Goal: Task Accomplishment & Management: Manage account settings

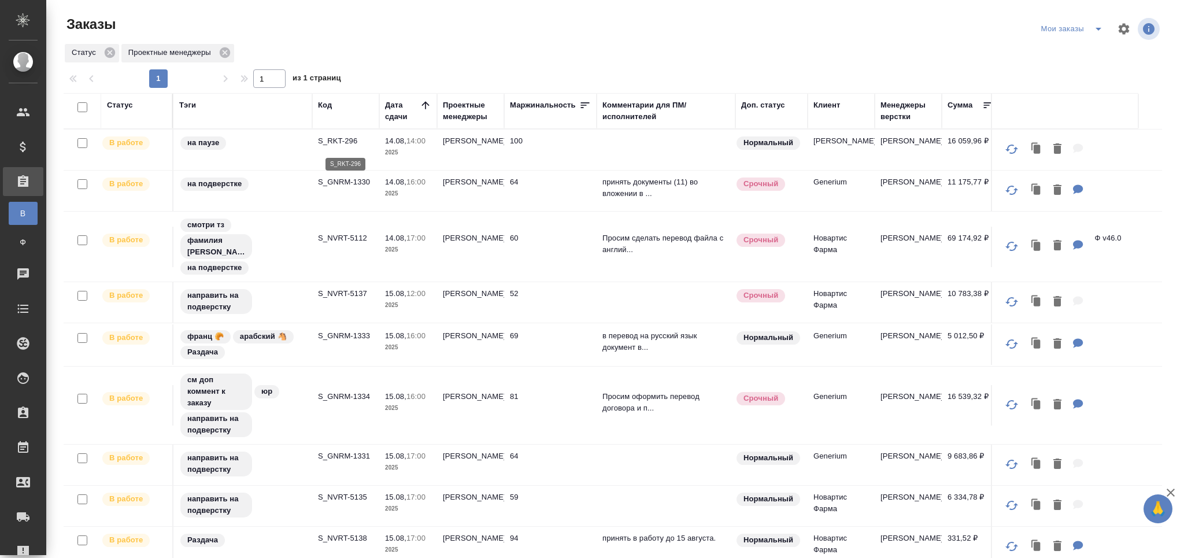
click at [345, 140] on p "S_RKT-296" at bounding box center [346, 141] width 56 height 12
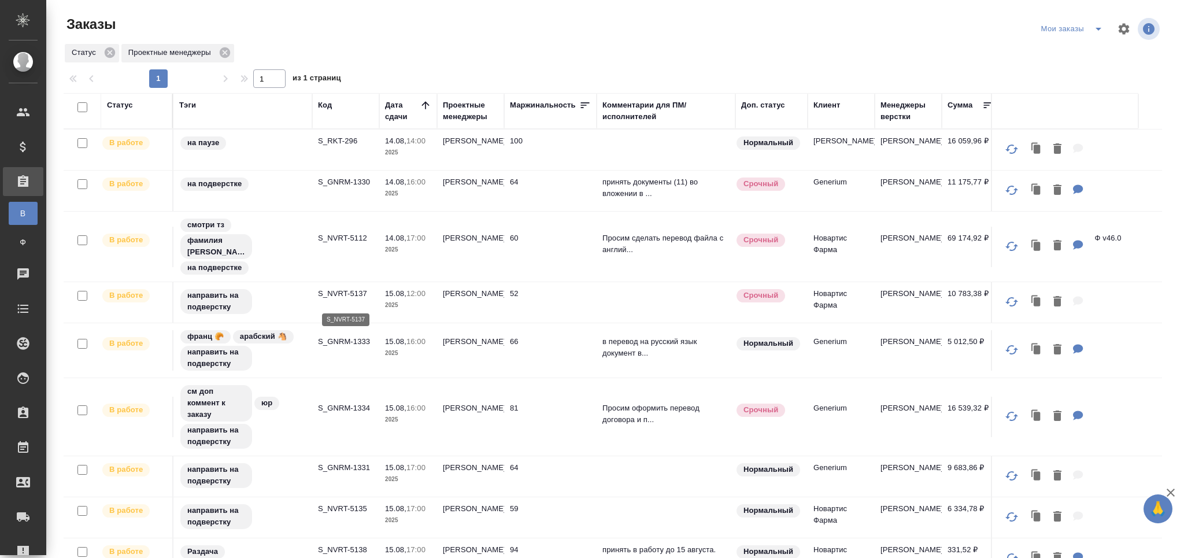
click at [353, 299] on p "S_NVRT-5137" at bounding box center [346, 294] width 56 height 12
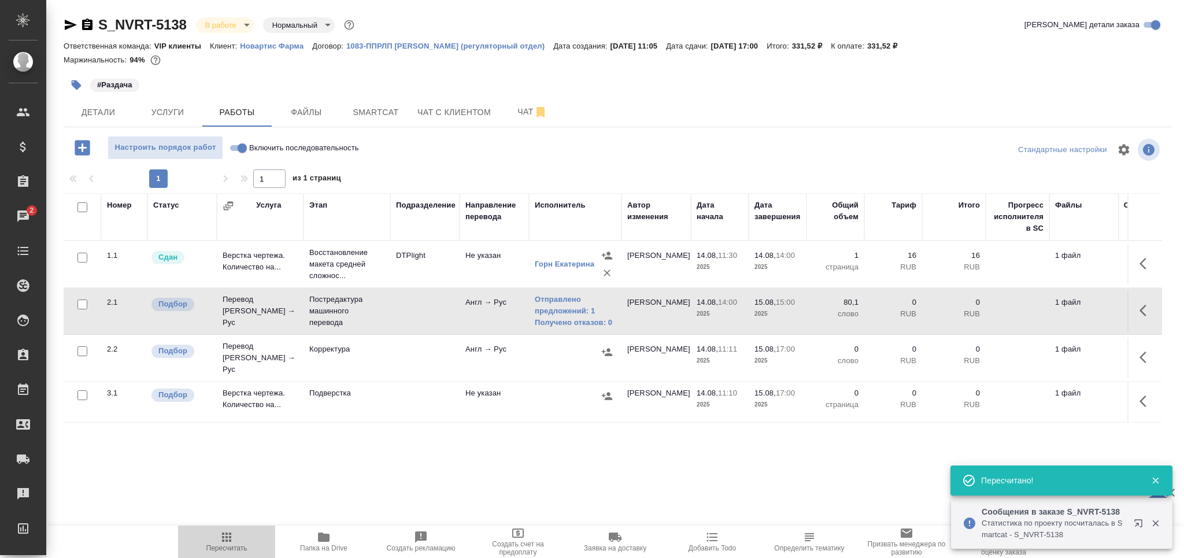
click at [236, 535] on span "Пересчитать" at bounding box center [226, 541] width 83 height 22
click at [365, 312] on p "Постредактура машинного перевода" at bounding box center [346, 311] width 75 height 35
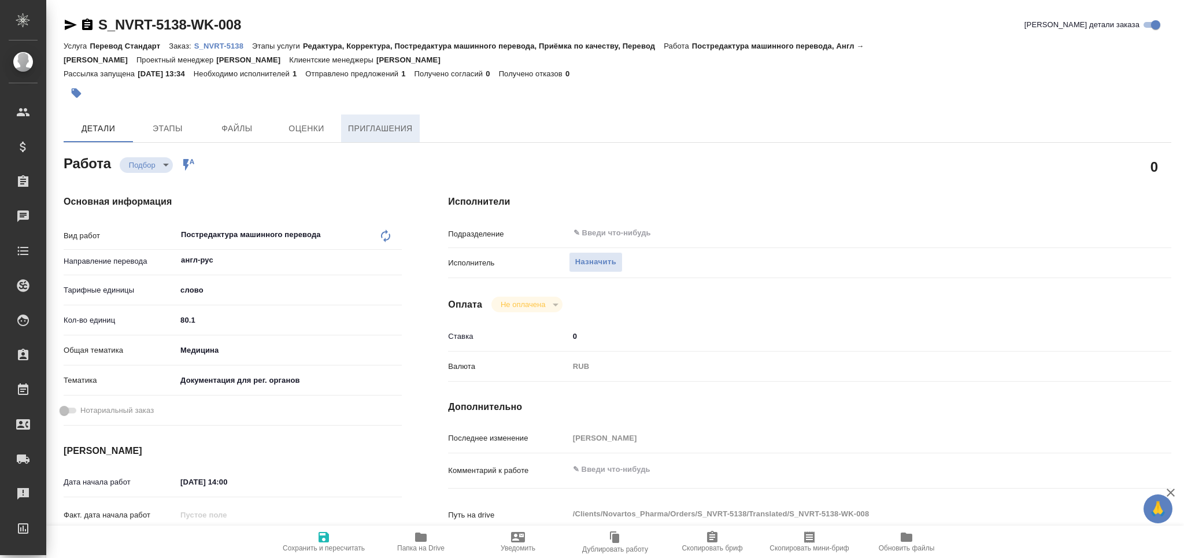
type textarea "x"
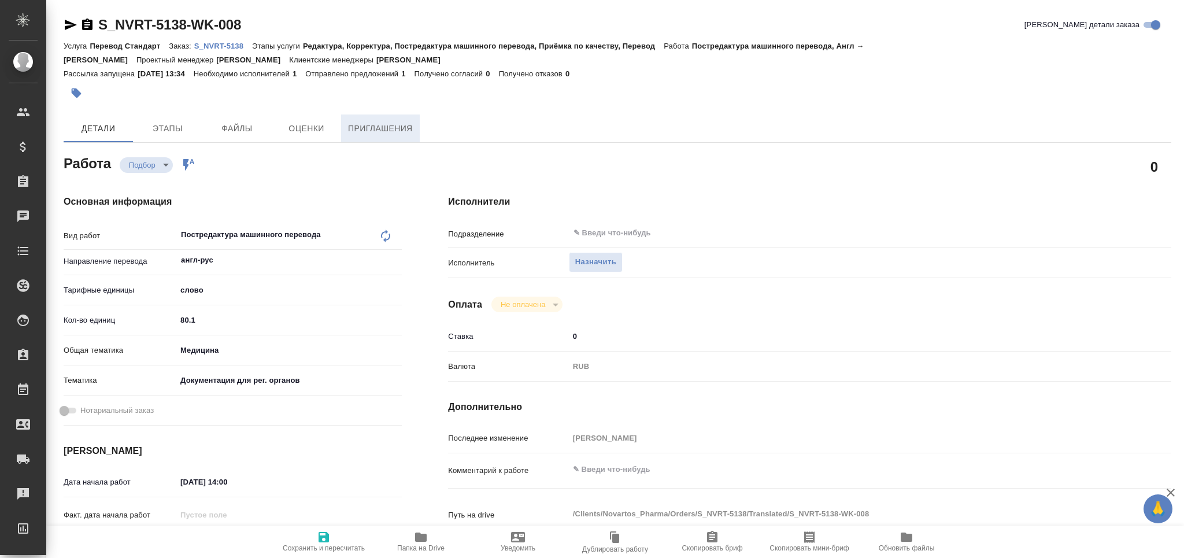
click at [395, 128] on span "Приглашения" at bounding box center [380, 128] width 65 height 14
type textarea "x"
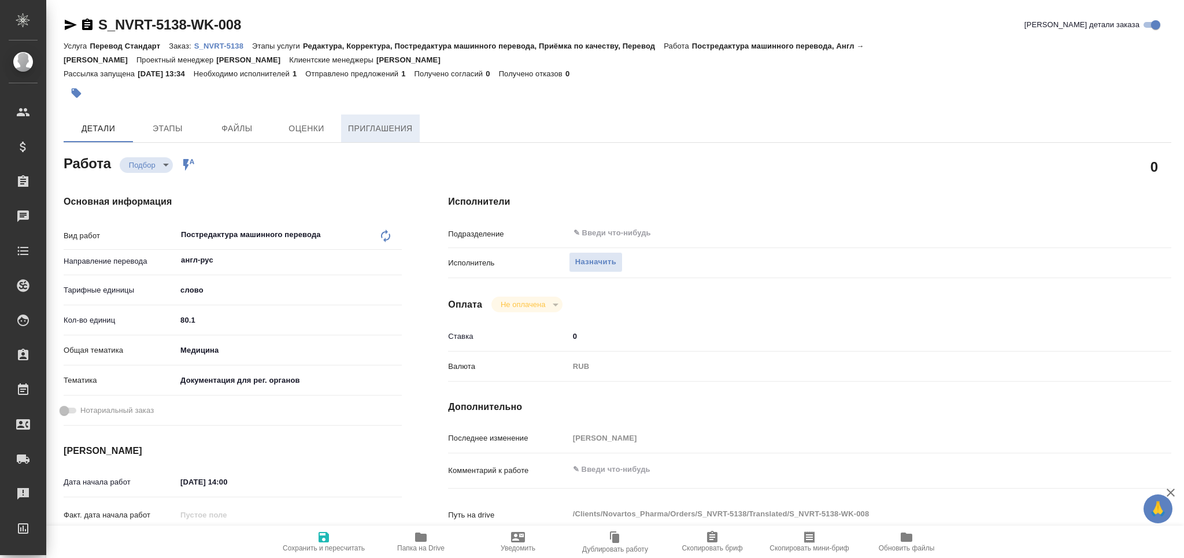
type textarea "x"
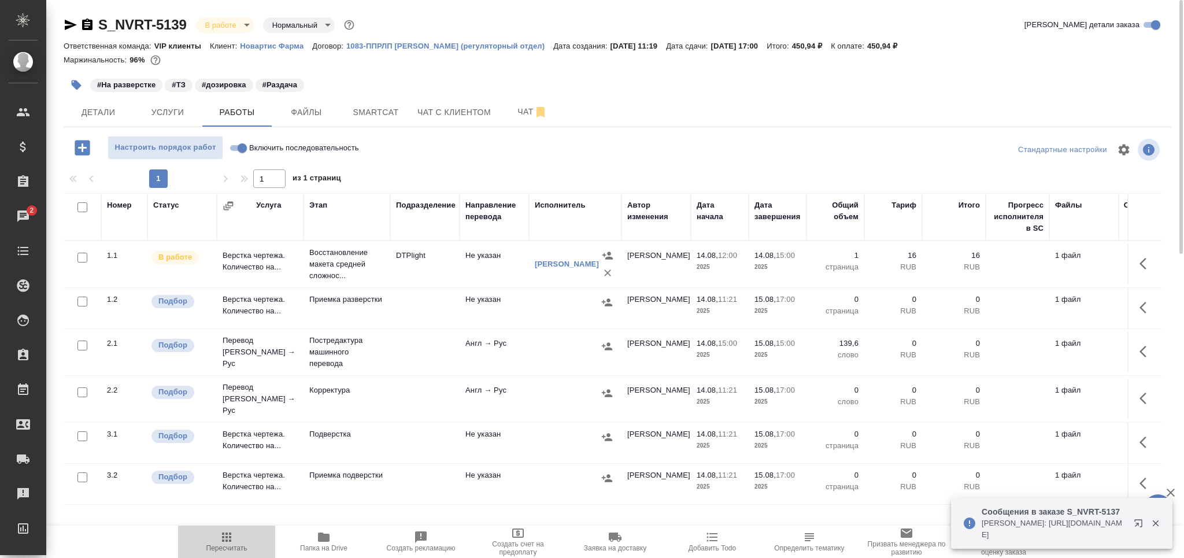
click at [234, 538] on span "Пересчитать" at bounding box center [226, 541] width 83 height 22
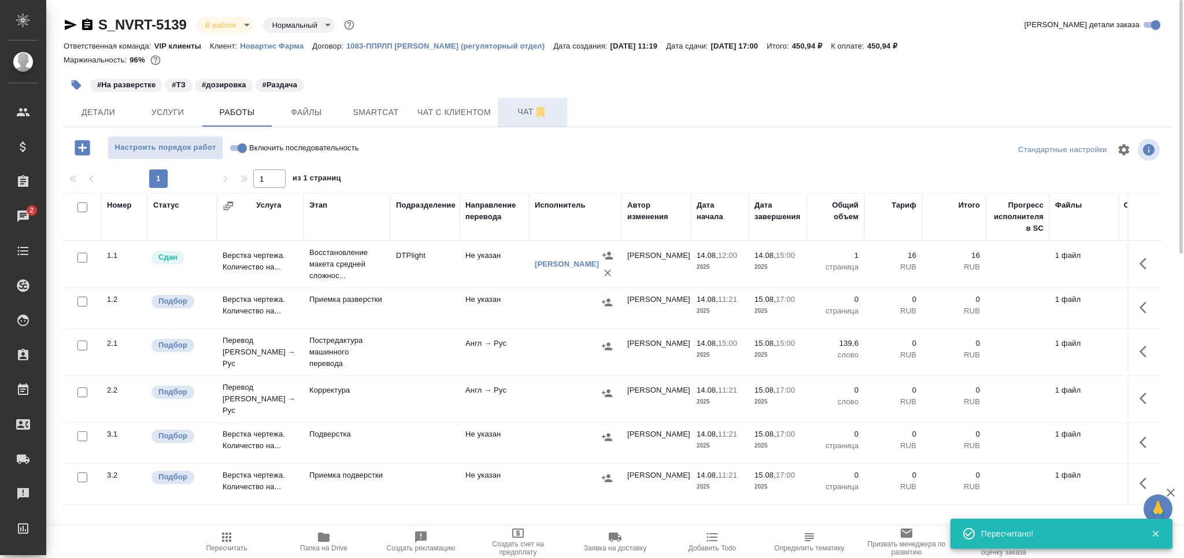
click at [524, 116] on span "Чат" at bounding box center [533, 112] width 56 height 14
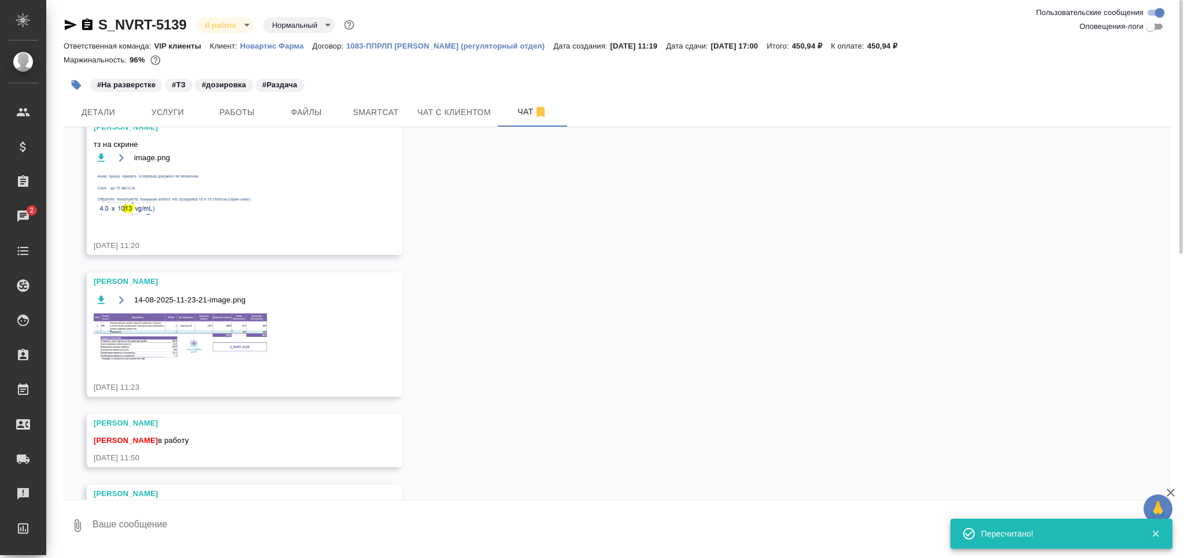
scroll to position [115, 0]
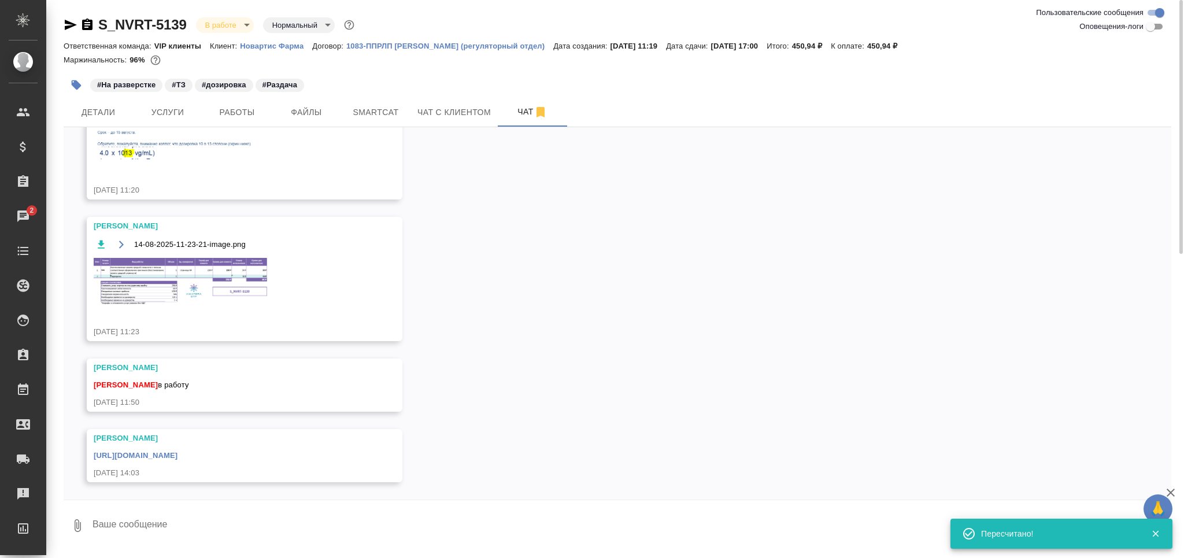
click at [177, 453] on link "https://drive.awatera.com/apps/files/files/10103975?dir=/Shares/Novartos_Pharma…" at bounding box center [136, 455] width 84 height 9
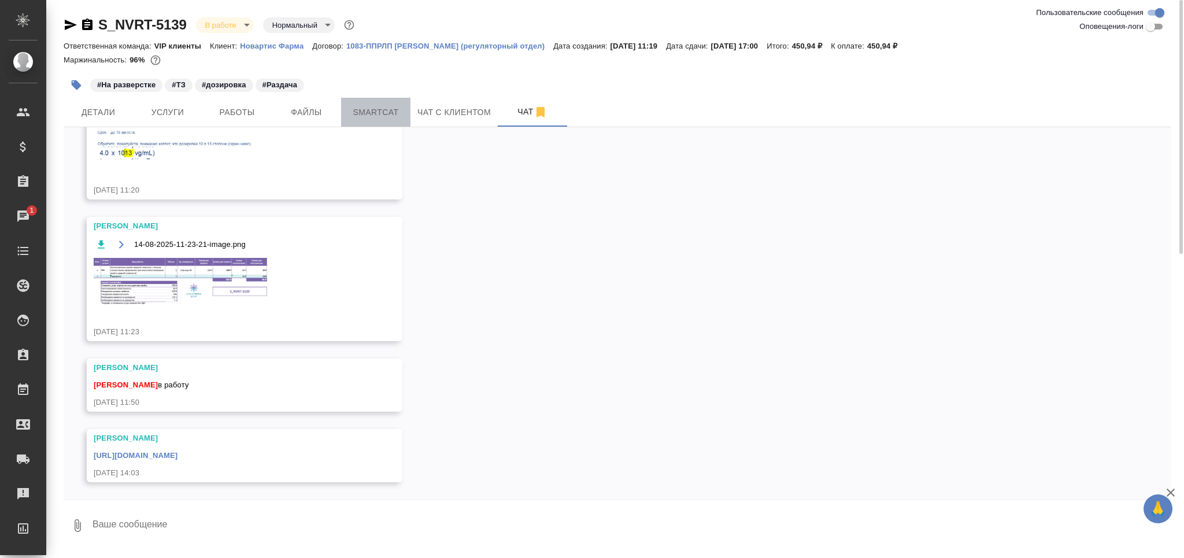
click at [380, 112] on span "Smartcat" at bounding box center [376, 112] width 56 height 14
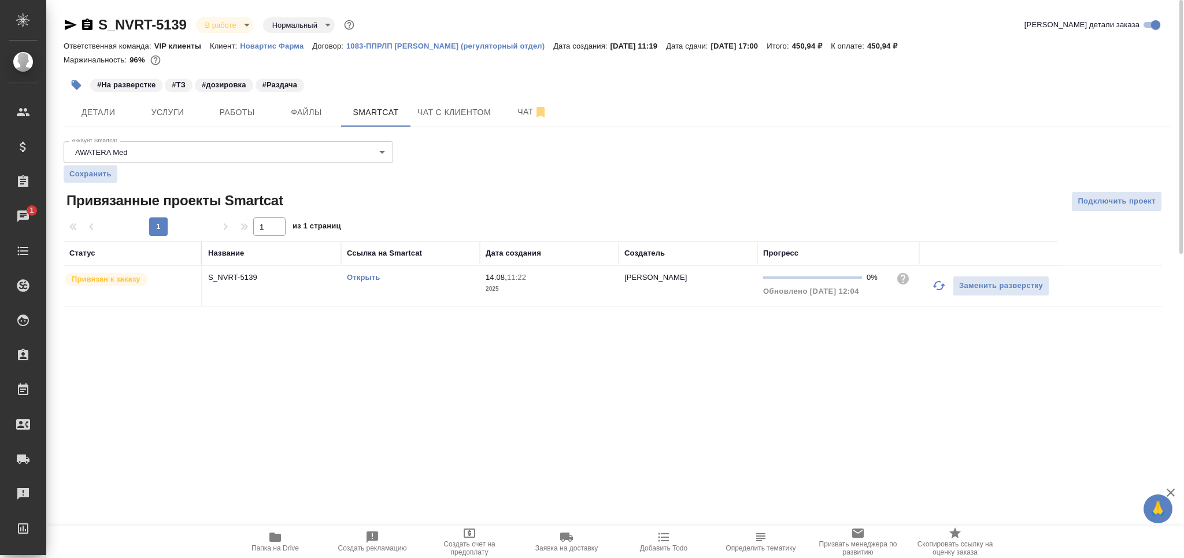
click at [373, 276] on link "Открыть" at bounding box center [363, 277] width 33 height 9
click at [316, 282] on p "S_NVRT-5139" at bounding box center [271, 278] width 127 height 12
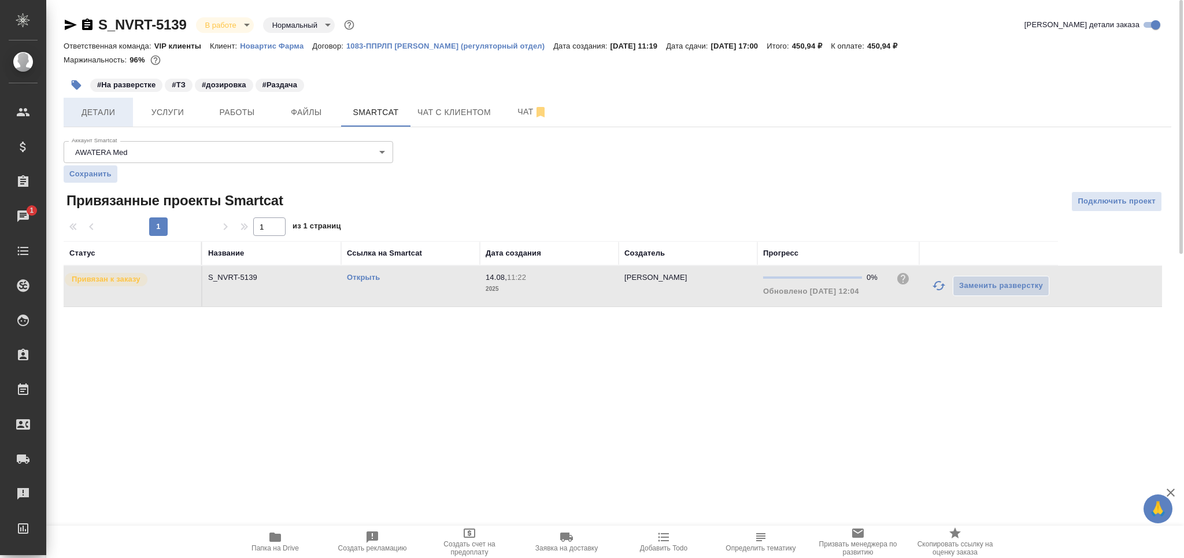
click at [108, 124] on button "Детали" at bounding box center [98, 112] width 69 height 29
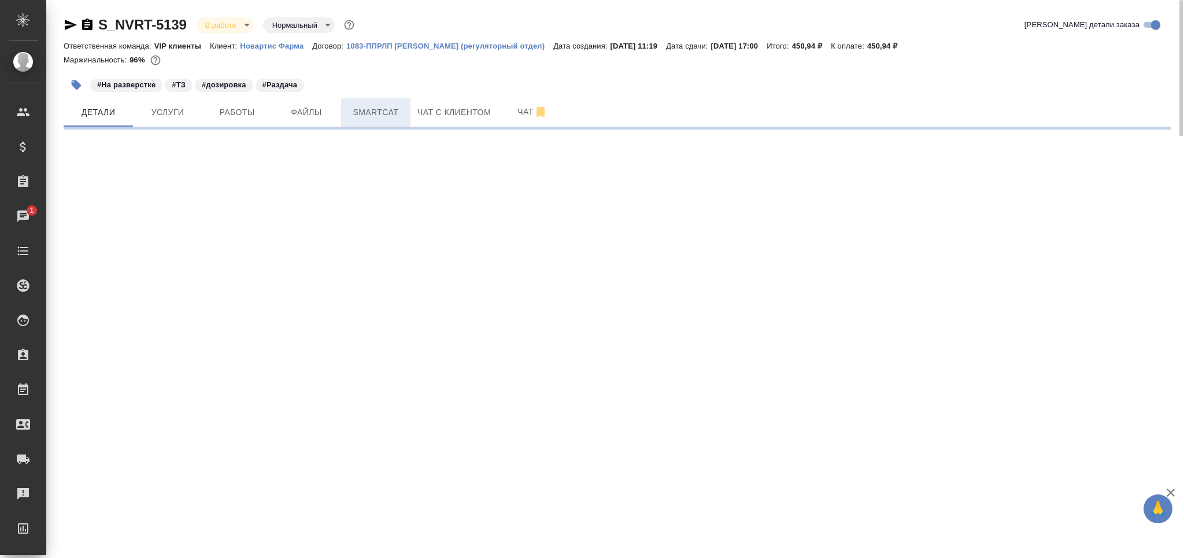
select select "RU"
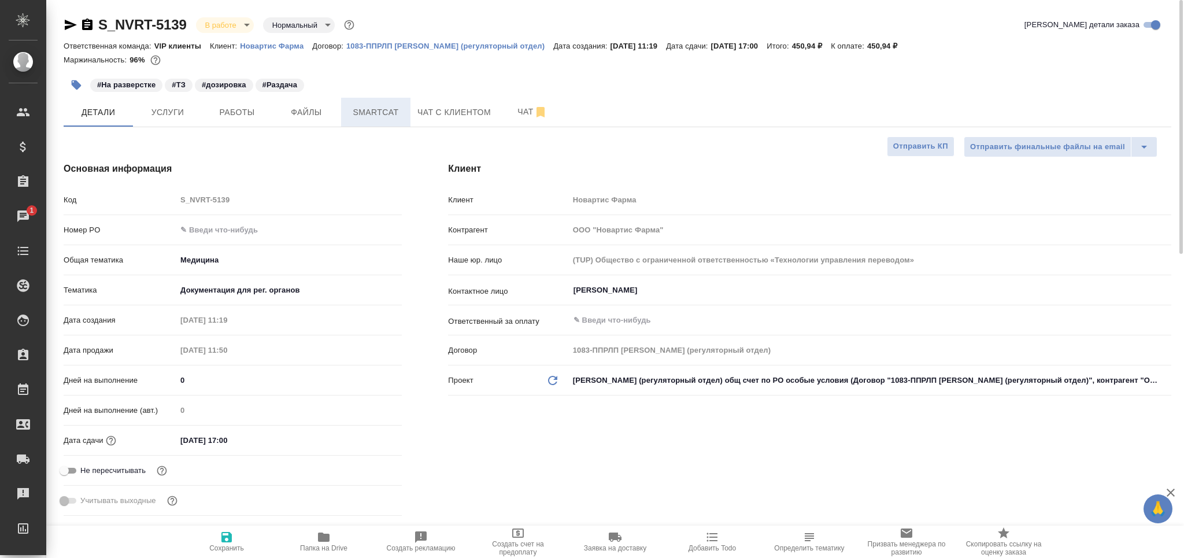
type textarea "x"
click at [389, 113] on span "Smartcat" at bounding box center [376, 112] width 56 height 14
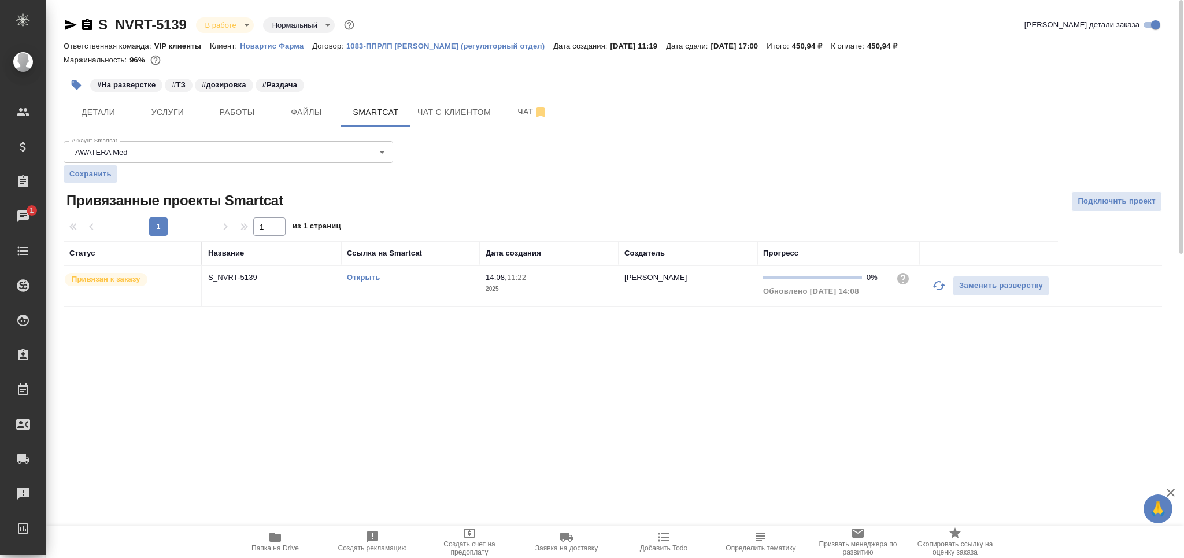
click at [73, 84] on icon "button" at bounding box center [77, 85] width 10 height 10
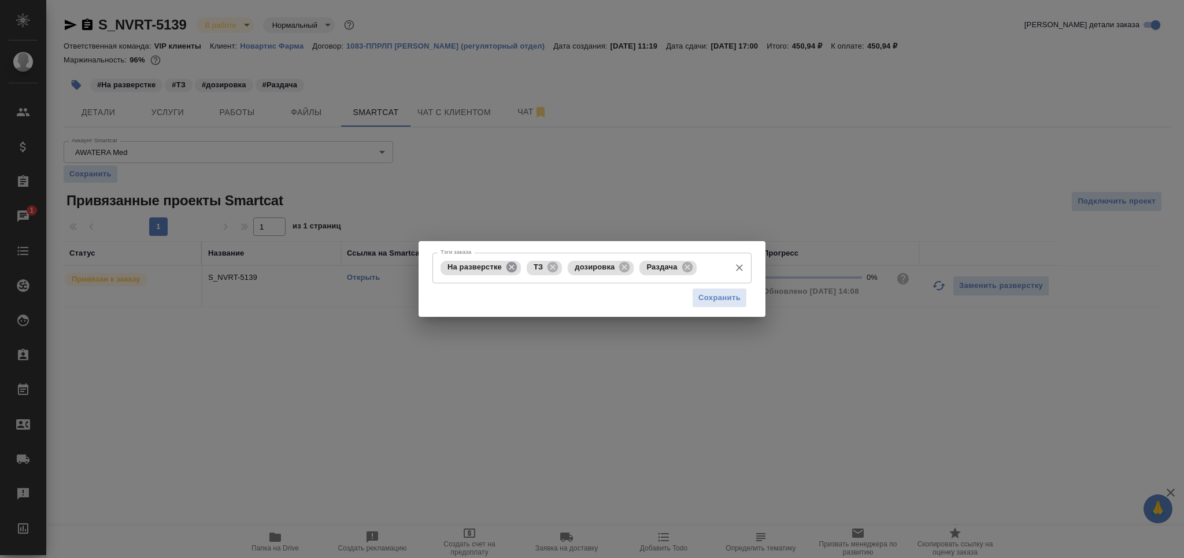
click at [512, 269] on icon at bounding box center [511, 267] width 10 height 10
click at [713, 297] on span "Сохранить" at bounding box center [719, 297] width 42 height 13
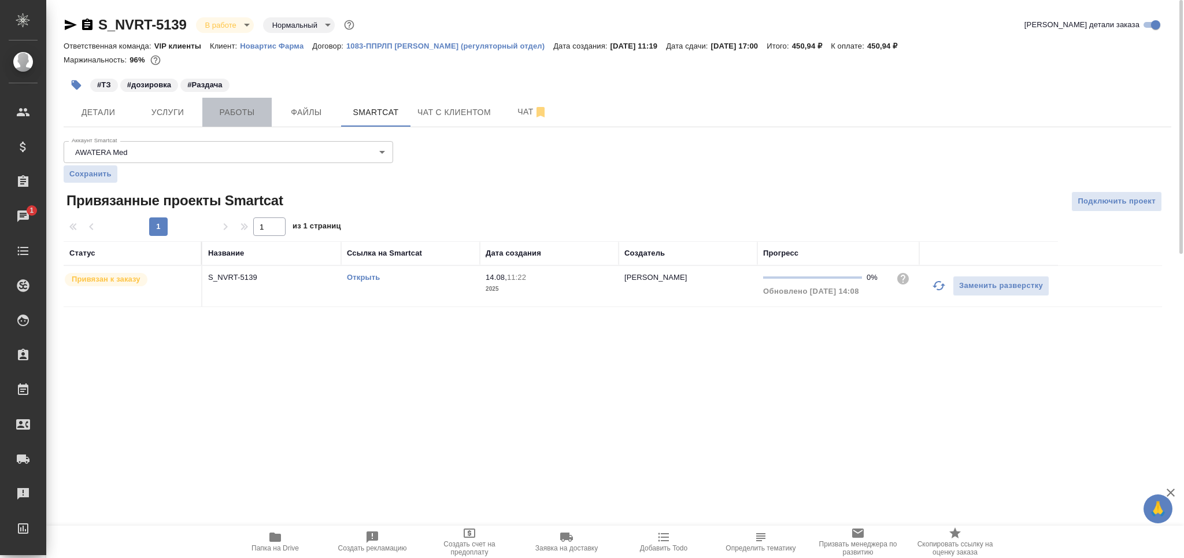
click at [243, 112] on span "Работы" at bounding box center [237, 112] width 56 height 14
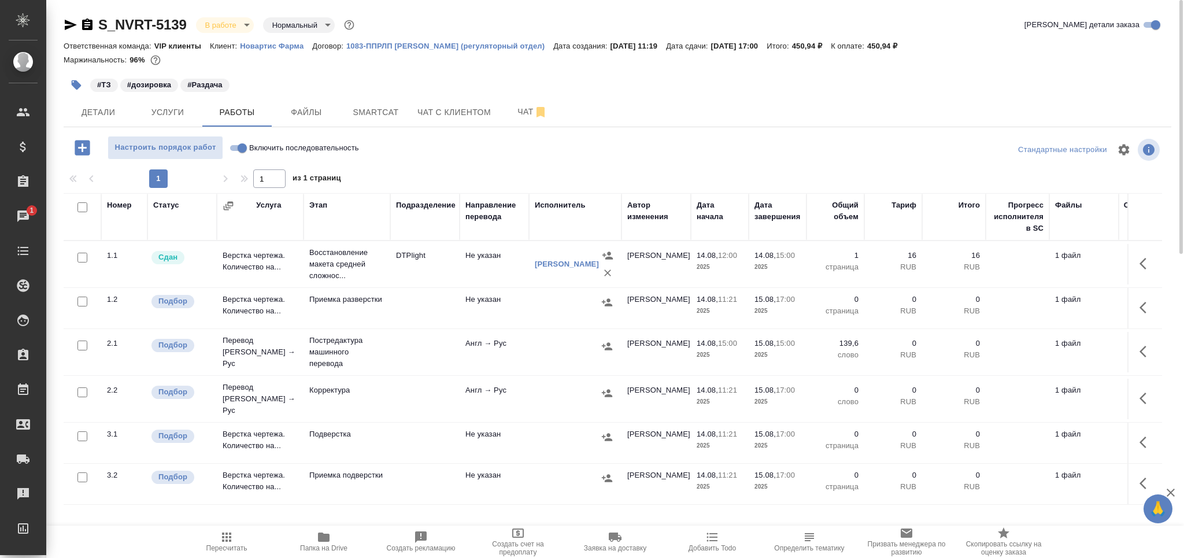
click at [82, 304] on input "checkbox" at bounding box center [82, 302] width 10 height 10
checkbox input "true"
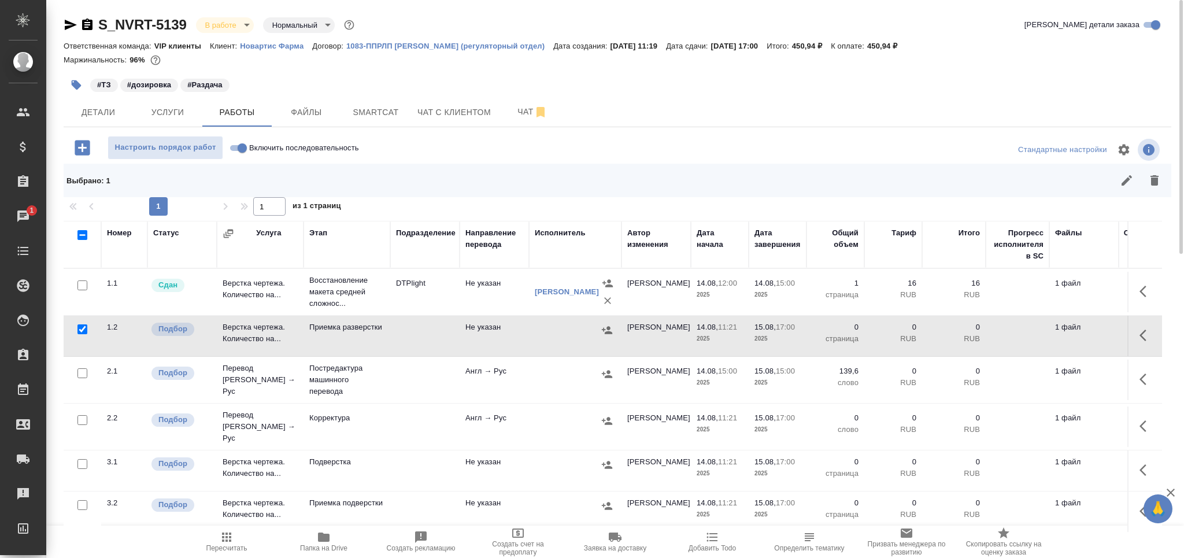
drag, startPoint x: 86, startPoint y: 498, endPoint x: 95, endPoint y: 493, distance: 10.6
click at [87, 500] on input "checkbox" at bounding box center [82, 505] width 10 height 10
checkbox input "true"
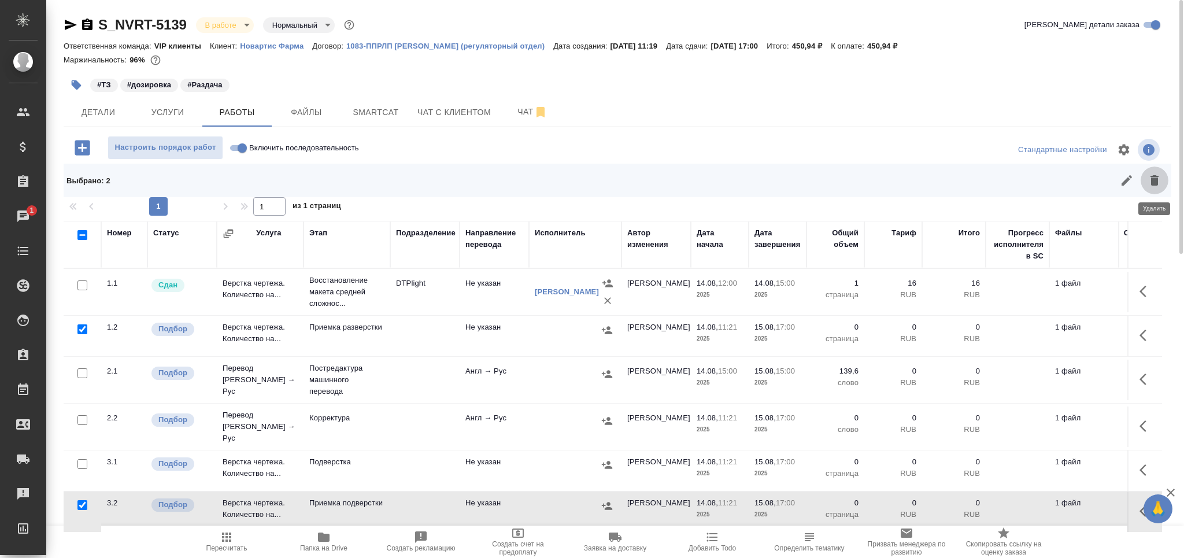
click at [1154, 177] on icon "button" at bounding box center [1155, 180] width 14 height 14
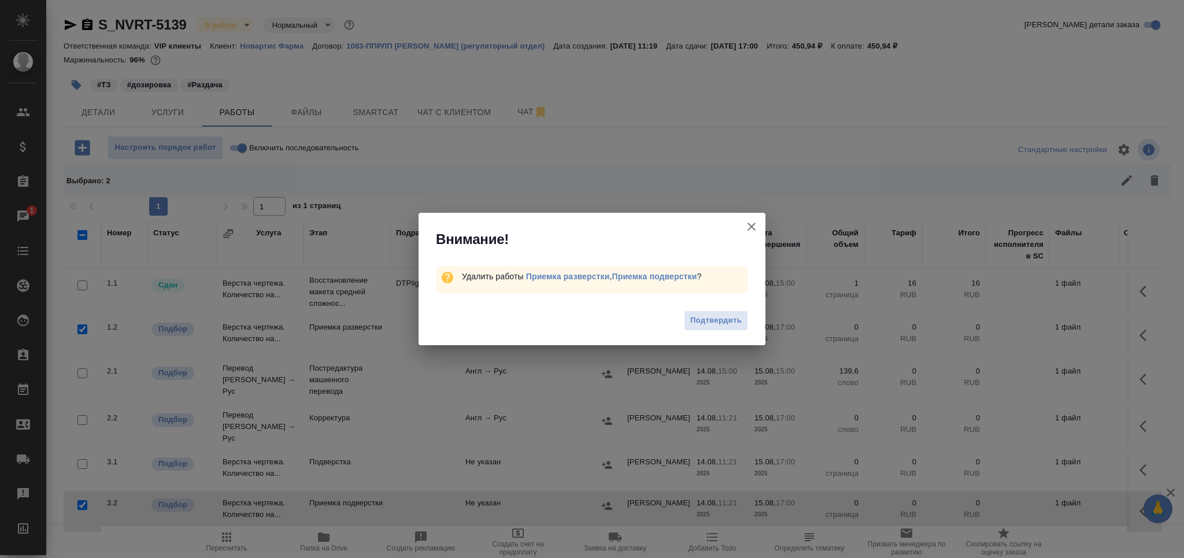
click at [716, 313] on button "Подтвердить" at bounding box center [716, 320] width 64 height 20
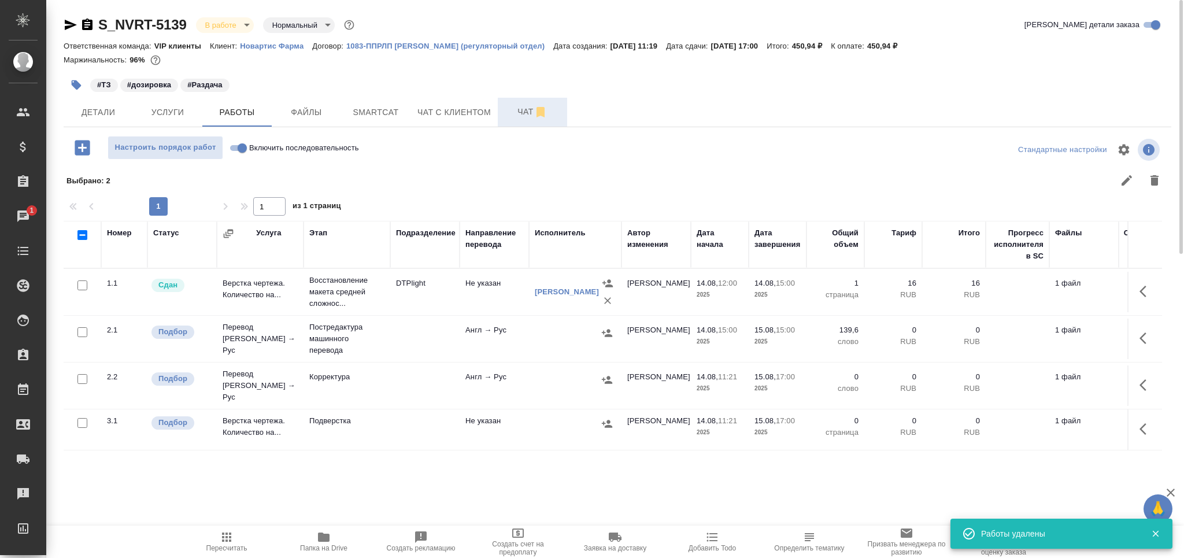
click at [509, 117] on span "Чат" at bounding box center [533, 112] width 56 height 14
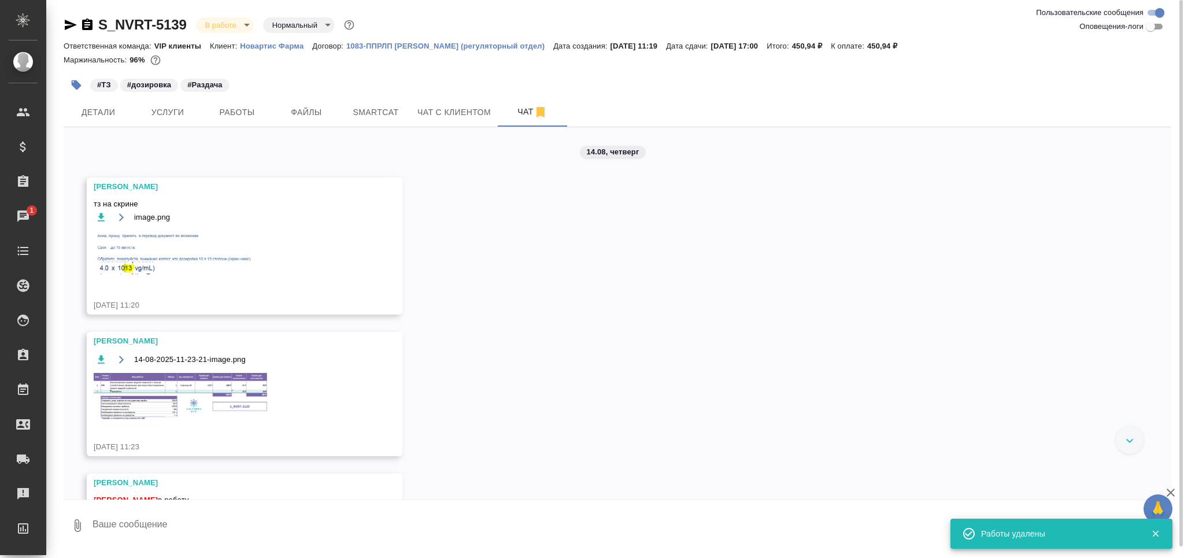
click at [217, 280] on div "image.png" at bounding box center [228, 252] width 268 height 84
click at [220, 264] on img at bounding box center [180, 254] width 173 height 49
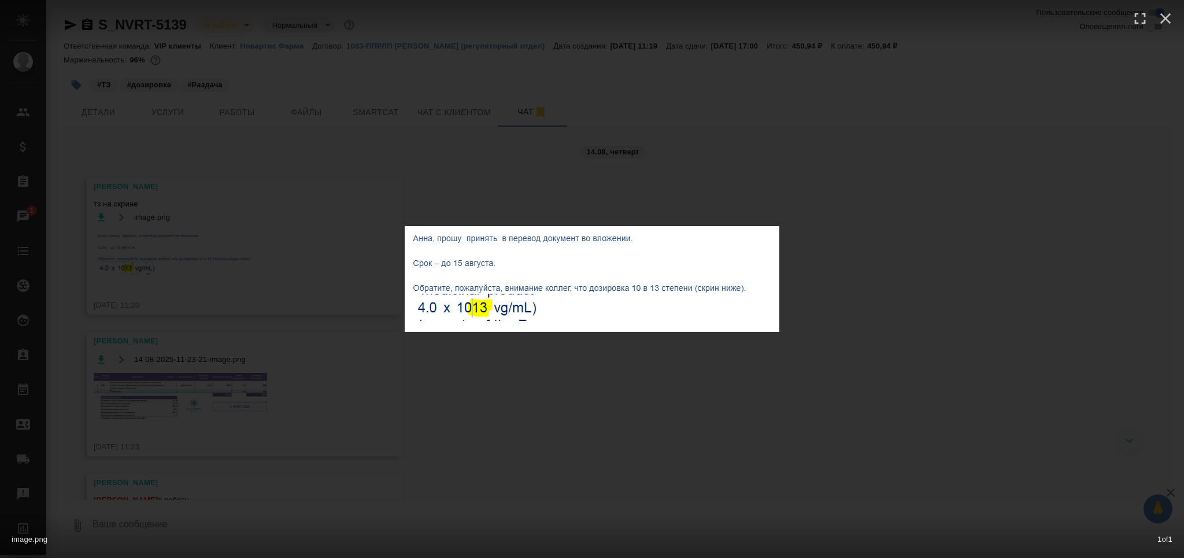
drag, startPoint x: 262, startPoint y: 72, endPoint x: 248, endPoint y: 57, distance: 20.4
click at [258, 68] on div "image.png 1 of 1" at bounding box center [592, 279] width 1184 height 558
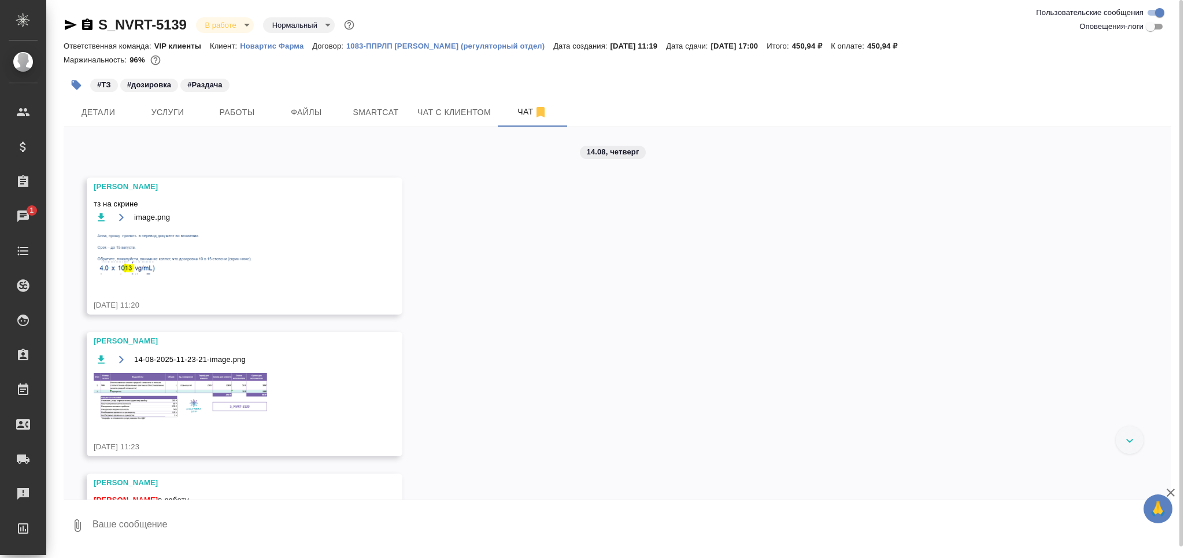
click at [86, 21] on icon "button" at bounding box center [87, 25] width 10 height 12
click at [247, 109] on span "Работы" at bounding box center [237, 112] width 56 height 14
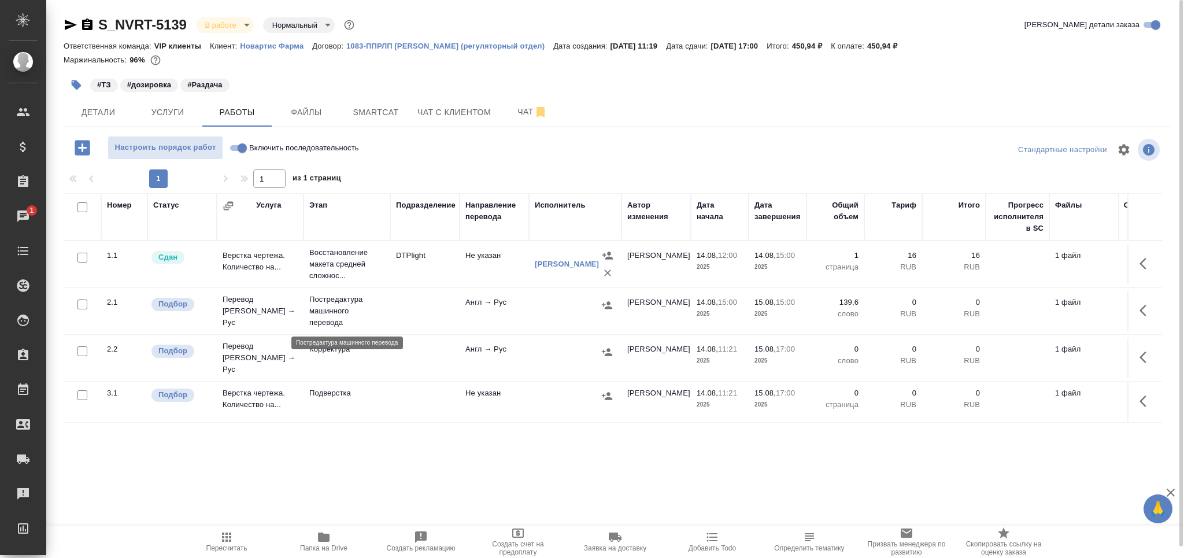
click at [383, 306] on p "Постредактура машинного перевода" at bounding box center [346, 311] width 75 height 35
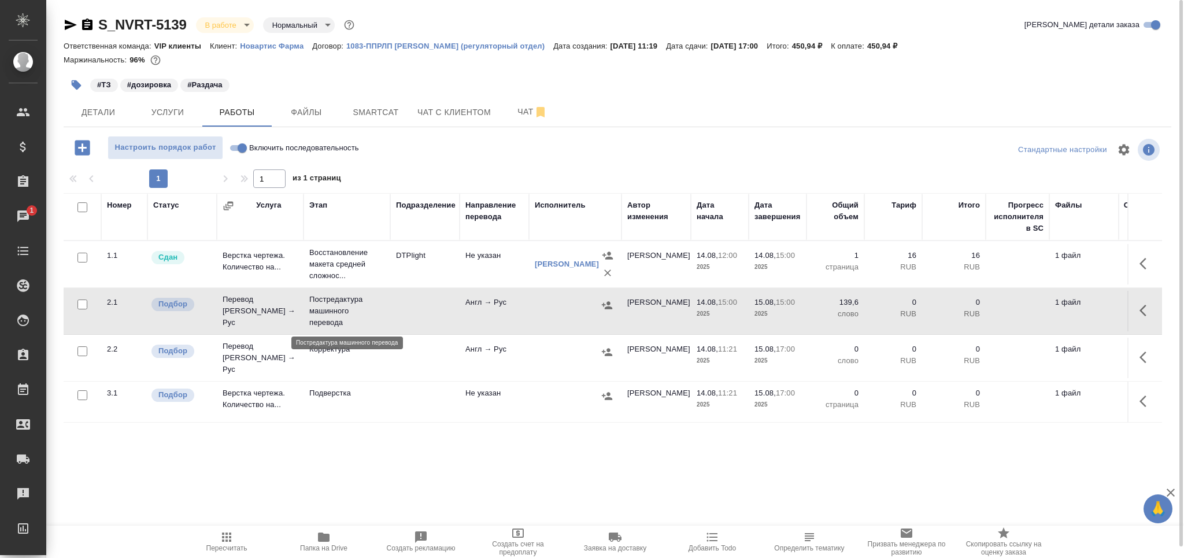
click at [383, 305] on p "Постредактура машинного перевода" at bounding box center [346, 311] width 75 height 35
click at [242, 553] on button "Пересчитать" at bounding box center [226, 542] width 97 height 32
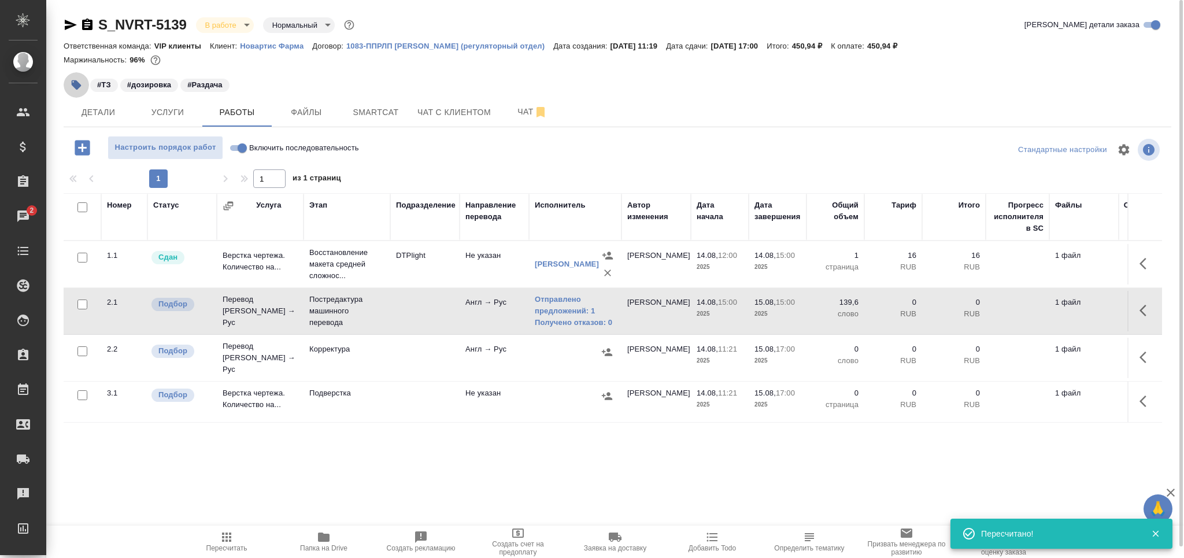
click at [76, 82] on icon "button" at bounding box center [77, 85] width 10 height 10
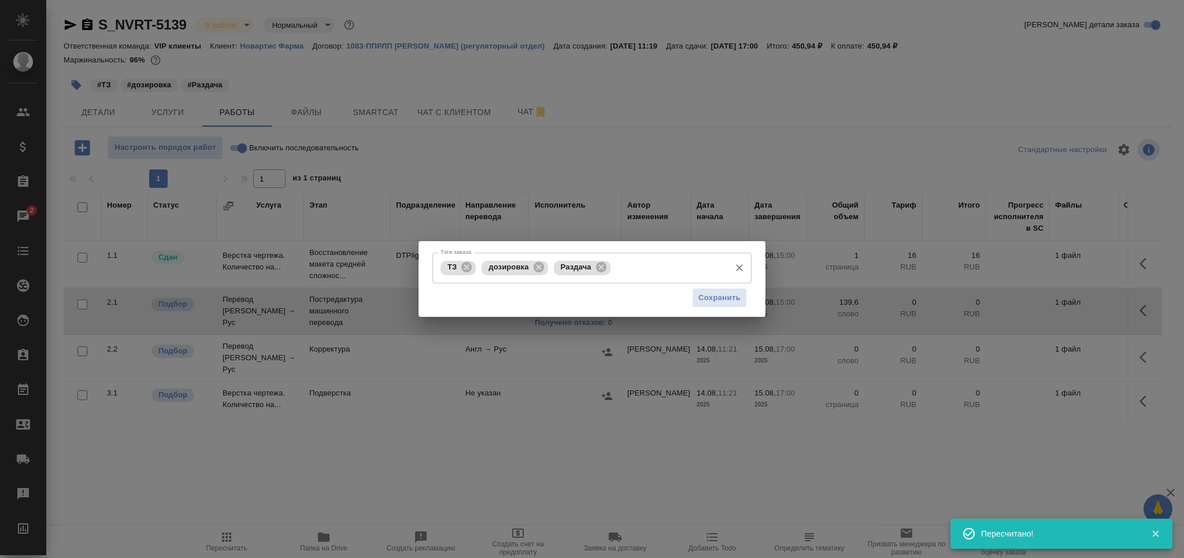
click at [629, 269] on input "Тэги заказа" at bounding box center [668, 268] width 111 height 20
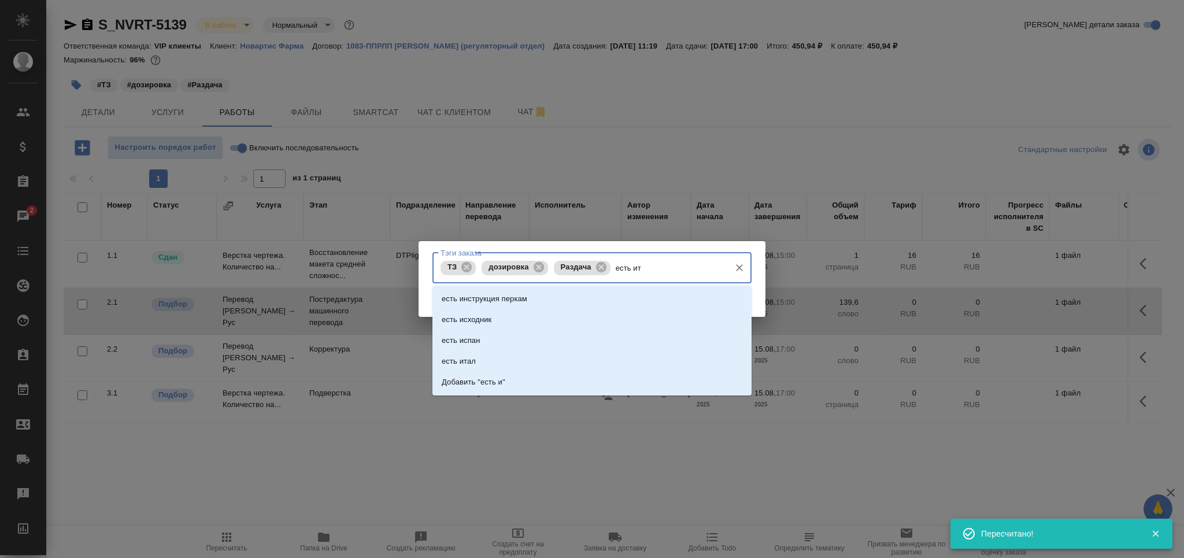
type input "есть ита"
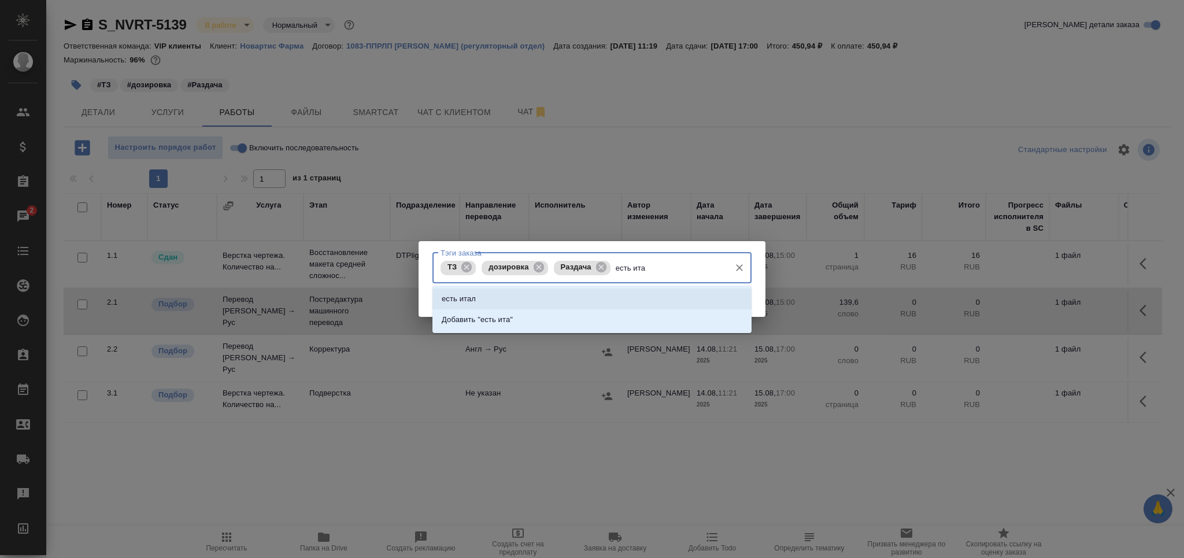
click at [486, 301] on li "есть итал" at bounding box center [591, 299] width 319 height 21
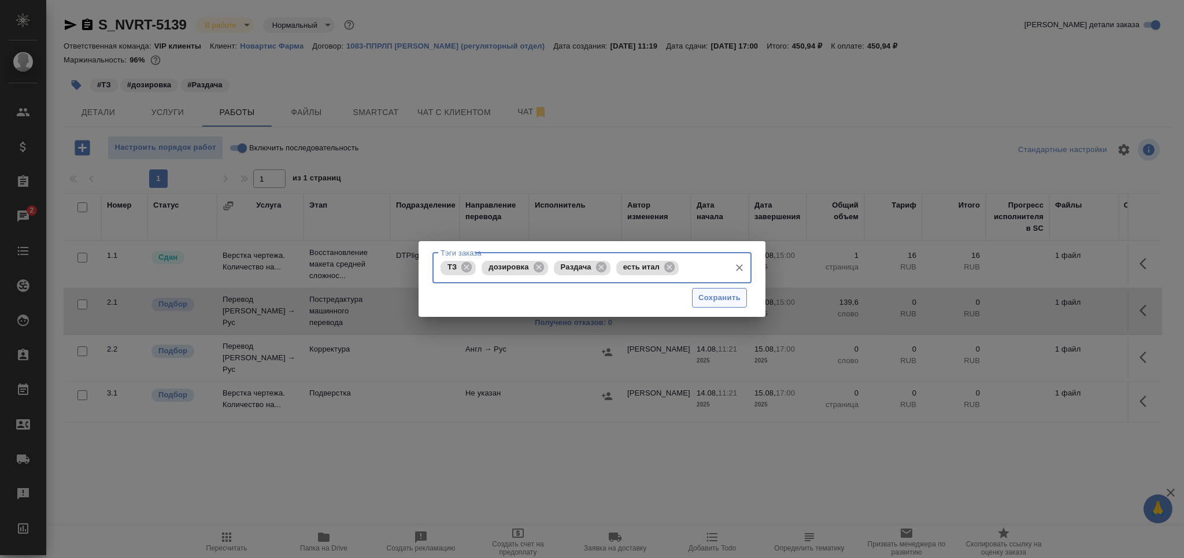
drag, startPoint x: 723, startPoint y: 290, endPoint x: 701, endPoint y: 280, distance: 24.6
click at [720, 288] on button "Сохранить" at bounding box center [719, 298] width 55 height 20
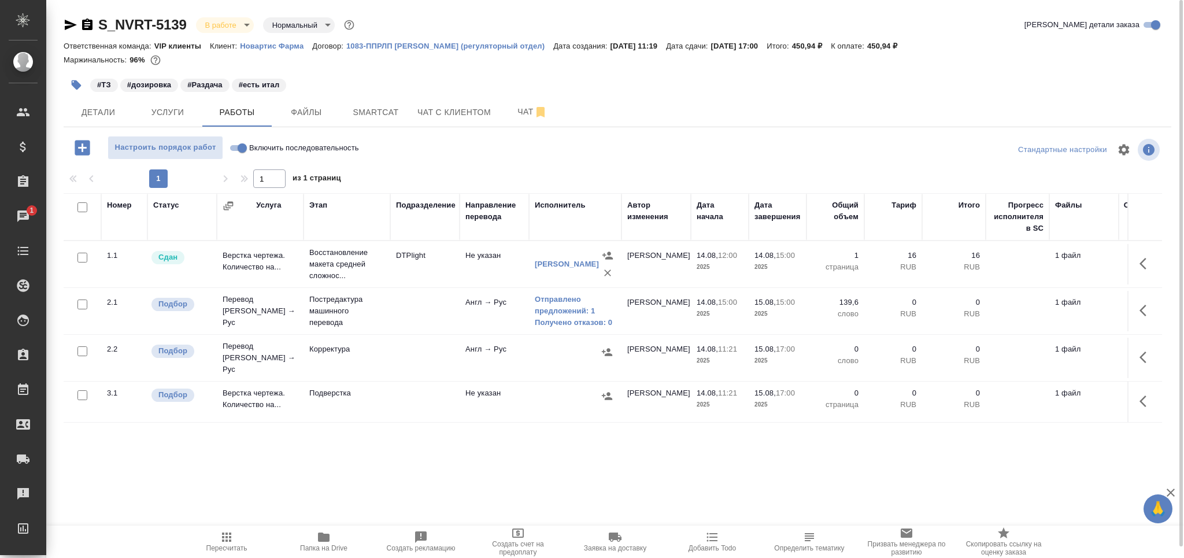
click at [1148, 310] on icon "button" at bounding box center [1147, 311] width 14 height 14
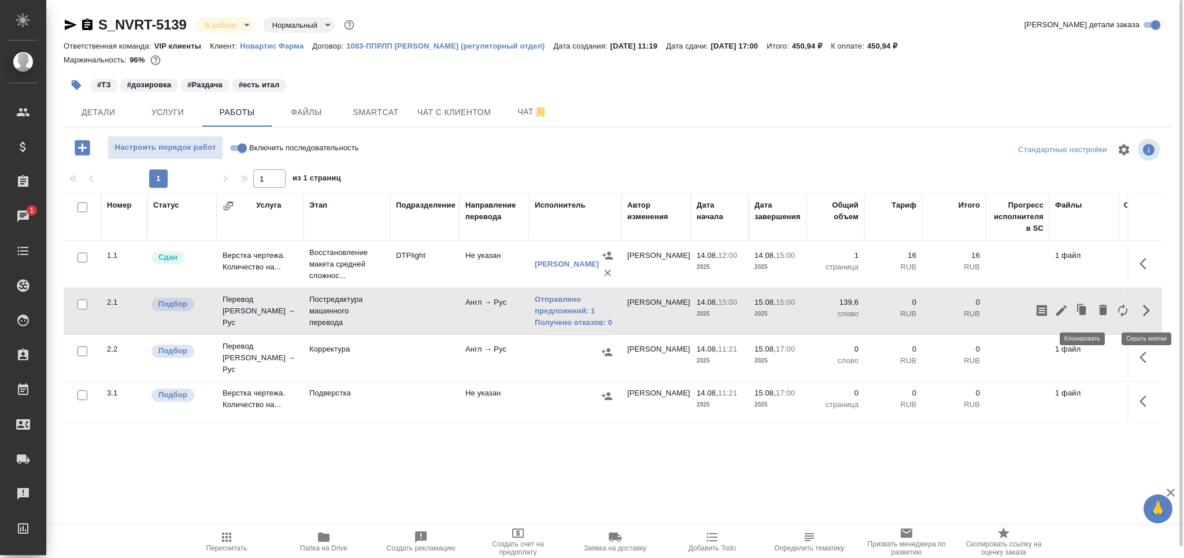
click at [1082, 302] on icon "button" at bounding box center [1082, 310] width 16 height 16
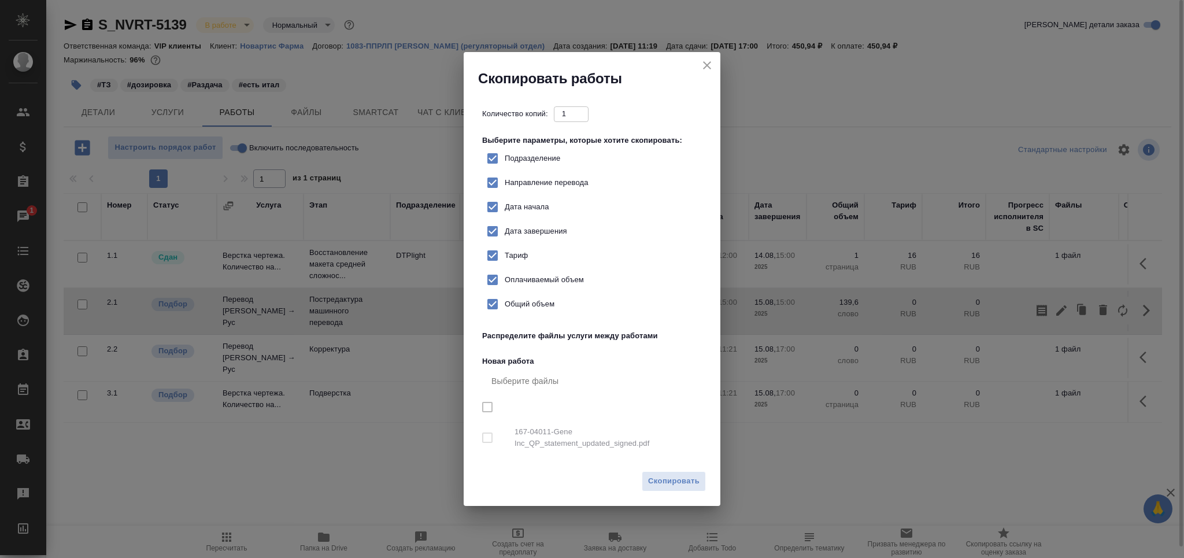
checkbox input "true"
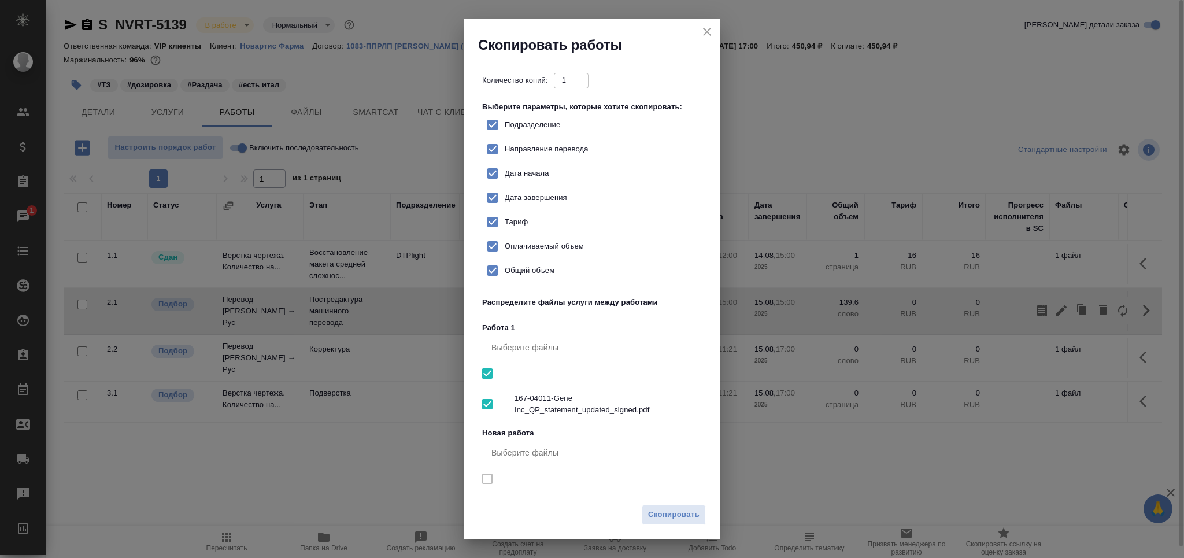
click at [549, 142] on label "Направление перевода" at bounding box center [534, 149] width 108 height 24
click at [505, 142] on input "Направление перевода" at bounding box center [492, 149] width 24 height 24
checkbox input "false"
click at [680, 513] on span "Скопировать" at bounding box center [673, 514] width 51 height 13
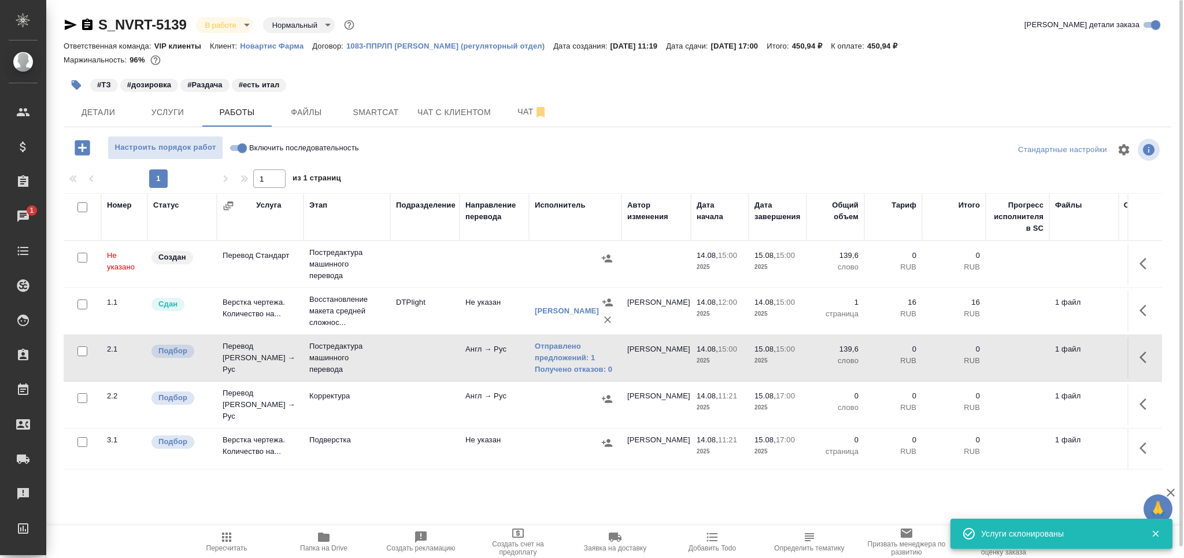
click at [395, 273] on td at bounding box center [424, 264] width 69 height 40
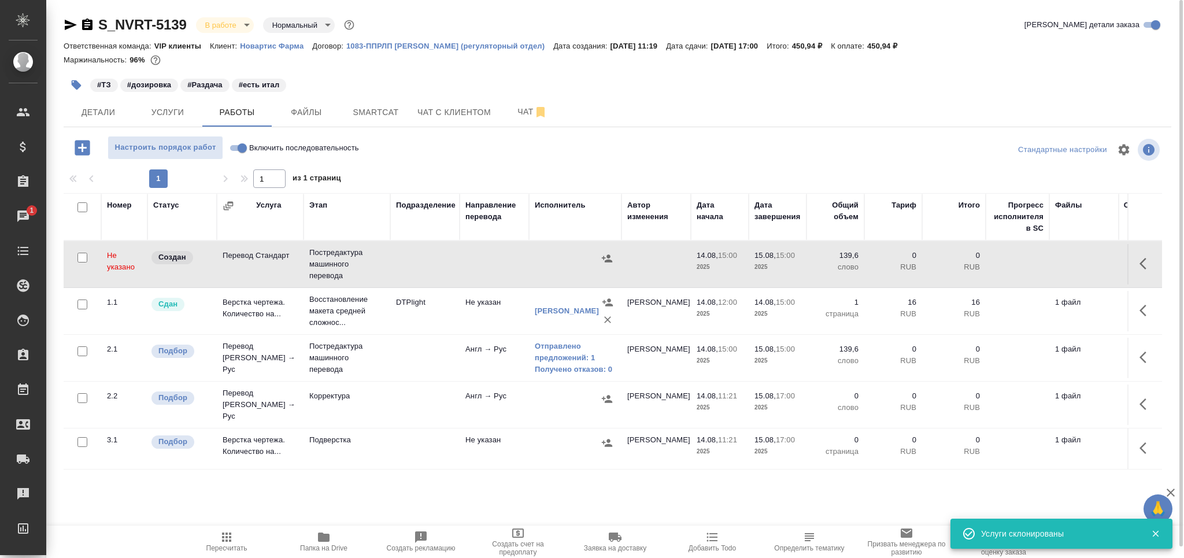
click at [395, 273] on td at bounding box center [424, 264] width 69 height 40
click at [236, 542] on span "Пересчитать" at bounding box center [226, 541] width 83 height 22
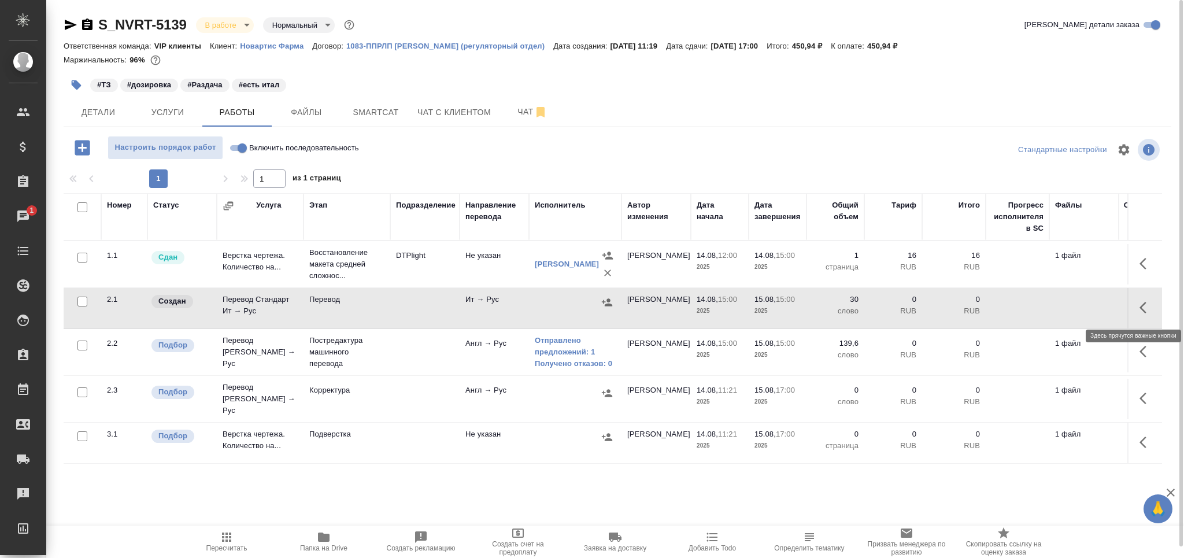
click at [1147, 307] on icon "button" at bounding box center [1147, 308] width 14 height 14
click at [1043, 302] on icon "button" at bounding box center [1042, 308] width 10 height 12
drag, startPoint x: 233, startPoint y: 548, endPoint x: 228, endPoint y: 537, distance: 11.6
click at [230, 546] on span "Пересчитать" at bounding box center [226, 548] width 41 height 8
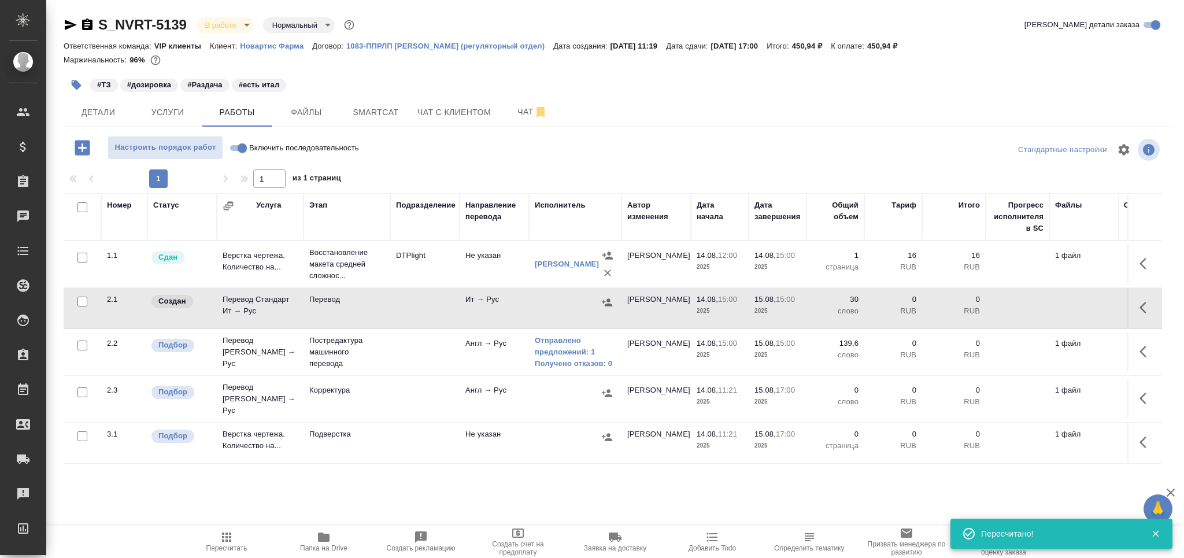
click at [225, 543] on icon "button" at bounding box center [227, 537] width 14 height 14
click at [227, 547] on span "Пересчитать" at bounding box center [226, 548] width 41 height 8
click at [221, 543] on icon "button" at bounding box center [227, 537] width 14 height 14
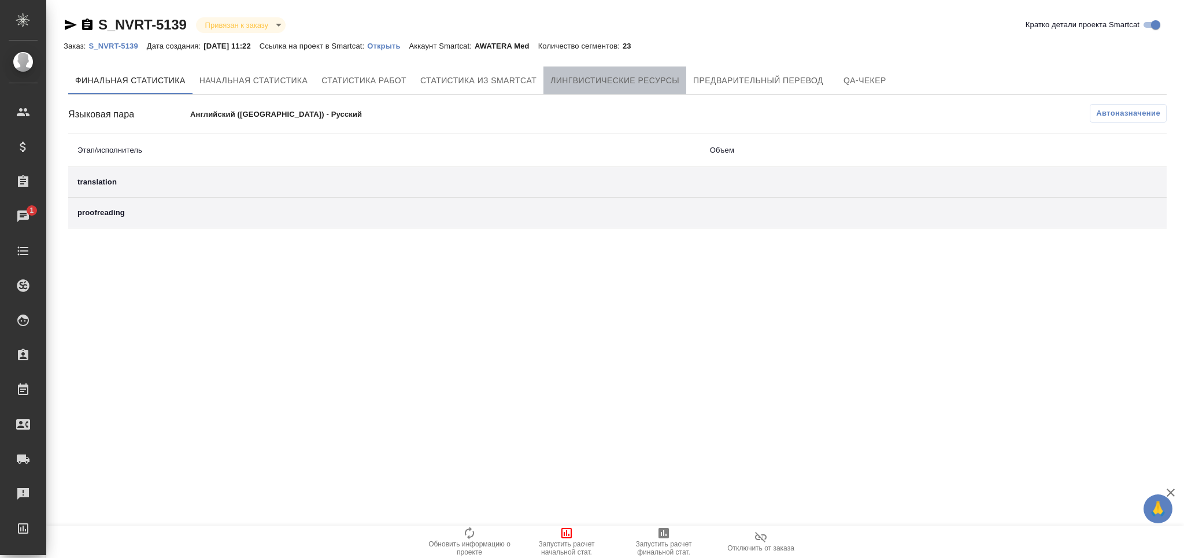
click at [627, 84] on span "Лингвистические ресурсы" at bounding box center [614, 80] width 129 height 14
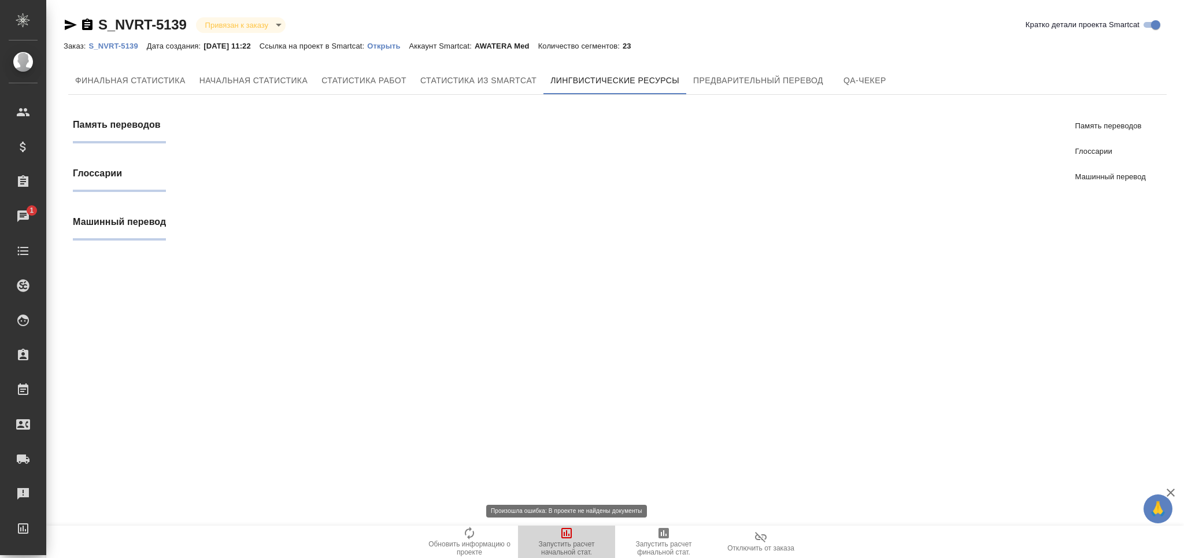
click at [567, 548] on span "Запустить расчет начальной стат." at bounding box center [566, 548] width 83 height 16
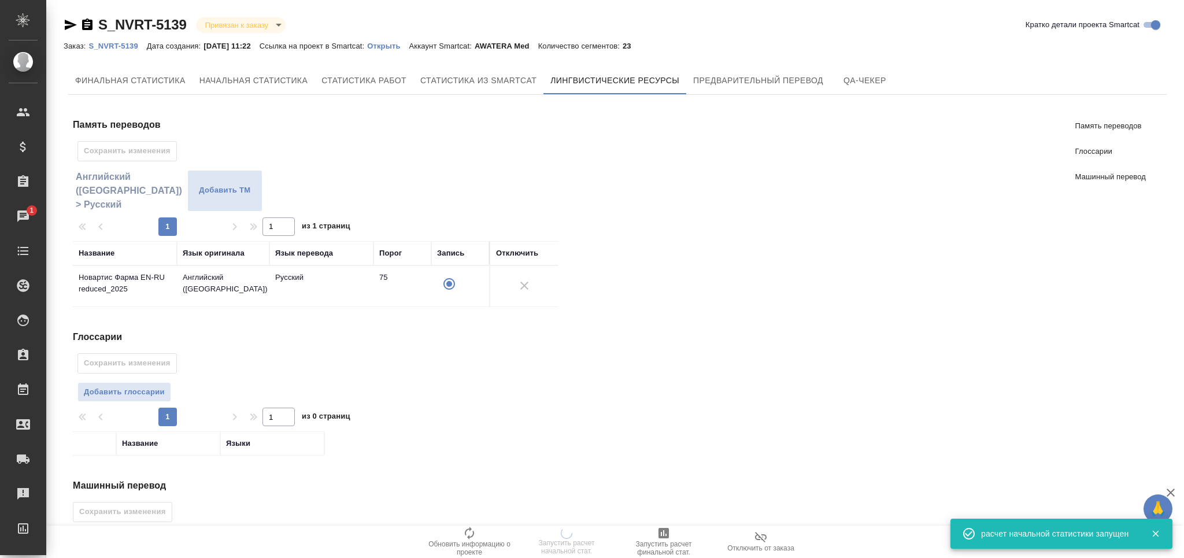
click at [139, 385] on button "Добавить глоссарии" at bounding box center [124, 392] width 94 height 20
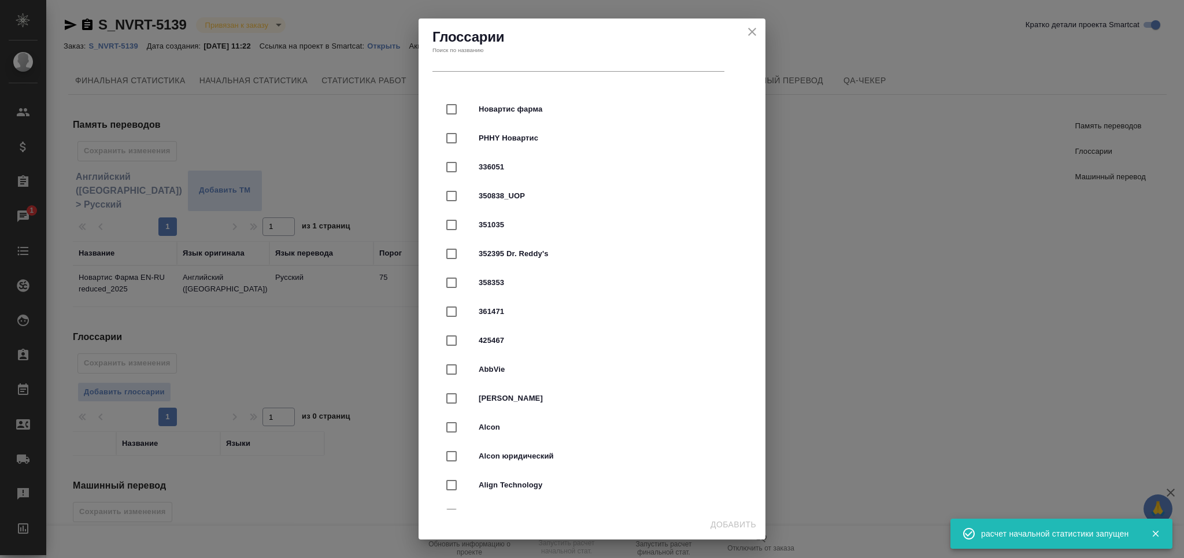
click at [502, 99] on div "Новартис фарма" at bounding box center [592, 109] width 310 height 29
checkbox input "true"
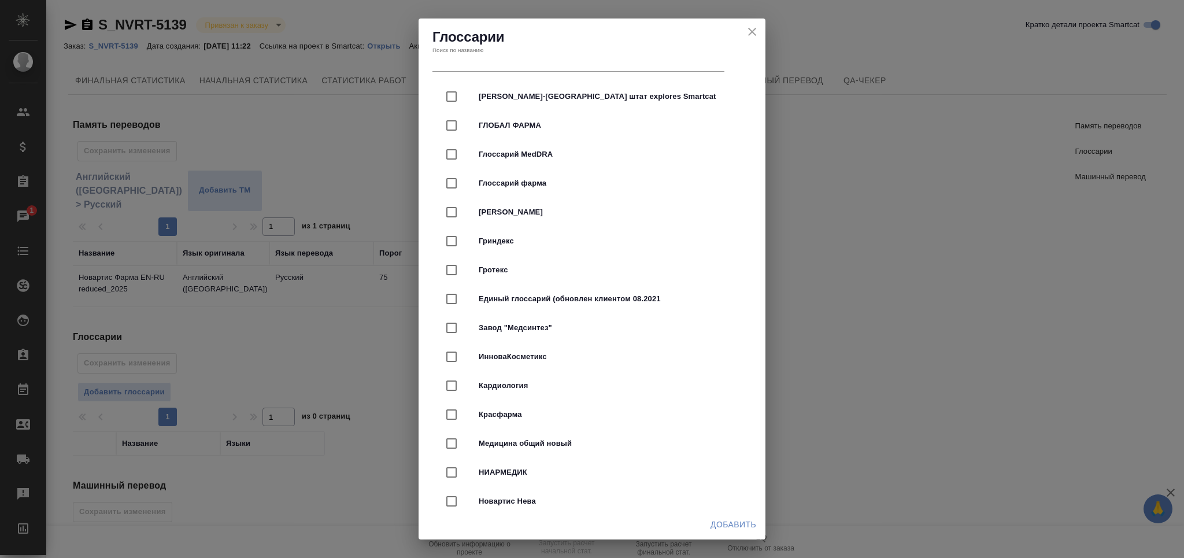
scroll to position [3083, 0]
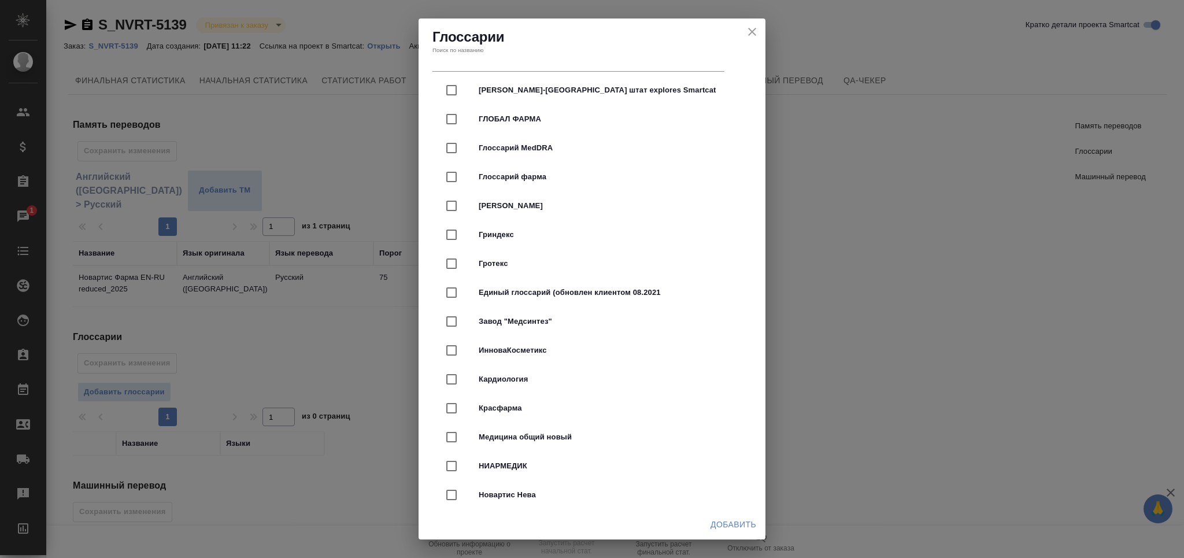
click at [572, 424] on div "Медицина общий новый" at bounding box center [592, 437] width 310 height 29
checkbox input "true"
click at [756, 526] on span "Добавить" at bounding box center [734, 524] width 46 height 14
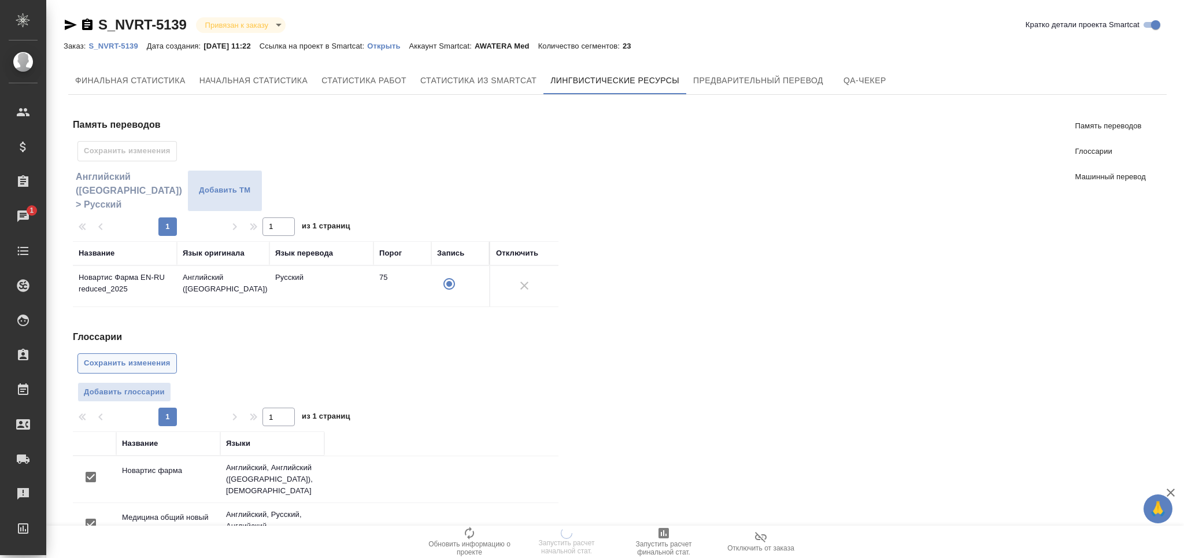
click at [135, 367] on span "Сохранить изменения" at bounding box center [127, 363] width 87 height 13
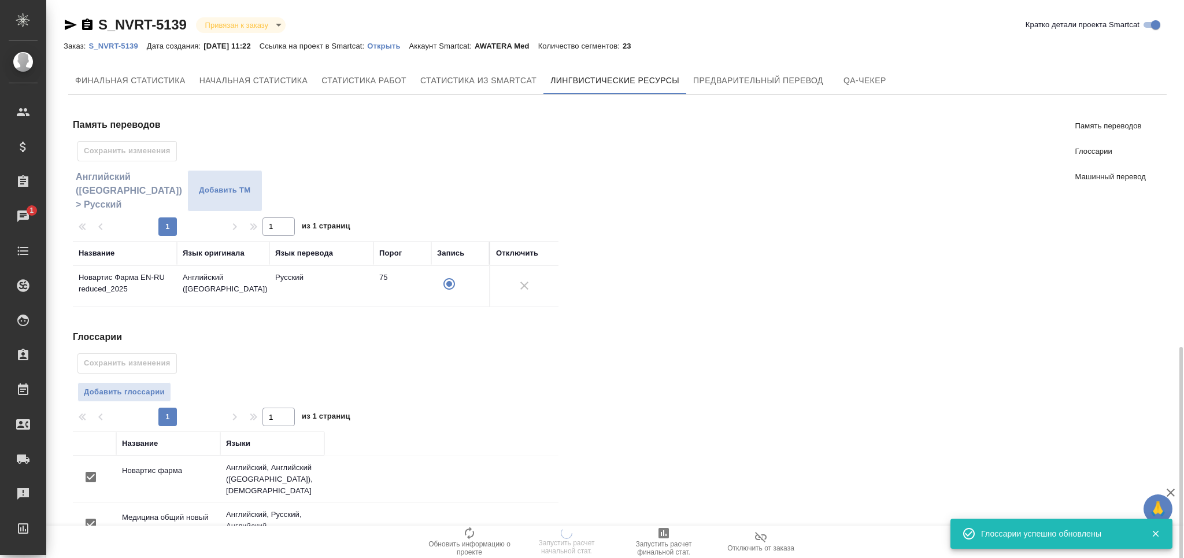
scroll to position [199, 0]
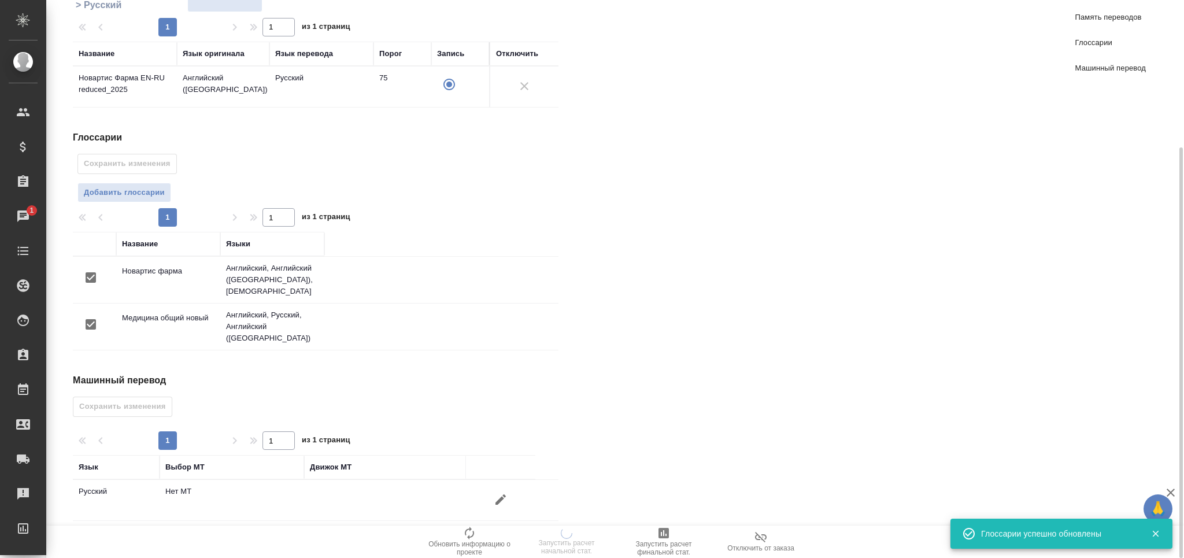
click at [497, 493] on icon "button" at bounding box center [501, 500] width 14 height 14
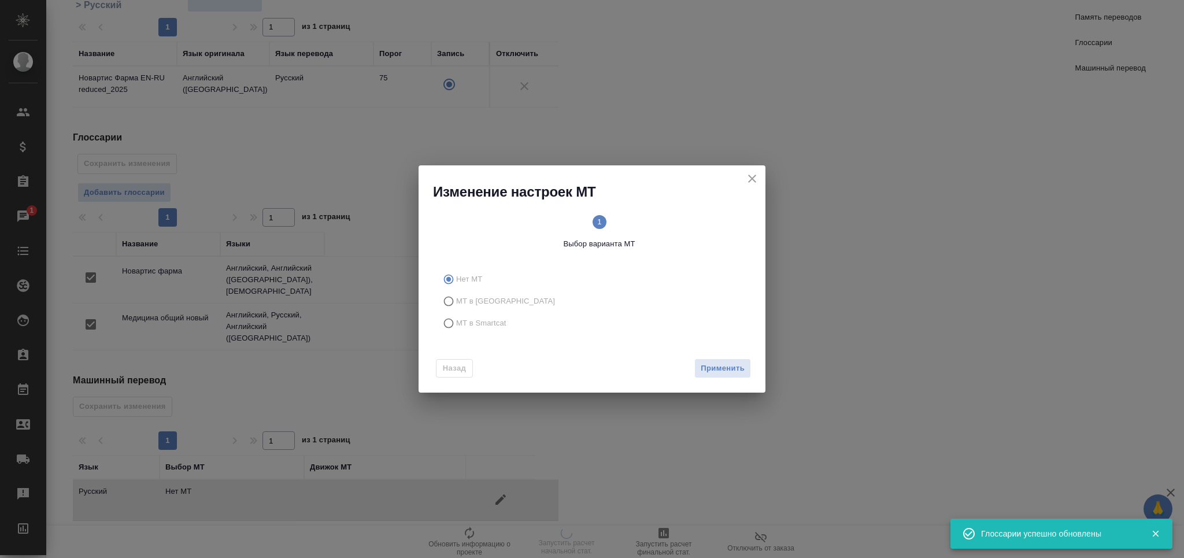
click at [491, 321] on span "МТ в Smartcat" at bounding box center [481, 323] width 50 height 12
click at [456, 321] on input "МТ в Smartcat" at bounding box center [447, 323] width 19 height 22
radio input "true"
click at [736, 378] on div "Назад Вперед" at bounding box center [592, 366] width 347 height 54
click at [727, 371] on span "Вперед" at bounding box center [730, 368] width 29 height 13
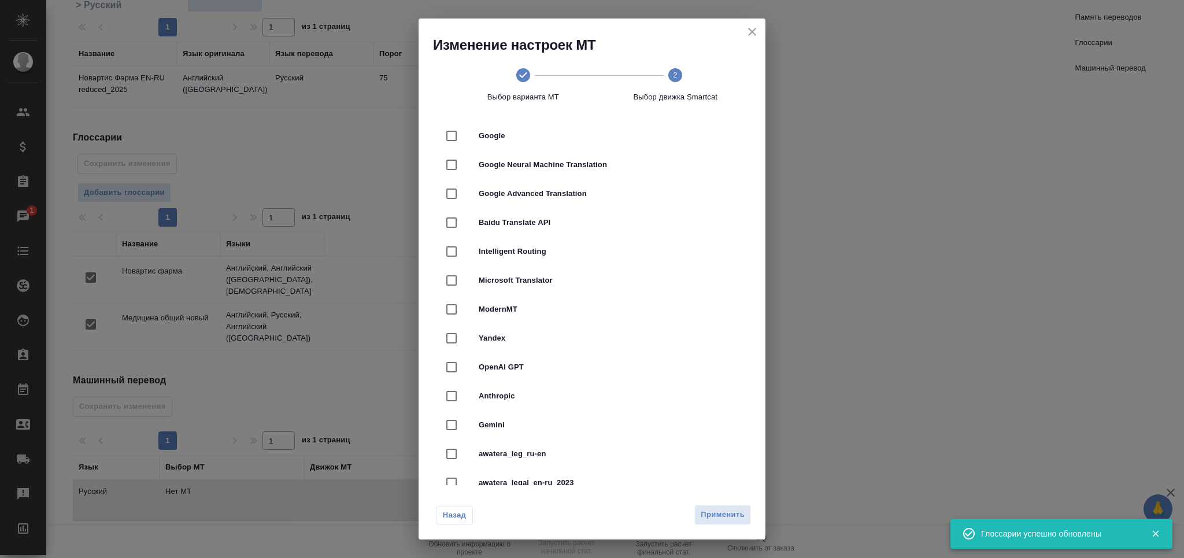
scroll to position [154, 0]
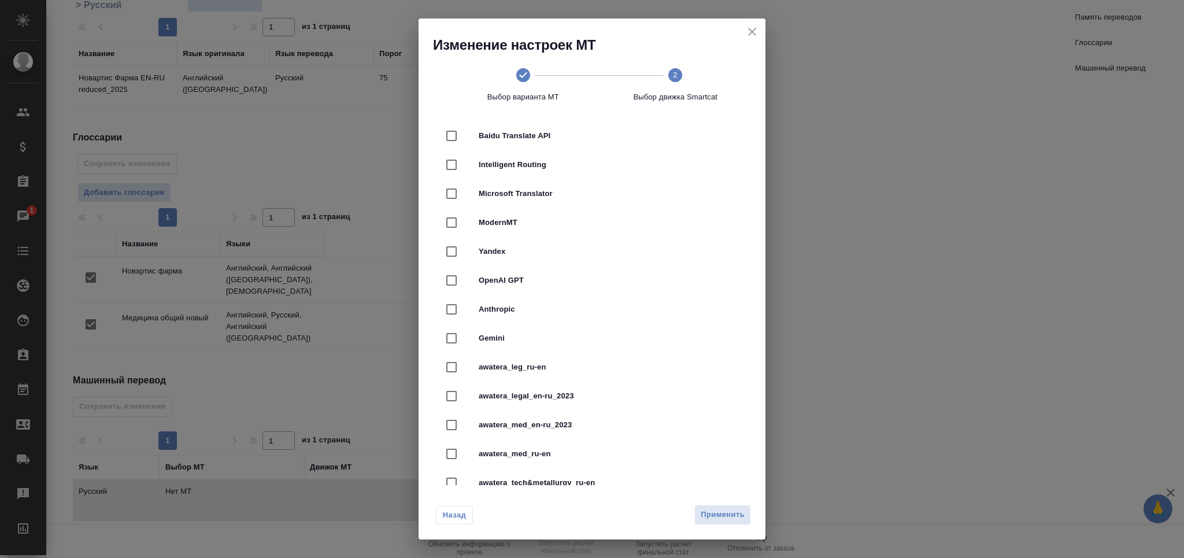
click at [591, 421] on span "awatera_med_en-ru_2023" at bounding box center [608, 425] width 259 height 12
checkbox input "true"
click at [718, 511] on span "Применить" at bounding box center [723, 514] width 44 height 13
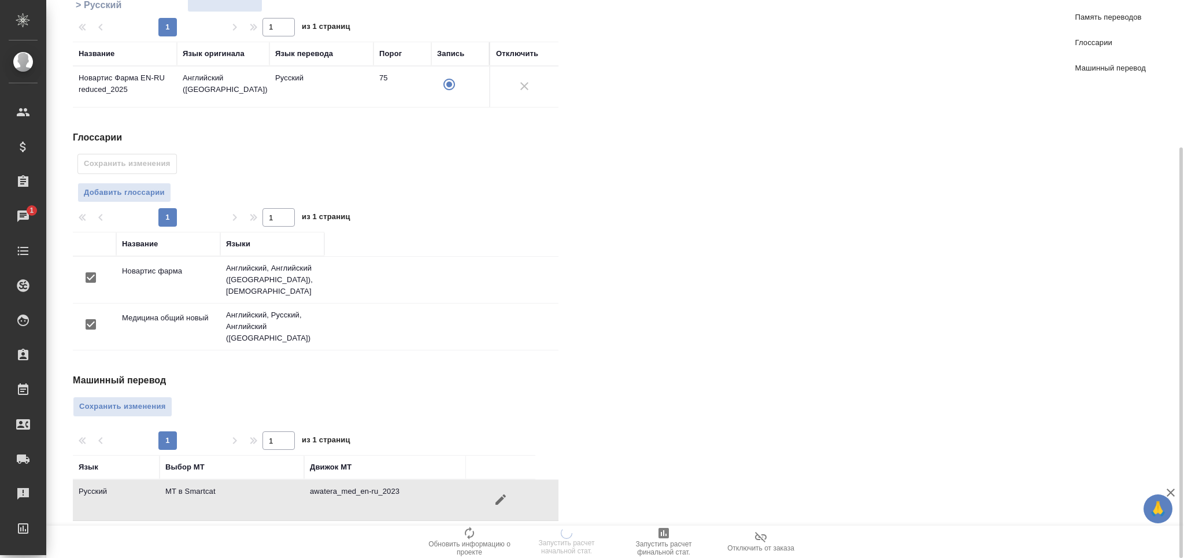
drag, startPoint x: 90, startPoint y: 391, endPoint x: 98, endPoint y: 380, distance: 14.1
click at [93, 400] on span "Сохранить изменения" at bounding box center [122, 406] width 87 height 13
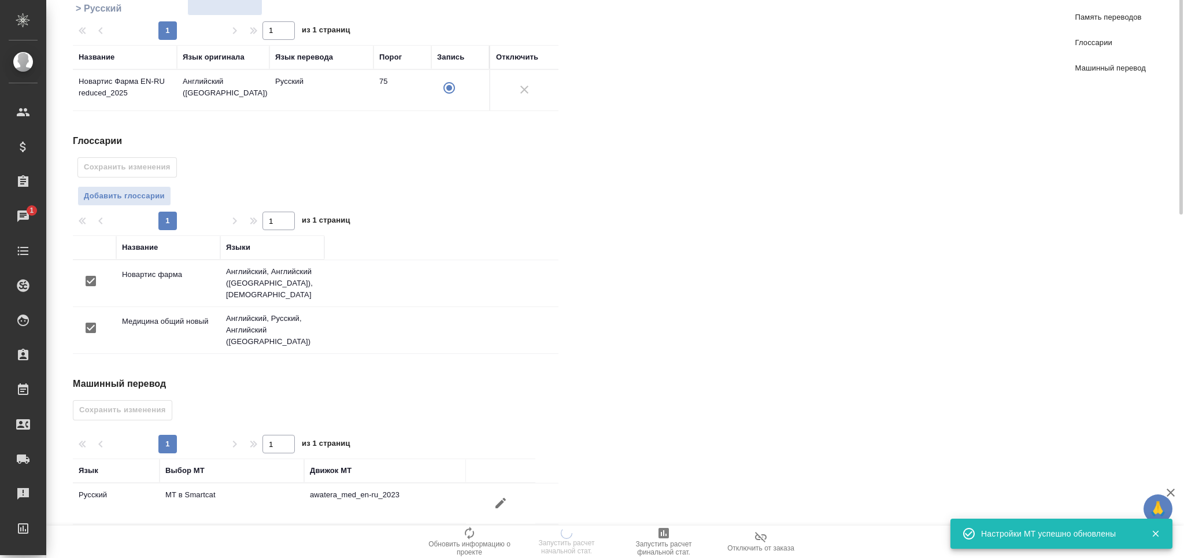
scroll to position [0, 0]
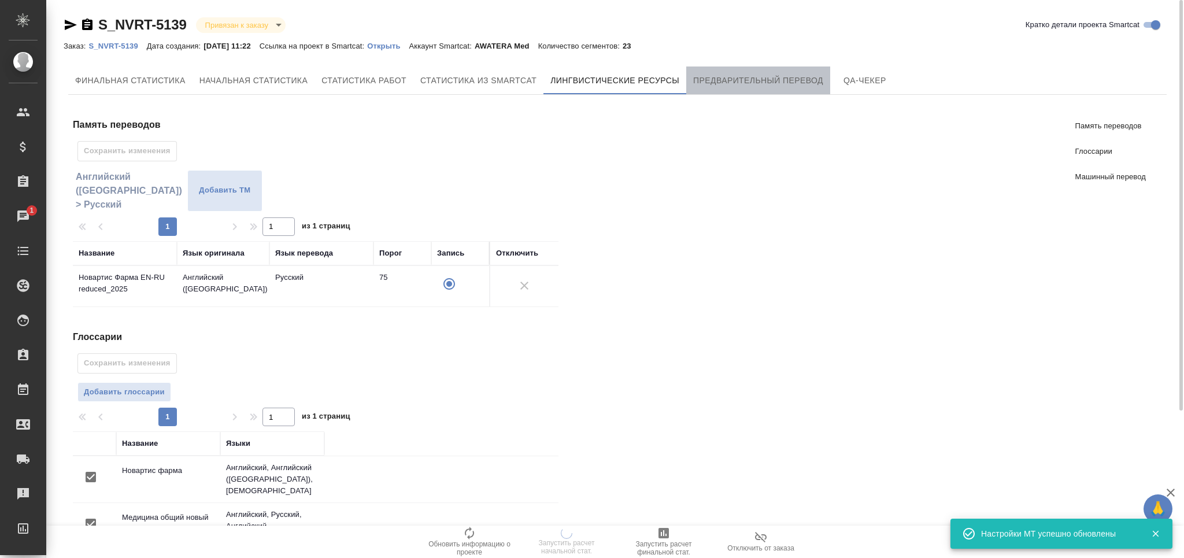
click at [744, 87] on span "Предварительный перевод" at bounding box center [758, 80] width 130 height 14
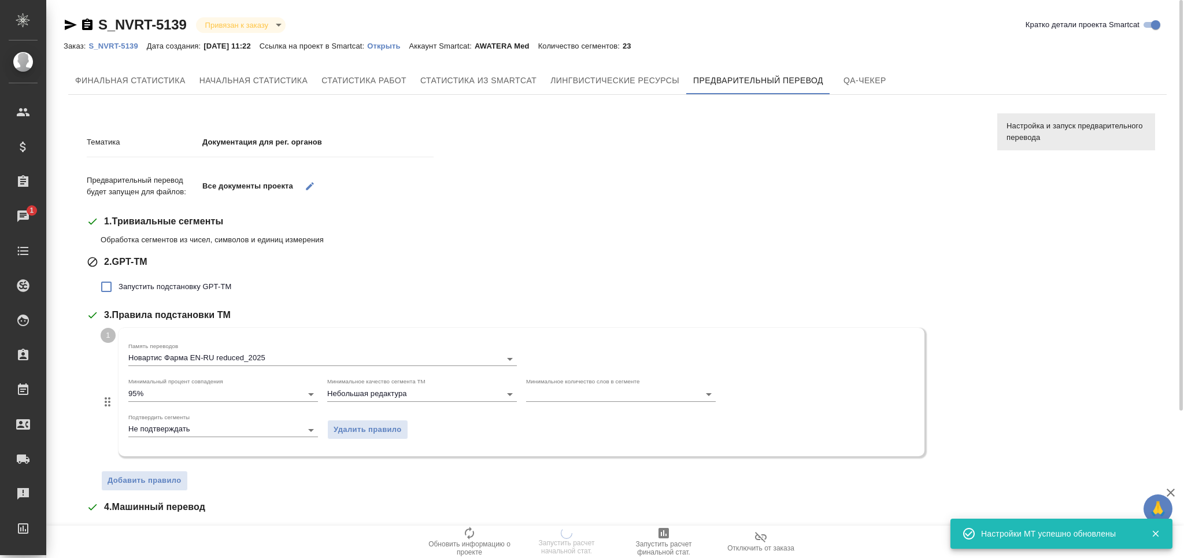
click at [167, 278] on label "Запустить подстановку GPT-TM" at bounding box center [162, 287] width 137 height 24
click at [119, 278] on input "Запустить подстановку GPT-TM" at bounding box center [106, 287] width 24 height 24
checkbox input "true"
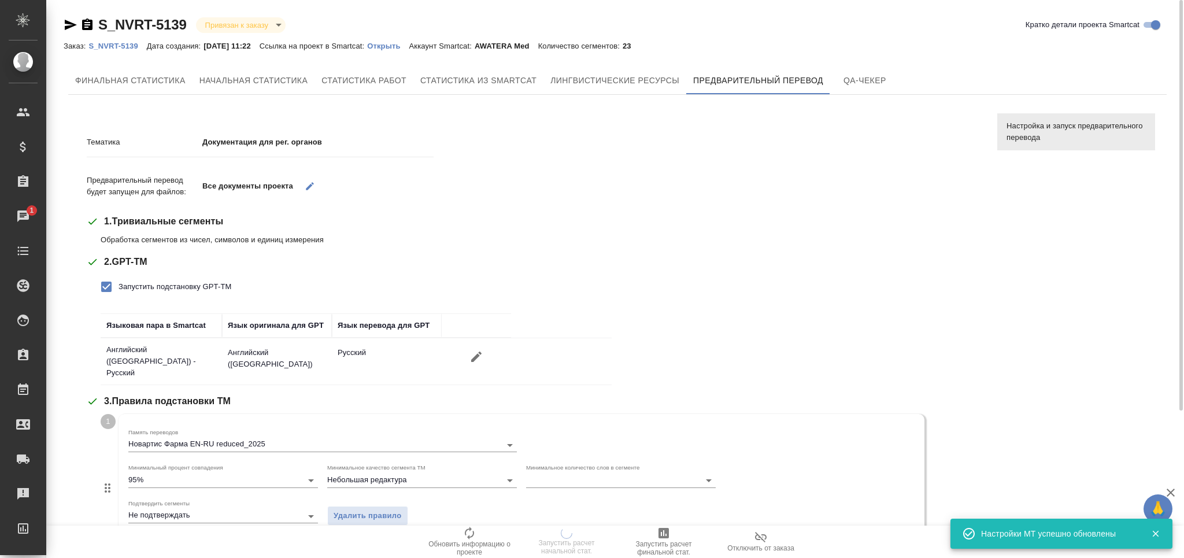
scroll to position [310, 0]
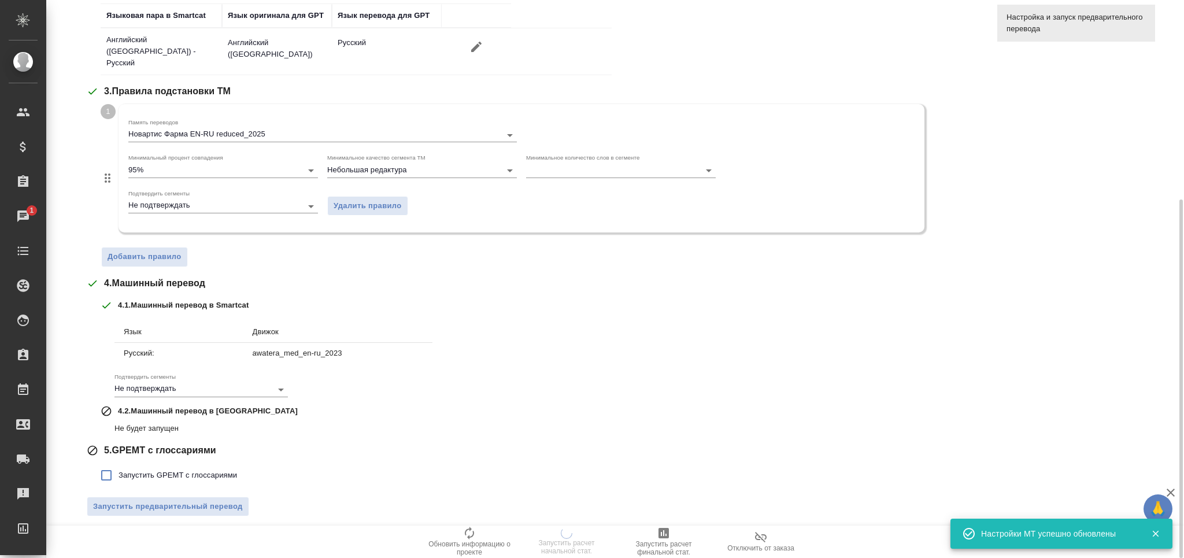
click at [191, 477] on label "Запустить GPEMT с глоссариями" at bounding box center [165, 475] width 143 height 24
click at [219, 473] on span "Запустить GPEMT с глоссариями" at bounding box center [178, 475] width 119 height 12
click at [119, 473] on input "Запустить GPEMT с глоссариями" at bounding box center [106, 475] width 24 height 24
checkbox input "true"
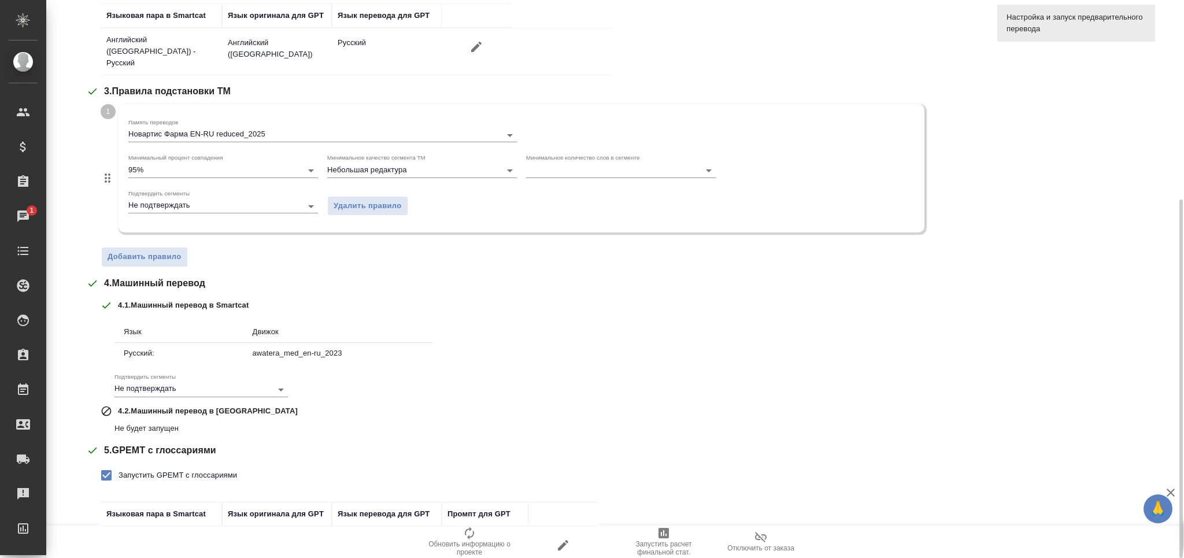
scroll to position [390, 0]
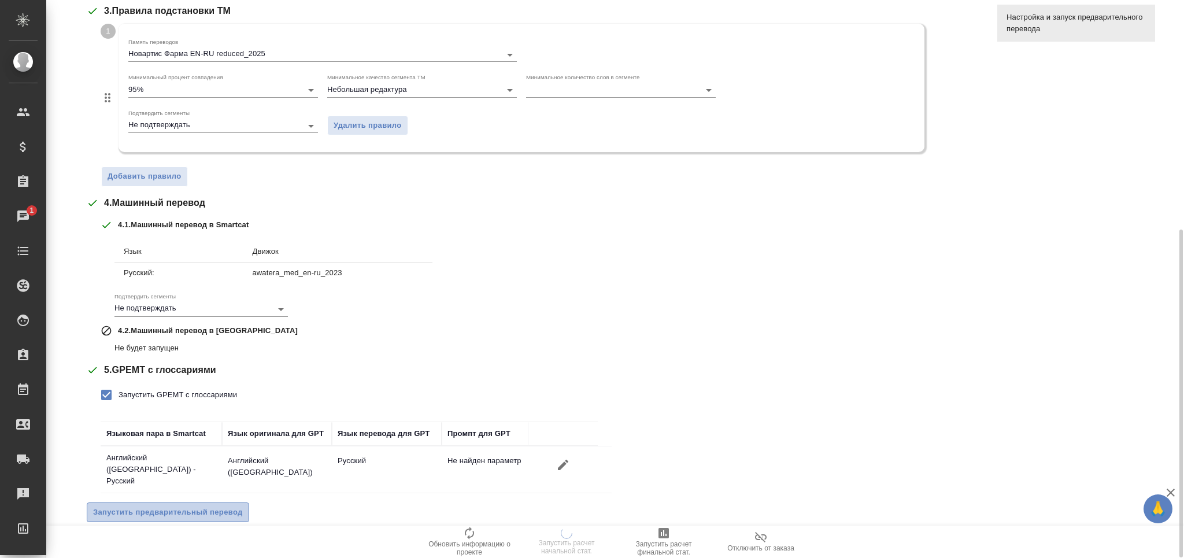
click at [217, 506] on span "Запустить предварительный перевод" at bounding box center [168, 512] width 150 height 13
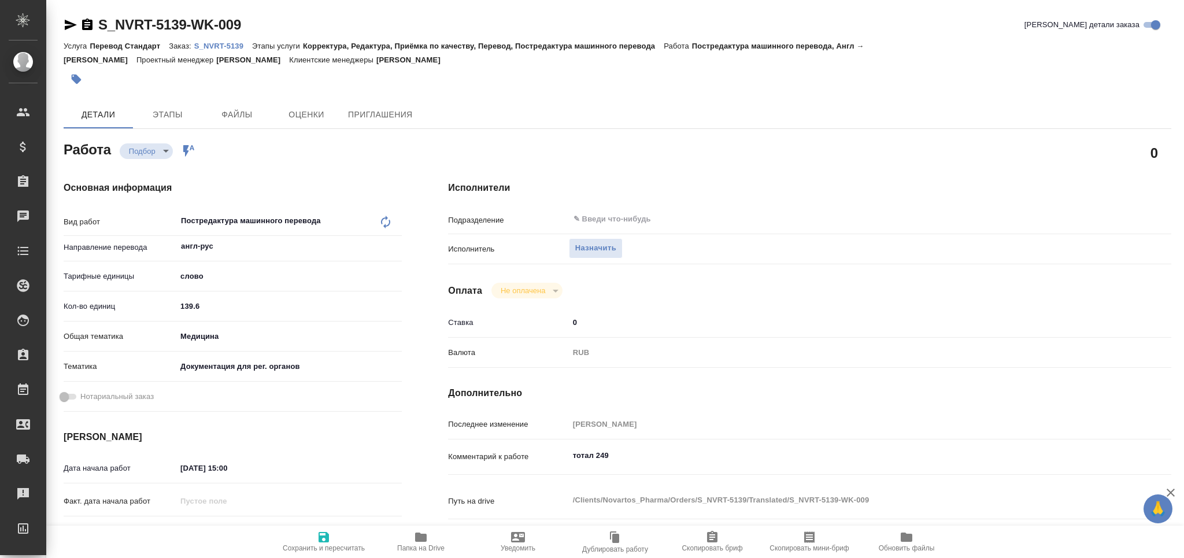
type textarea "x"
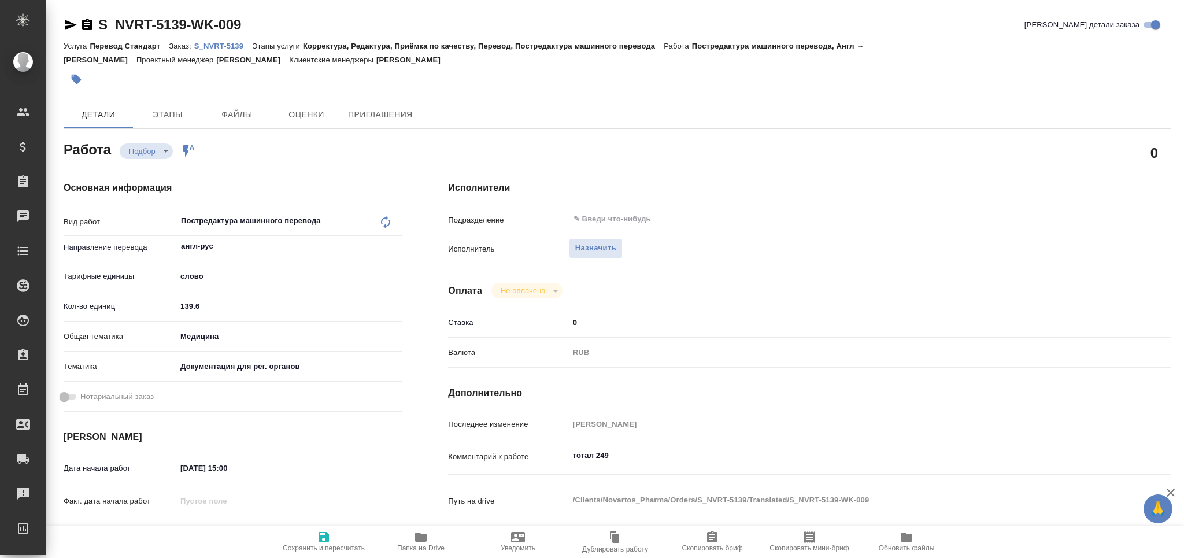
type textarea "x"
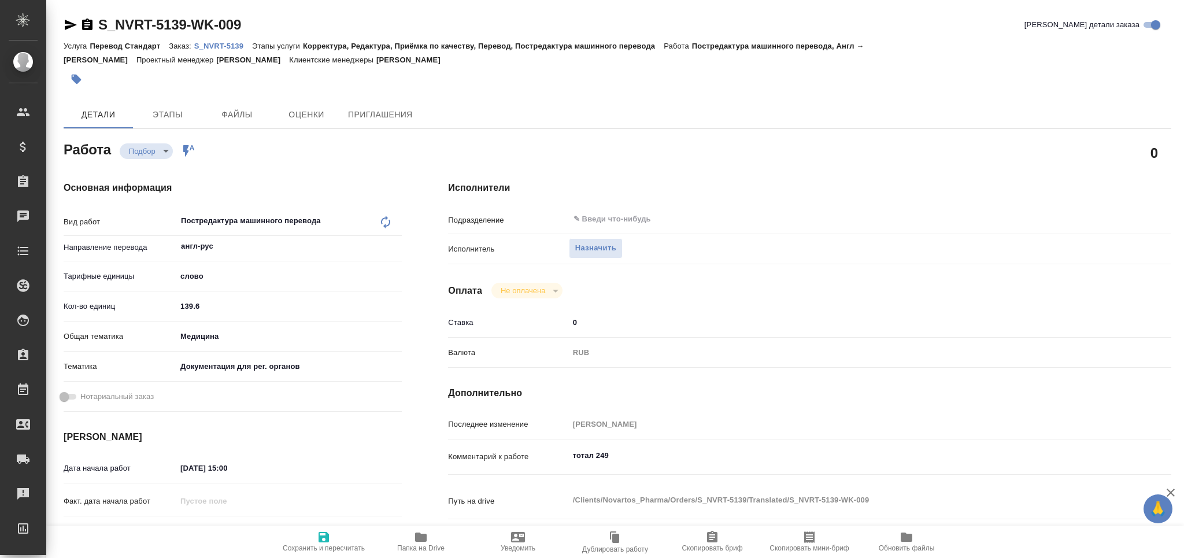
type textarea "x"
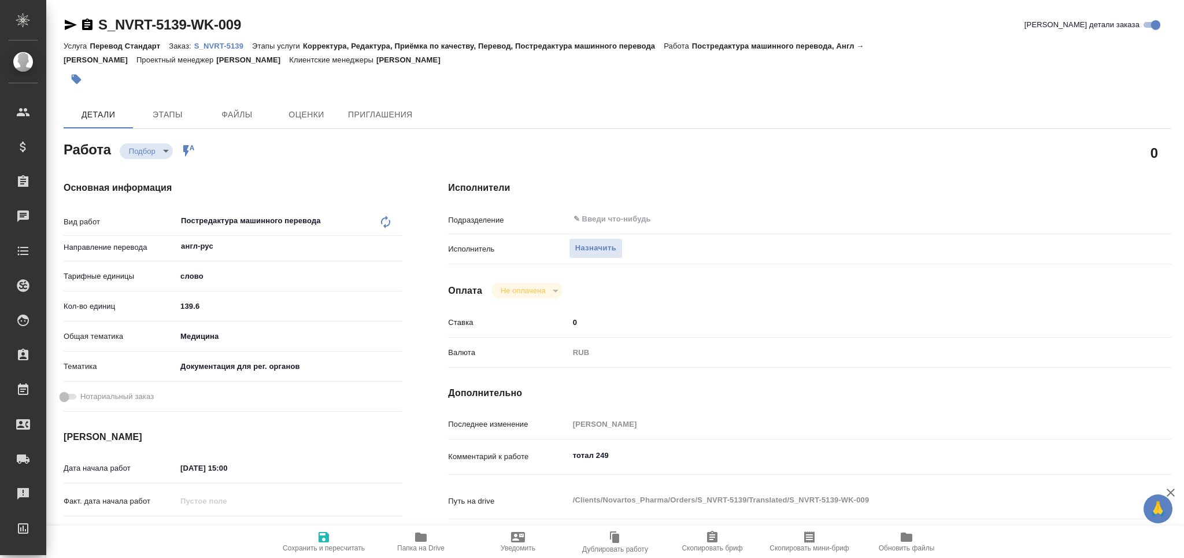
type textarea "x"
click at [627, 460] on textarea "тотал 249" at bounding box center [840, 456] width 542 height 20
type textarea "x"
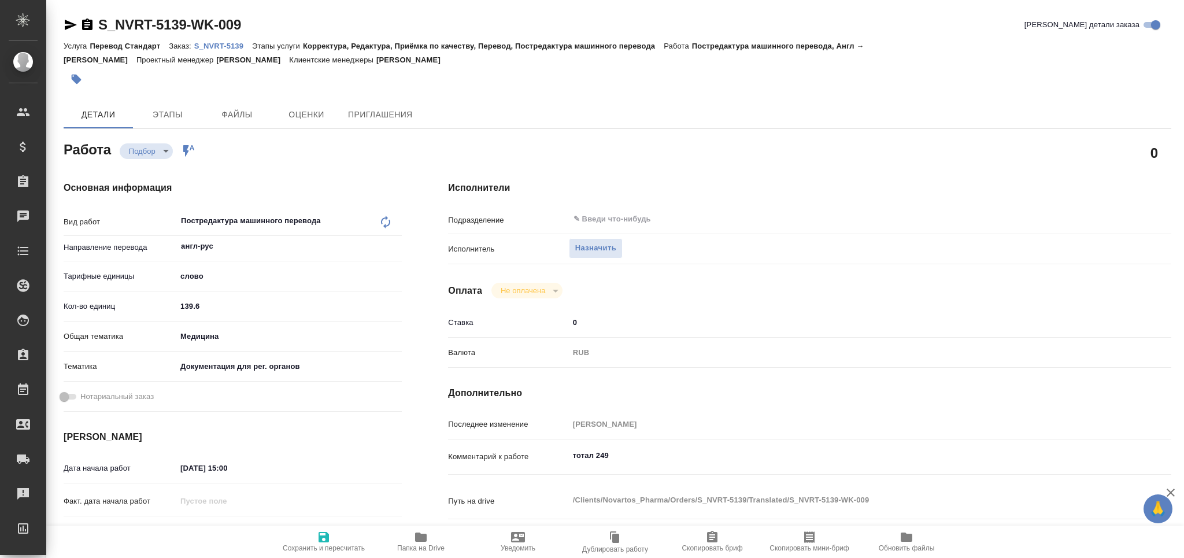
type textarea "x"
type textarea "тотал 249"
type textarea "x"
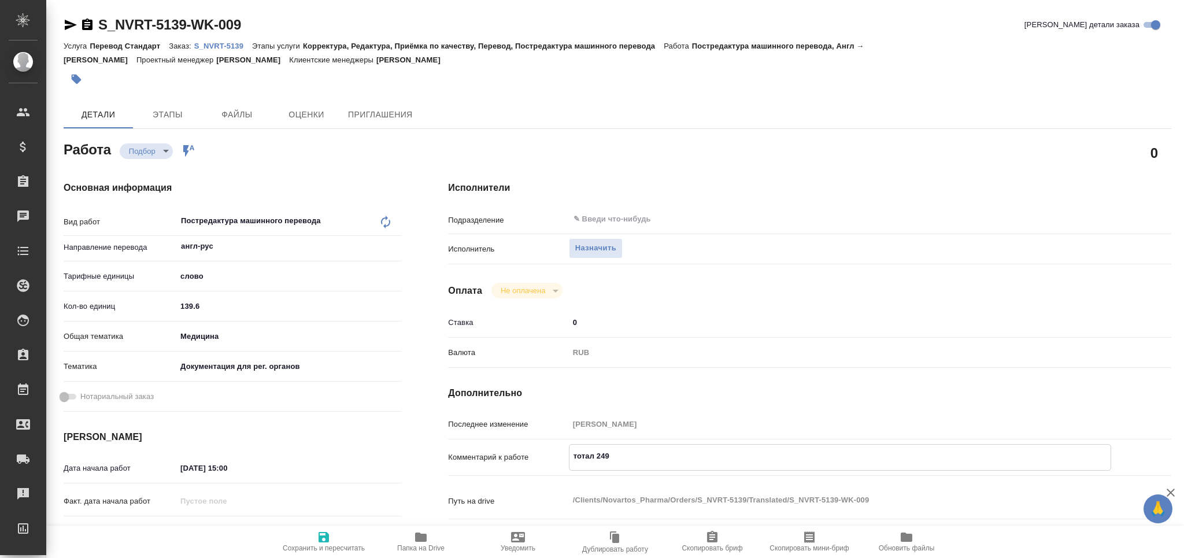
type textarea "x"
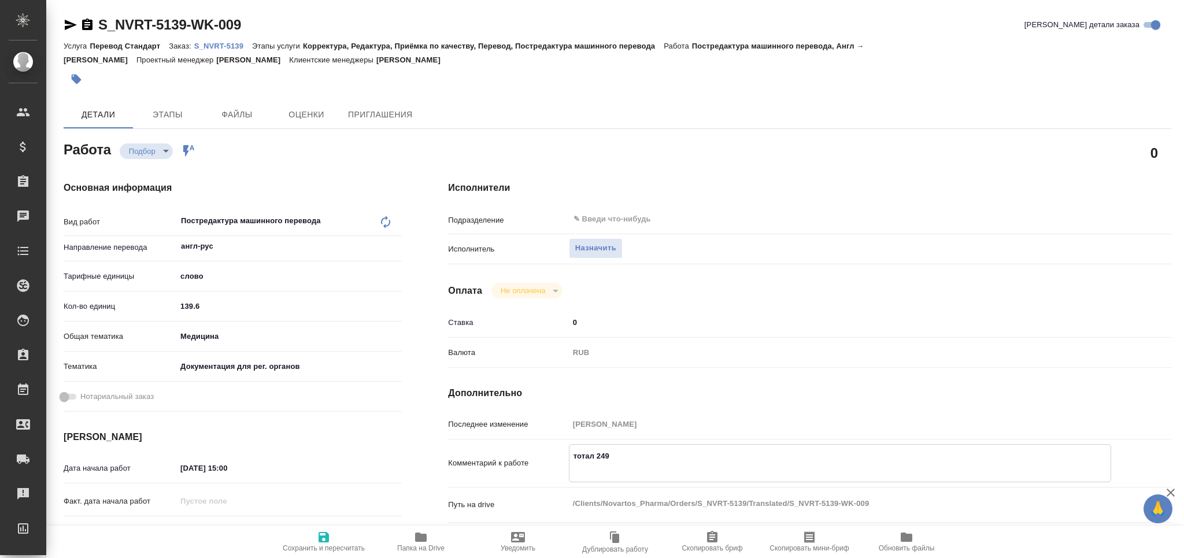
type textarea "x"
paste textarea "Обратите, пожалуйста, внимание коллег, что дозировка 10 в 13 степени (скрин ниж…"
type textarea "x"
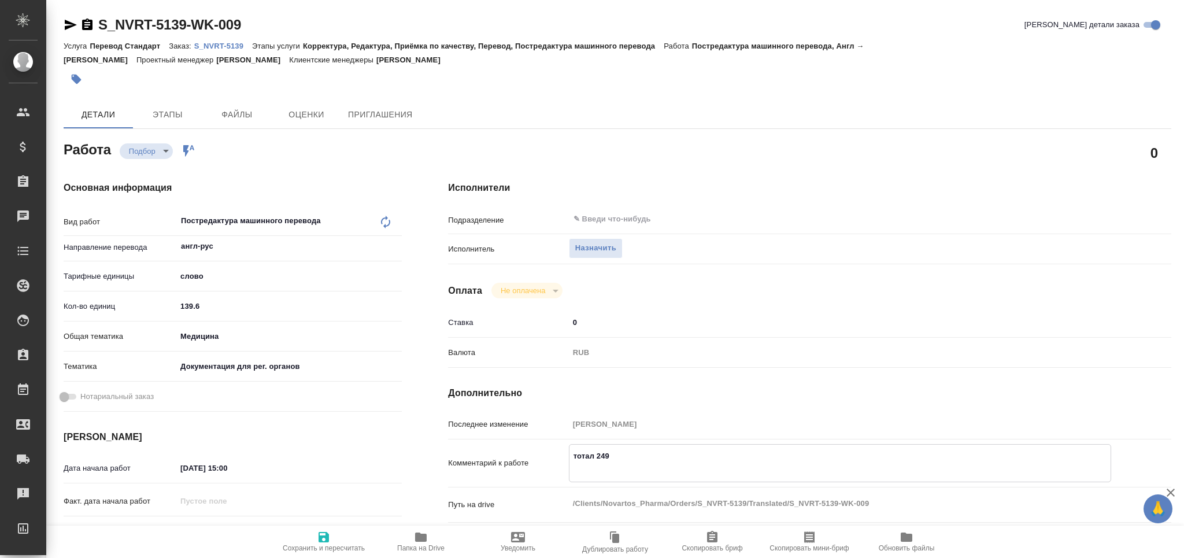
type textarea "тотал 249 Обратите, пожалуйста, внимание коллег, что дозировка 10 в 13 степени …"
type textarea "x"
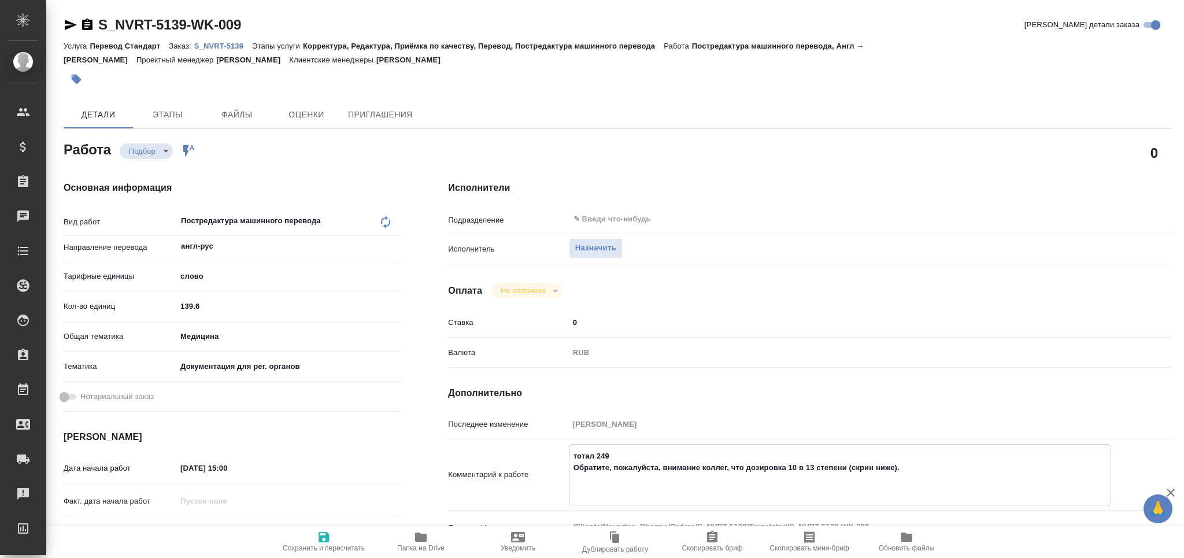
type textarea "x"
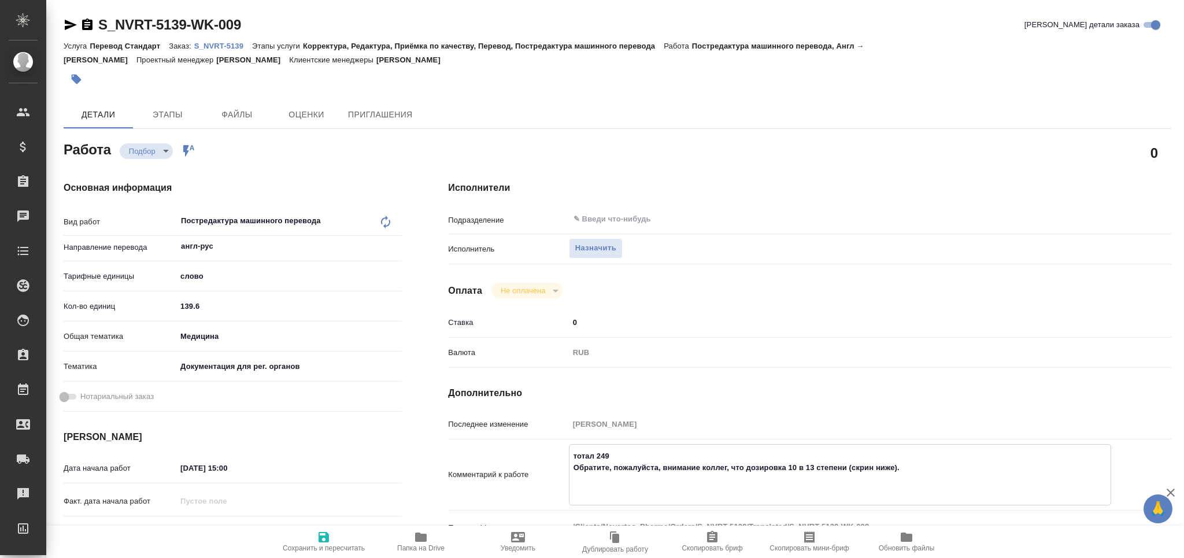
click at [708, 466] on textarea "тотал 249 Обратите, пожалуйста, внимание коллег, что дозировка 10 в 13 степени …" at bounding box center [839, 473] width 541 height 54
type textarea "x"
type textarea "тотал 249 Обратите, пожалуйста, внимание , что дозировка 10 в 13 степени (скрин…"
type textarea "x"
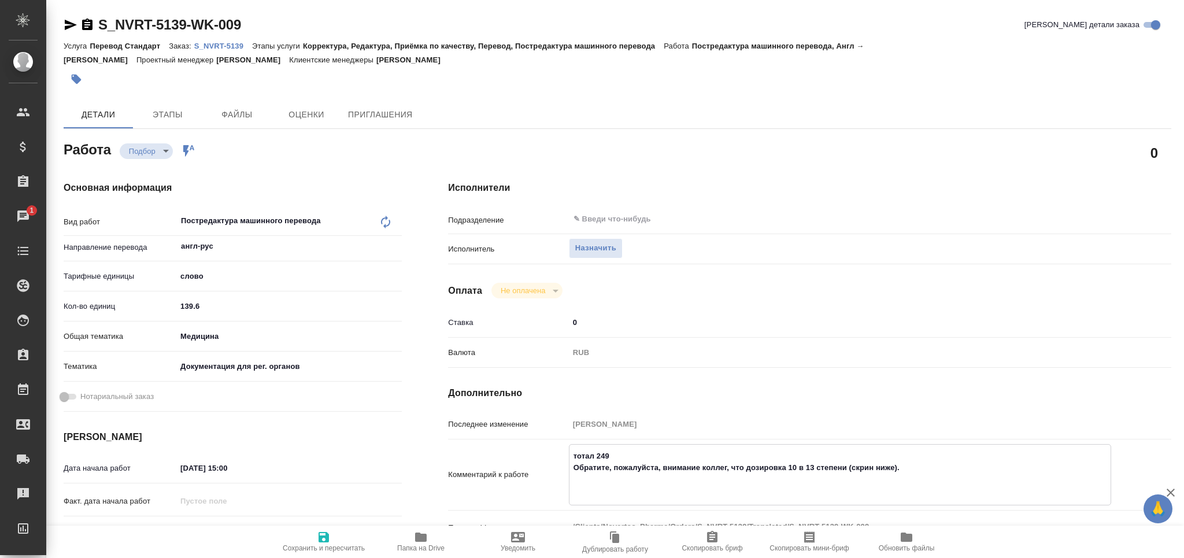
type textarea "x"
type textarea "тотал 249 Обратите, пожалуйста, внимание что дозировка 10 в 13 степени (скрин н…"
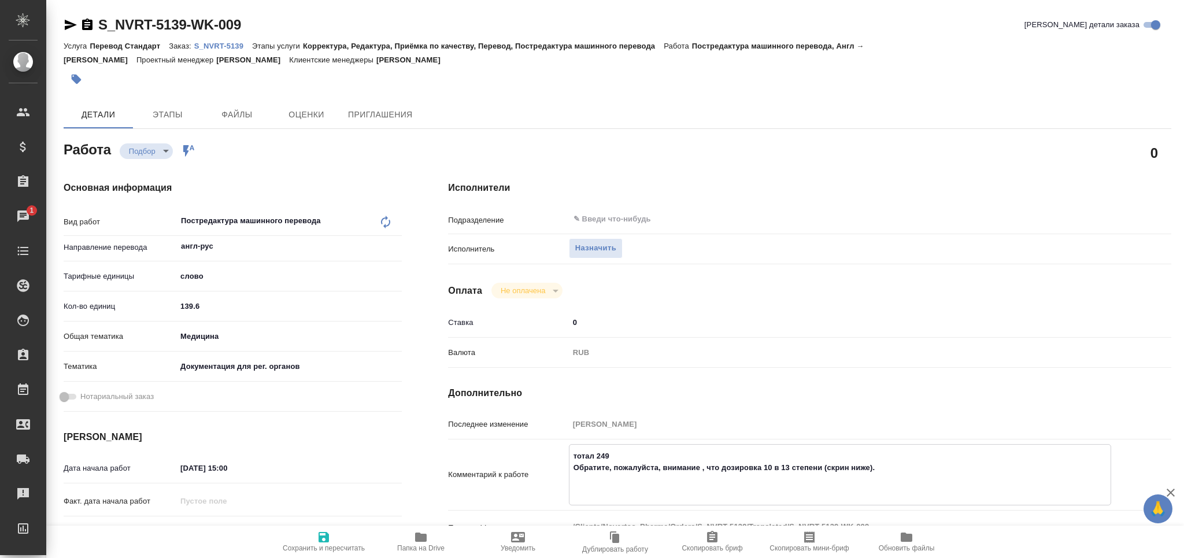
type textarea "x"
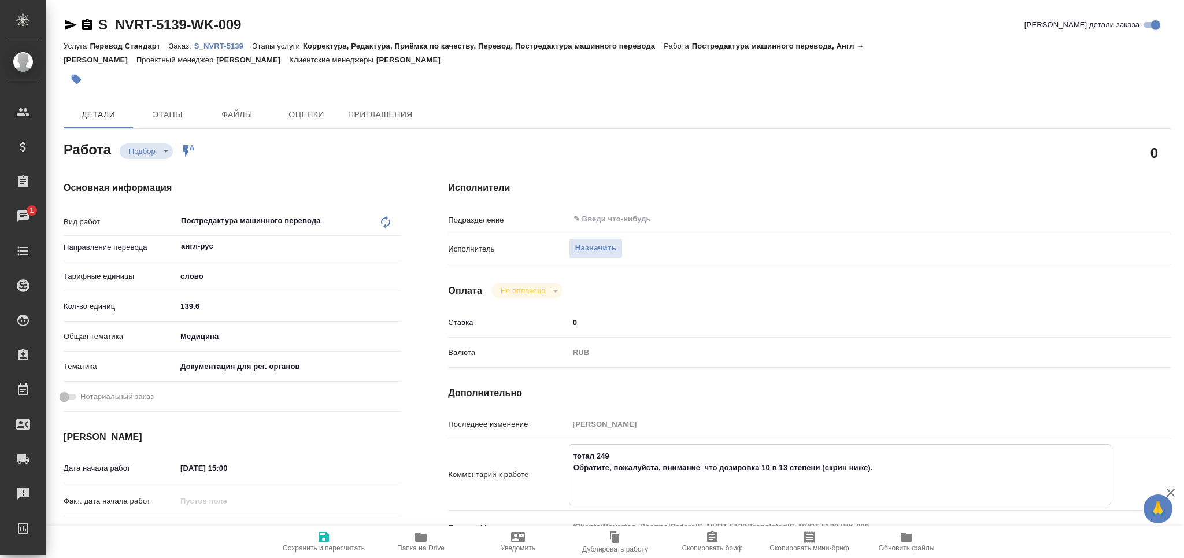
type textarea "тотал 249 Обратите, пожалуйста, внимание , что дозировка 10 в 13 степени (скрин…"
type textarea "x"
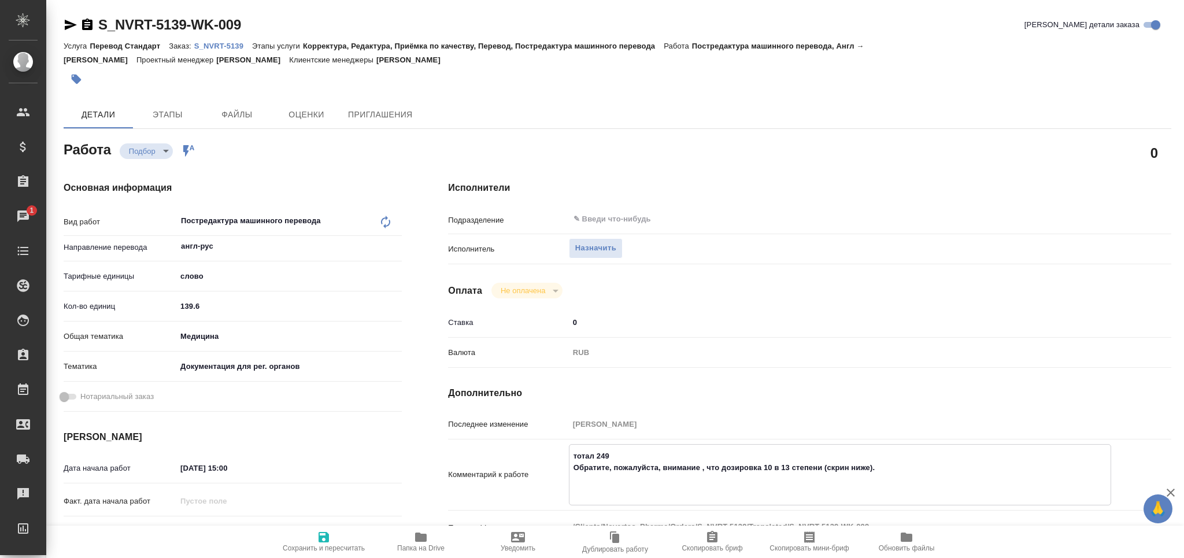
drag, startPoint x: 893, startPoint y: 468, endPoint x: 823, endPoint y: 472, distance: 69.5
click at [823, 472] on textarea "тотал 249 Обратите, пожалуйста, внимание , что дозировка 10 в 13 степени (скрин…" at bounding box center [839, 473] width 541 height 54
type textarea "x"
type textarea "тотал 249 Обратите, пожалуйста, внимание , что дозировка 10 в 13 степени"
type textarea "x"
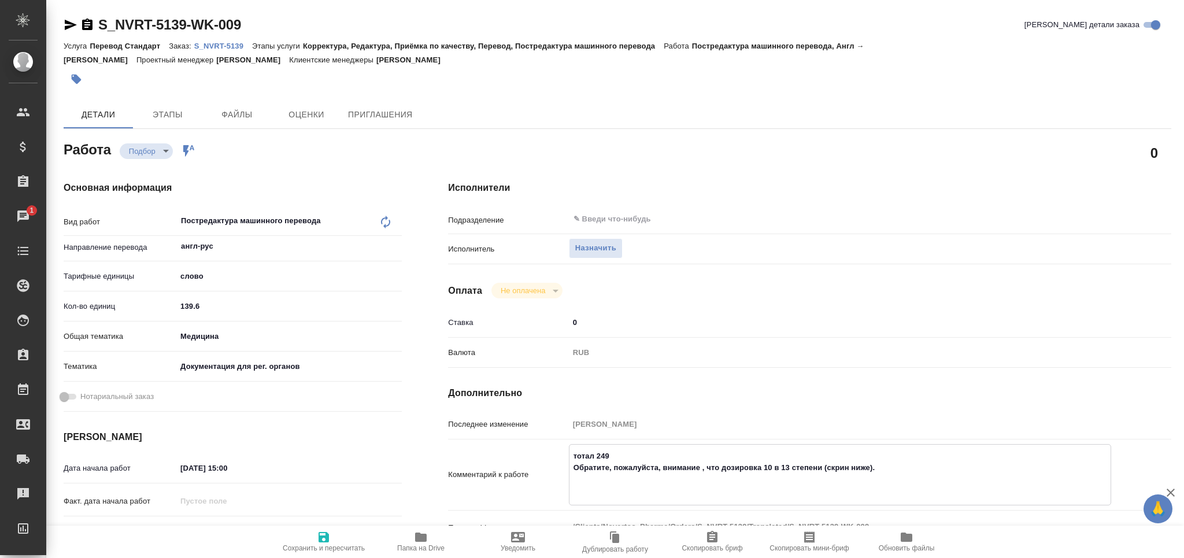
type textarea "x"
type textarea "тотал 249 Обратите, пожалуйста, внимание , что дозировка 10 в 13 степени"
type textarea "x"
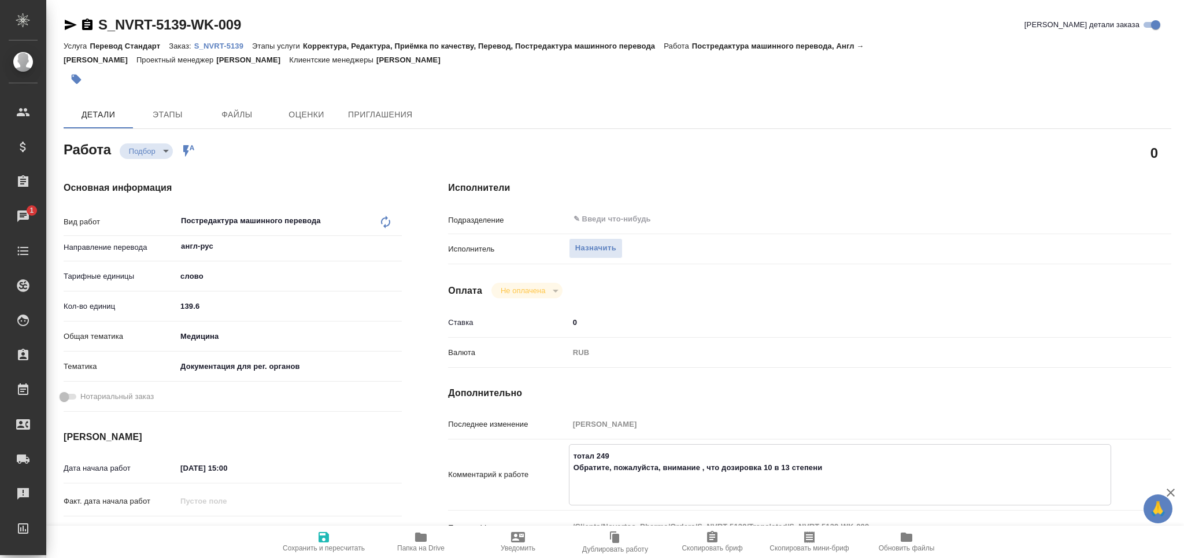
click at [582, 479] on textarea "тотал 249 Обратите, пожалуйста, внимание , что дозировка 10 в 13 степени" at bounding box center [839, 473] width 541 height 54
paste textarea "4.0 x 1013"
type textarea "x"
type textarea "тотал 249 Обратите, пожалуйста, внимание , что дозировка 10 в 13 степени 4.0 x …"
type textarea "x"
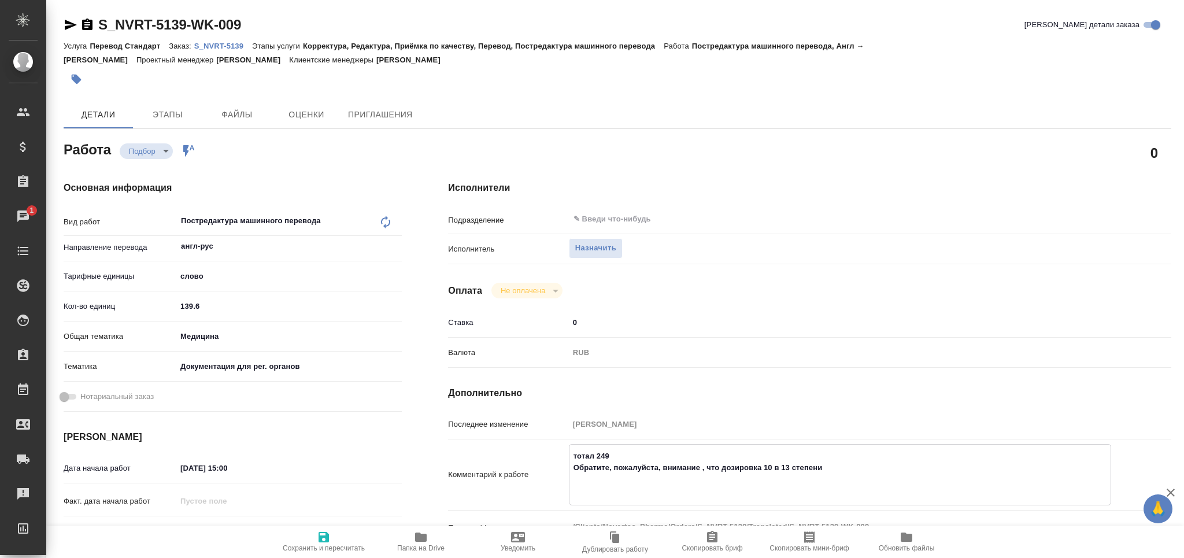
type textarea "x"
click at [599, 481] on textarea "тотал 249 Обратите, пожалуйста, внимание , что дозировка 10 в 13 степени 4.0 x …" at bounding box center [839, 473] width 541 height 54
drag, startPoint x: 565, startPoint y: 475, endPoint x: 553, endPoint y: 474, distance: 12.3
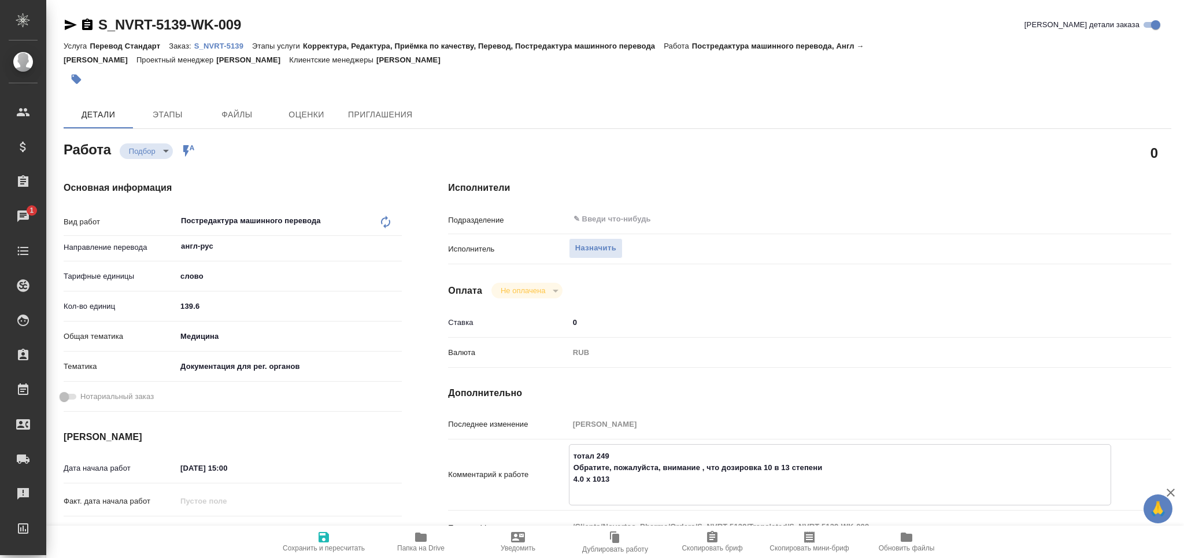
click at [553, 474] on div "Комментарий к работе тотал 249 Обратите, пожалуйста, внимание , что дозировка 1…" at bounding box center [809, 474] width 723 height 61
type textarea "x"
type textarea "тотал 249 Обратите, пожалуйста, внимание , что дозировка 10 в 13 степени"
type textarea "x"
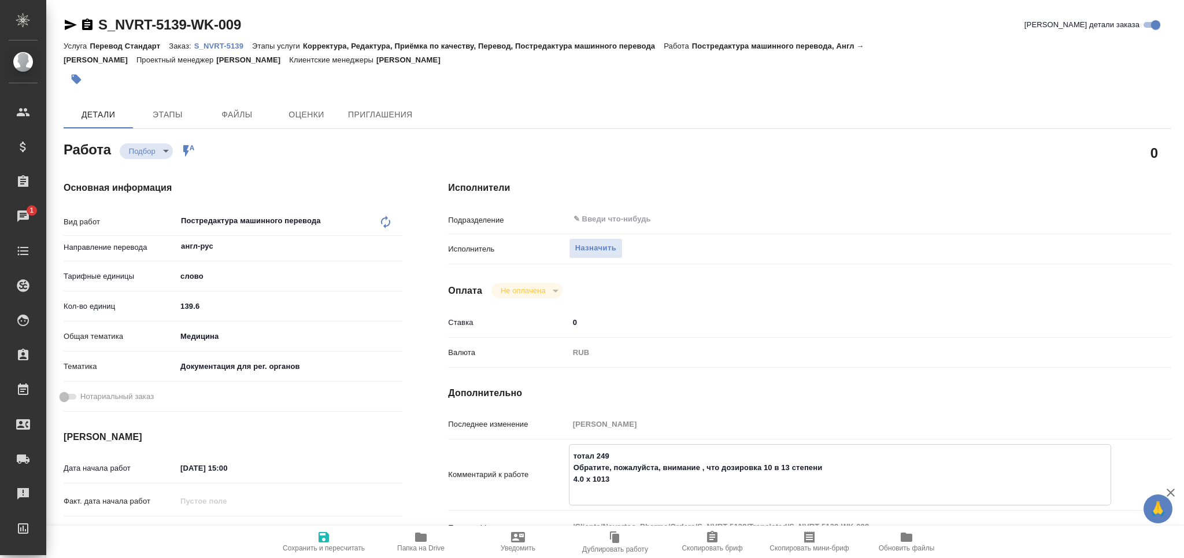
type textarea "x"
click at [324, 549] on span "Сохранить и пересчитать" at bounding box center [324, 548] width 82 height 8
type textarea "x"
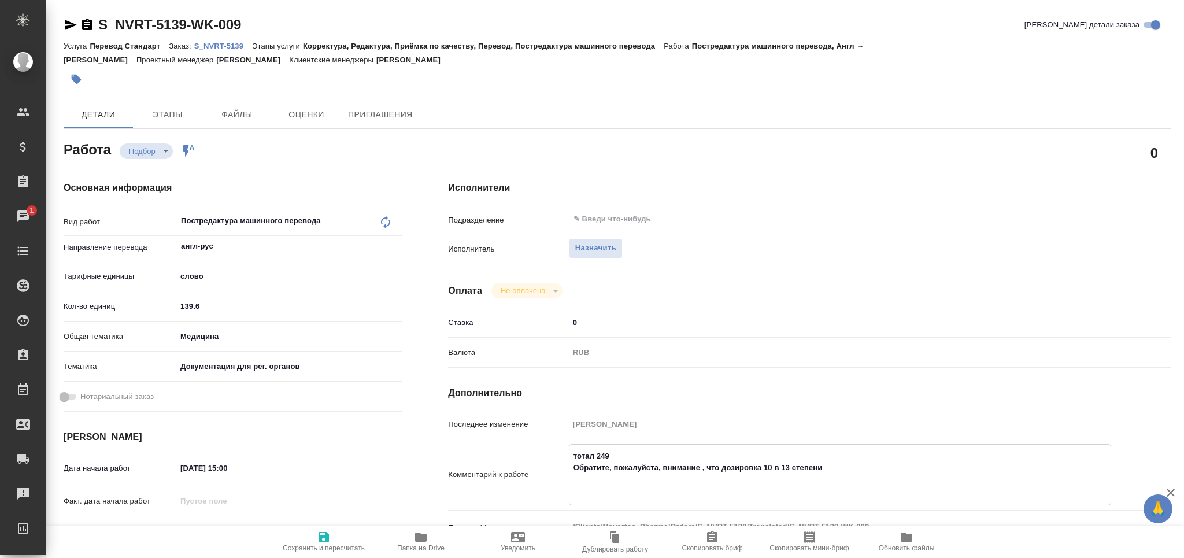
type textarea "x"
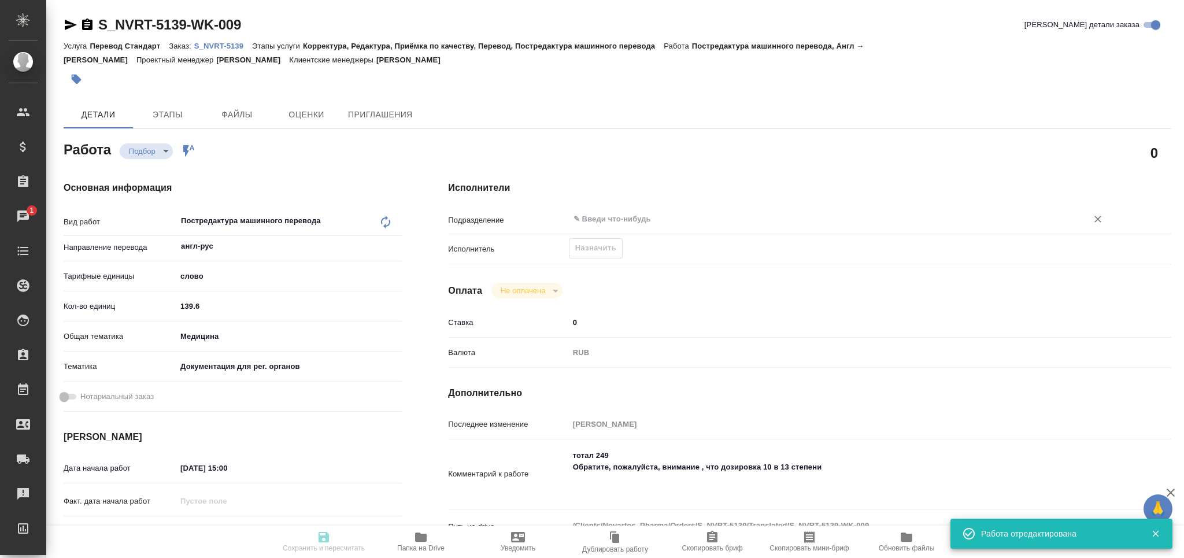
type textarea "x"
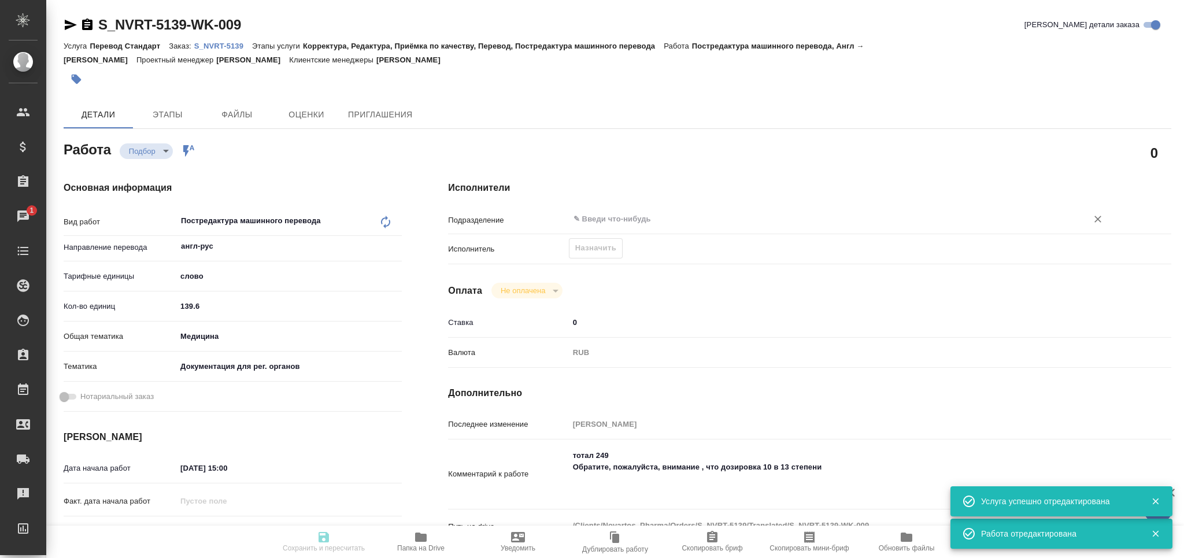
type input "recruiting"
type textarea "Постредактура машинного перевода"
type textarea "x"
type input "англ-рус"
type input "5a8b1489cc6b4906c91bfd90"
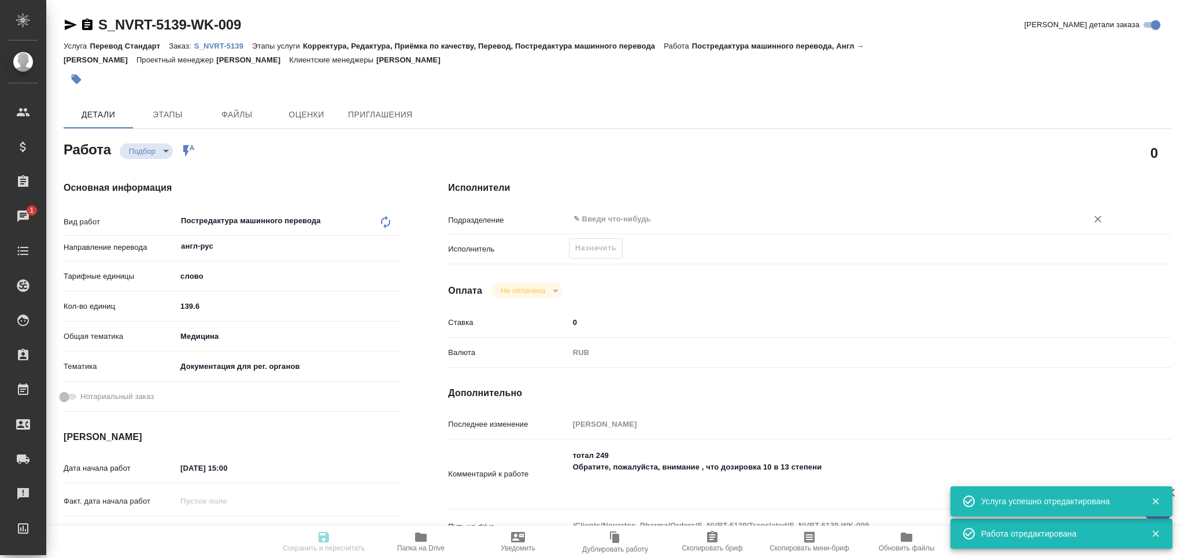
type input "139.6"
type input "med"
type input "5f647205b73bc97568ca66c6"
type input "[DATE] 15:00"
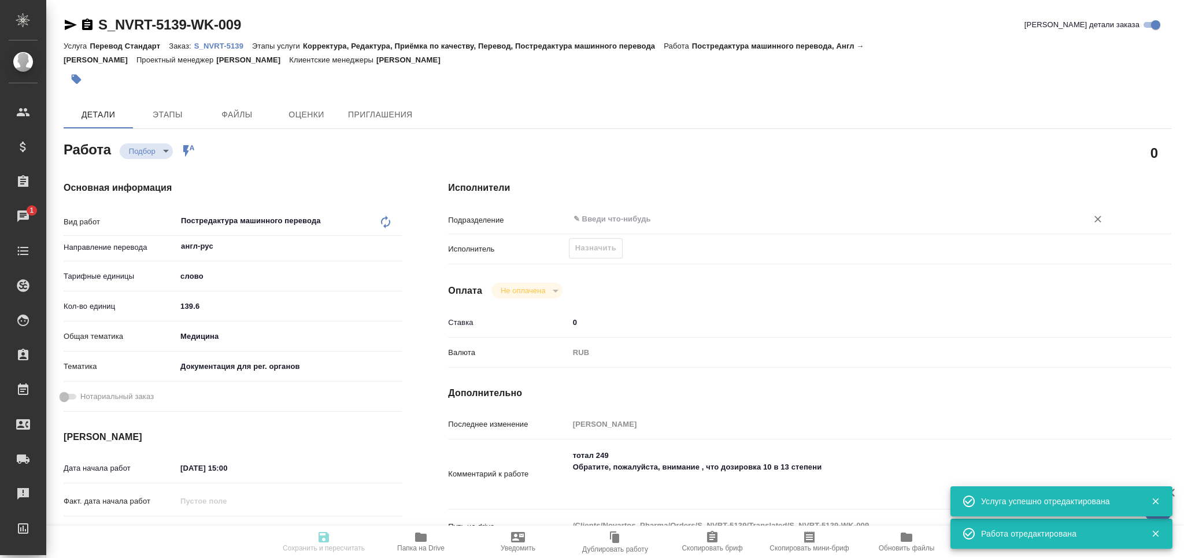
type input "[DATE] 17:00"
type input "notPayed"
type input "0"
type input "RUB"
type input "[PERSON_NAME]"
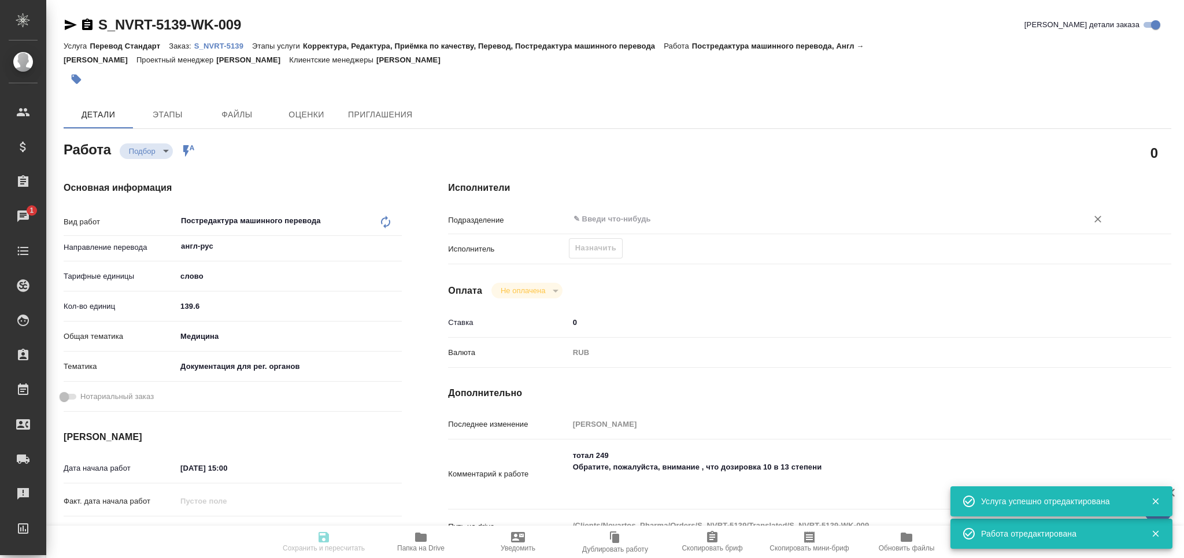
type textarea "тотал 249 Обратите, пожалуйста, внимание , что дозировка 10 в 13 степени"
type textarea "x"
type textarea "/Clients/Novartos_Pharma/Orders/S_NVRT-5139/Translated/S_NVRT-5139-WK-009"
type textarea "x"
type input "S_NVRT-5139"
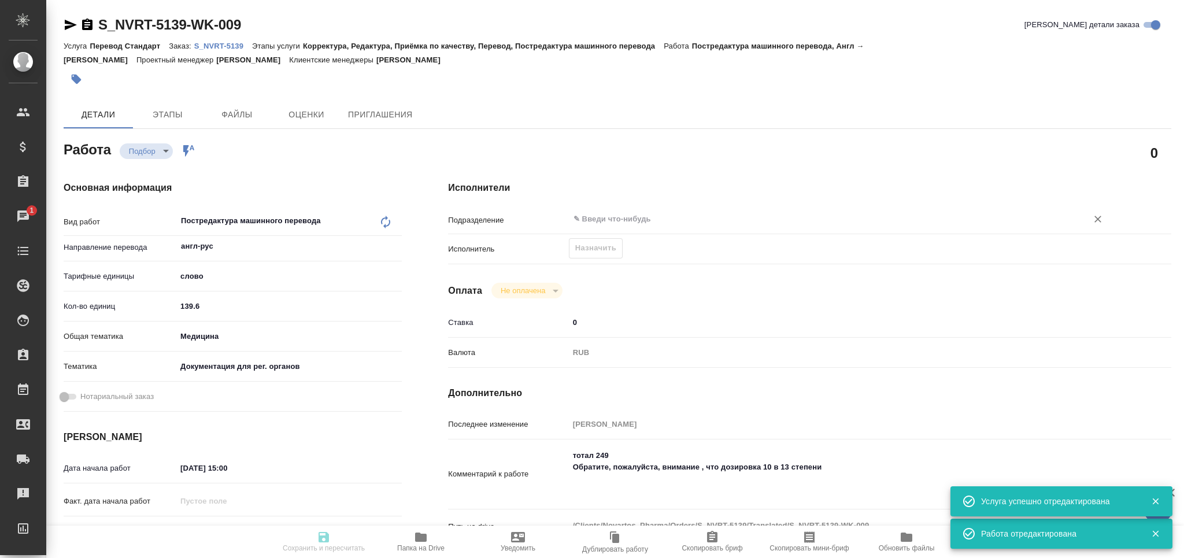
type input "Перевод Стандарт"
type input "Корректура, Редактура, Приёмка по качеству, Перевод, Постредактура машинного пе…"
type input "[PERSON_NAME]"
type input "/Clients/Novartos_Pharma/Orders/S_NVRT-5139"
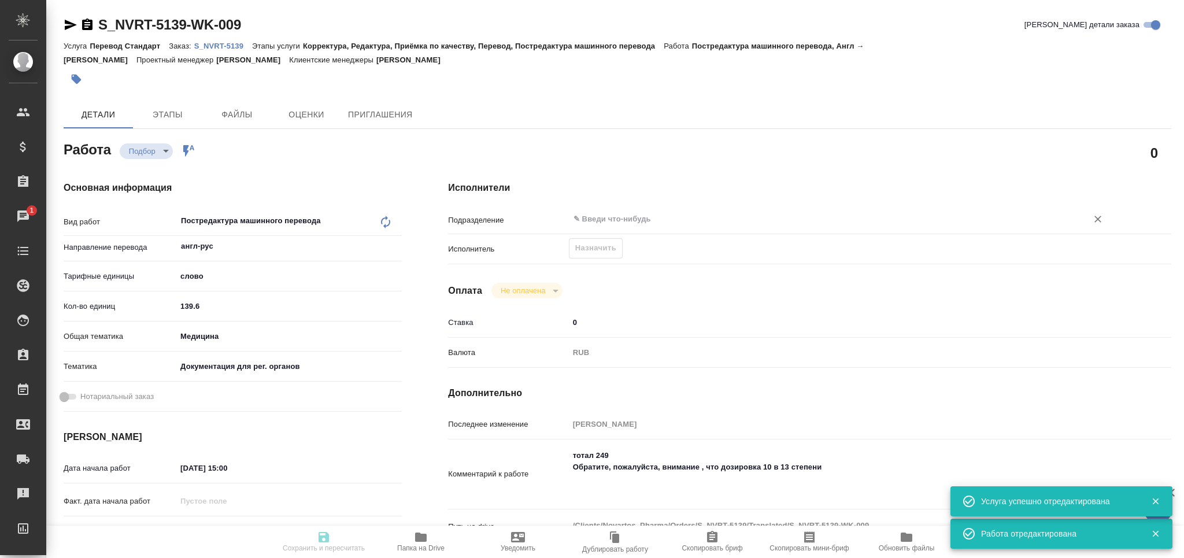
type textarea "x"
type textarea "тз в чате обязательно посмотреть!!!"
type textarea "x"
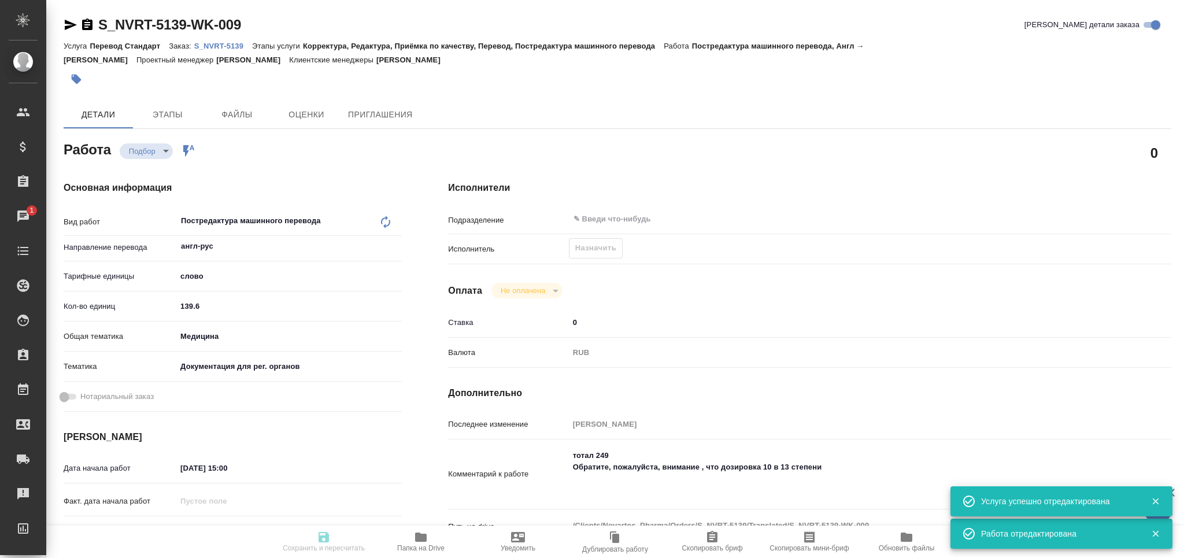
type textarea "x"
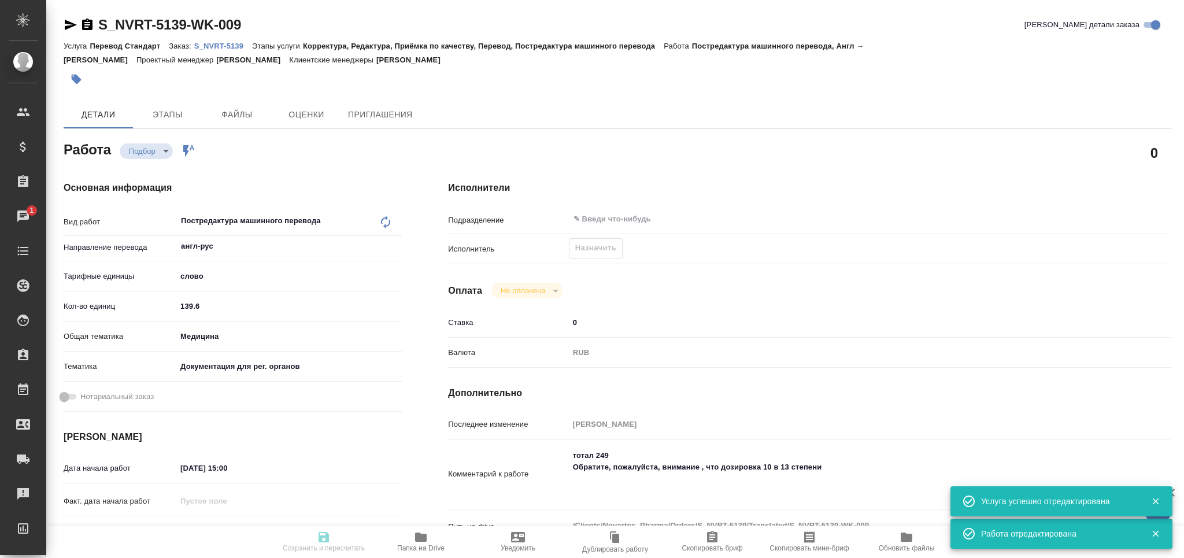
type textarea "x"
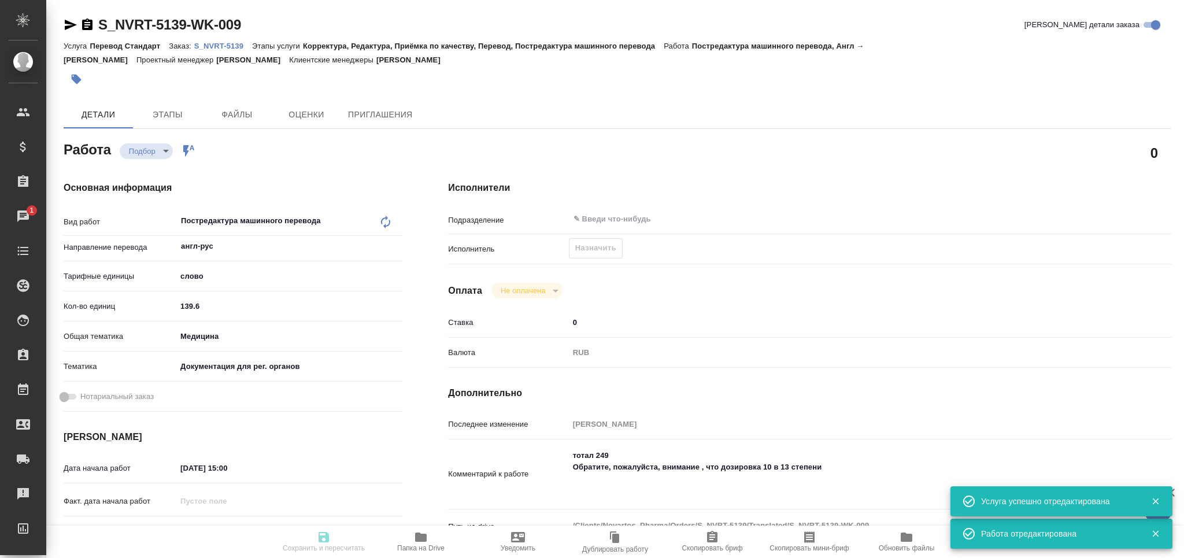
type textarea "x"
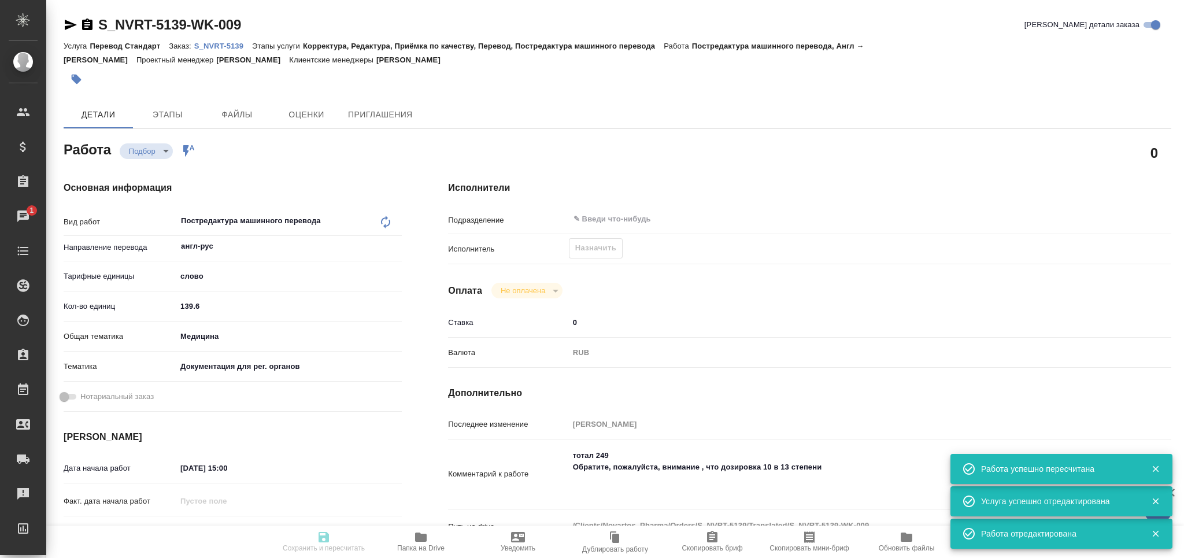
click at [594, 248] on div "Назначить" at bounding box center [596, 248] width 54 height 20
type textarea "x"
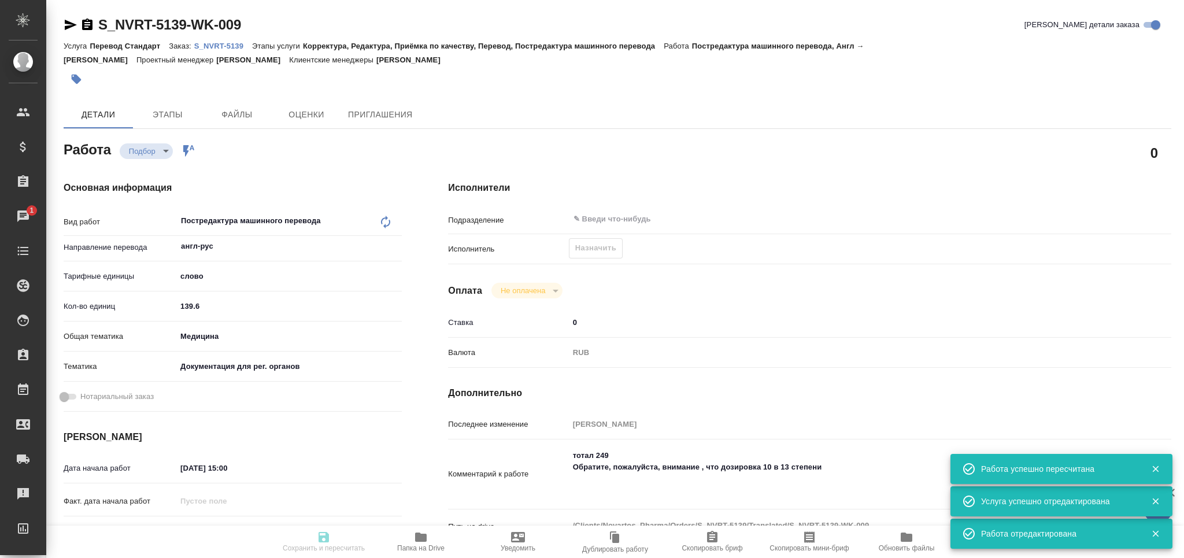
type textarea "x"
type input "recruiting"
type textarea "Постредактура машинного перевода"
type textarea "x"
type input "англ-рус"
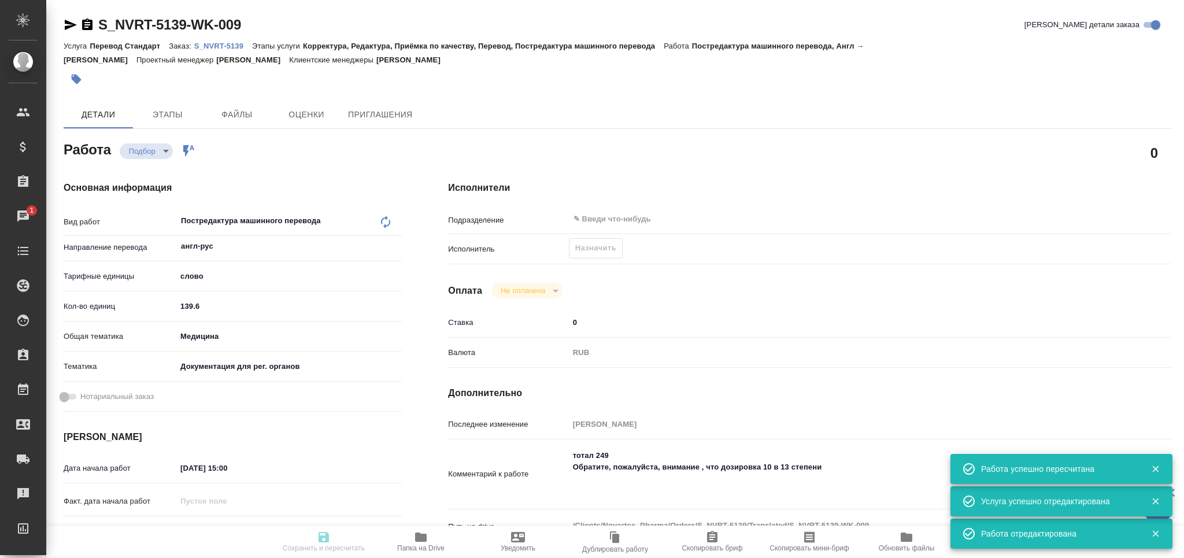
type input "5a8b1489cc6b4906c91bfd90"
type input "139.6"
type input "med"
type input "5f647205b73bc97568ca66c6"
type input "14.08.2025 15:00"
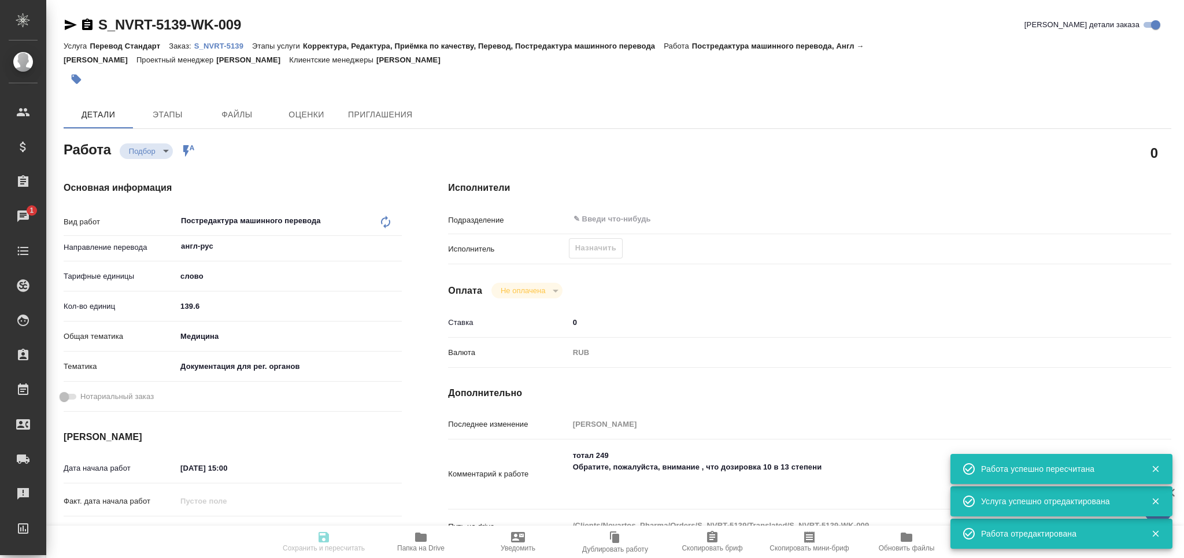
type input "15.08.2025 15:00"
type input "[DATE] 17:00"
type input "notPayed"
type input "0"
type input "RUB"
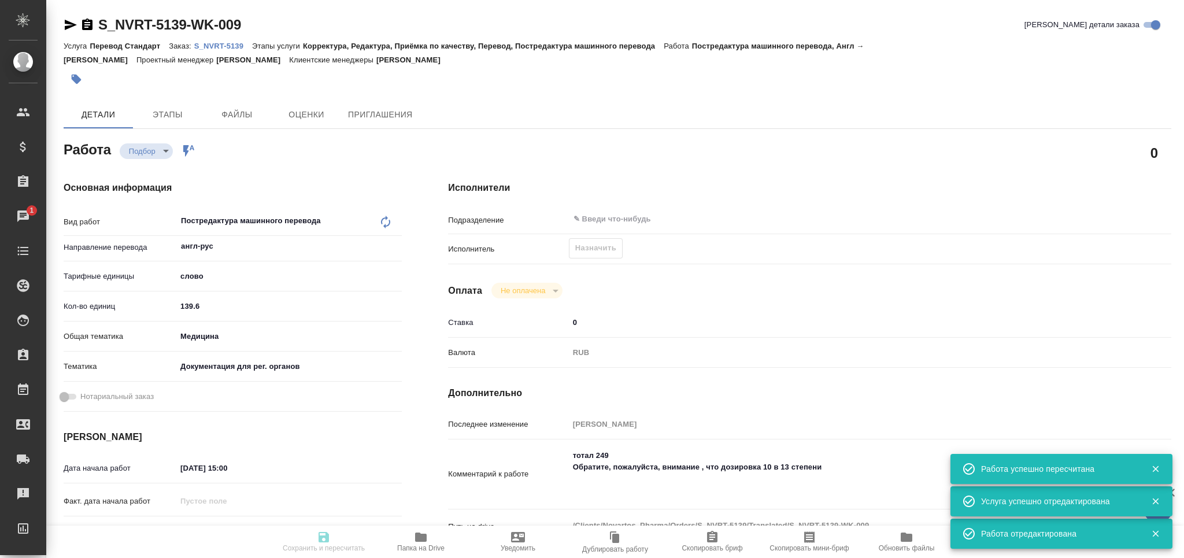
type input "[PERSON_NAME]"
type textarea "тотал 249 Обратите, пожалуйста, внимание , что дозировка 10 в 13 степени"
type textarea "x"
type textarea "/Clients/Novartos_Pharma/Orders/S_NVRT-5139/Translated/S_NVRT-5139-WK-009"
type textarea "x"
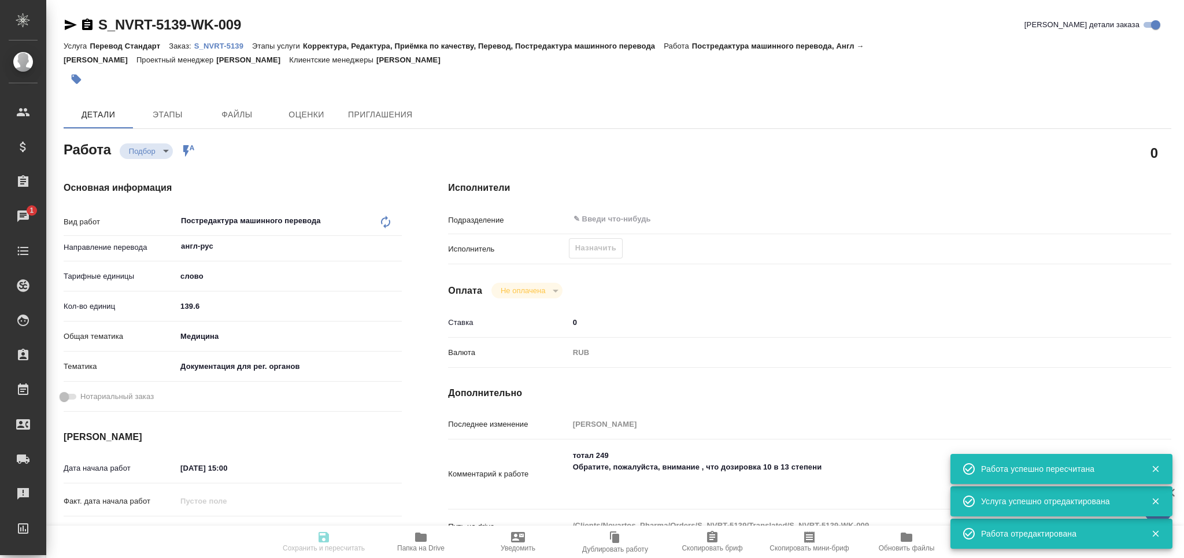
type input "S_NVRT-5139"
type input "Перевод Стандарт"
type input "Корректура, Редактура, Приёмка по качеству, Перевод, Постредактура машинного пе…"
type input "[PERSON_NAME]"
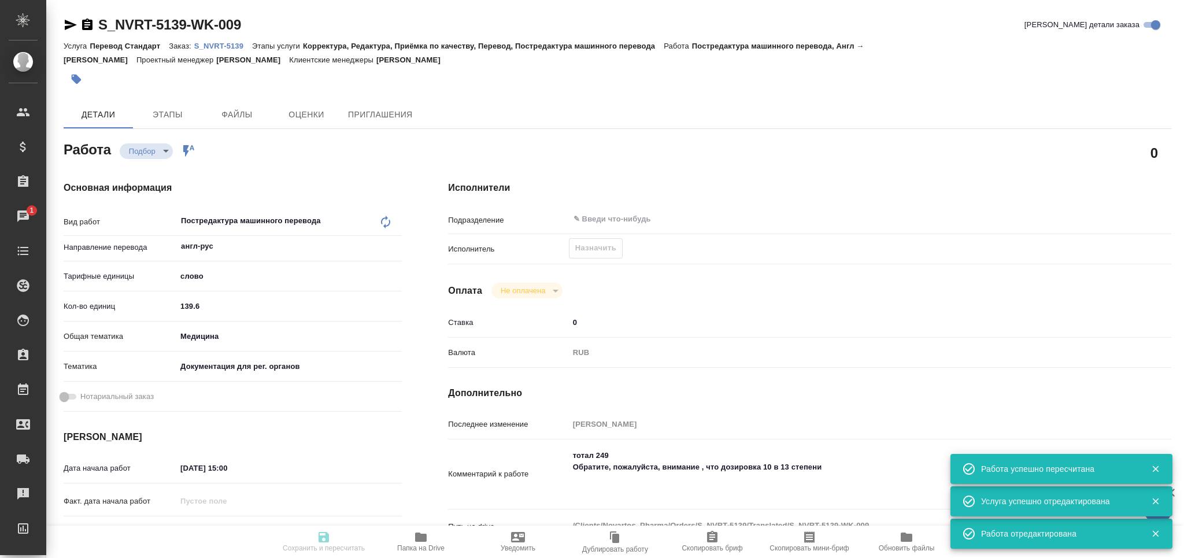
type input "/Clients/Novartos_Pharma/Orders/S_NVRT-5139"
type textarea "x"
type textarea "тз в чате обязательно посмотреть!!!"
type textarea "x"
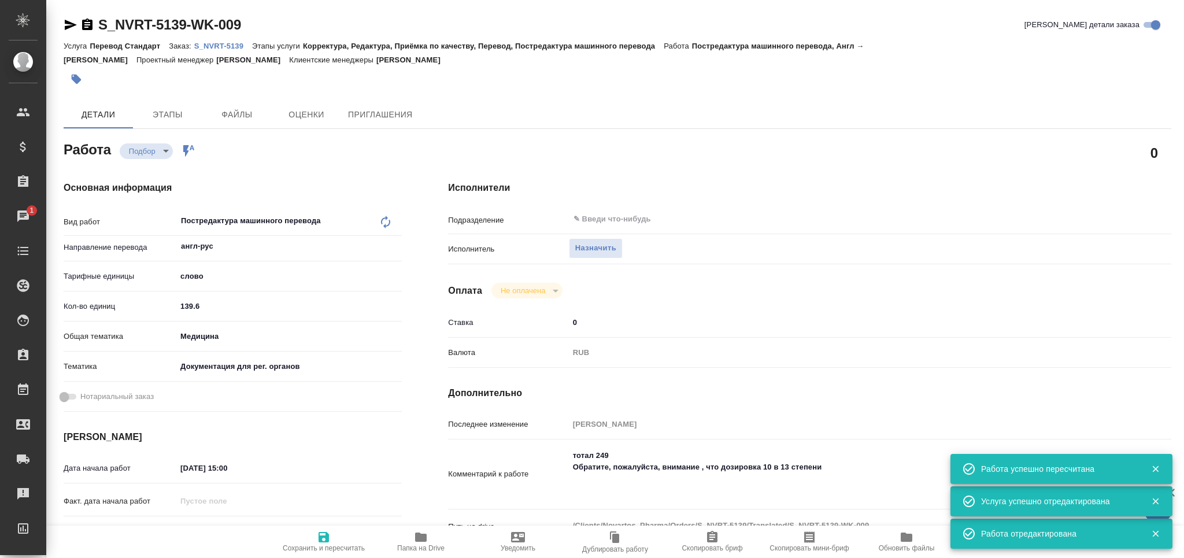
type textarea "x"
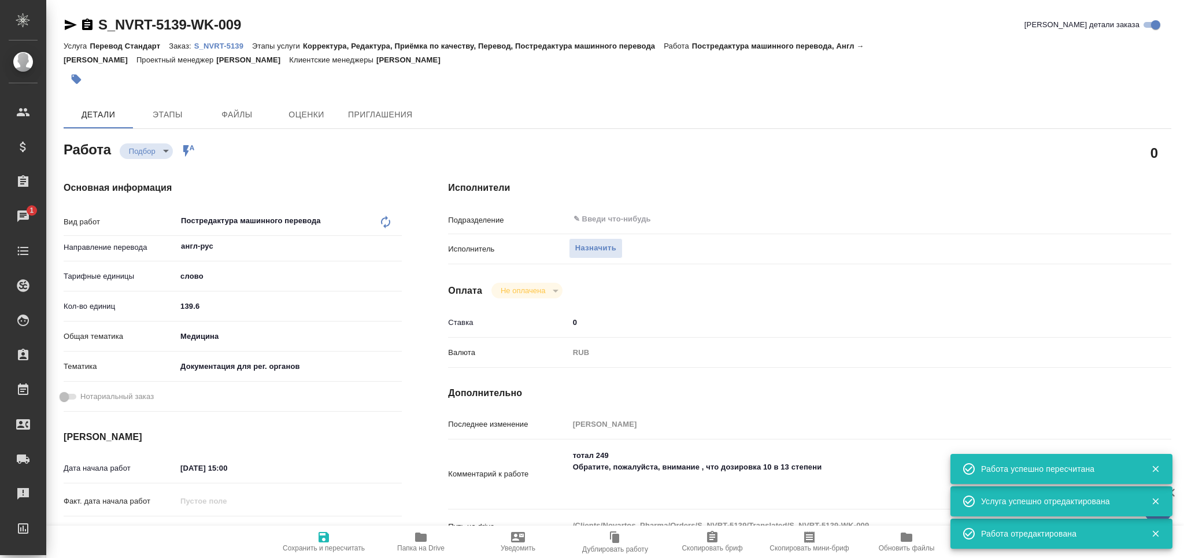
type textarea "x"
click at [594, 248] on span "Назначить" at bounding box center [595, 248] width 41 height 13
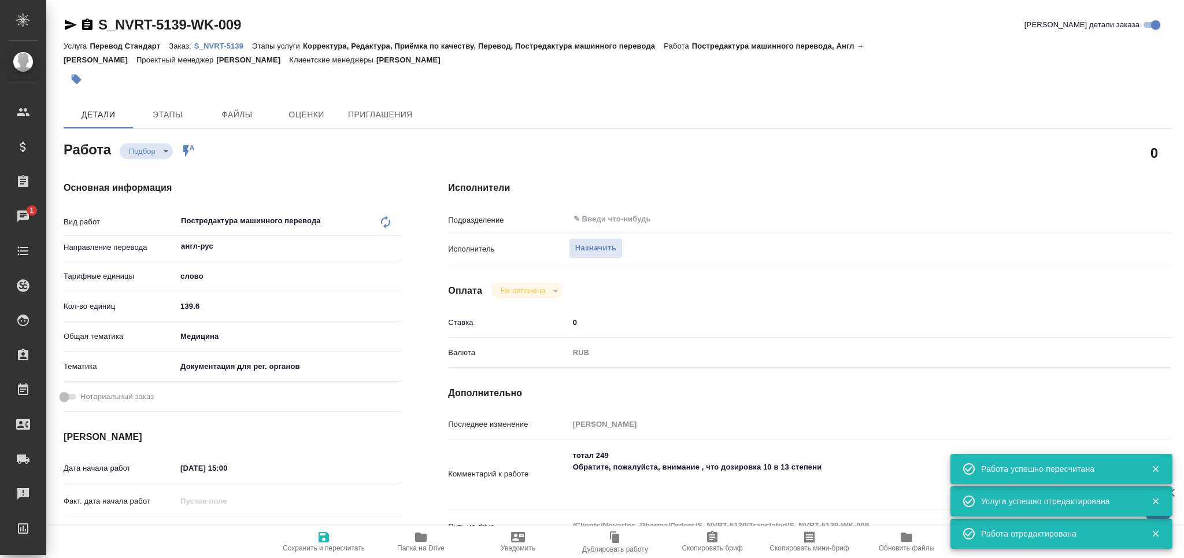
type textarea "x"
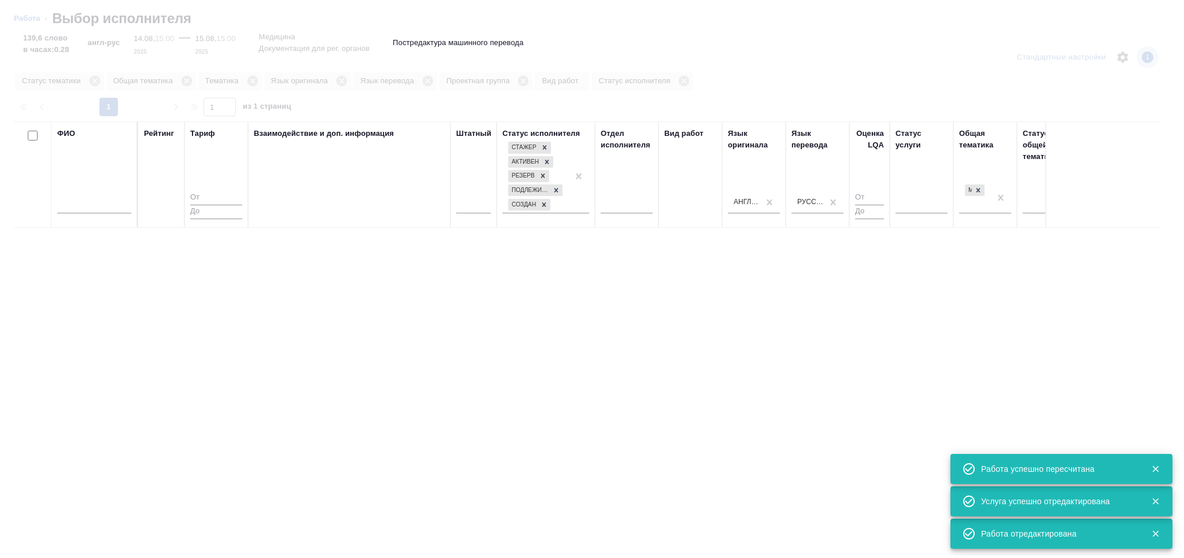
type textarea "x"
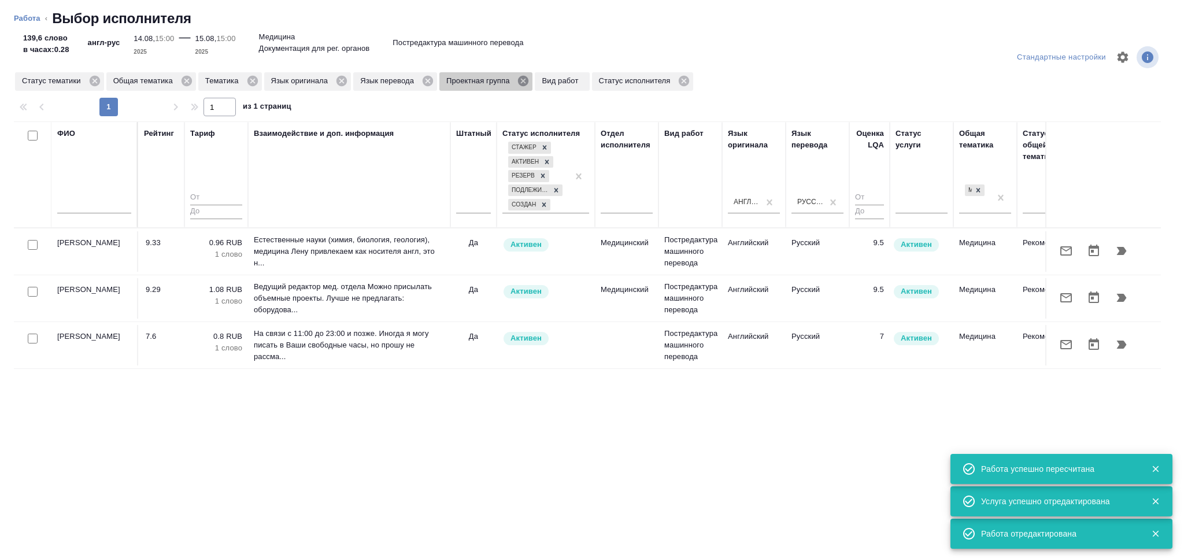
click at [521, 81] on icon at bounding box center [523, 81] width 10 height 10
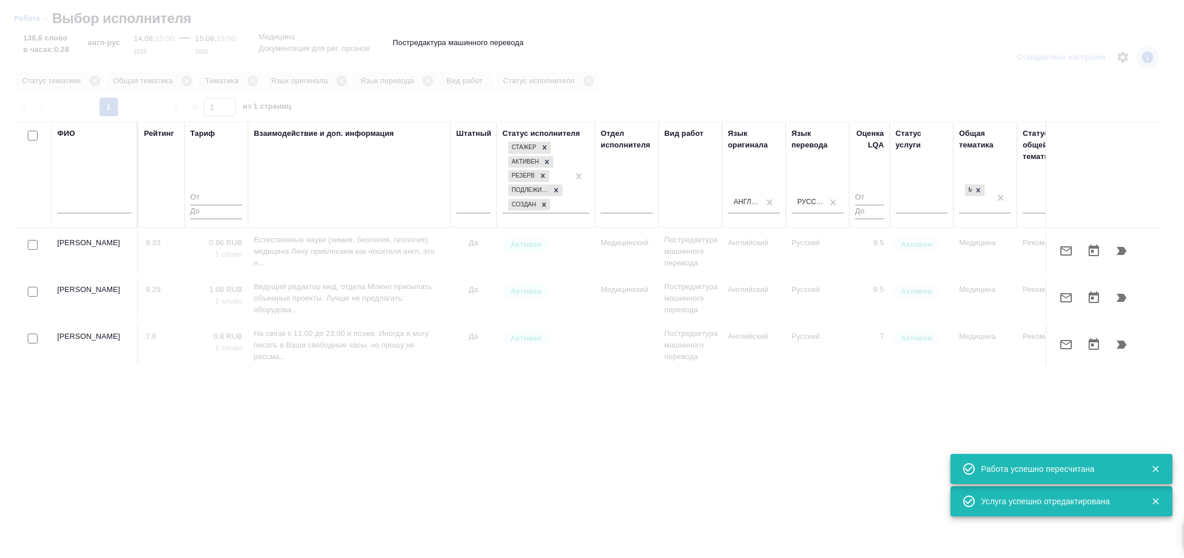
click at [67, 209] on input "text" at bounding box center [94, 206] width 74 height 14
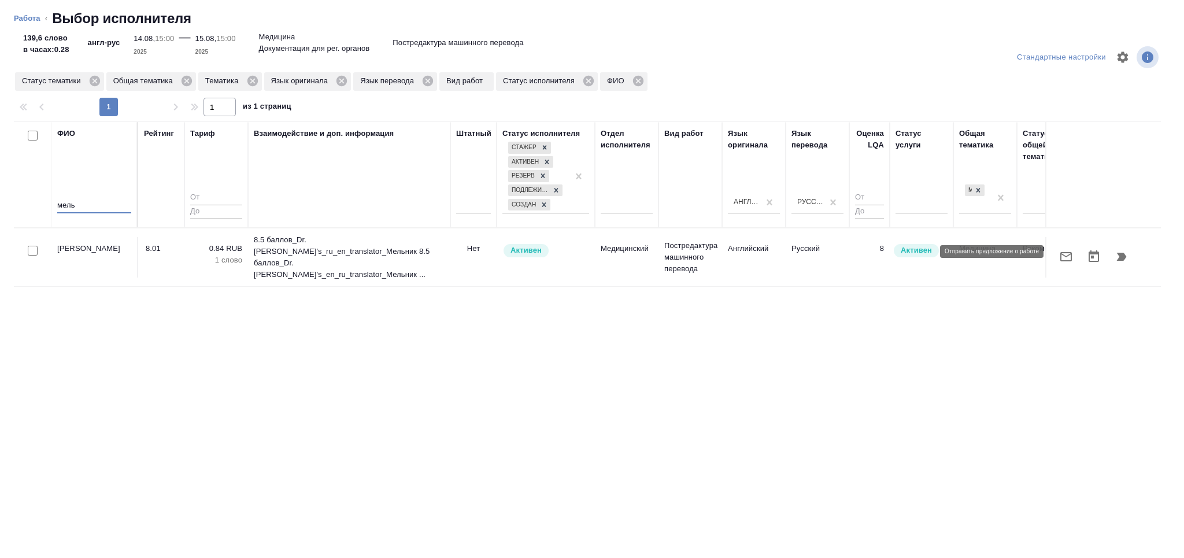
type input "мель"
click at [1069, 252] on icon "button" at bounding box center [1066, 256] width 12 height 9
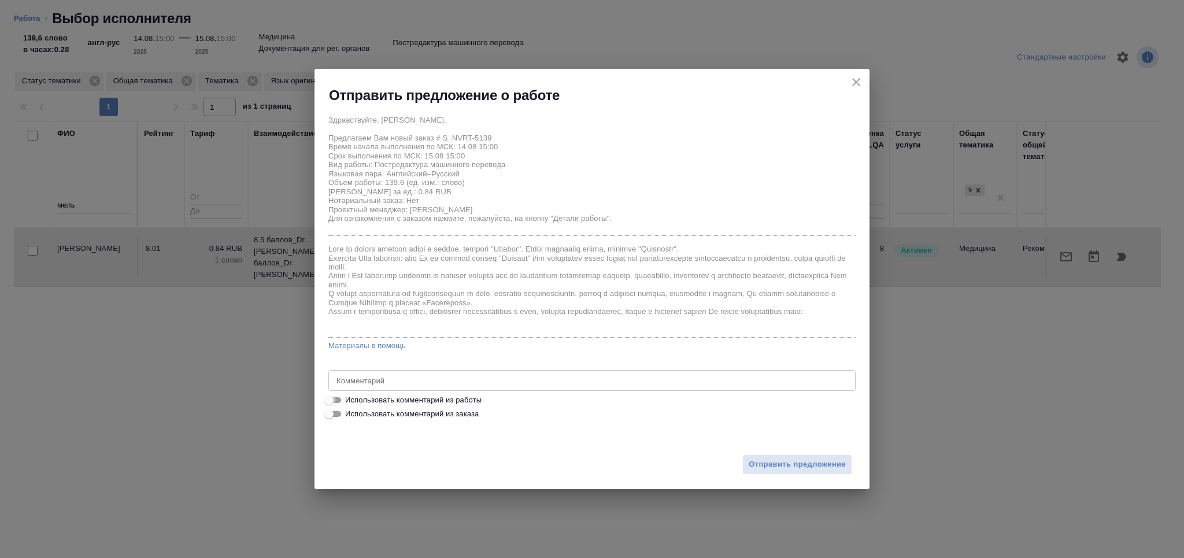
click at [338, 395] on input "Использовать комментарий из работы" at bounding box center [329, 400] width 42 height 14
checkbox input "true"
type textarea "тотал 249 Обратите, пожалуйста, внимание , что дозировка 10 в 13 степени"
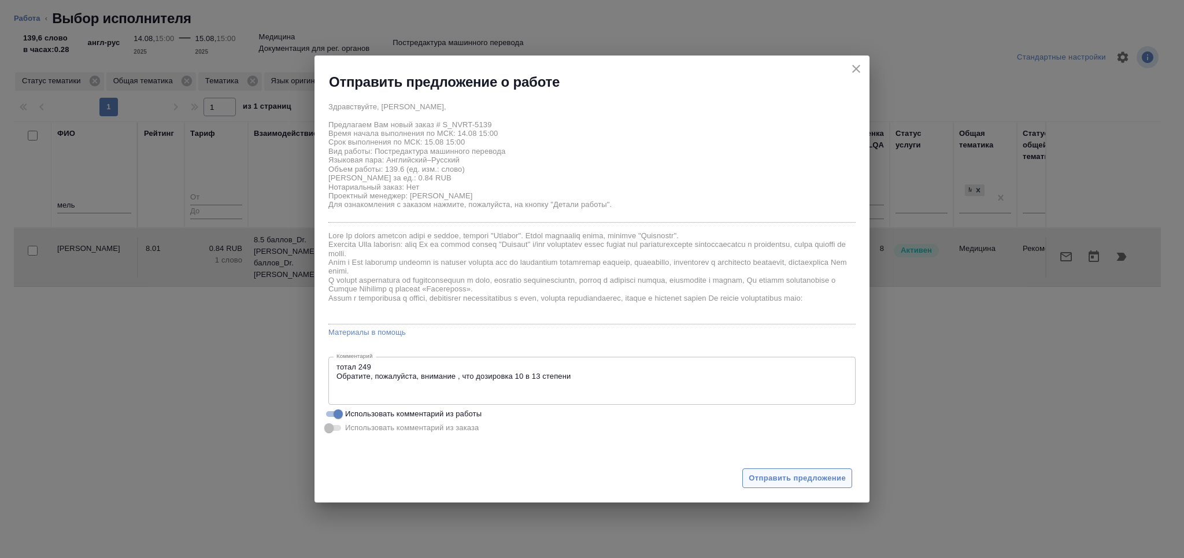
click at [770, 483] on span "Отправить предложение" at bounding box center [797, 478] width 97 height 13
type textarea "x"
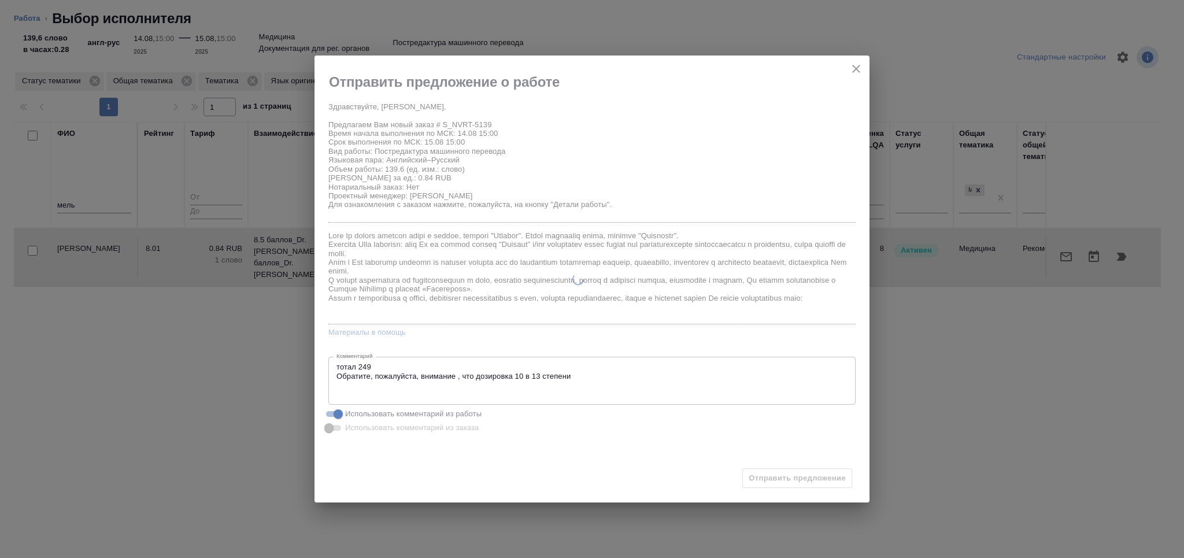
type textarea "x"
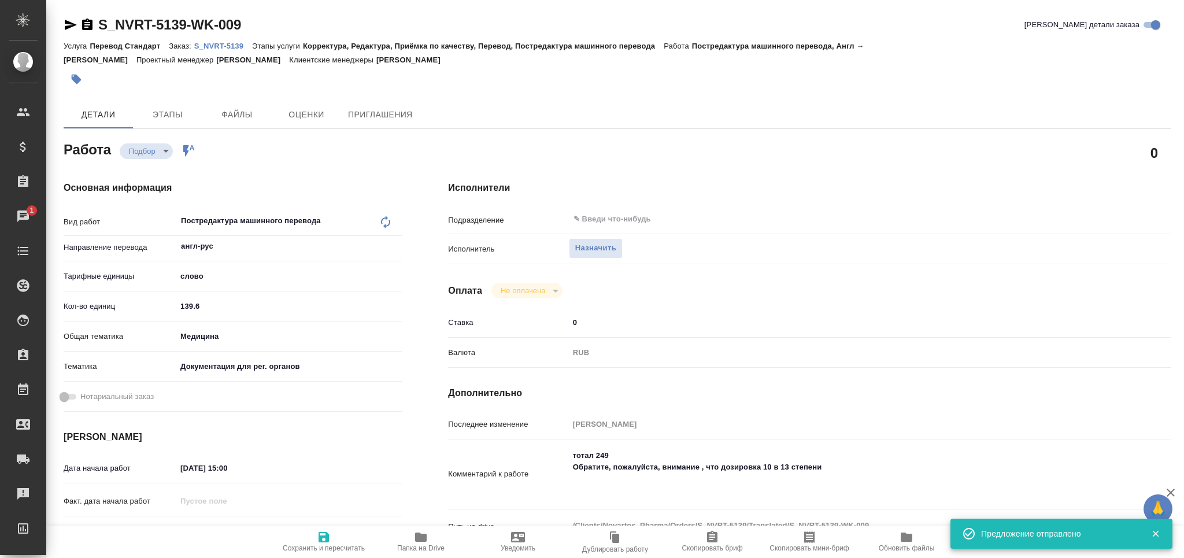
type input "recruiting"
type textarea "Постредактура машинного перевода"
type textarea "x"
type input "англ-рус"
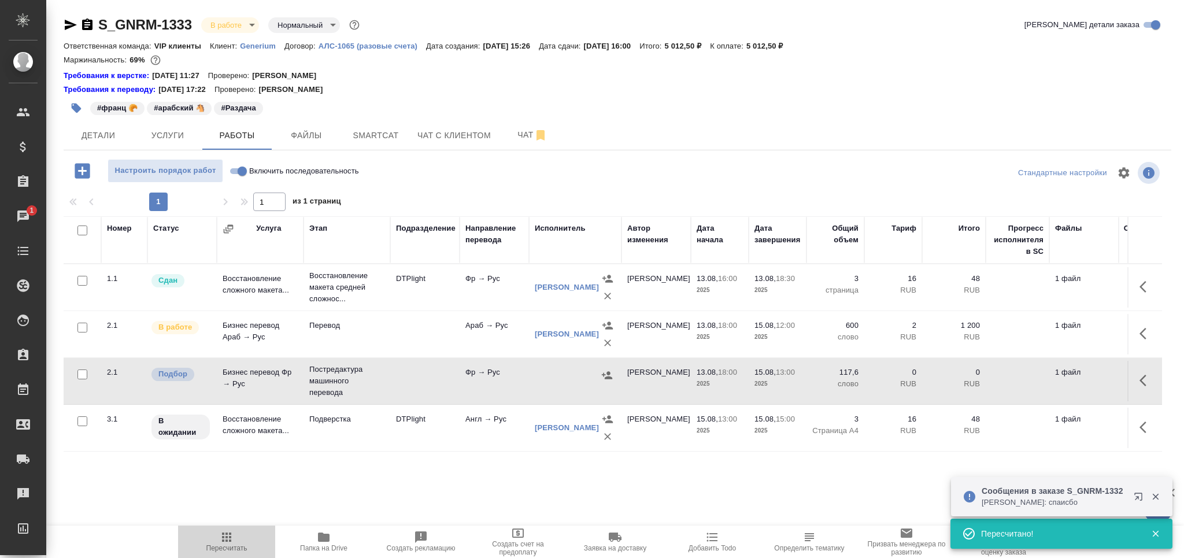
drag, startPoint x: 231, startPoint y: 537, endPoint x: 239, endPoint y: 535, distance: 8.3
click at [230, 538] on icon "button" at bounding box center [226, 536] width 9 height 9
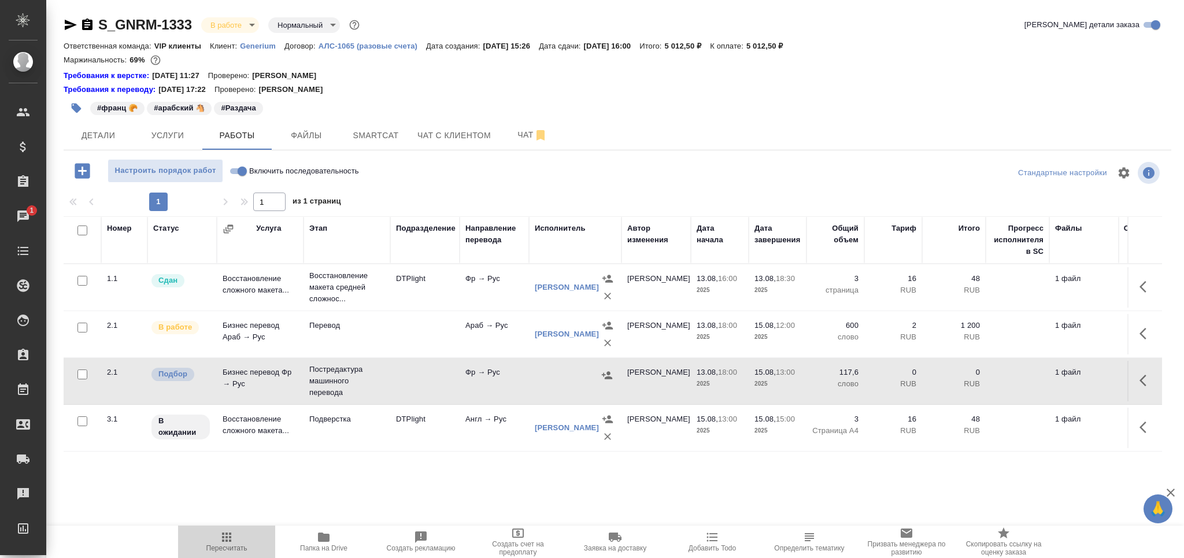
click at [227, 545] on span "Пересчитать" at bounding box center [226, 548] width 41 height 8
click at [185, 141] on span "Услуги" at bounding box center [168, 135] width 56 height 14
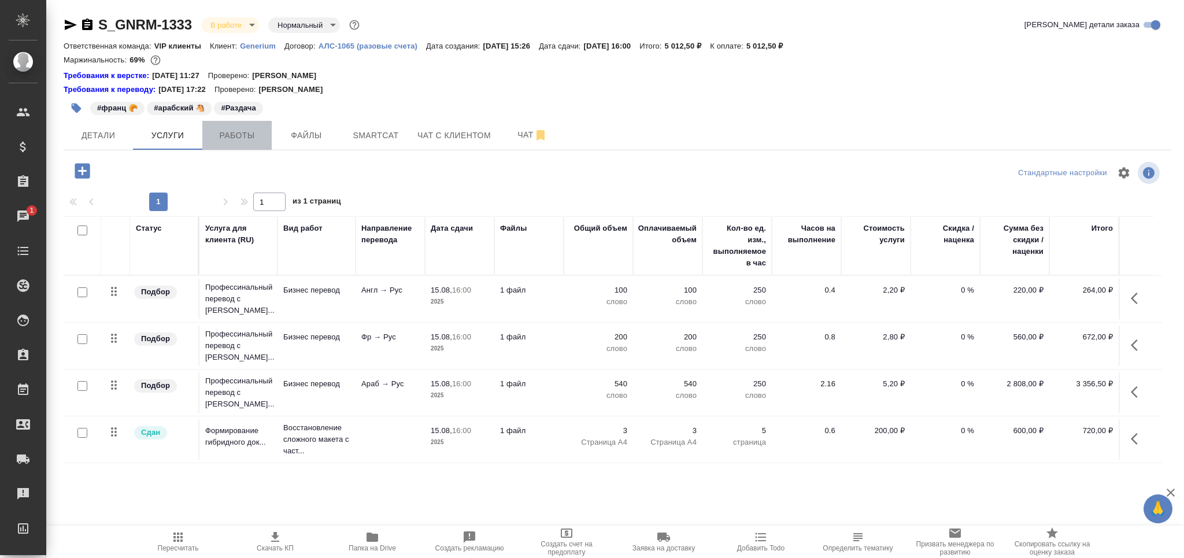
click at [228, 142] on span "Работы" at bounding box center [237, 135] width 56 height 14
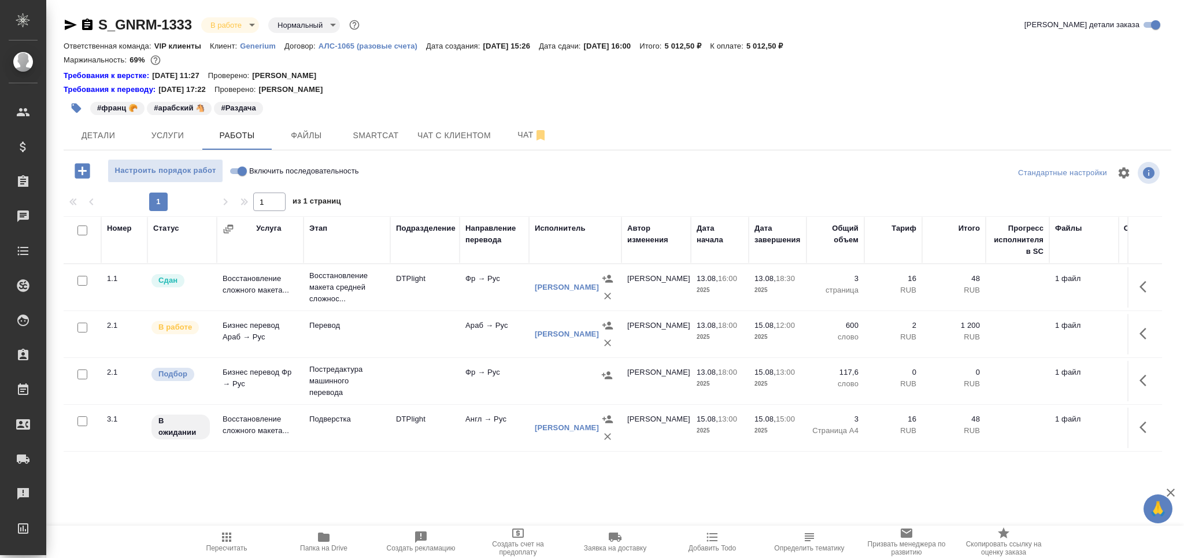
click at [225, 543] on icon "button" at bounding box center [227, 537] width 14 height 14
click at [410, 308] on td at bounding box center [424, 287] width 69 height 40
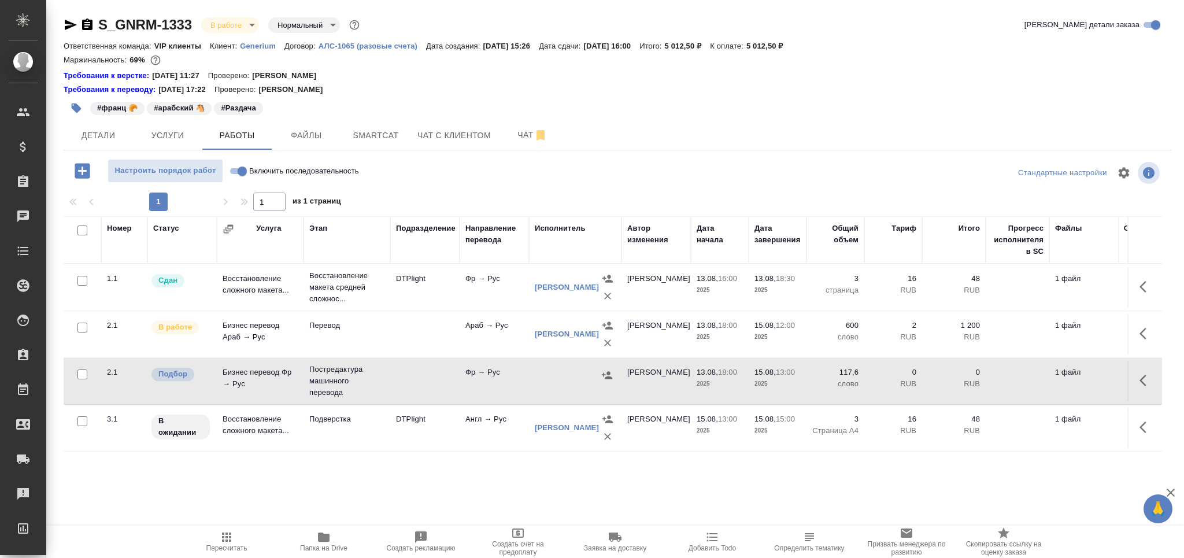
click at [410, 308] on td at bounding box center [424, 287] width 69 height 40
click at [368, 131] on span "Smartcat" at bounding box center [376, 135] width 56 height 14
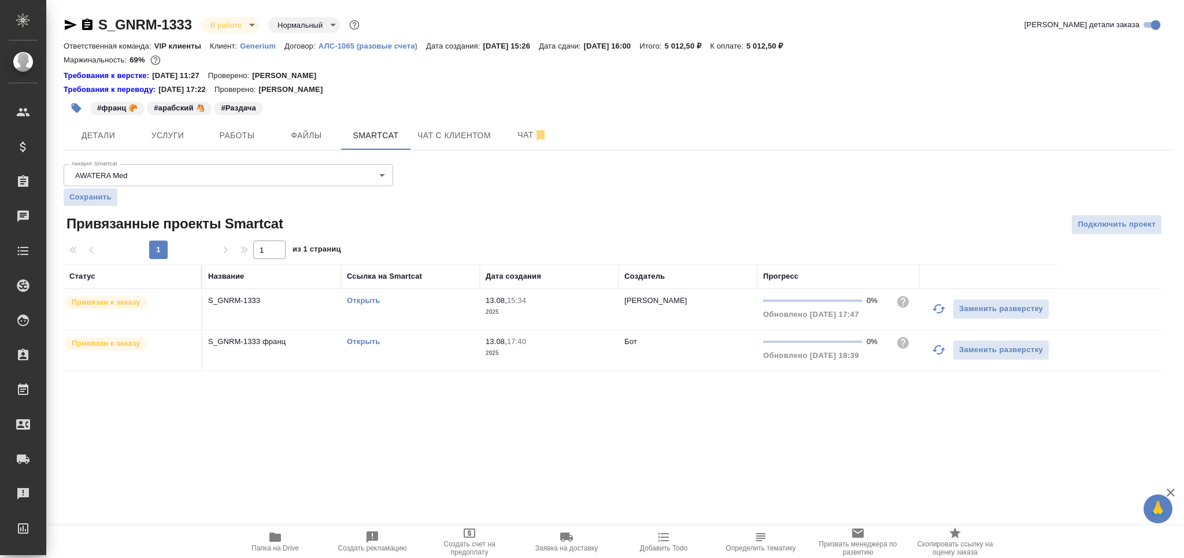
click at [354, 346] on link "Открыть" at bounding box center [363, 341] width 33 height 9
click at [370, 343] on link "Открыть" at bounding box center [363, 341] width 33 height 9
drag, startPoint x: 229, startPoint y: 127, endPoint x: 229, endPoint y: 136, distance: 9.3
click at [229, 126] on button "Работы" at bounding box center [236, 135] width 69 height 29
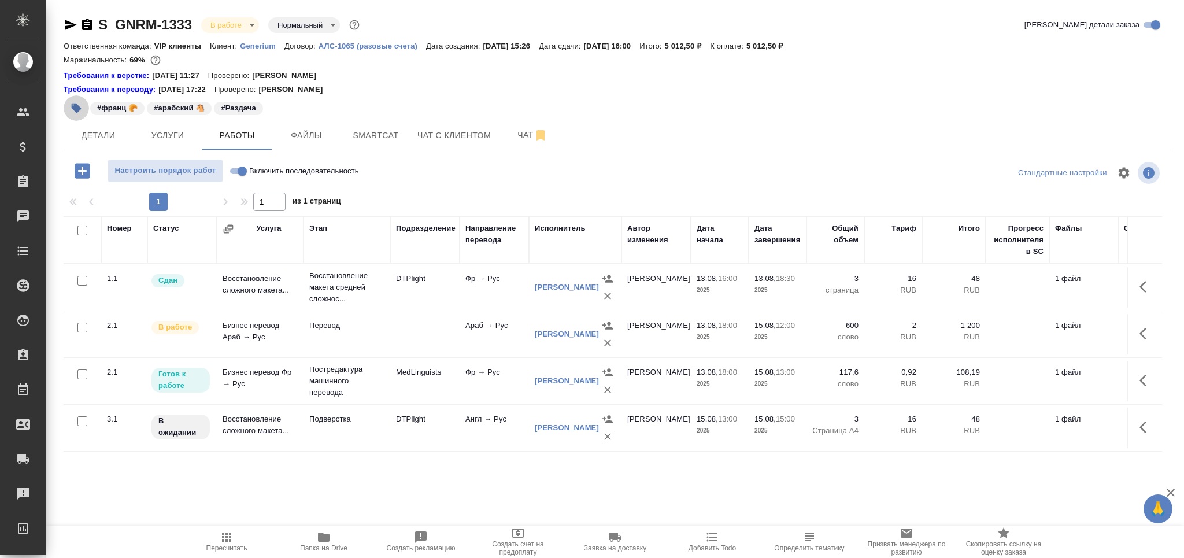
click at [69, 105] on button "button" at bounding box center [76, 107] width 25 height 25
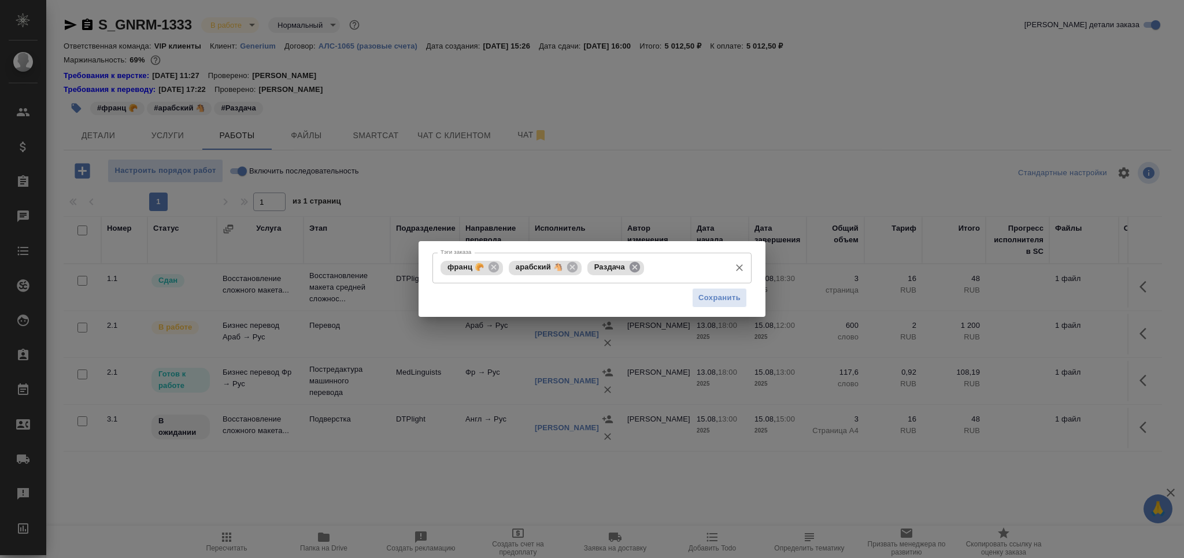
click at [637, 269] on icon at bounding box center [635, 267] width 10 height 10
click at [647, 269] on input "Тэги заказа" at bounding box center [685, 268] width 77 height 20
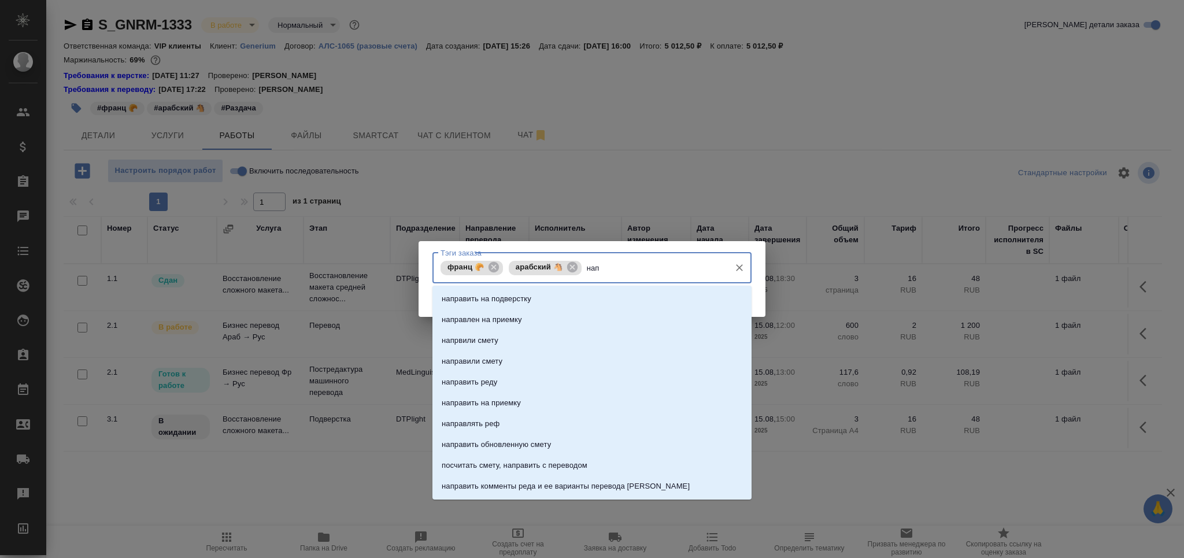
type input "напр"
click at [593, 292] on li "направить на подверстку" at bounding box center [591, 299] width 319 height 21
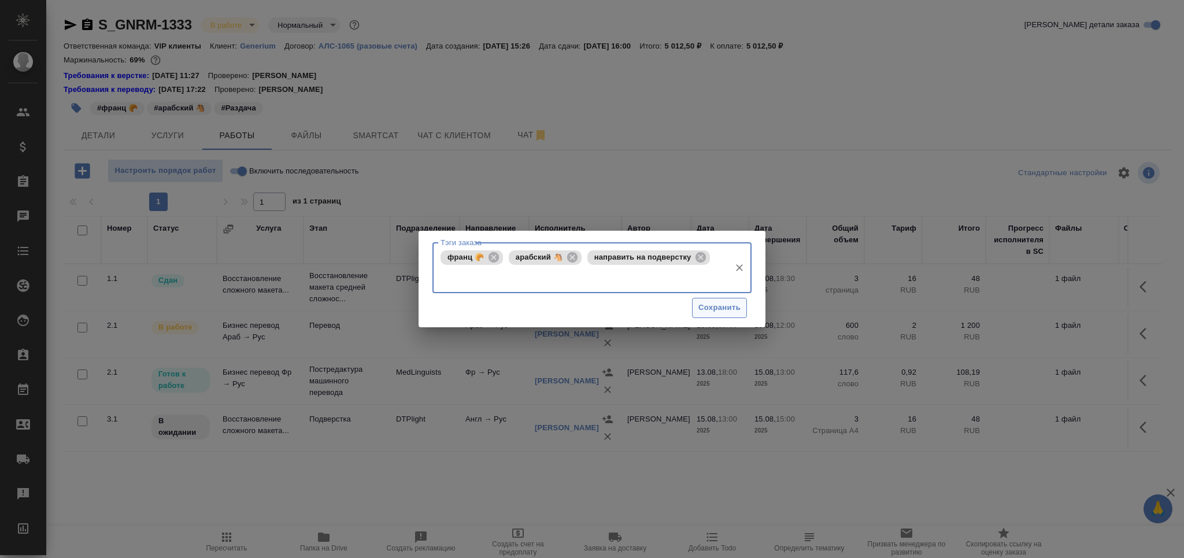
click at [700, 302] on span "Сохранить" at bounding box center [719, 307] width 42 height 13
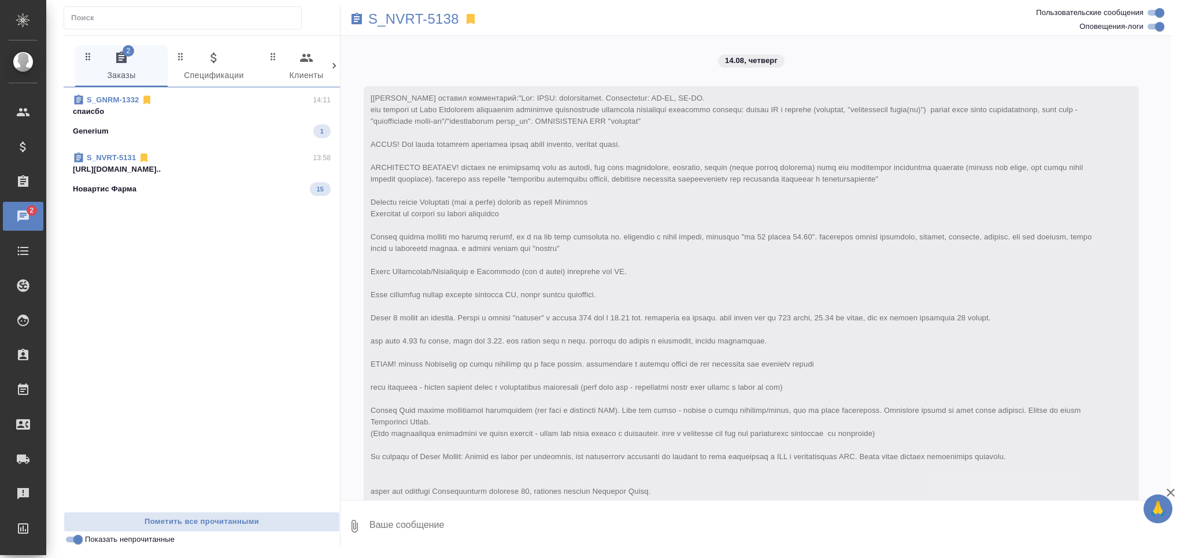
scroll to position [2939, 0]
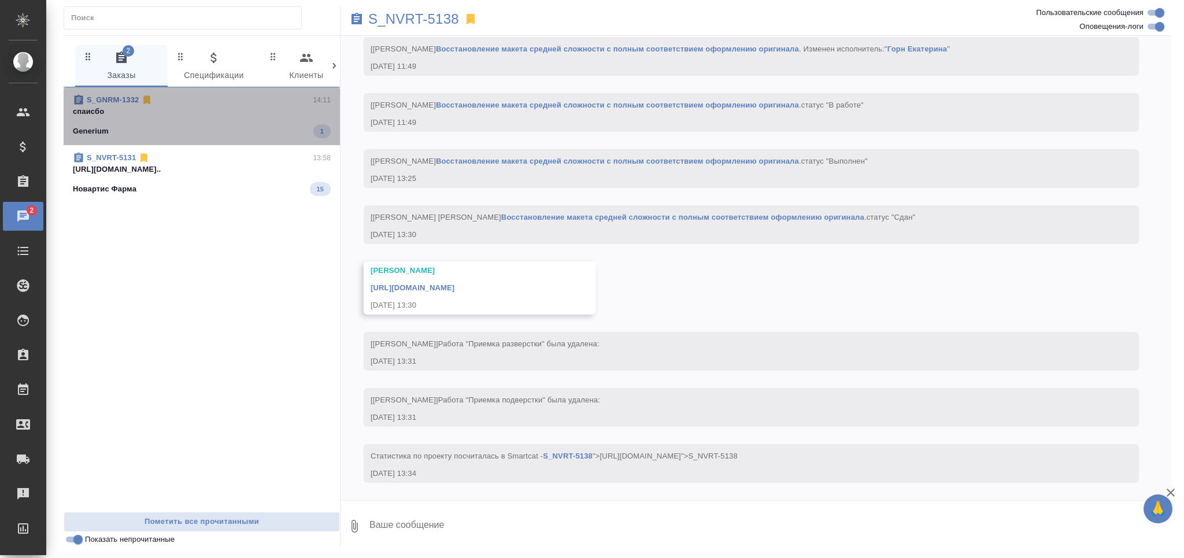
click at [216, 109] on p "спаисбо" at bounding box center [202, 112] width 258 height 12
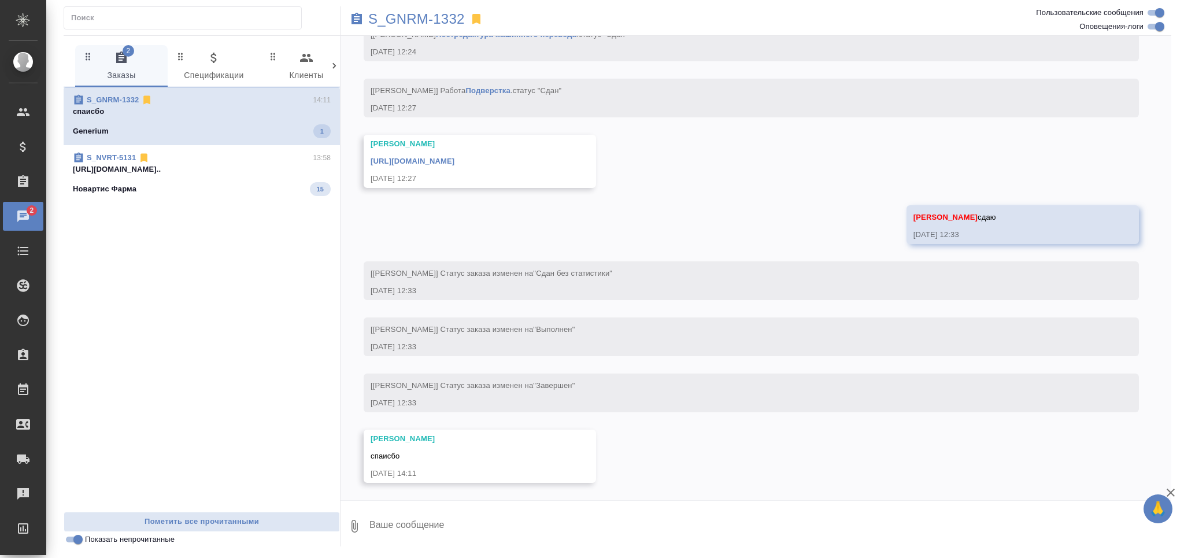
scroll to position [4579, 0]
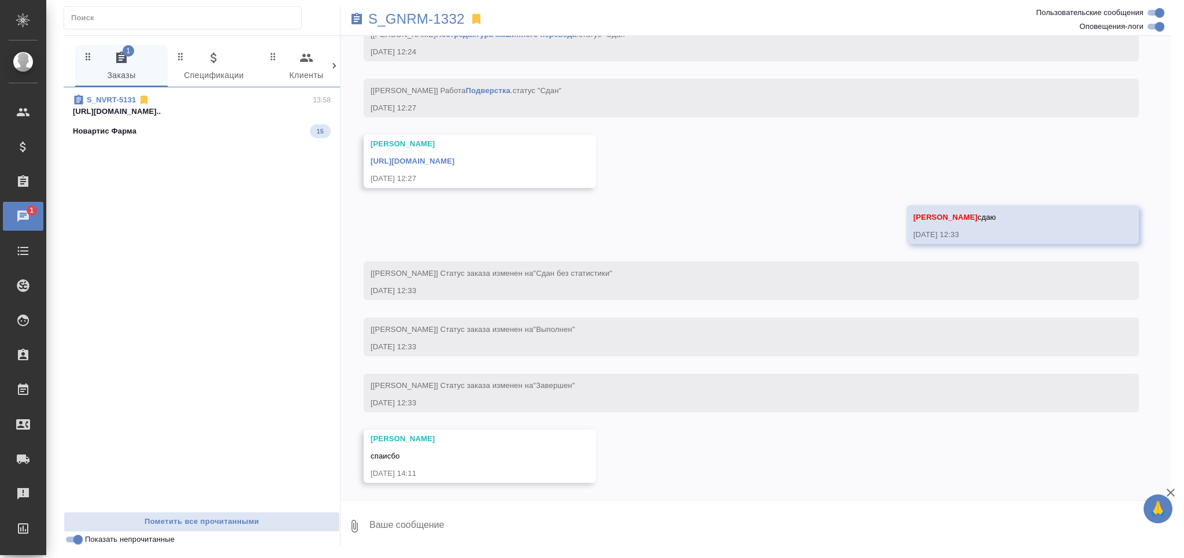
click at [134, 118] on span "S_NVRT-5131 13:58 [URL][DOMAIN_NAME].. Новартис Фарма 15" at bounding box center [202, 116] width 258 height 44
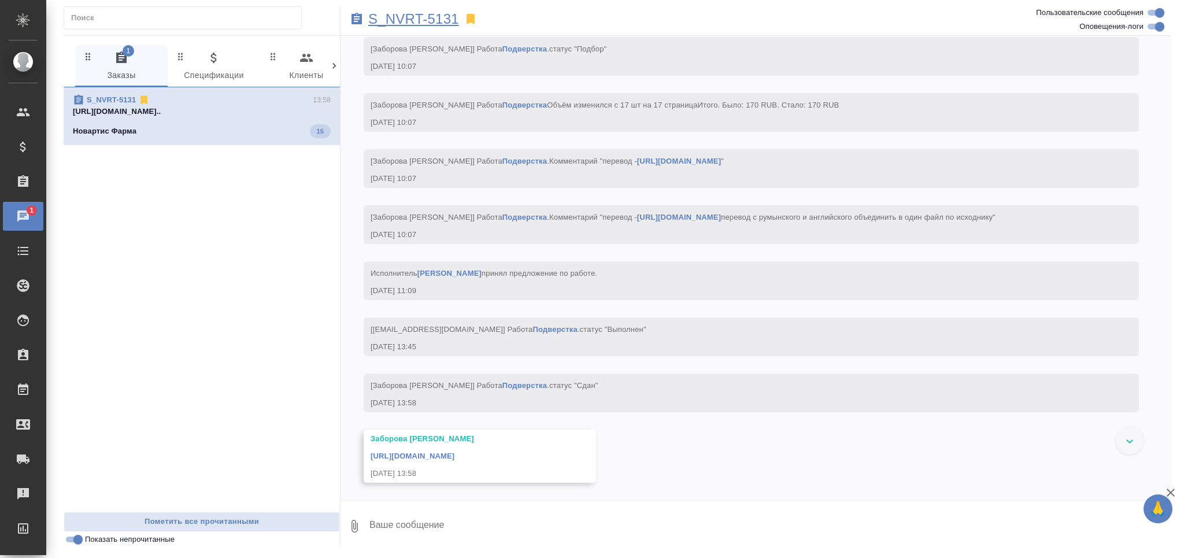
scroll to position [6177, 0]
click at [430, 13] on p "S_NVRT-5131" at bounding box center [413, 19] width 91 height 12
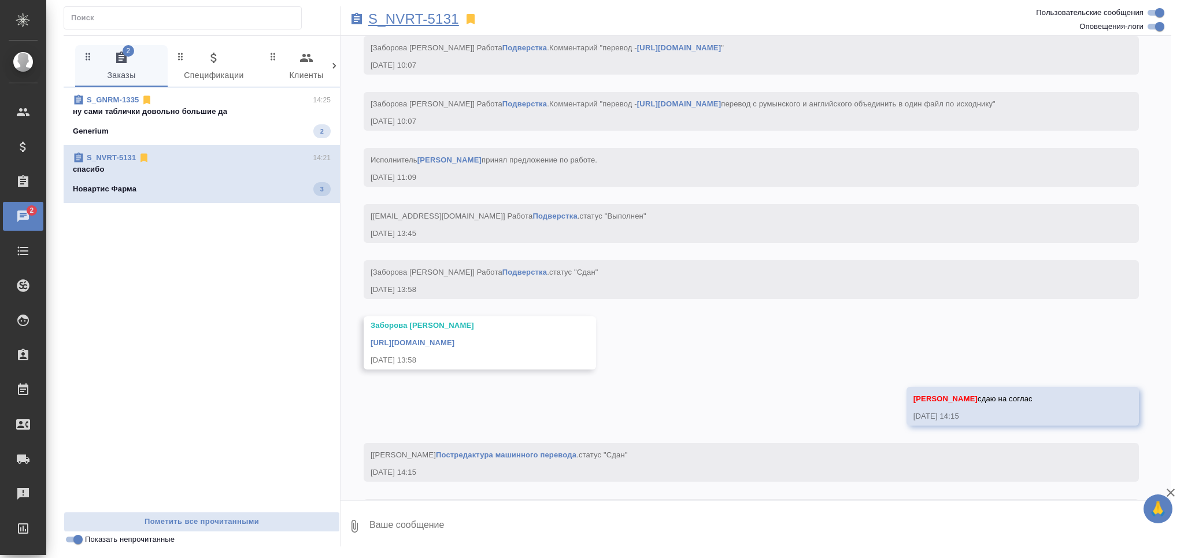
scroll to position [6464, 0]
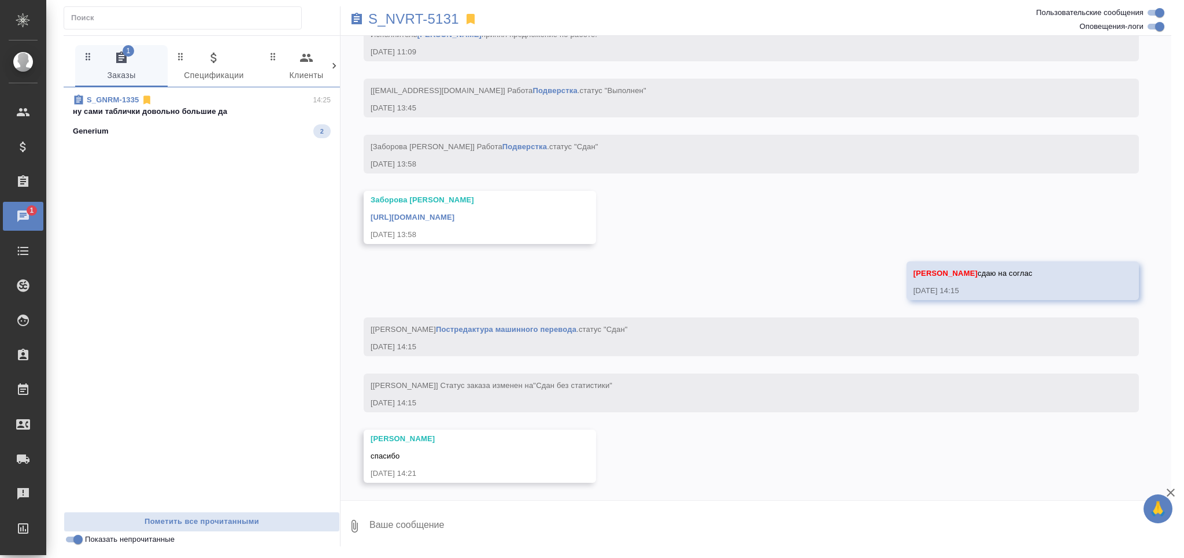
click at [156, 127] on div "Generium 2" at bounding box center [202, 131] width 258 height 14
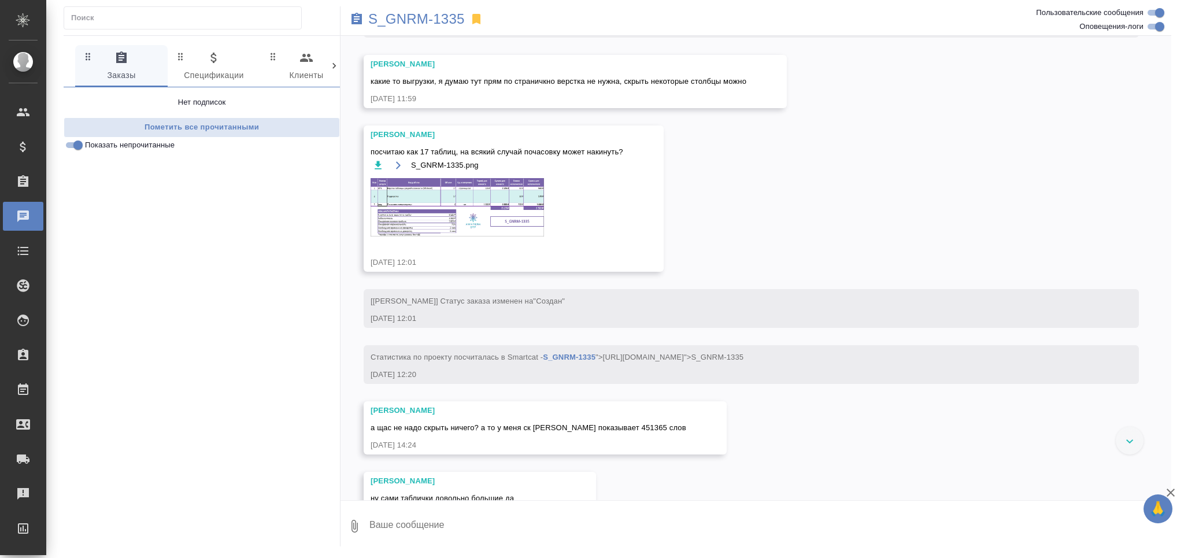
scroll to position [455, 0]
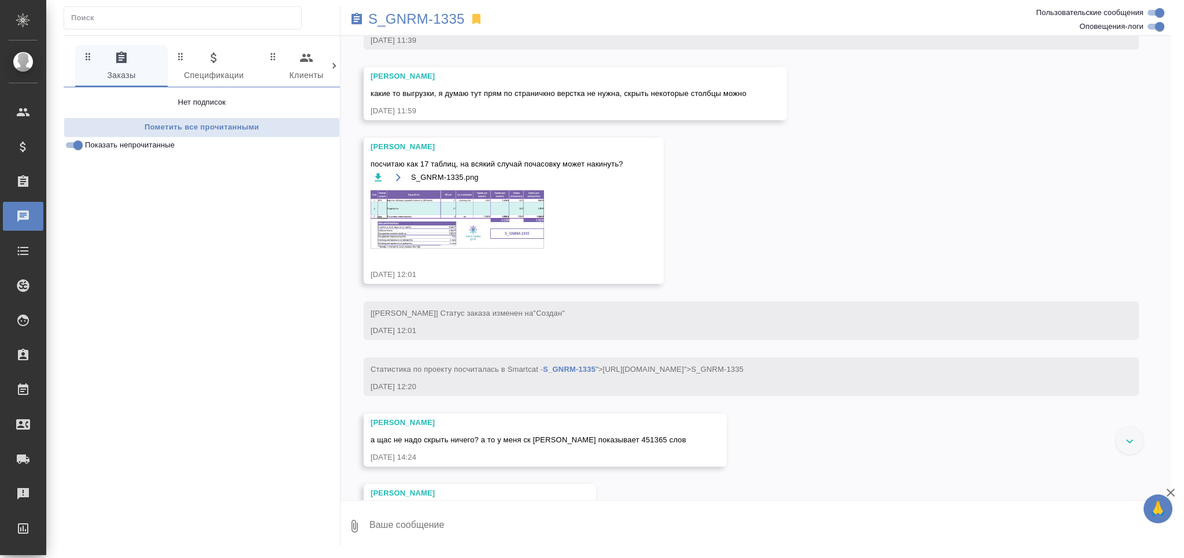
click at [461, 249] on img at bounding box center [457, 219] width 173 height 58
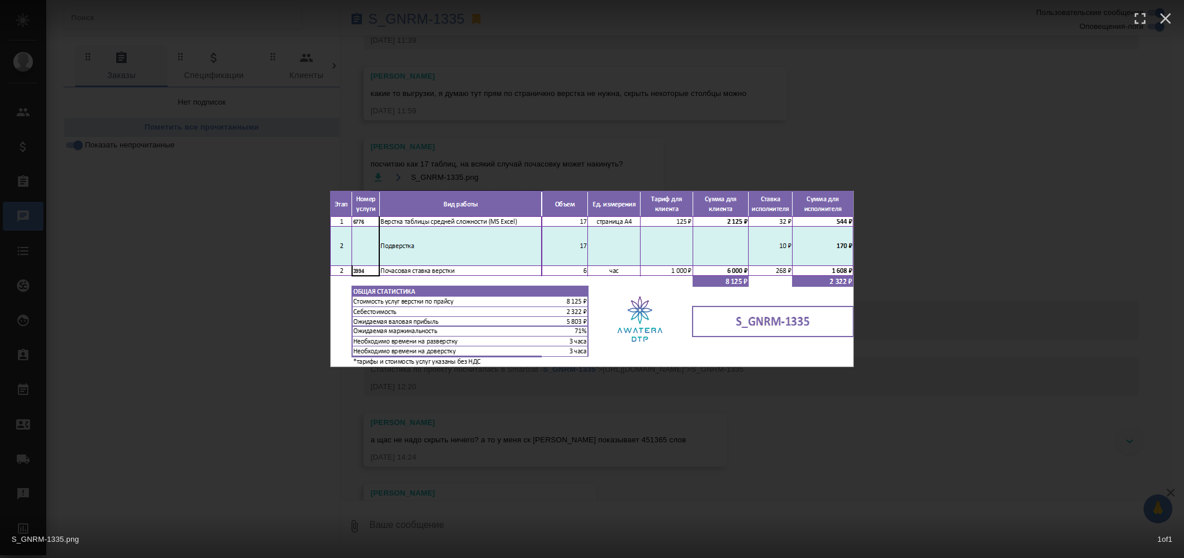
click at [516, 445] on div "S_GNRM-1335.png 1 of 1" at bounding box center [592, 279] width 1184 height 558
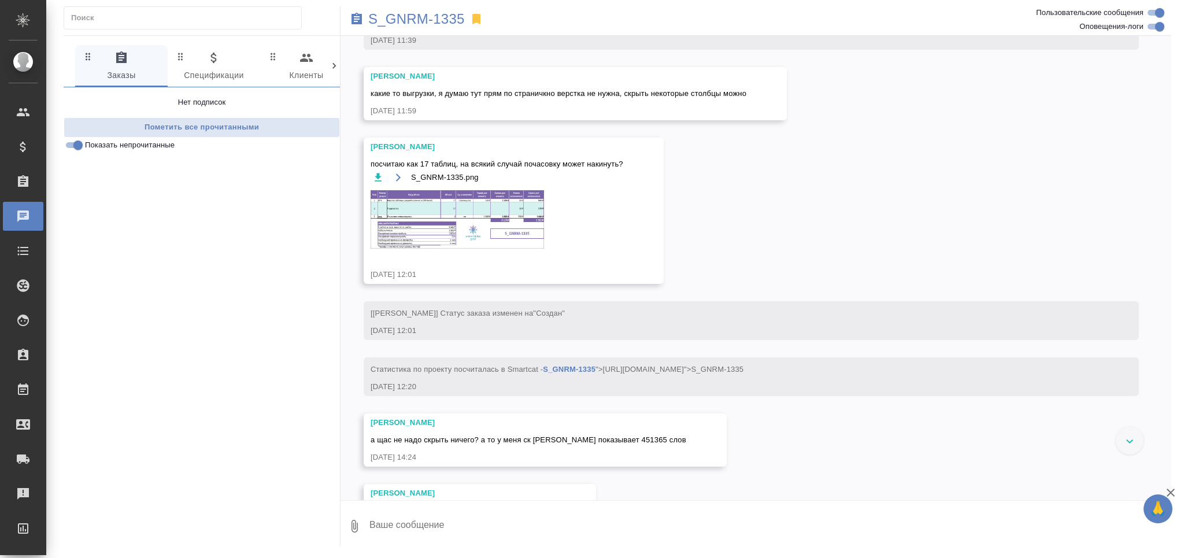
click at [491, 249] on img at bounding box center [457, 219] width 173 height 58
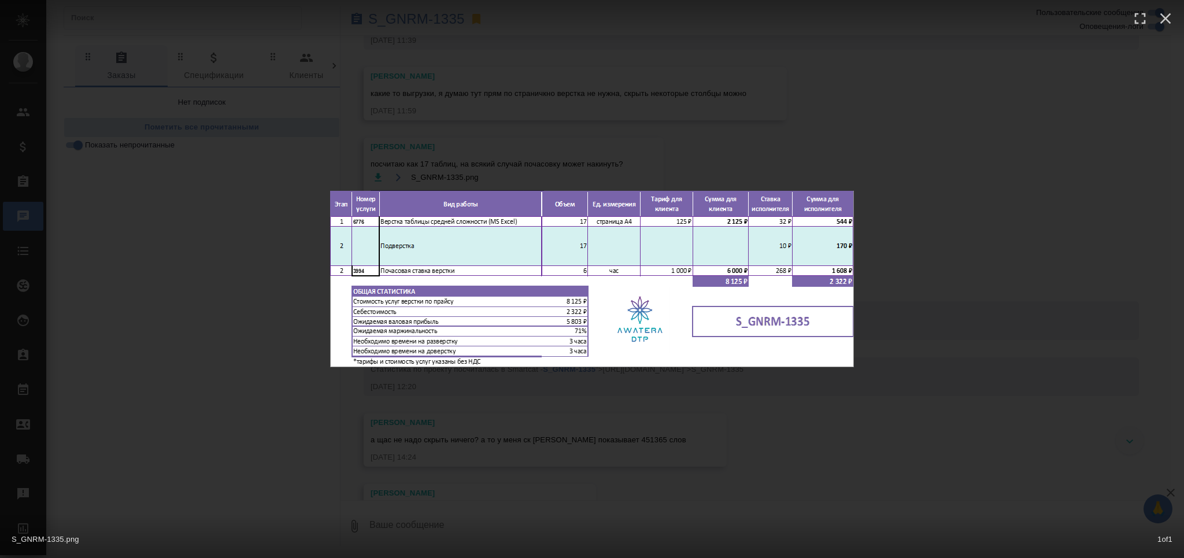
click at [476, 431] on div "S_GNRM-1335.png 1 of 1" at bounding box center [592, 279] width 1184 height 558
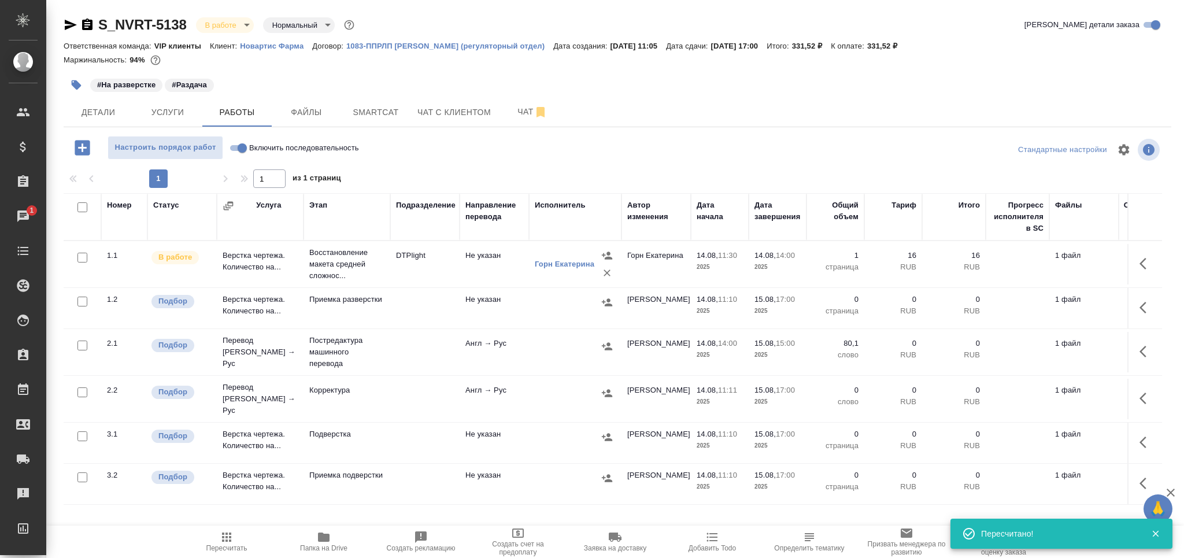
click at [233, 548] on span "Пересчитать" at bounding box center [226, 548] width 41 height 8
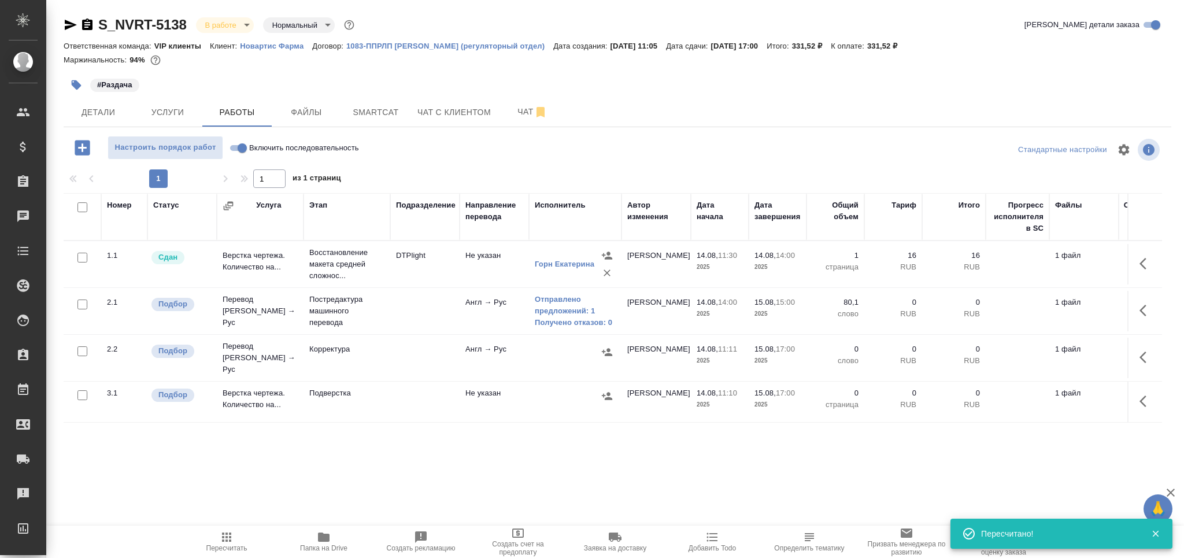
click at [221, 550] on span "Пересчитать" at bounding box center [226, 548] width 41 height 8
click at [237, 535] on span "Пересчитать" at bounding box center [226, 541] width 83 height 22
click at [230, 540] on icon "button" at bounding box center [226, 536] width 9 height 9
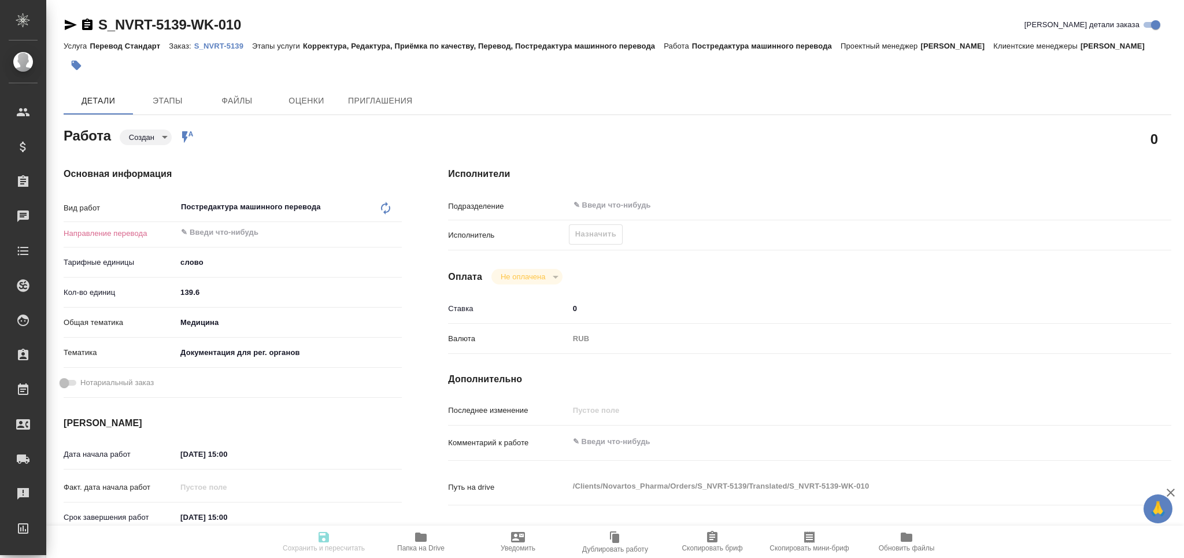
type textarea "x"
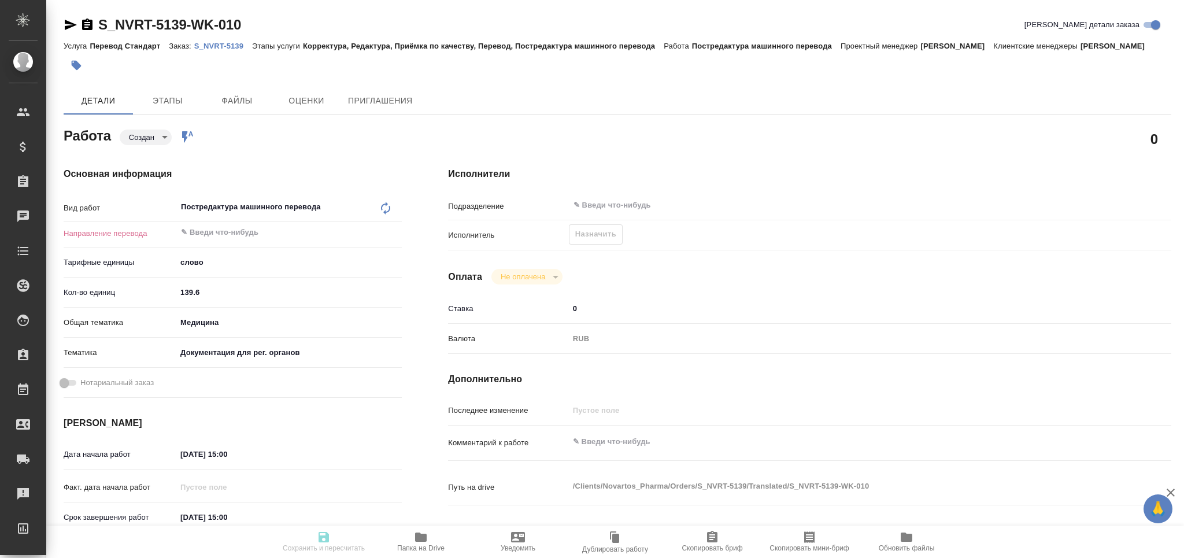
type textarea "x"
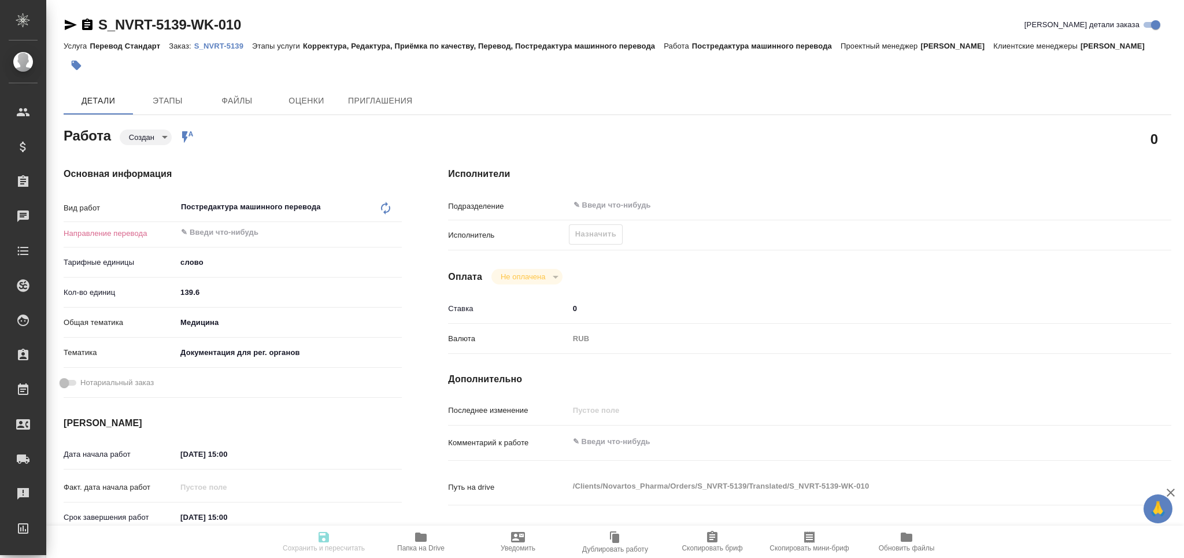
type textarea "x"
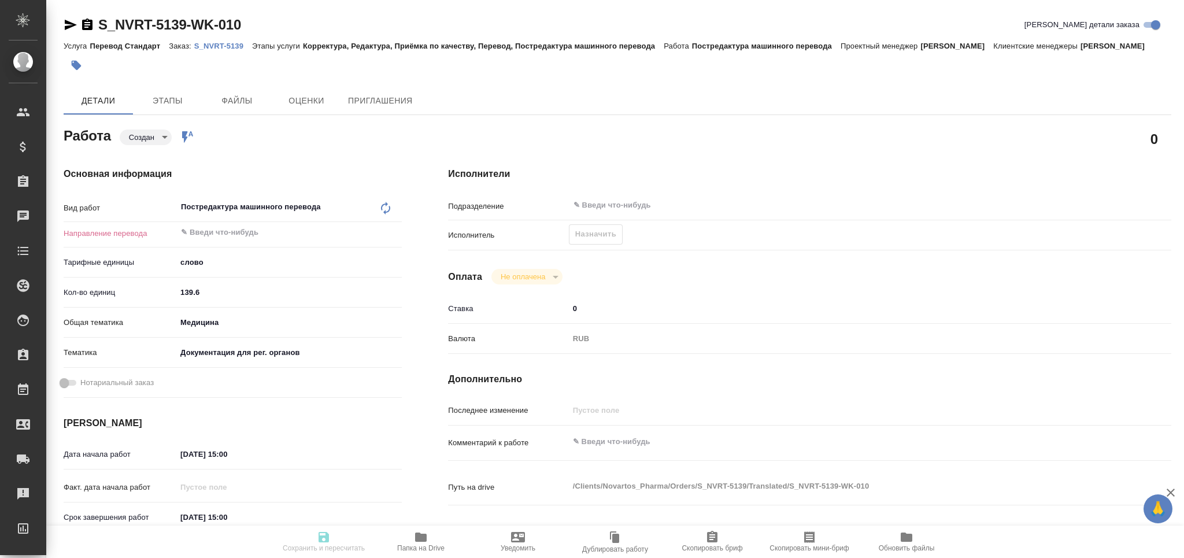
type textarea "x"
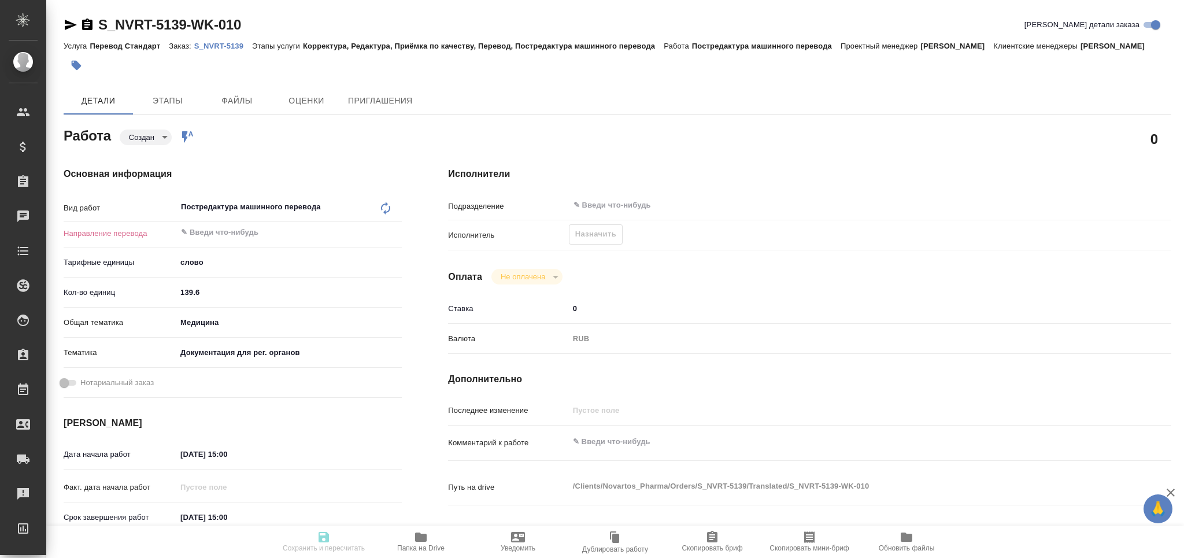
click at [384, 210] on icon at bounding box center [385, 208] width 9 height 13
type textarea "x"
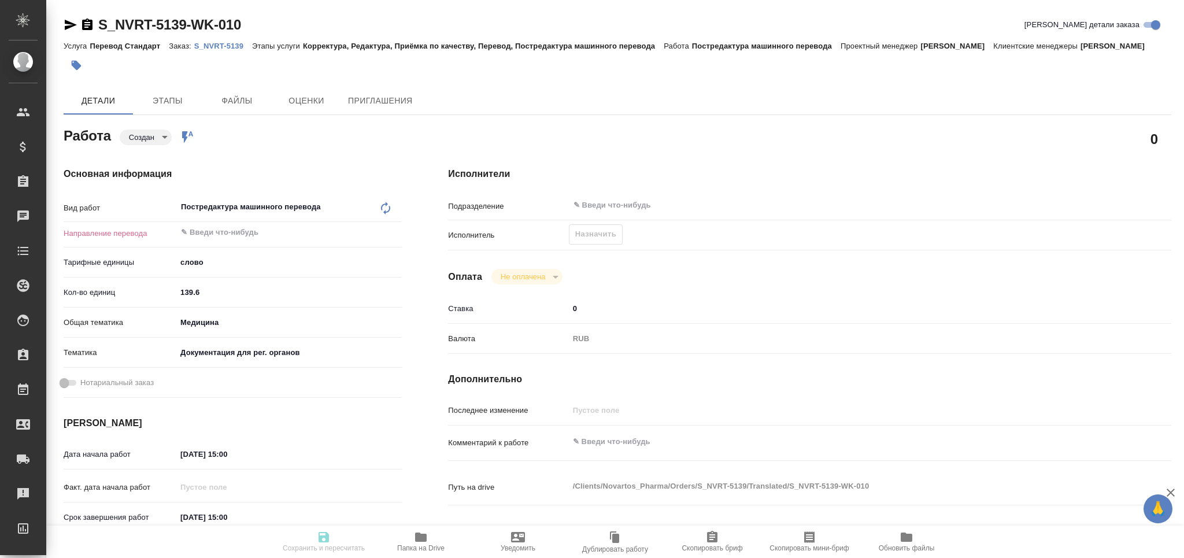
type textarea "x"
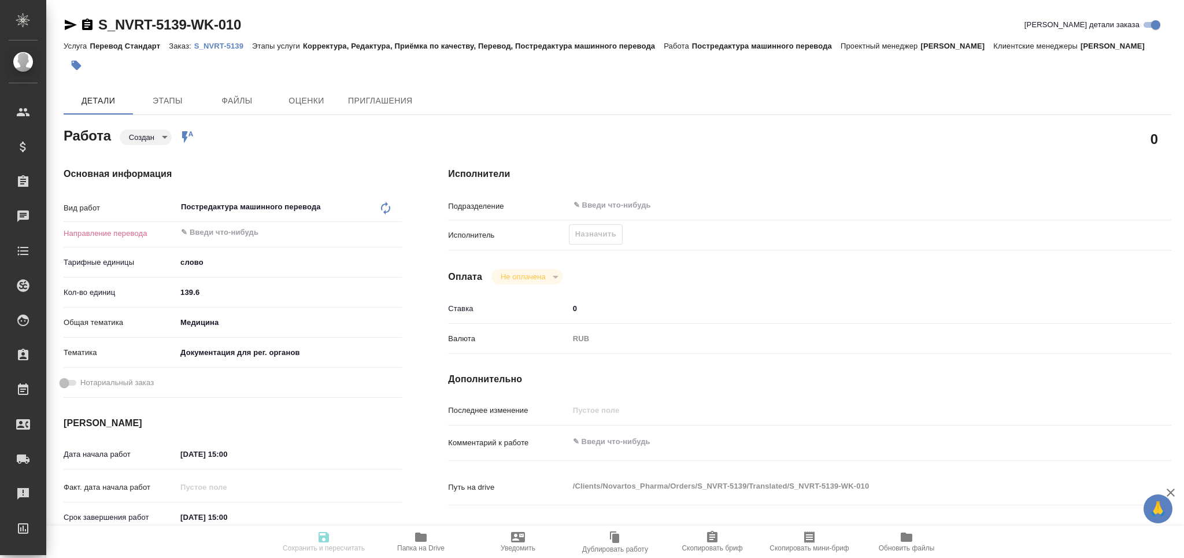
type textarea "x"
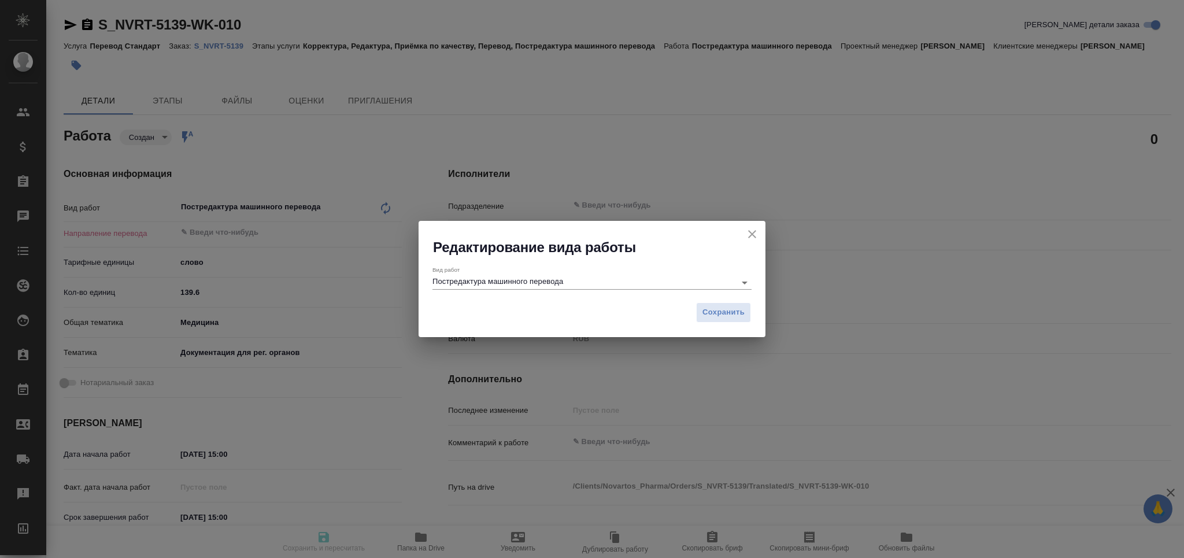
click at [451, 284] on input "Постредактура машинного перевода" at bounding box center [580, 282] width 297 height 14
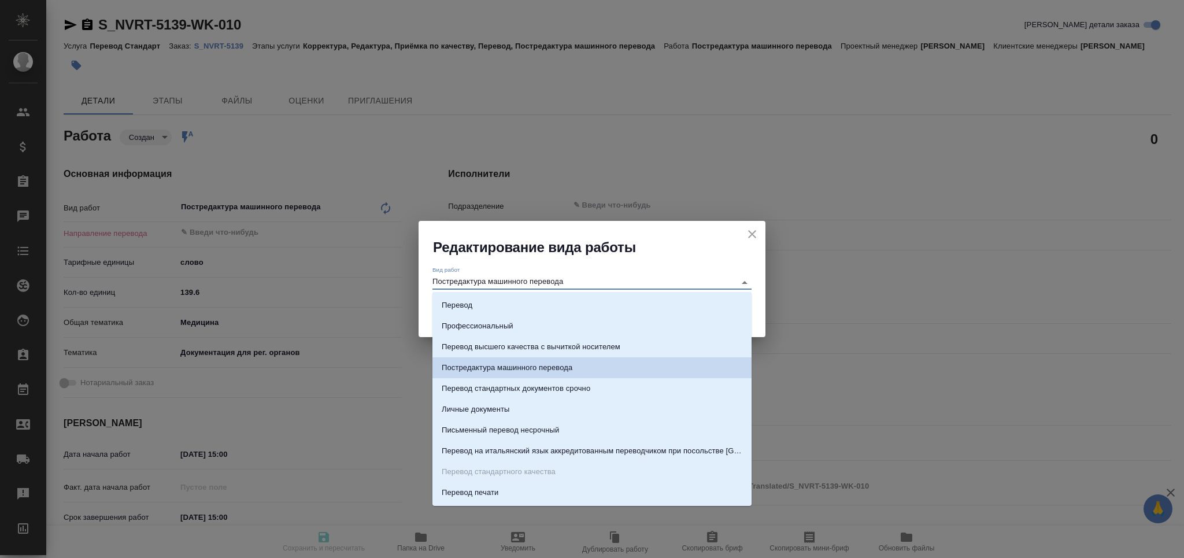
type textarea "x"
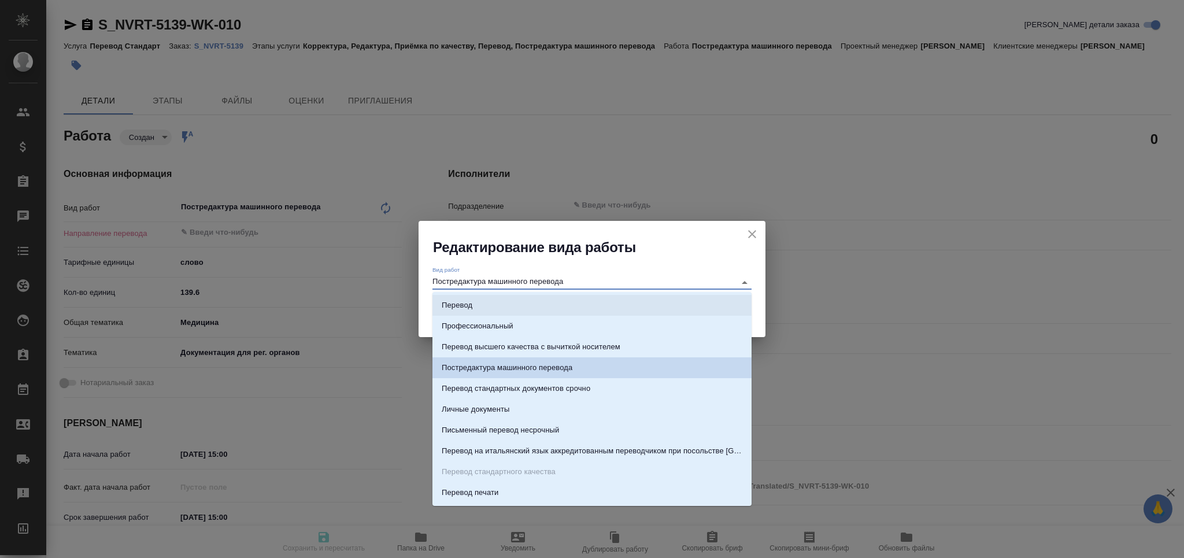
click at [479, 308] on li "Перевод" at bounding box center [591, 305] width 319 height 21
type input "Перевод"
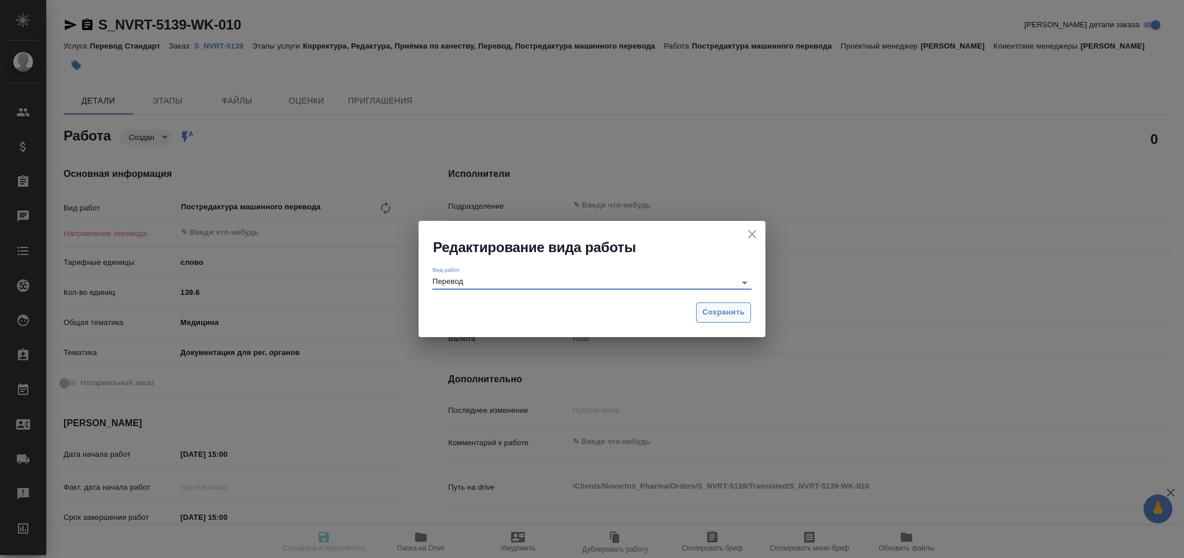
click at [723, 316] on span "Сохранить" at bounding box center [723, 312] width 42 height 13
type textarea "x"
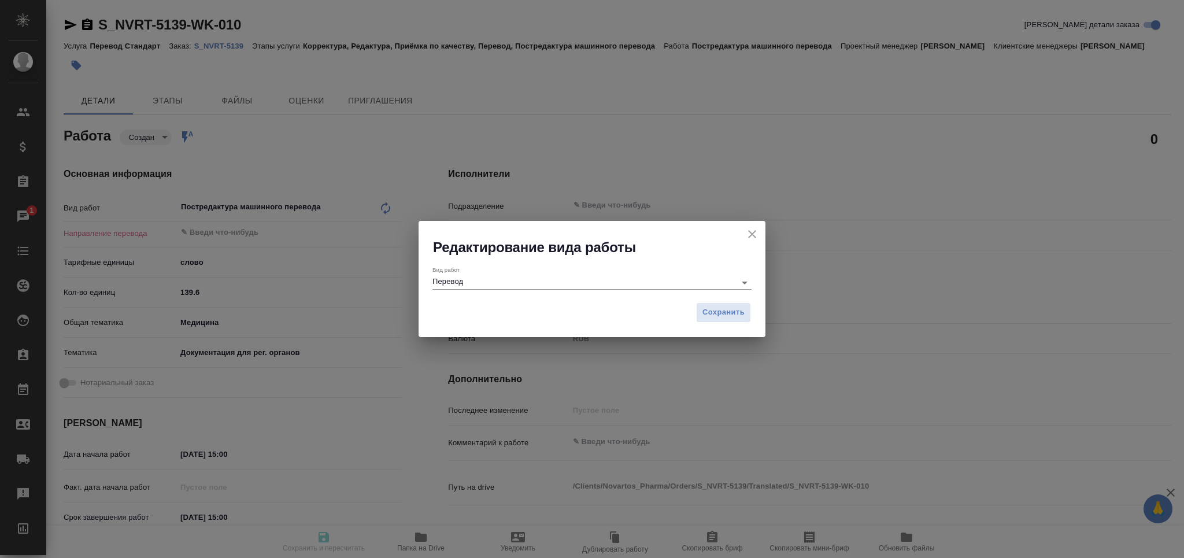
type textarea "x"
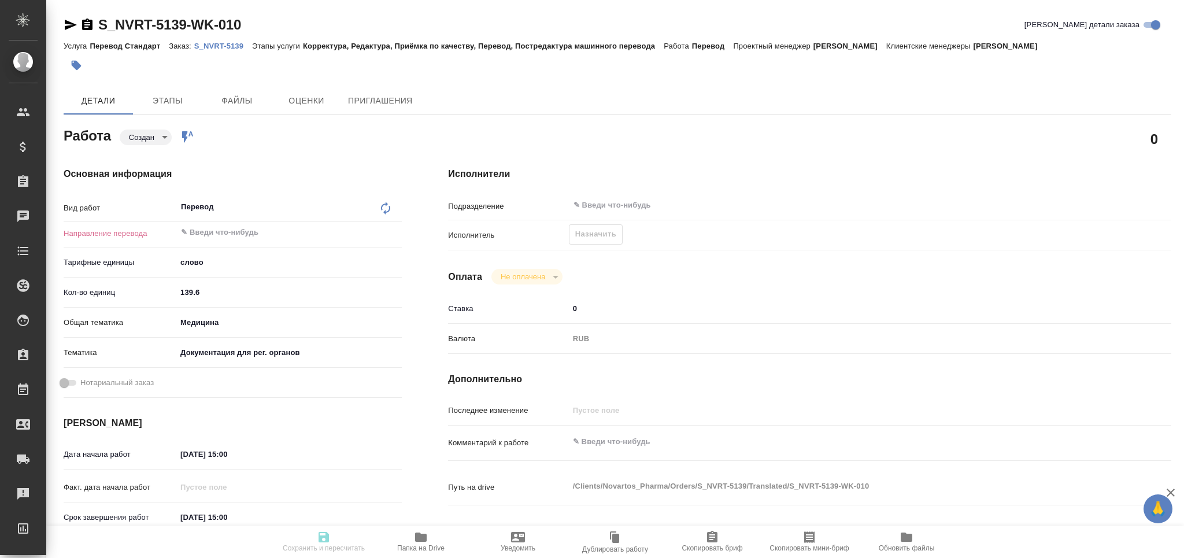
type textarea "x"
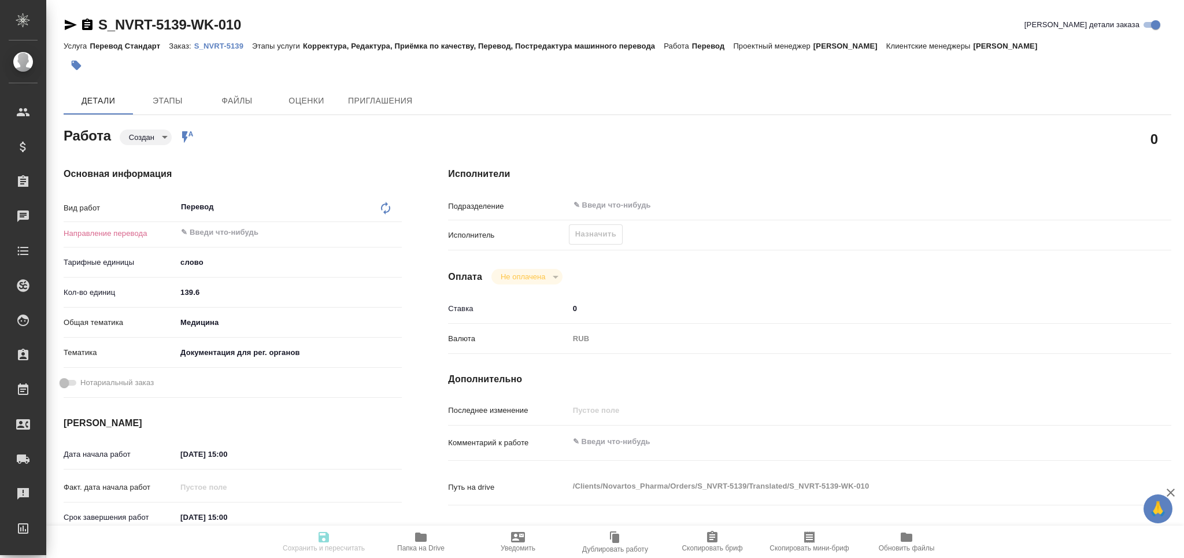
type textarea "x"
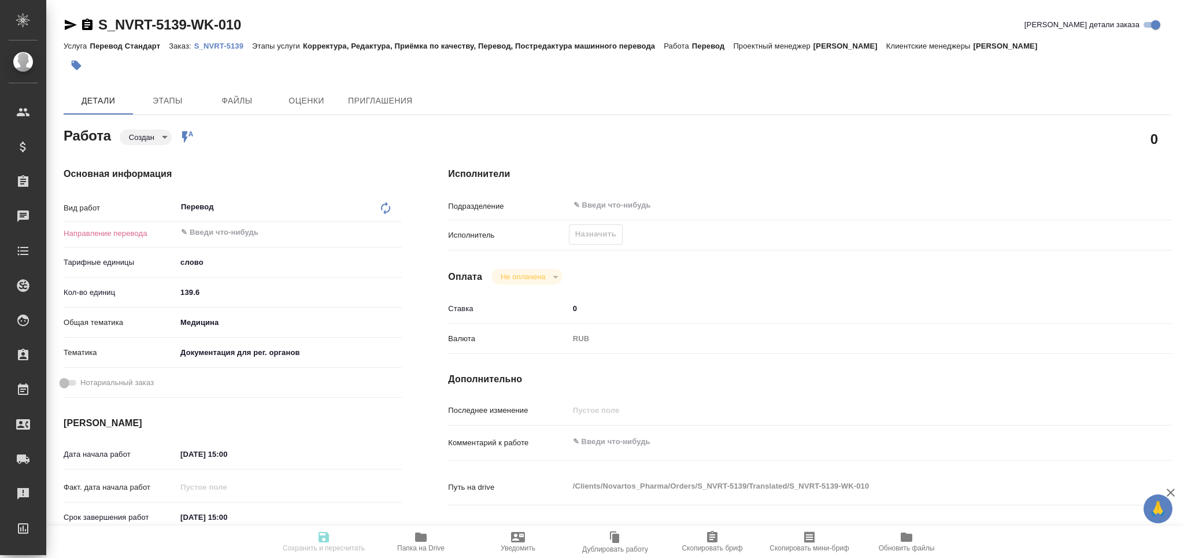
type textarea "x"
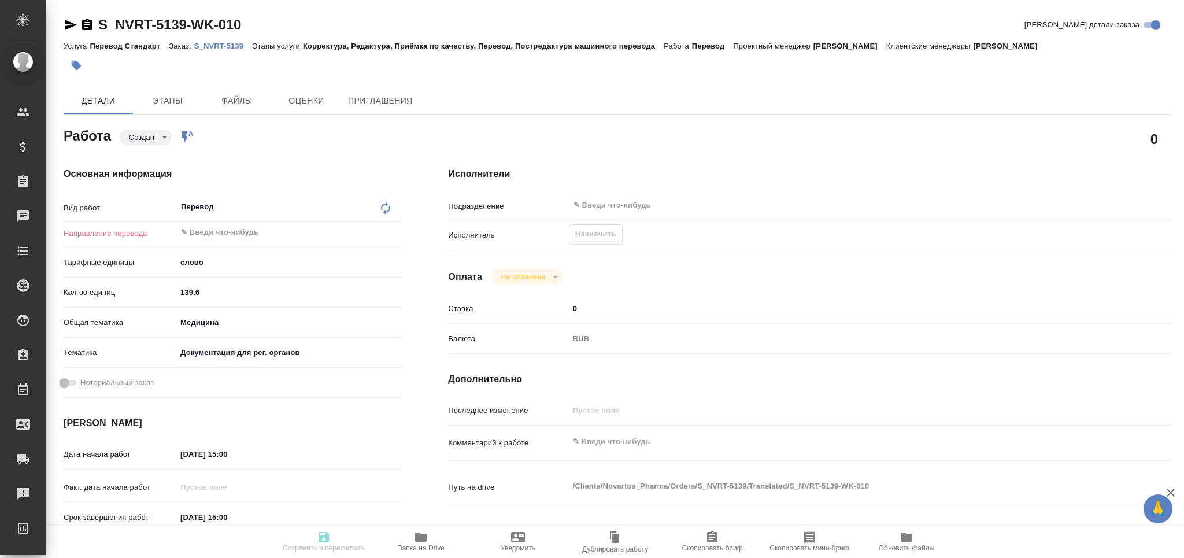
type textarea "x"
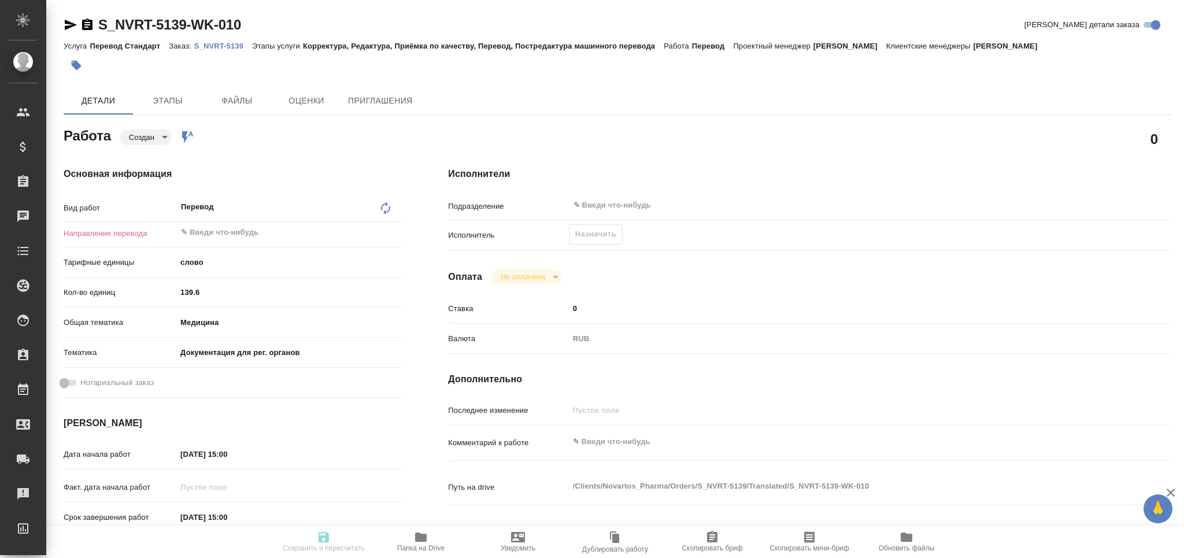
type textarea "x"
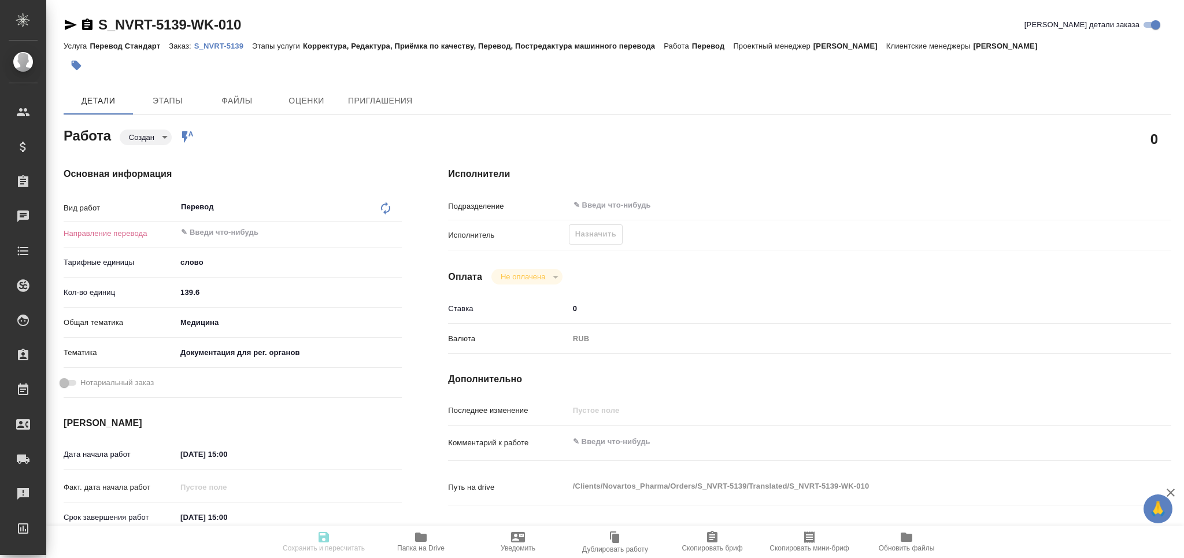
type textarea "x"
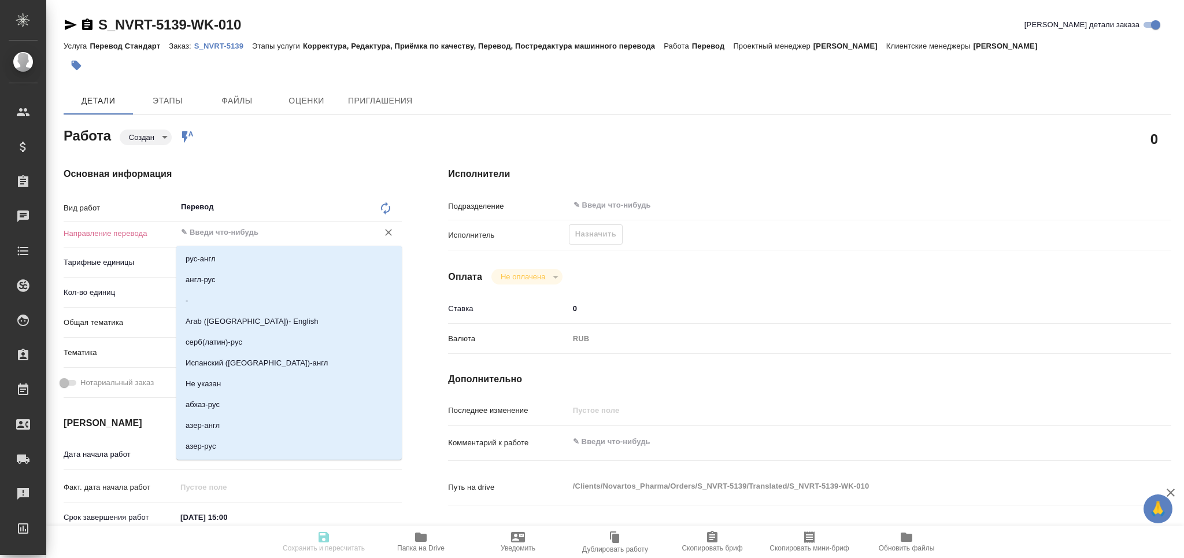
click at [208, 235] on input "text" at bounding box center [270, 232] width 180 height 14
type textarea "x"
type input "и"
type textarea "x"
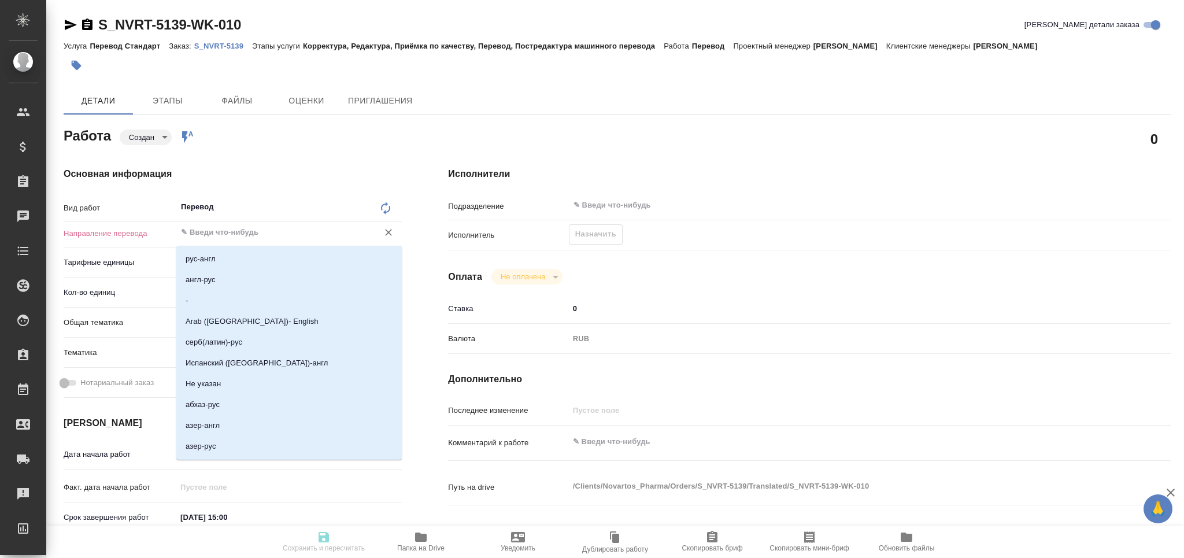
type textarea "x"
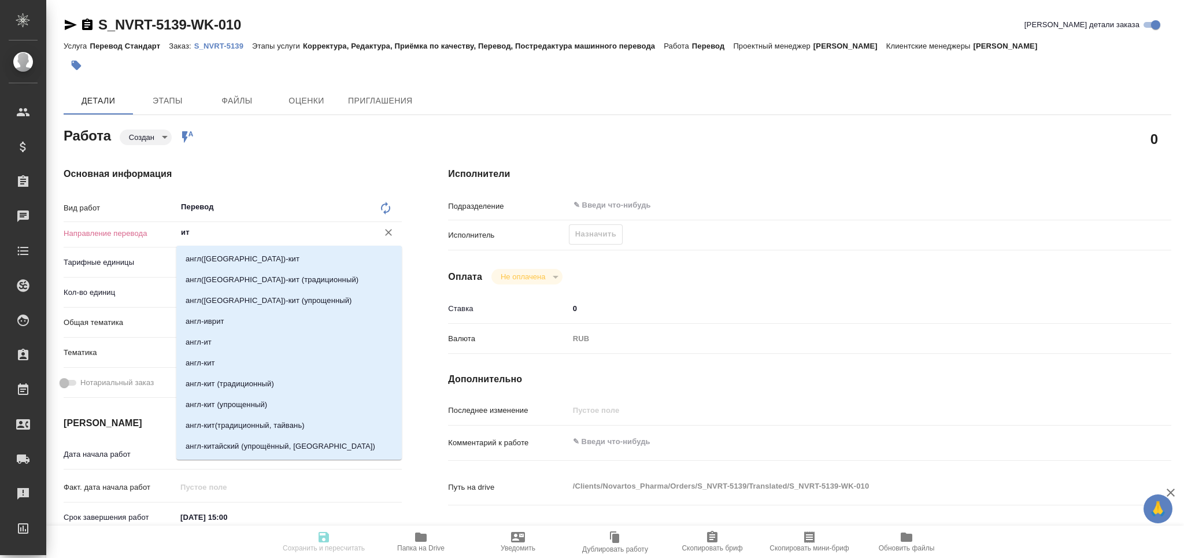
type input "ита"
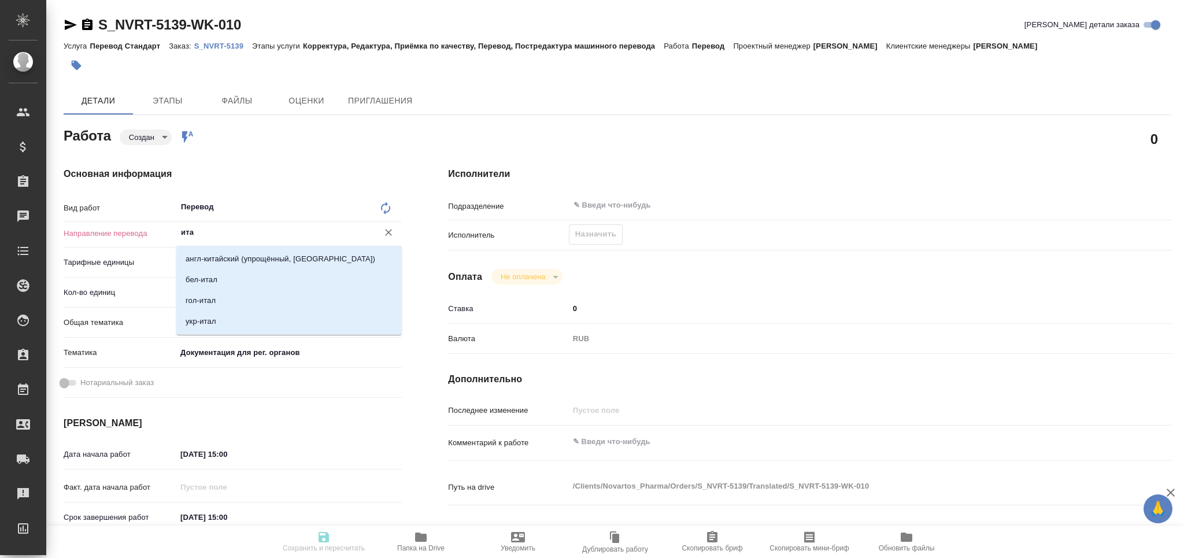
type textarea "x"
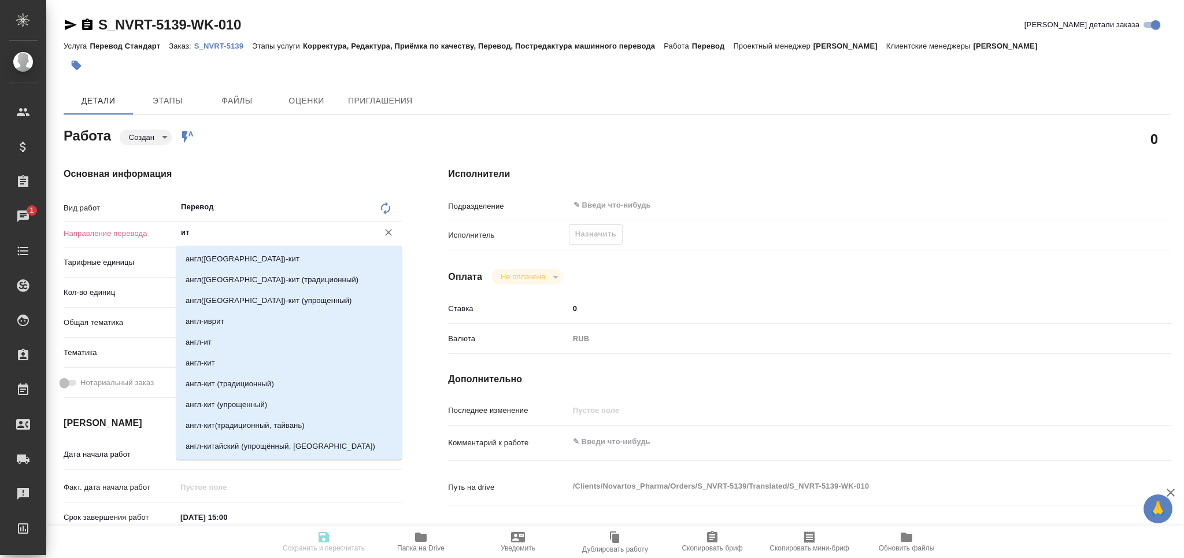
type input "ит-"
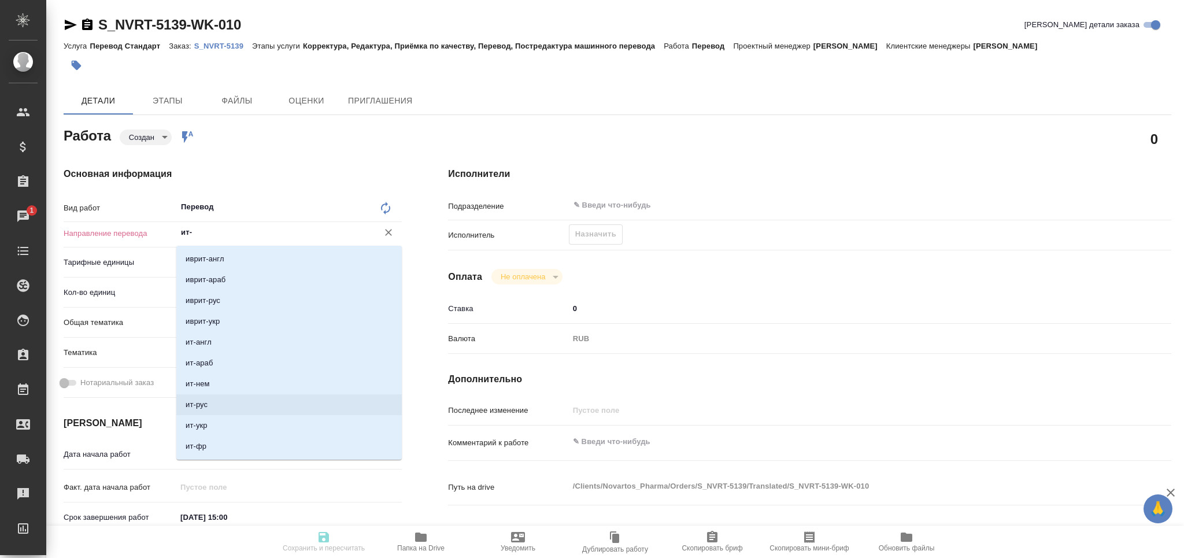
click at [238, 401] on li "ит-рус" at bounding box center [288, 404] width 225 height 21
type textarea "x"
type input "ит-рус"
type textarea "x"
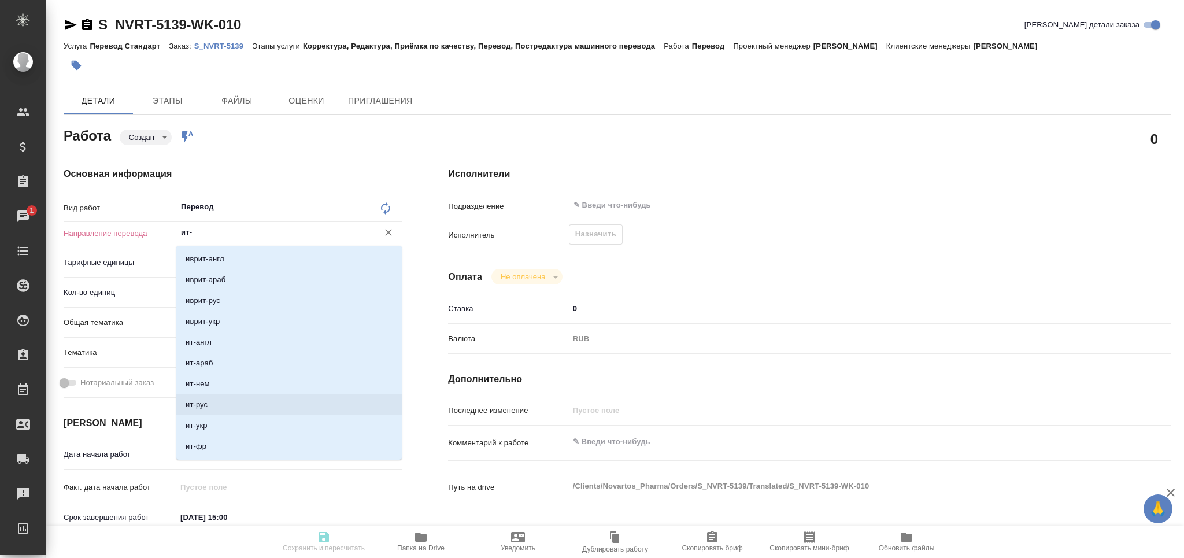
type textarea "x"
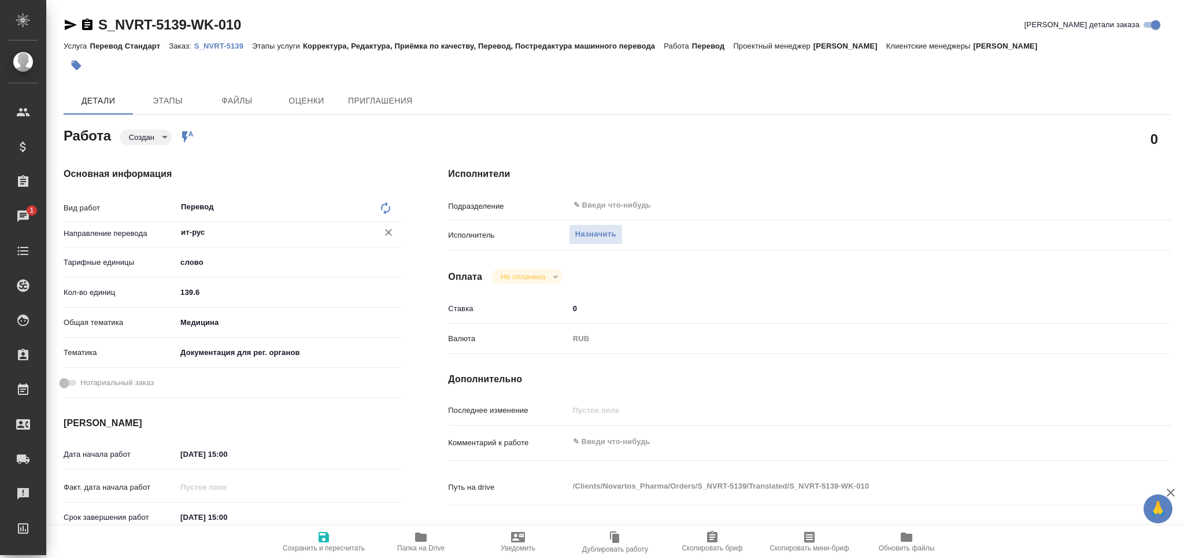
type input "ит-рус"
drag, startPoint x: 202, startPoint y: 290, endPoint x: 156, endPoint y: 293, distance: 46.3
click at [156, 293] on div "Кол-во единиц 139.6" at bounding box center [233, 292] width 338 height 20
type input "3"
type textarea "x"
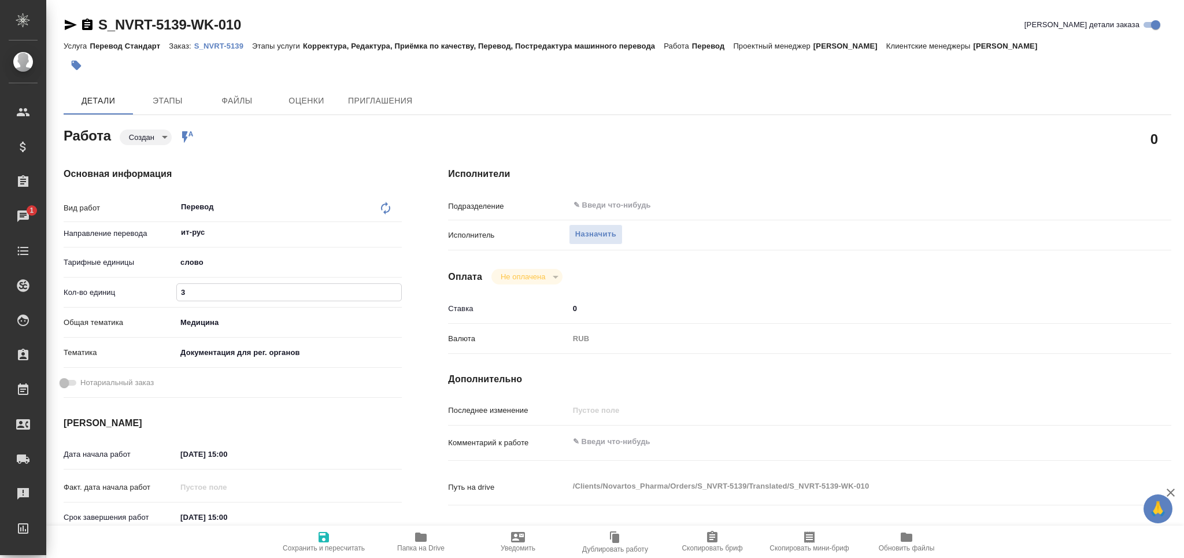
type textarea "x"
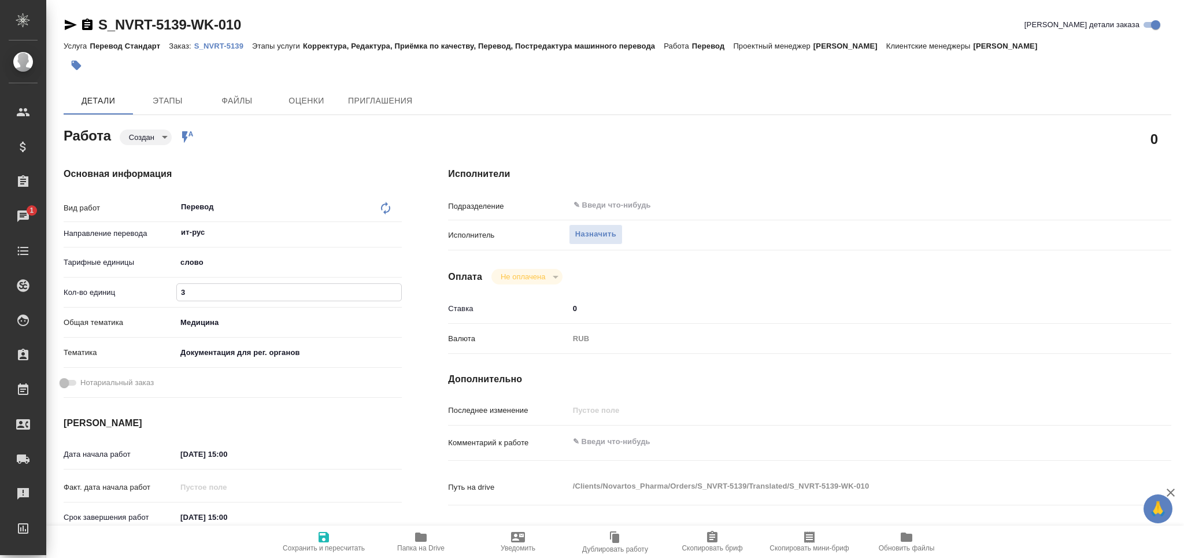
type input "30"
type textarea "x"
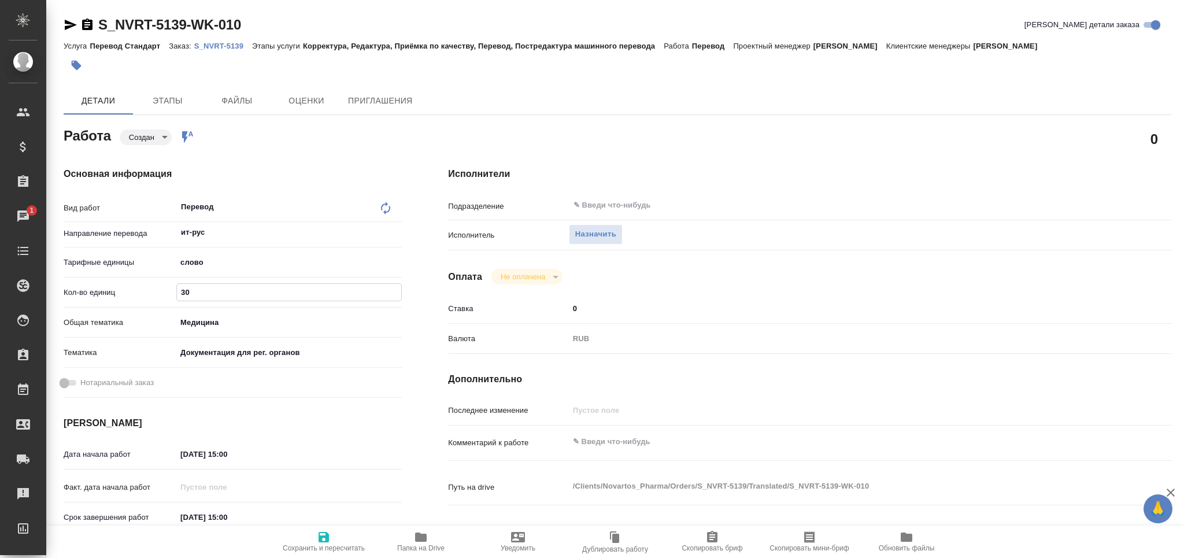
scroll to position [77, 0]
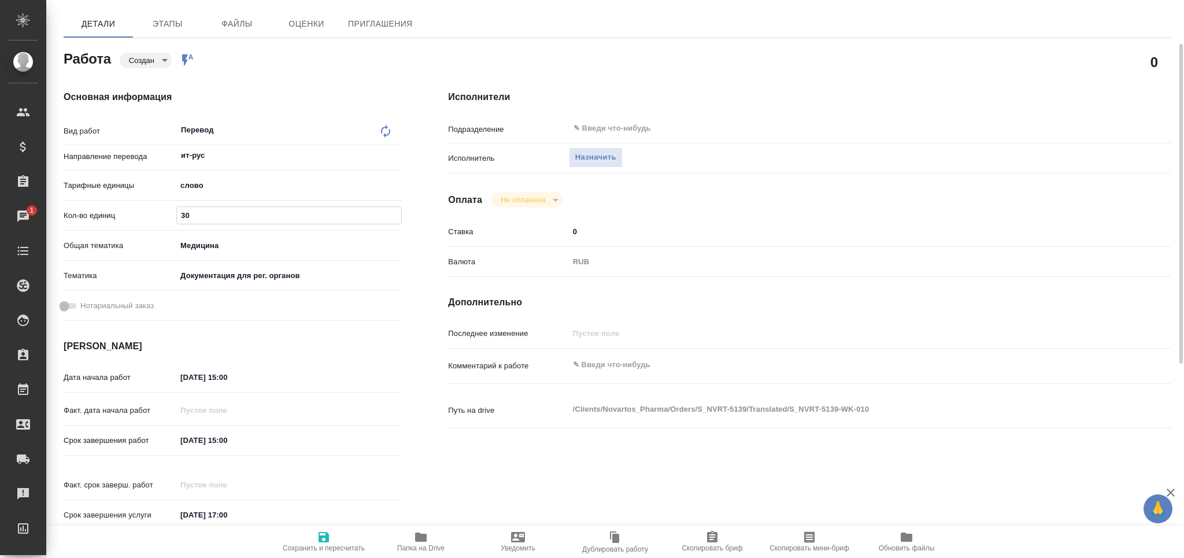
type input "30"
click at [307, 544] on span "Сохранить и пересчитать" at bounding box center [324, 548] width 82 height 8
type textarea "x"
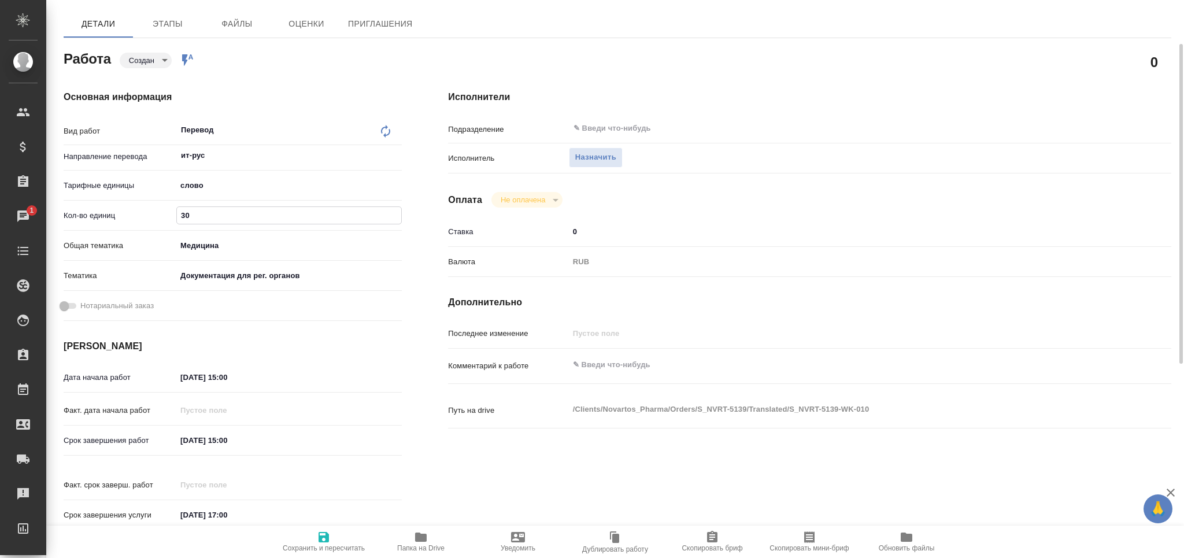
type textarea "x"
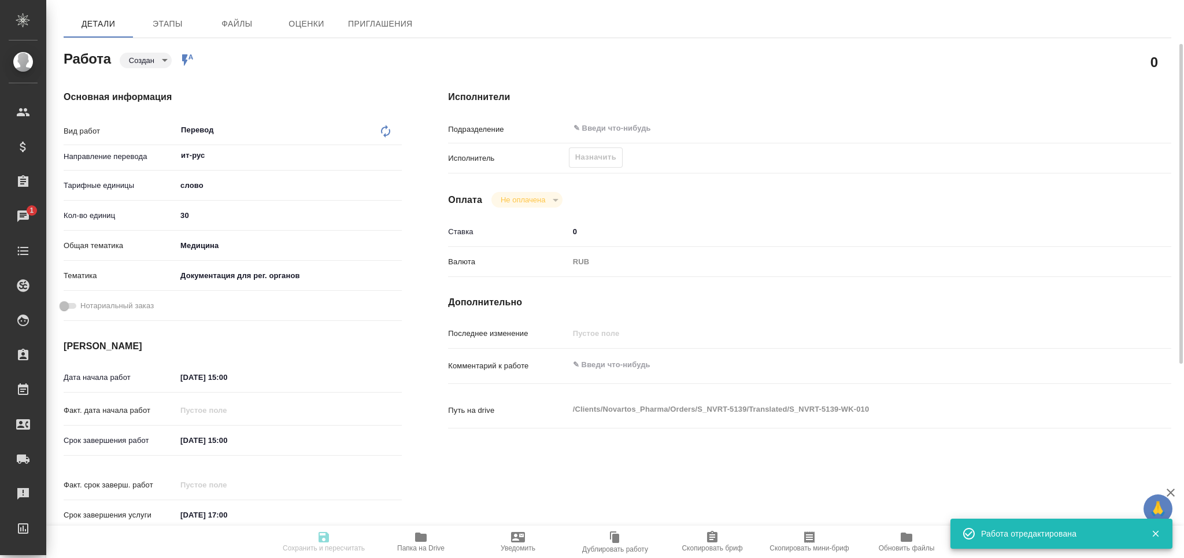
type textarea "x"
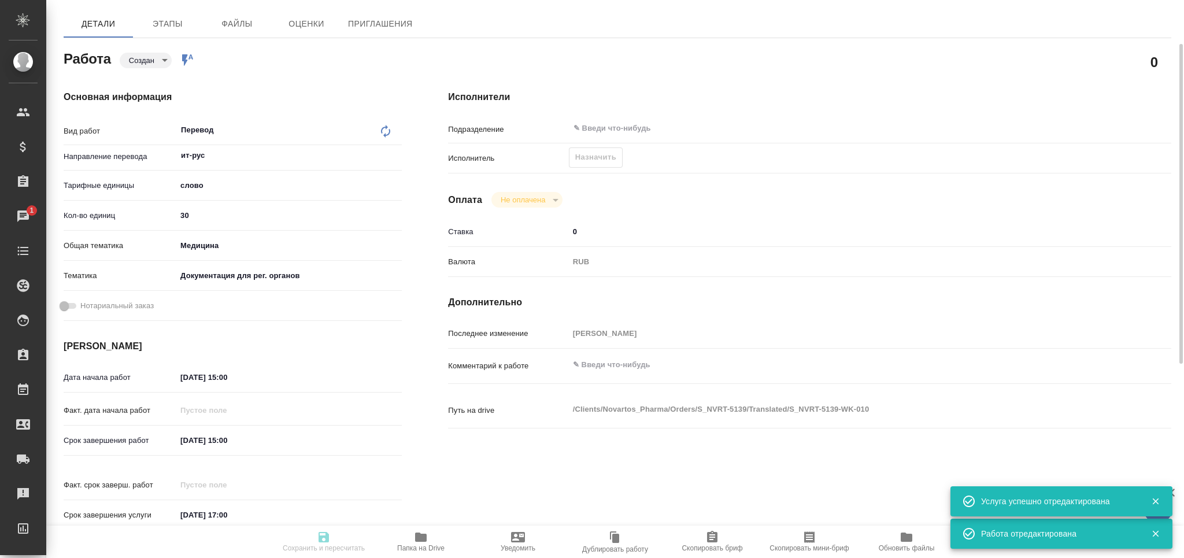
type input "created"
type textarea "Перевод"
type textarea "x"
type input "ит-рус"
type input "5a8b1489cc6b4906c91bfd90"
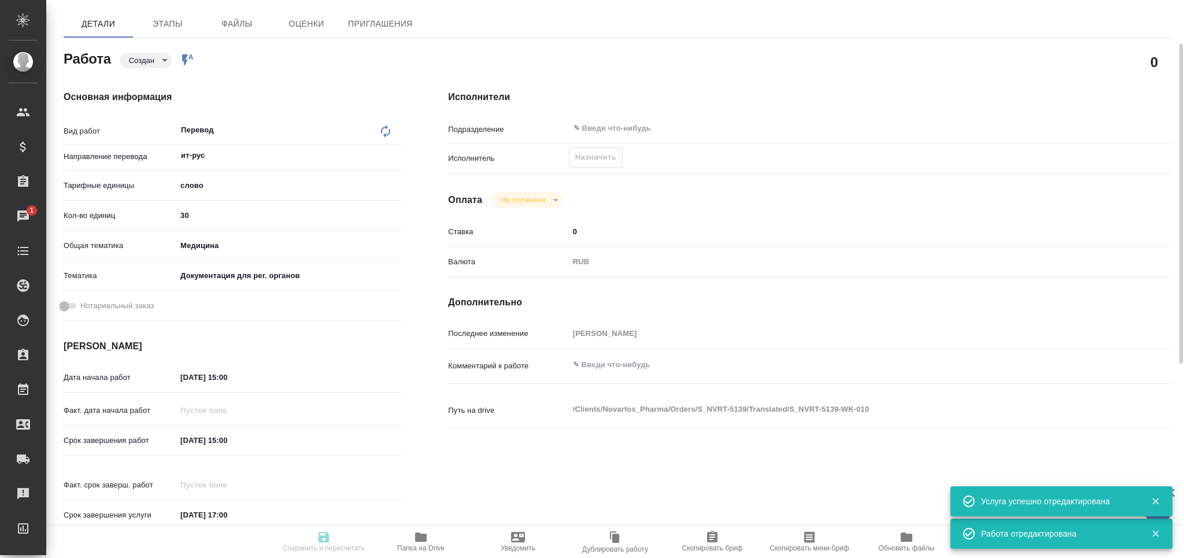
type input "30"
type input "med"
type input "5f647205b73bc97568ca66c6"
type input "14.08.2025 15:00"
type input "15.08.2025 15:00"
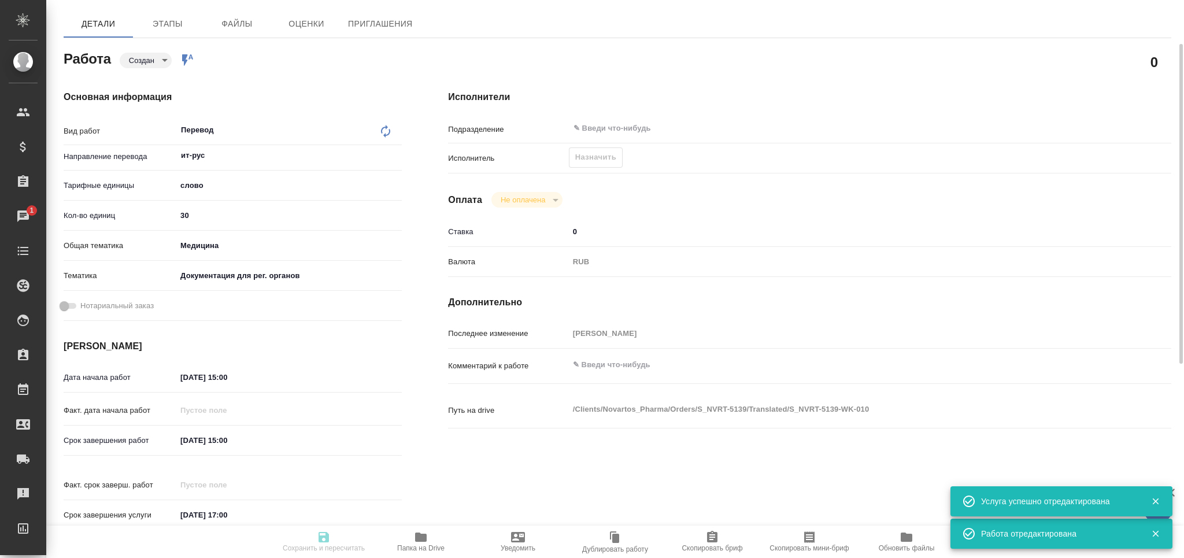
type input "15.08.2025 17:00"
type input "notPayed"
type input "0"
type input "RUB"
type input "[PERSON_NAME]"
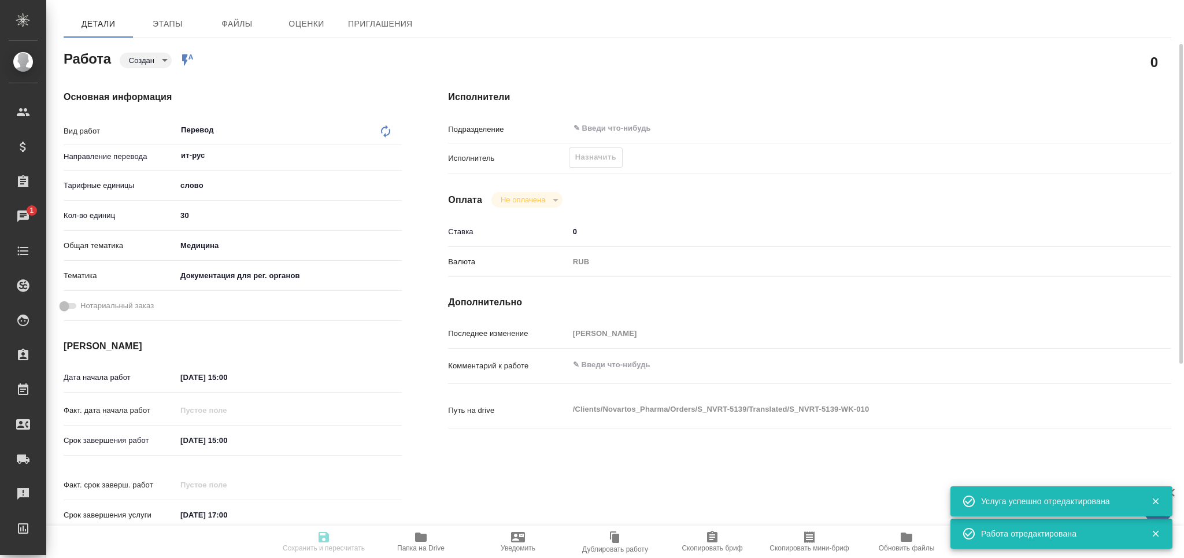
type textarea "x"
type textarea "/Clients/Novartos_Pharma/Orders/S_NVRT-5139/Translated/S_NVRT-5139-WK-010"
type textarea "x"
type input "S_NVRT-5139"
type input "Перевод Стандарт"
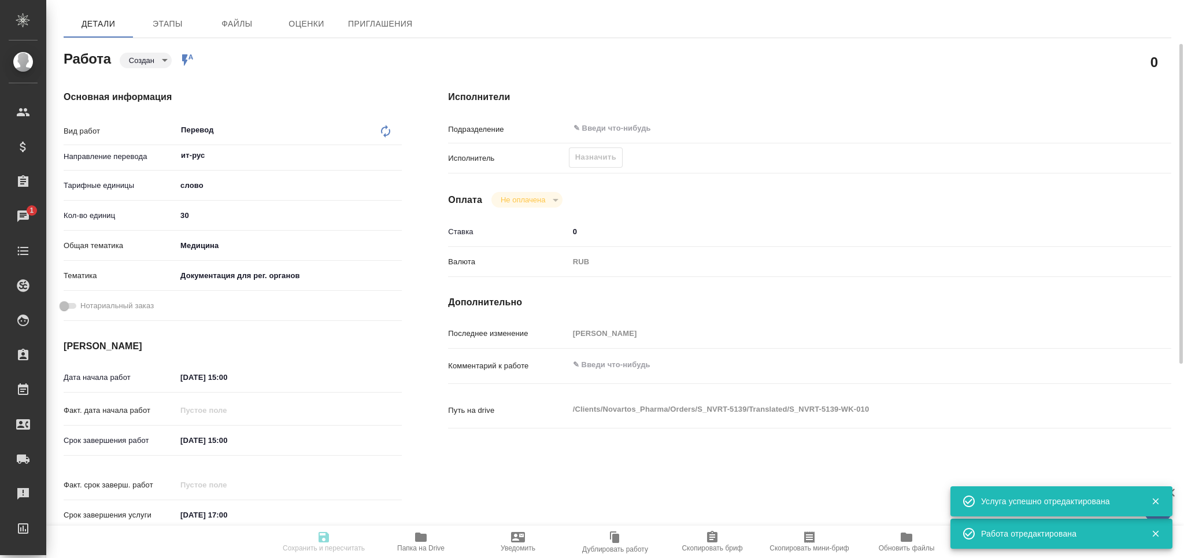
type input "Корректура, Редактура, Приёмка по качеству, Перевод, Постредактура машинного пе…"
type input "Кабаргина Анна"
type input "Заборова Александра"
type input "/Clients/Novartos_Pharma/Orders/S_NVRT-5139"
type textarea "x"
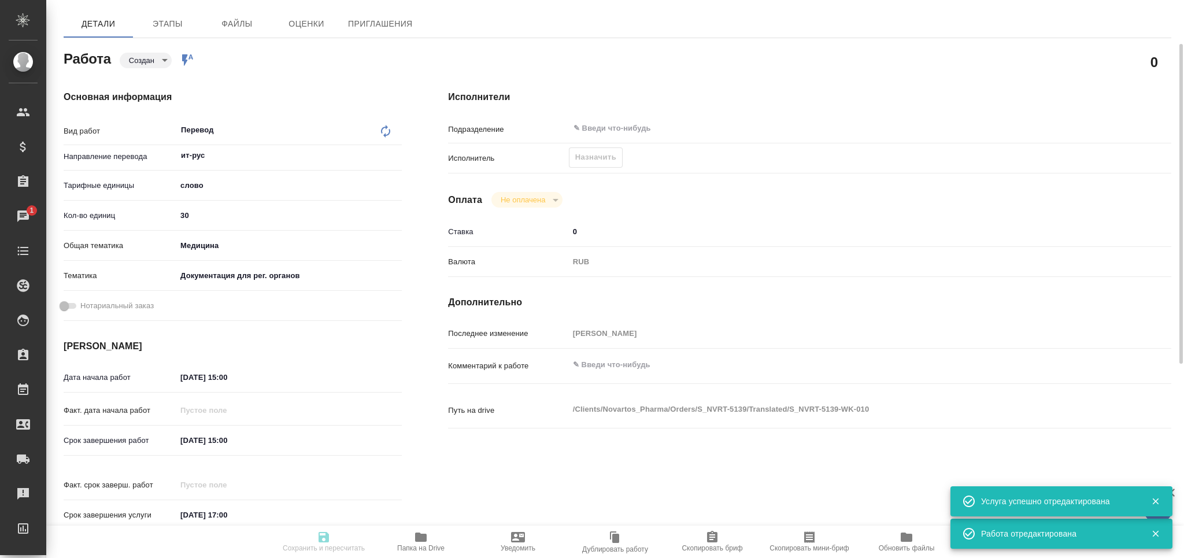
type textarea "тз в чате обязательно посмотреть!!!"
type textarea "x"
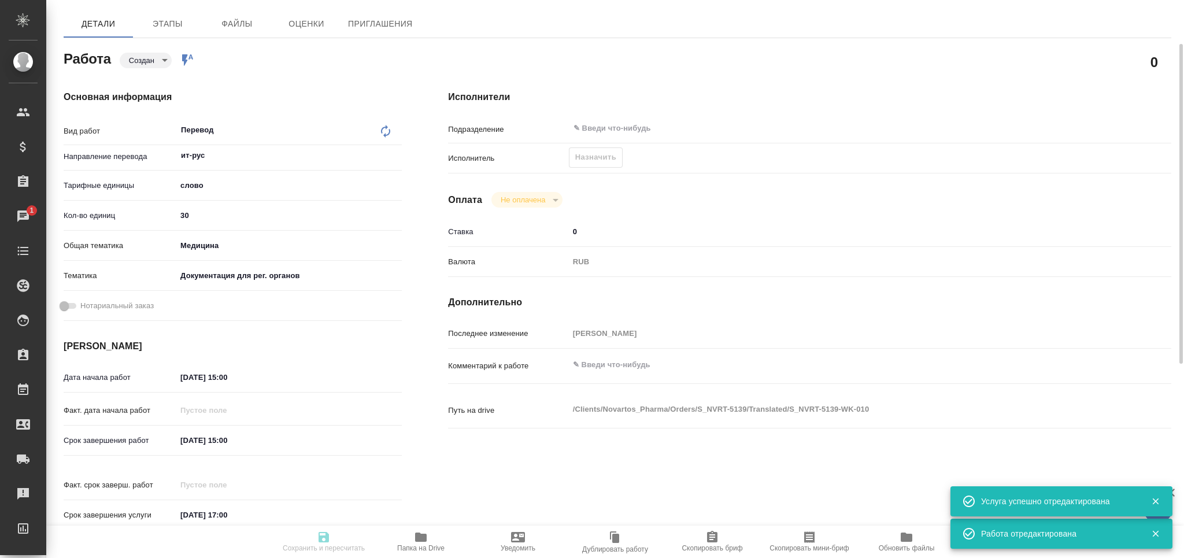
type textarea "x"
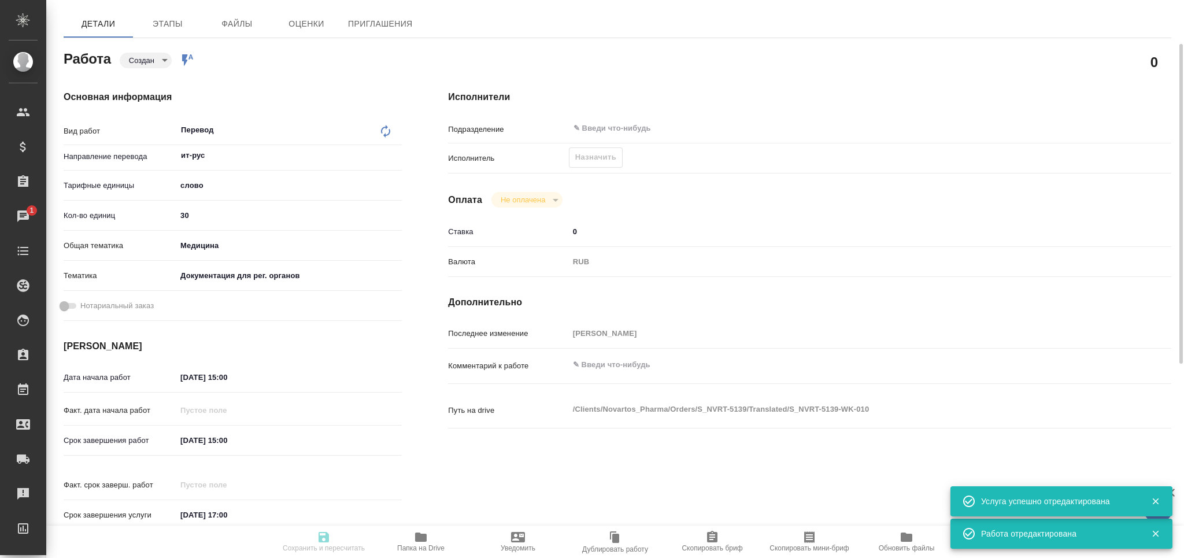
type textarea "x"
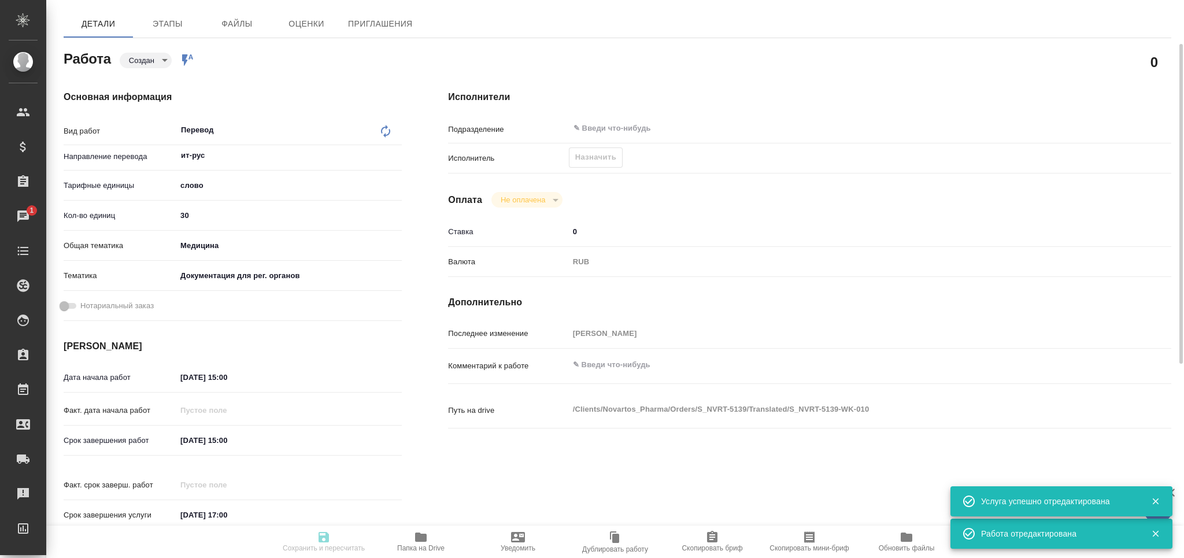
type textarea "x"
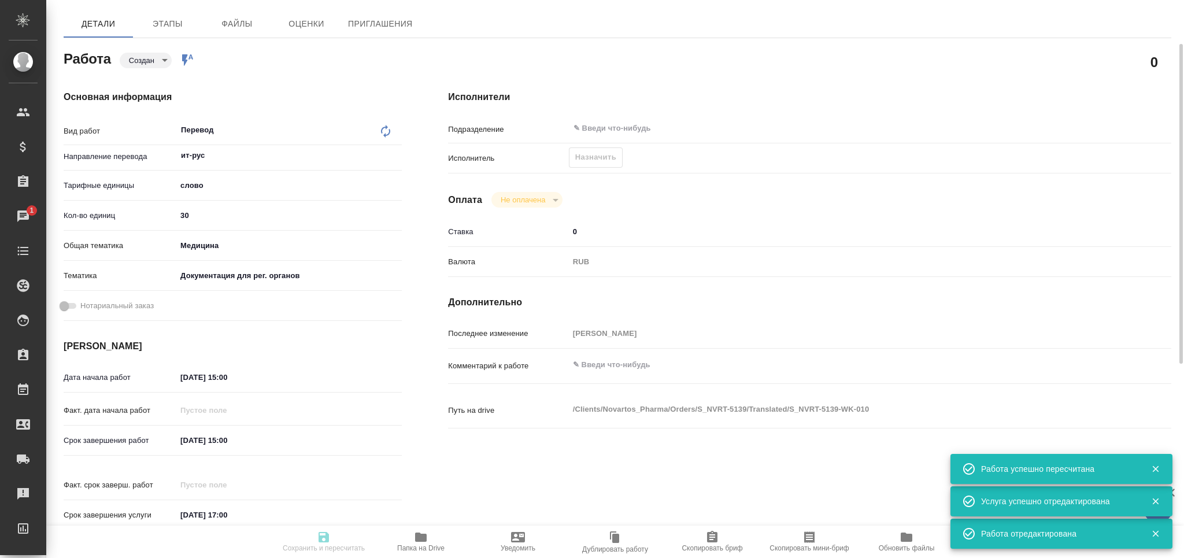
type input "created"
type textarea "Перевод"
type textarea "x"
type input "ит-рус"
type input "5a8b1489cc6b4906c91bfd90"
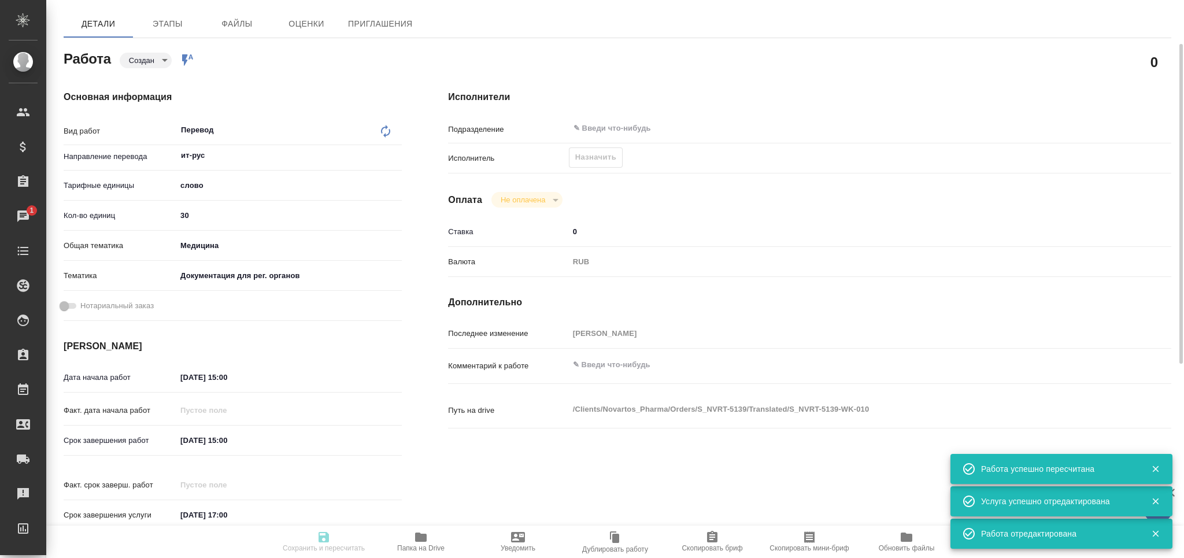
type input "30"
type input "med"
type input "5f647205b73bc97568ca66c6"
type input "14.08.2025 15:00"
type input "15.08.2025 15:00"
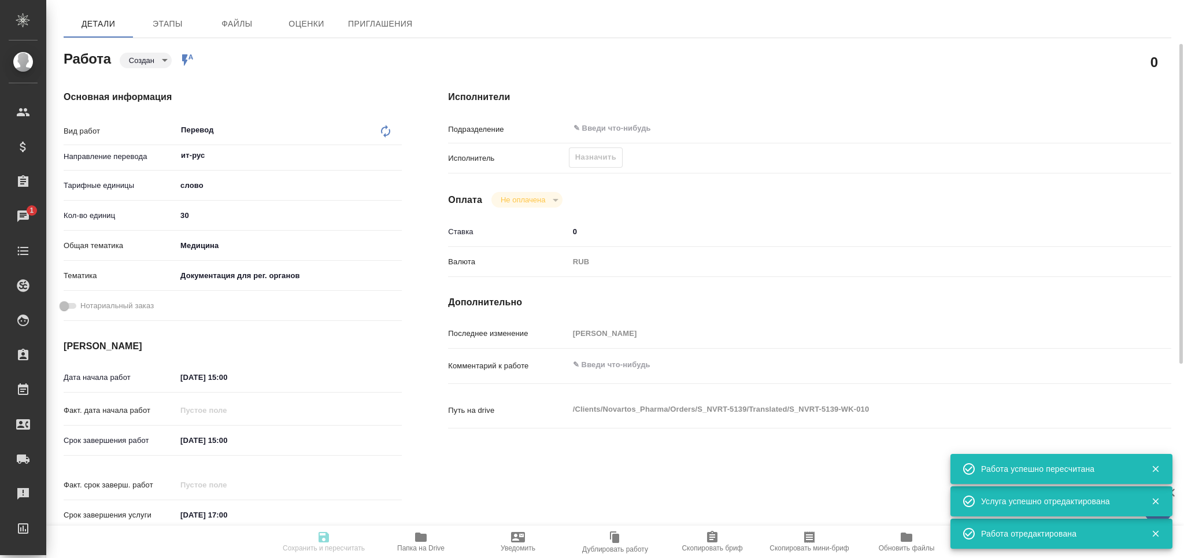
type input "15.08.2025 17:00"
type input "notPayed"
type input "0"
type input "RUB"
type input "[PERSON_NAME]"
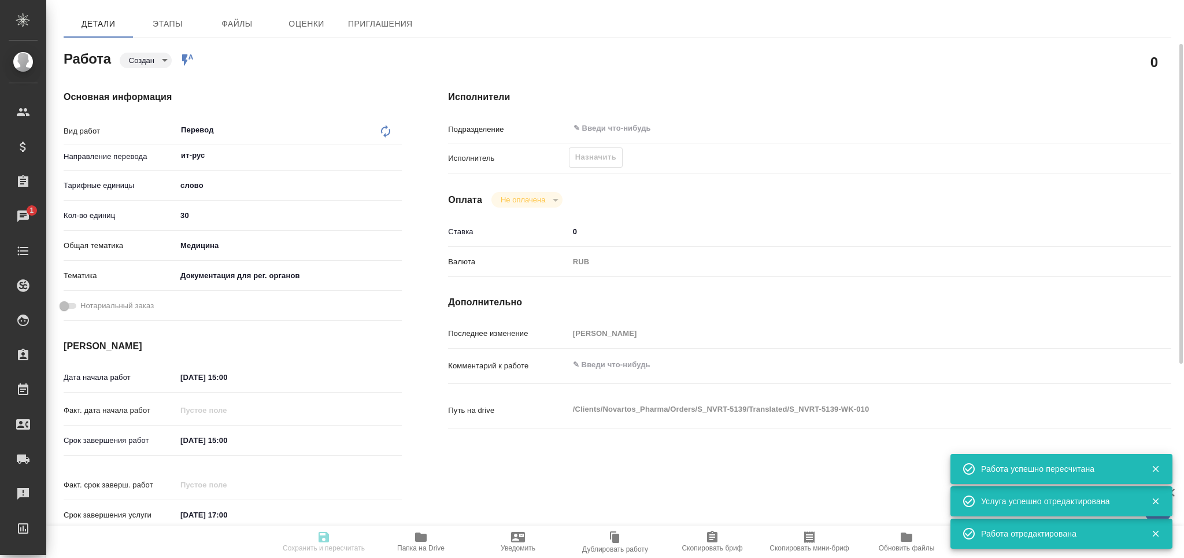
type textarea "x"
type textarea "/Clients/Novartos_Pharma/Orders/S_NVRT-5139/Translated/S_NVRT-5139-WK-010"
type textarea "x"
type input "S_NVRT-5139"
type input "Перевод Стандарт"
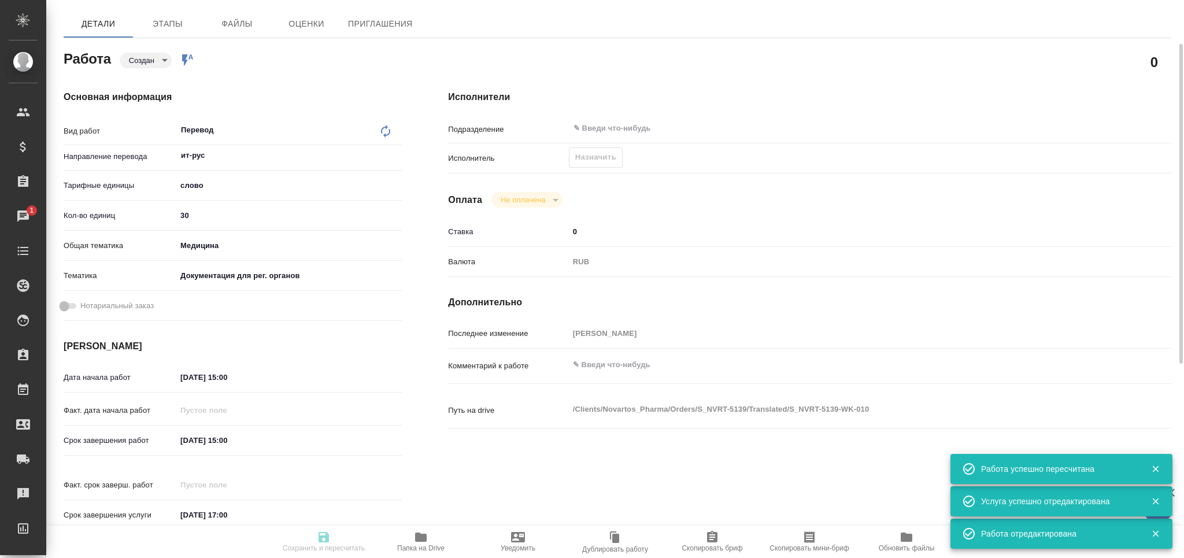
type input "Корректура, Редактура, Приёмка по качеству, Перевод, Постредактура машинного пе…"
type input "[PERSON_NAME]"
type input "Заборова Александра"
type input "/Clients/Novartos_Pharma/Orders/S_NVRT-5139"
type textarea "x"
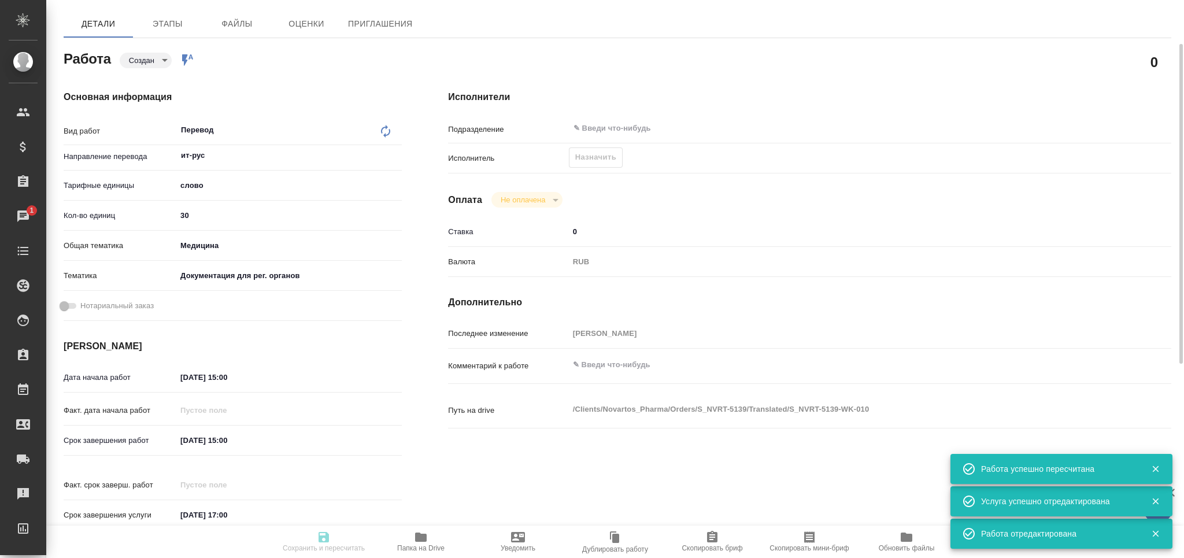
type textarea "тз в чате обязательно посмотреть!!!"
type textarea "x"
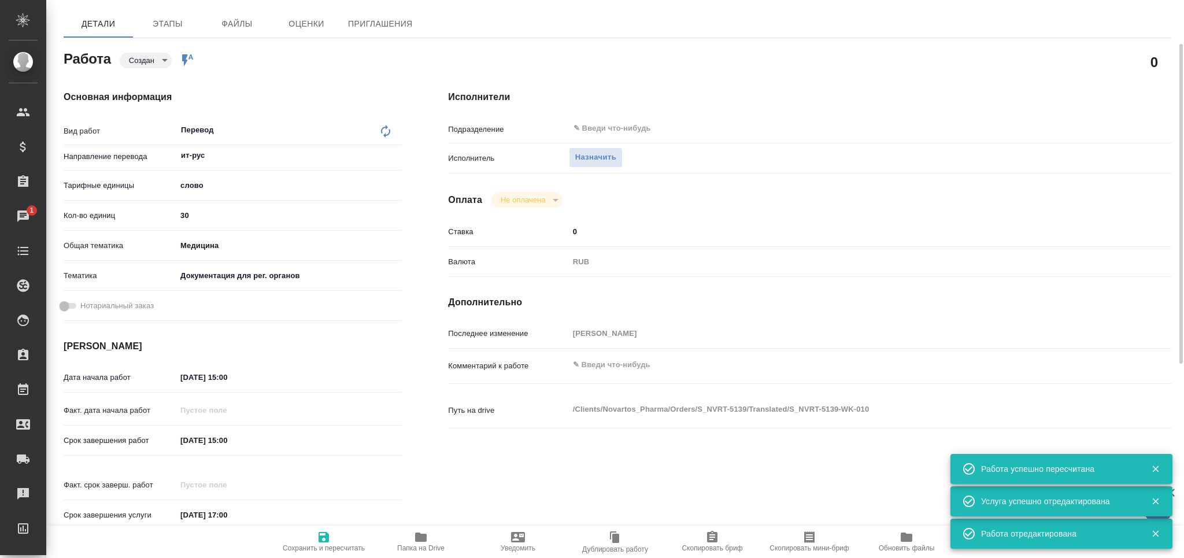
type textarea "x"
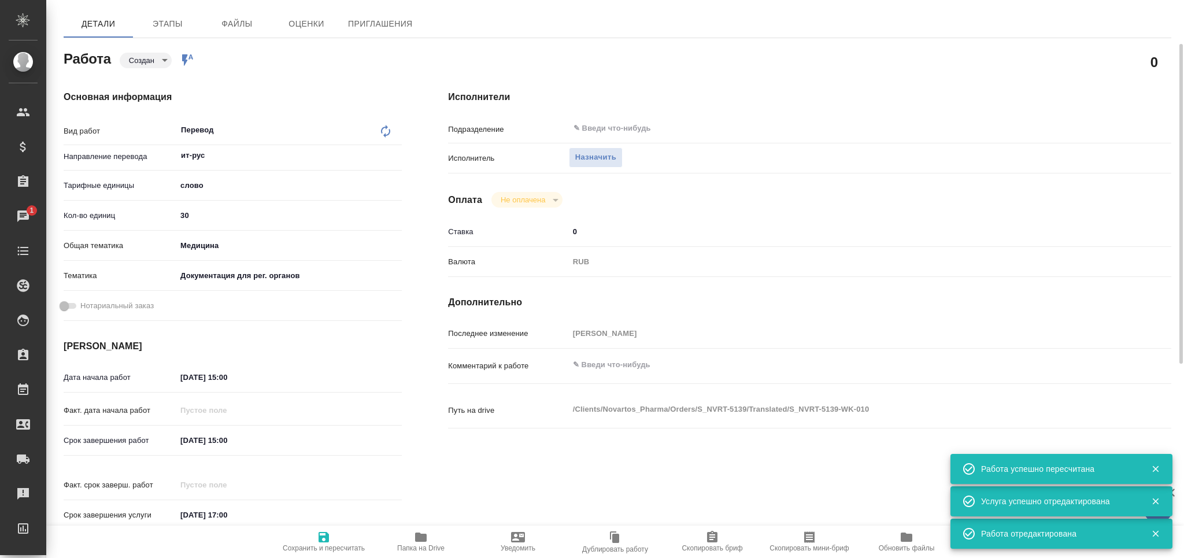
type textarea "x"
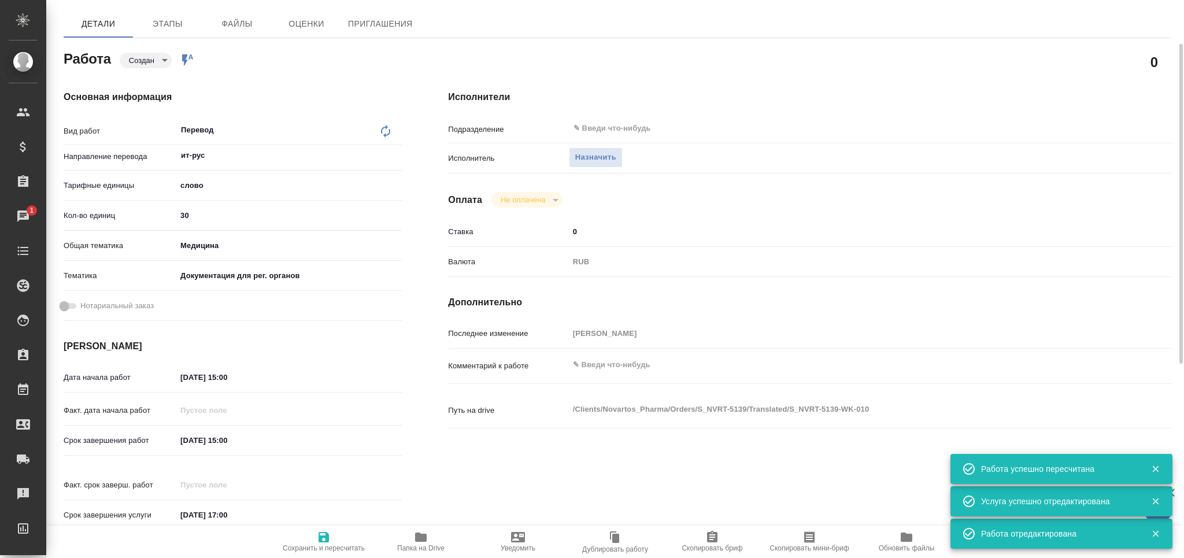
type textarea "x"
click at [434, 549] on span "Папка на Drive" at bounding box center [420, 548] width 47 height 8
type textarea "x"
click at [627, 356] on textarea at bounding box center [840, 365] width 542 height 20
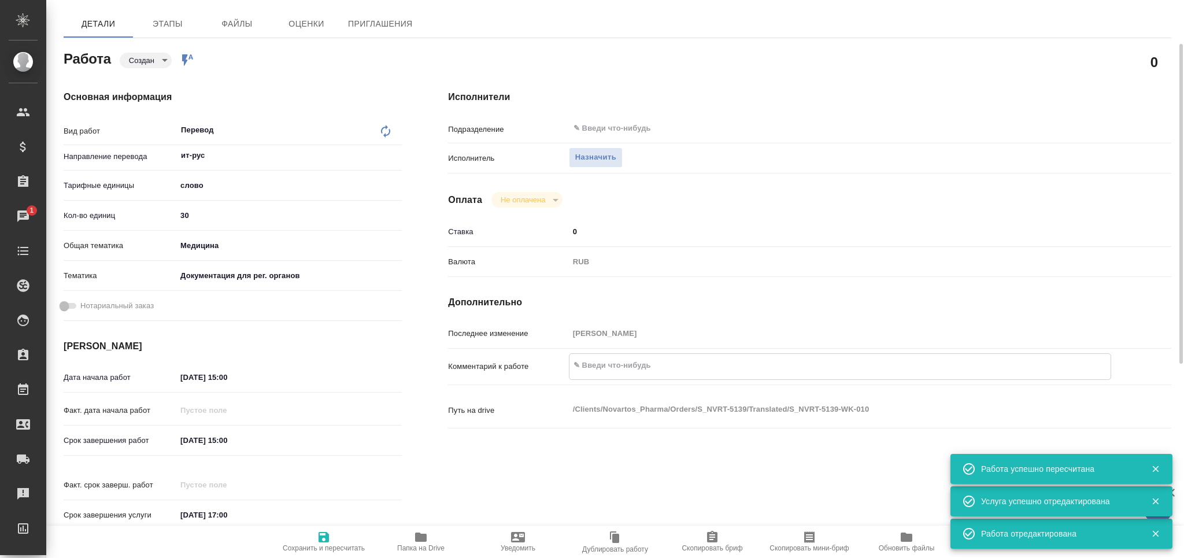
type textarea "x"
type textarea "м"
type textarea "x"
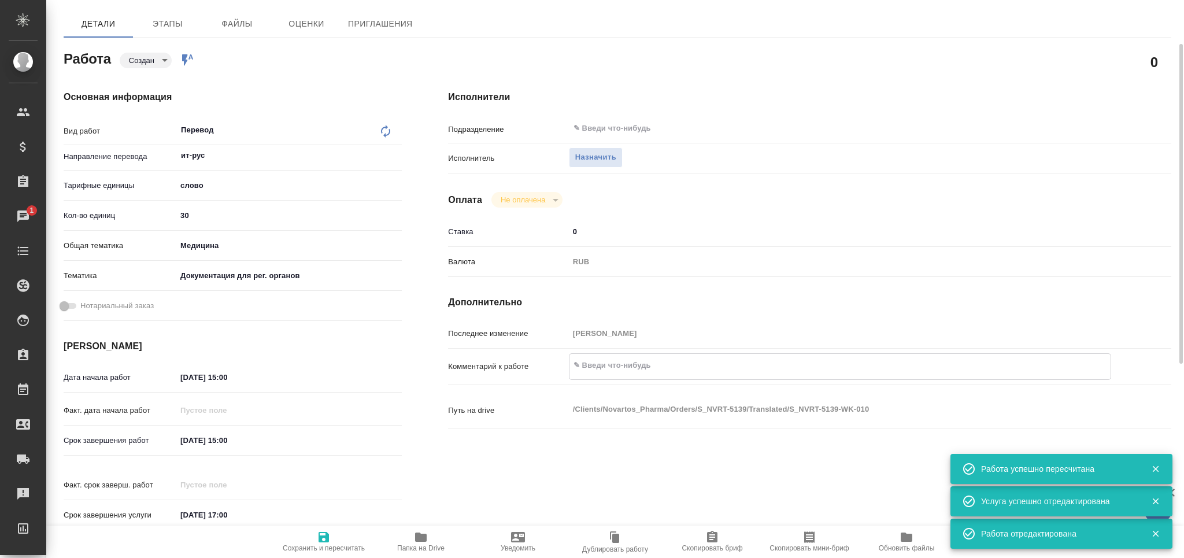
type textarea "x"
type textarea "мо"
type textarea "x"
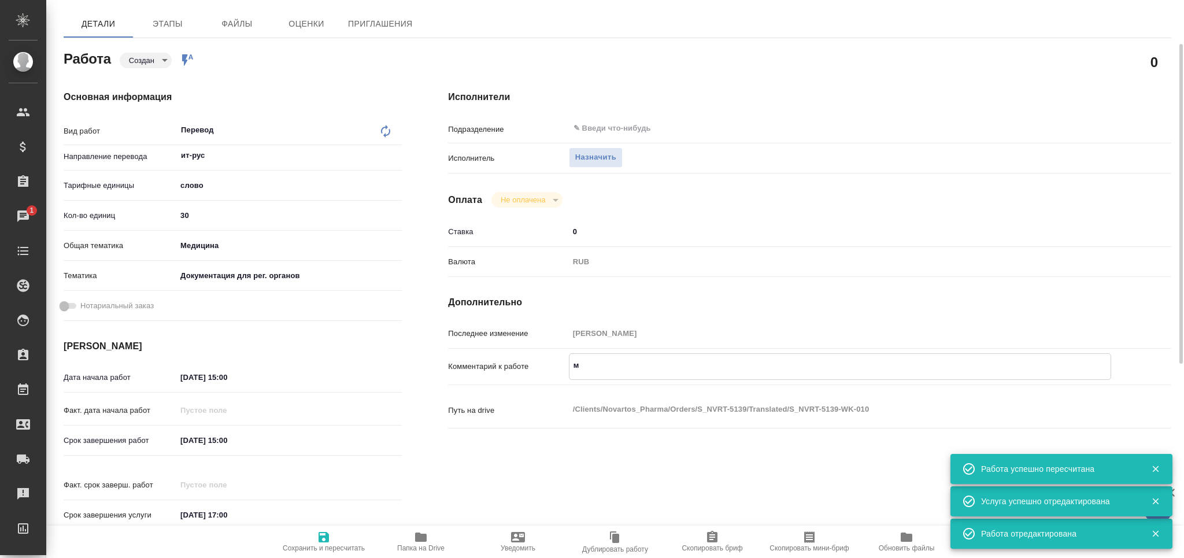
type textarea "x"
type textarea "мож"
type textarea "x"
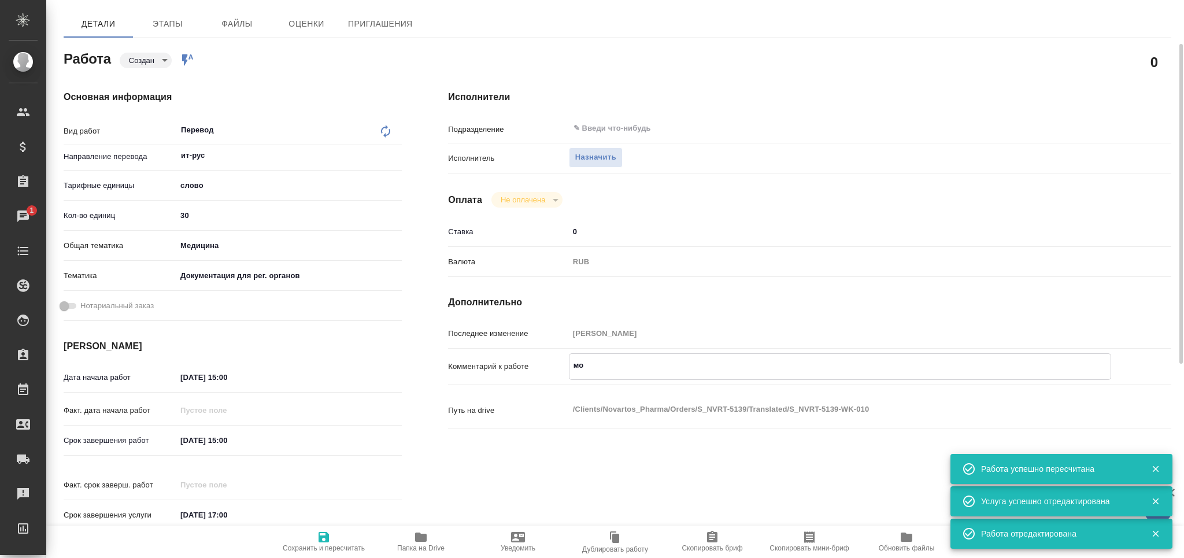
type textarea "x"
type textarea "можн"
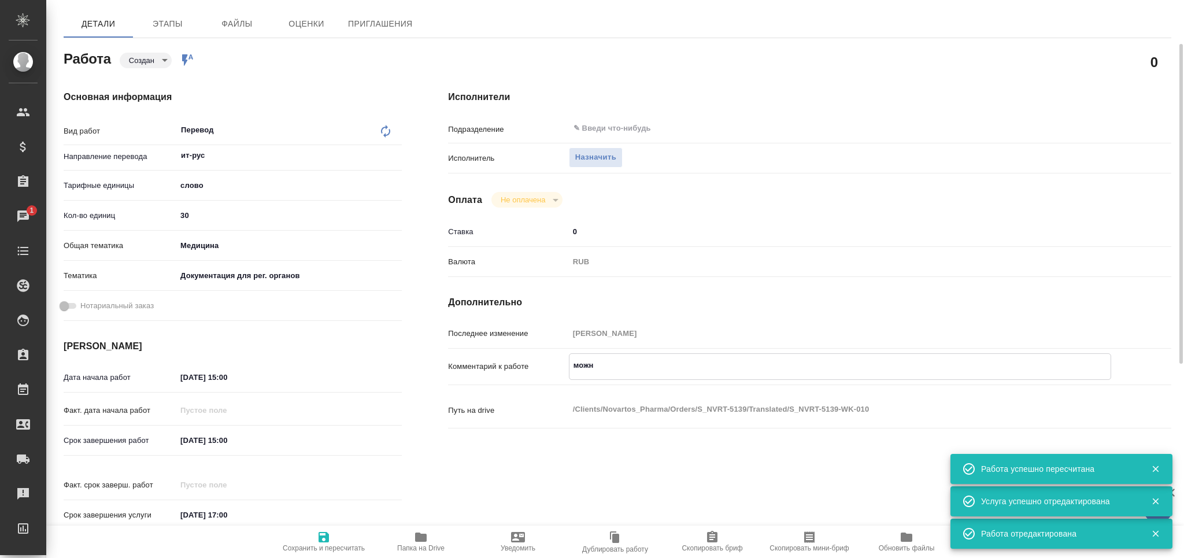
type textarea "x"
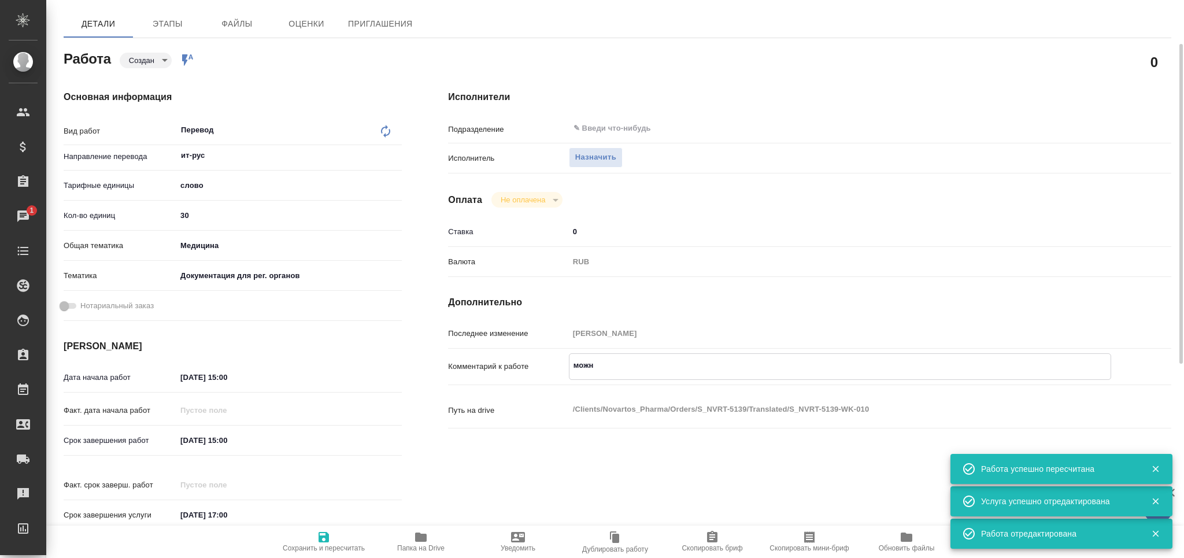
type textarea "можно"
type textarea "x"
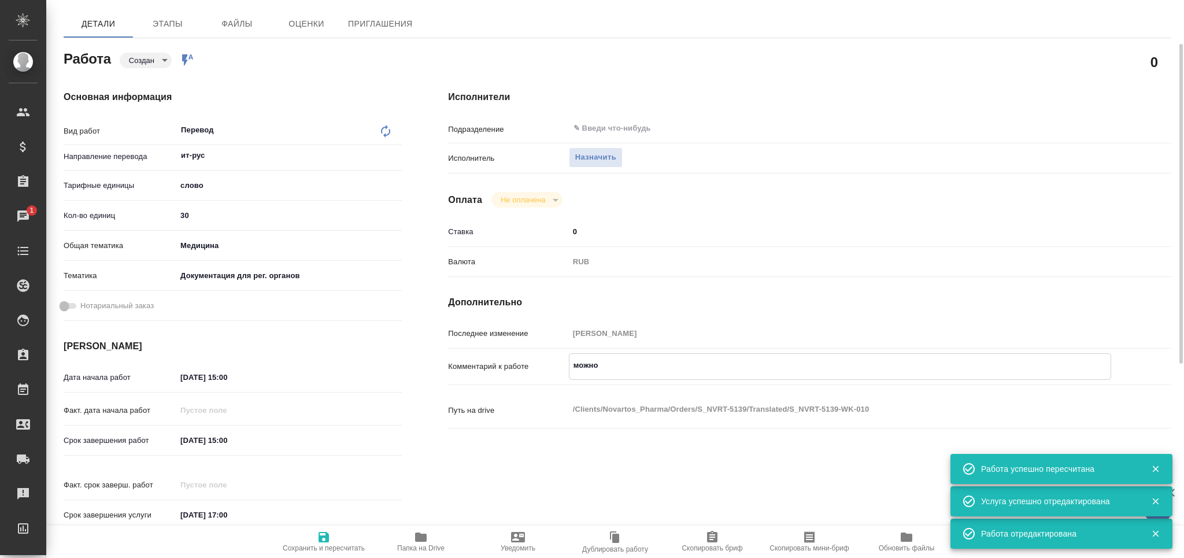
type textarea "x"
type textarea "можно"
type textarea "x"
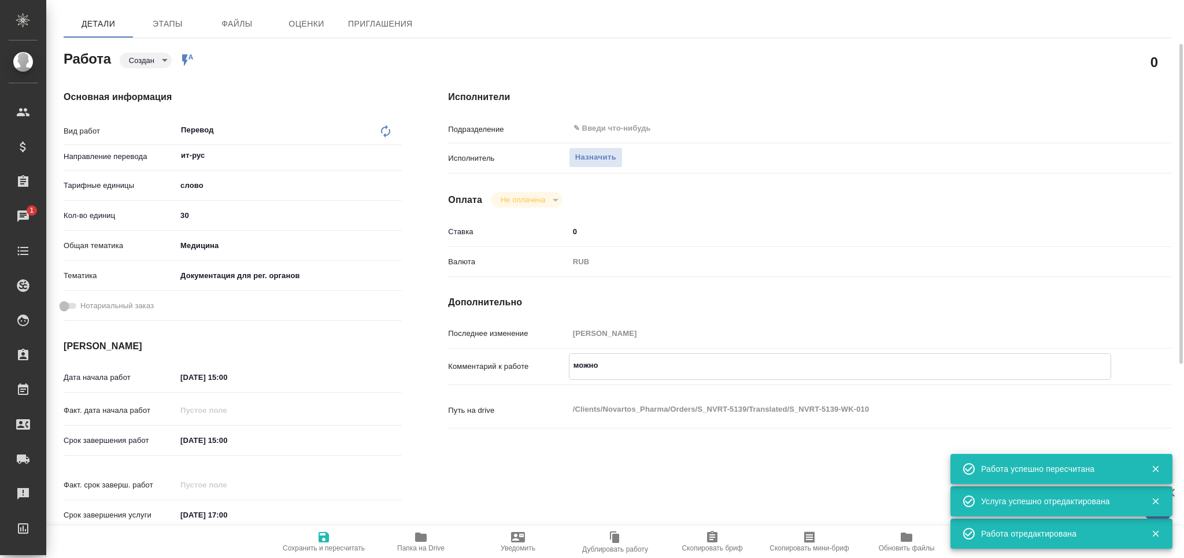
type textarea "x"
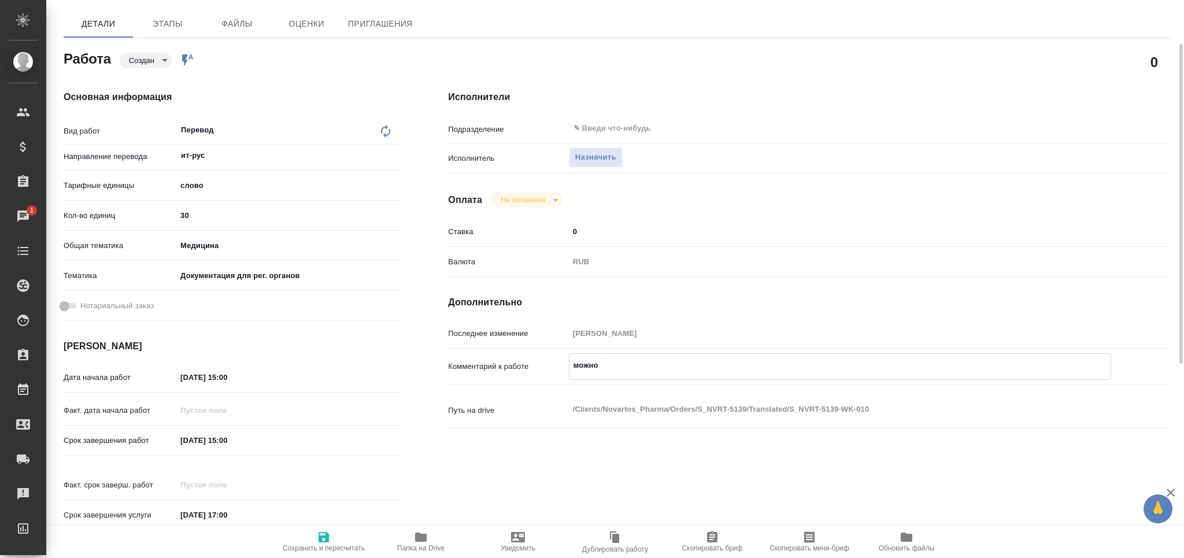
type textarea "x"
type textarea "можно с"
type textarea "x"
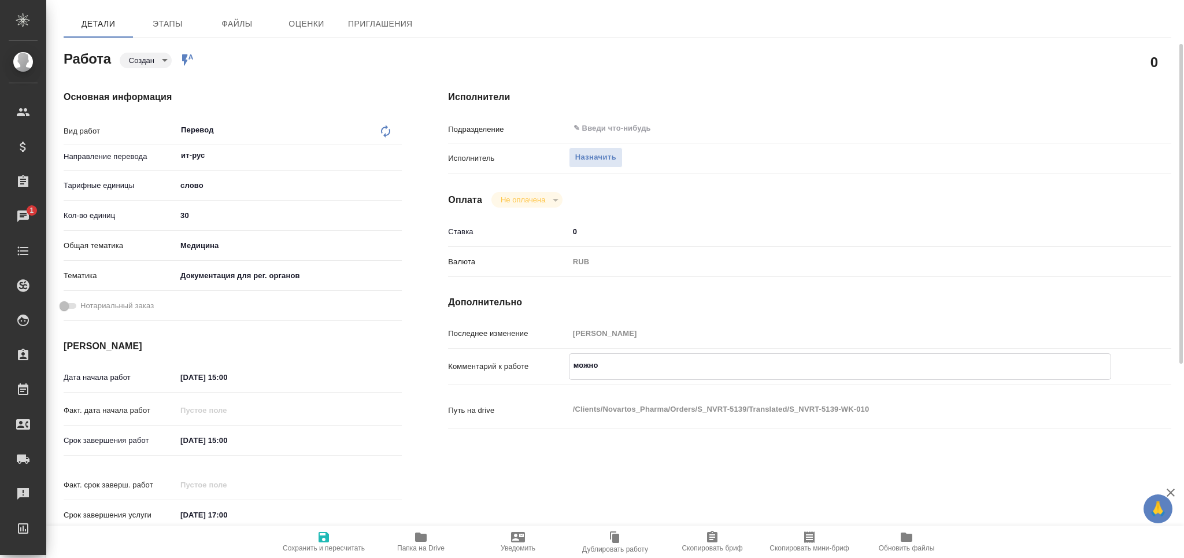
type textarea "x"
paste textarea "https://drive.awatera.com/s/woRnsqWkQqY47o5"
click at [327, 541] on icon "button" at bounding box center [324, 537] width 10 height 10
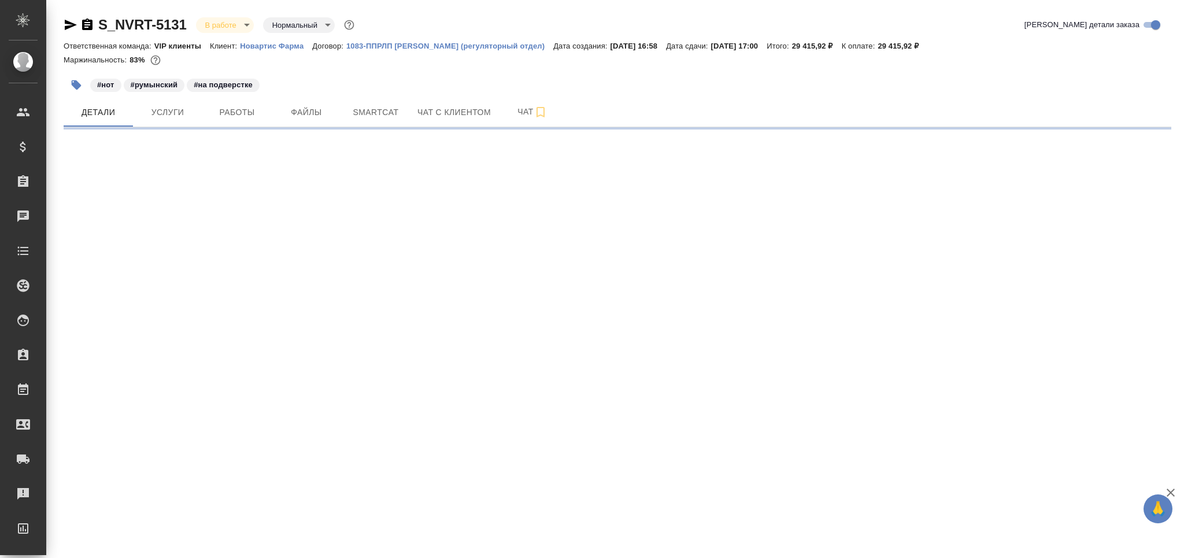
select select "RU"
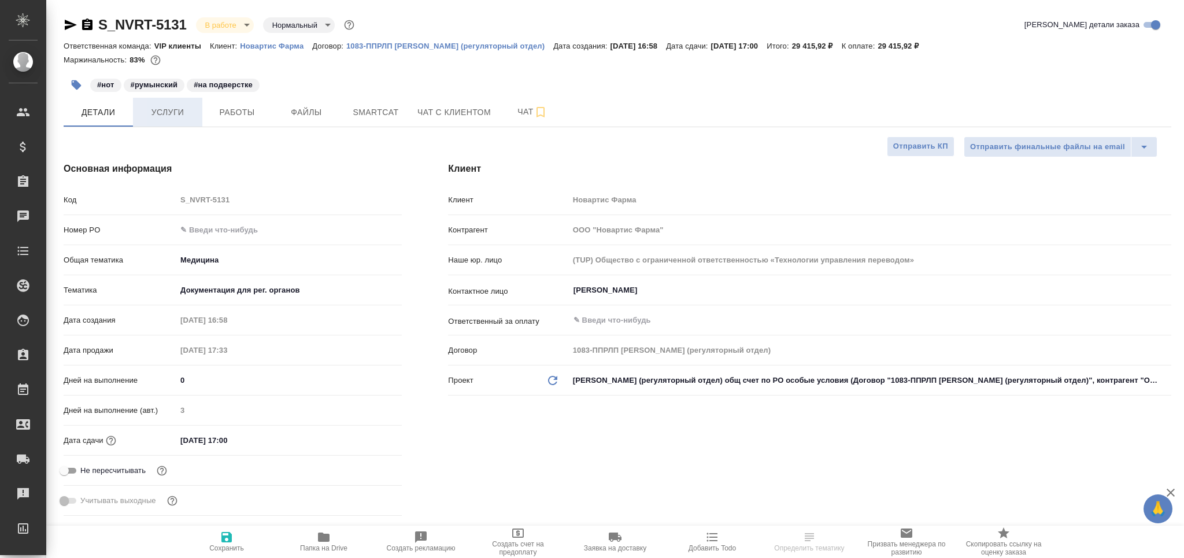
type textarea "x"
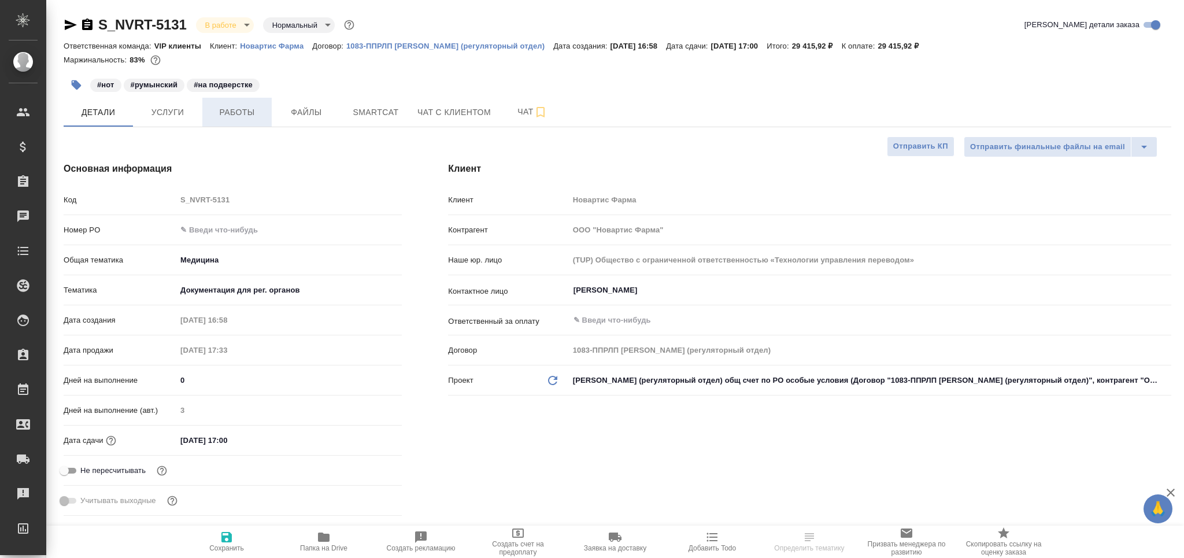
type textarea "x"
click at [243, 112] on span "Работы" at bounding box center [237, 112] width 56 height 14
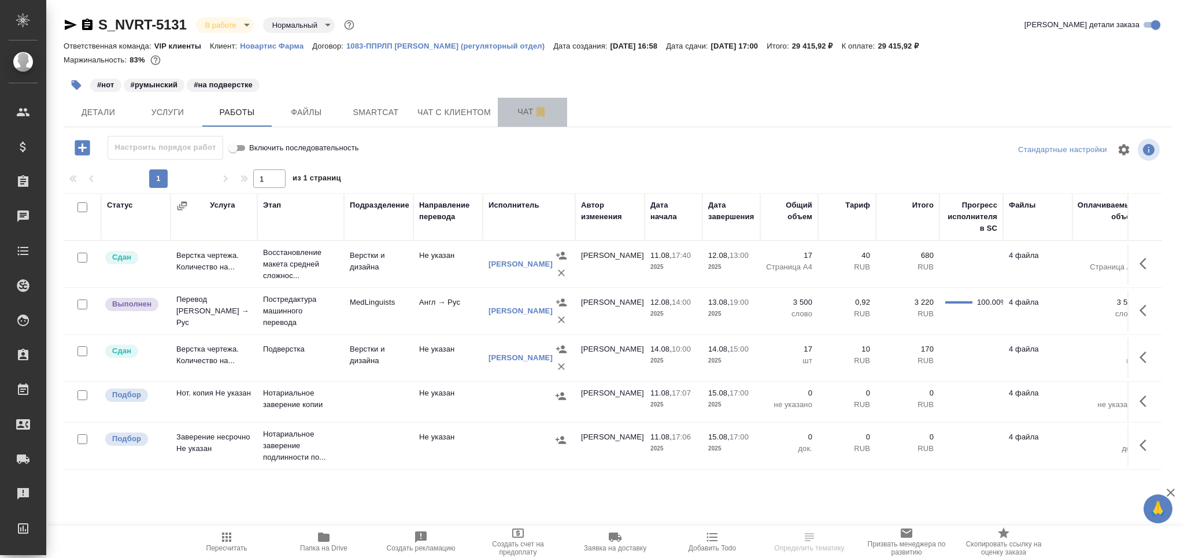
click at [513, 112] on span "Чат" at bounding box center [533, 112] width 56 height 14
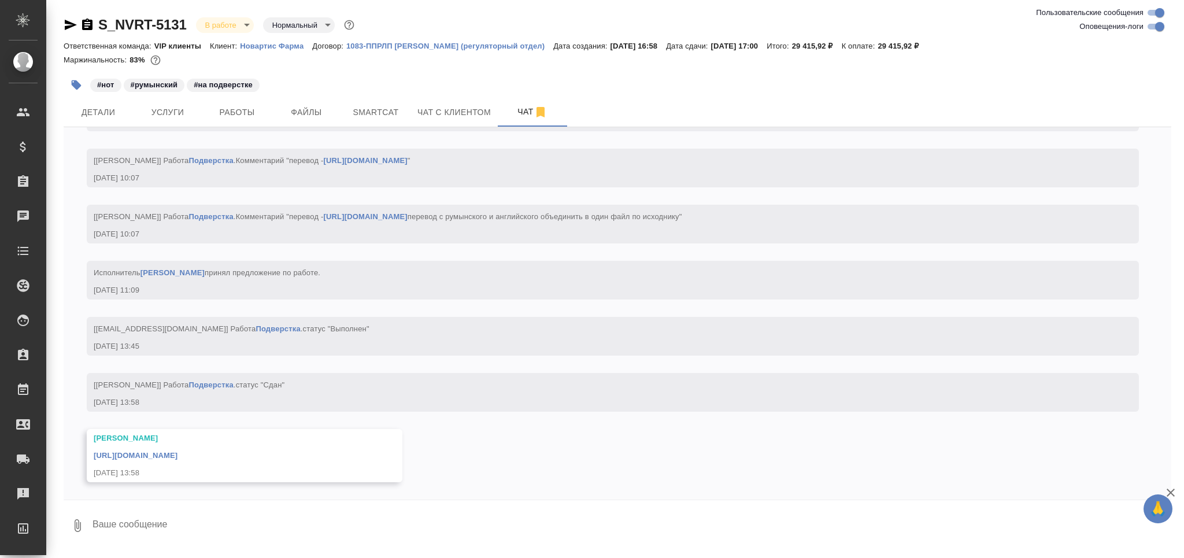
scroll to position [6237, 0]
click at [266, 449] on div "[URL][DOMAIN_NAME]" at bounding box center [228, 454] width 268 height 14
click at [177, 457] on link "[URL][DOMAIN_NAME]" at bounding box center [136, 455] width 84 height 9
click at [151, 532] on textarea at bounding box center [631, 525] width 1080 height 39
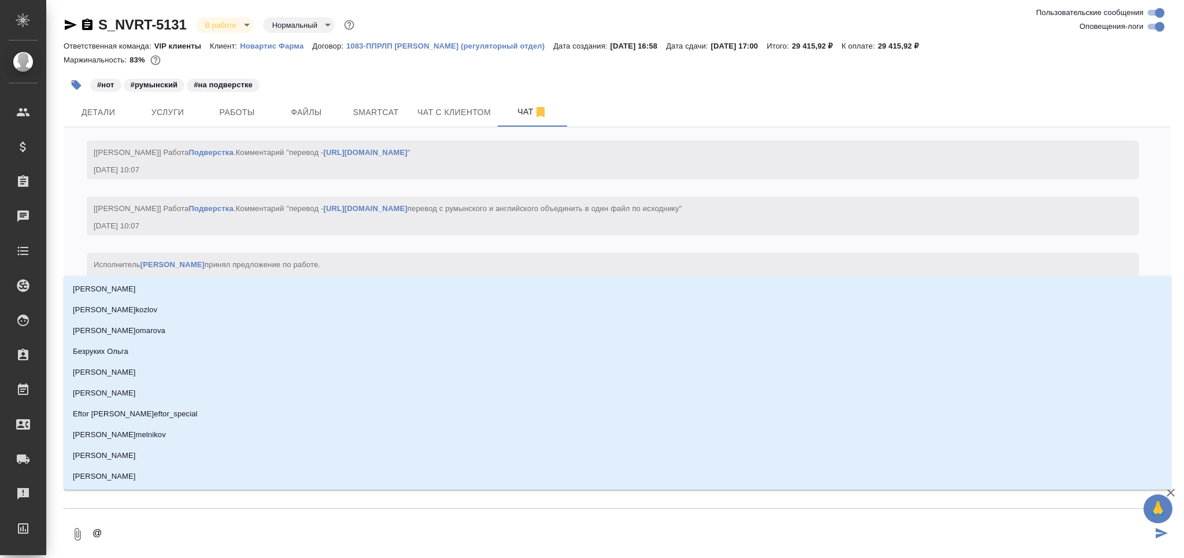
type textarea "@к"
type input "к"
type textarea "@ка"
type input "ка"
type textarea "@каб"
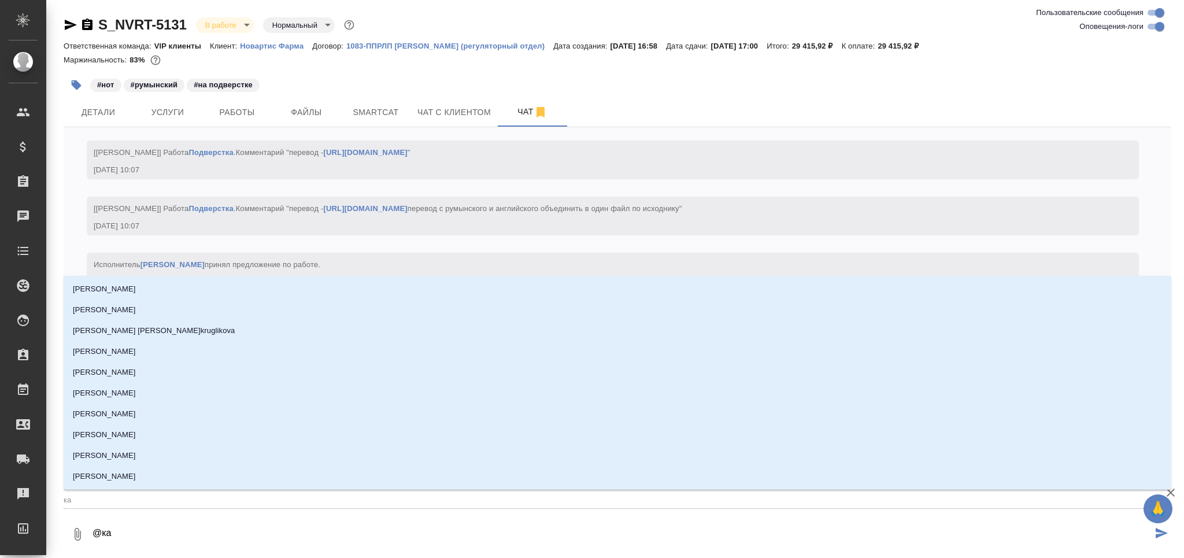
type input "каб"
type textarea "@каба"
type input "каба"
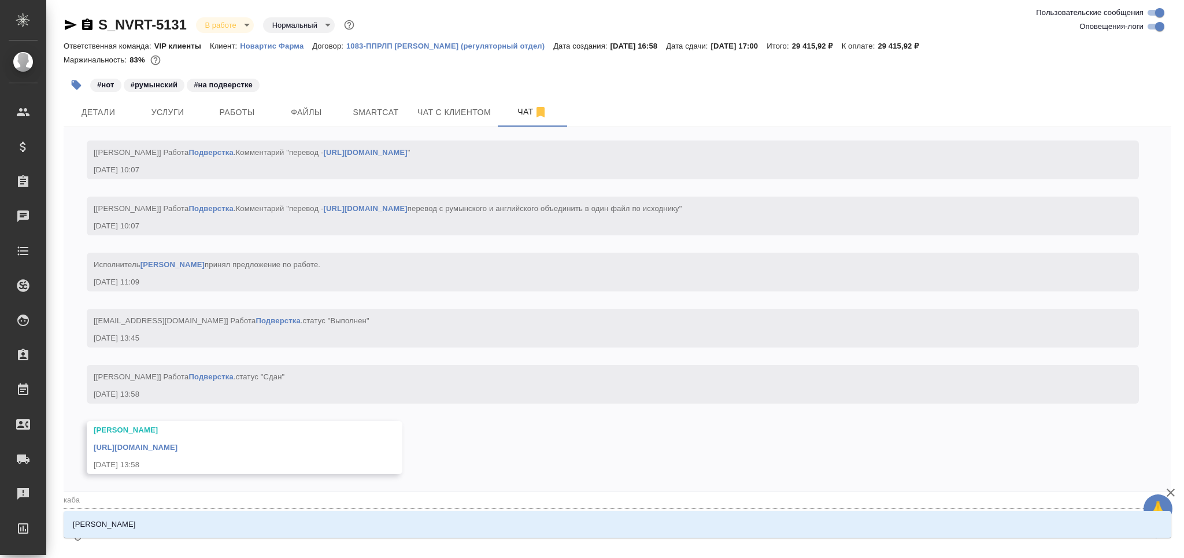
click at [154, 530] on li "[PERSON_NAME]" at bounding box center [618, 524] width 1108 height 21
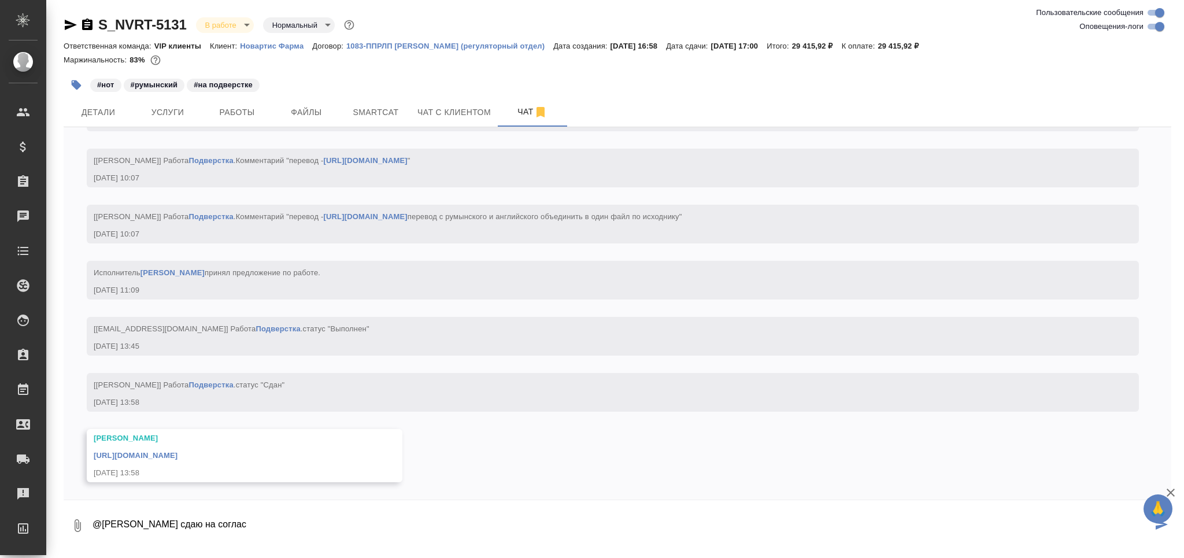
type textarea "@[PERSON_NAME] сдаю на соглас"
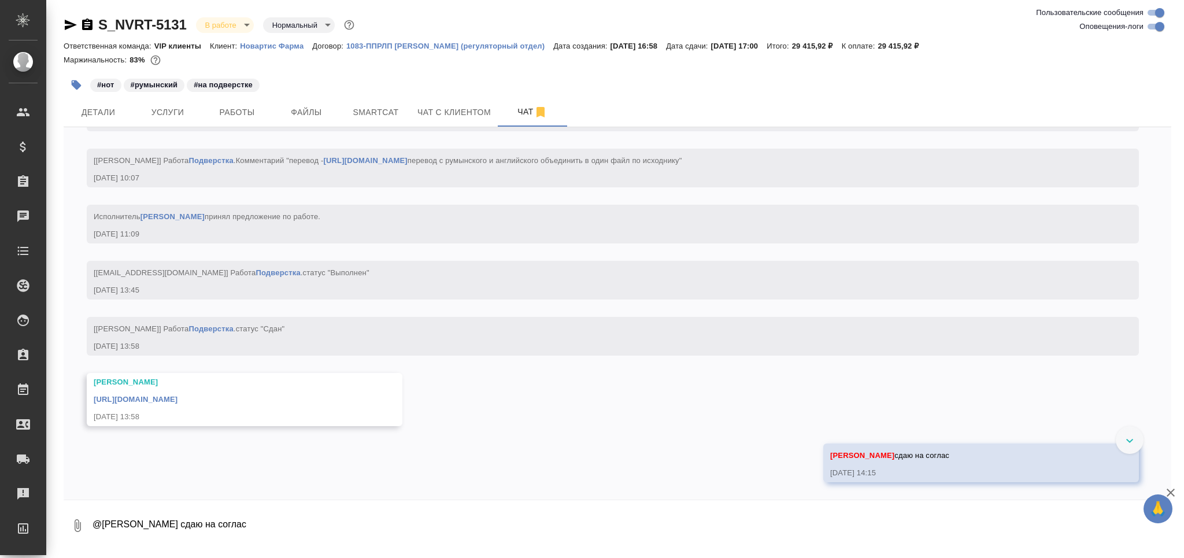
scroll to position [6292, 0]
click at [259, 116] on span "Работы" at bounding box center [237, 112] width 56 height 14
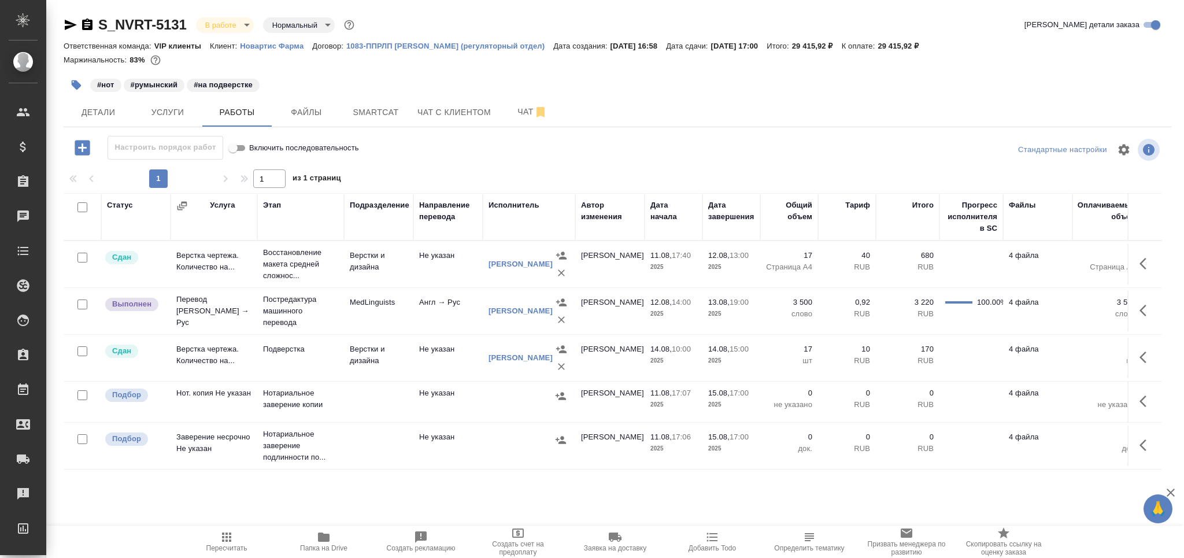
click at [74, 90] on icon "button" at bounding box center [77, 85] width 12 height 12
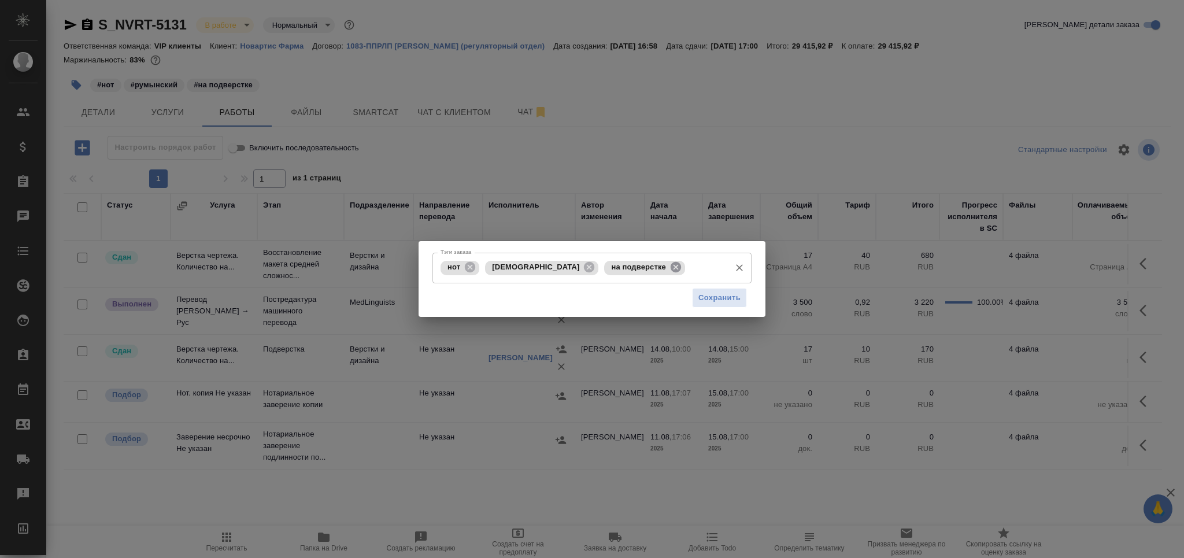
click at [671, 271] on icon at bounding box center [676, 267] width 10 height 10
click at [688, 271] on input "Тэги заказа" at bounding box center [706, 268] width 36 height 20
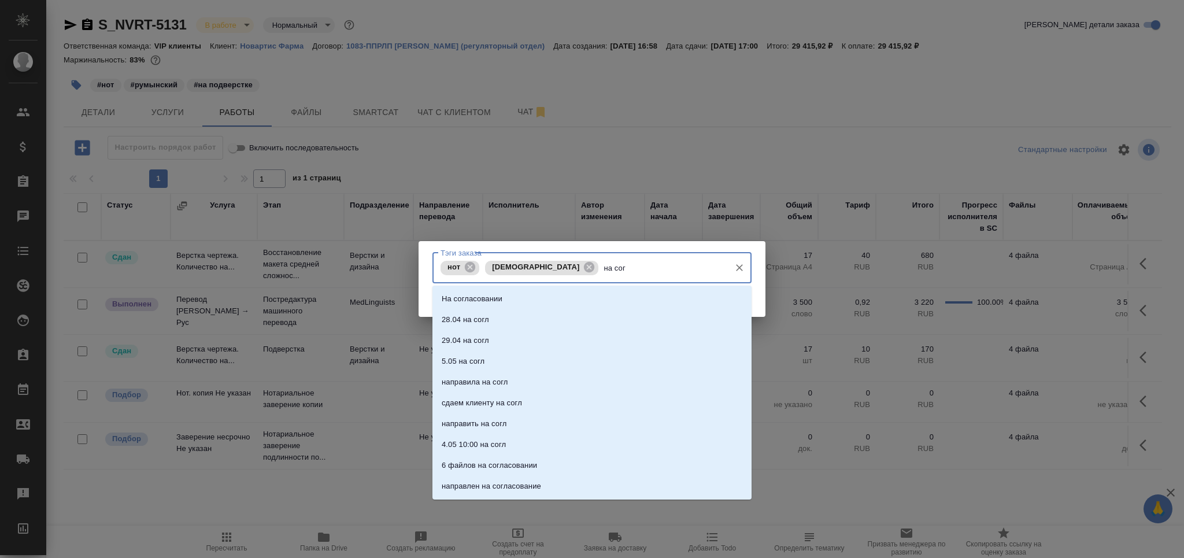
type input "на согл"
click at [579, 302] on li "На согласовании" at bounding box center [591, 299] width 319 height 21
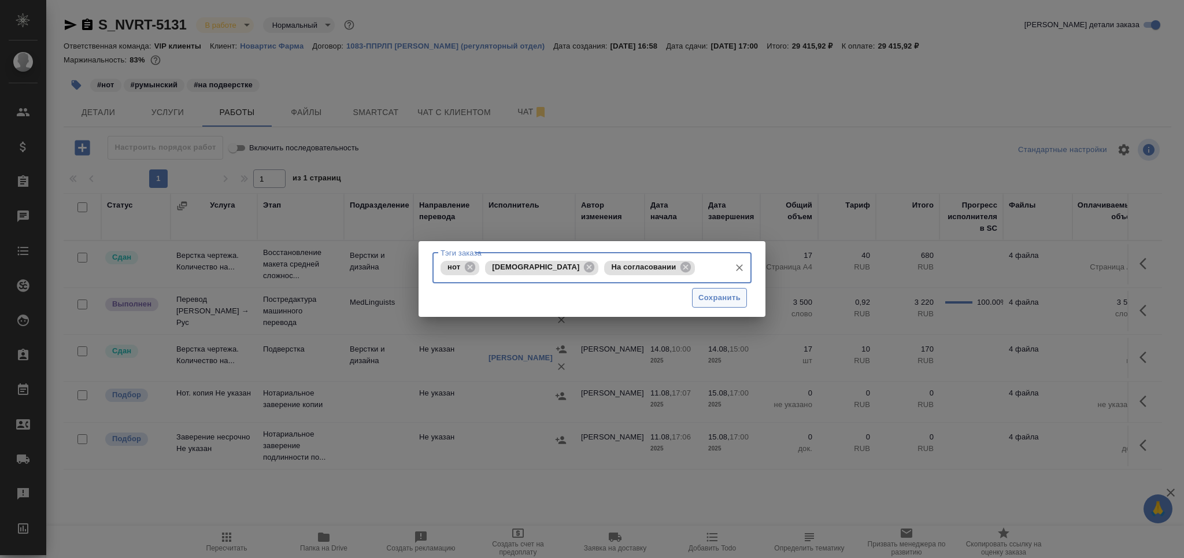
click at [704, 301] on span "Сохранить" at bounding box center [719, 297] width 42 height 13
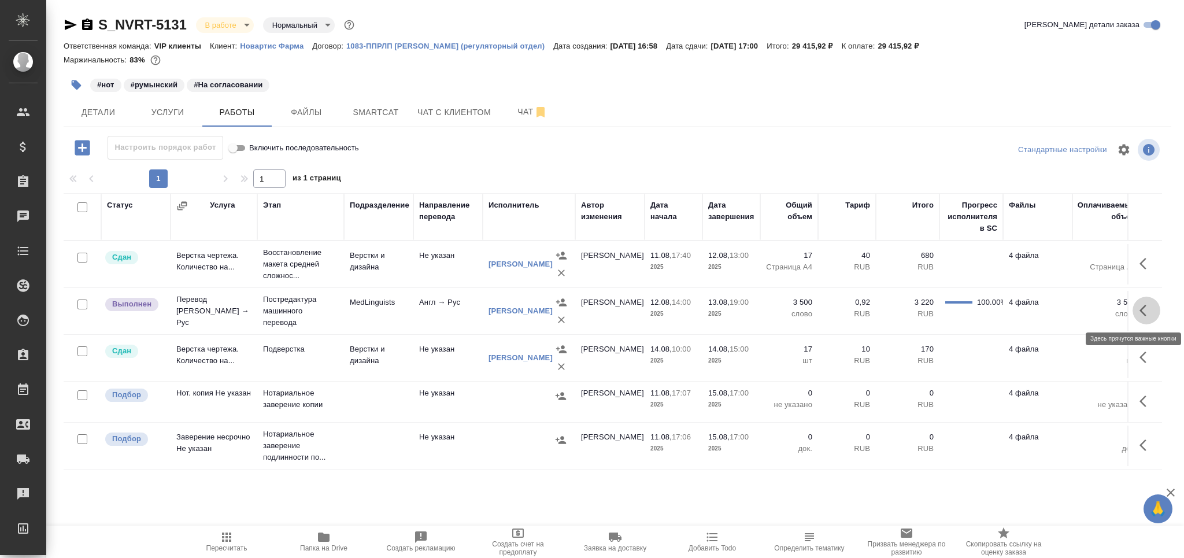
click at [1140, 313] on icon "button" at bounding box center [1147, 311] width 14 height 14
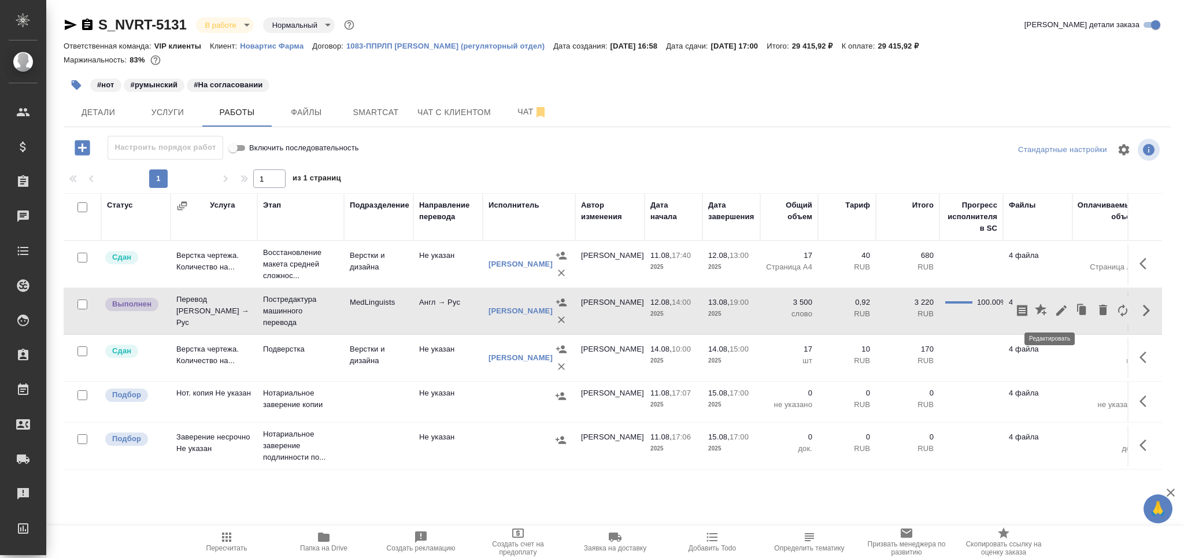
click at [1055, 310] on icon "button" at bounding box center [1062, 311] width 14 height 14
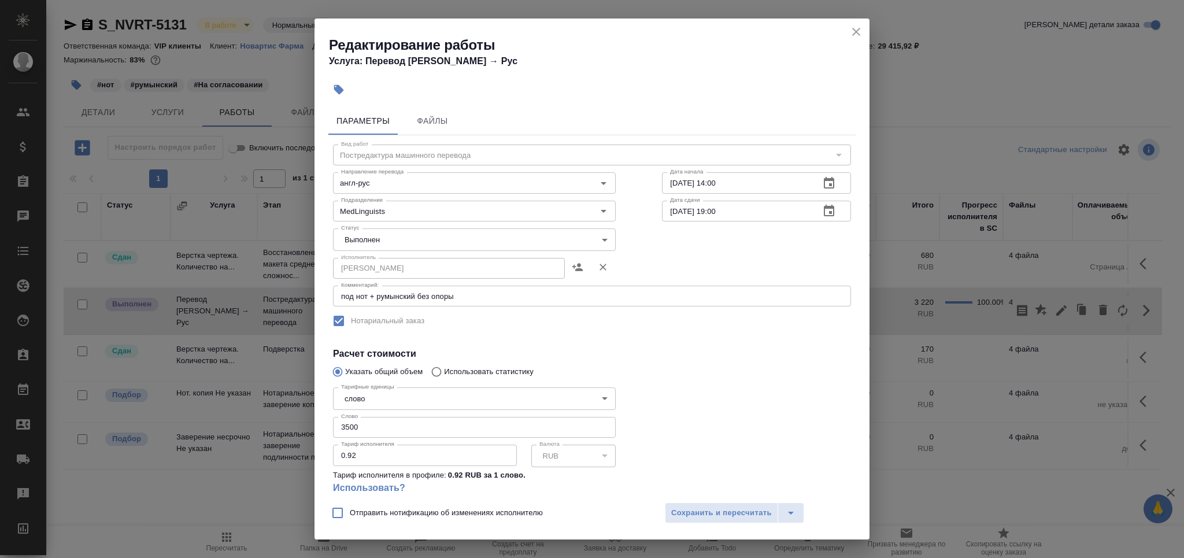
click at [375, 245] on body "🙏 .cls-1 fill:#fff; AWATERA Grabko [PERSON_NAME] Спецификации Заказы 0 Чаты Tod…" at bounding box center [592, 279] width 1184 height 558
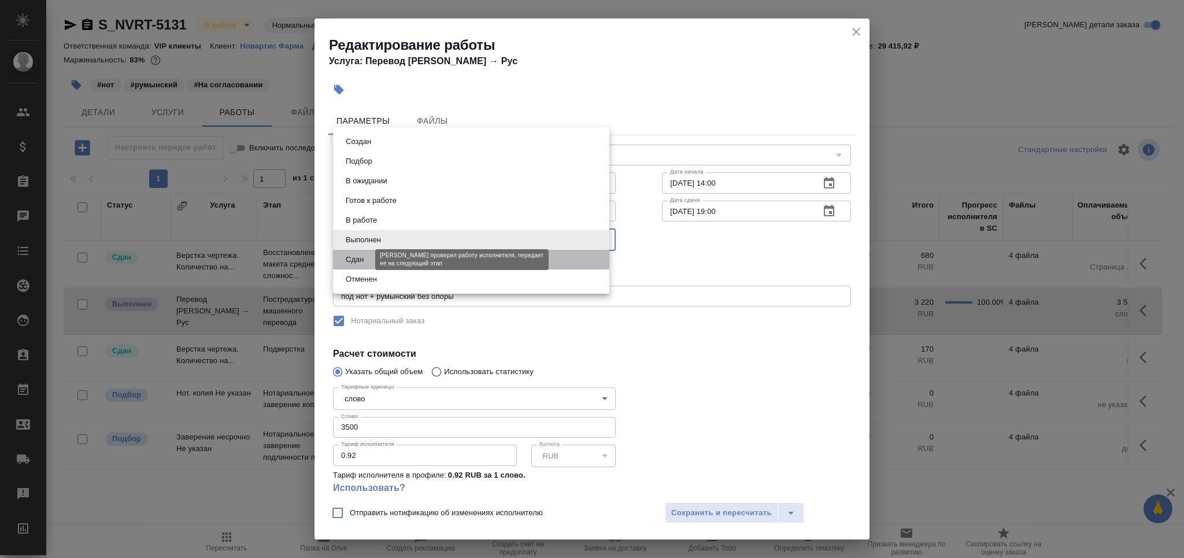
click at [363, 254] on button "Сдан" at bounding box center [354, 259] width 25 height 13
type input "closed"
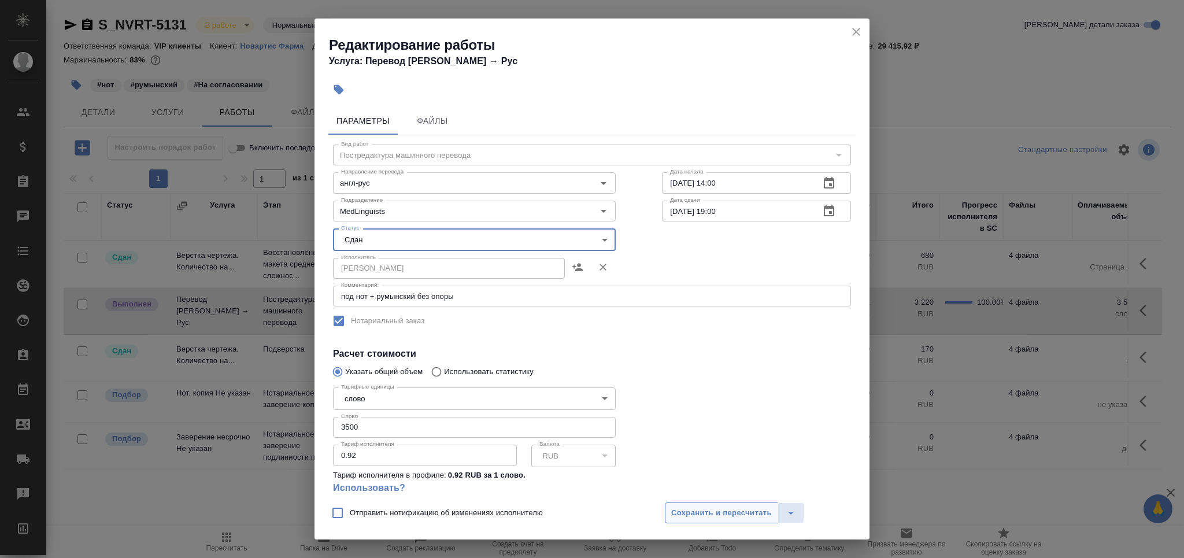
click at [680, 520] on button "Сохранить и пересчитать" at bounding box center [721, 512] width 113 height 21
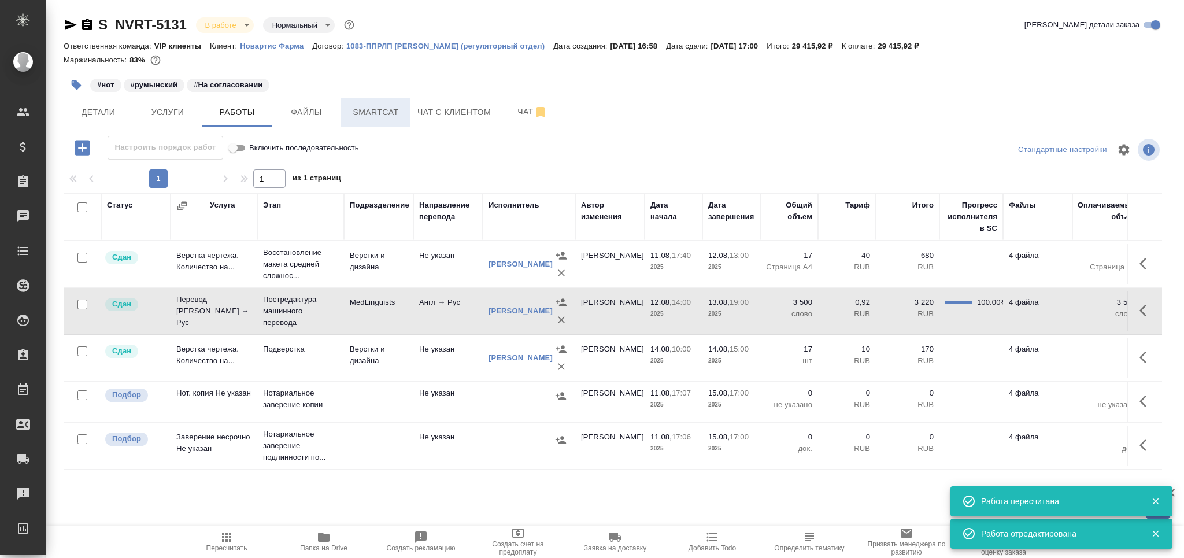
click at [384, 106] on span "Smartcat" at bounding box center [376, 112] width 56 height 14
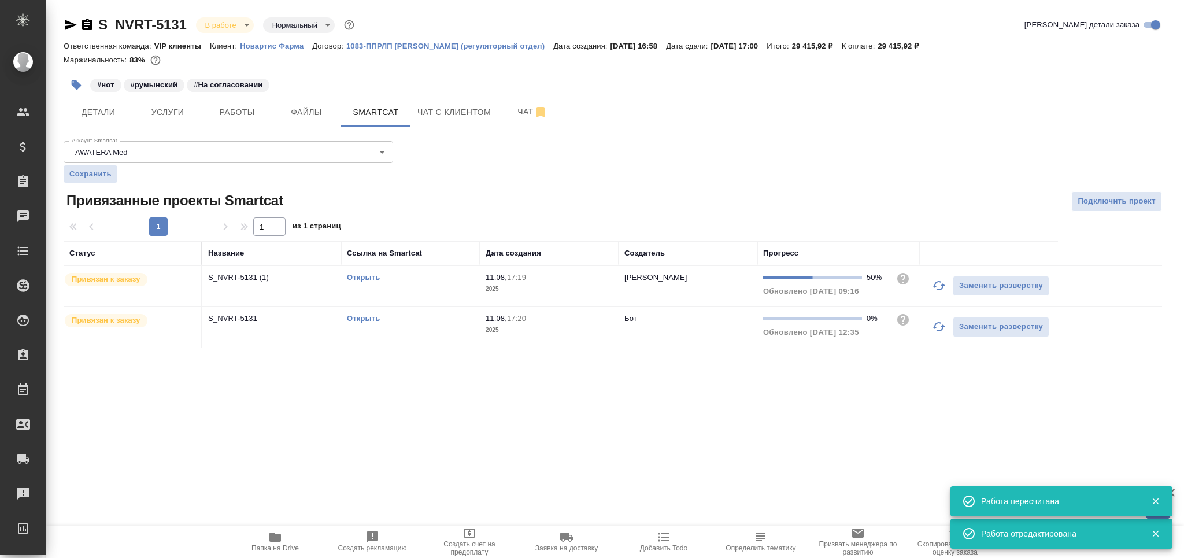
click at [429, 286] on td "Открыть" at bounding box center [410, 286] width 139 height 40
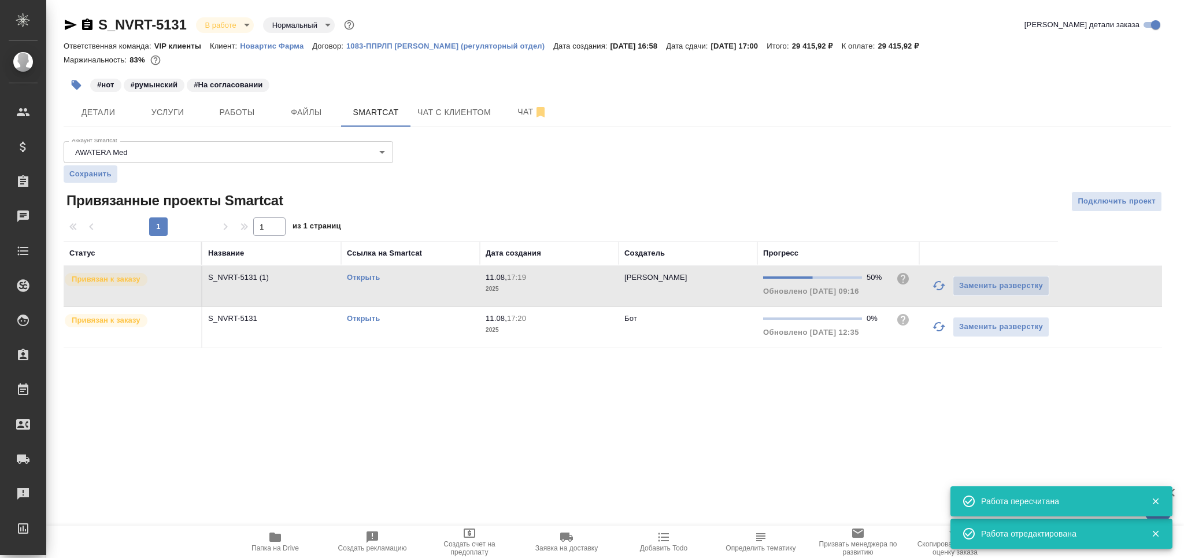
click at [233, 116] on span "Работы" at bounding box center [237, 112] width 56 height 14
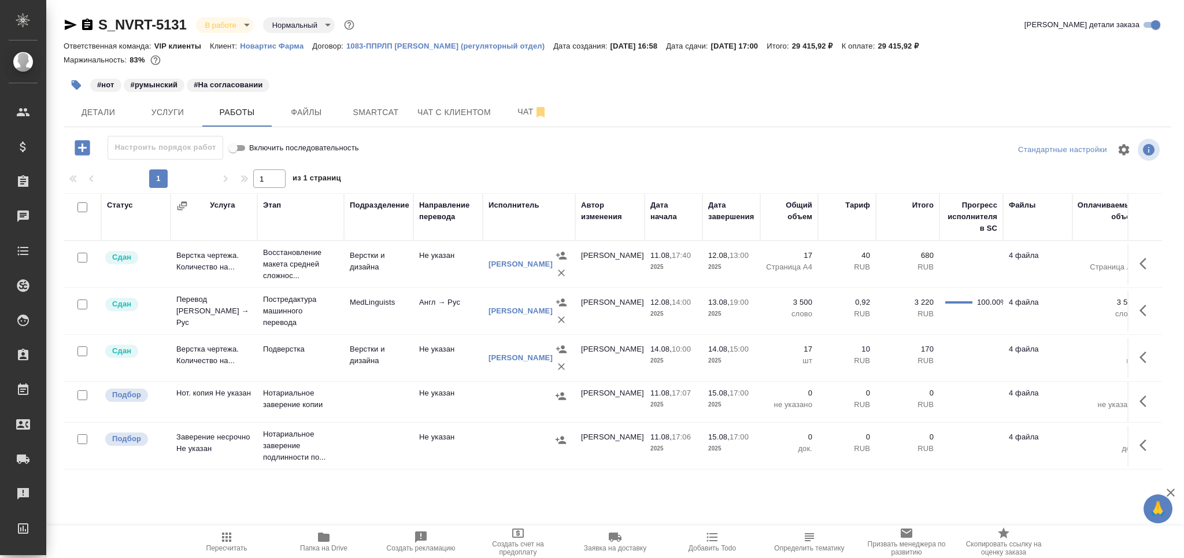
click at [235, 25] on body "🙏 .cls-1 fill:#fff; AWATERA Grabko Mariya Клиенты Спецификации Заказы 0 Чаты To…" at bounding box center [592, 279] width 1184 height 558
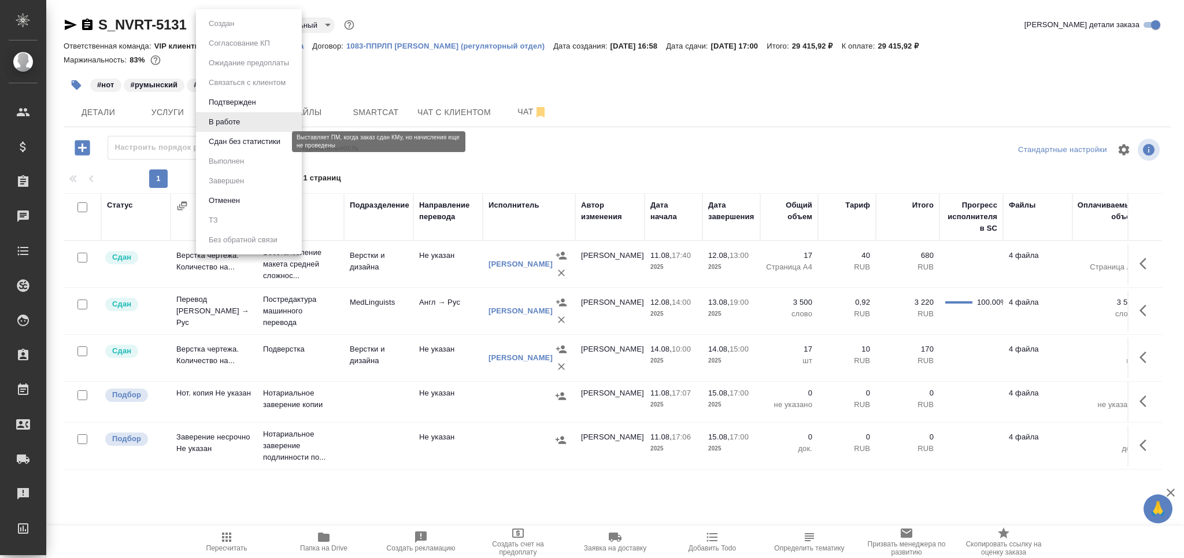
click at [242, 142] on button "Сдан без статистики" at bounding box center [244, 141] width 79 height 13
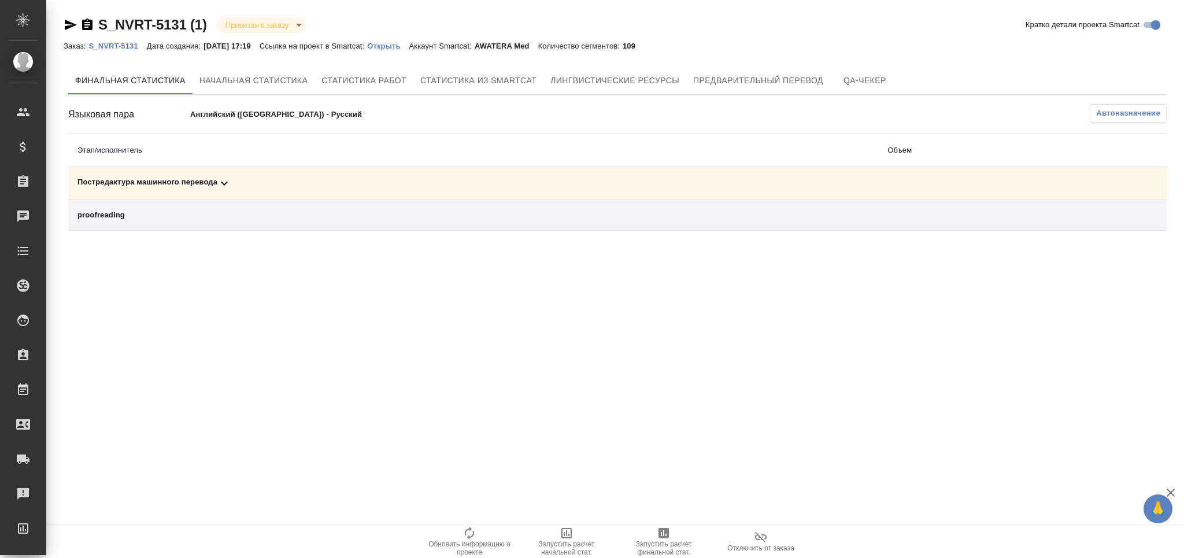
drag, startPoint x: 116, startPoint y: 184, endPoint x: 169, endPoint y: 182, distance: 53.2
click at [119, 183] on div "Постредактура машинного перевода" at bounding box center [472, 183] width 791 height 14
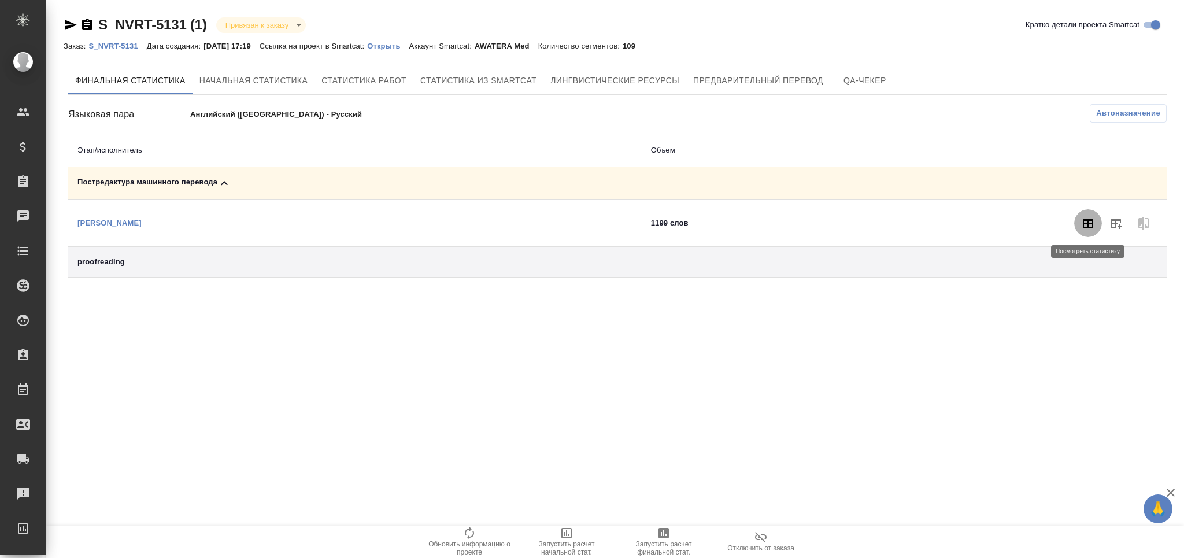
click at [1084, 220] on icon "button" at bounding box center [1088, 223] width 10 height 9
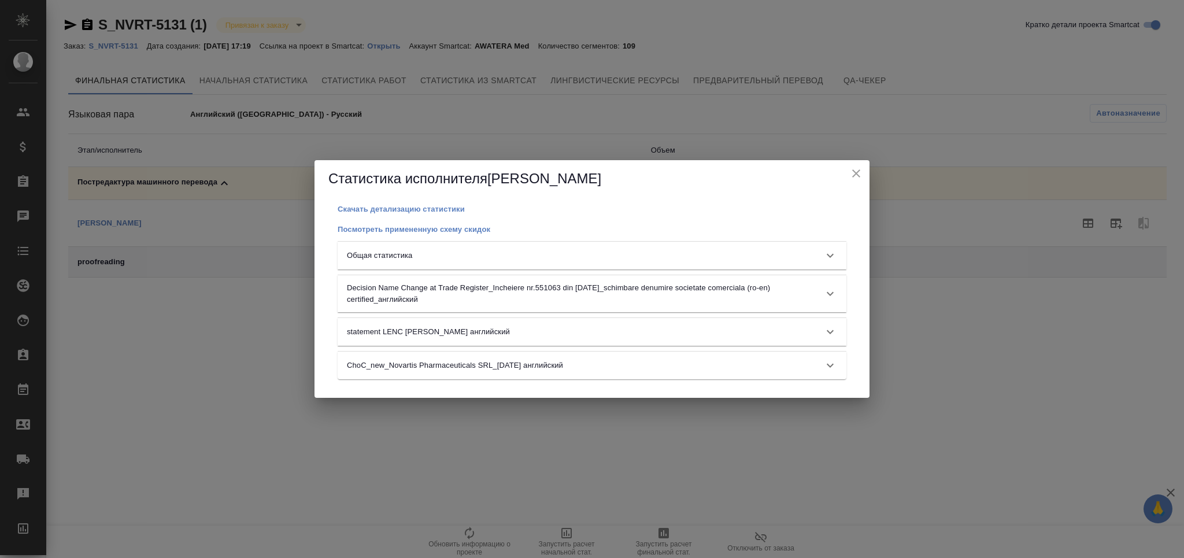
click at [429, 267] on div "Общая статистика" at bounding box center [592, 256] width 509 height 28
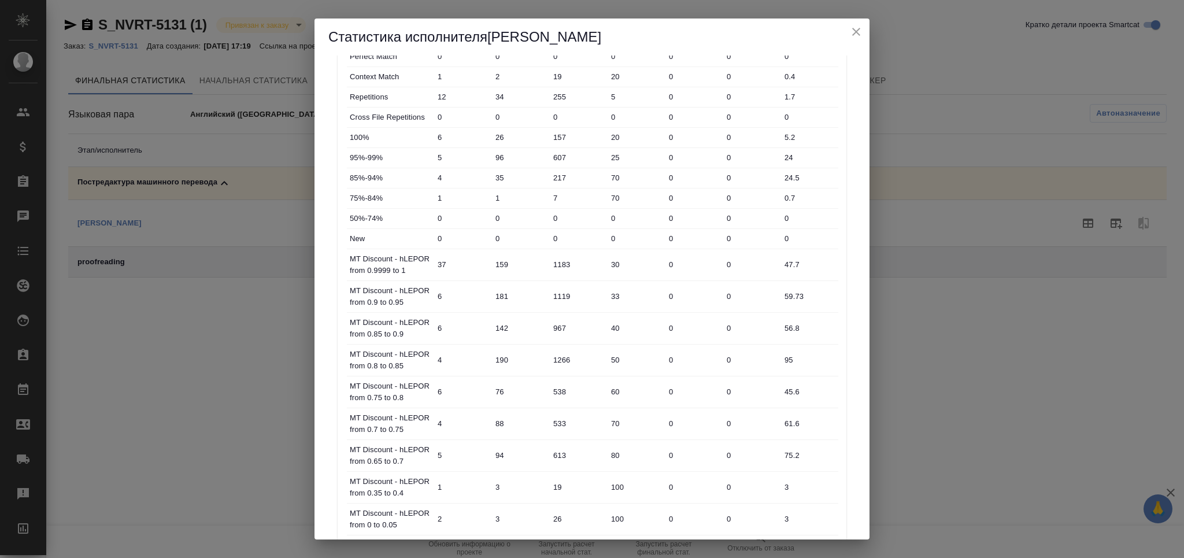
scroll to position [408, 0]
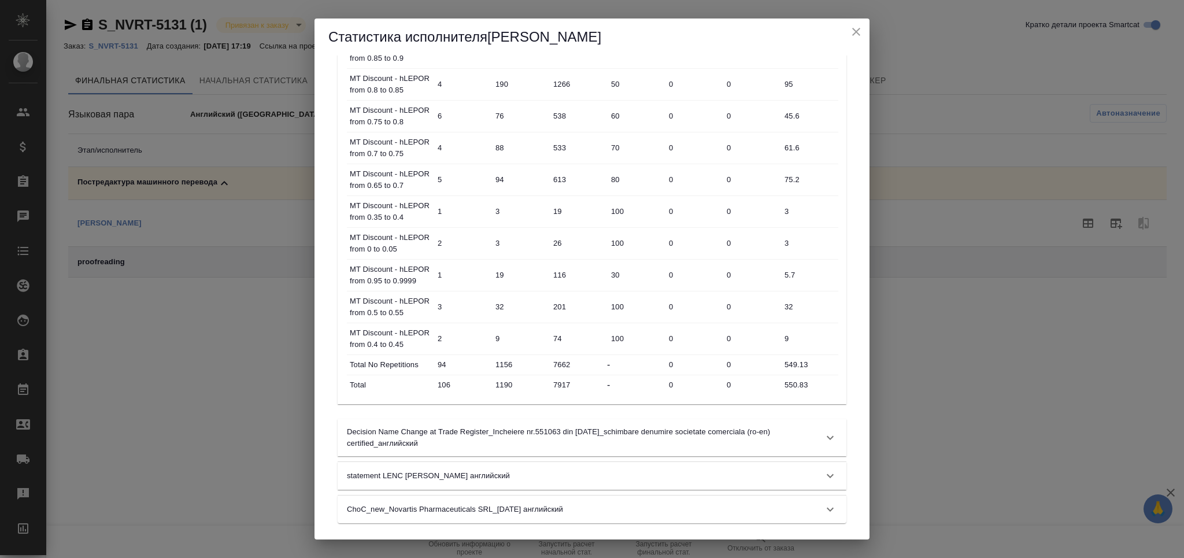
click at [855, 29] on icon "close" at bounding box center [856, 32] width 8 height 8
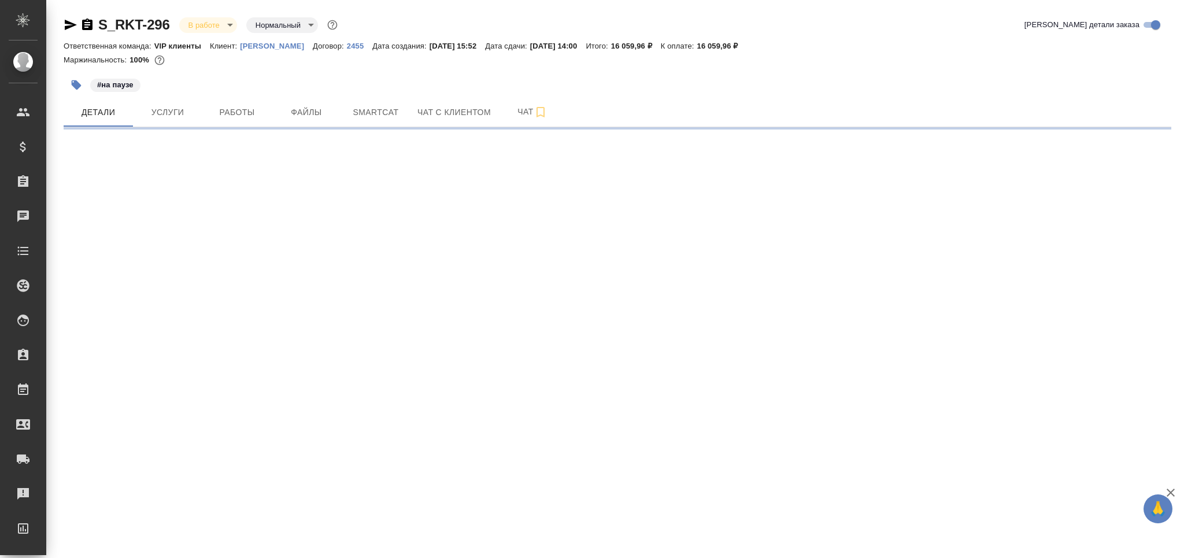
select select "RU"
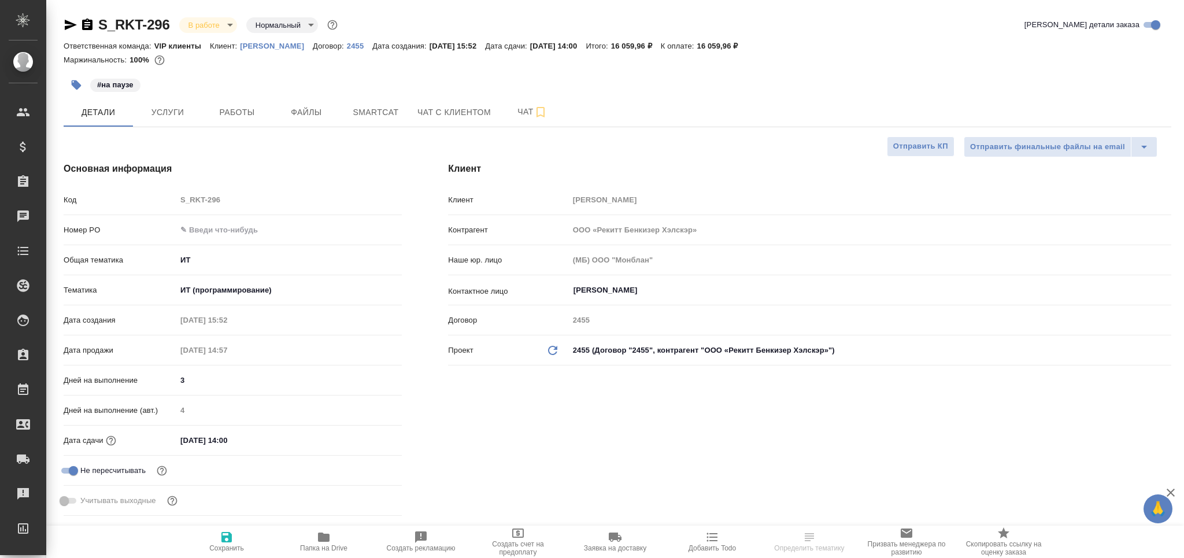
type textarea "x"
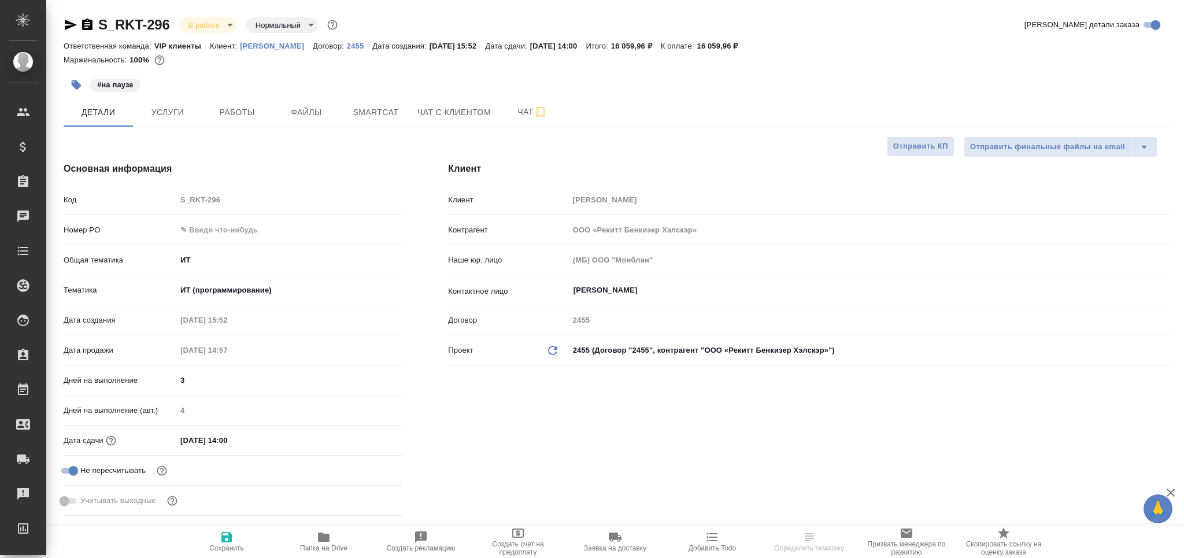
type textarea "x"
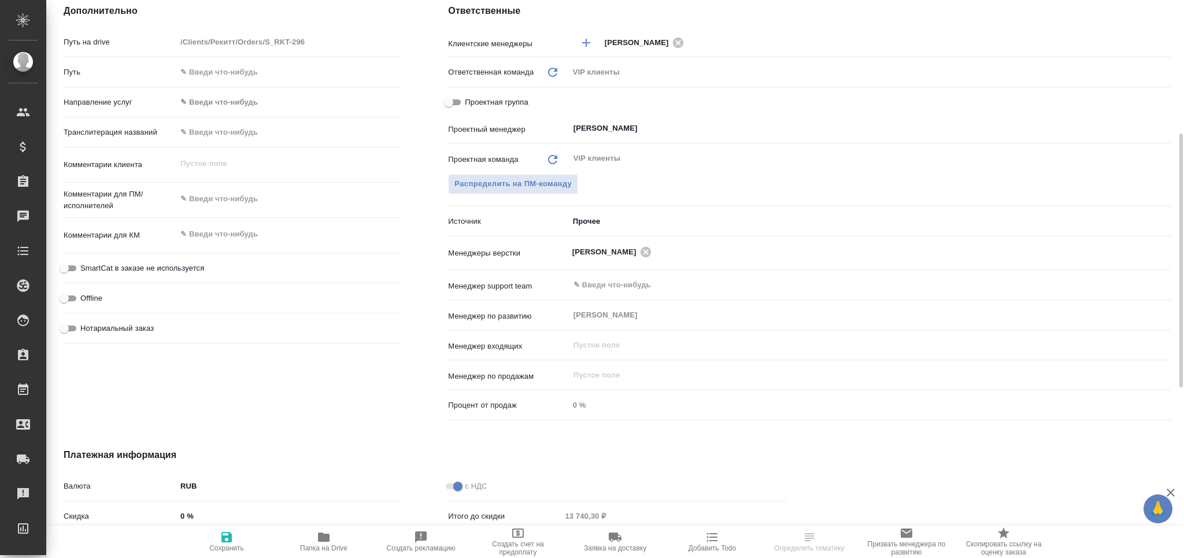
scroll to position [154, 0]
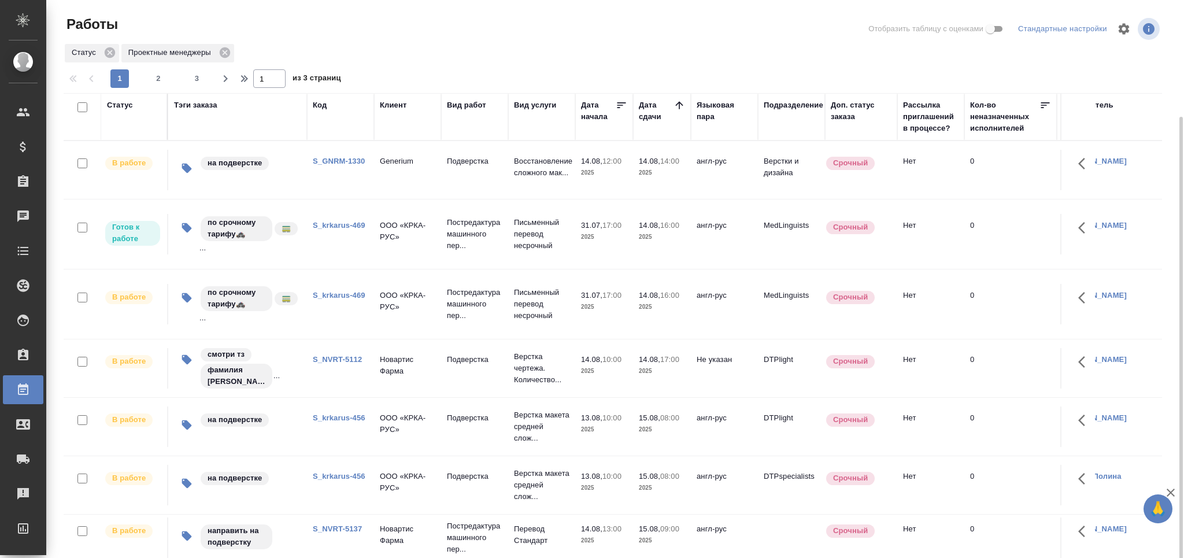
scroll to position [61, 0]
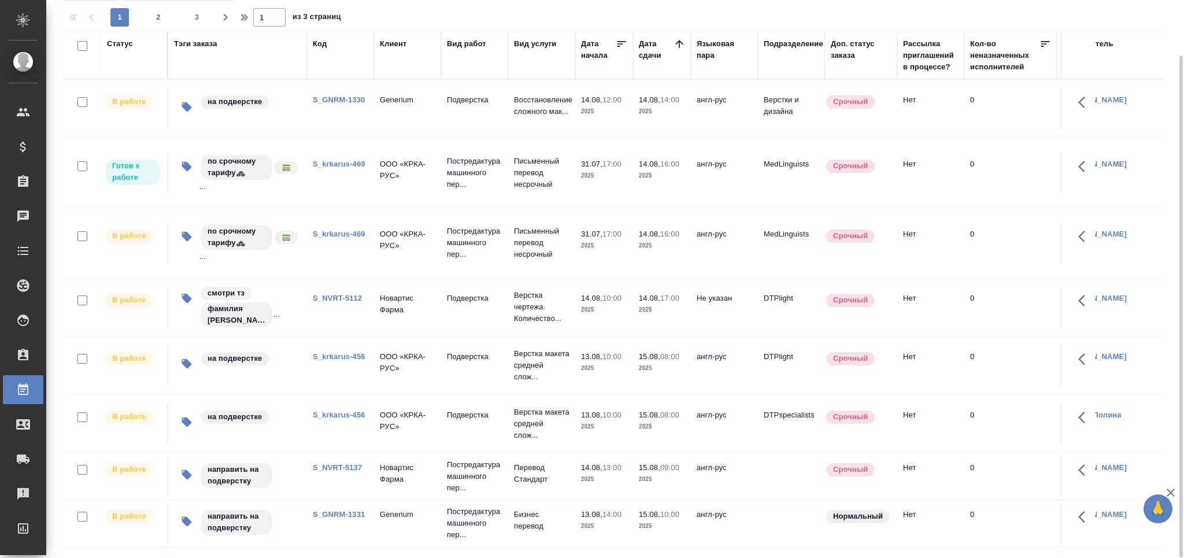
click at [336, 467] on link "S_NVRT-5137" at bounding box center [337, 467] width 49 height 9
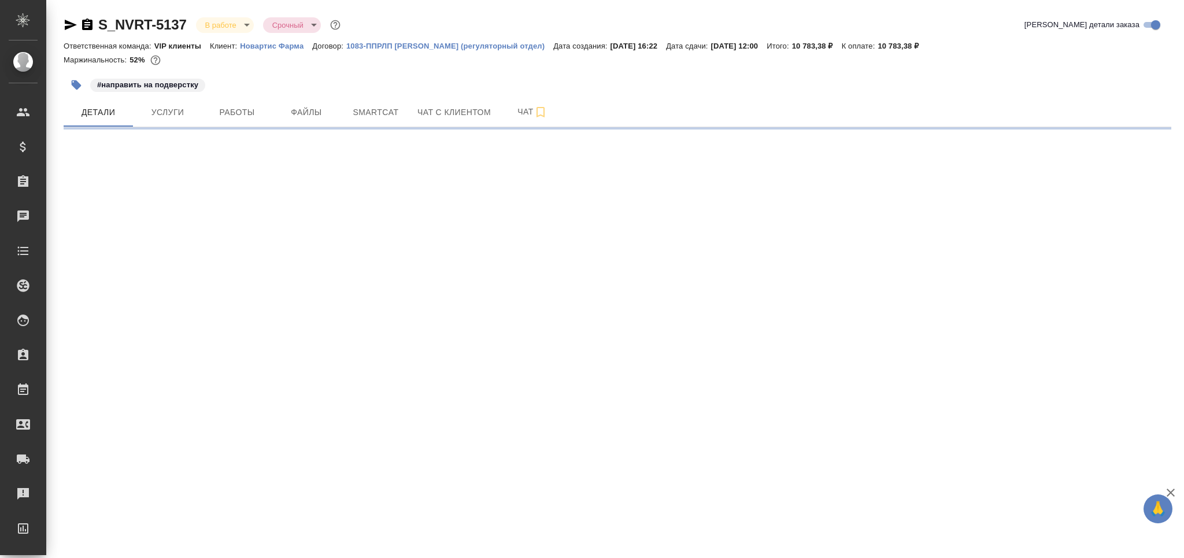
select select "RU"
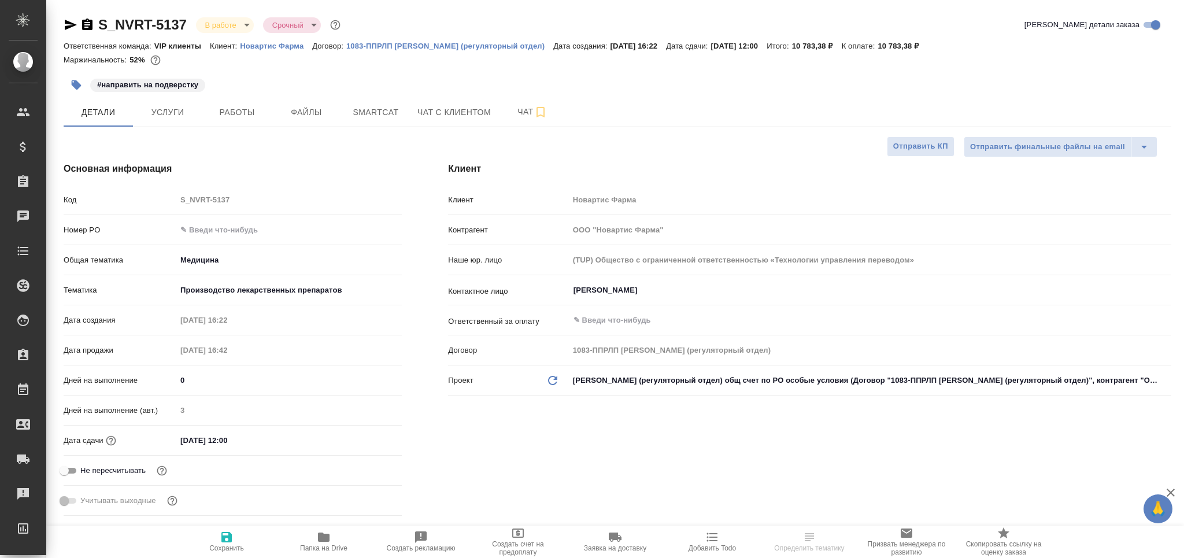
type textarea "x"
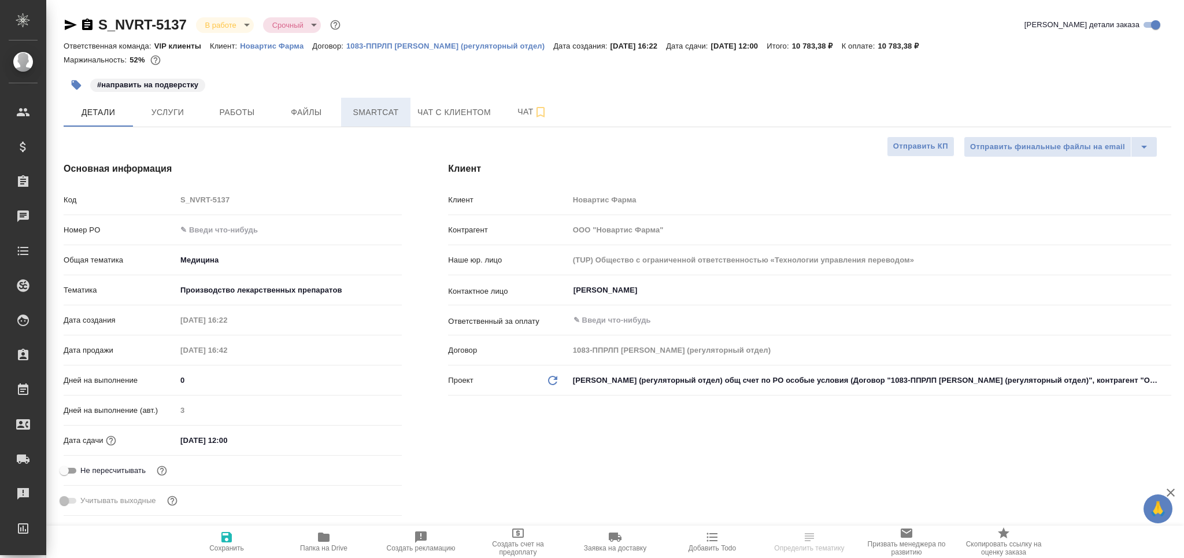
type textarea "x"
click at [371, 111] on span "Smartcat" at bounding box center [376, 112] width 56 height 14
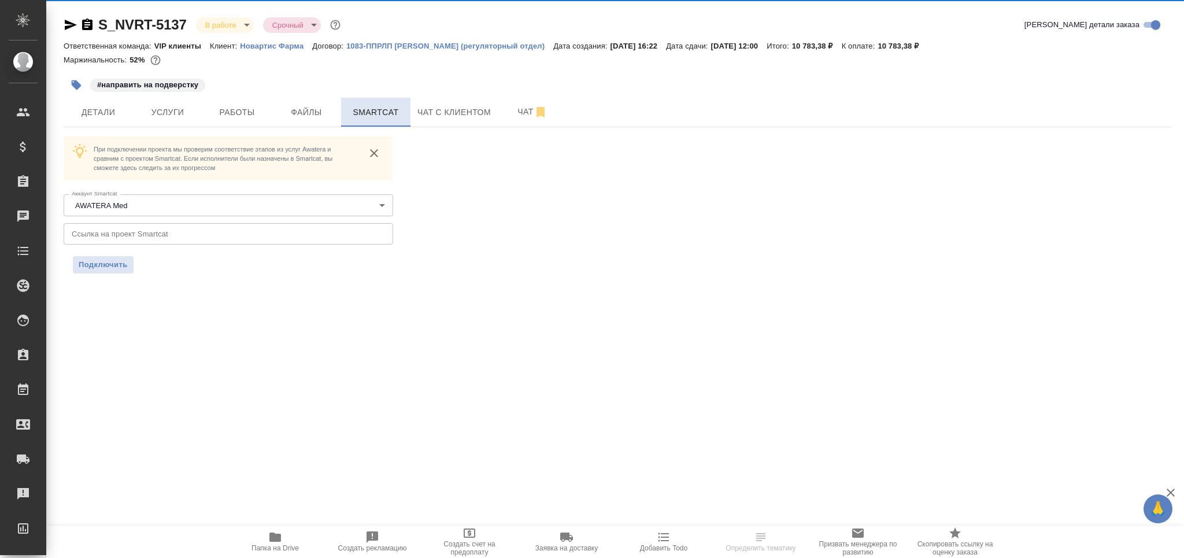
click at [389, 117] on span "Smartcat" at bounding box center [376, 112] width 56 height 14
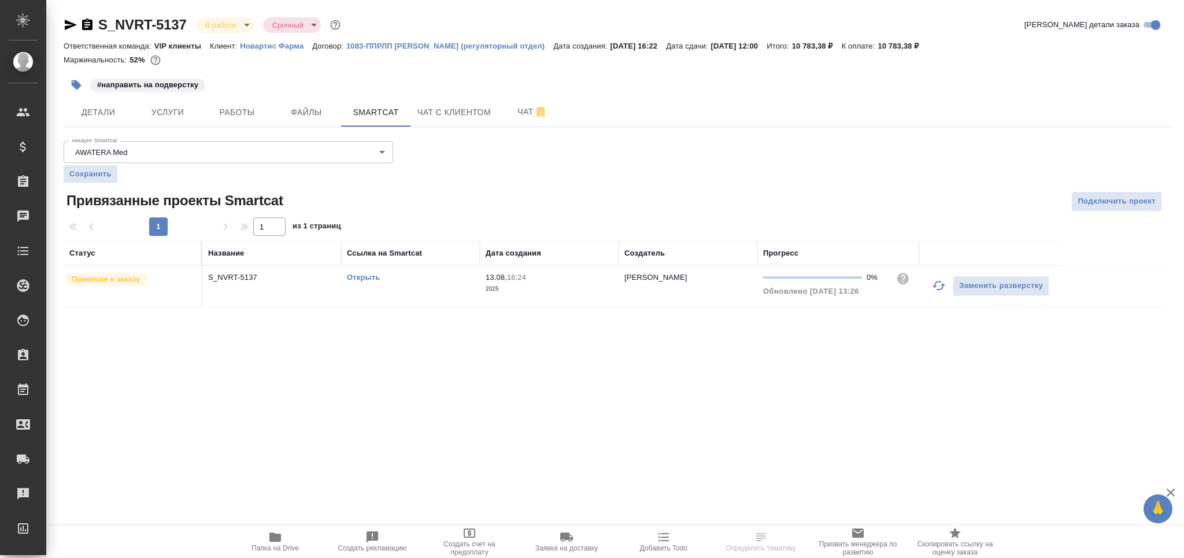
click at [569, 302] on td "13.08, 16:24 2025" at bounding box center [549, 286] width 139 height 40
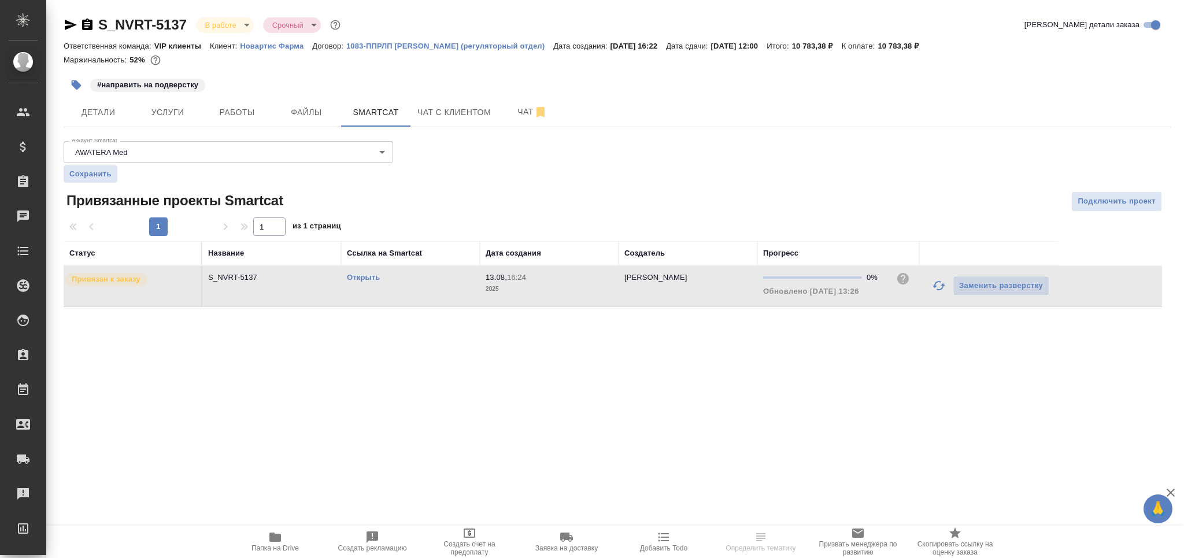
click at [569, 302] on td "13.08, 16:24 2025" at bounding box center [549, 286] width 139 height 40
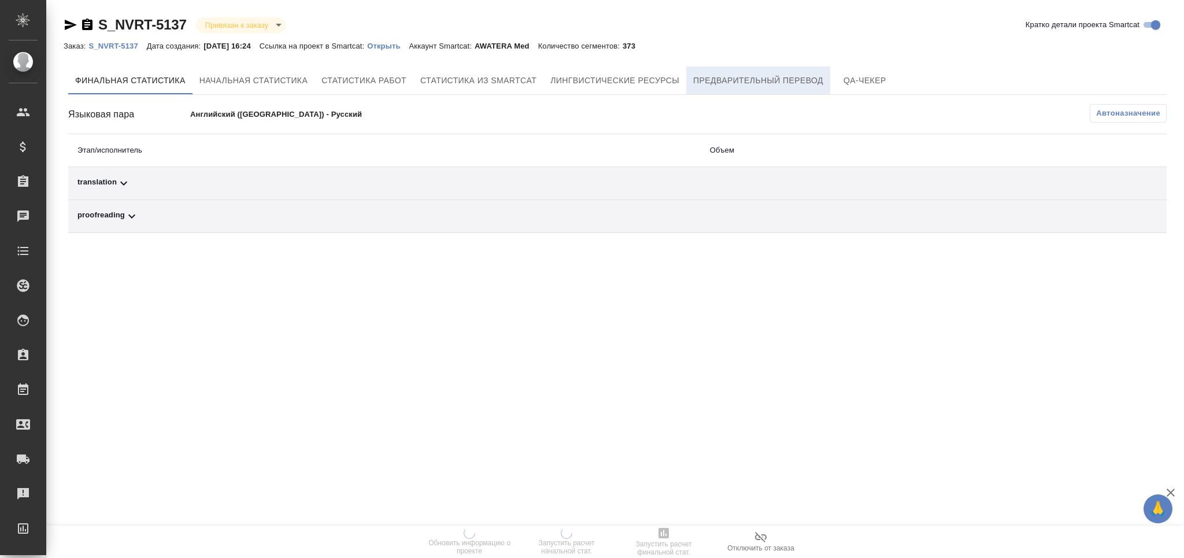
click at [764, 72] on button "Предварительный перевод" at bounding box center [758, 80] width 144 height 28
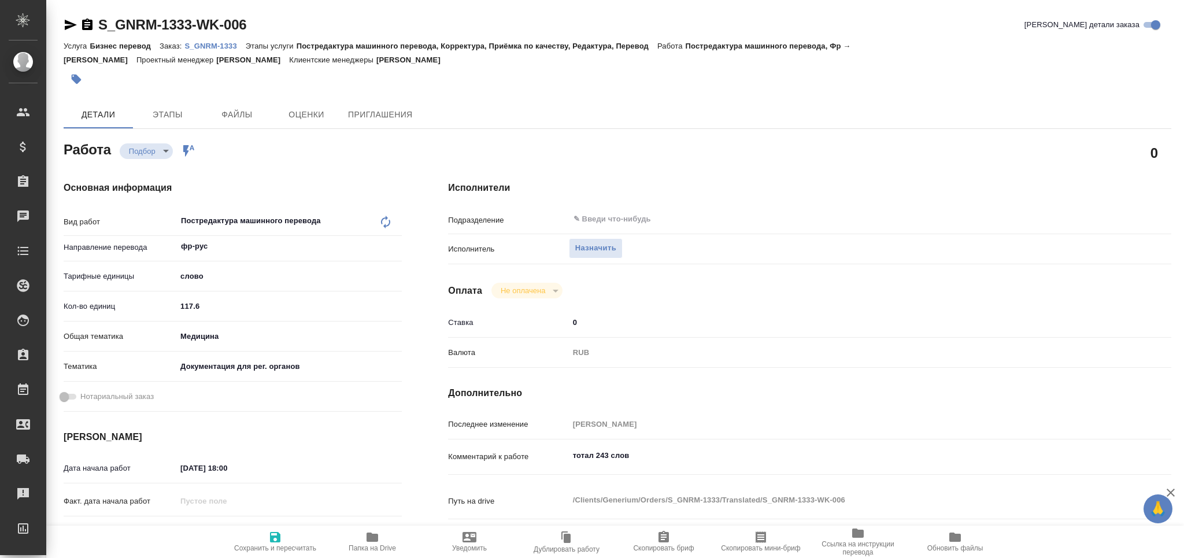
type textarea "x"
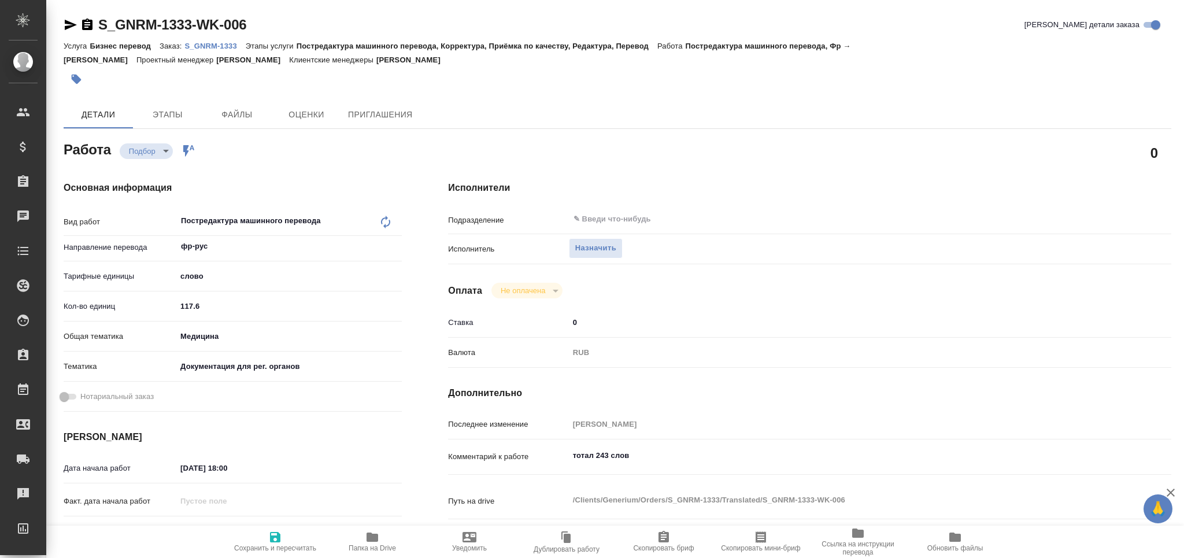
type textarea "x"
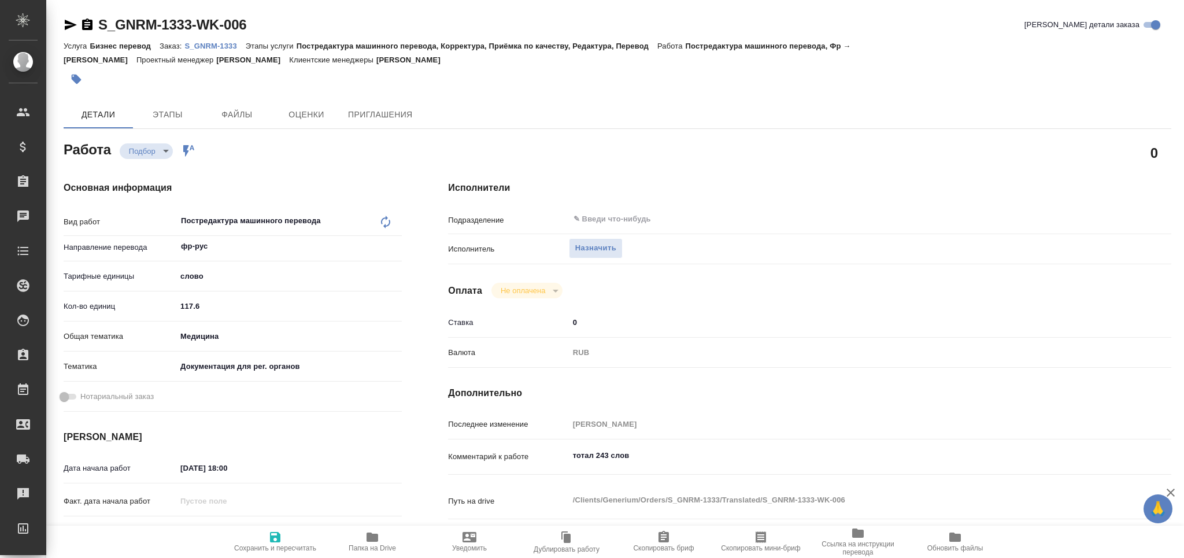
type textarea "x"
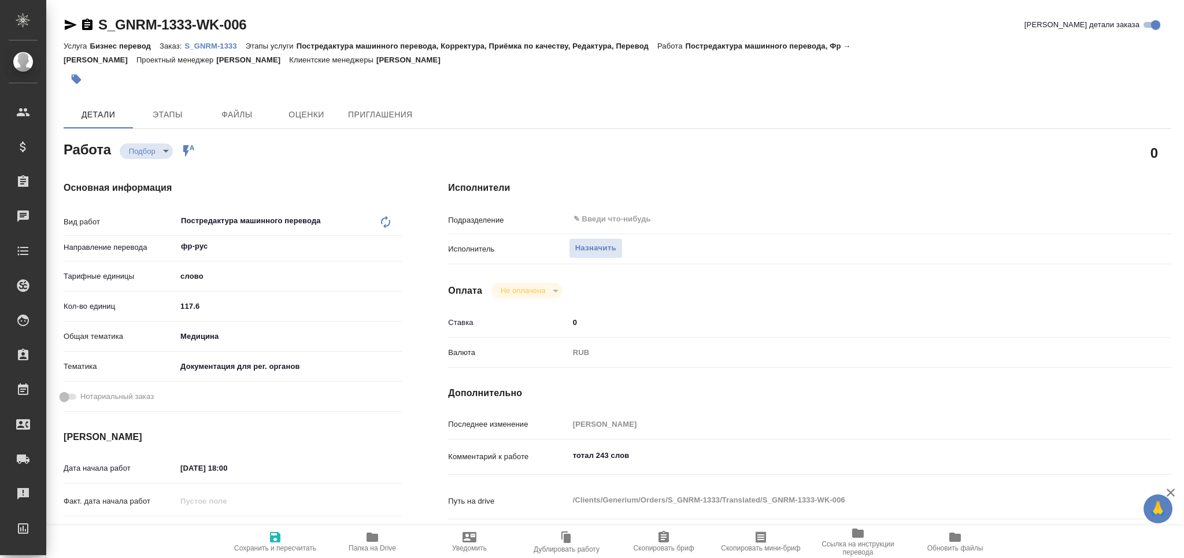
type textarea "x"
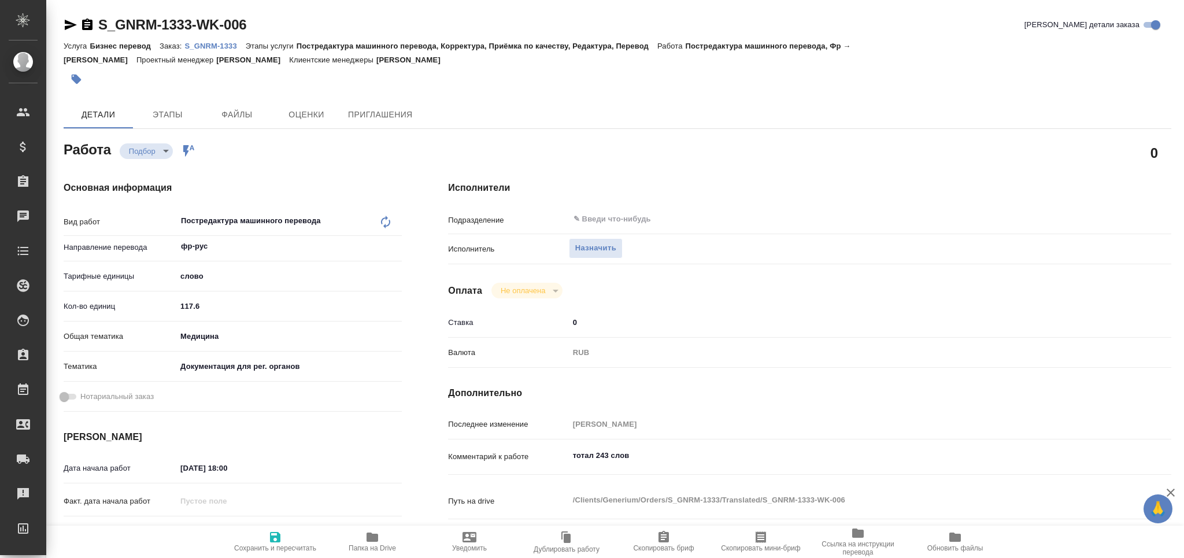
type textarea "x"
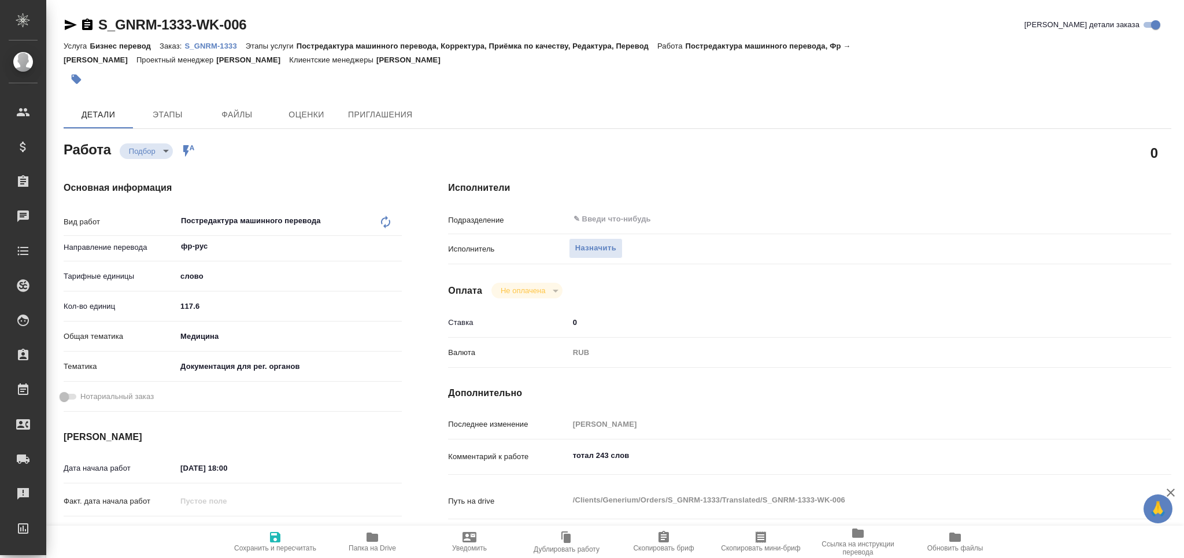
type textarea "x"
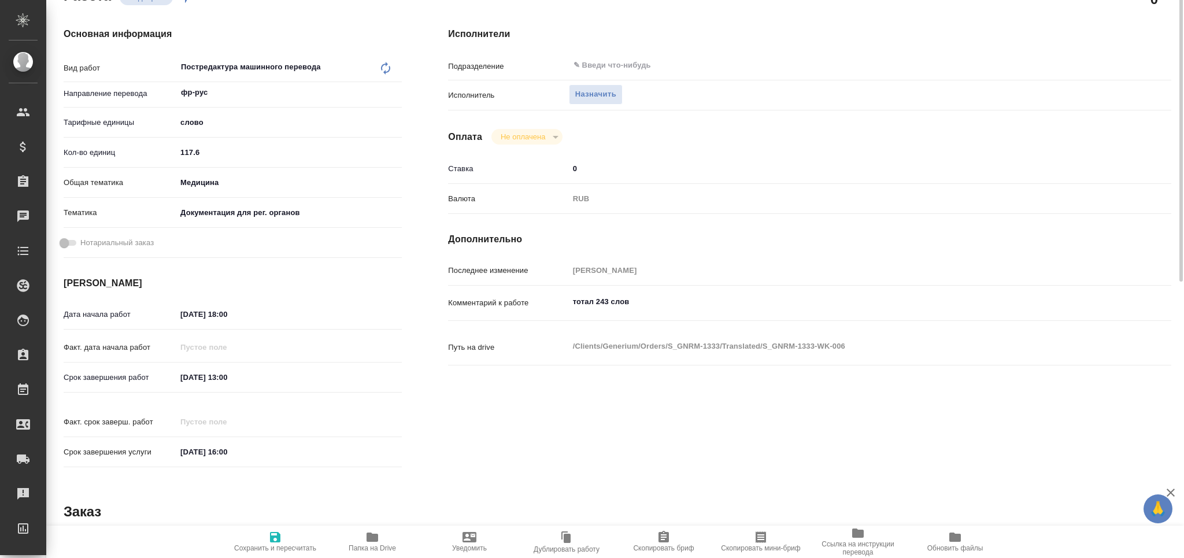
scroll to position [231, 0]
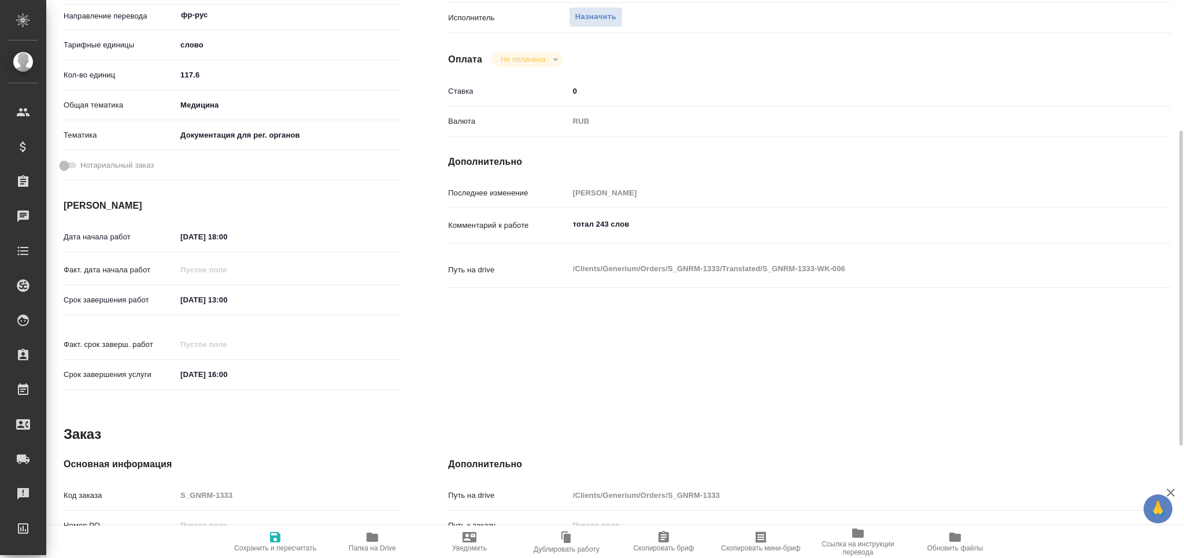
click at [373, 549] on span "Папка на Drive" at bounding box center [372, 548] width 47 height 8
type textarea "x"
click at [650, 228] on textarea "тотал 243 слов" at bounding box center [839, 225] width 541 height 20
type textarea "x"
type textarea "тотал 243 слов"
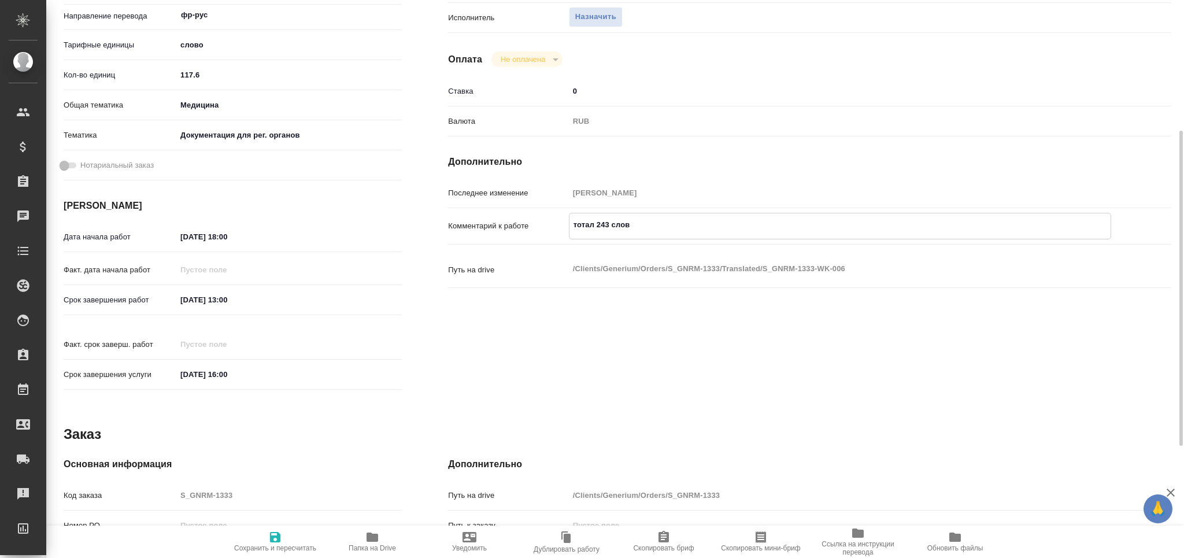
type textarea "x"
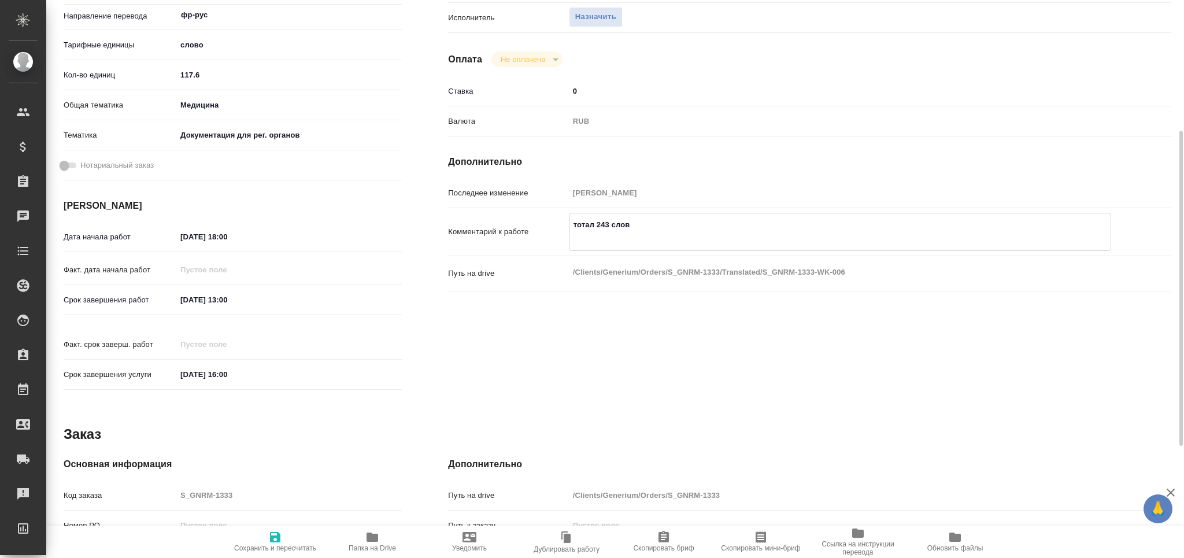
type textarea "тотал 243 слов ф"
type textarea "x"
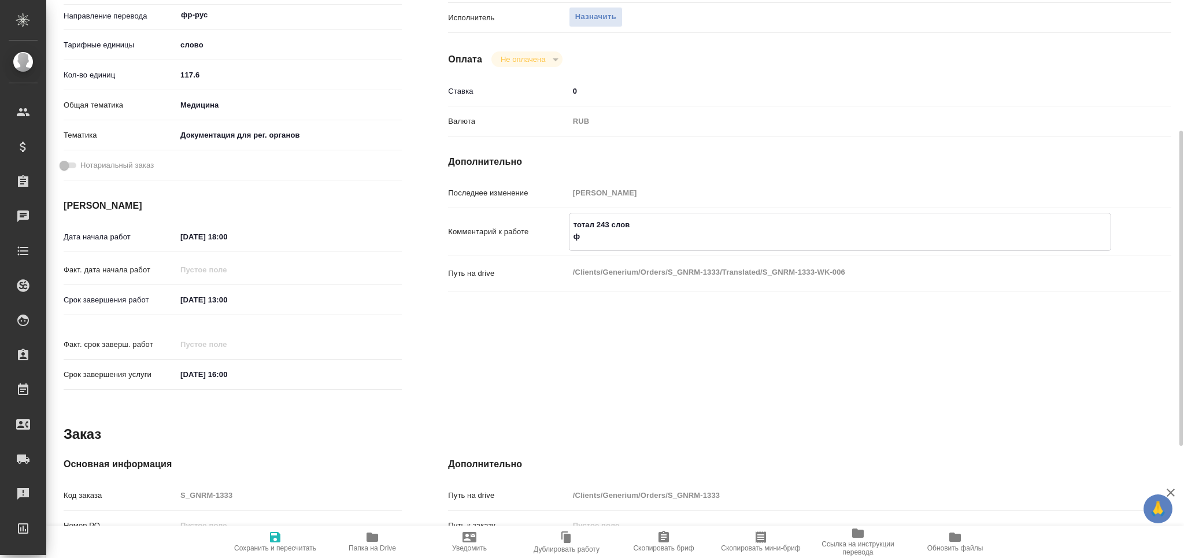
type textarea "x"
type textarea "тотал 243 слов фр"
type textarea "x"
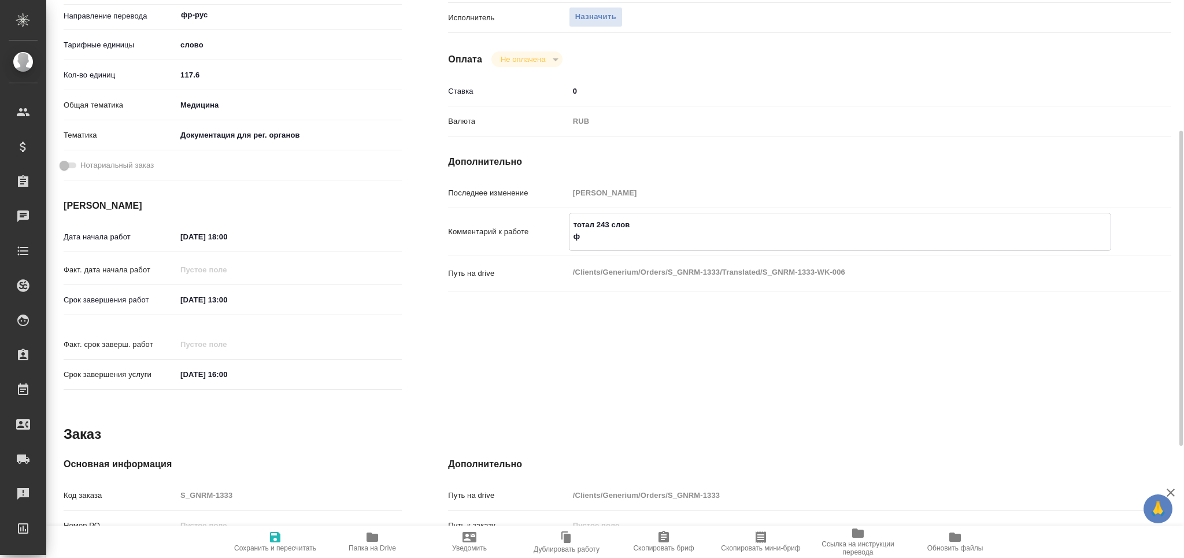
type textarea "x"
type textarea "тотал 243 слов фра"
type textarea "x"
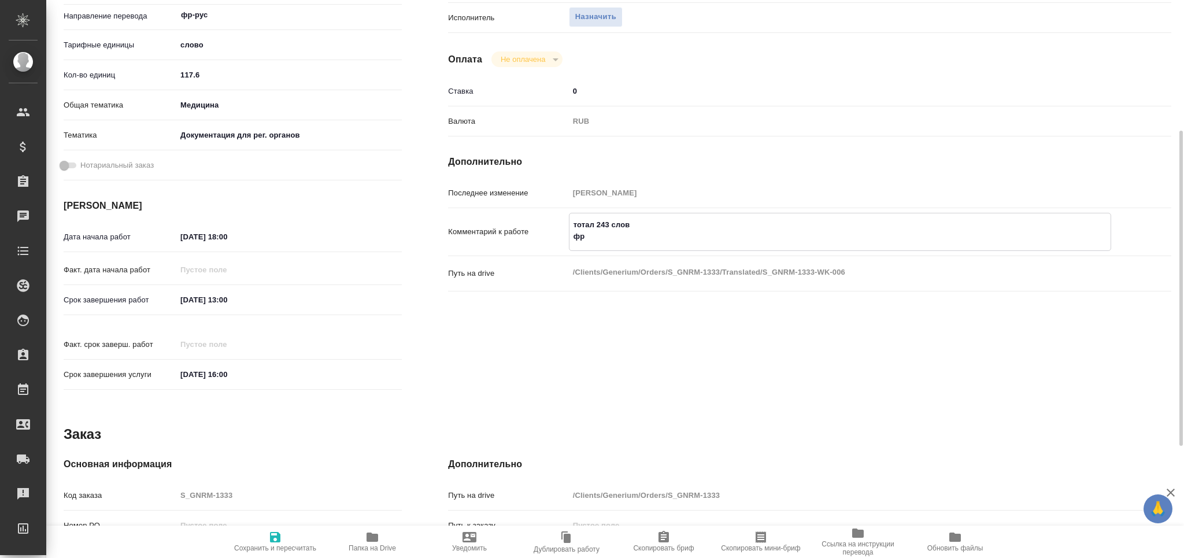
type textarea "x"
type textarea "тотал 243 слов фран"
type textarea "x"
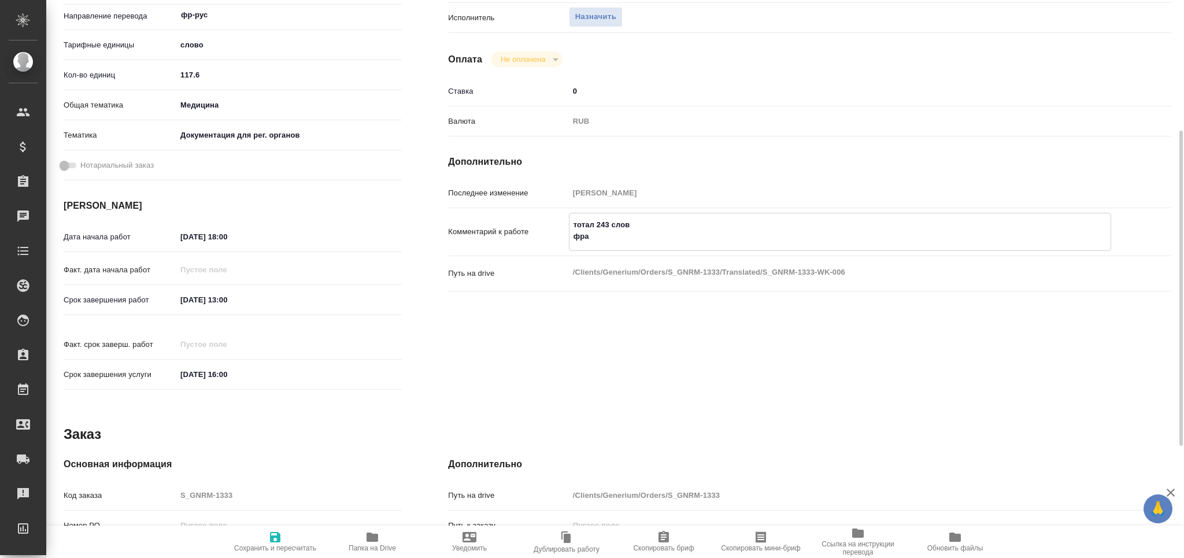
type textarea "x"
type textarea "тотал 243 слов франц"
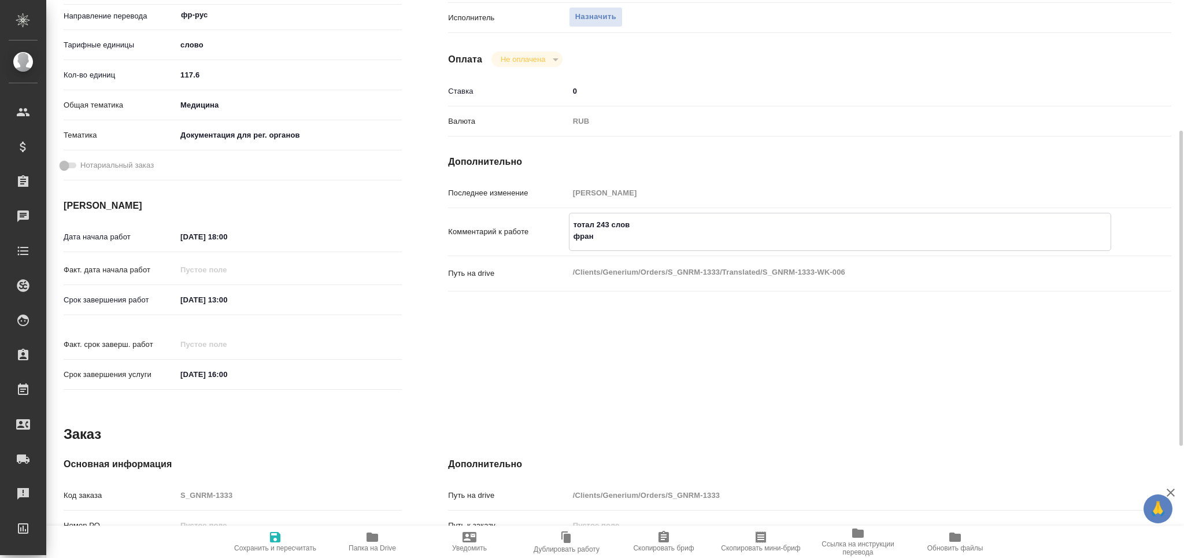
type textarea "x"
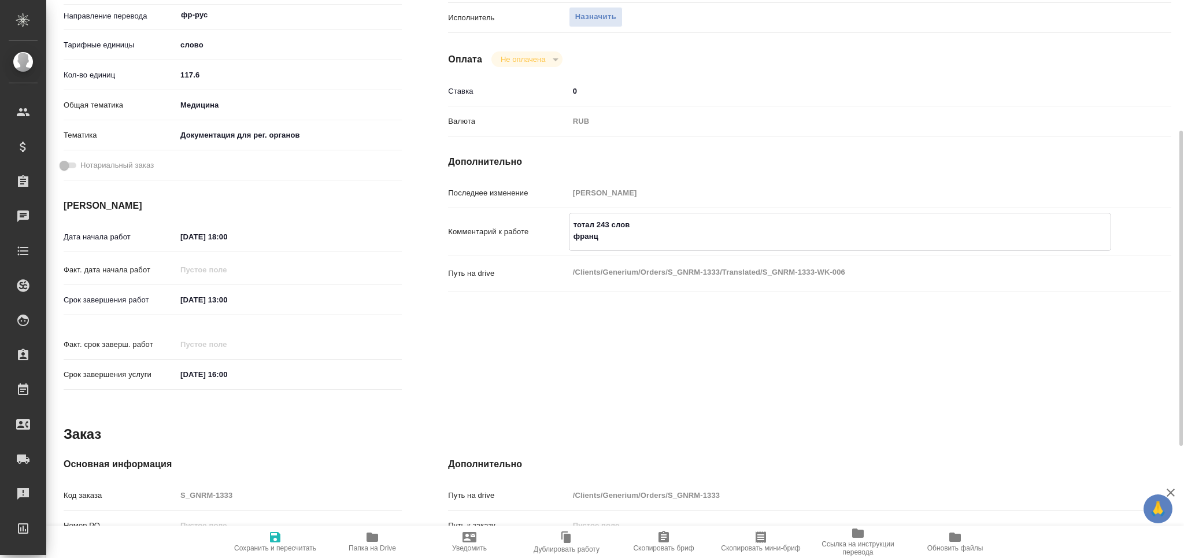
type textarea "тотал 243 слов франц"
type textarea "x"
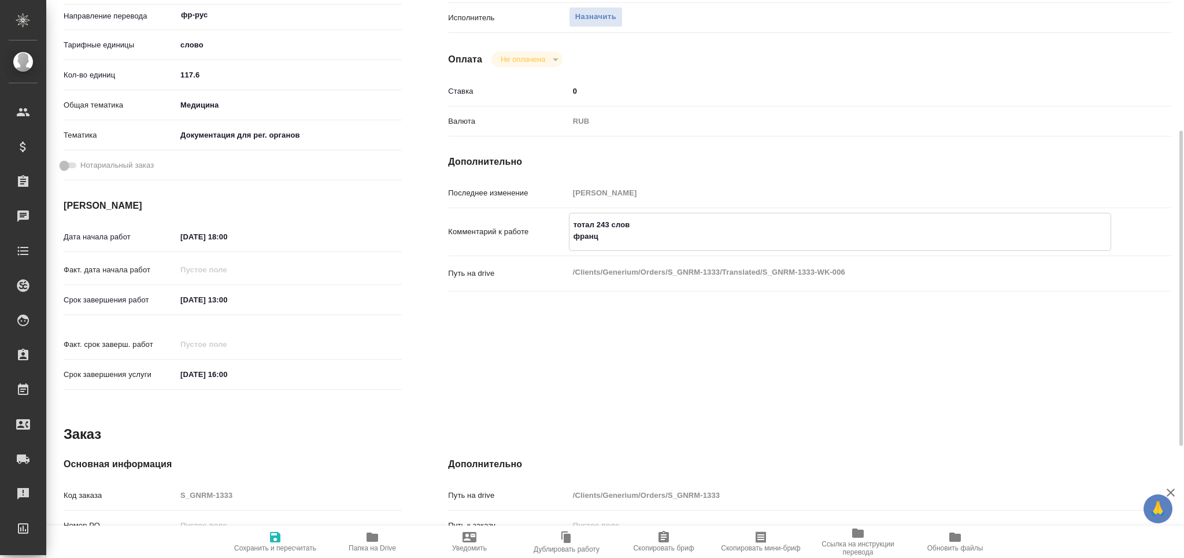
type textarea "x"
type textarea "тотал 243 слов франц в"
type textarea "x"
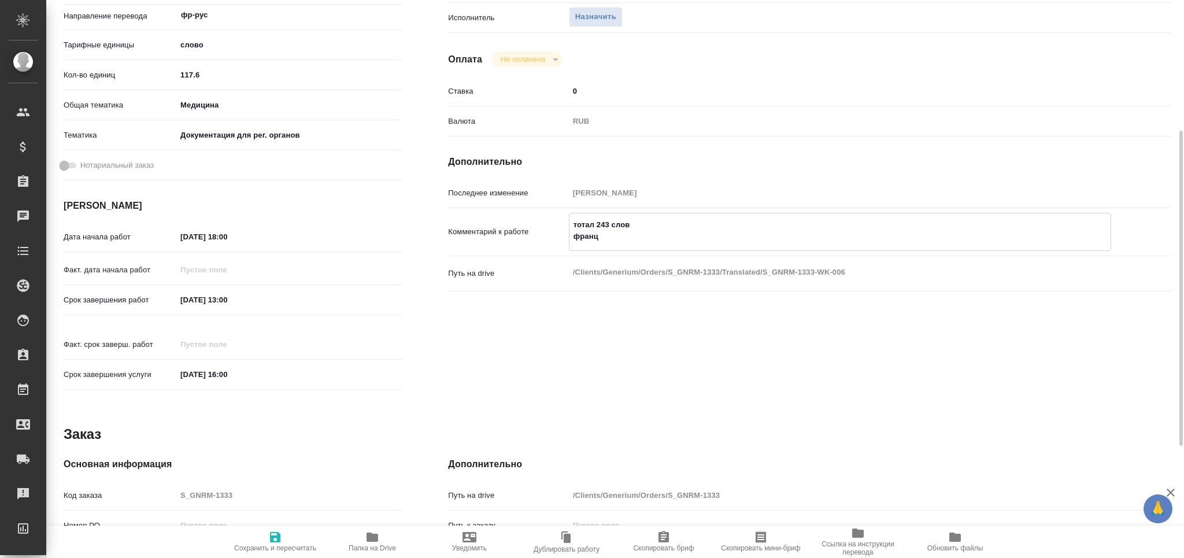
type textarea "x"
type textarea "тотал 243 слов франц вы"
type textarea "x"
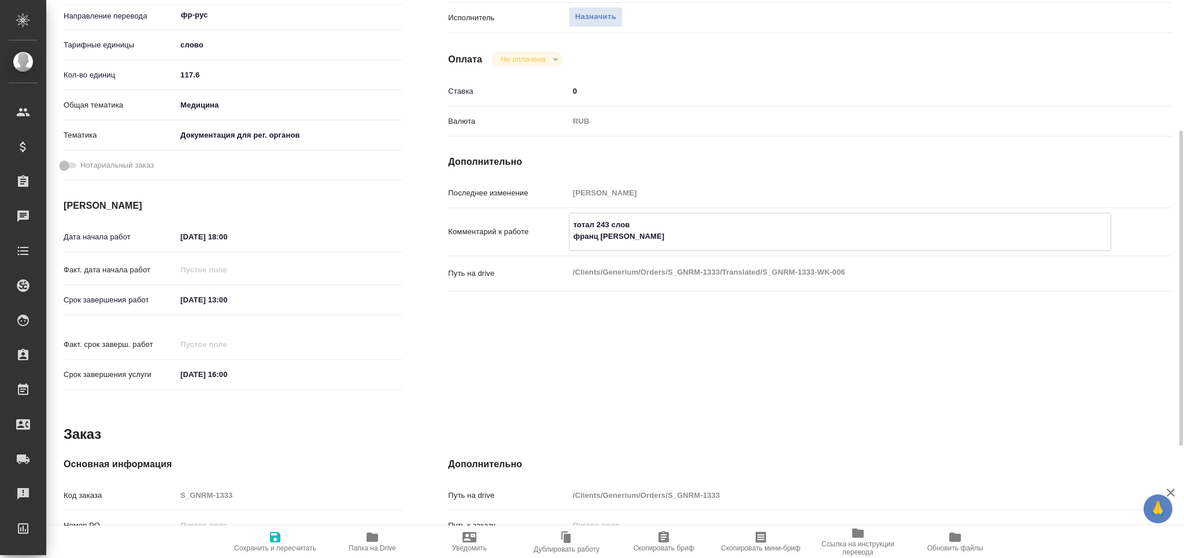
type textarea "x"
type textarea "тотал 243 слов франц выд"
type textarea "x"
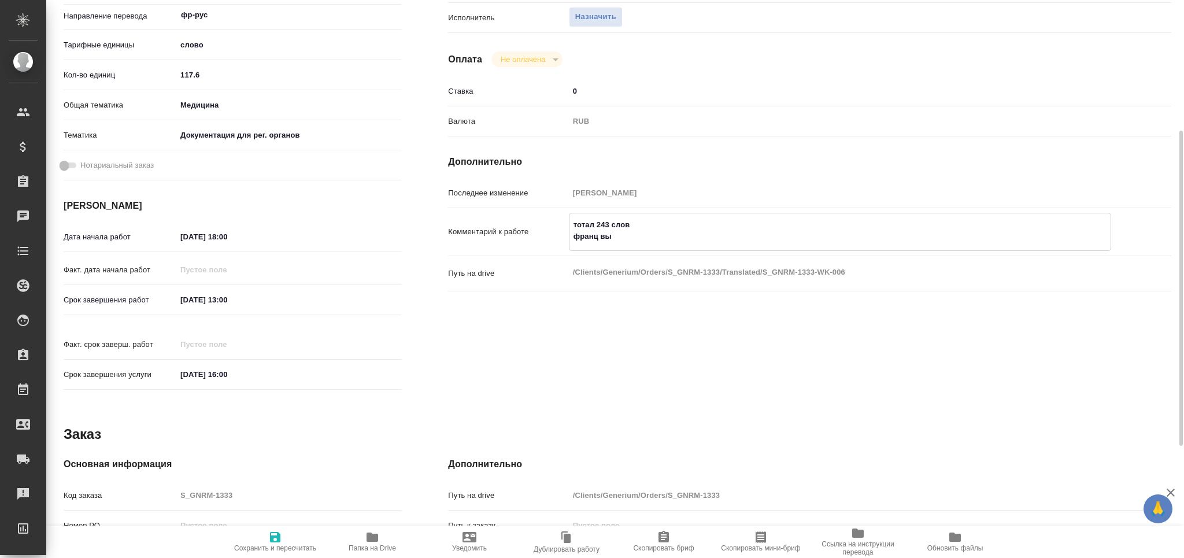
type textarea "x"
type textarea "тотал 243 слов франц выдл"
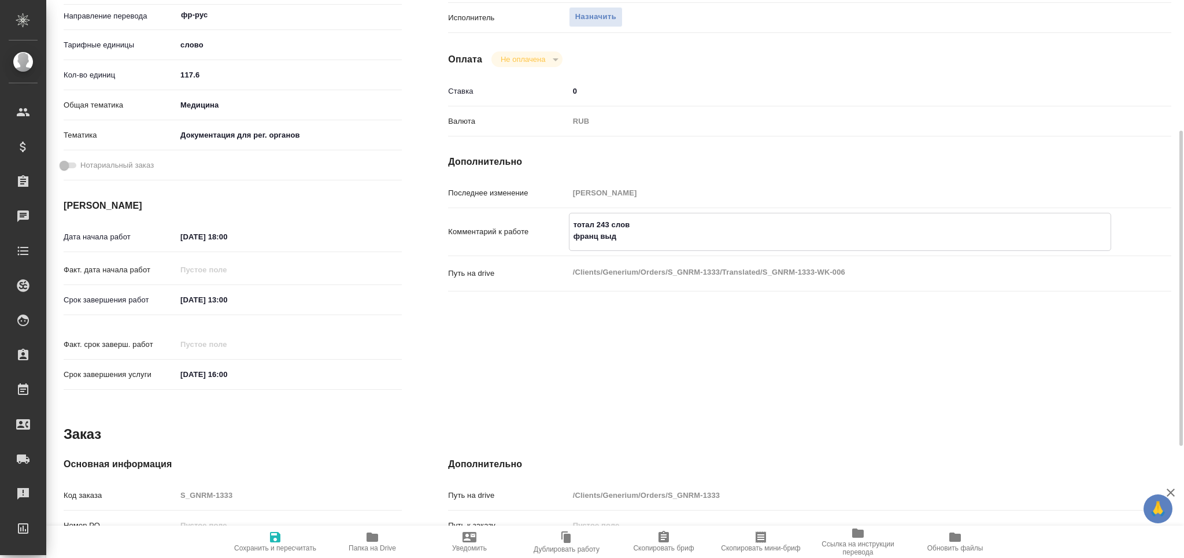
type textarea "x"
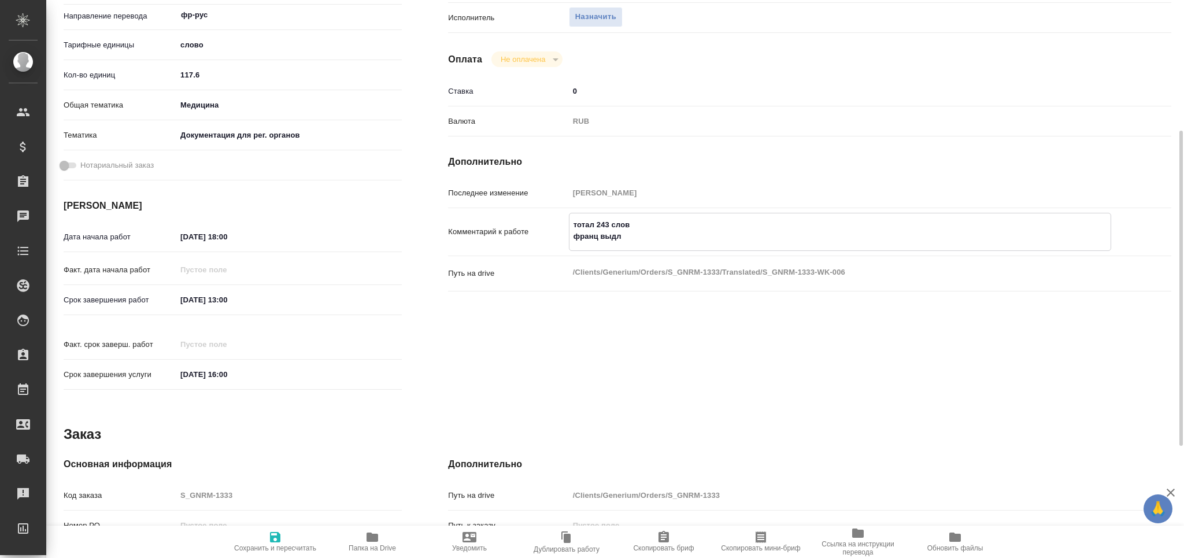
type textarea "тотал 243 слов франц выдли"
type textarea "x"
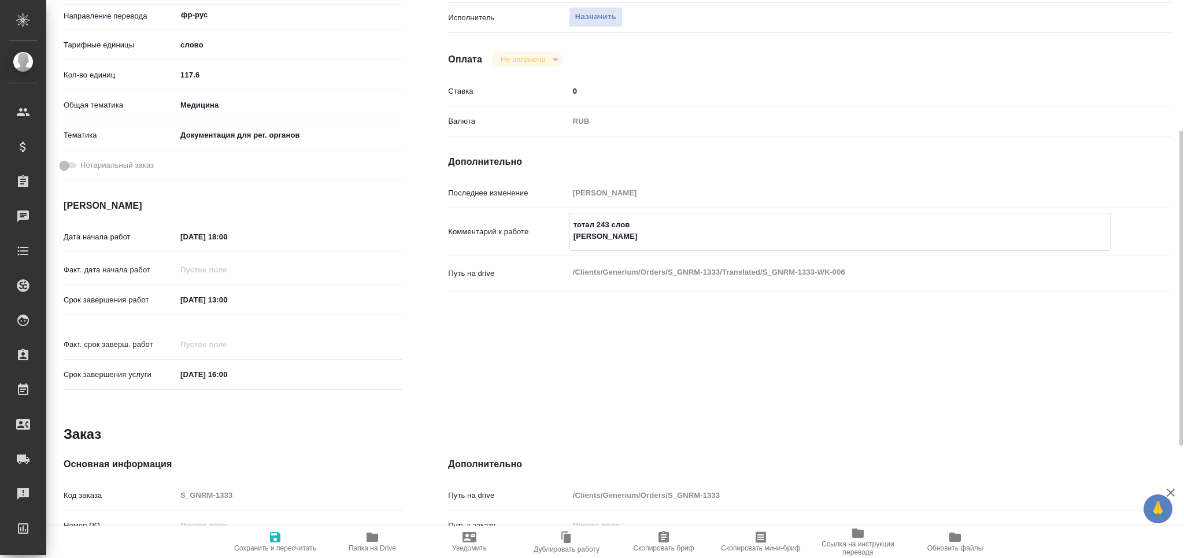
type textarea "x"
type textarea "тотал 243 слов франц выдлил"
type textarea "x"
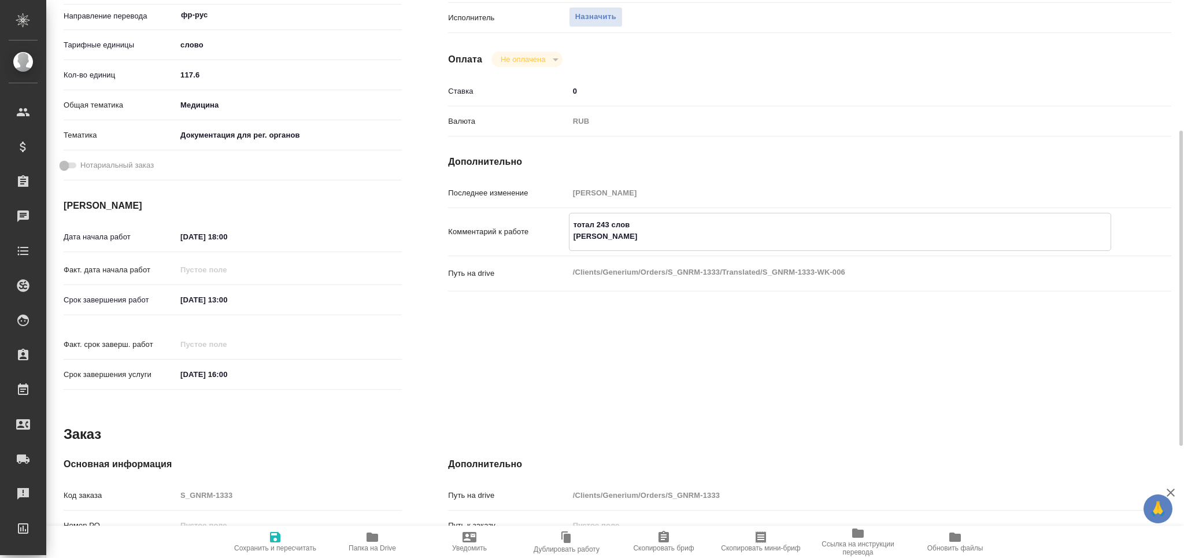
type textarea "x"
type textarea "тотал 243 слов франц выдлили"
type textarea "x"
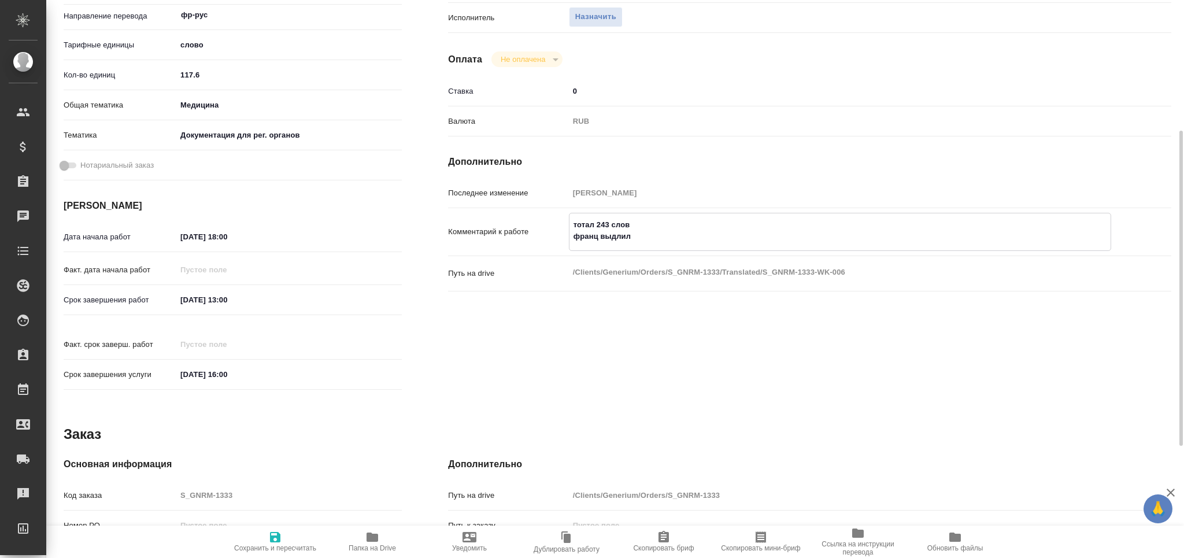
type textarea "x"
type textarea "тотал 243 слов франц выдлили"
type textarea "x"
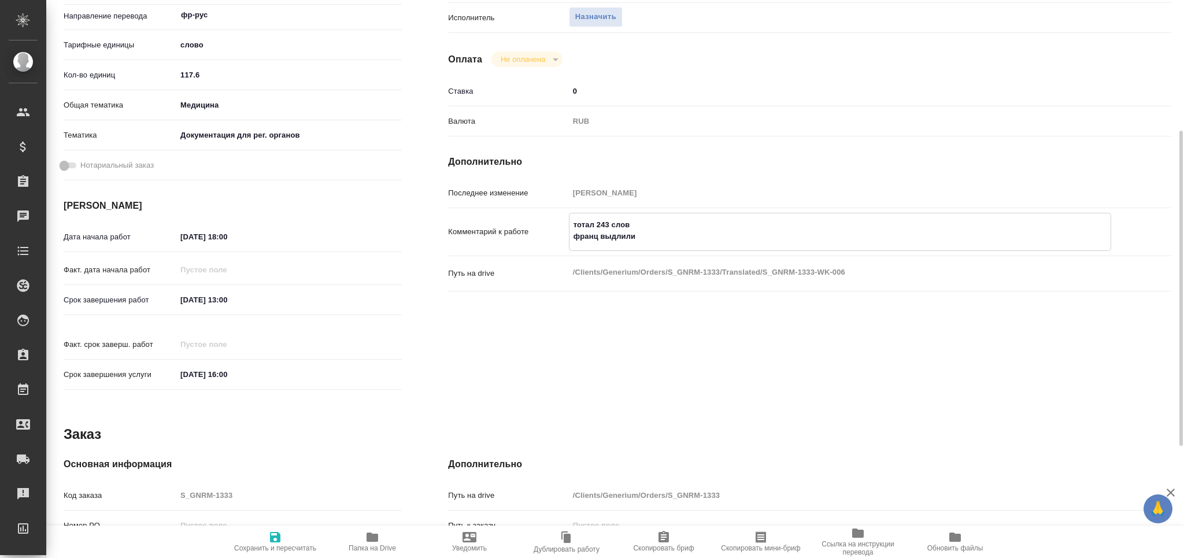
type textarea "x"
type textarea "тотал 243 слов франц выдлили о"
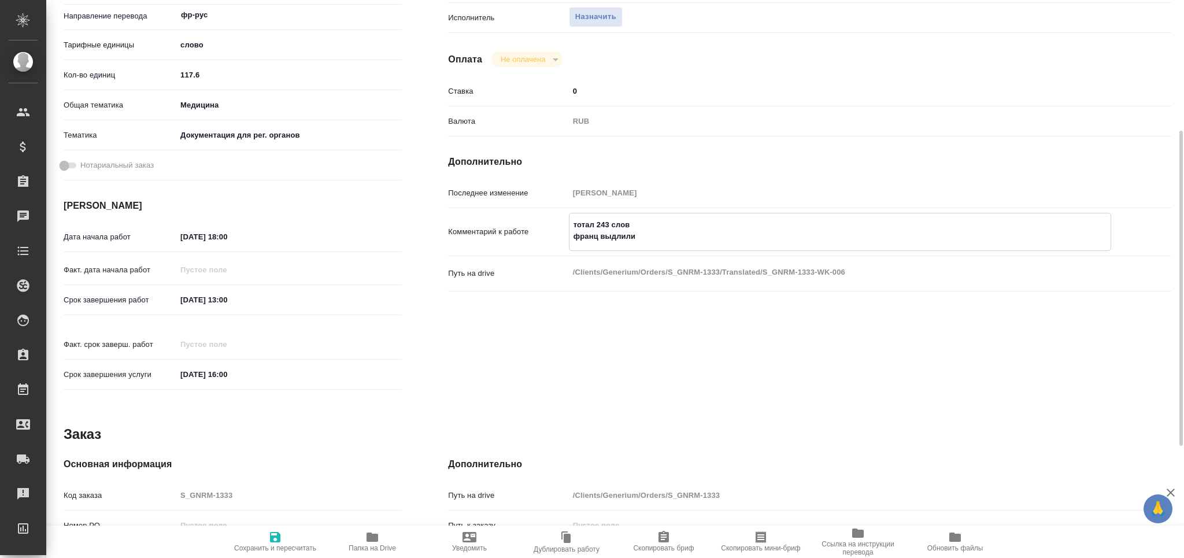
type textarea "x"
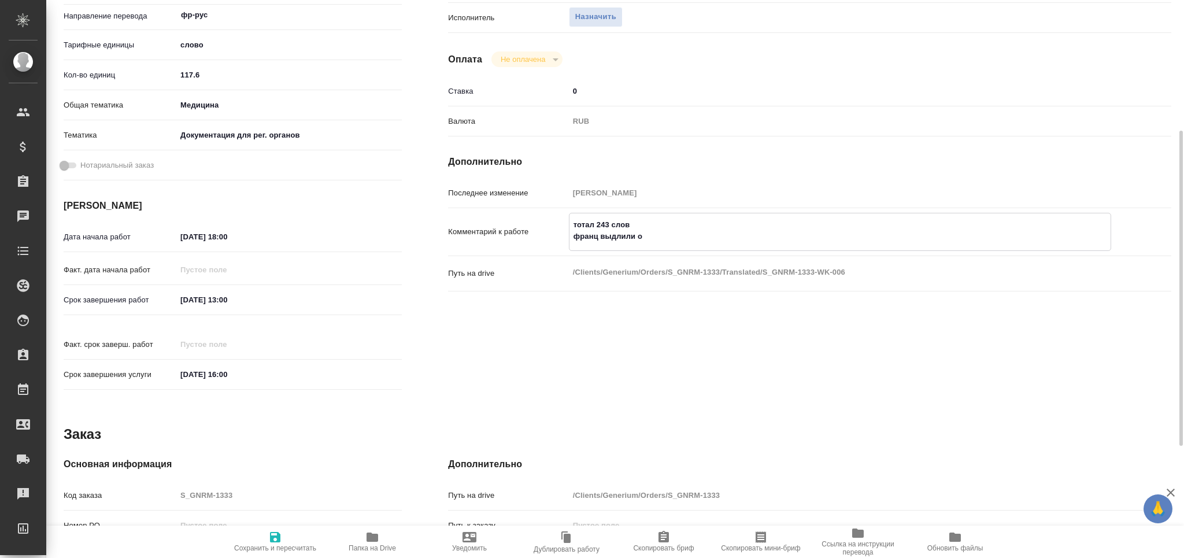
type textarea "тотал 243 слов франц выдлили от"
type textarea "x"
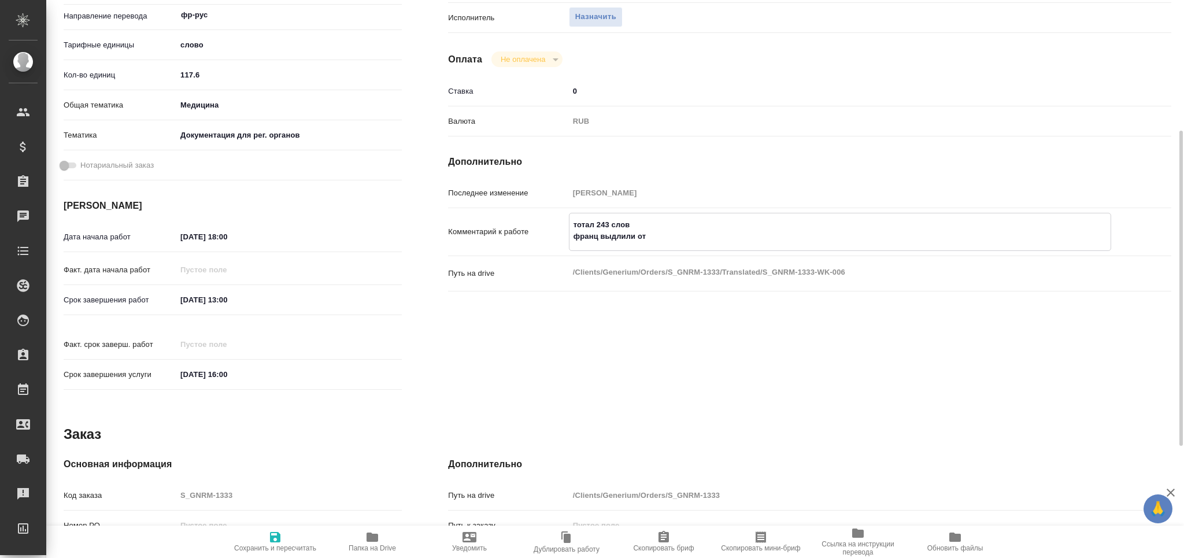
type textarea "x"
type textarea "тотал 243 слов франц выдлили отд"
type textarea "x"
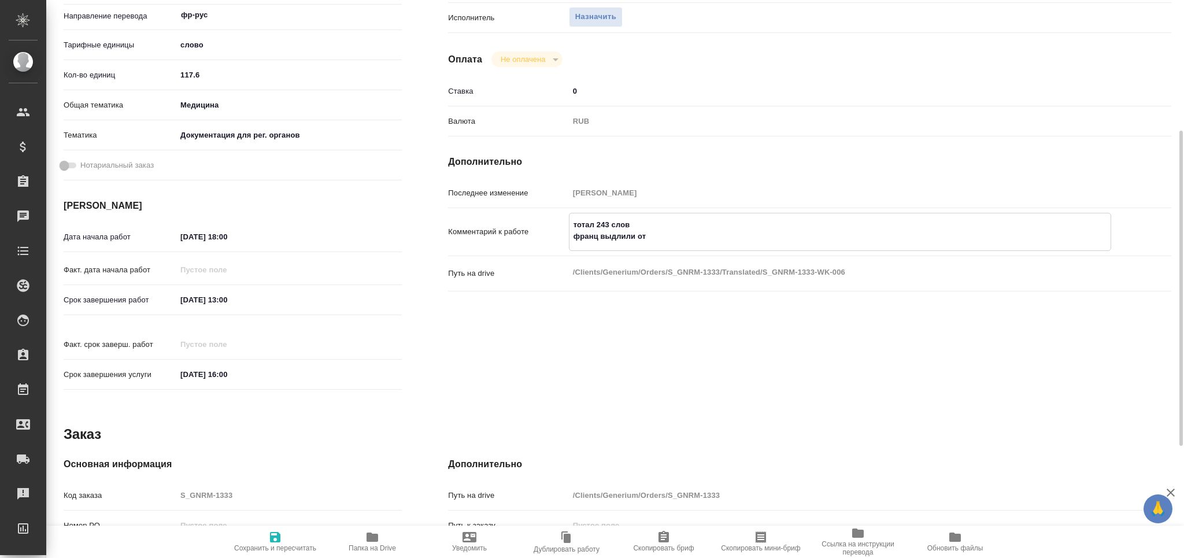
type textarea "x"
type textarea "тотал 243 слов франц выдлили отде"
type textarea "x"
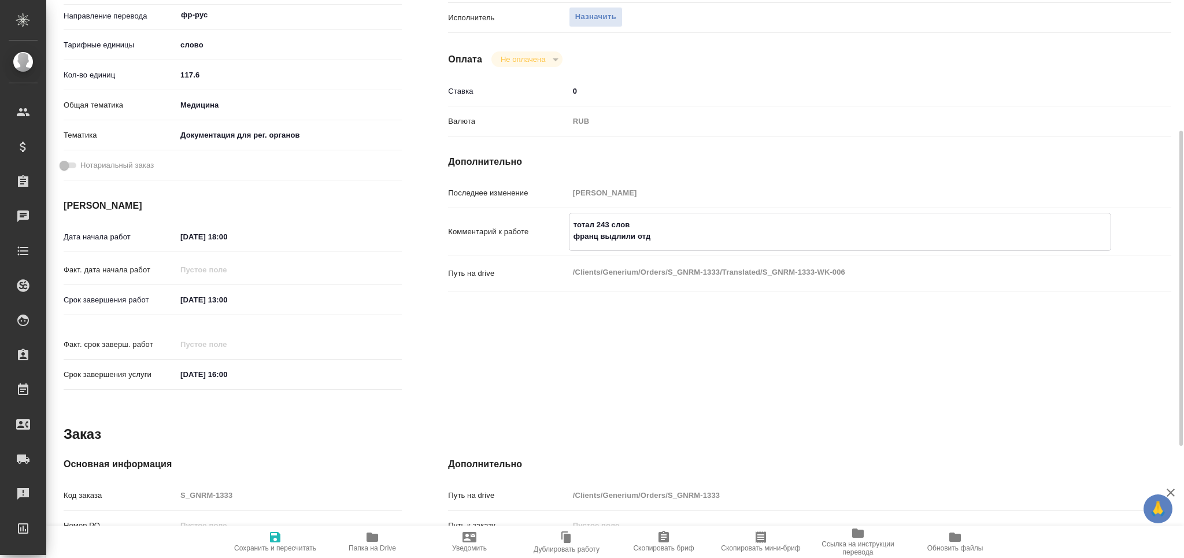
type textarea "x"
type textarea "тотал 243 слов франц выдлили отдео"
type textarea "x"
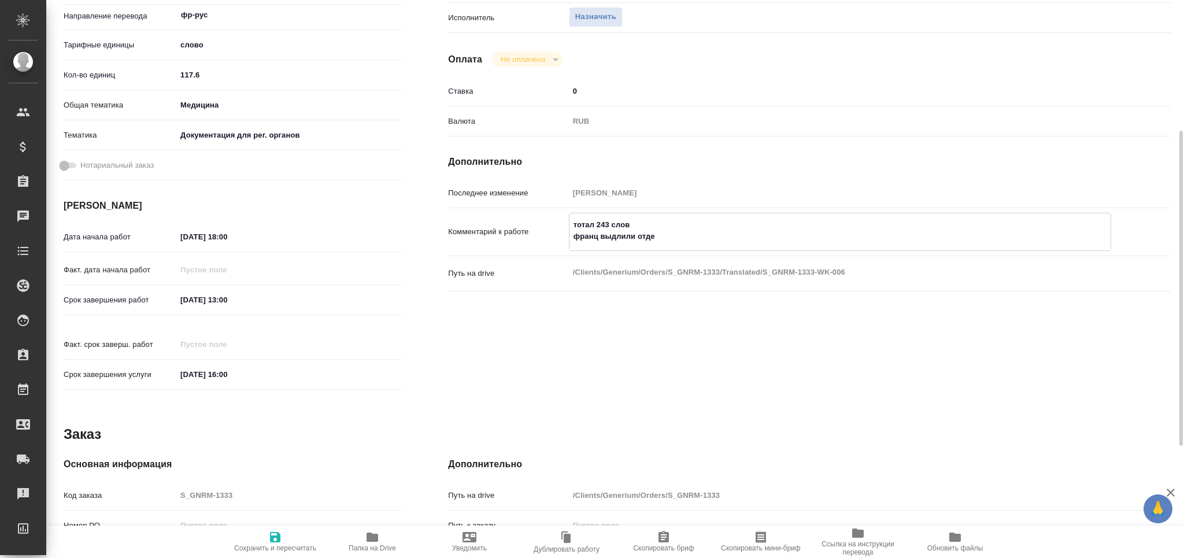
type textarea "x"
type textarea "тотал 243 слов франц выдлили отдеоб"
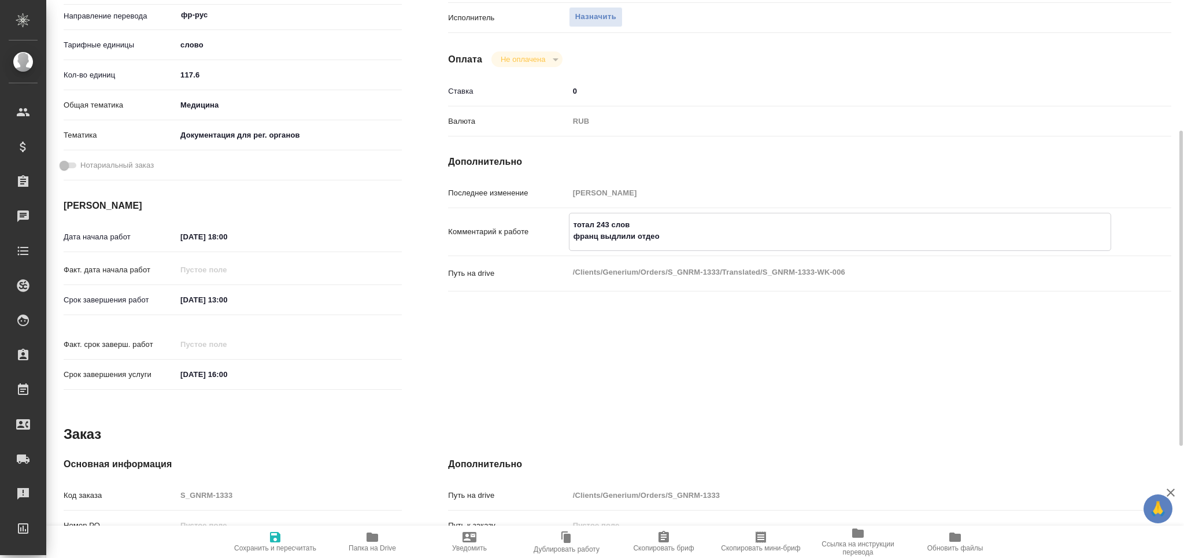
type textarea "x"
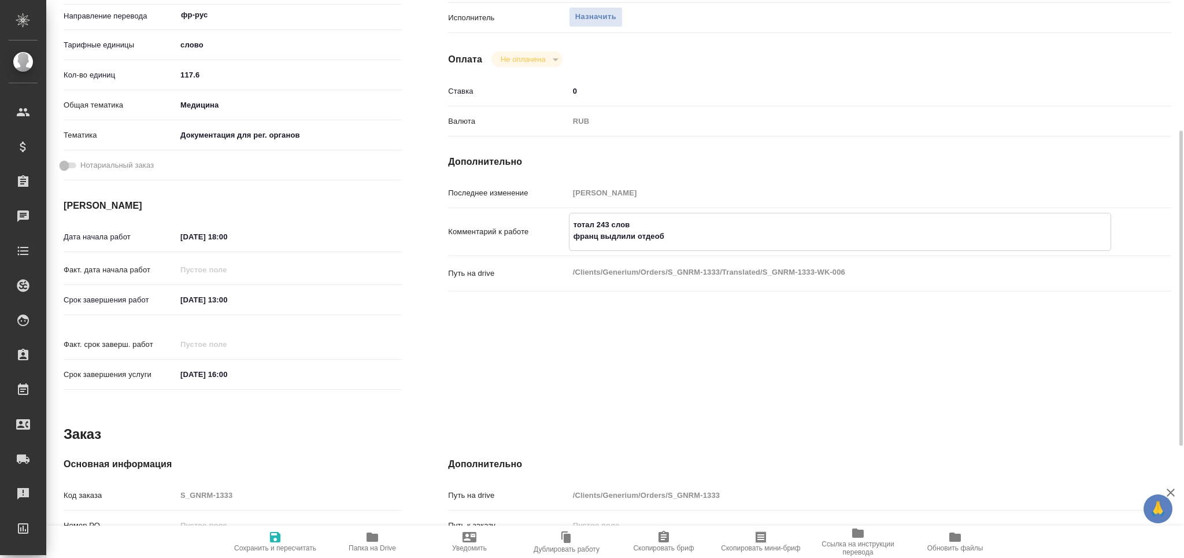
type textarea "тотал 243 слов франц выдлили отдео"
type textarea "x"
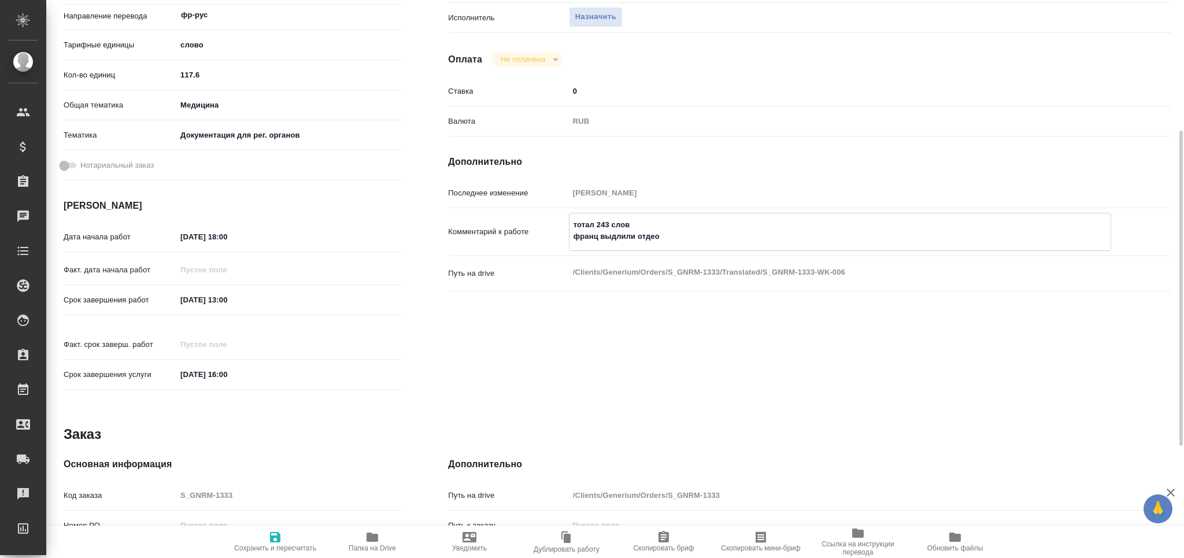
type textarea "x"
type textarea "тотал 243 слов франц выдлили отде"
type textarea "x"
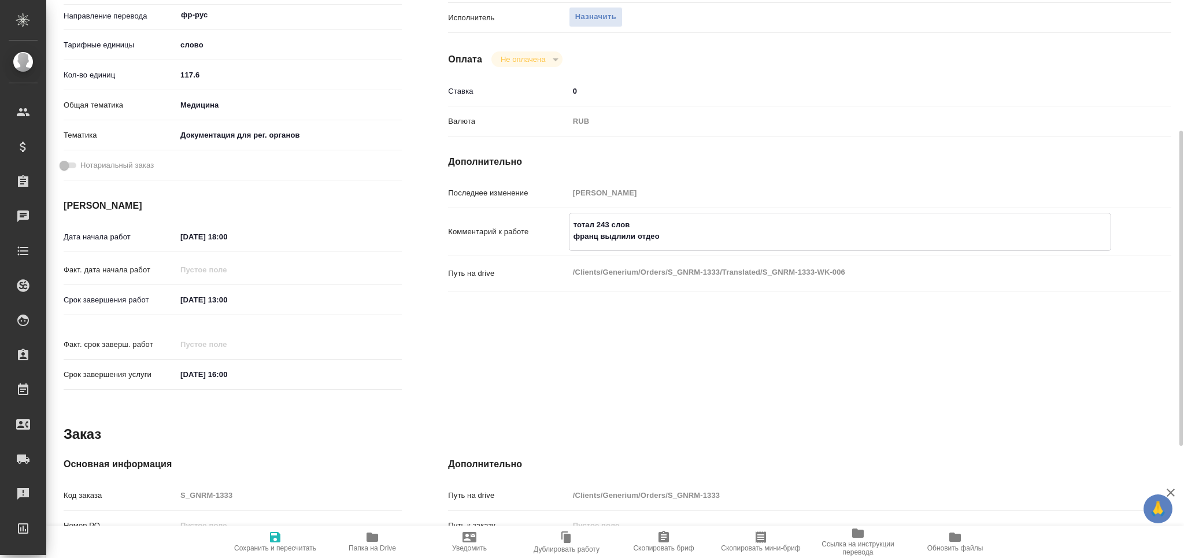
type textarea "x"
type textarea "тотал 243 слов франц выдлили отдел"
type textarea "x"
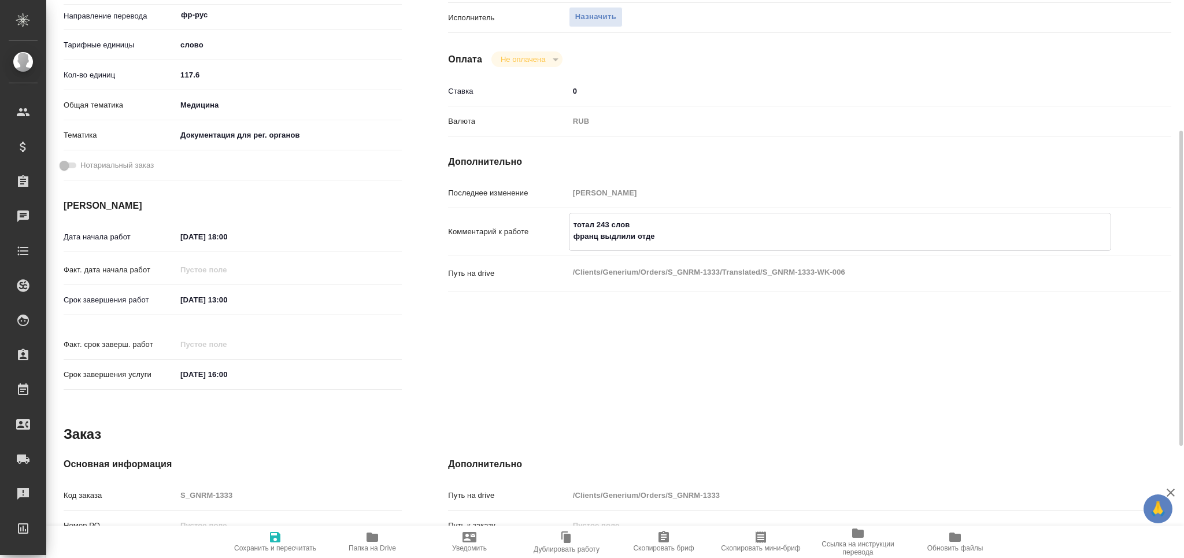
type textarea "x"
type textarea "тотал 243 слов франц выдлили отдель"
type textarea "x"
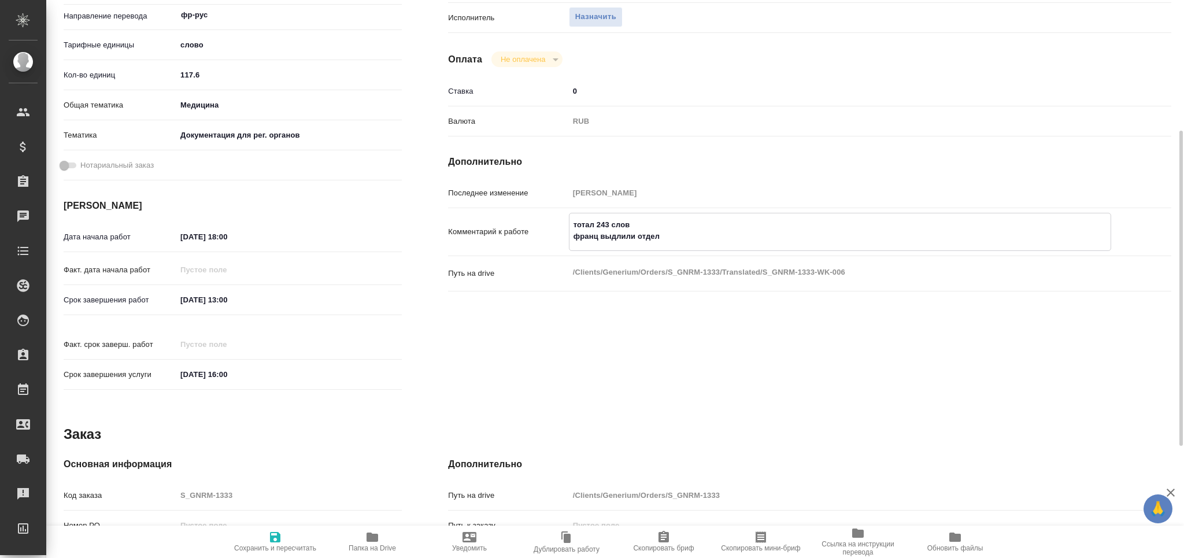
type textarea "x"
type textarea "тотал 243 слов франц выдлили отдельн"
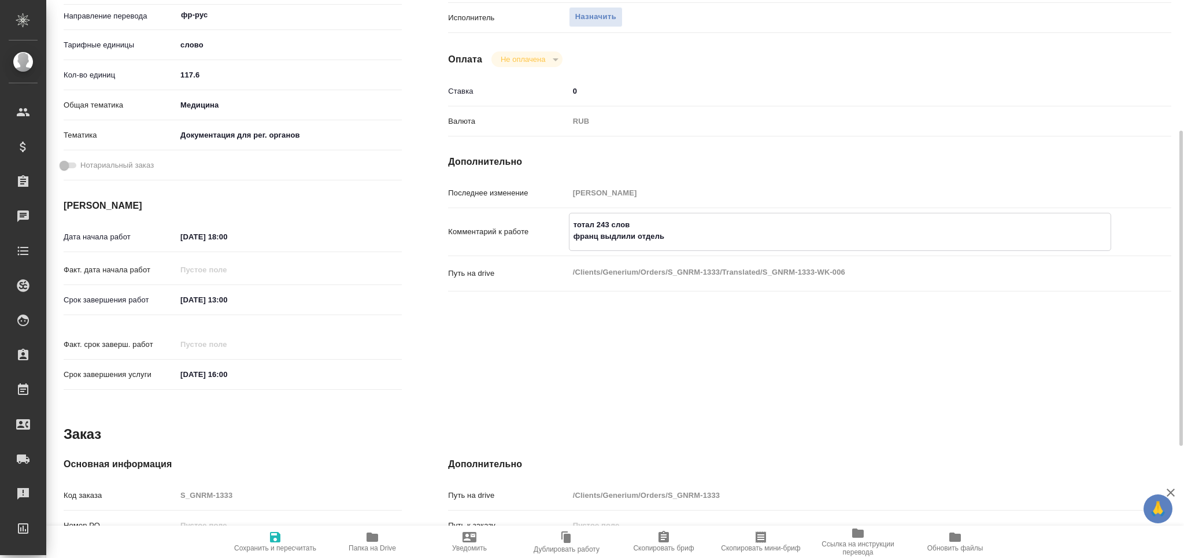
type textarea "x"
type textarea "тотал 243 слов франц выдлили отдельно"
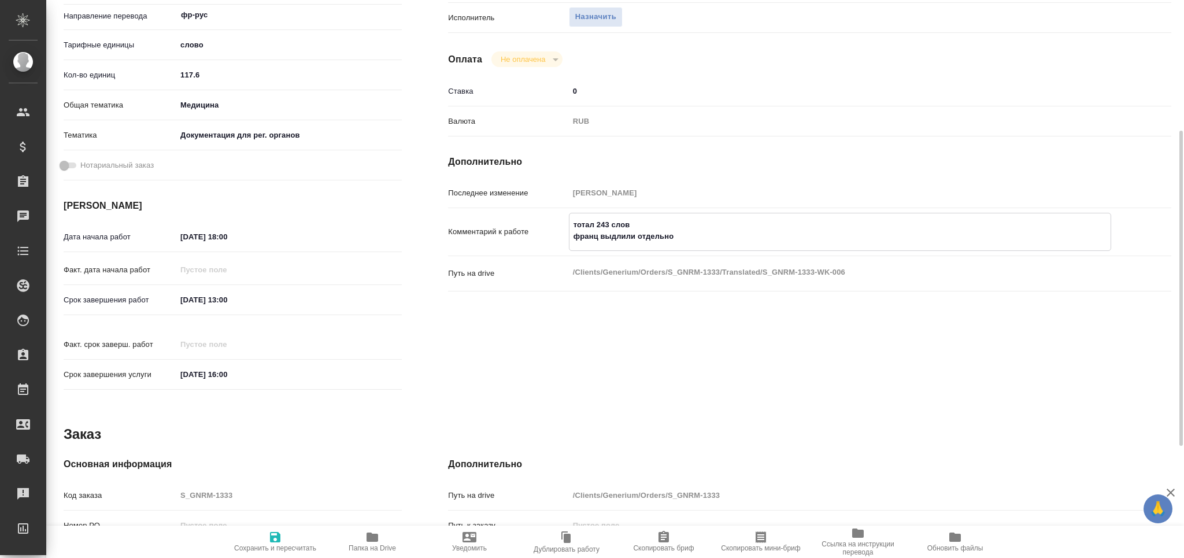
type textarea "x"
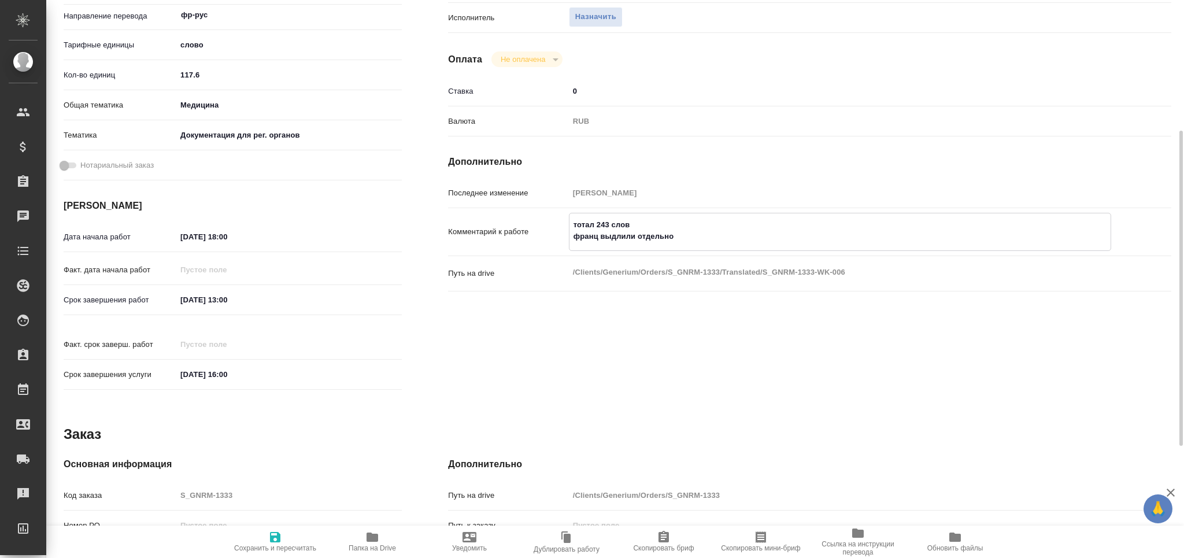
type textarea "x"
type textarea "тотал 243 слов франц выдлили отдельно,"
type textarea "x"
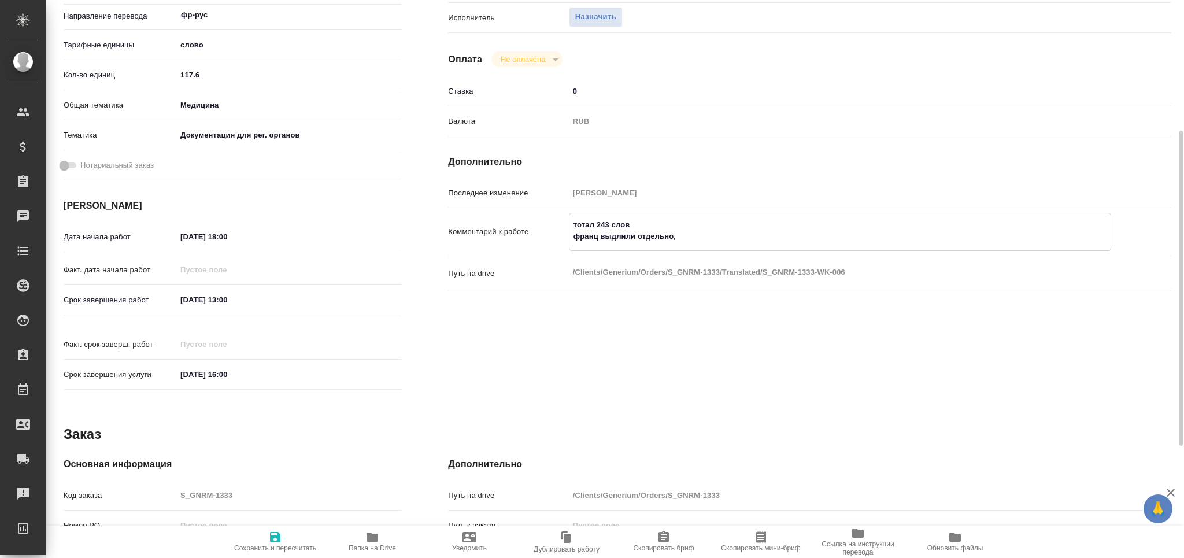
type textarea "x"
paste textarea "https://drive.awatera.com/s/6yTHccBmWNfdwRM"
drag, startPoint x: 615, startPoint y: 238, endPoint x: 623, endPoint y: 245, distance: 11.0
click at [616, 238] on textarea "тотал 243 слов франц выдлили отдельно, он тут: https://drive.awatera.com/s/6yTH…" at bounding box center [839, 236] width 541 height 43
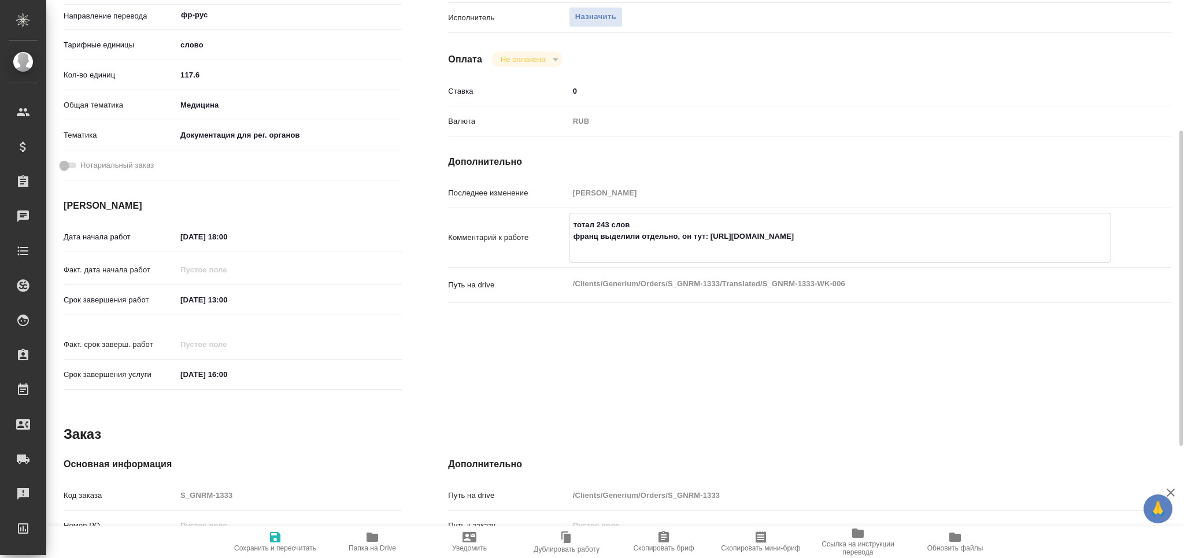
click at [592, 245] on textarea "тотал 243 слов франц выделили отдельно, он тут: https://drive.awatera.com/s/6yT…" at bounding box center [839, 236] width 541 height 43
click at [283, 549] on span "Сохранить и пересчитать" at bounding box center [275, 548] width 82 height 8
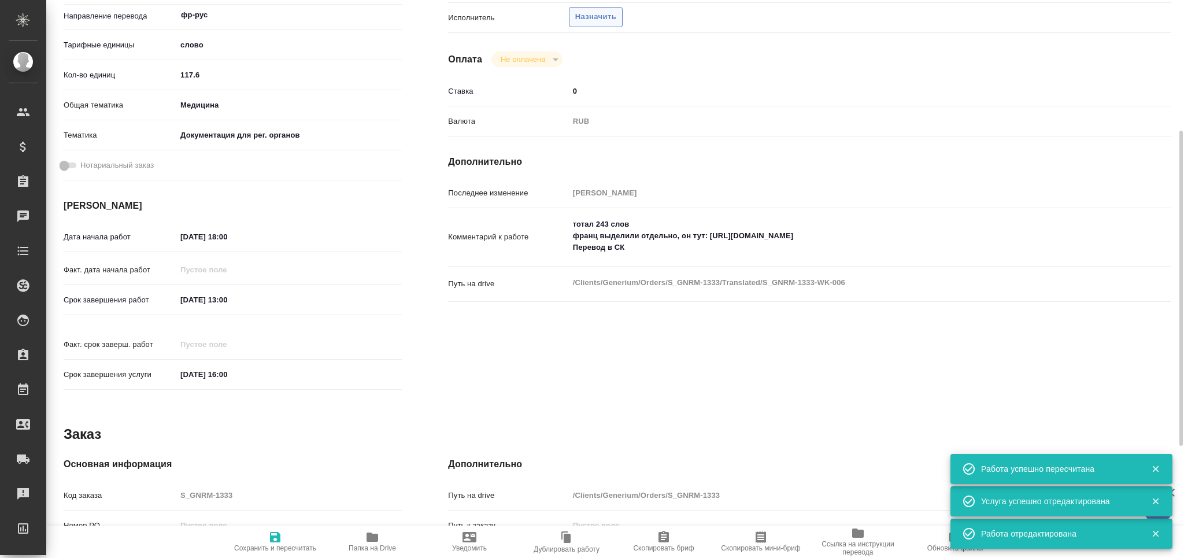
click at [593, 14] on span "Назначить" at bounding box center [595, 16] width 41 height 13
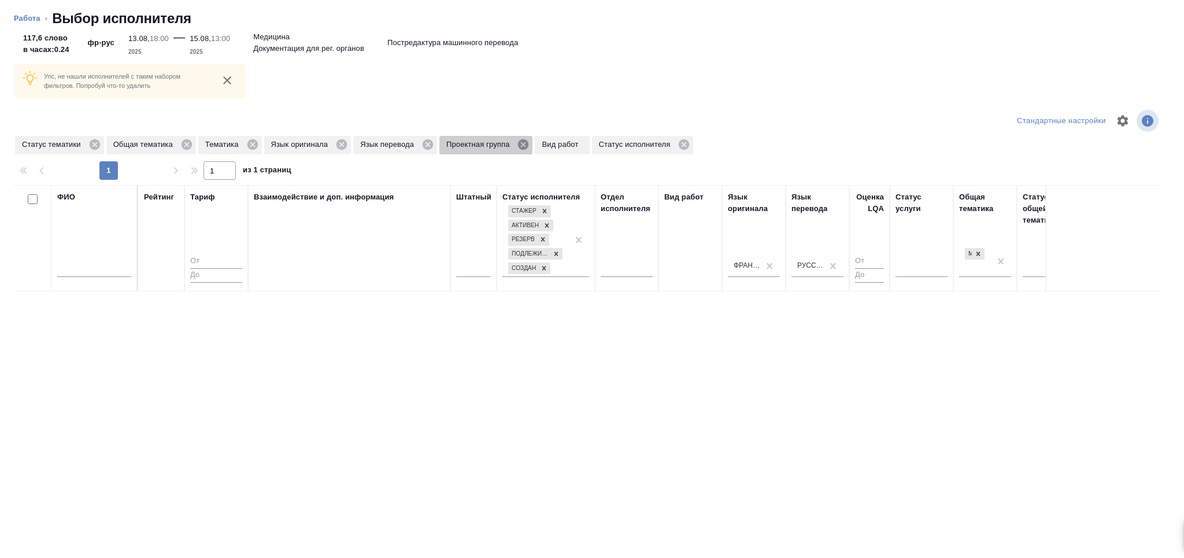
drag, startPoint x: 524, startPoint y: 143, endPoint x: 474, endPoint y: 195, distance: 72.8
click at [524, 143] on icon at bounding box center [523, 144] width 13 height 13
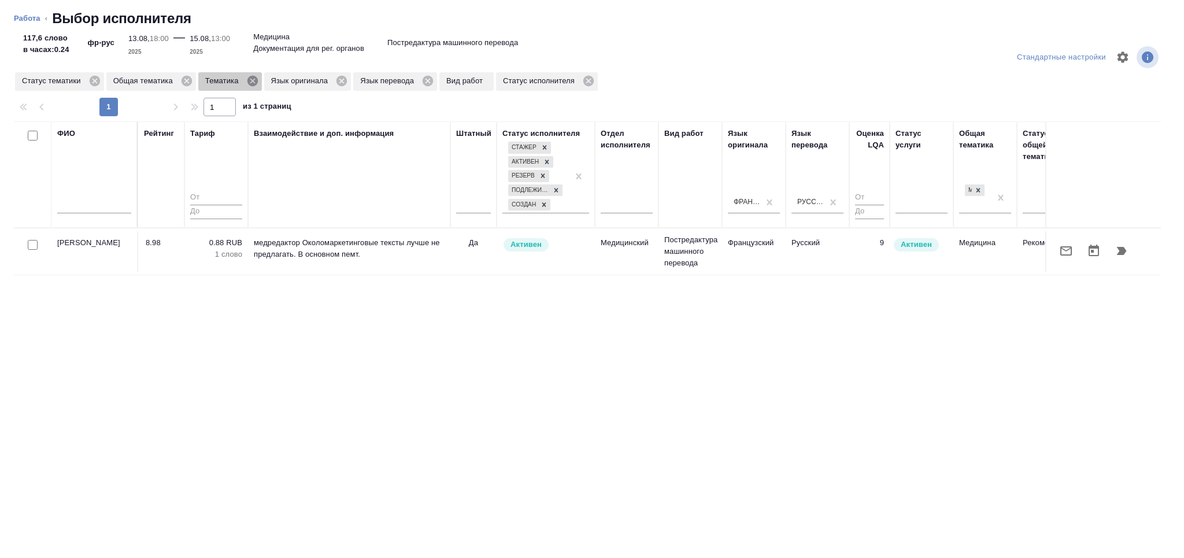
click at [246, 80] on icon at bounding box center [252, 81] width 13 height 13
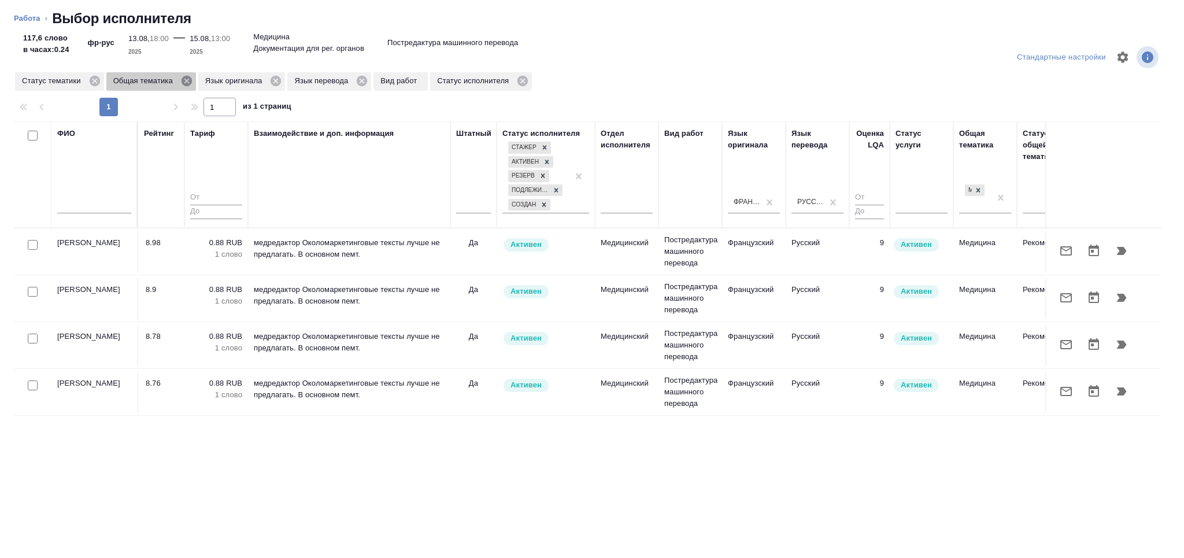
click at [185, 79] on icon at bounding box center [186, 81] width 13 height 13
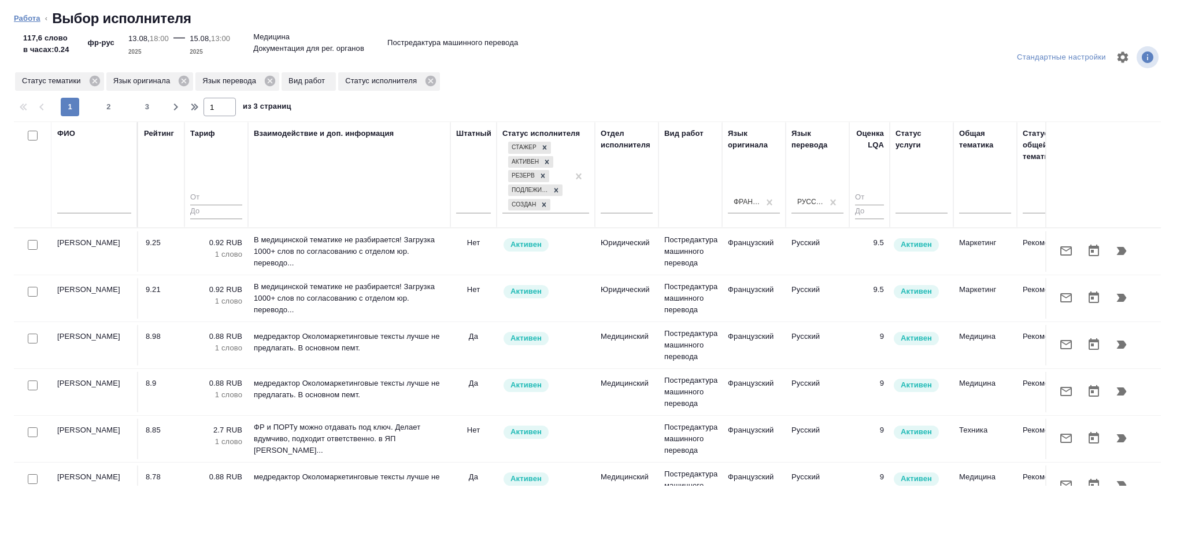
click at [31, 19] on link "Работа" at bounding box center [27, 18] width 27 height 9
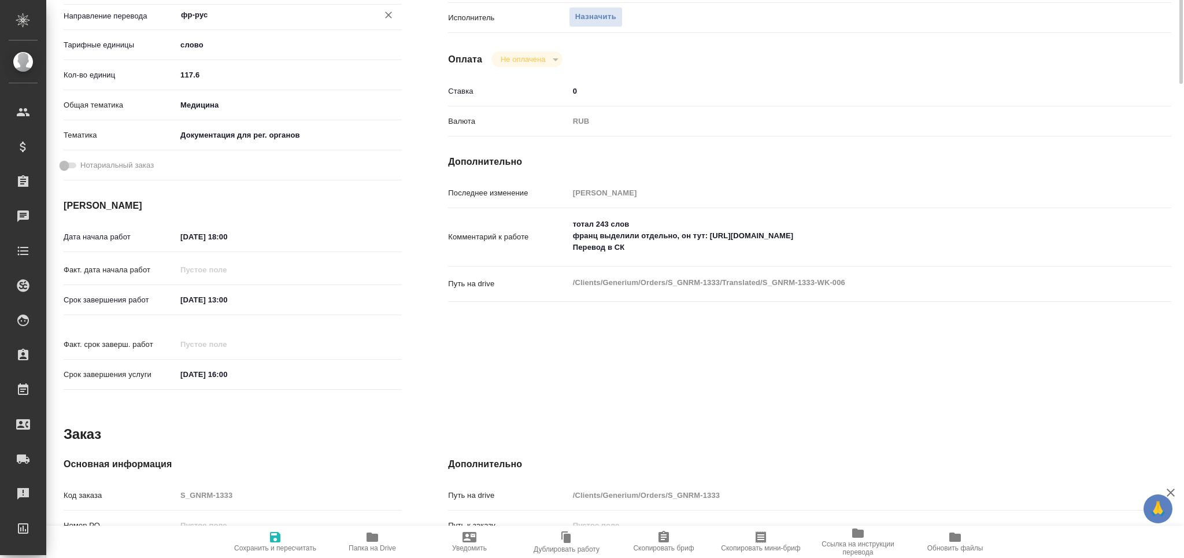
scroll to position [0, 0]
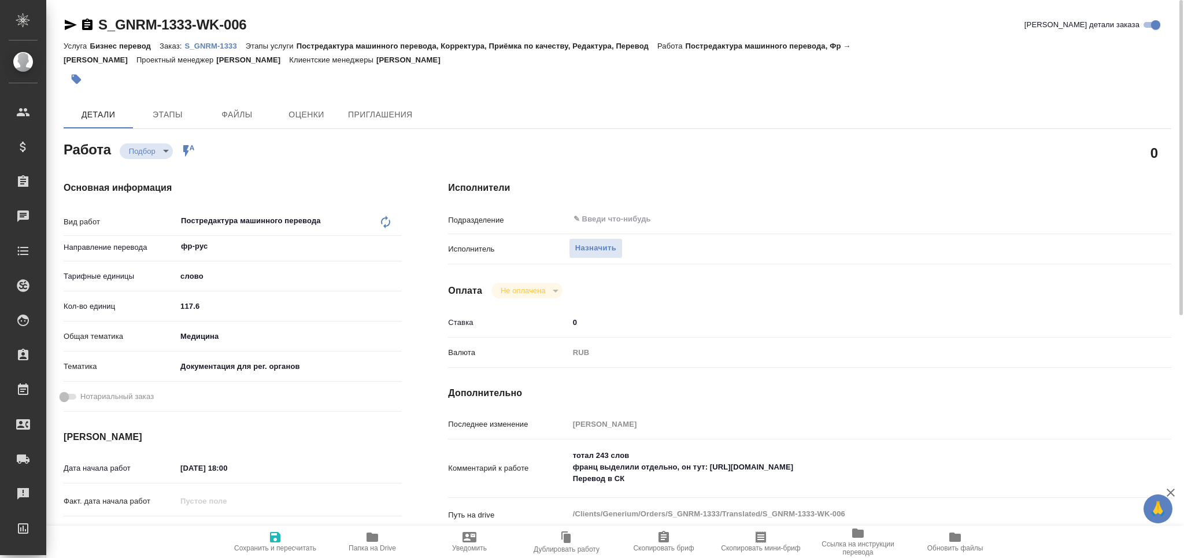
drag, startPoint x: 761, startPoint y: 534, endPoint x: 494, endPoint y: 539, distance: 267.2
click at [761, 534] on icon "button" at bounding box center [761, 537] width 10 height 12
click at [602, 219] on input "text" at bounding box center [820, 219] width 497 height 14
type textarea "x"
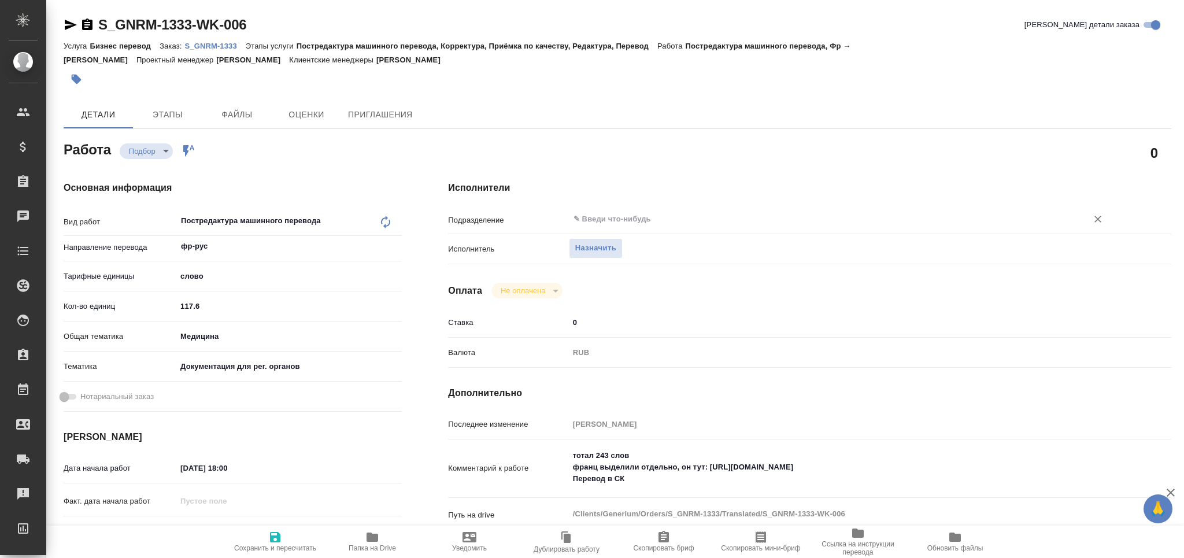
type textarea "x"
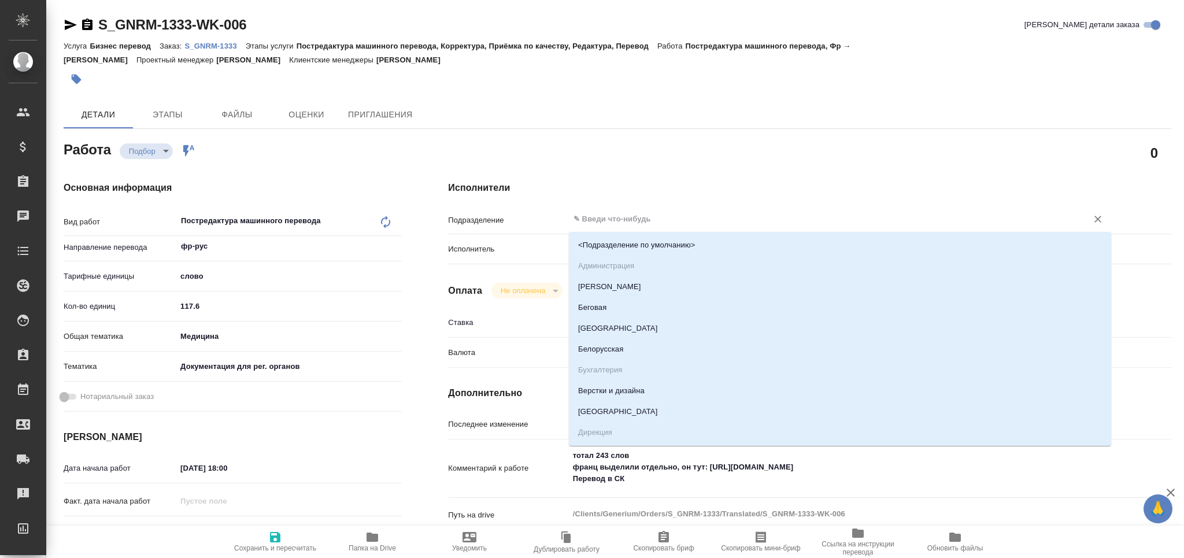
type textarea "x"
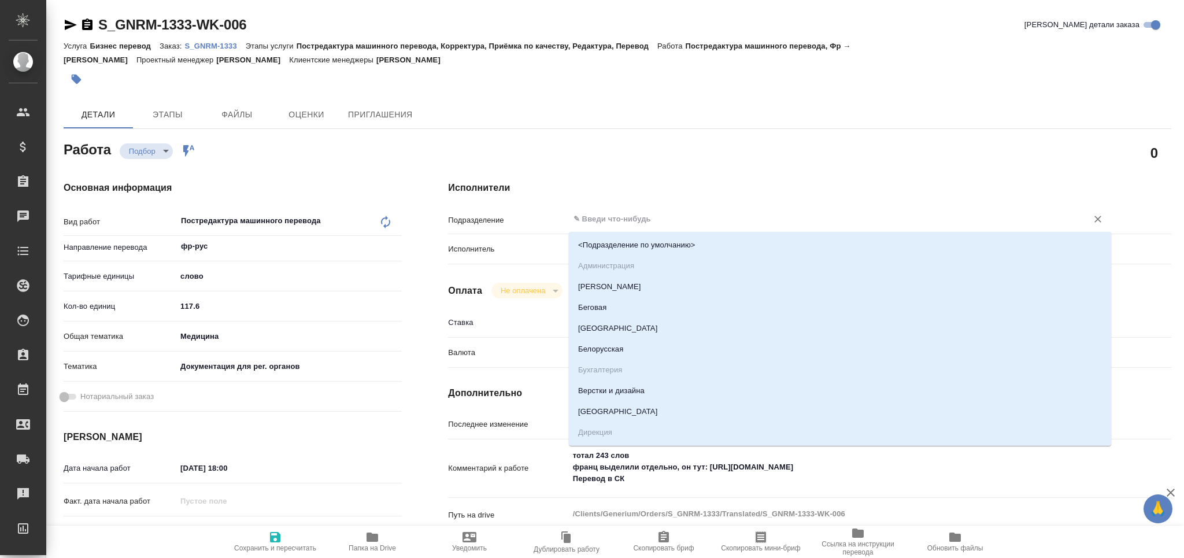
type textarea "x"
type input "m"
type textarea "x"
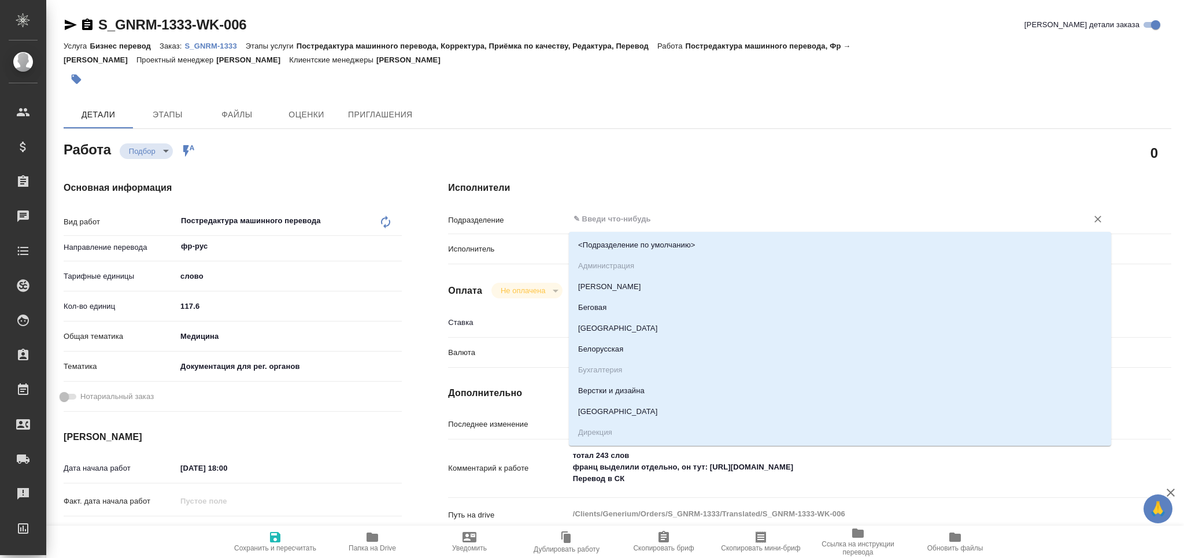
type textarea "x"
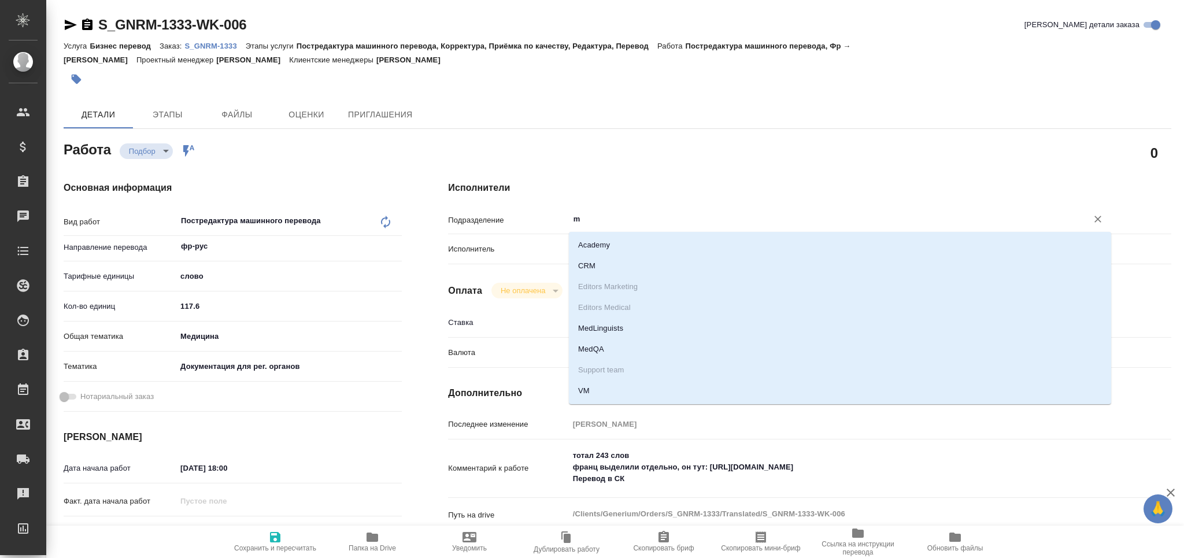
type input "me"
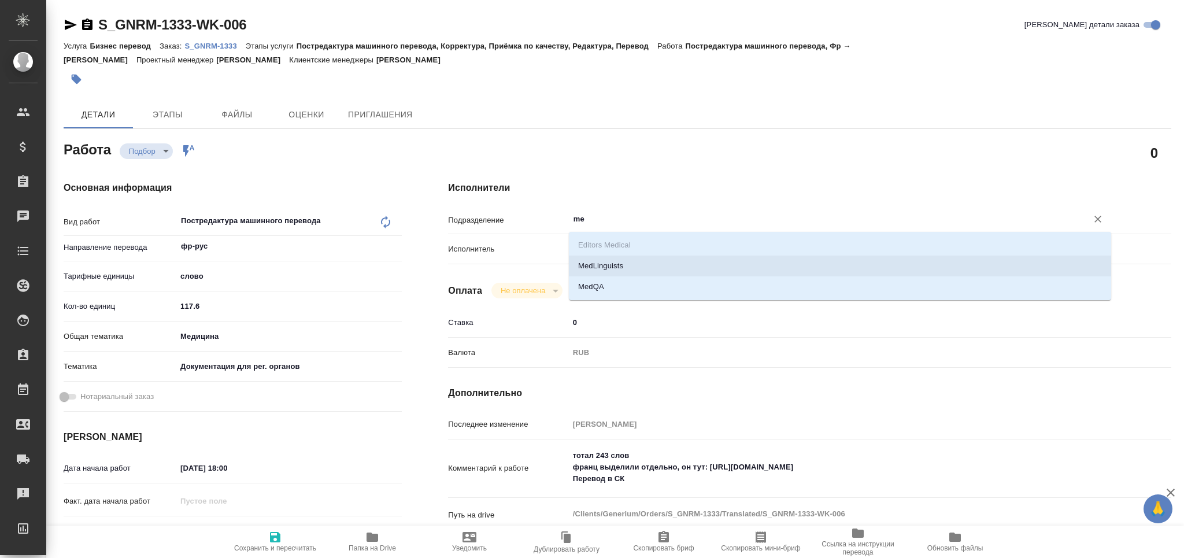
click at [607, 269] on li "MedLinguists" at bounding box center [840, 266] width 542 height 21
type textarea "x"
type input "MedLinguists"
type textarea "x"
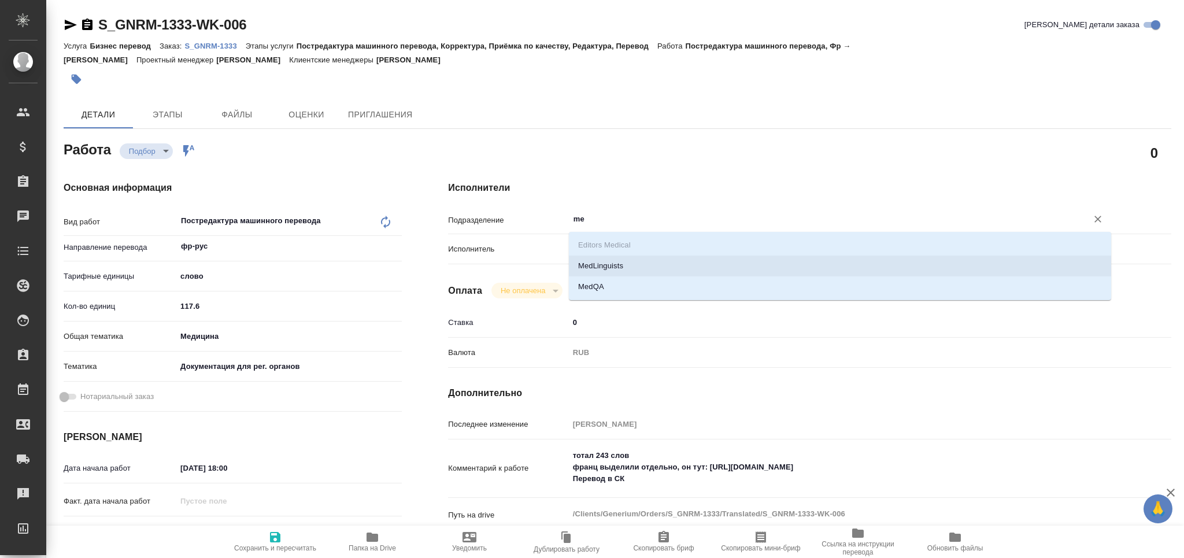
type textarea "x"
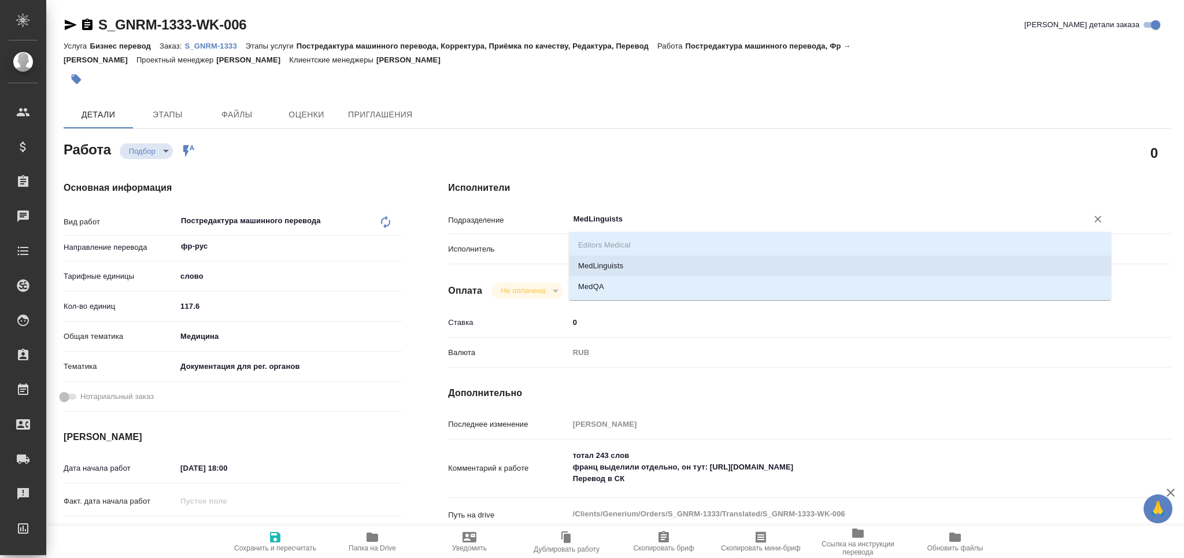
type textarea "x"
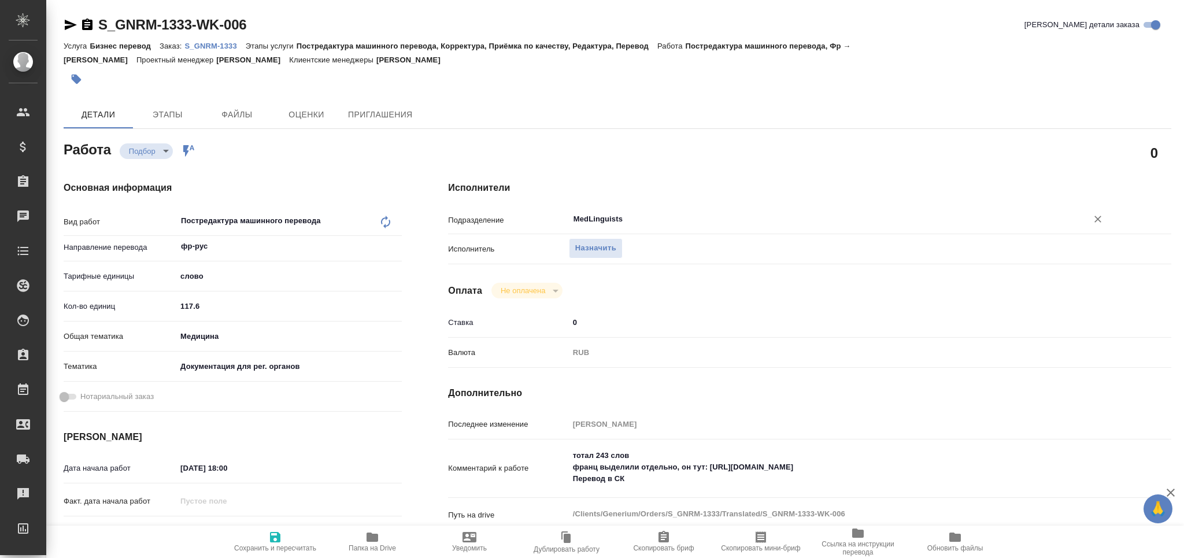
type input "MedLinguists"
click at [287, 537] on span "Сохранить и пересчитать" at bounding box center [275, 541] width 83 height 22
type textarea "x"
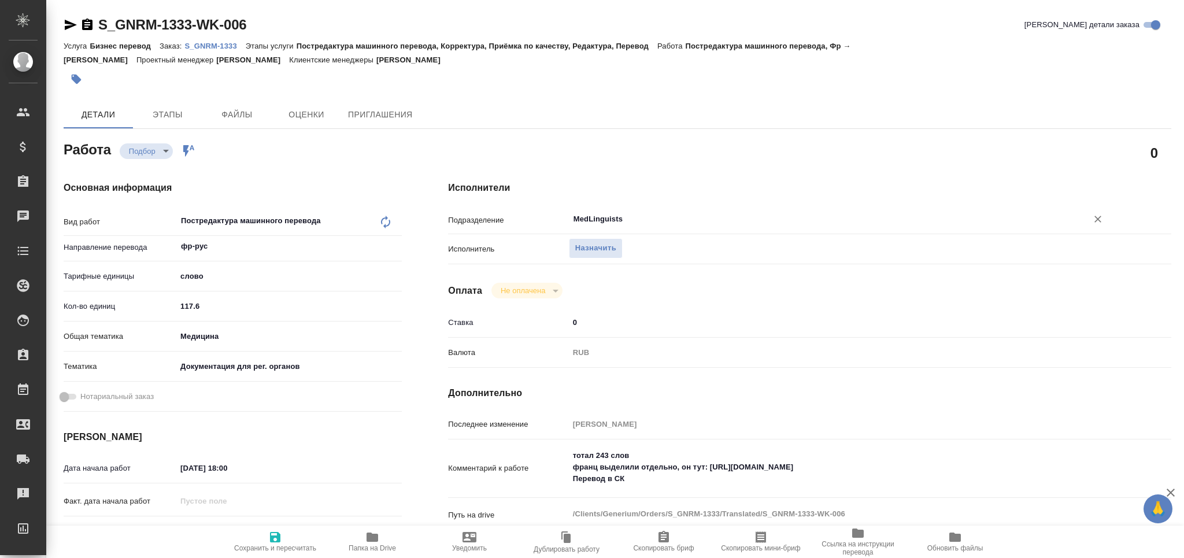
type textarea "x"
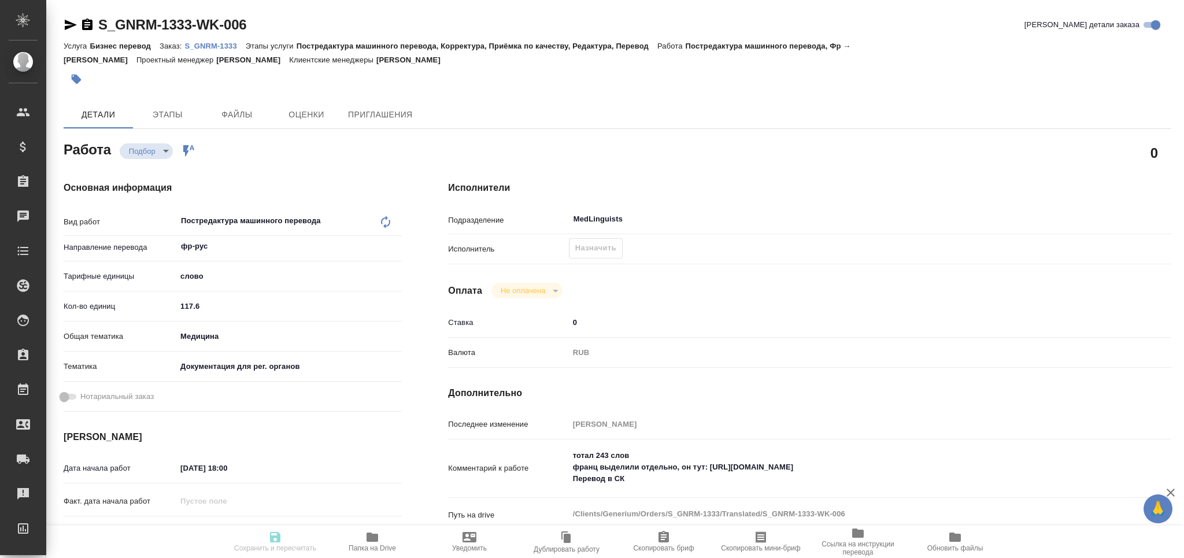
type textarea "x"
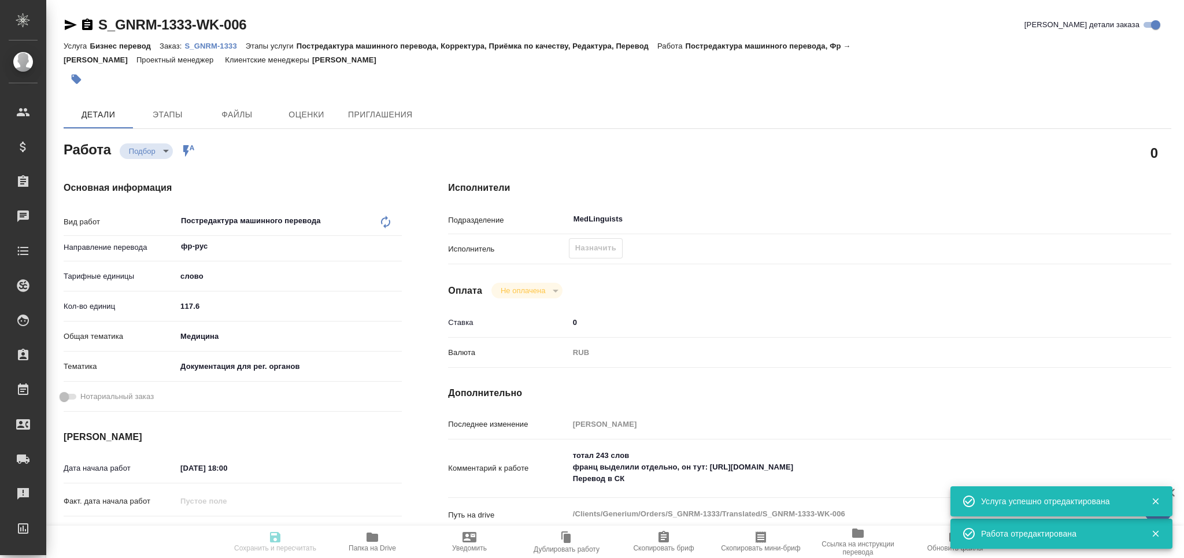
type textarea "x"
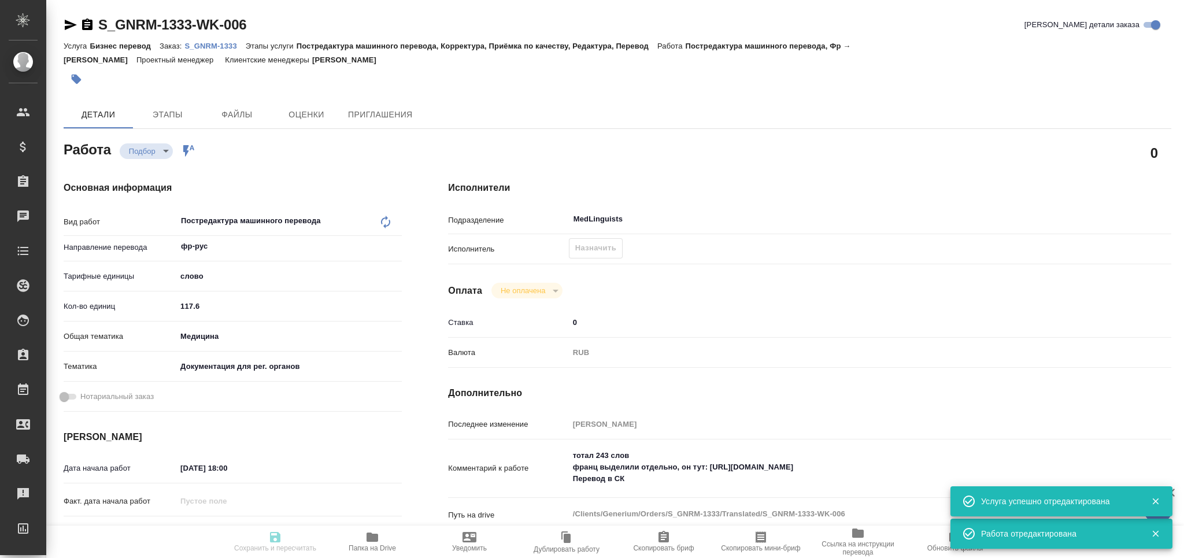
type input "recruiting"
type textarea "Постредактура машинного перевода"
type textarea "x"
type input "фр-рус"
type input "5a8b1489cc6b4906c91bfd90"
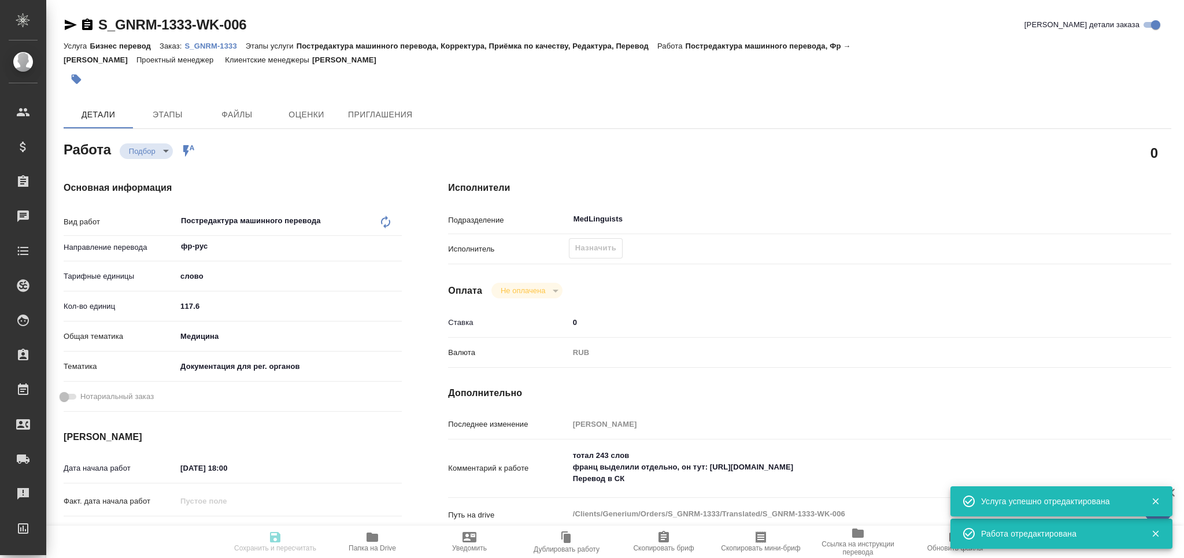
type input "117.6"
type input "med"
type input "5f647205b73bc97568ca66c6"
type input "13.08.2025 18:00"
type input "15.08.2025 13:00"
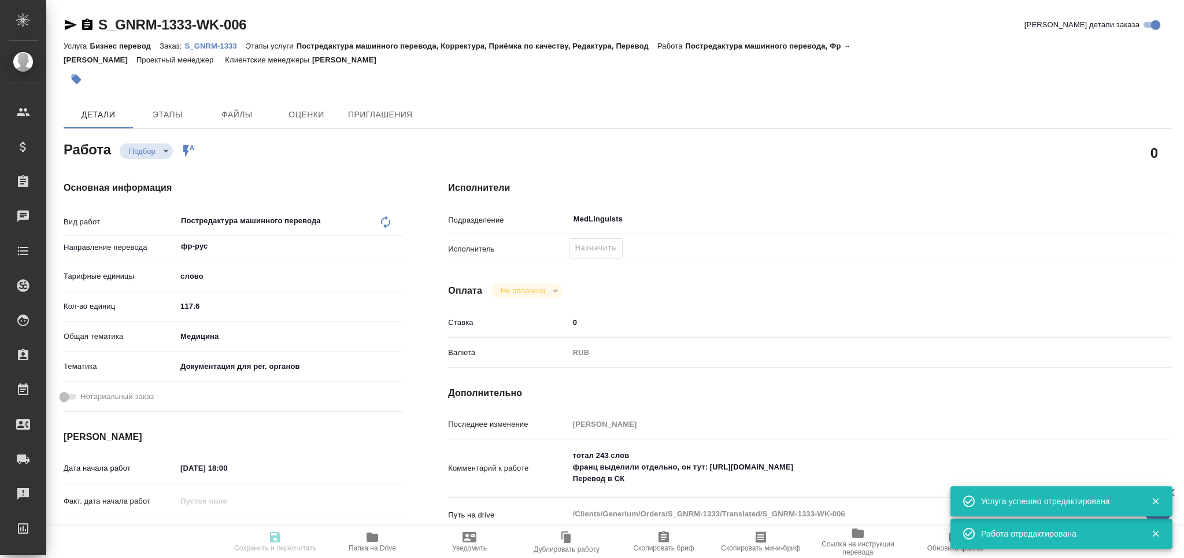
type input "15.08.2025 16:00"
type input "MedLinguists"
type input "notPayed"
type input "0"
type input "RUB"
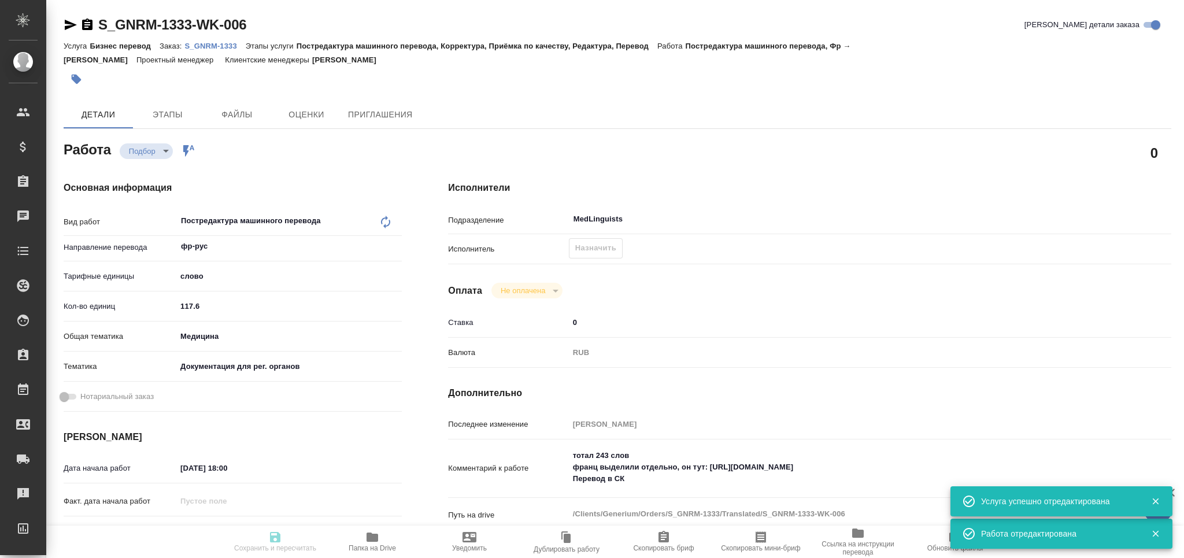
type input "[PERSON_NAME]"
type textarea "тотал 243 слов франц выделили отдельно, он тут: https://drive.awatera.com/s/6yT…"
type textarea "x"
type textarea "/Clients/Generium/Orders/S_GNRM-1333/Translated/S_GNRM-1333-WK-006"
type textarea "x"
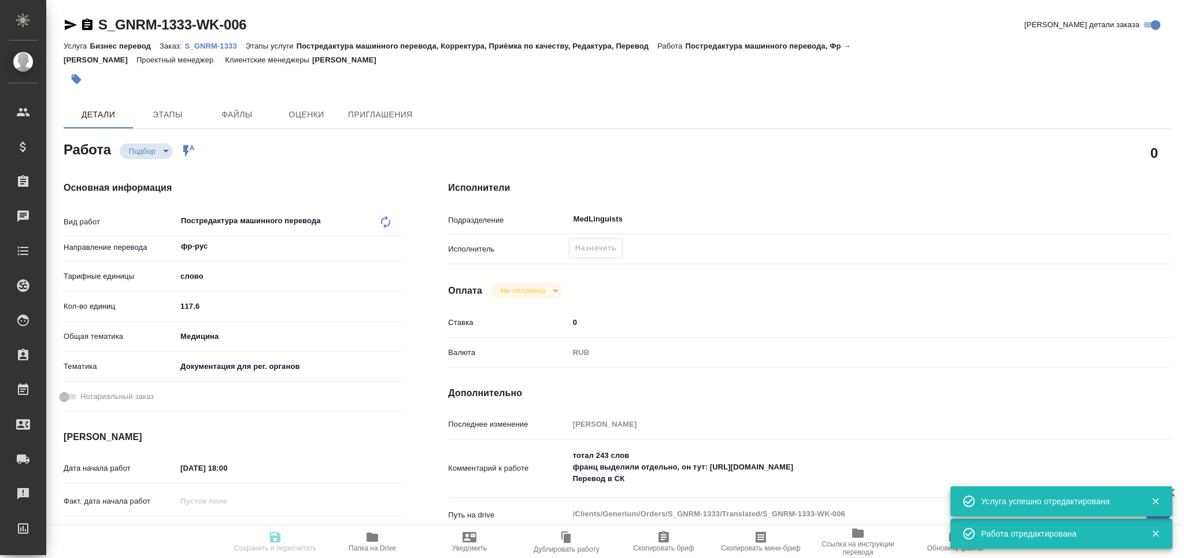
type input "S_GNRM-1333"
type input "Бизнес перевод"
type input "Постредактура машинного перевода, Корректура, Приёмка по качеству, Редактура, П…"
type input "Кабаргина Анна"
type input "[PERSON_NAME]"
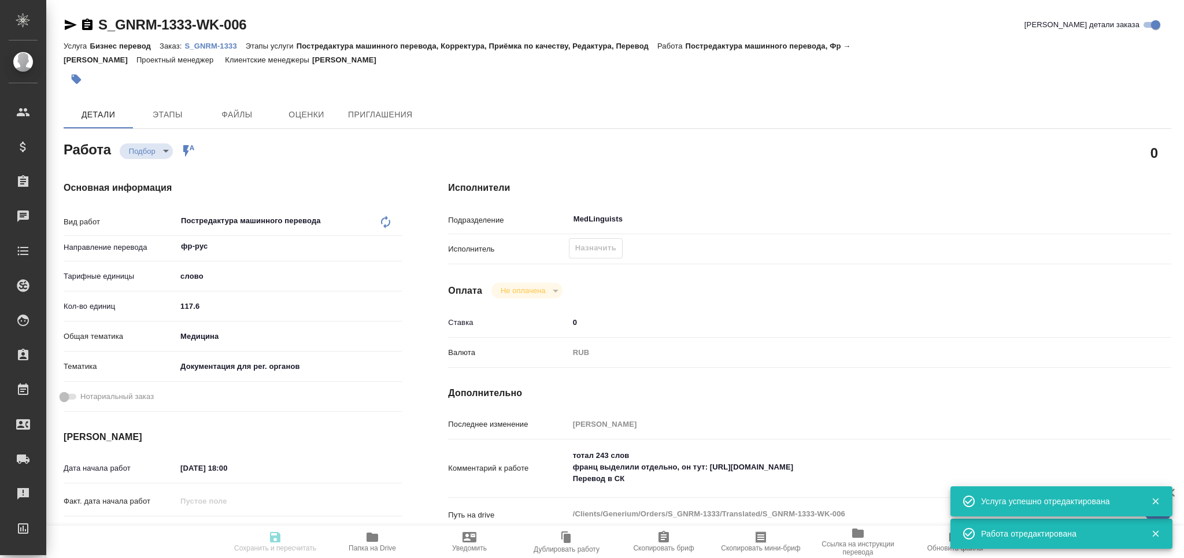
type input "/Clients/Generium/Orders/S_GNRM-1333"
type textarea "x"
type textarea "в перевод на русский язык документ во вложении. Срок: 15.08.2025 перевести весь…"
type textarea "x"
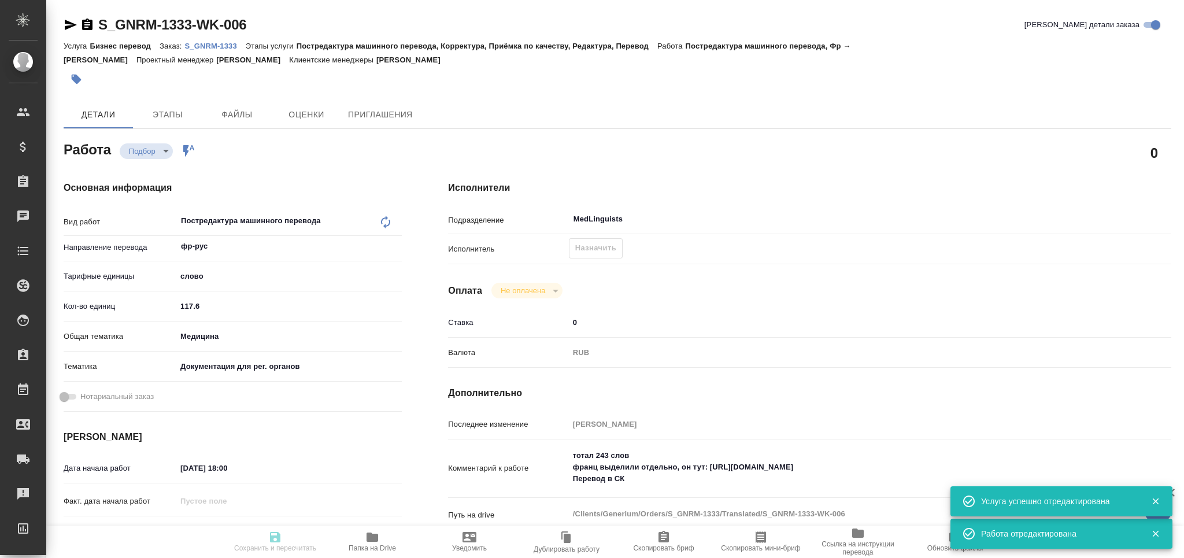
type textarea "x"
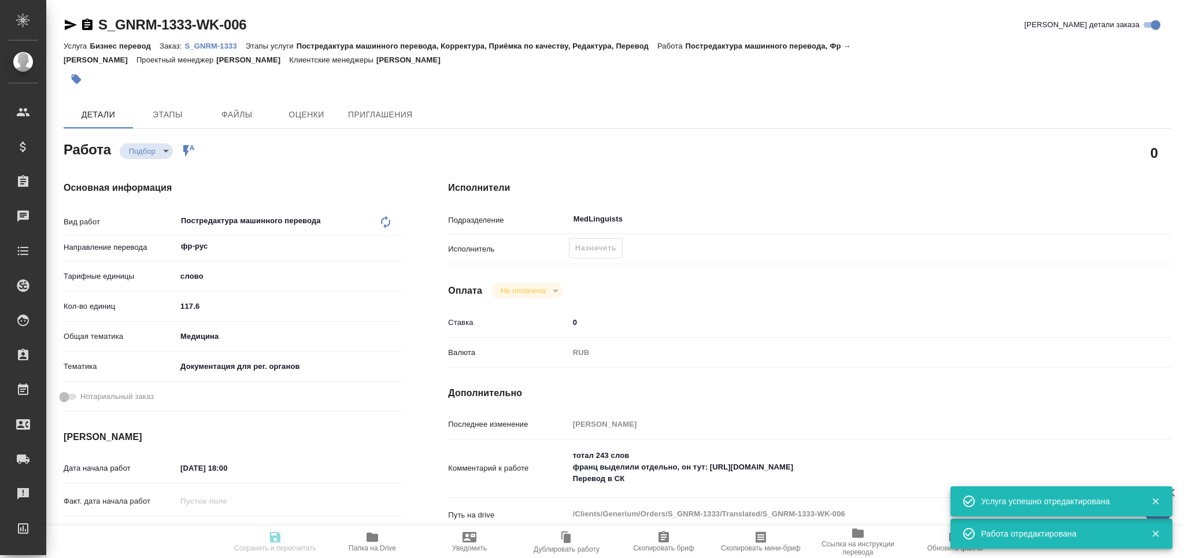
type textarea "x"
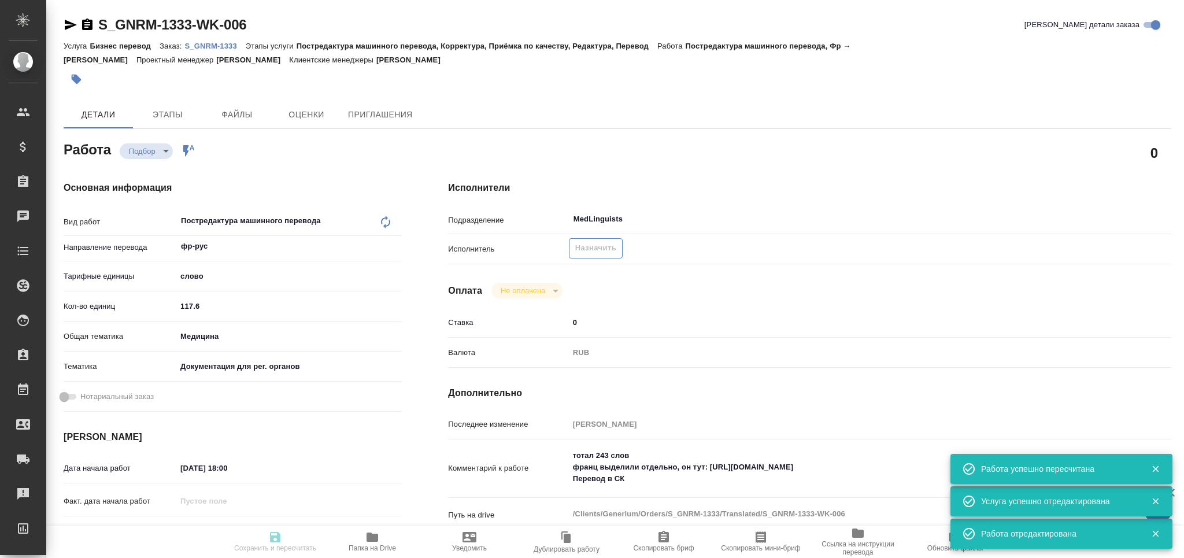
type input "recruiting"
type textarea "Постредактура машинного перевода"
type textarea "x"
type input "фр-рус"
type input "5a8b1489cc6b4906c91bfd90"
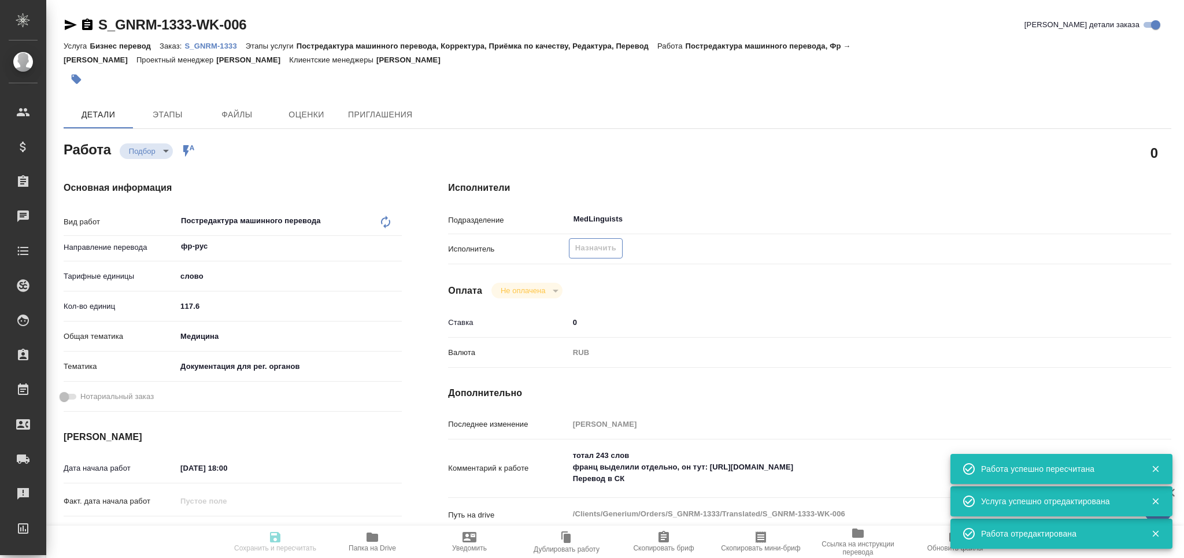
type input "117.6"
type input "med"
type input "5f647205b73bc97568ca66c6"
type input "13.08.2025 18:00"
type input "15.08.2025 13:00"
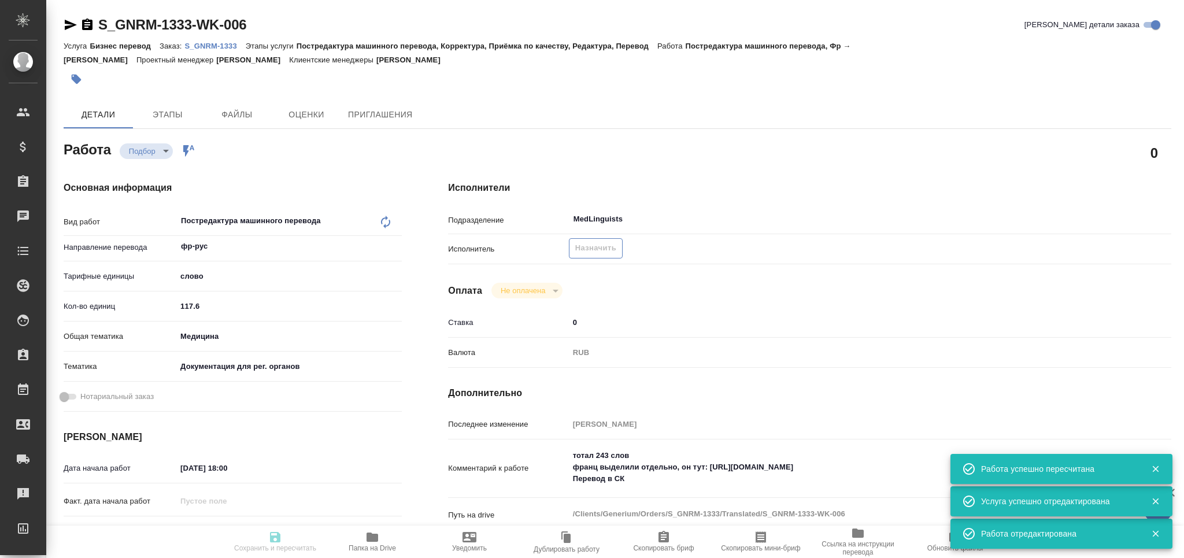
type input "15.08.2025 16:00"
type input "MedLinguists"
type input "notPayed"
type input "0"
type input "RUB"
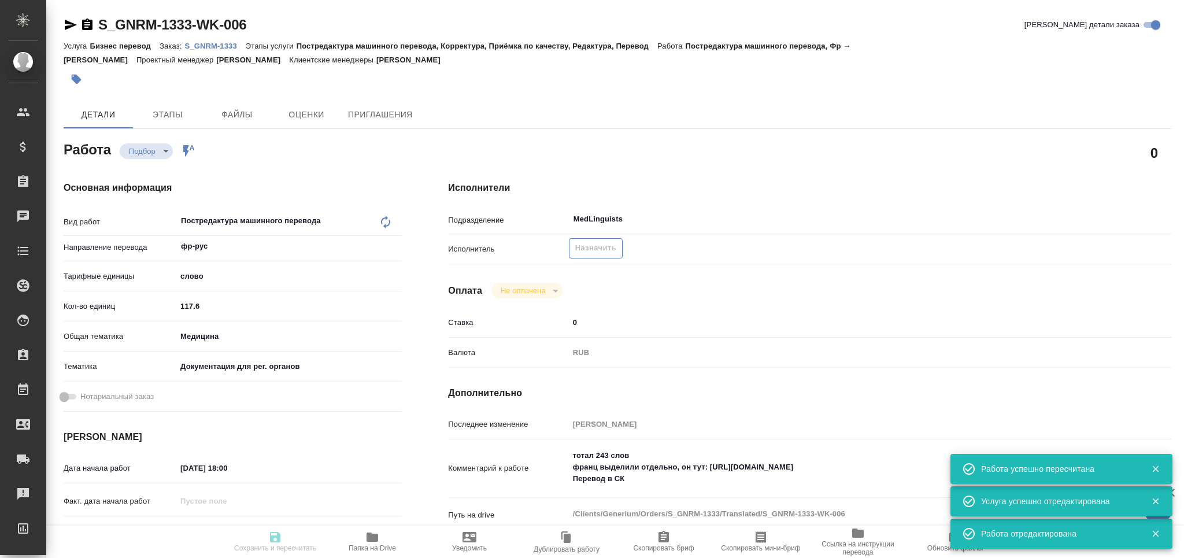
type input "[PERSON_NAME]"
type textarea "тотал 243 слов франц выделили отдельно, он тут: https://drive.awatera.com/s/6yT…"
type textarea "x"
type textarea "/Clients/Generium/Orders/S_GNRM-1333/Translated/S_GNRM-1333-WK-006"
type textarea "x"
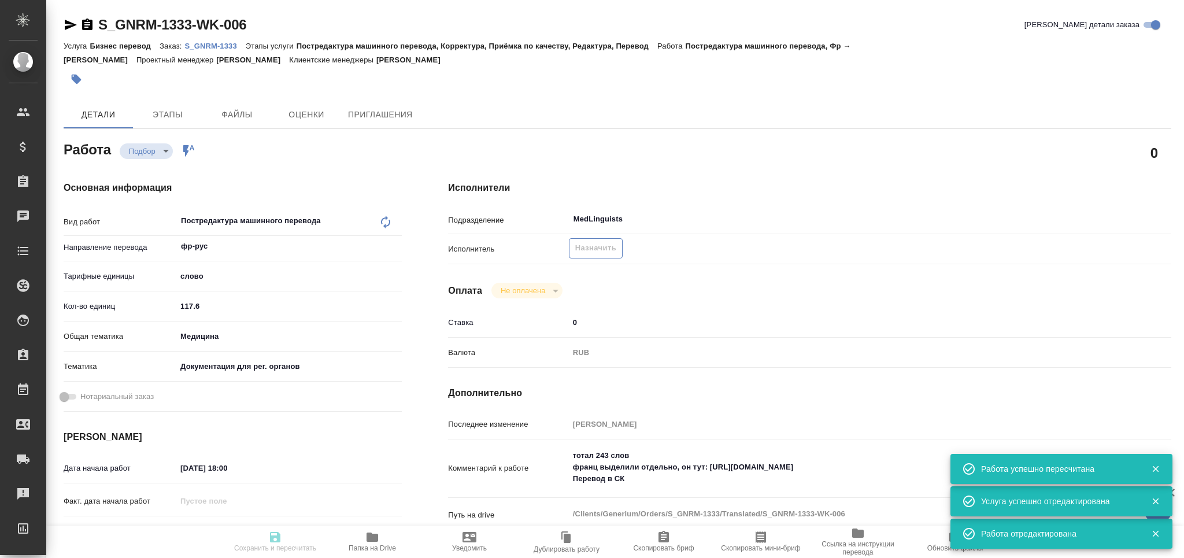
type input "S_GNRM-1333"
type input "Бизнес перевод"
type input "Постредактура машинного перевода, Корректура, Приёмка по качеству, Редактура, П…"
type input "Кабаргина Анна"
type input "[PERSON_NAME]"
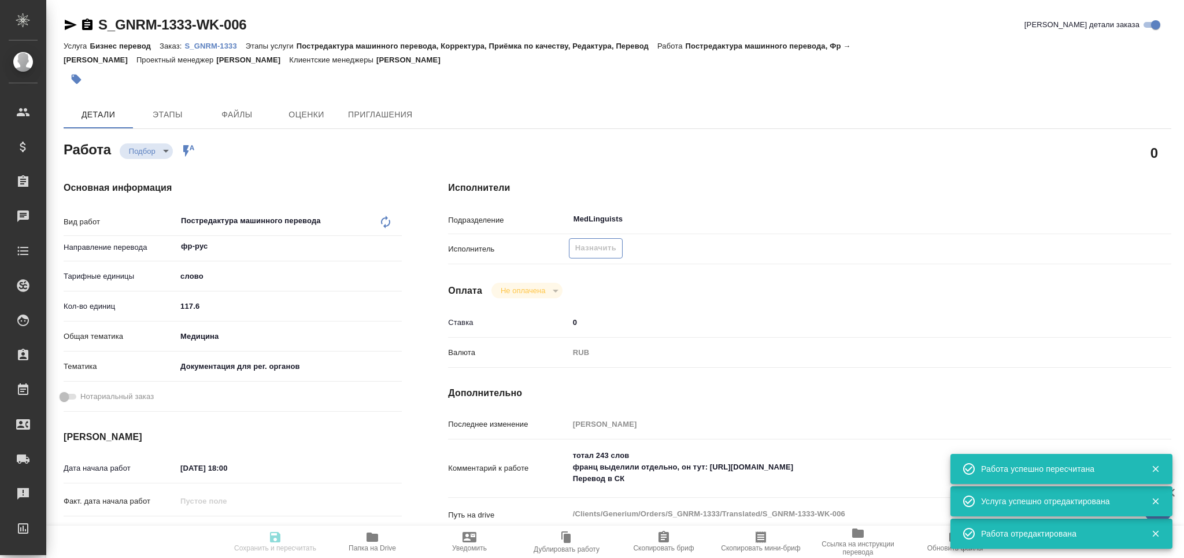
type input "/Clients/Generium/Orders/S_GNRM-1333"
type textarea "x"
type textarea "в перевод на русский язык документ во вложении. Срок: 15.08.2025 перевести весь…"
type textarea "x"
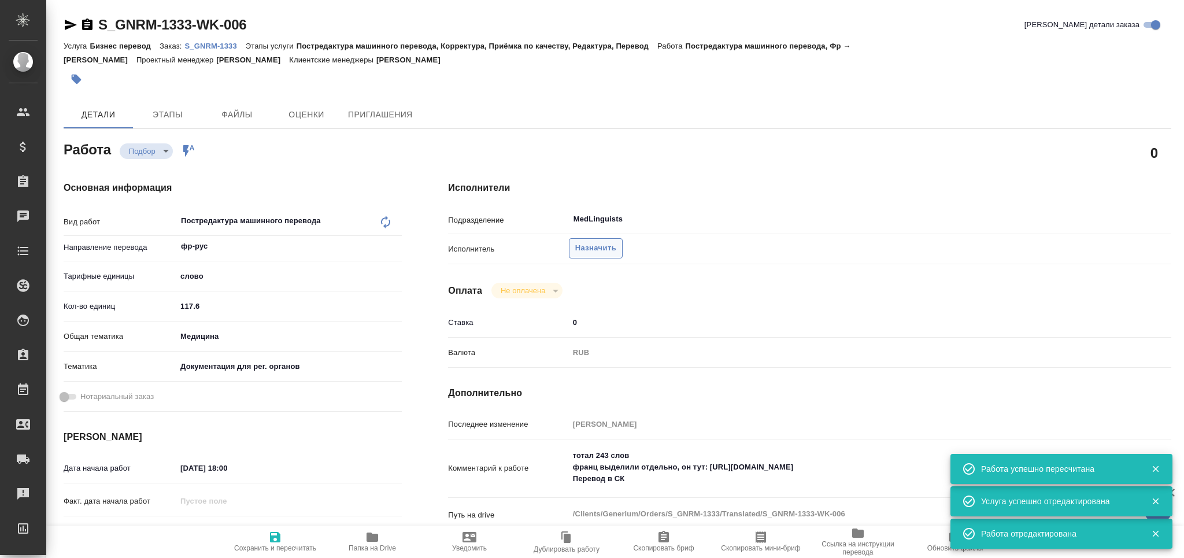
type textarea "x"
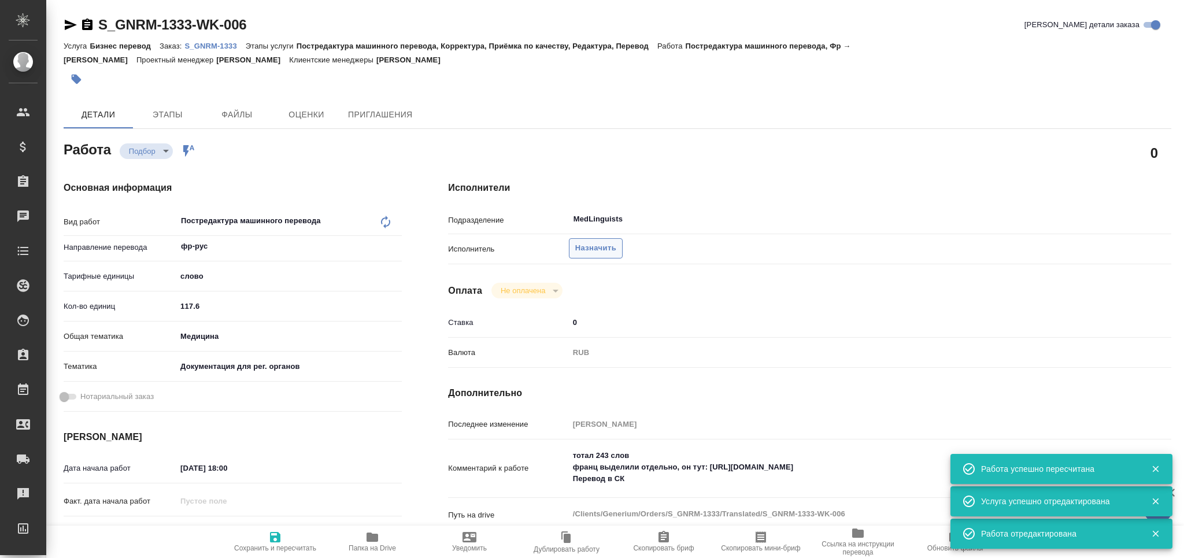
type textarea "x"
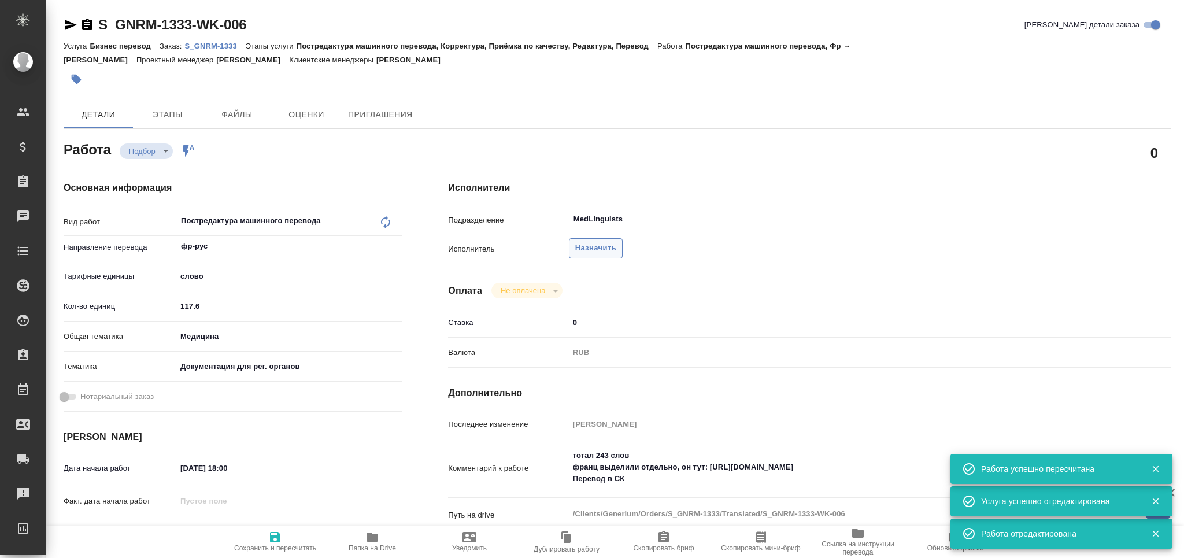
type textarea "x"
click at [593, 246] on span "Назначить" at bounding box center [595, 248] width 41 height 13
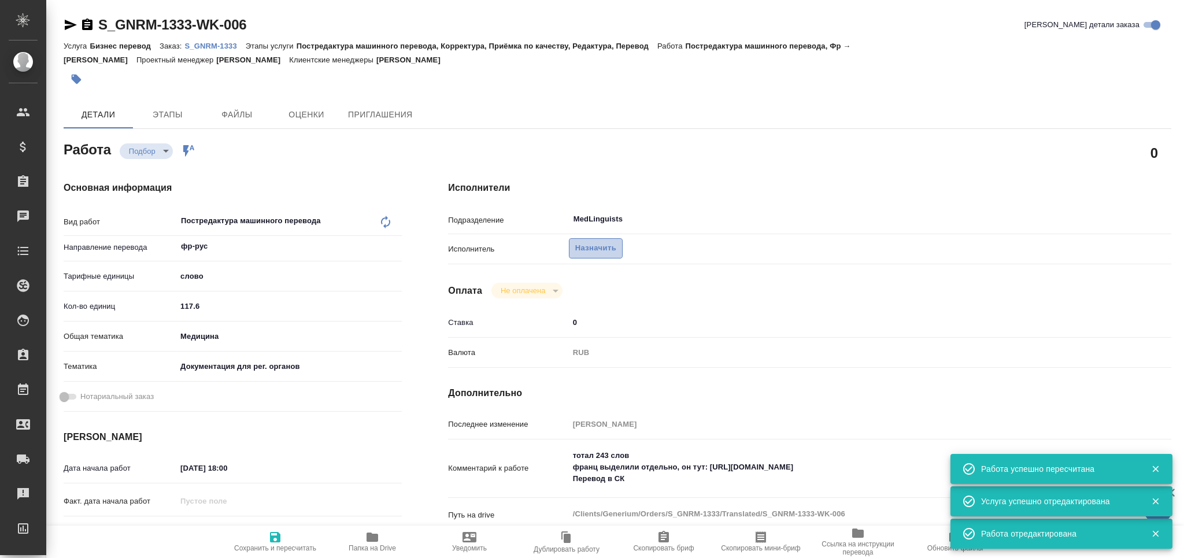
type textarea "x"
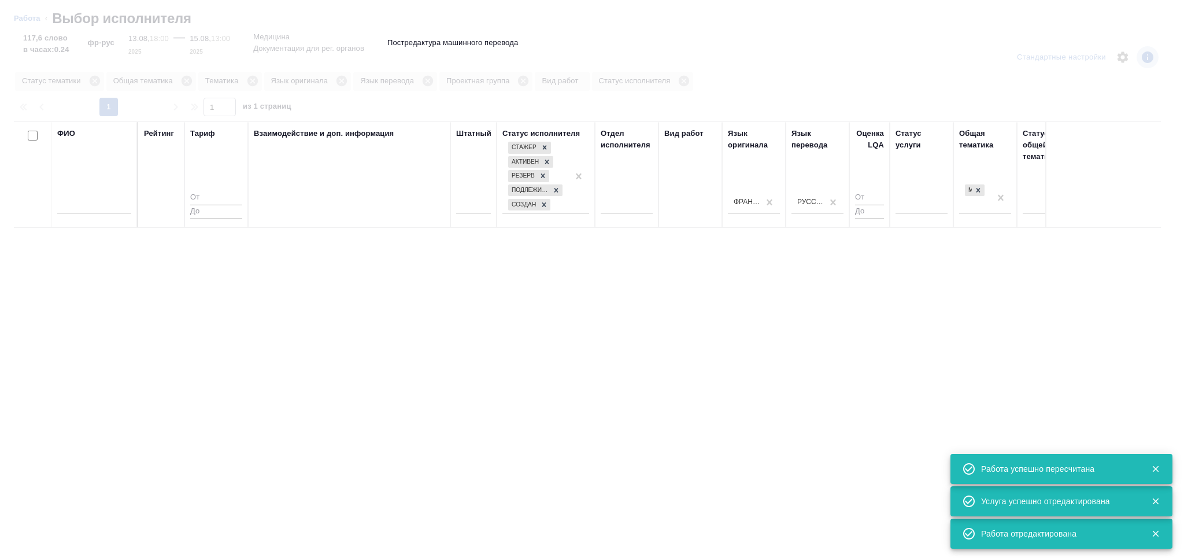
type textarea "x"
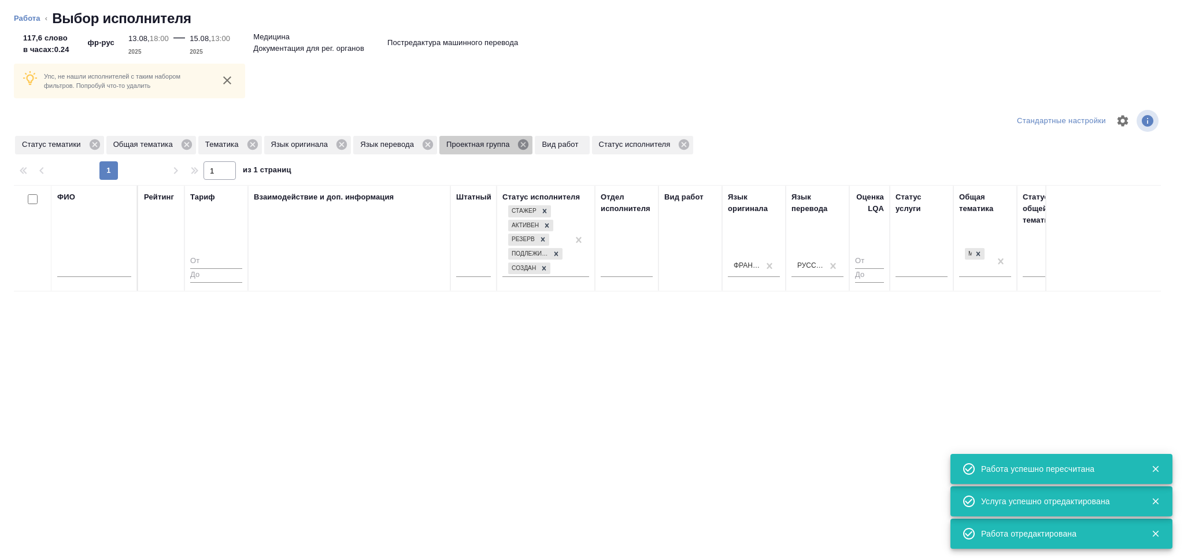
click at [520, 142] on icon at bounding box center [523, 144] width 10 height 10
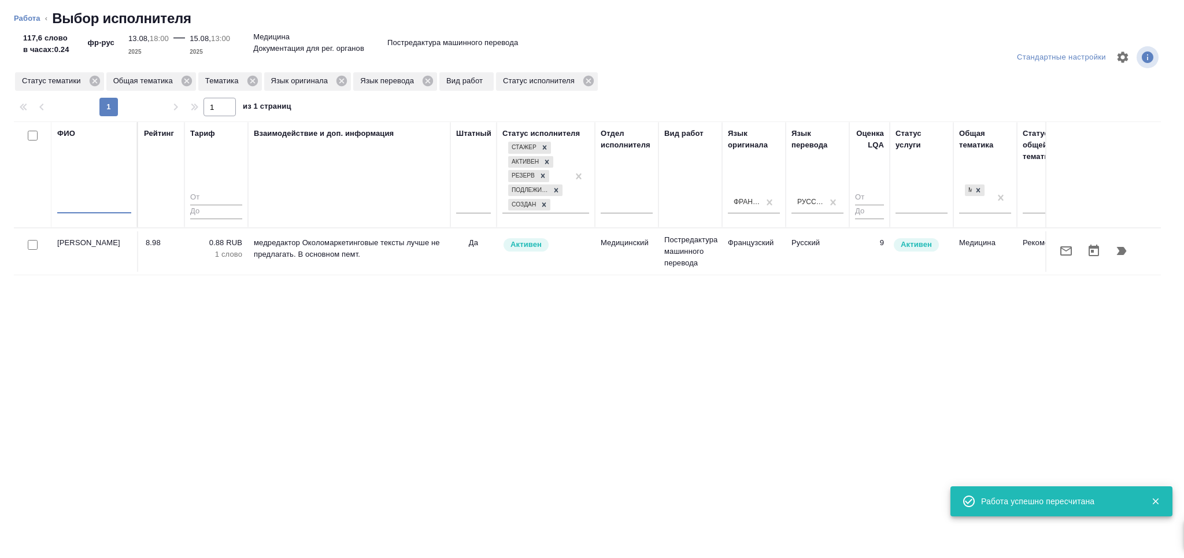
click at [88, 213] on input "text" at bounding box center [94, 206] width 74 height 14
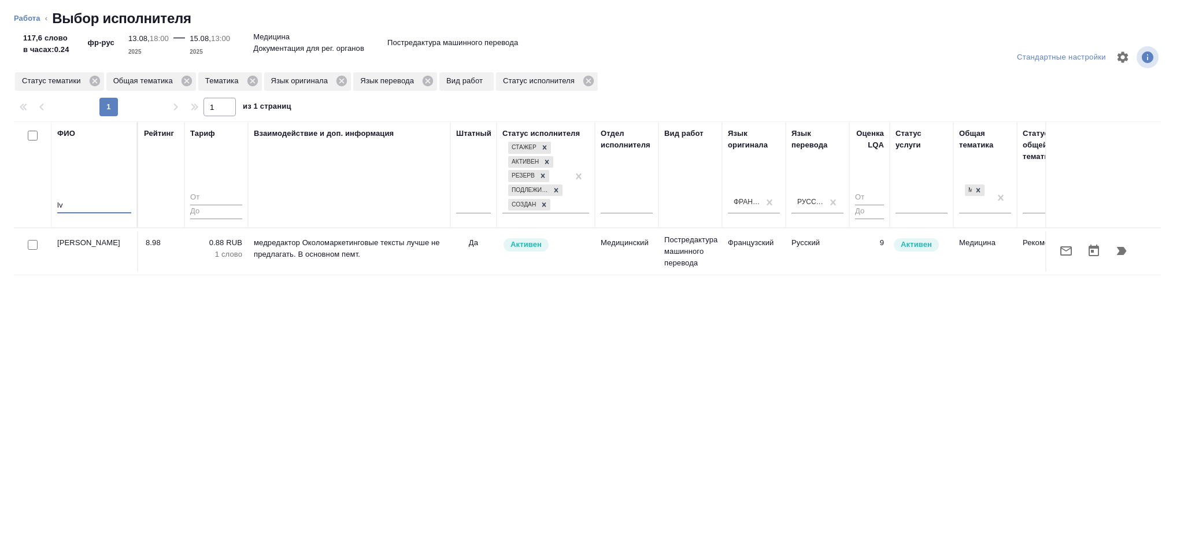
type input "l"
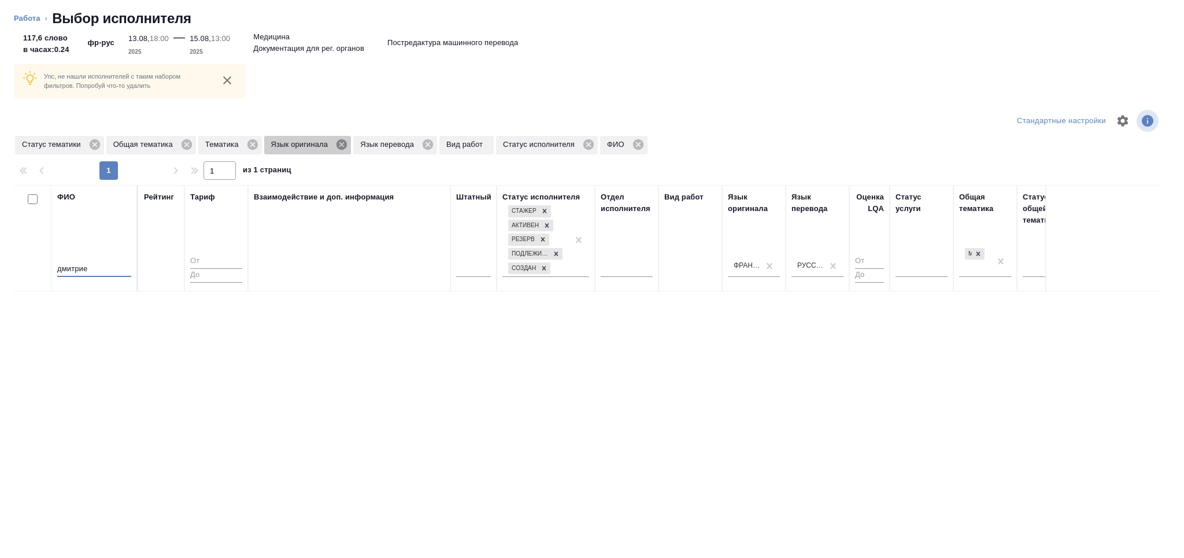
click at [346, 142] on icon at bounding box center [341, 144] width 13 height 13
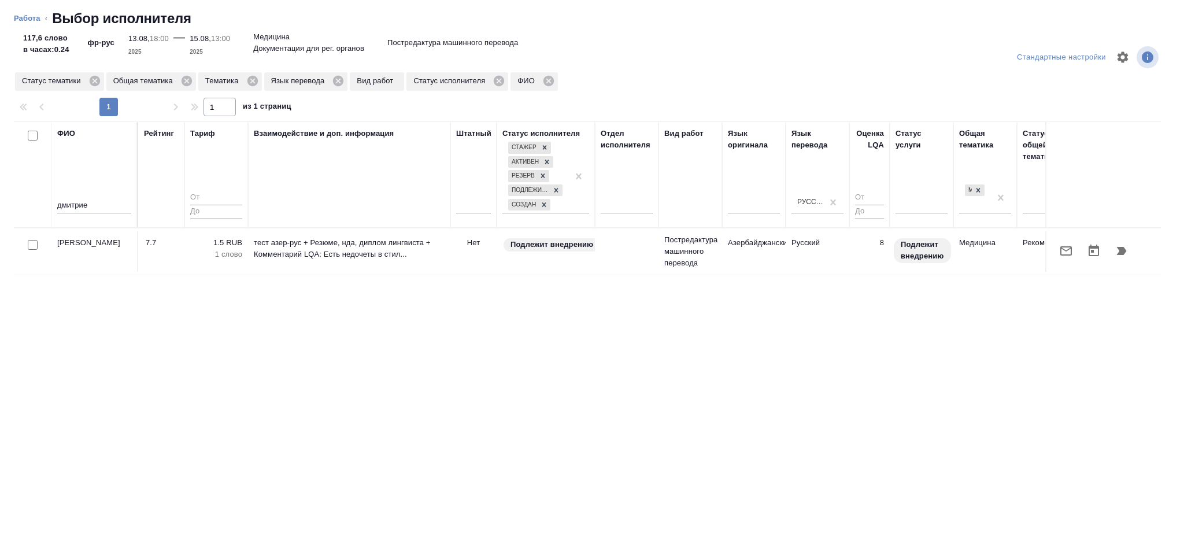
click at [105, 207] on input "дмитрие" at bounding box center [94, 206] width 74 height 14
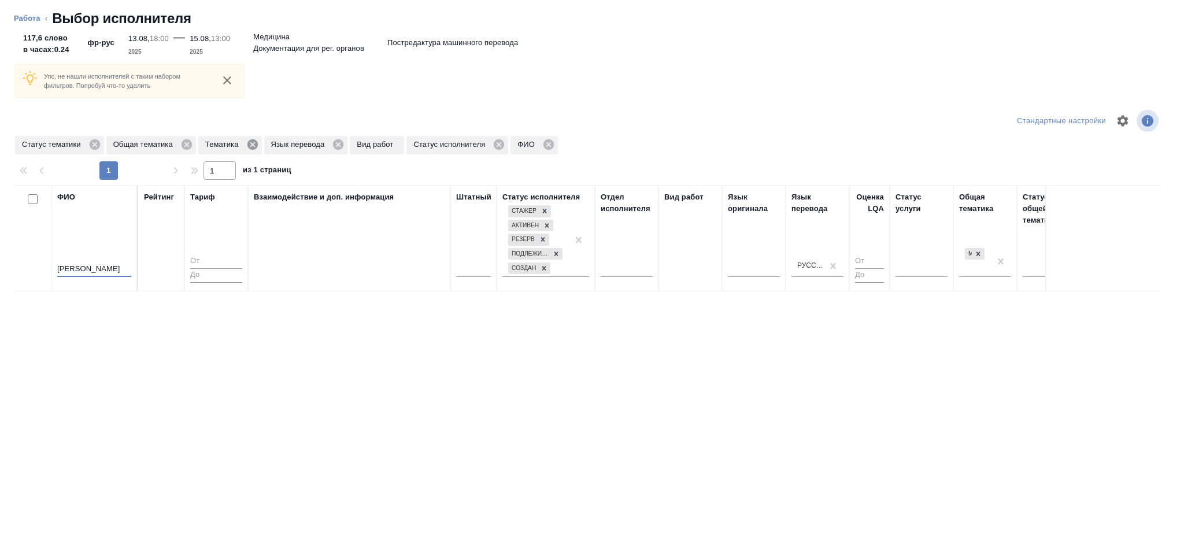
type input "дмитриева"
click at [253, 142] on icon at bounding box center [252, 144] width 10 height 10
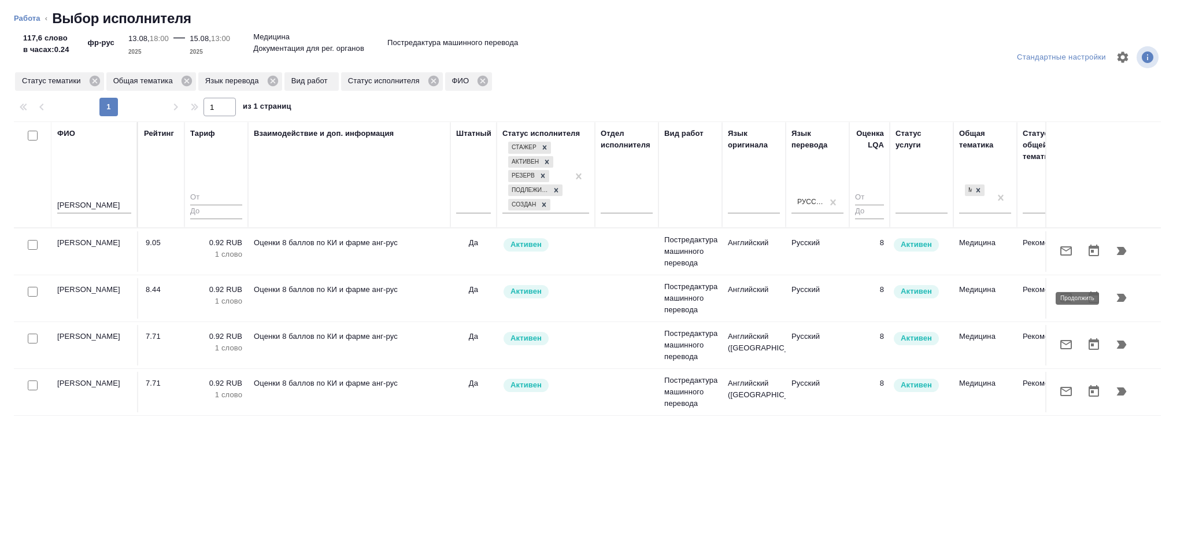
click at [1123, 298] on icon "button" at bounding box center [1122, 298] width 10 height 8
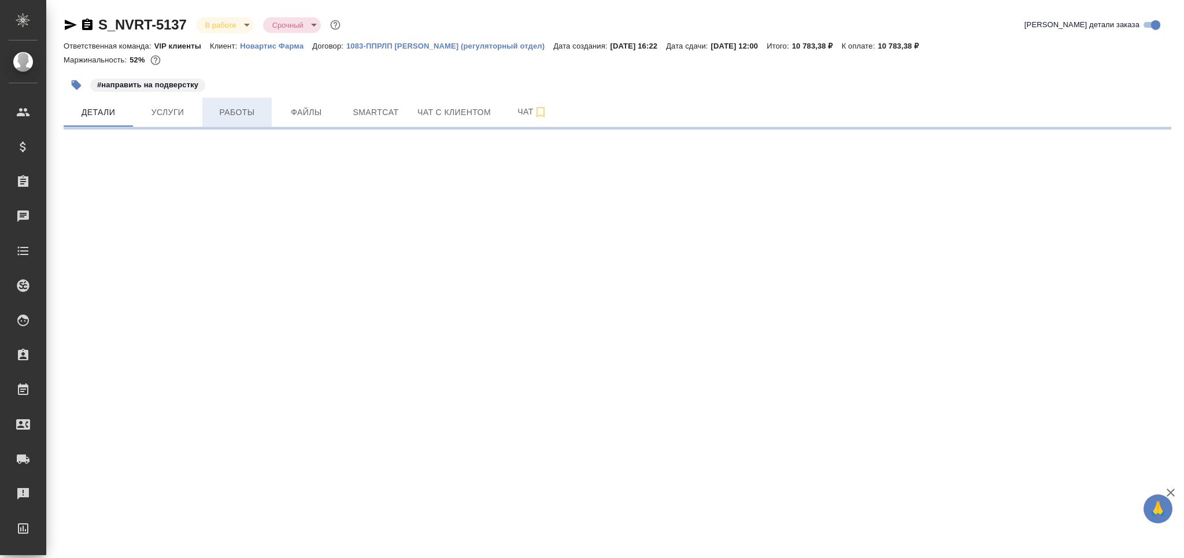
click at [219, 112] on span "Работы" at bounding box center [237, 112] width 56 height 14
select select "RU"
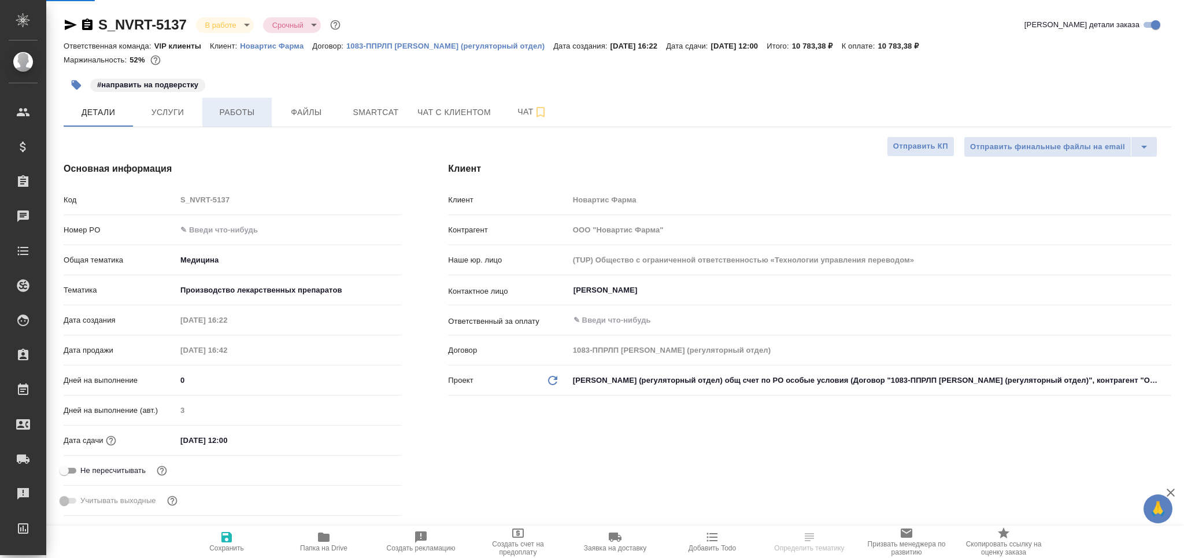
type textarea "x"
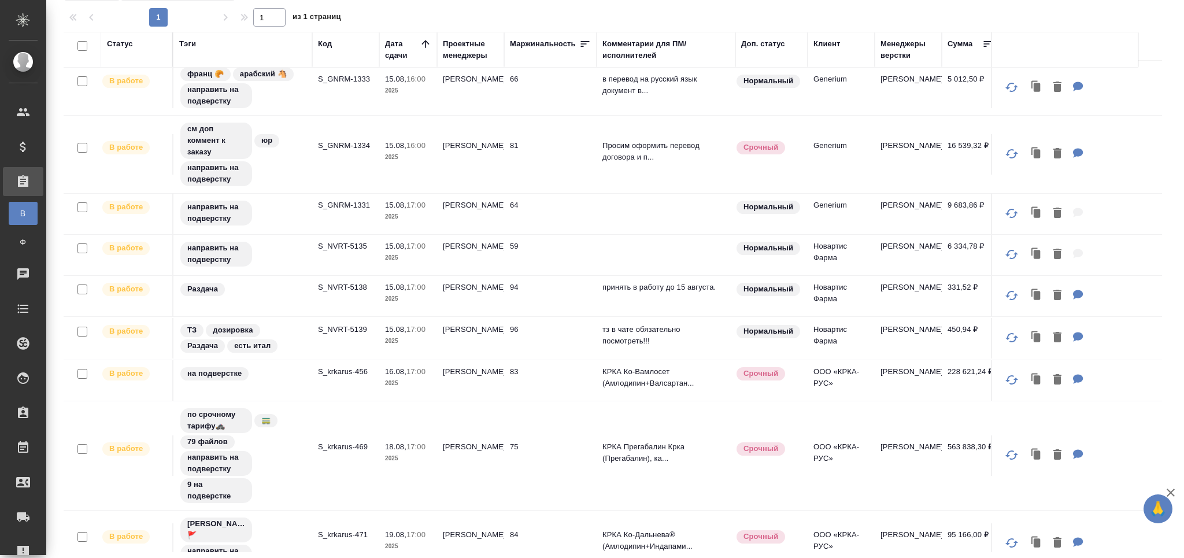
scroll to position [258, 0]
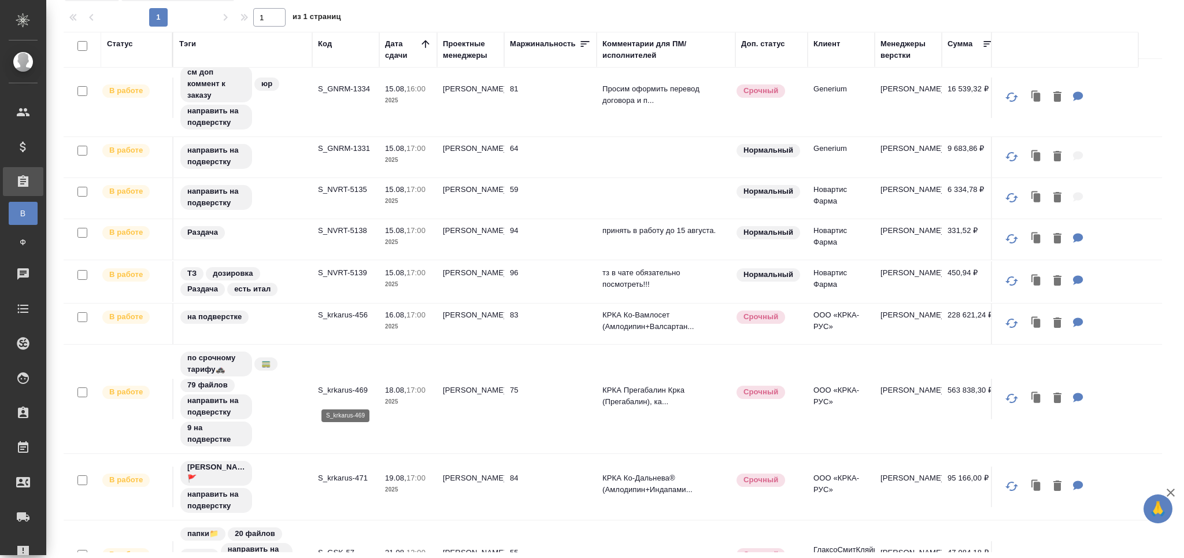
click at [343, 395] on p "S_krkarus-469" at bounding box center [346, 390] width 56 height 12
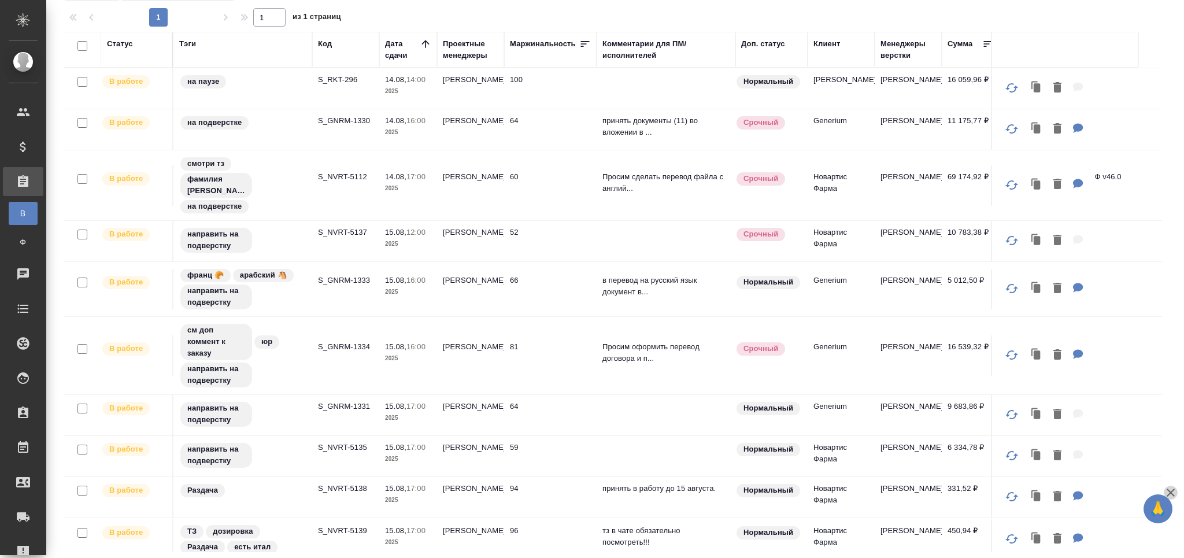
click at [1171, 493] on icon "button" at bounding box center [1171, 493] width 14 height 14
drag, startPoint x: 475, startPoint y: 509, endPoint x: 327, endPoint y: 538, distance: 150.8
click at [470, 109] on td "[PERSON_NAME]" at bounding box center [470, 88] width 67 height 40
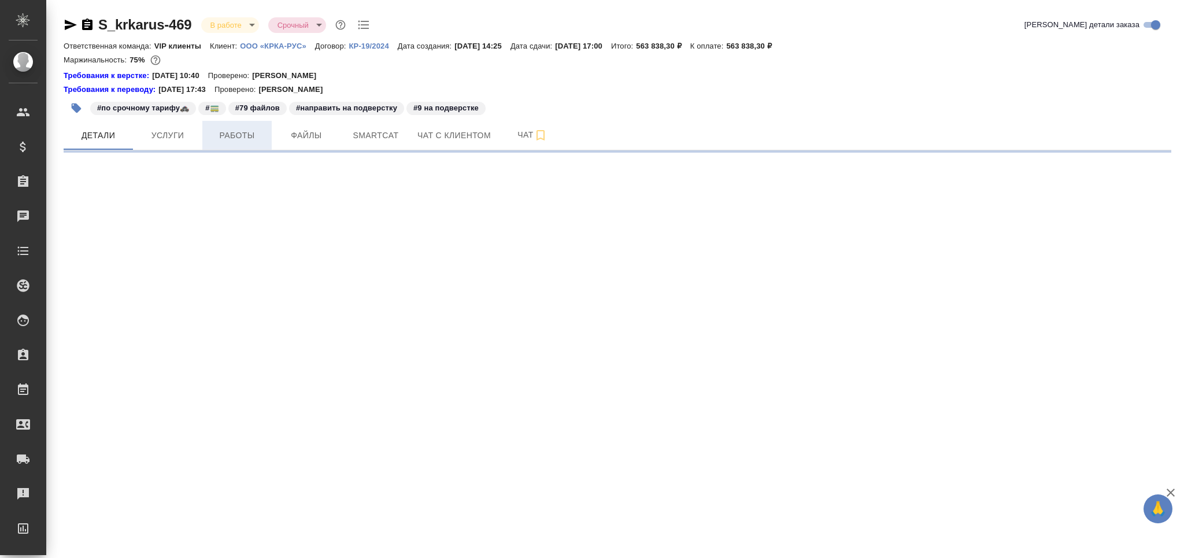
select select "RU"
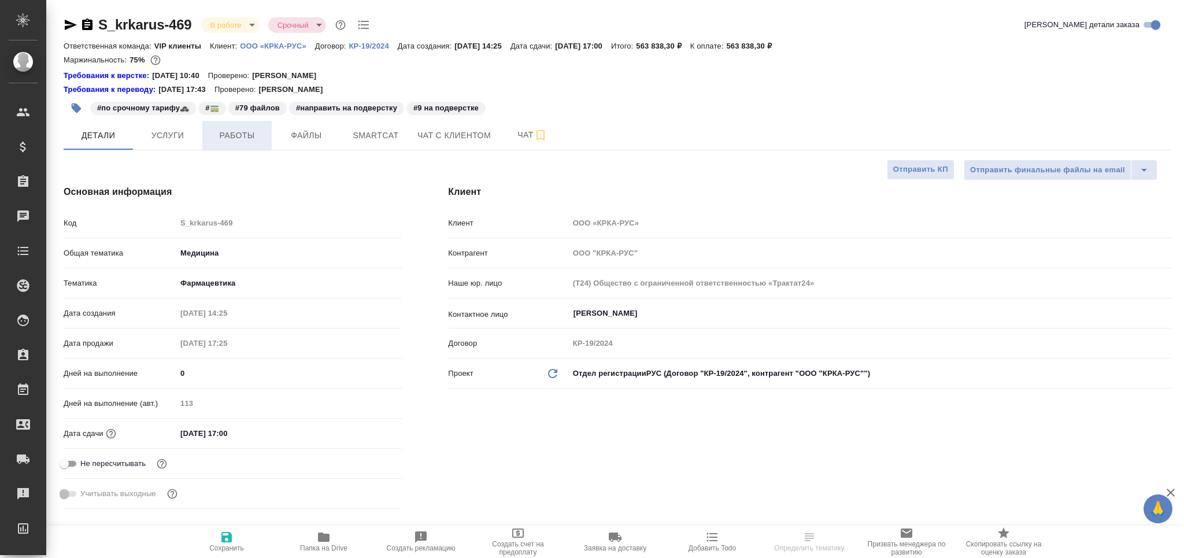
type textarea "x"
click at [250, 136] on span "Работы" at bounding box center [237, 135] width 56 height 14
type textarea "x"
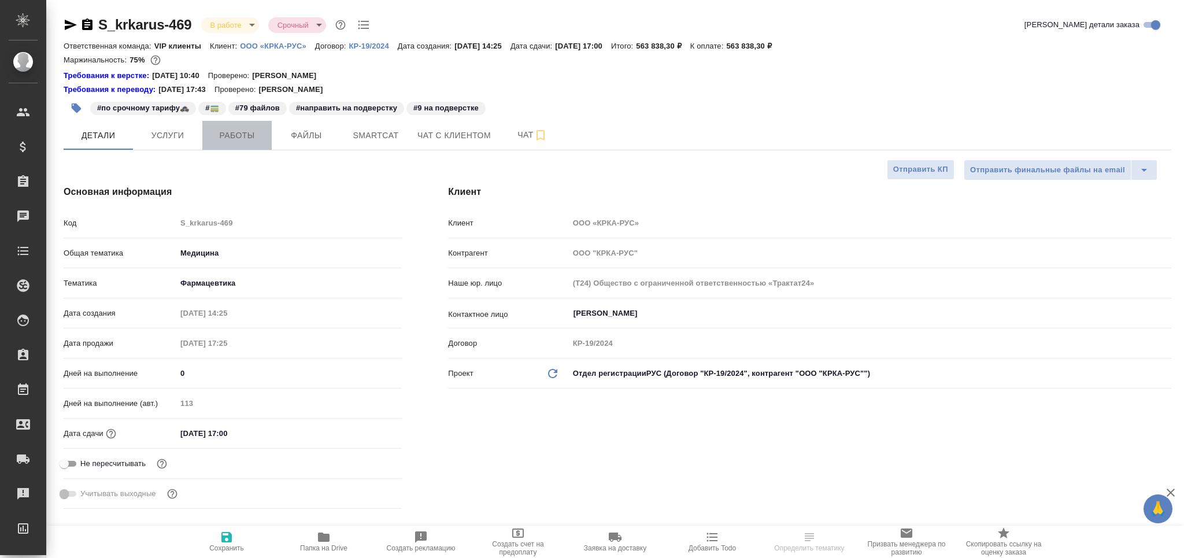
type textarea "x"
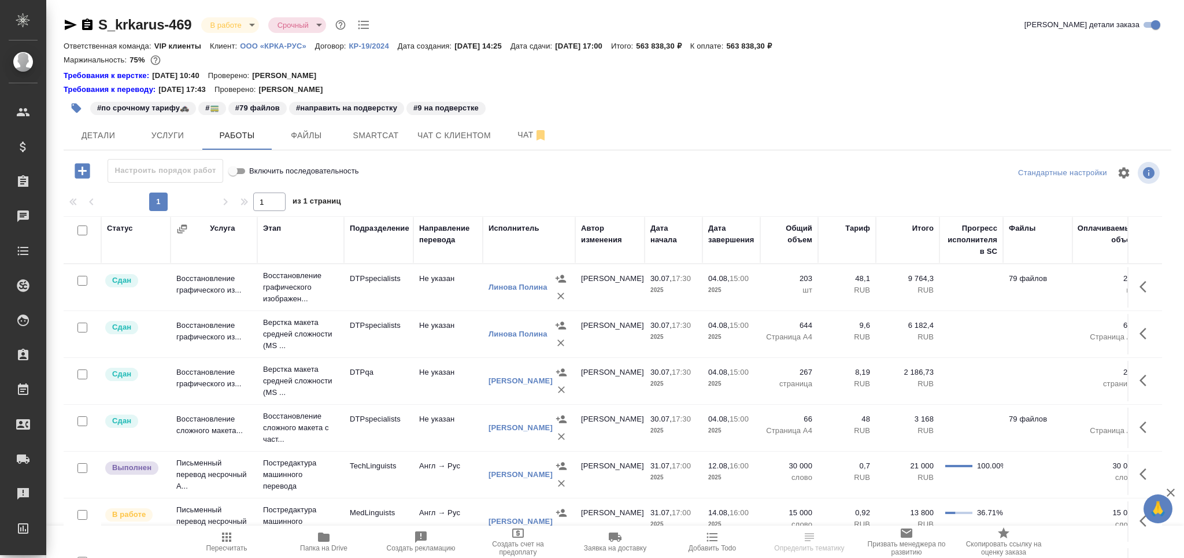
click at [68, 108] on button "button" at bounding box center [76, 107] width 25 height 25
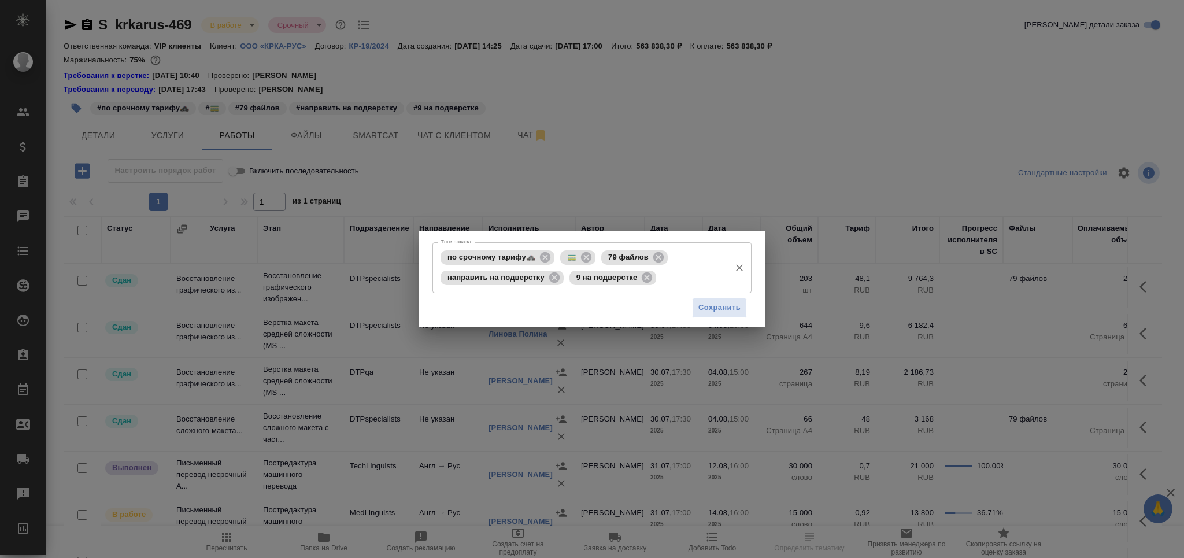
click at [703, 279] on input "Тэги заказа" at bounding box center [691, 278] width 65 height 20
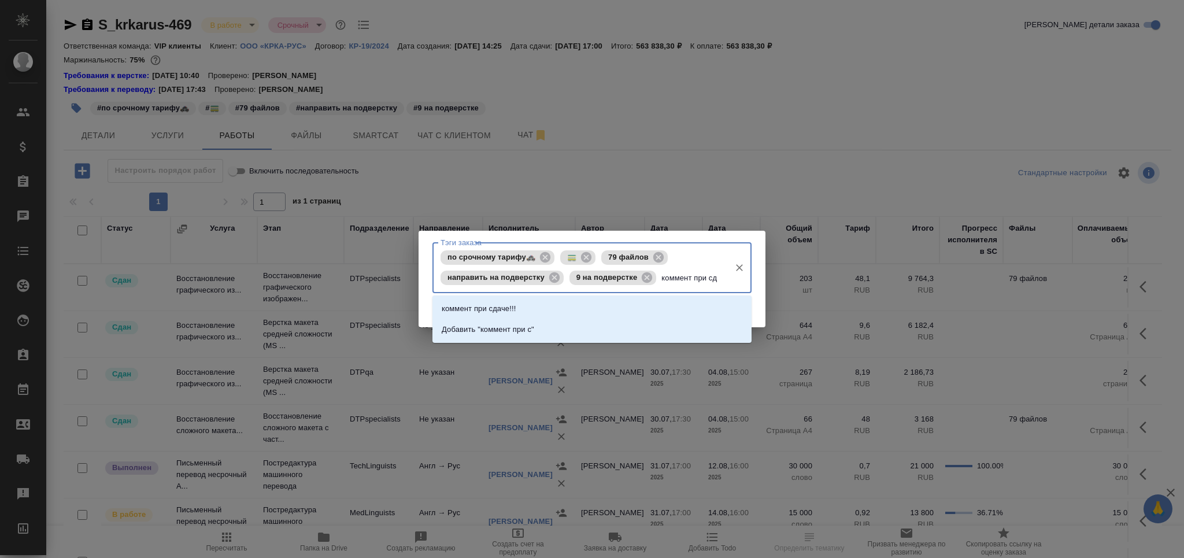
type input "коммент при сда"
click at [563, 315] on li "коммент при сдаче!!!" at bounding box center [591, 308] width 319 height 21
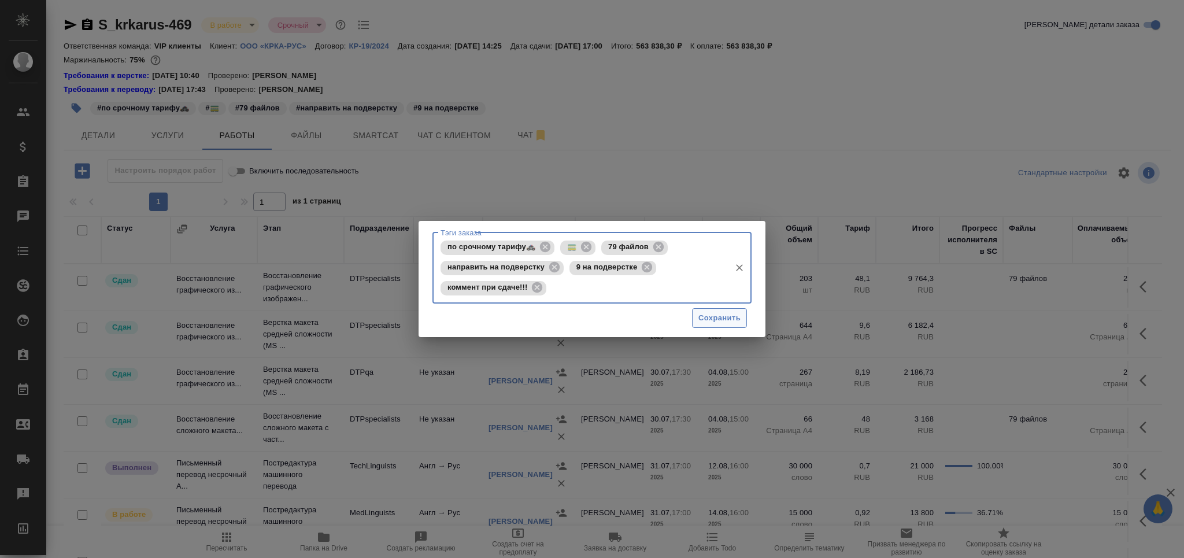
click at [723, 317] on span "Сохранить" at bounding box center [719, 318] width 42 height 13
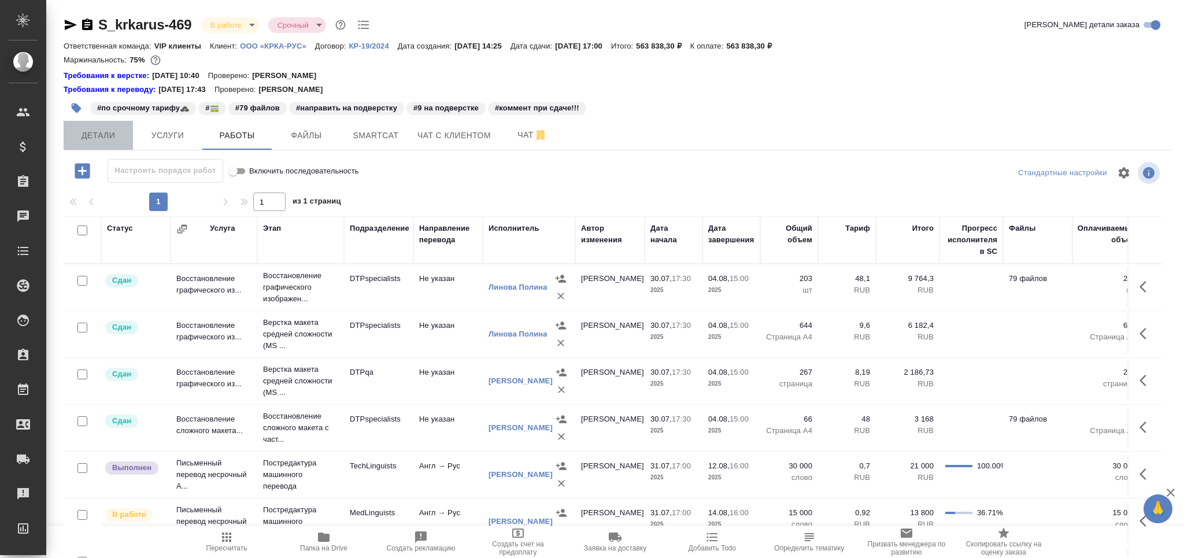
click at [96, 128] on span "Детали" at bounding box center [99, 135] width 56 height 14
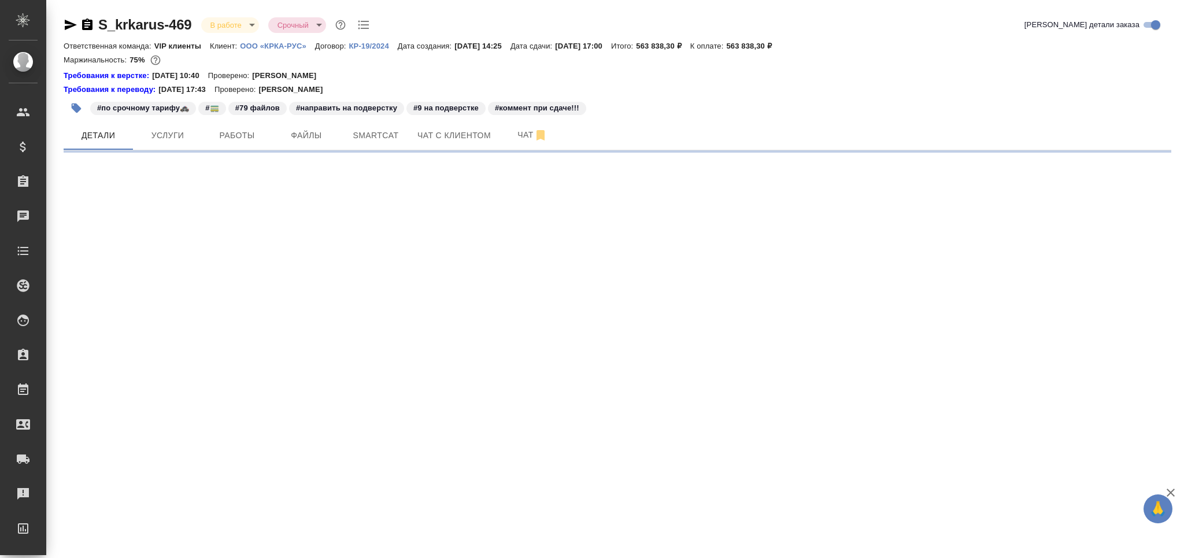
select select "RU"
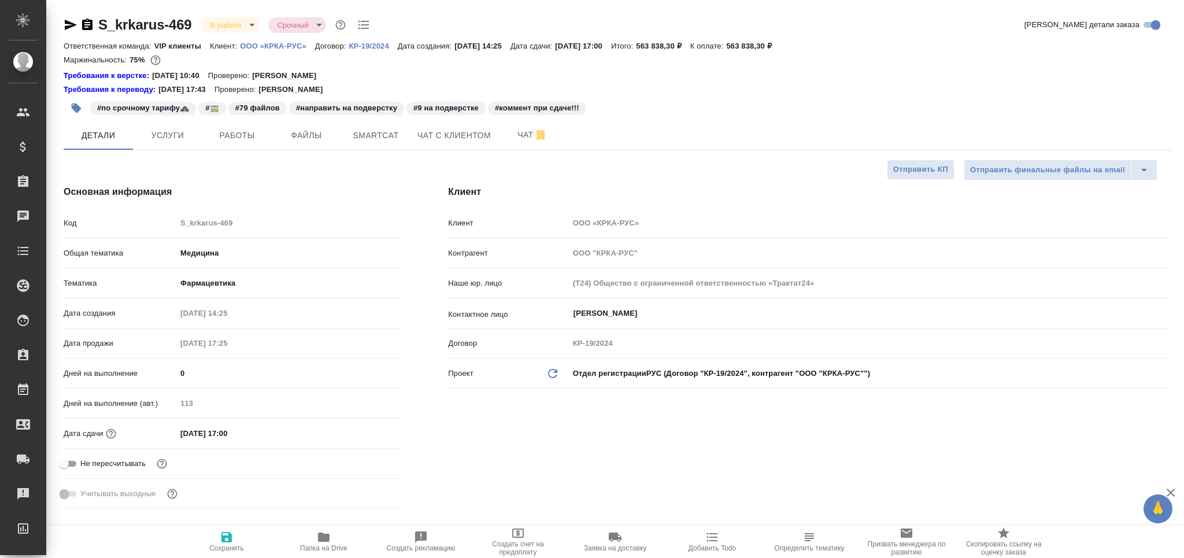
type textarea "x"
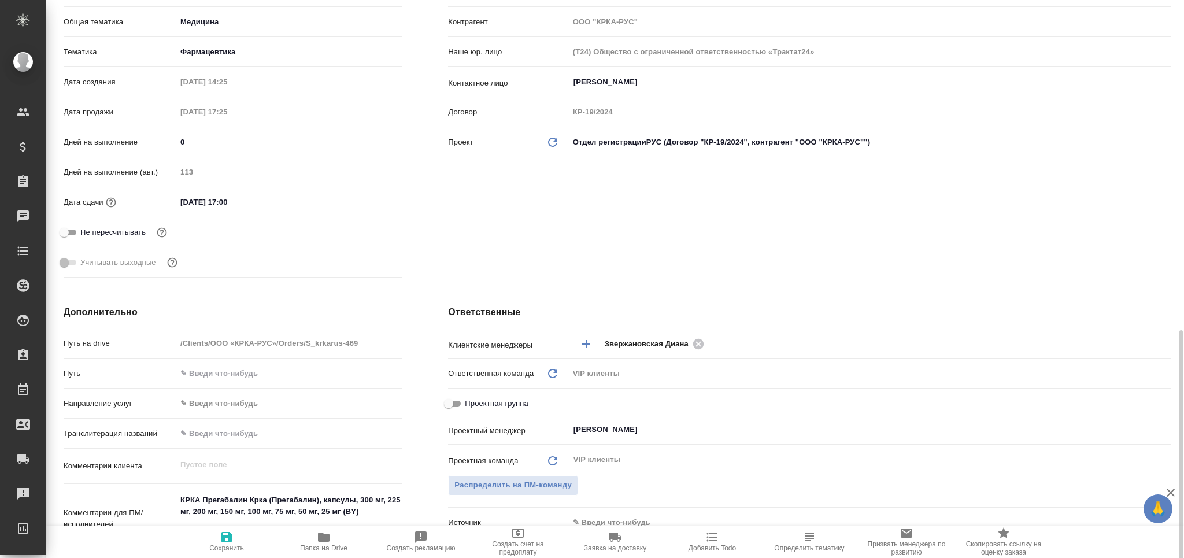
scroll to position [463, 0]
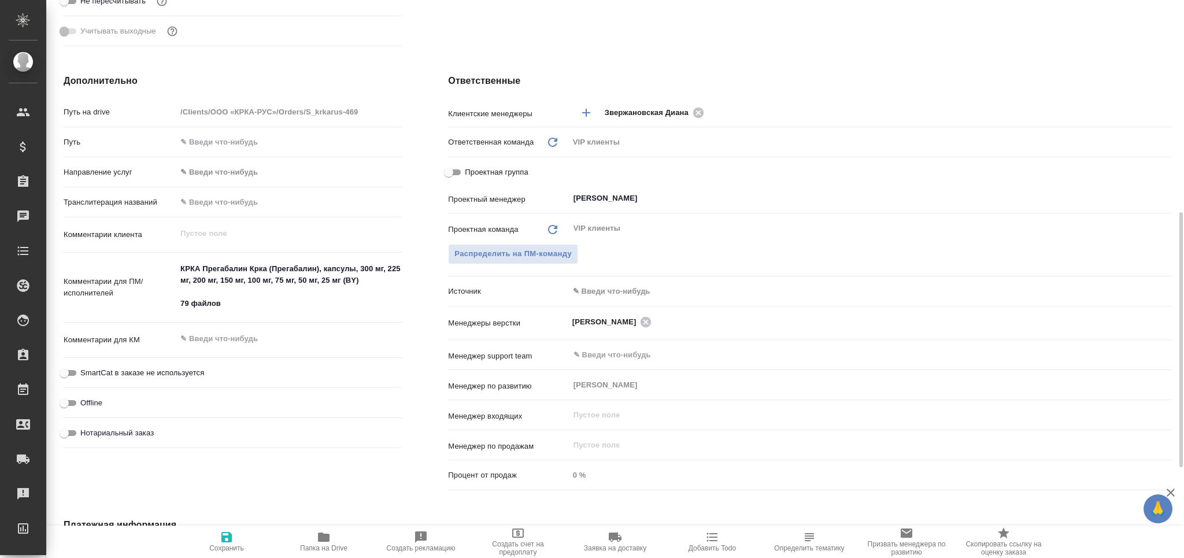
type textarea "x"
click at [258, 302] on textarea "КРКА Прегабалин Крка (Прегабалин), капсулы, 300 мг, 225 мг, 200 мг, 150 мг, 100…" at bounding box center [288, 286] width 225 height 54
type textarea "КРКА Прегабалин Крка (Прегабалин), капсулы, 300 мг, 225 мг, 200 мг, 150 мг, 100…"
type textarea "x"
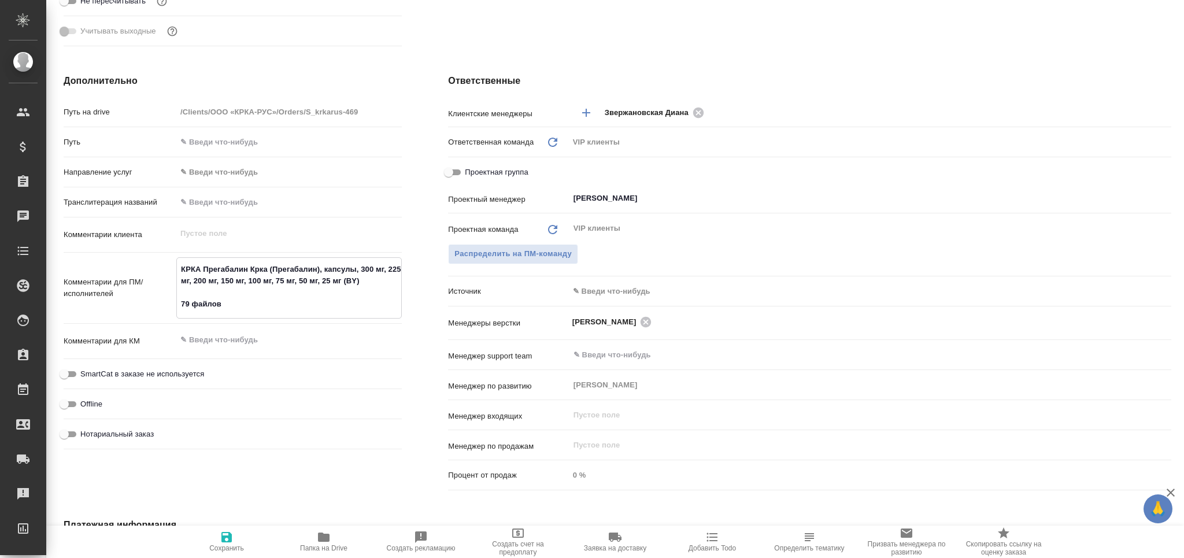
type textarea "x"
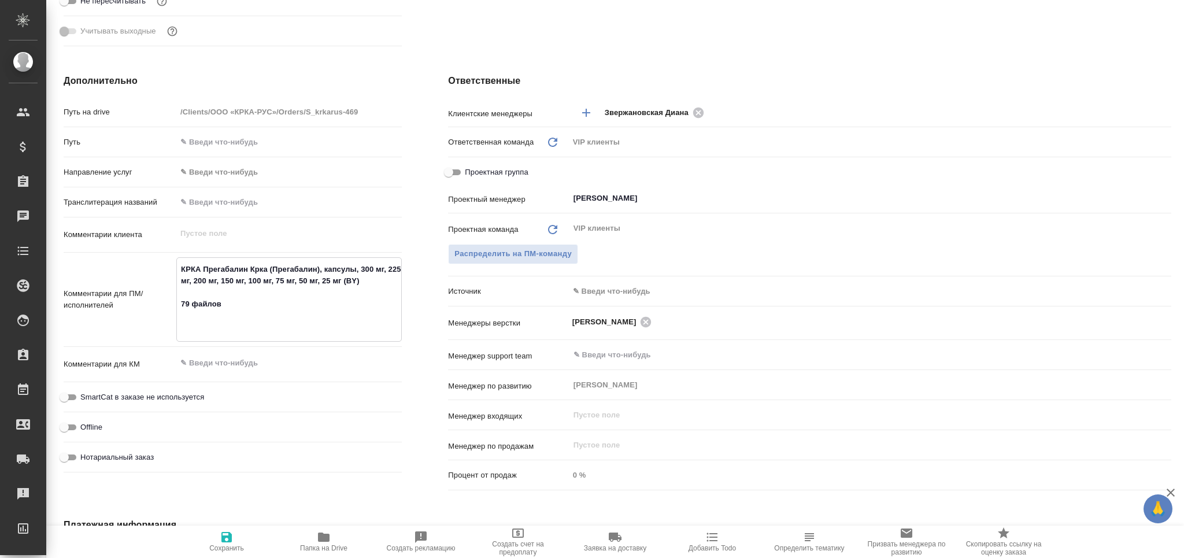
type textarea "x"
type textarea "КРКА Прегабалин Крка (Прегабалин), капсулы, 300 мг, 225 мг, 200 мг, 150 мг, 100…"
type textarea "x"
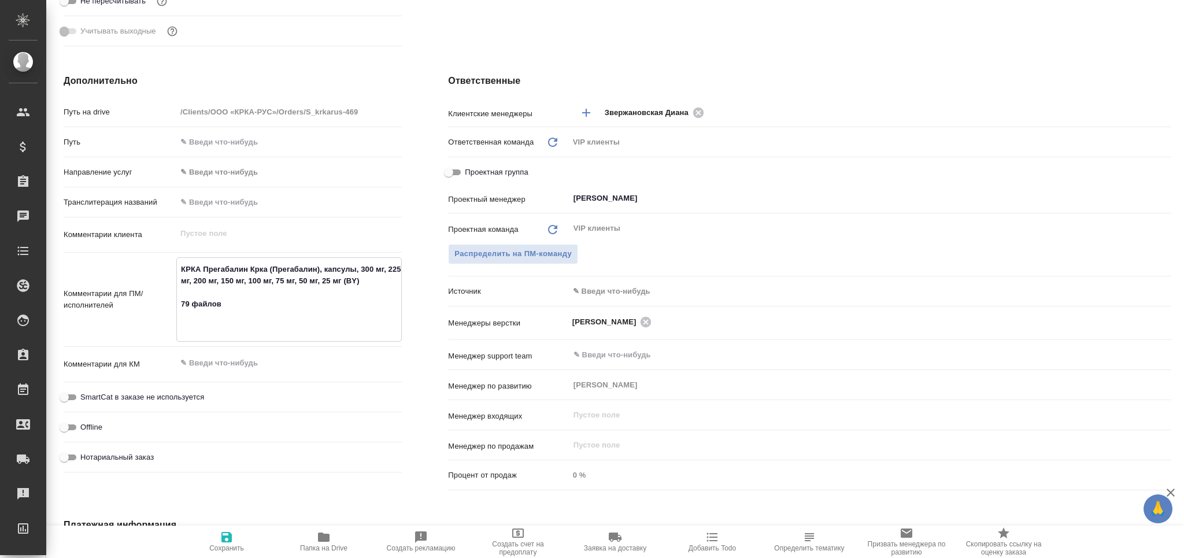
type textarea "КРКА Прегабалин Крка (Прегабалин), капсулы, 300 мг, 225 мг, 200 мг, 150 мг, 100…"
type textarea "x"
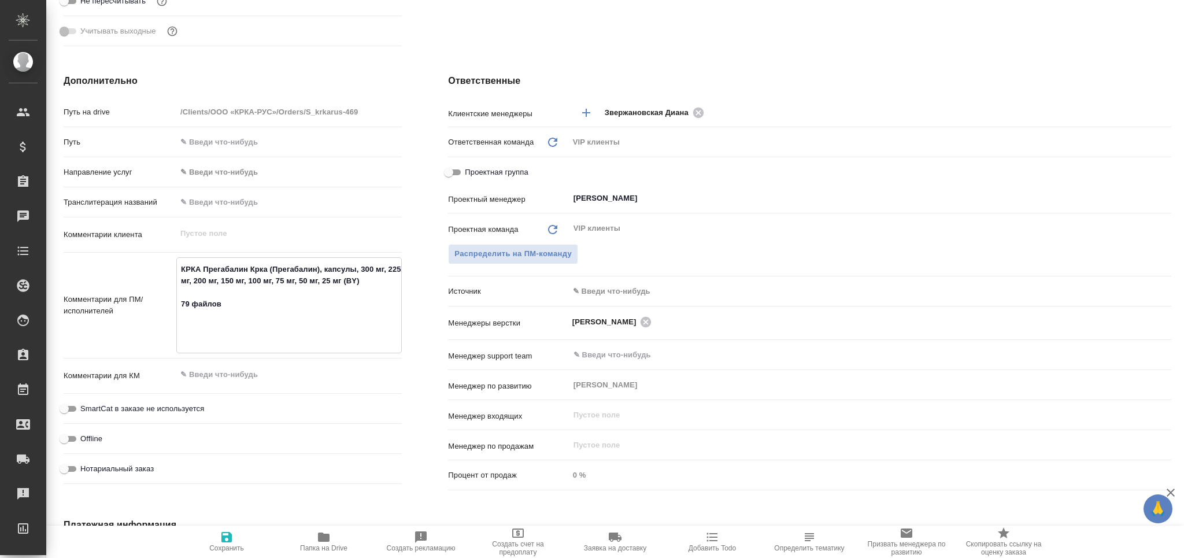
paste textarea "Впервые встретилось наименование площадки по производству препарата (первичная …"
type textarea "КРКА Прегабалин Крка (Прегабалин), капсулы, 300 мг, 225 мг, 200 мг, 150 мг, 100…"
type textarea "x"
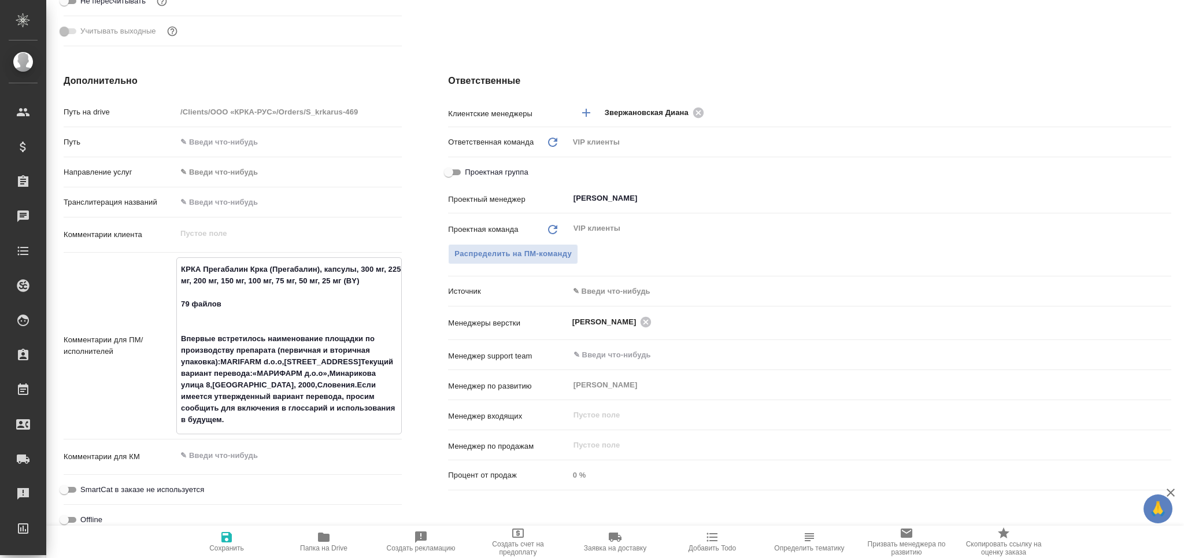
click at [220, 358] on textarea "КРКА Прегабалин Крка (Прегабалин), капсулы, 300 мг, 225 мг, 200 мг, 150 мг, 100…" at bounding box center [289, 345] width 224 height 170
type textarea "x"
type textarea "КРКА Прегабалин Крка (Прегабалин), капсулы, 300 мг, 225 мг, 200 мг, 150 мг, 100…"
type textarea "x"
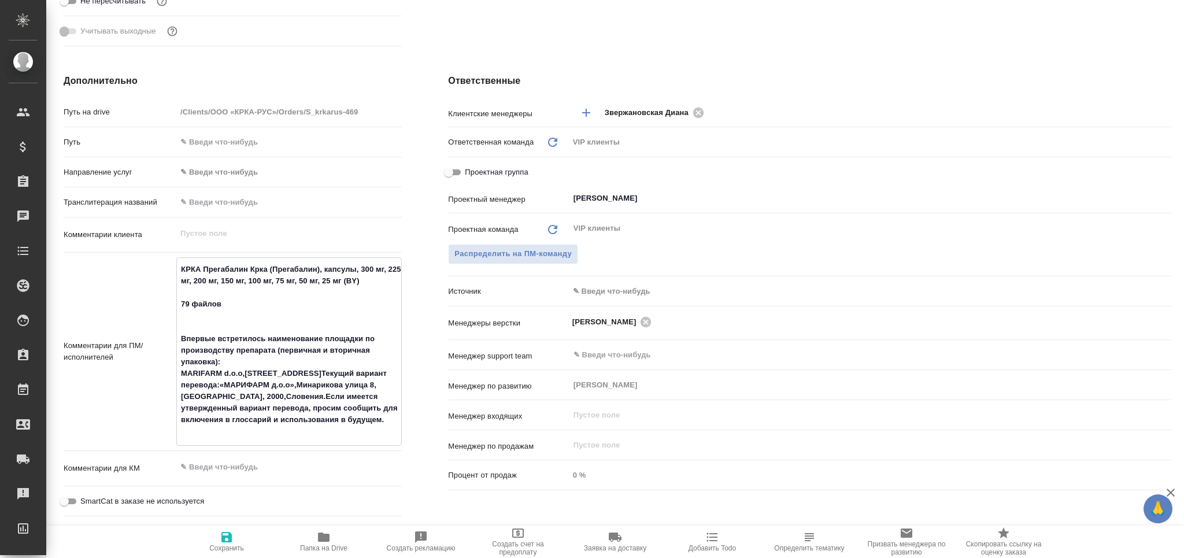
click at [235, 389] on textarea "КРКА Прегабалин Крка (Прегабалин), капсулы, 300 мг, 225 мг, 200 мг, 150 мг, 100…" at bounding box center [289, 351] width 224 height 182
type textarea "КРКА Прегабалин Крка (Прегабалин), капсулы, 300 мг, 225 мг, 200 мг, 150 мг, 100…"
type textarea "x"
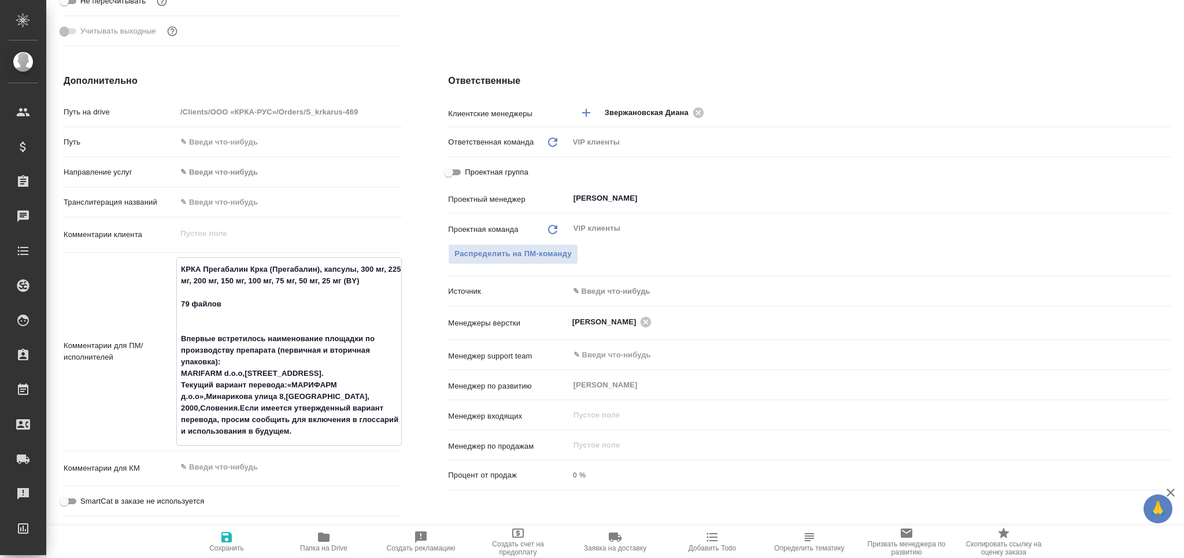
type textarea "x"
type textarea "КРКА Прегабалин Крка (Прегабалин), капсулы, 300 мг, 225 мг, 200 мг, 150 мг, 100…"
type textarea "x"
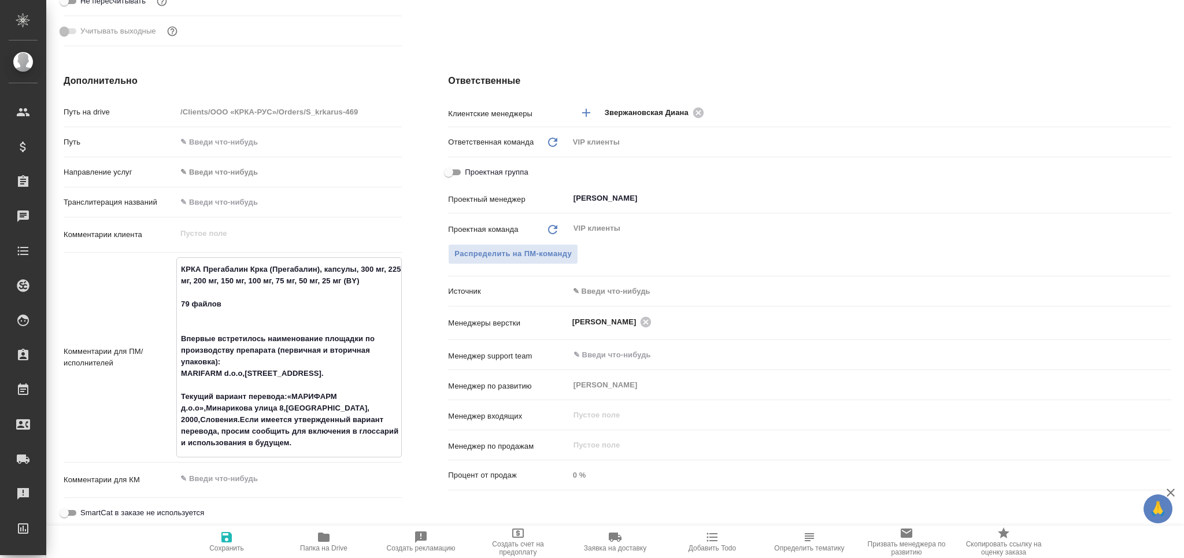
click at [239, 417] on textarea "КРКА Прегабалин Крка (Прегабалин), капсулы, 300 мг, 225 мг, 200 мг, 150 мг, 100…" at bounding box center [289, 356] width 224 height 193
type textarea "x"
type textarea "КРКА Прегабалин Крка (Прегабалин), капсулы, 300 мг, 225 мг, 200 мг, 150 мг, 100…"
type textarea "x"
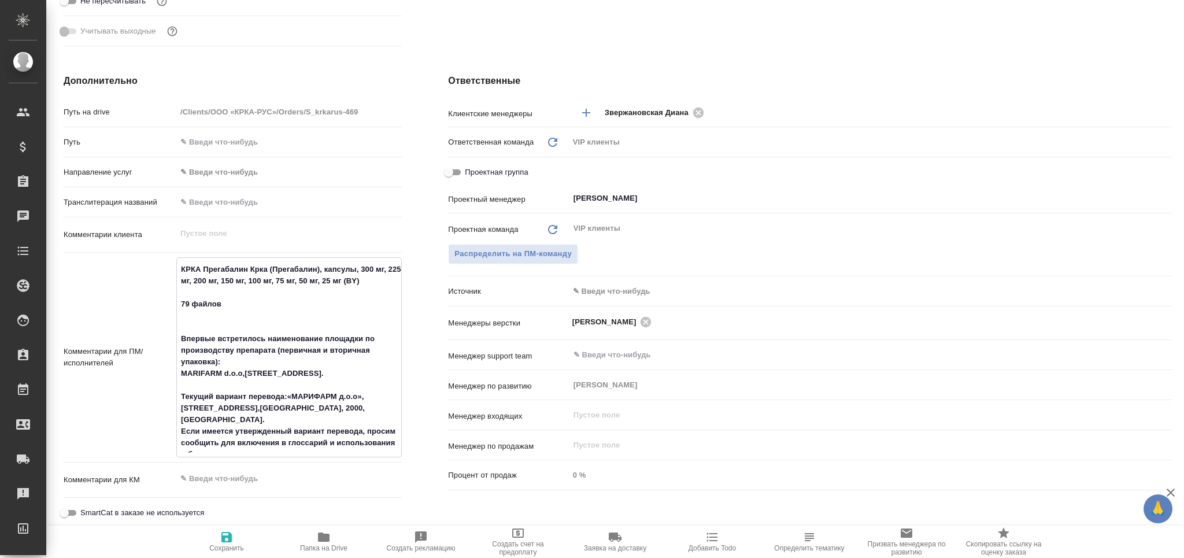
type textarea "x"
type textarea "КРКА Прегабалин Крка (Прегабалин), капсулы, 300 мг, 225 мг, 200 мг, 150 мг, 100…"
type textarea "x"
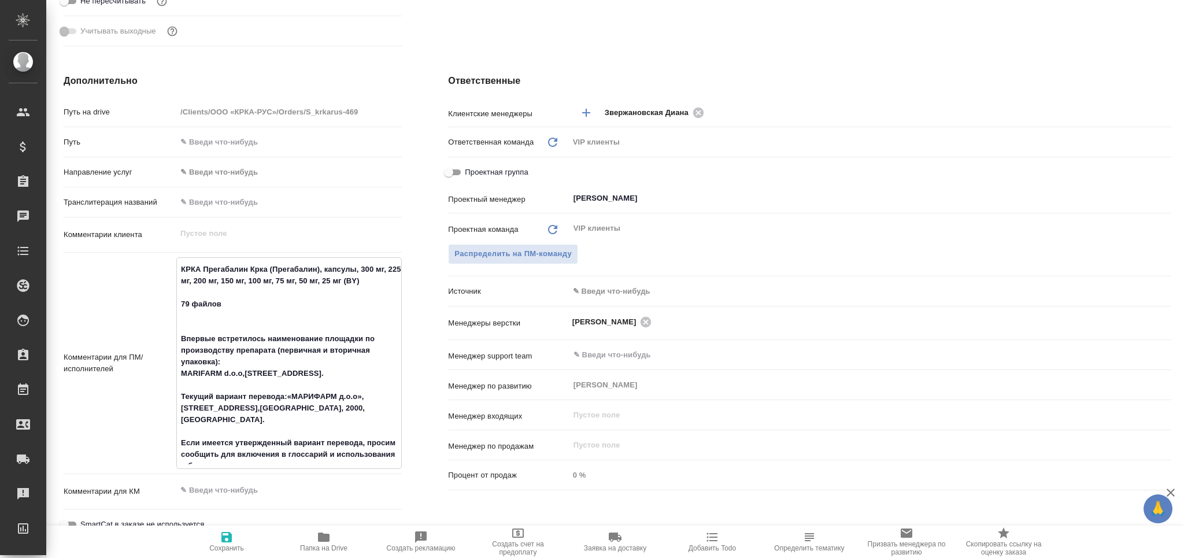
click at [181, 372] on textarea "КРКА Прегабалин Крка (Прегабалин), капсулы, 300 мг, 225 мг, 200 мг, 150 мг, 100…" at bounding box center [289, 362] width 224 height 205
type textarea "x"
type textarea "КРКА Прегабалин Крка (Прегабалин), капсулы, 300 мг, 225 мг, 200 мг, 150 мг, 100…"
type textarea "x"
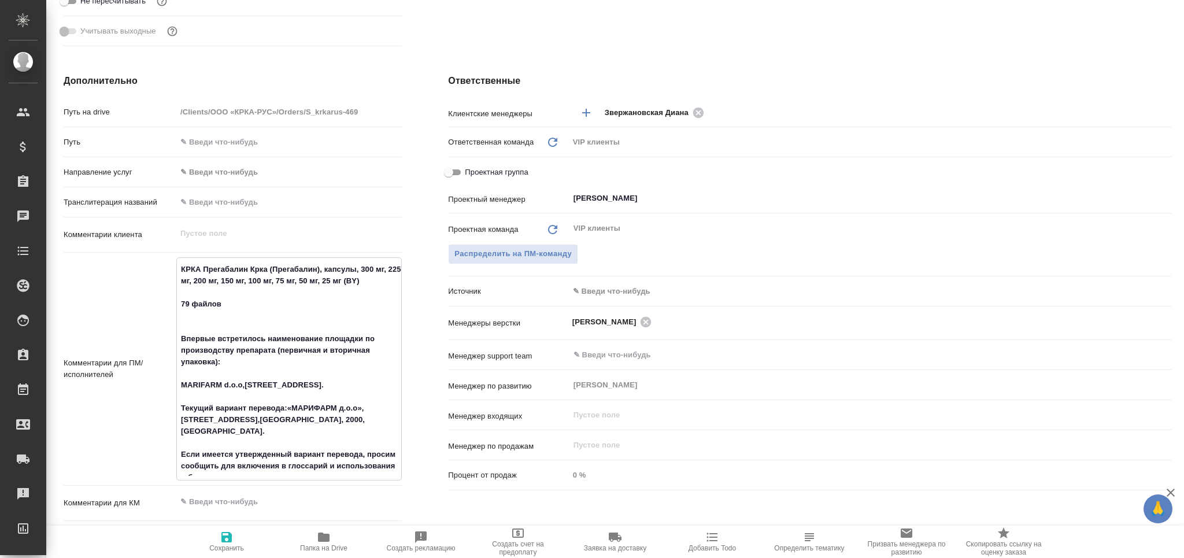
type textarea "КРКА Прегабалин Крка (Прегабалин), капсулы, 300 мг, 225 мг, 200 мг, 150 мг, 100…"
type textarea "x"
click at [225, 541] on icon "button" at bounding box center [226, 537] width 10 height 10
type textarea "x"
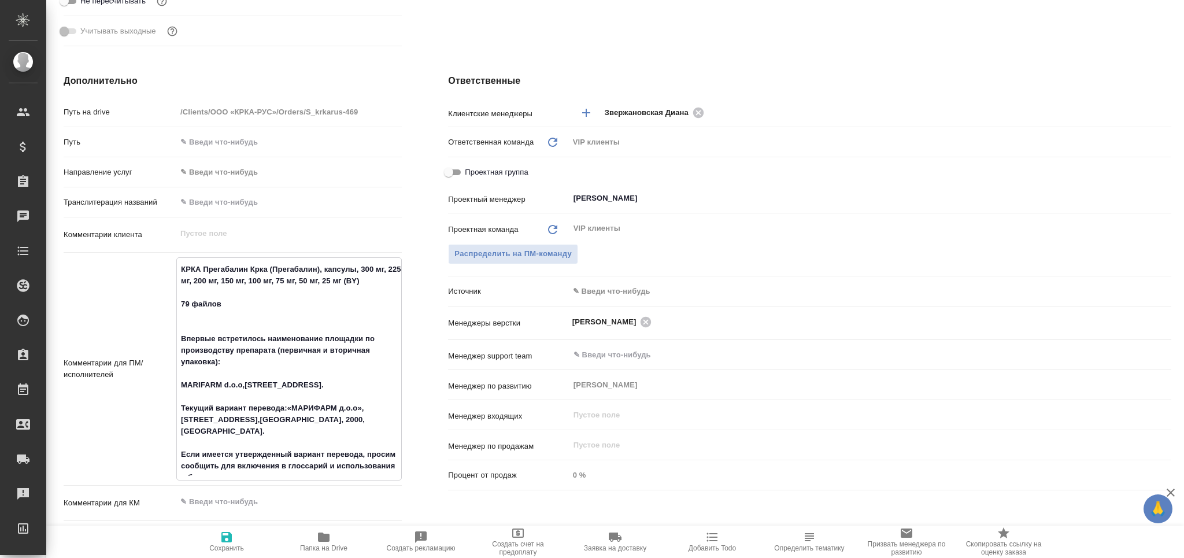
type textarea "x"
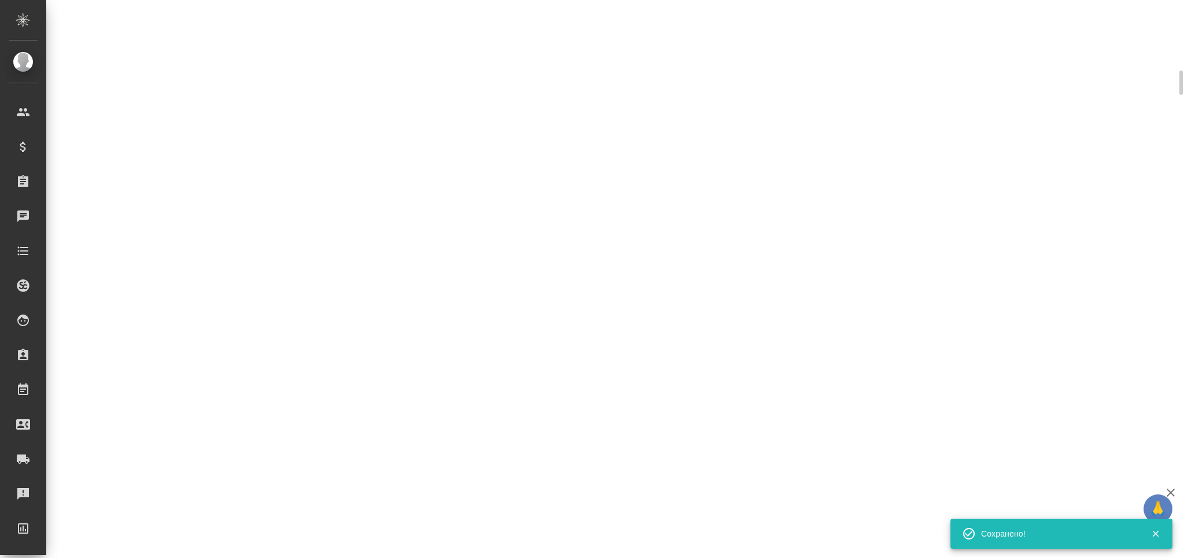
select select "RU"
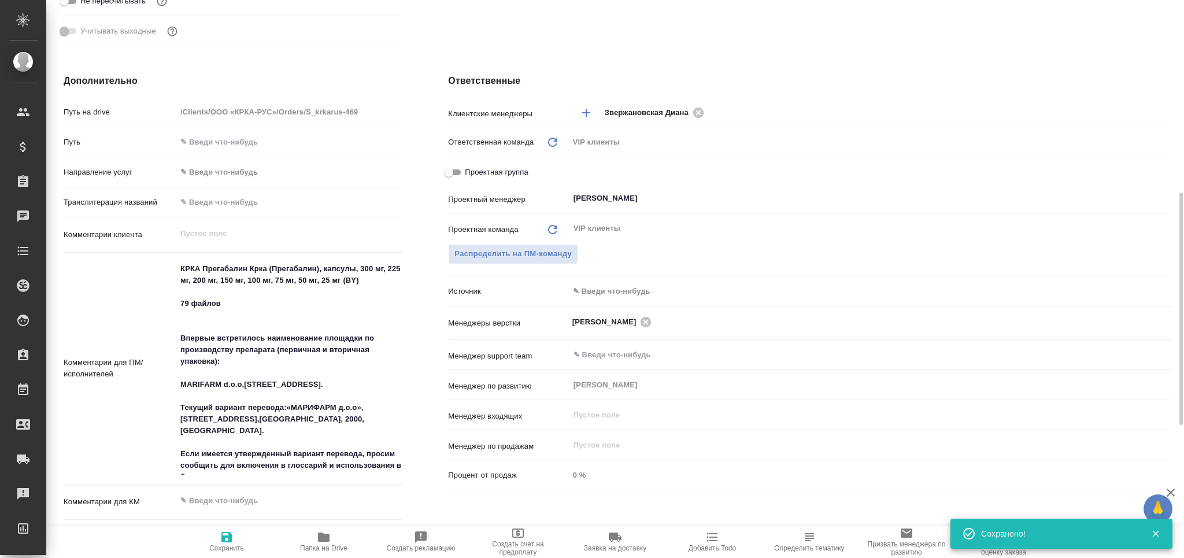
type textarea "x"
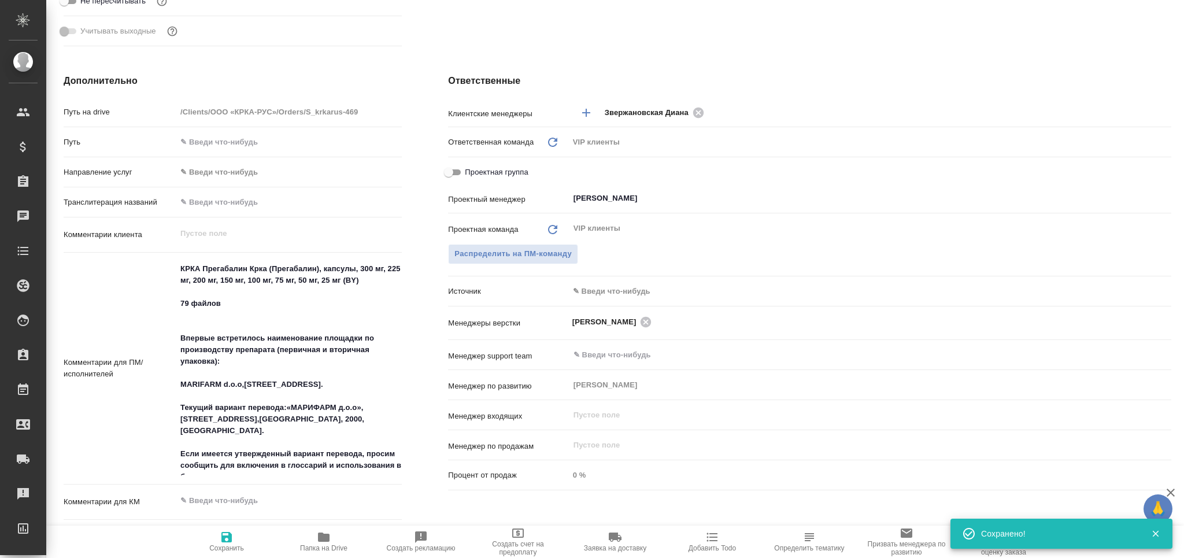
type textarea "x"
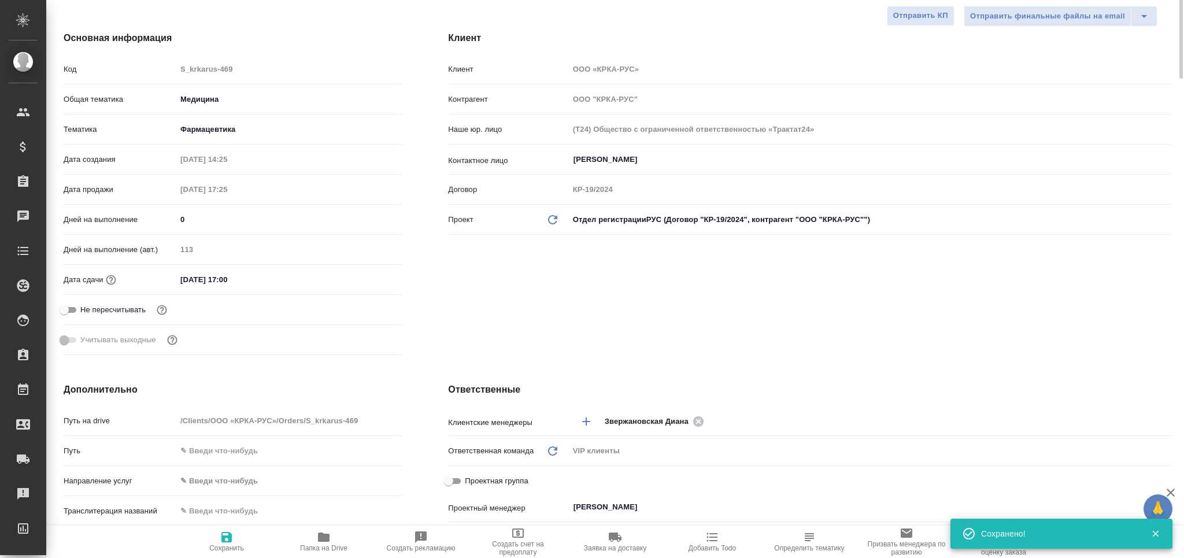
scroll to position [0, 0]
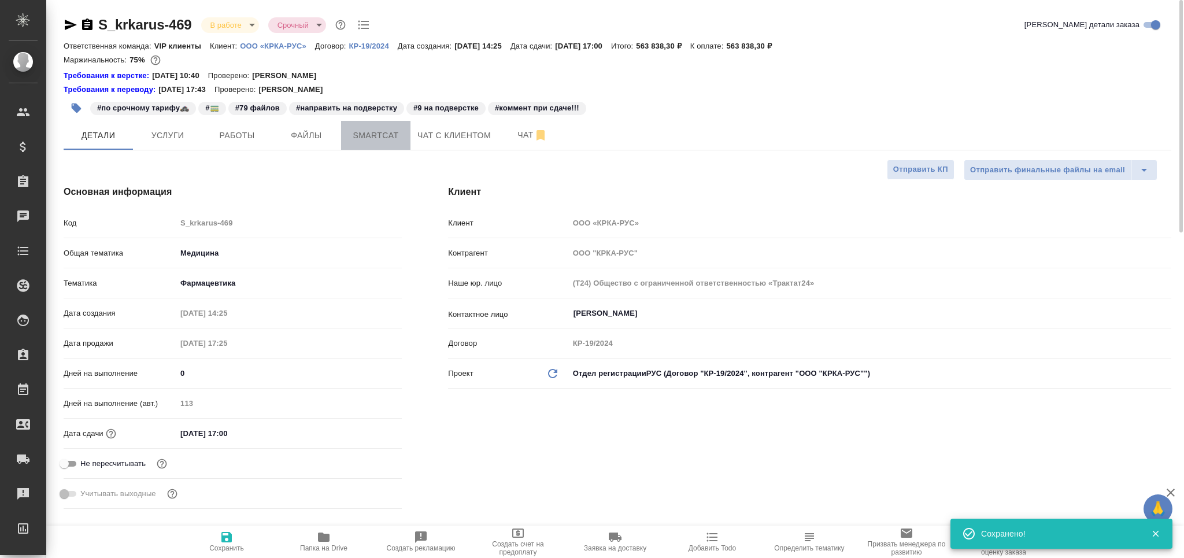
click at [378, 132] on span "Smartcat" at bounding box center [376, 135] width 56 height 14
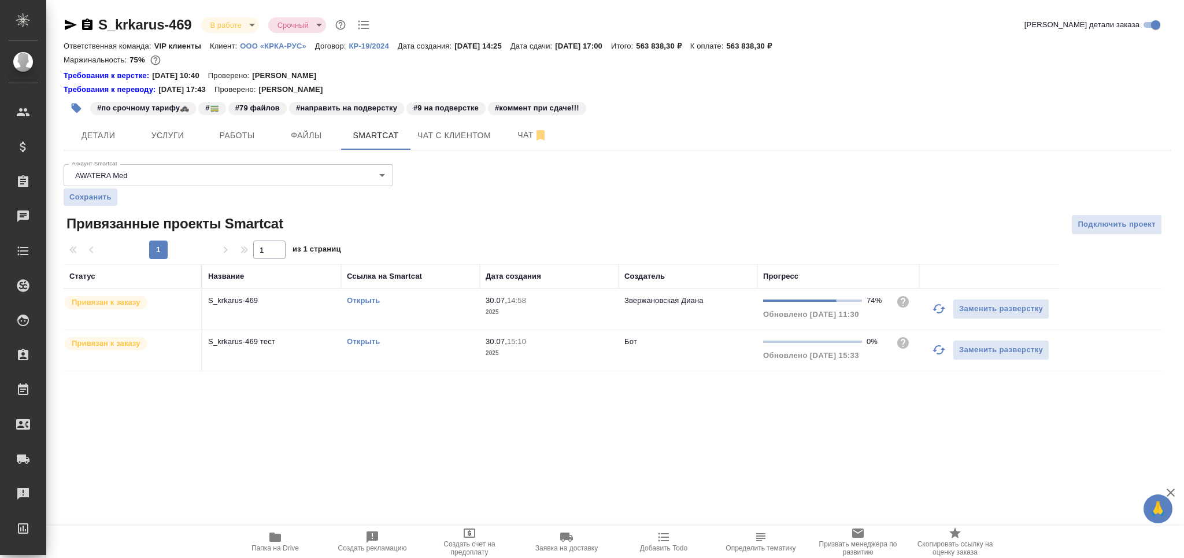
click at [368, 301] on link "Открыть" at bounding box center [363, 300] width 33 height 9
click at [77, 107] on icon "button" at bounding box center [77, 108] width 10 height 10
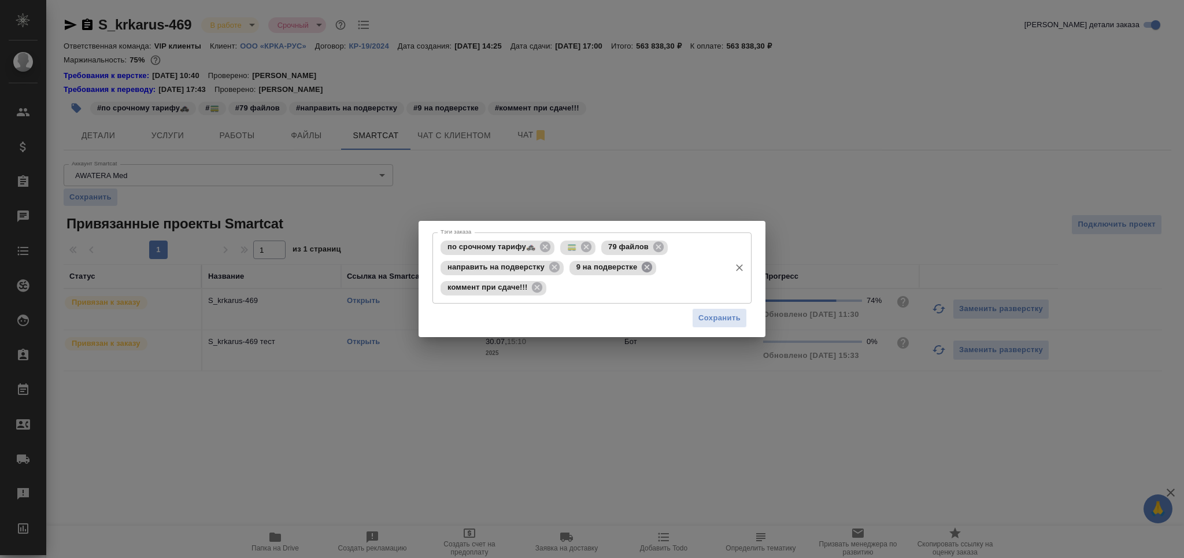
click at [643, 264] on icon at bounding box center [647, 267] width 10 height 10
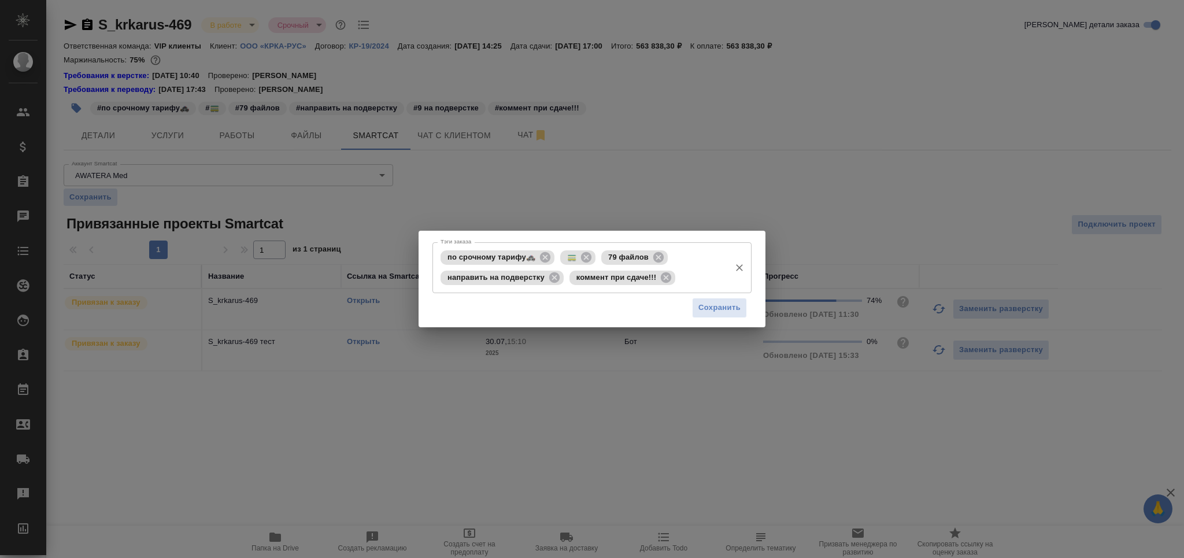
click at [698, 284] on input "Тэги заказа" at bounding box center [701, 278] width 46 height 20
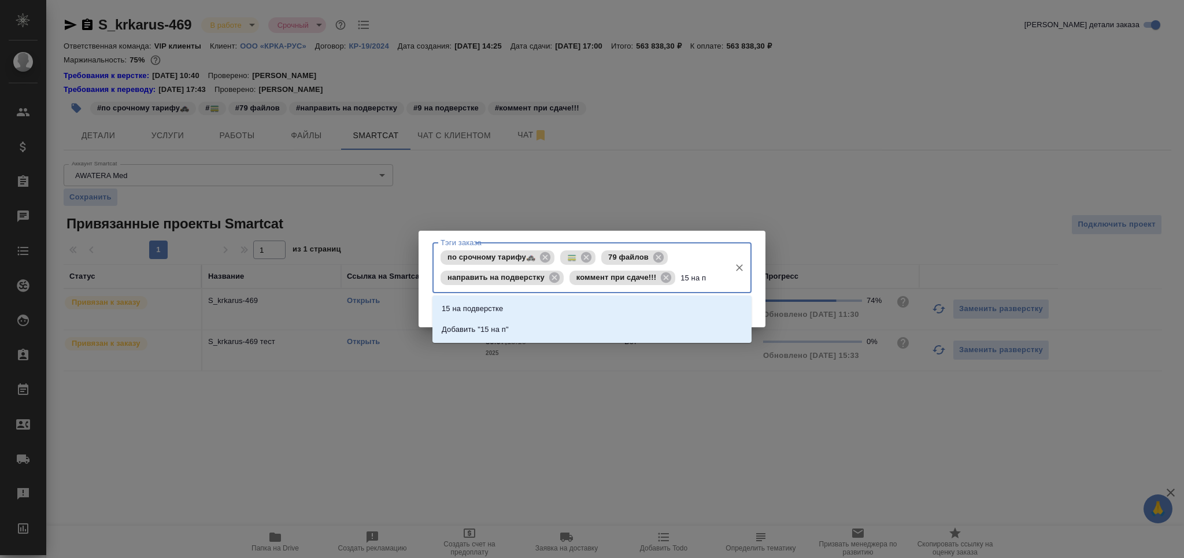
type input "15 на по"
click at [544, 309] on li "15 на подверстке" at bounding box center [591, 308] width 319 height 21
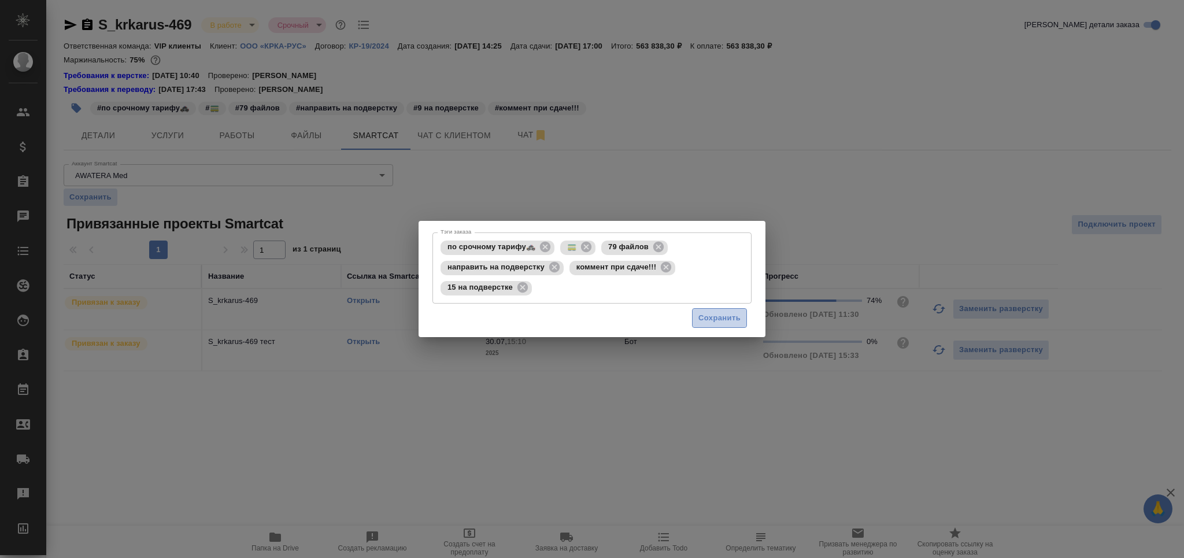
click at [710, 319] on span "Сохранить" at bounding box center [719, 318] width 42 height 13
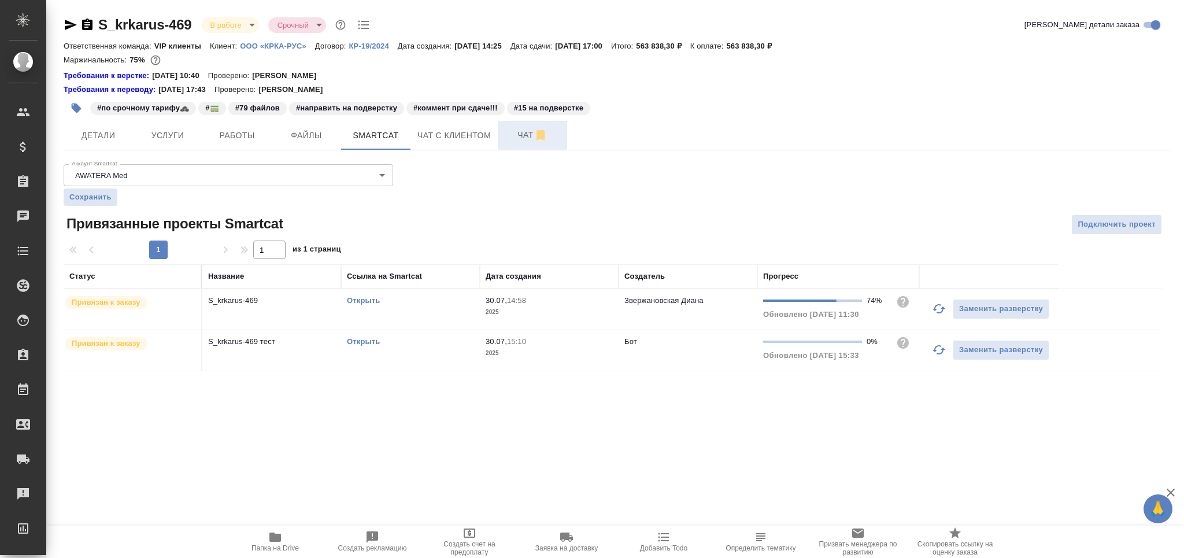
click at [512, 135] on span "Чат" at bounding box center [533, 135] width 56 height 14
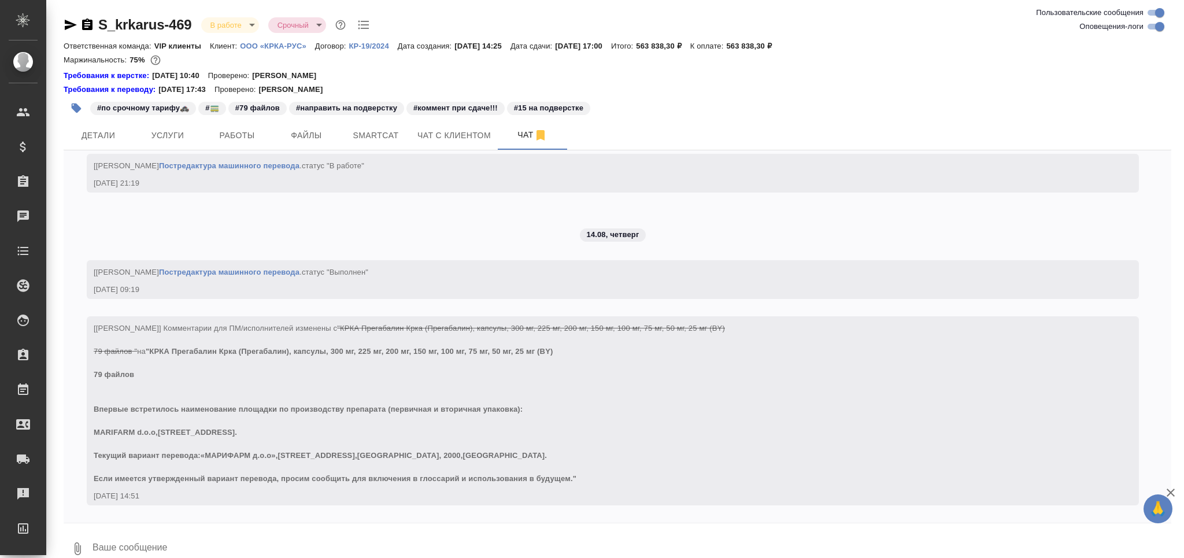
scroll to position [23779, 0]
click at [1151, 29] on input "Оповещения-логи" at bounding box center [1160, 27] width 42 height 14
checkbox input "false"
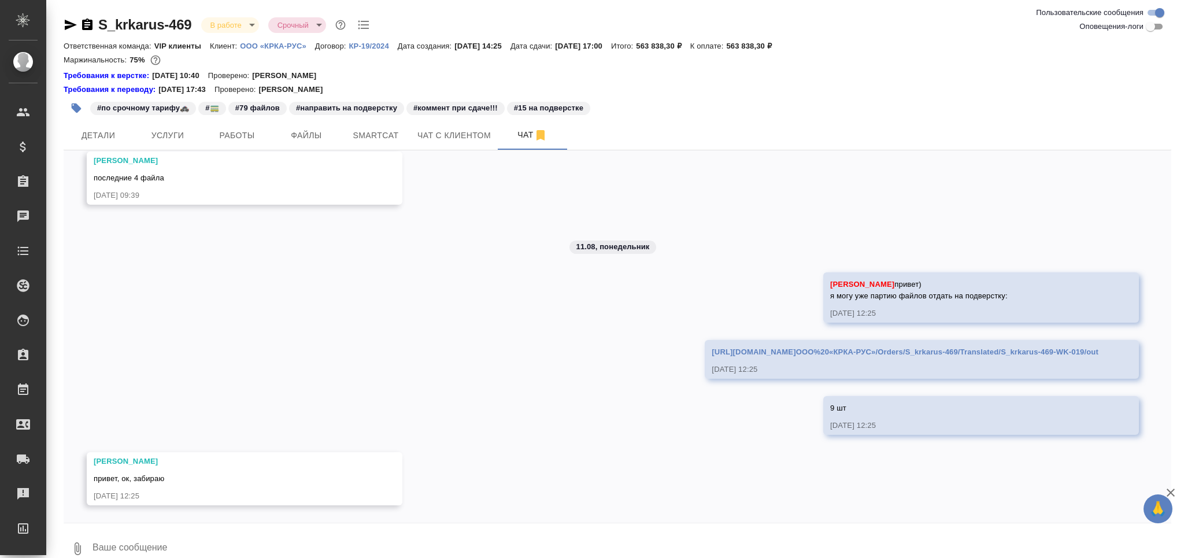
scroll to position [7044, 0]
click at [161, 542] on textarea at bounding box center [631, 548] width 1080 height 39
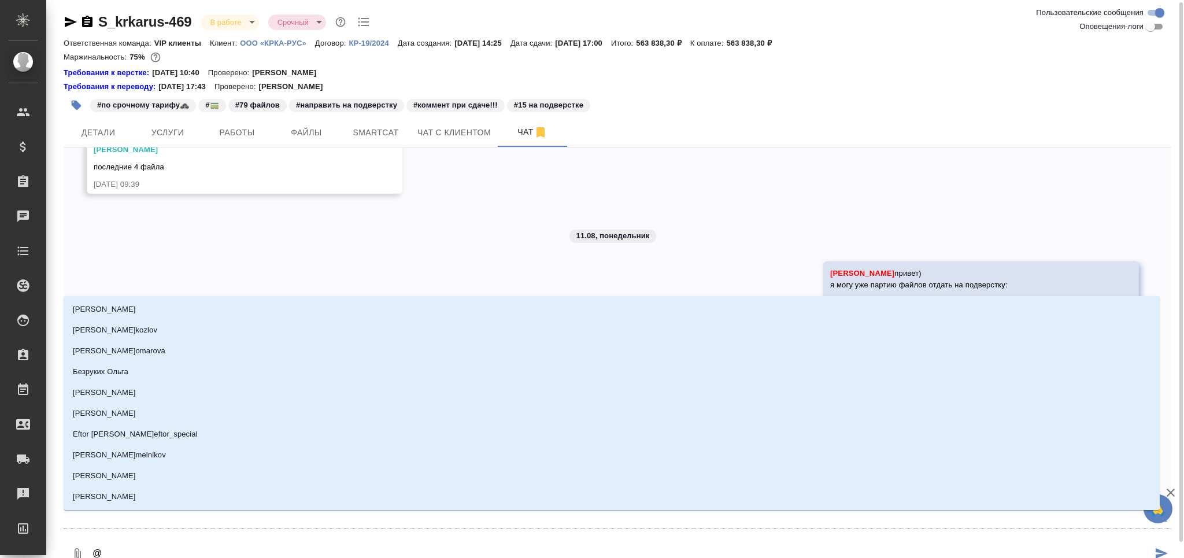
type textarea "@о"
type input "о"
type textarea "@ок"
type input "ок"
type textarea "@окс"
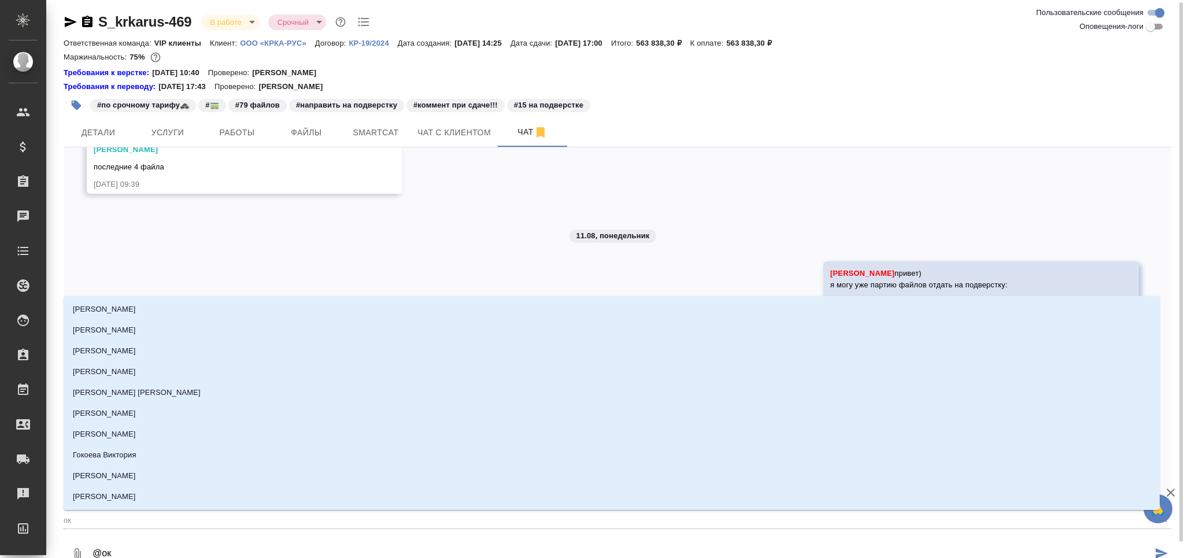
type input "окс"
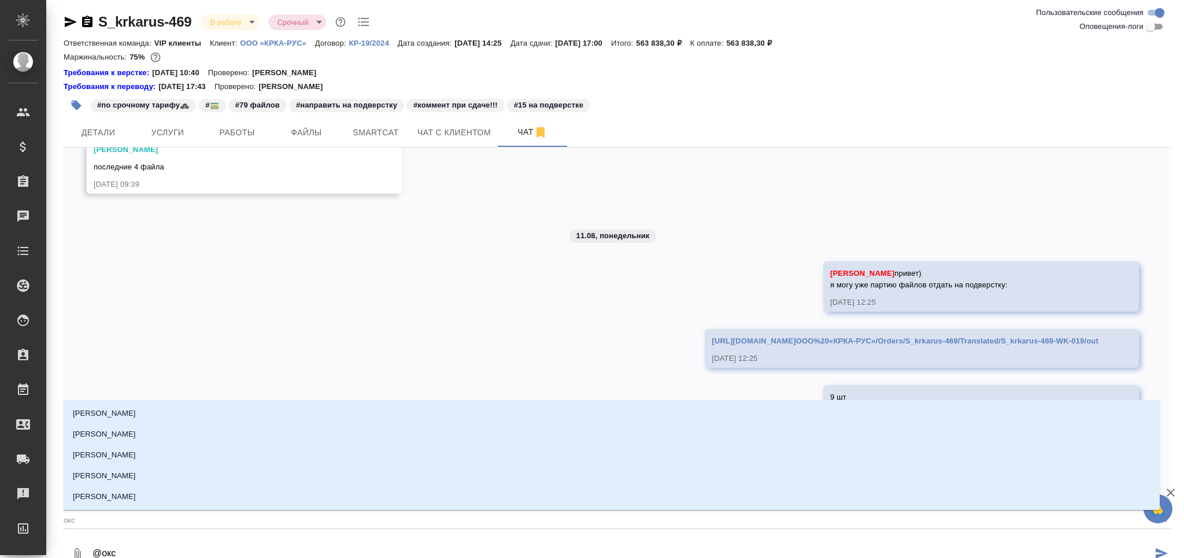
type textarea "@оксю"
type input "оксю"
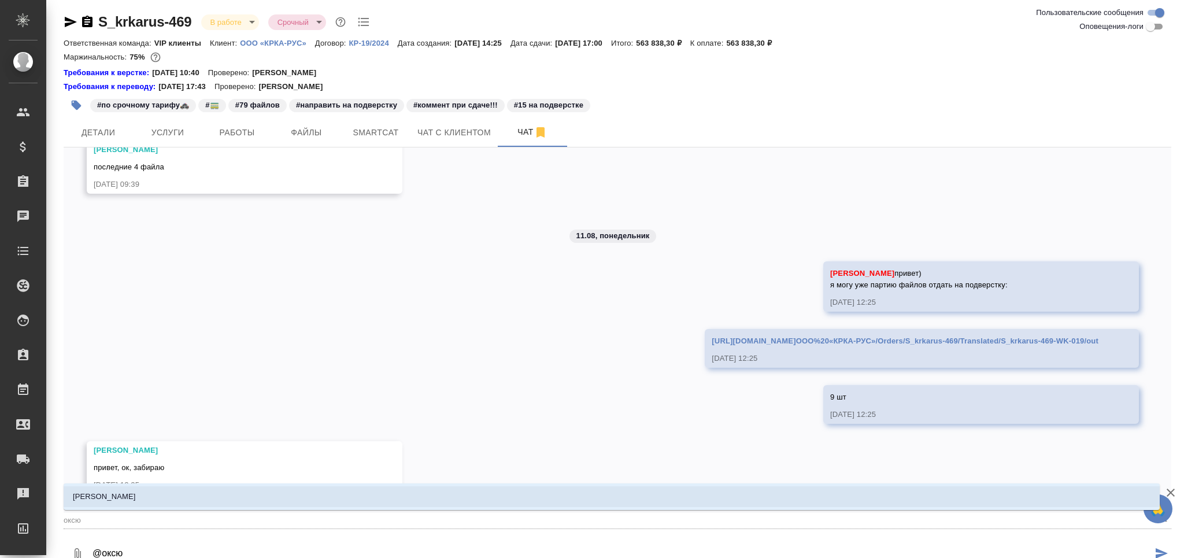
drag, startPoint x: 190, startPoint y: 497, endPoint x: 183, endPoint y: 502, distance: 8.2
click at [190, 496] on li "Оксютович Ирина" at bounding box center [612, 496] width 1096 height 21
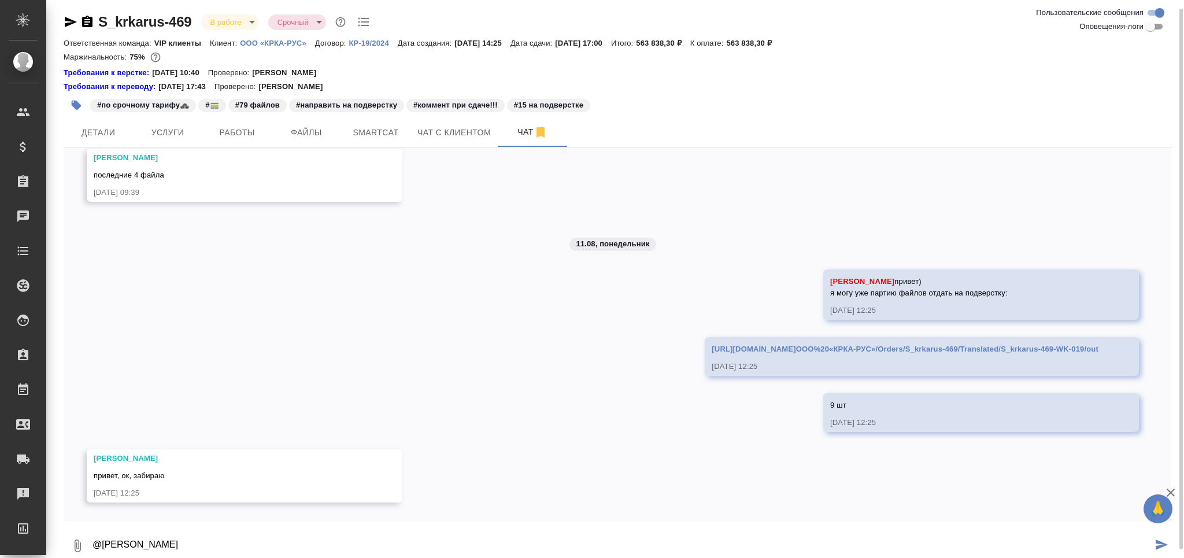
scroll to position [6, 0]
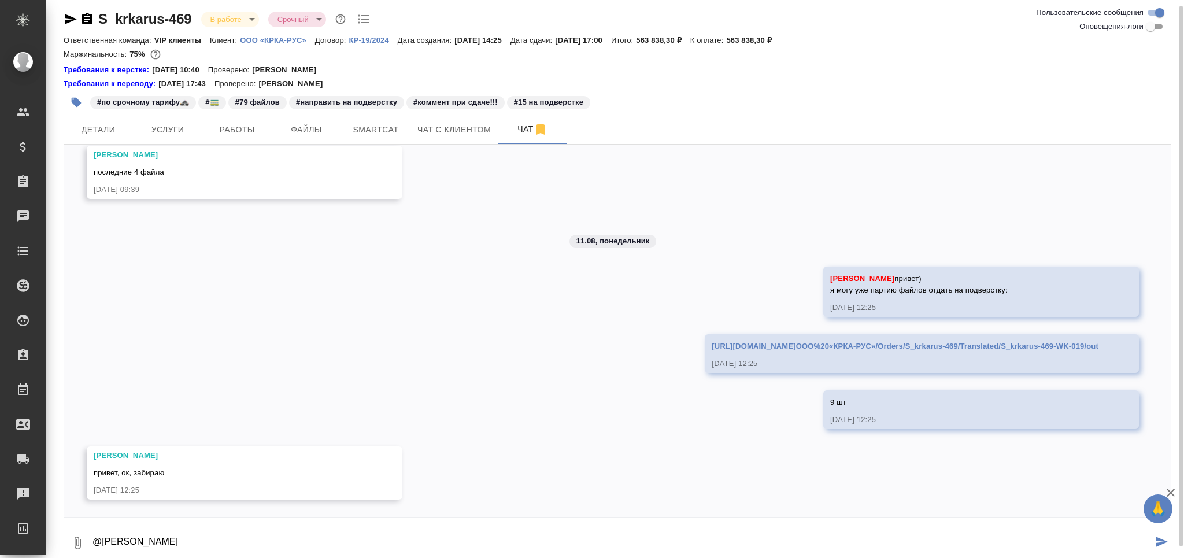
paste textarea "https://drive.awatera.com/apps/files/files?dir=/Shares/ООО%20«КРКА-РУС»/Orders/…"
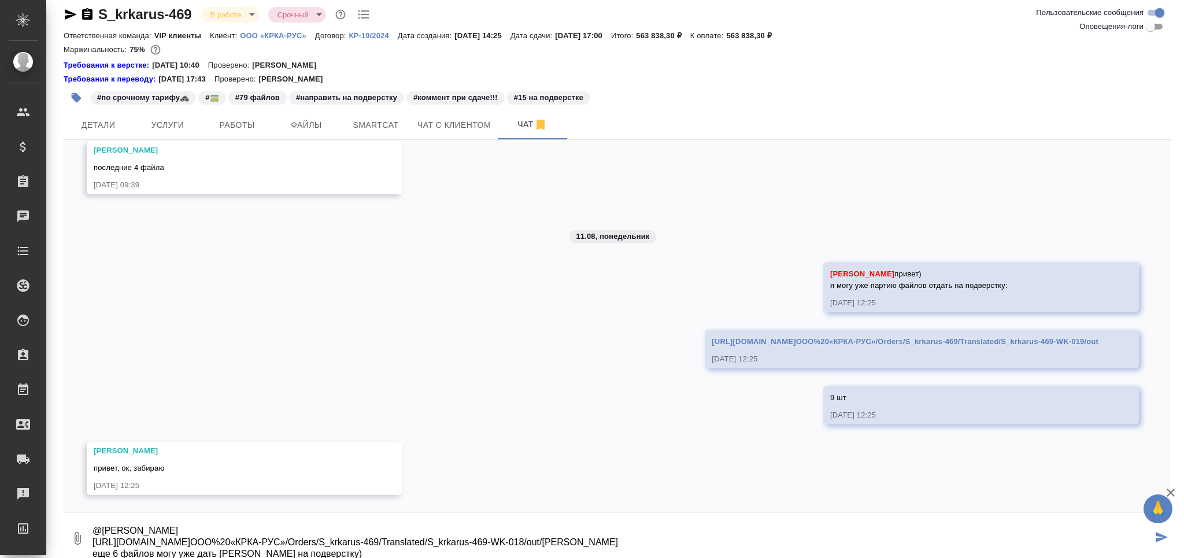
type textarea "@Оксютович Ирина https://drive.awatera.com/apps/files/files?dir=/Shares/ООО%20«…"
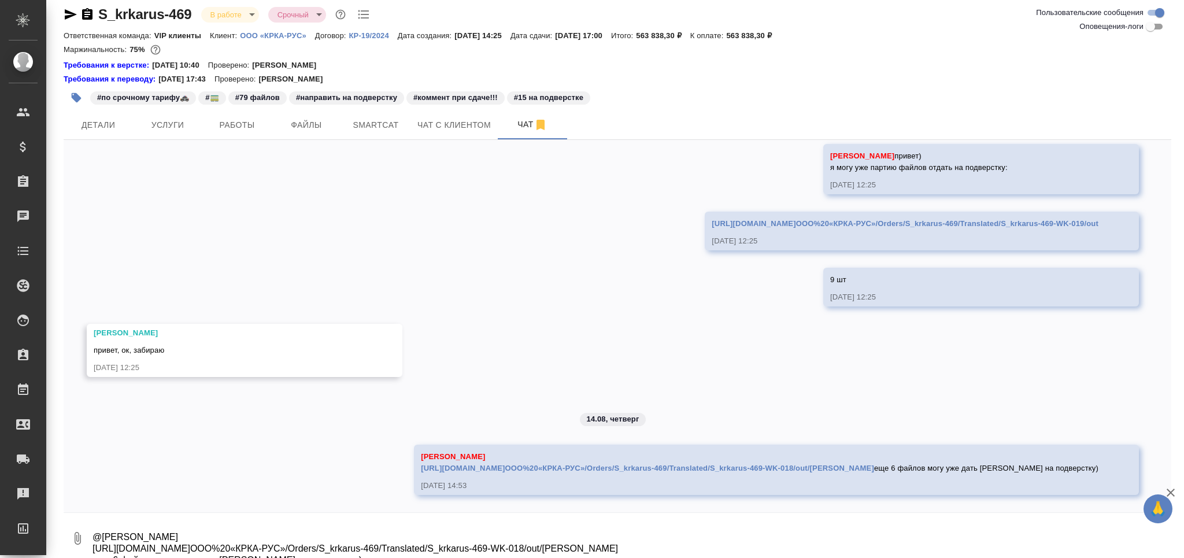
scroll to position [7174, 0]
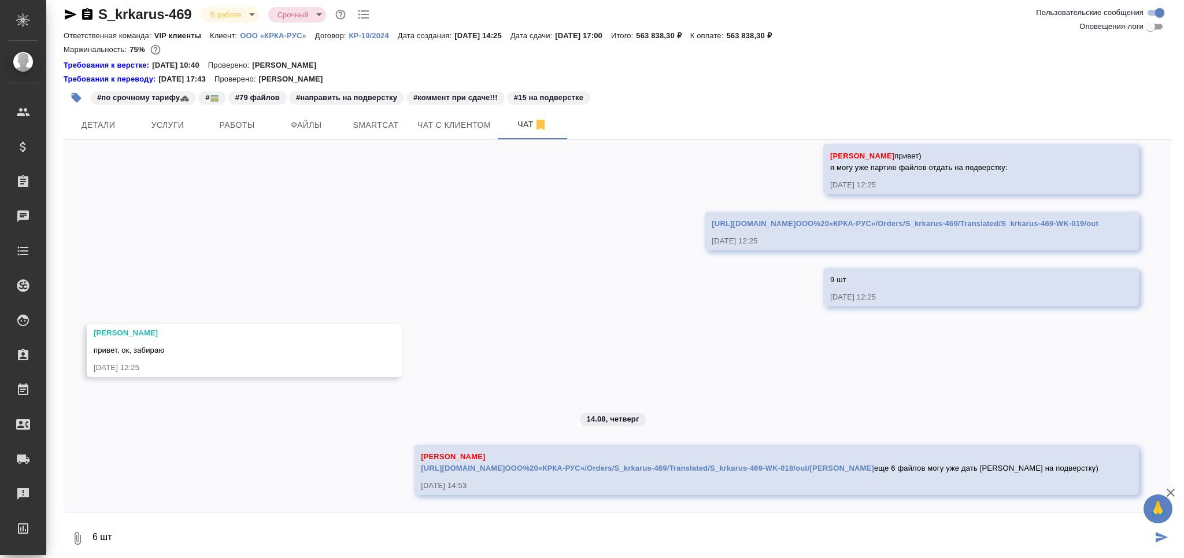
type textarea "6 шт"
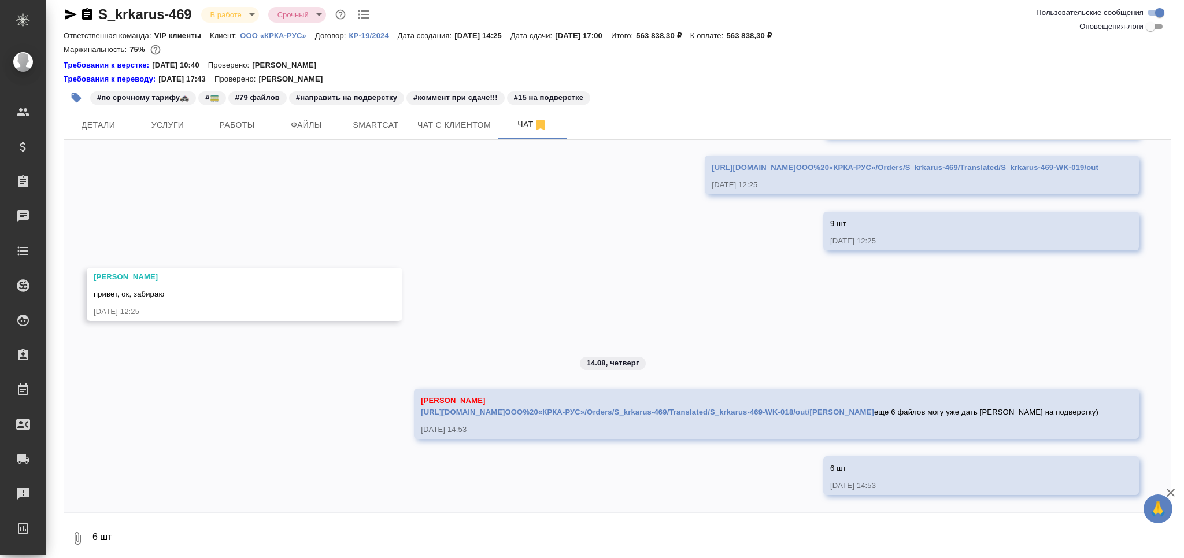
scroll to position [7230, 0]
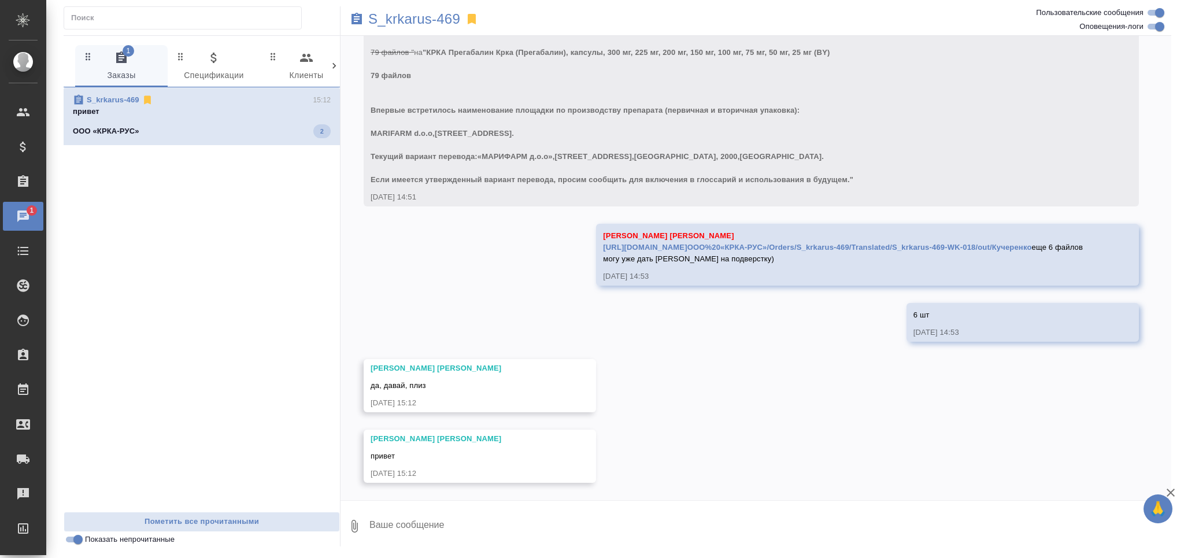
scroll to position [24253, 0]
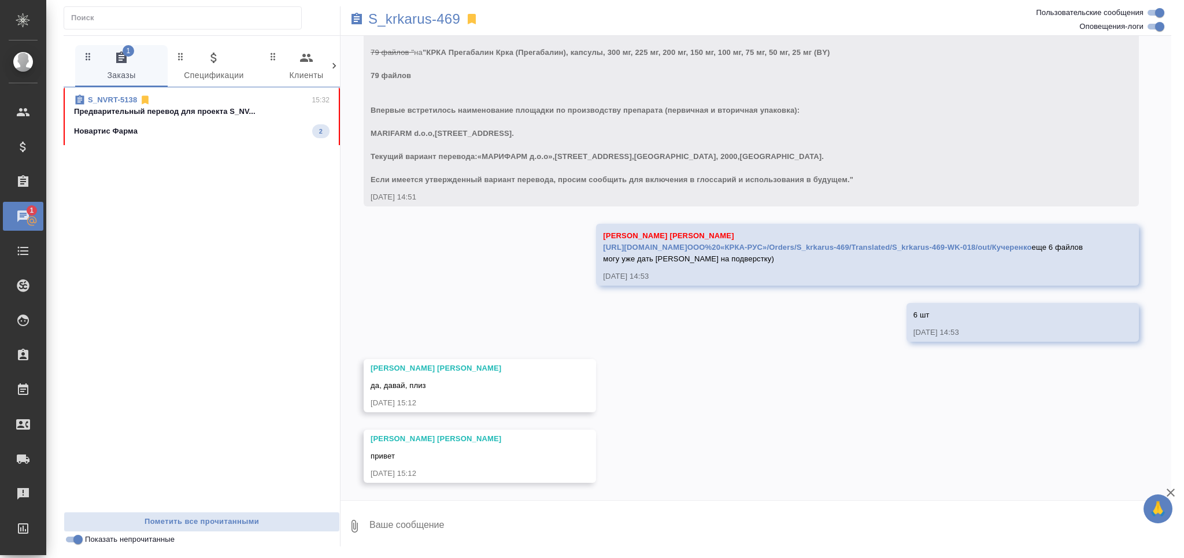
click at [183, 88] on div "S_NVRT-5138 15:32 Предварительный перевод для проекта S_NV... Новартис Фарма 2" at bounding box center [202, 116] width 276 height 58
click at [185, 112] on p "Предварительный перевод для проекта S_NV..." at bounding box center [202, 112] width 256 height 12
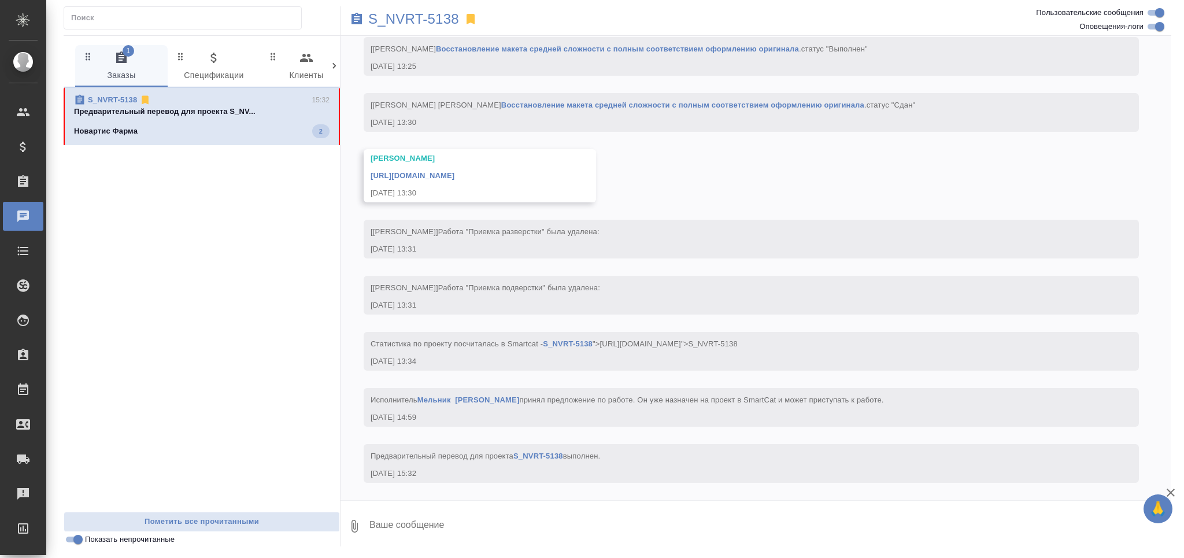
scroll to position [2995, 0]
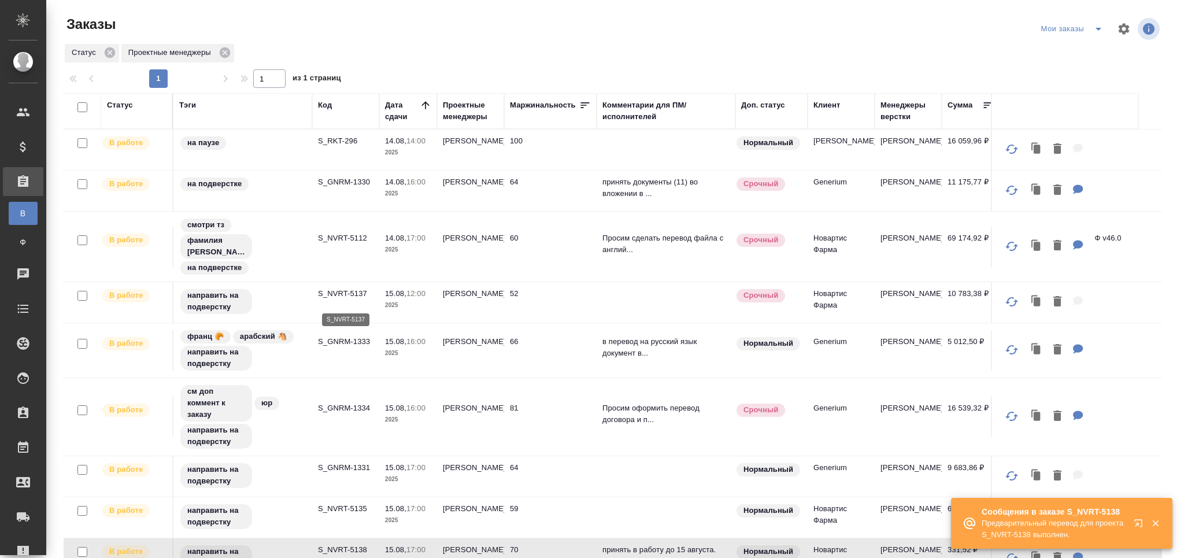
click at [353, 294] on p "S_NVRT-5137" at bounding box center [346, 294] width 56 height 12
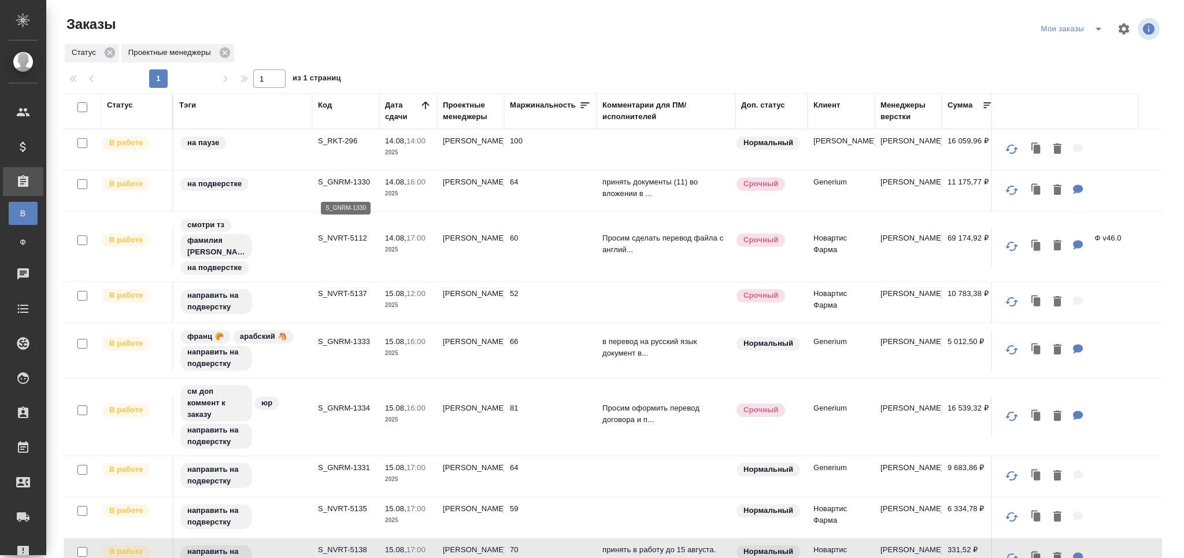
click at [346, 188] on p "S_GNRM-1330" at bounding box center [346, 182] width 56 height 12
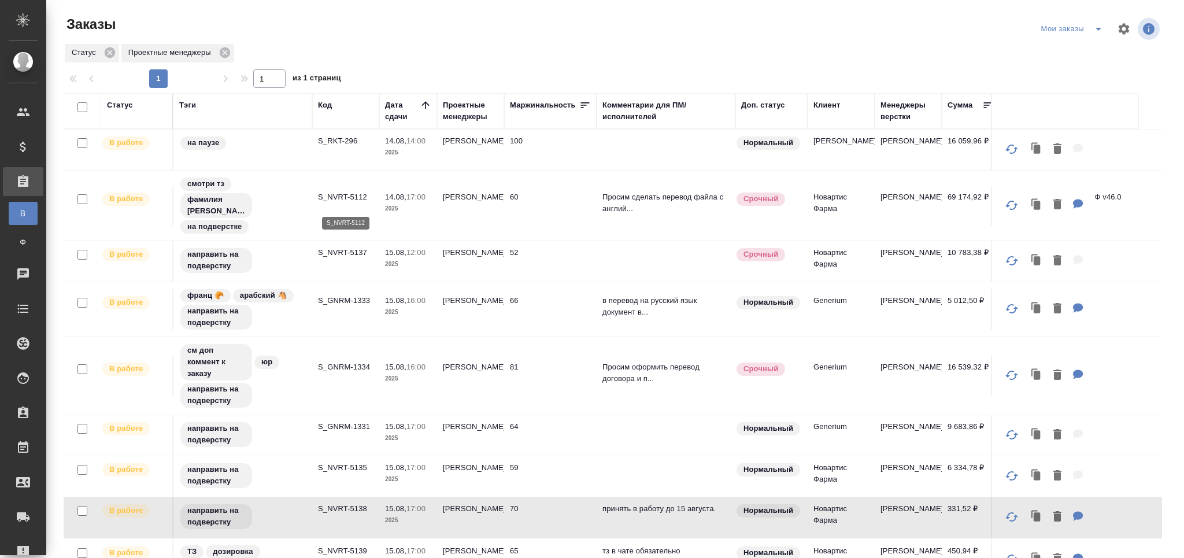
click at [346, 203] on p "S_NVRT-5112" at bounding box center [346, 197] width 56 height 12
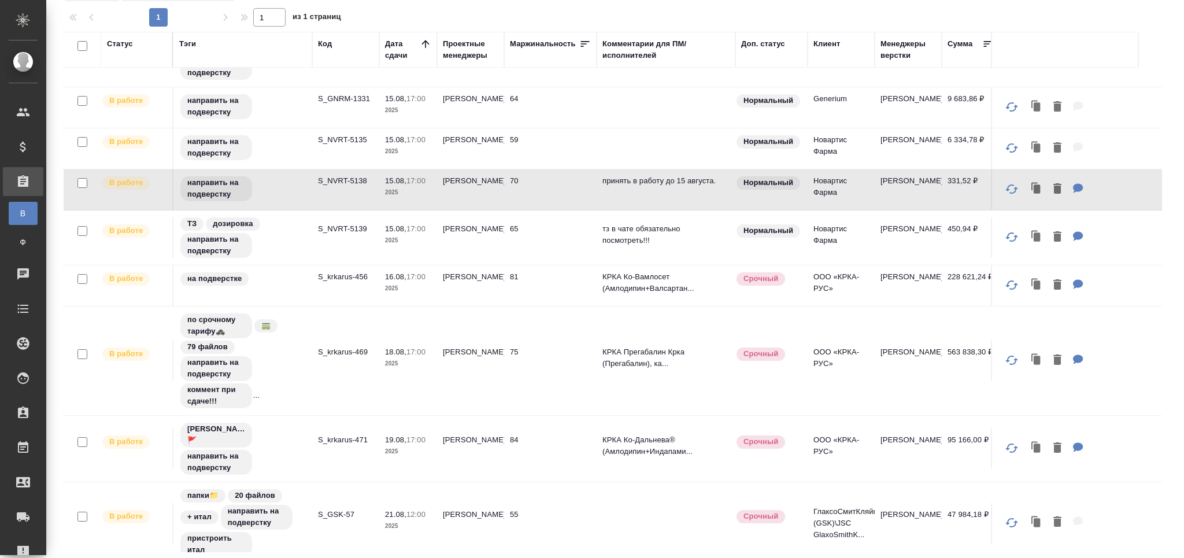
scroll to position [269, 0]
click at [349, 280] on p "S_krkarus-456" at bounding box center [346, 275] width 56 height 12
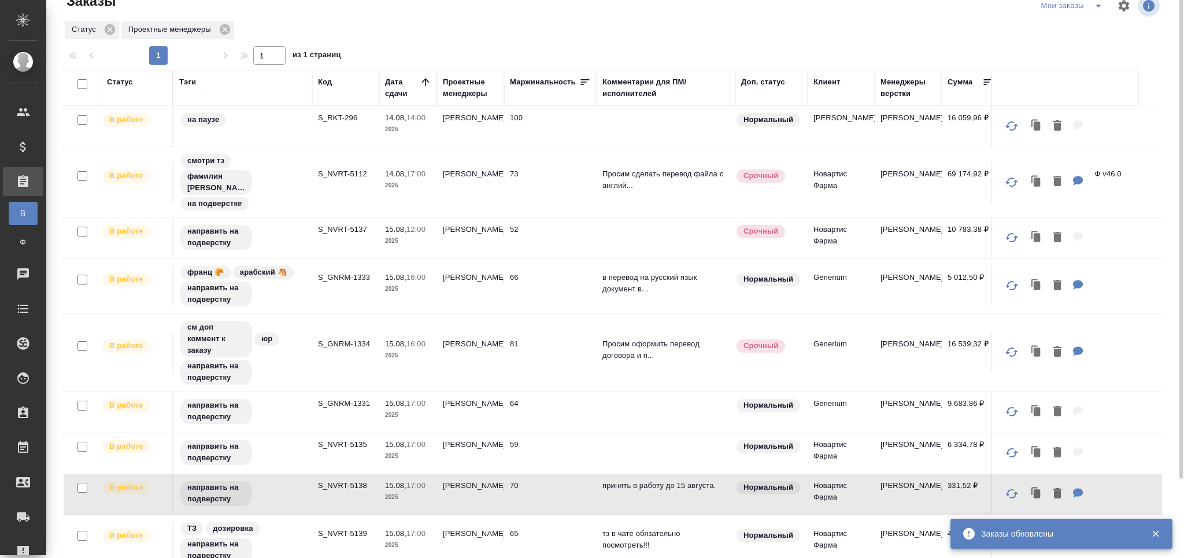
scroll to position [0, 0]
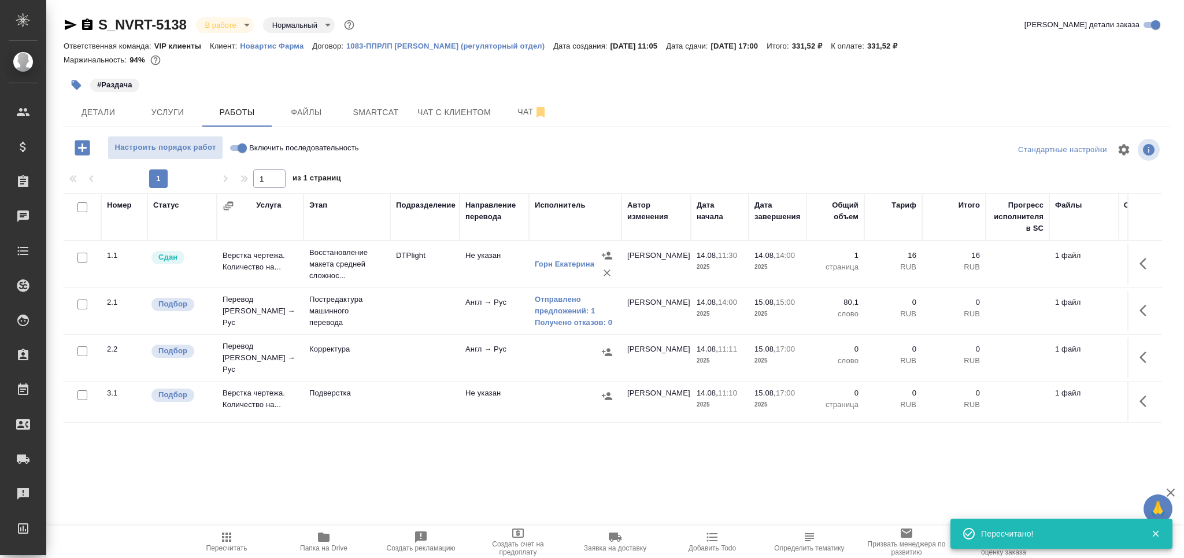
click at [247, 546] on span "Пересчитать" at bounding box center [226, 541] width 83 height 22
drag, startPoint x: 228, startPoint y: 549, endPoint x: 228, endPoint y: 539, distance: 10.4
click at [228, 549] on span "Пересчитать" at bounding box center [226, 548] width 41 height 8
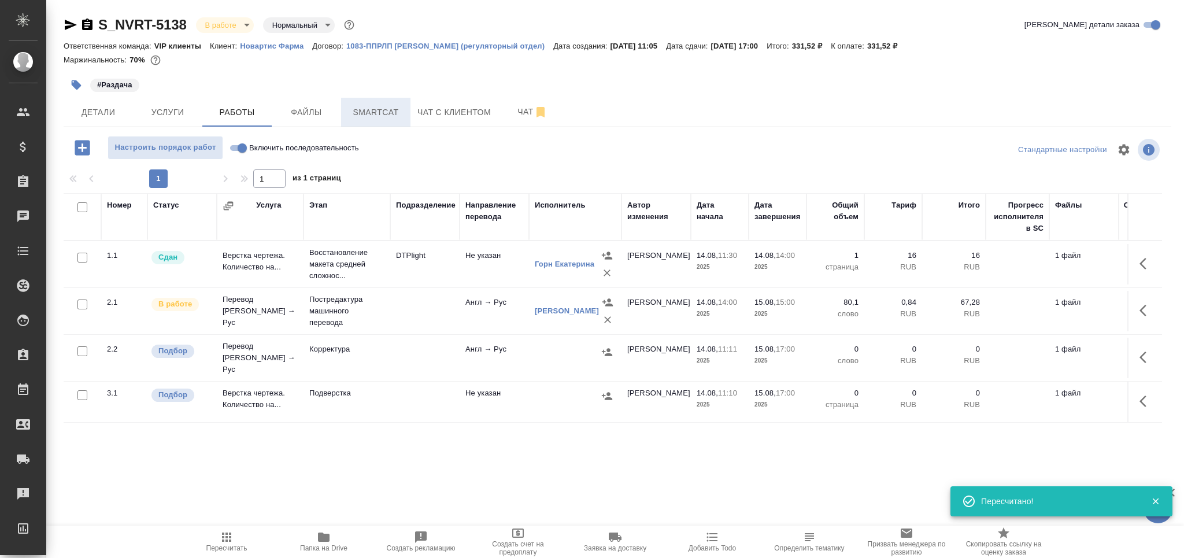
click at [382, 107] on span "Smartcat" at bounding box center [376, 112] width 56 height 14
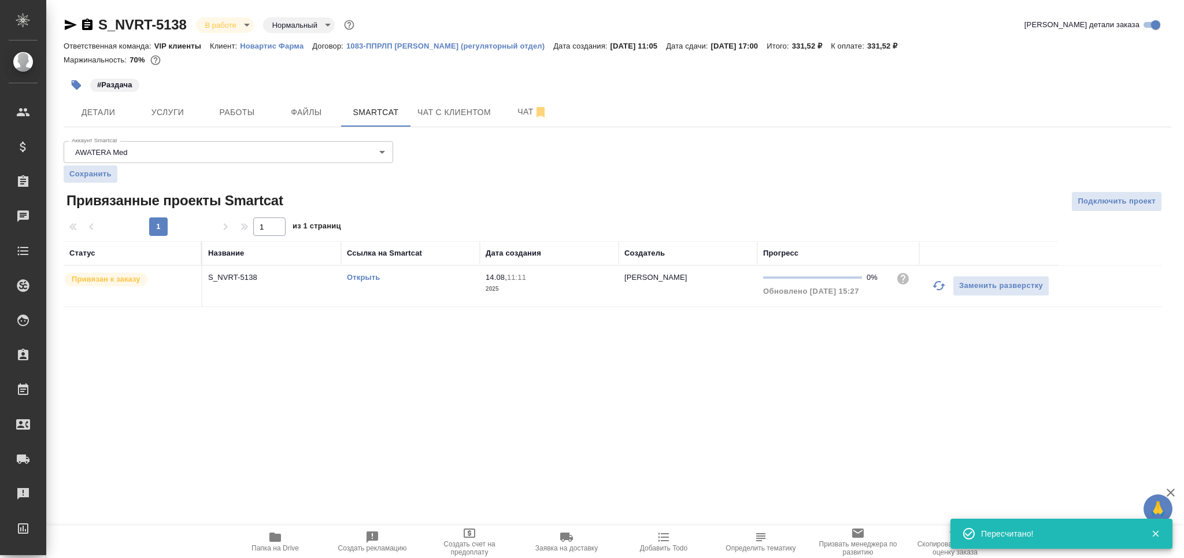
click at [354, 274] on link "Открыть" at bounding box center [363, 277] width 33 height 9
click at [237, 106] on span "Работы" at bounding box center [237, 112] width 56 height 14
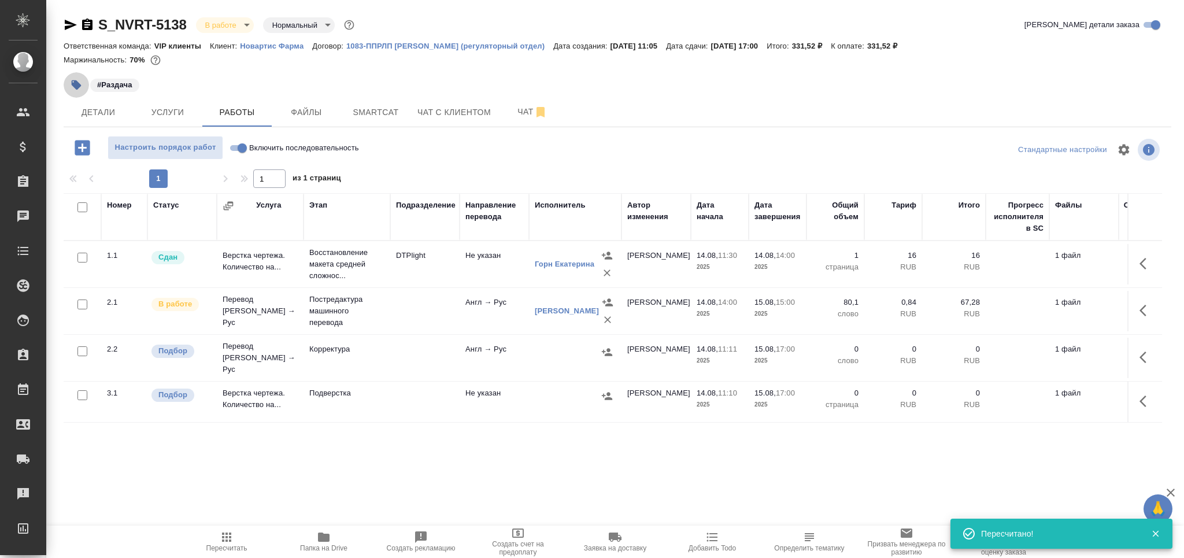
click at [80, 86] on icon "button" at bounding box center [77, 85] width 10 height 10
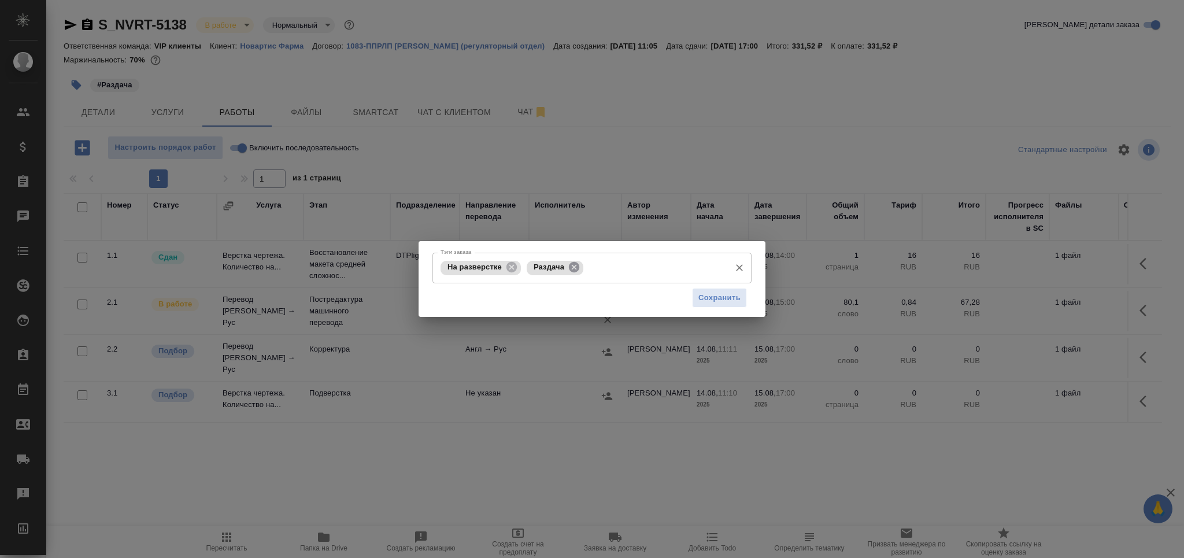
click at [572, 268] on icon at bounding box center [574, 267] width 13 height 13
click at [514, 265] on icon at bounding box center [511, 267] width 10 height 10
click at [524, 265] on input "Тэги заказа" at bounding box center [624, 268] width 201 height 20
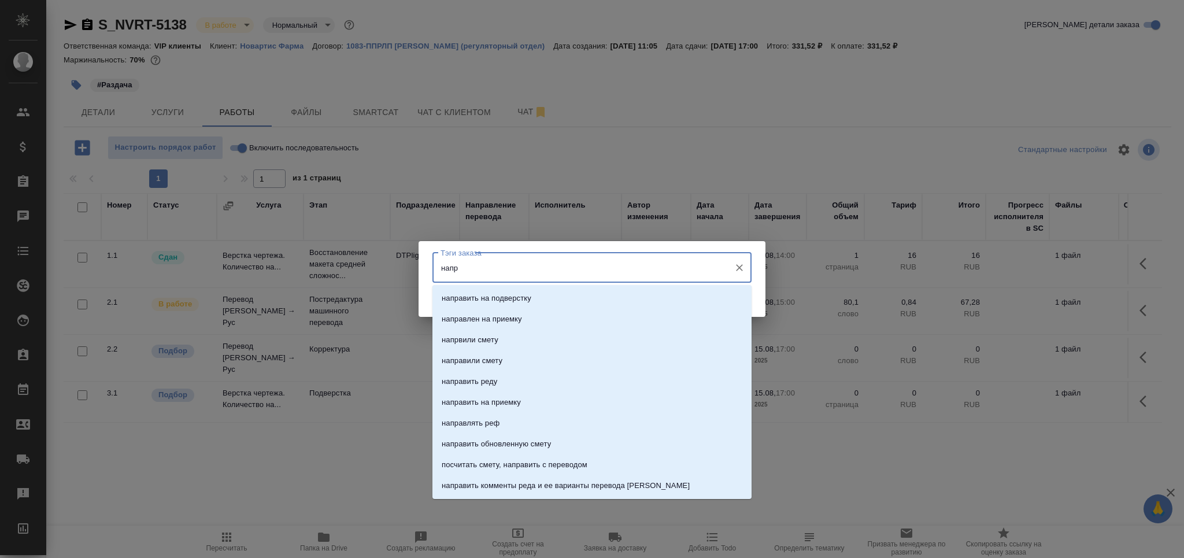
type input "напра"
click at [531, 297] on p "направить на подверстку" at bounding box center [487, 299] width 90 height 12
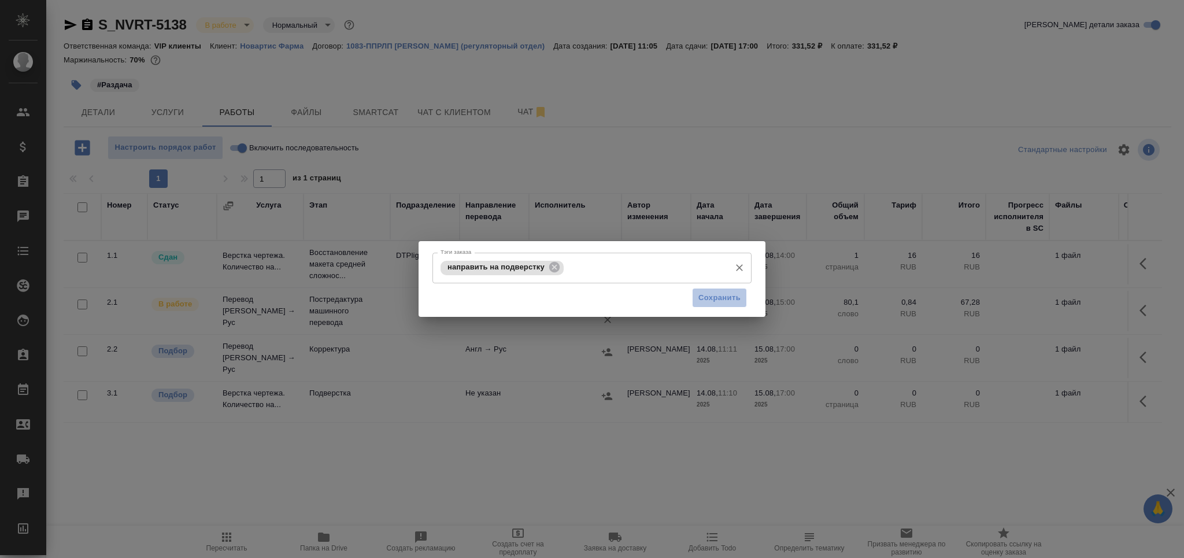
drag, startPoint x: 702, startPoint y: 301, endPoint x: 653, endPoint y: 301, distance: 48.6
click at [704, 301] on span "Сохранить" at bounding box center [719, 297] width 42 height 13
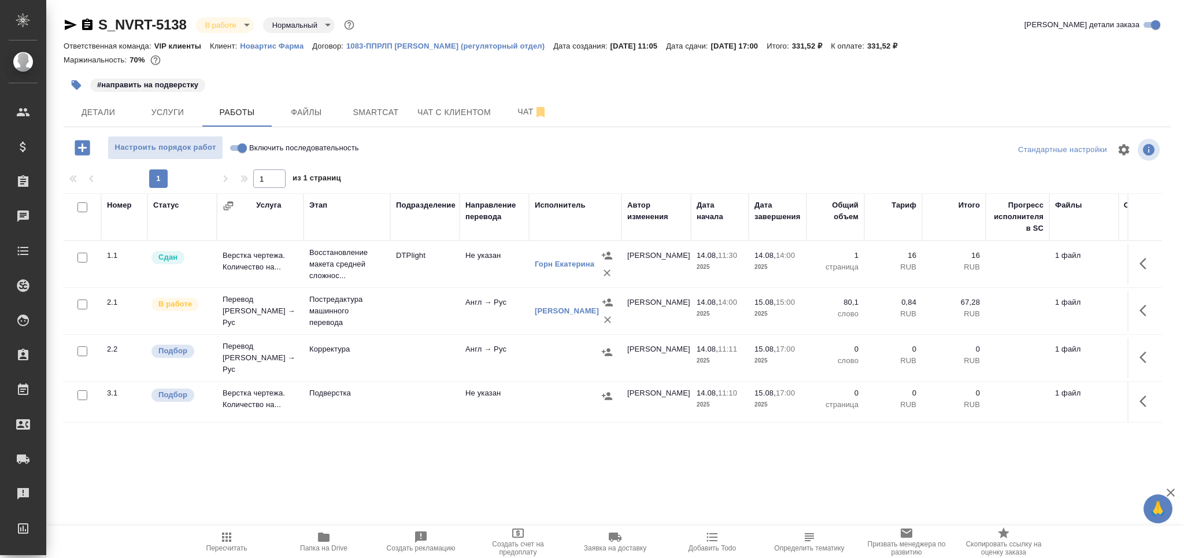
click at [86, 349] on input "checkbox" at bounding box center [82, 351] width 10 height 10
checkbox input "true"
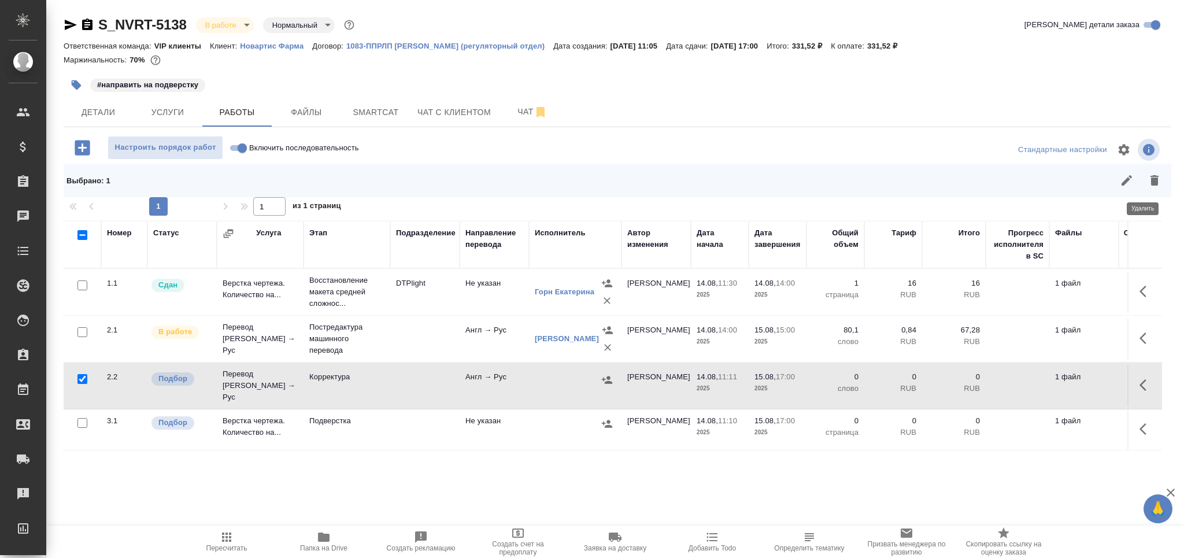
click at [1151, 177] on icon "button" at bounding box center [1155, 180] width 8 height 10
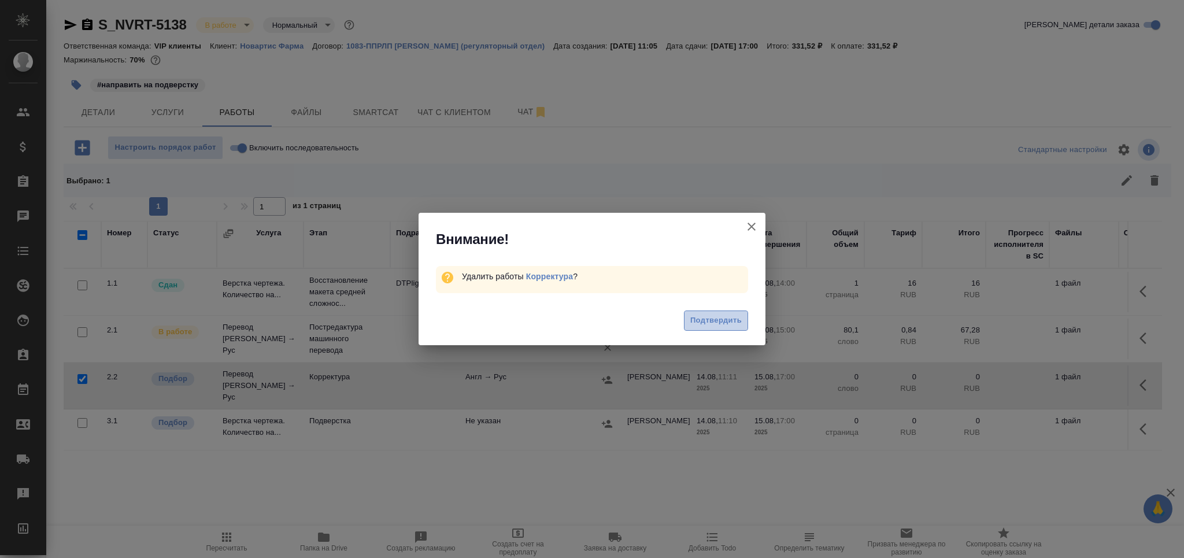
click at [717, 321] on span "Подтвердить" at bounding box center [715, 320] width 51 height 13
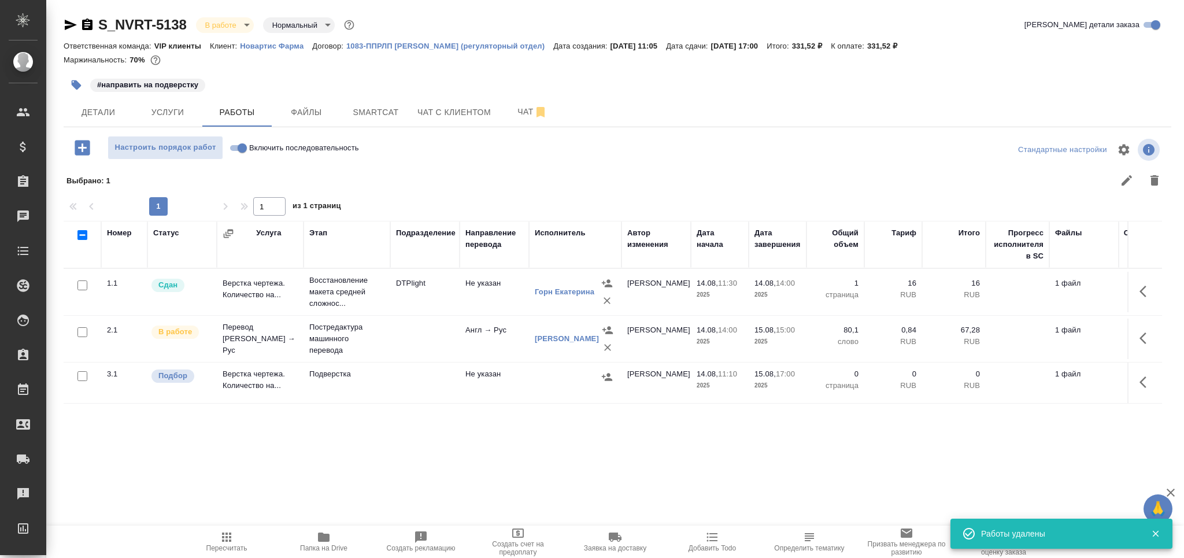
click at [410, 312] on td at bounding box center [424, 292] width 69 height 40
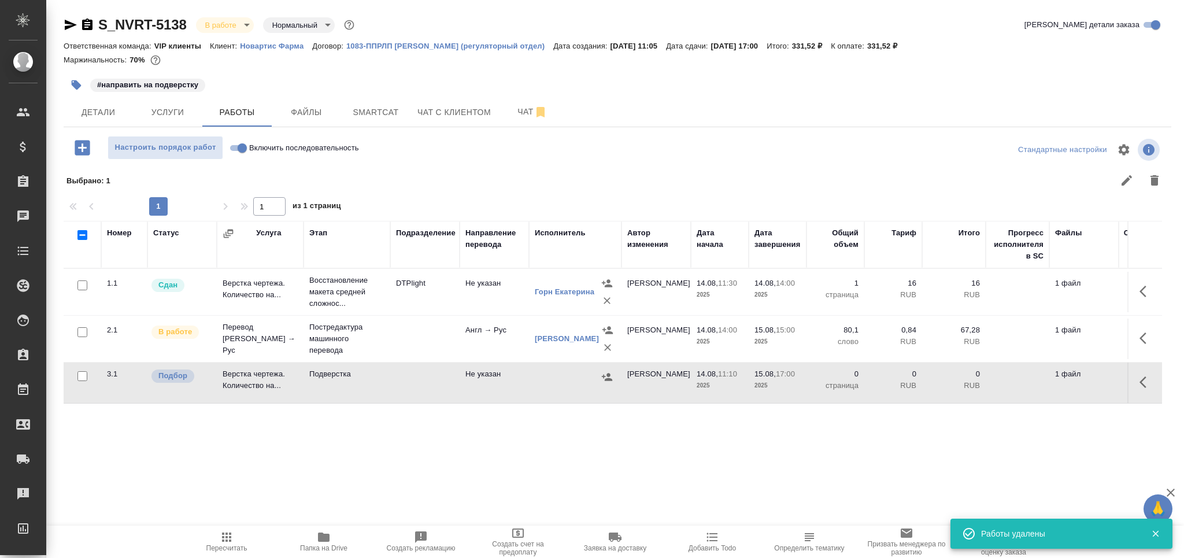
click at [410, 312] on td at bounding box center [424, 292] width 69 height 40
click at [246, 530] on span "Пересчитать" at bounding box center [226, 541] width 83 height 22
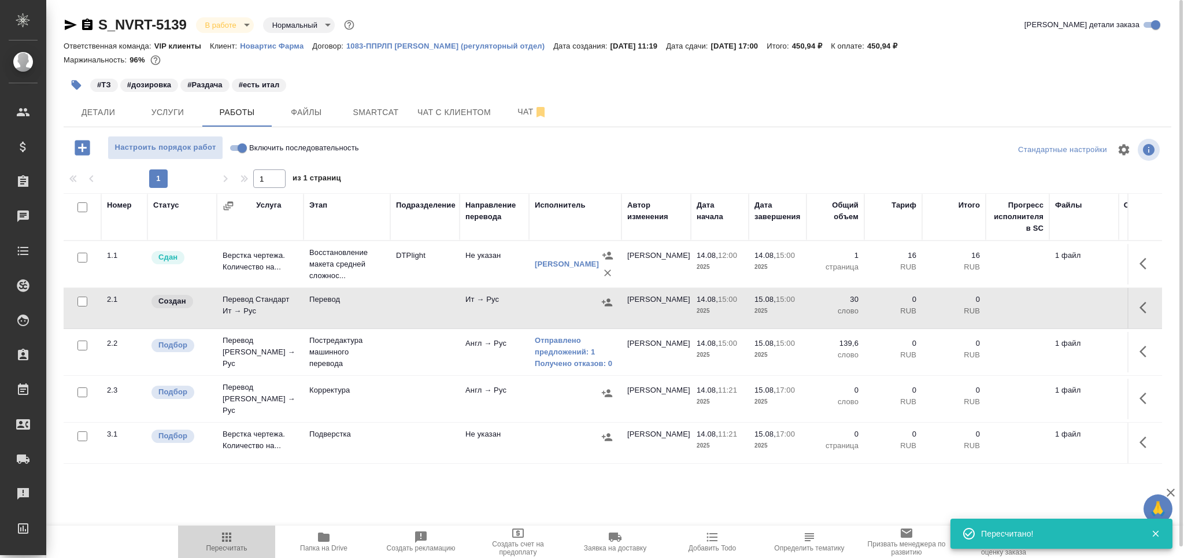
click at [224, 534] on icon "button" at bounding box center [226, 536] width 9 height 9
click at [224, 537] on icon "button" at bounding box center [227, 537] width 14 height 14
click at [389, 105] on span "Smartcat" at bounding box center [376, 112] width 56 height 14
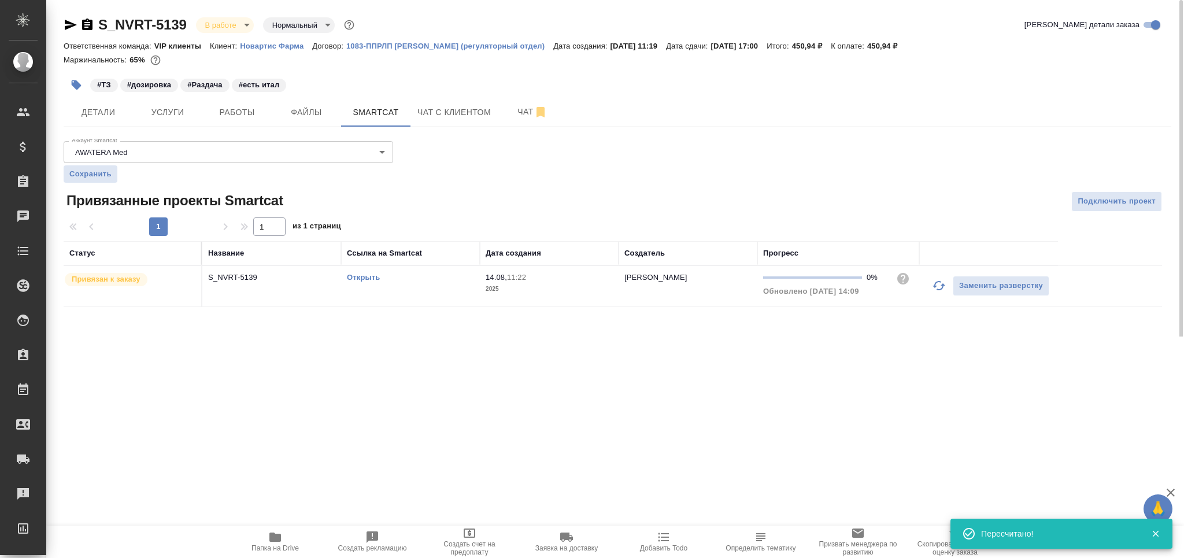
click at [371, 278] on link "Открыть" at bounding box center [363, 277] width 33 height 9
click at [251, 119] on button "Работы" at bounding box center [236, 112] width 69 height 29
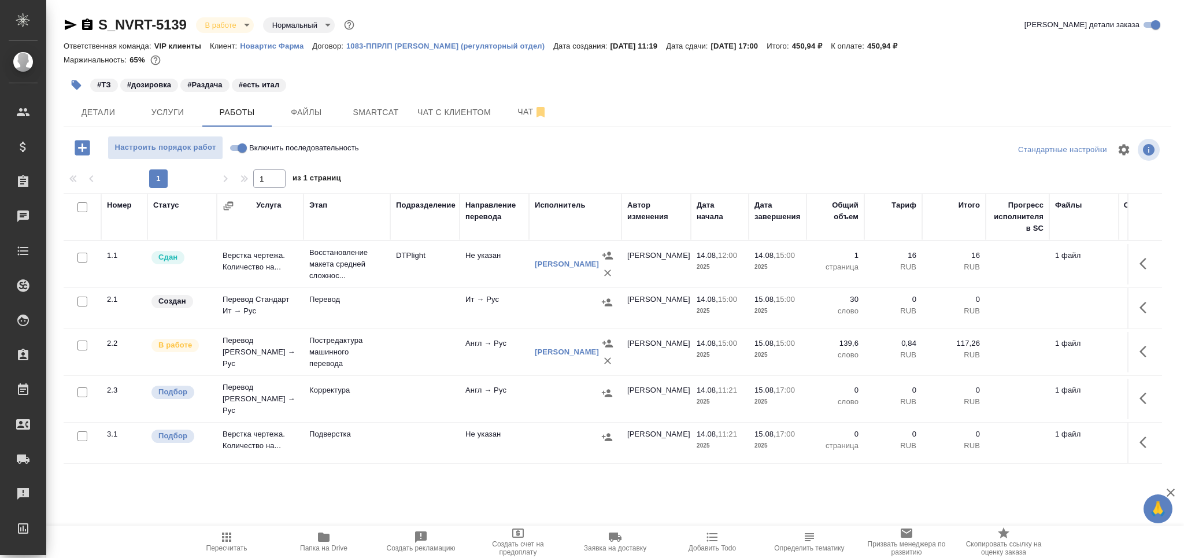
click at [90, 27] on icon "button" at bounding box center [87, 25] width 10 height 12
click at [503, 111] on button "Чат" at bounding box center [532, 112] width 69 height 29
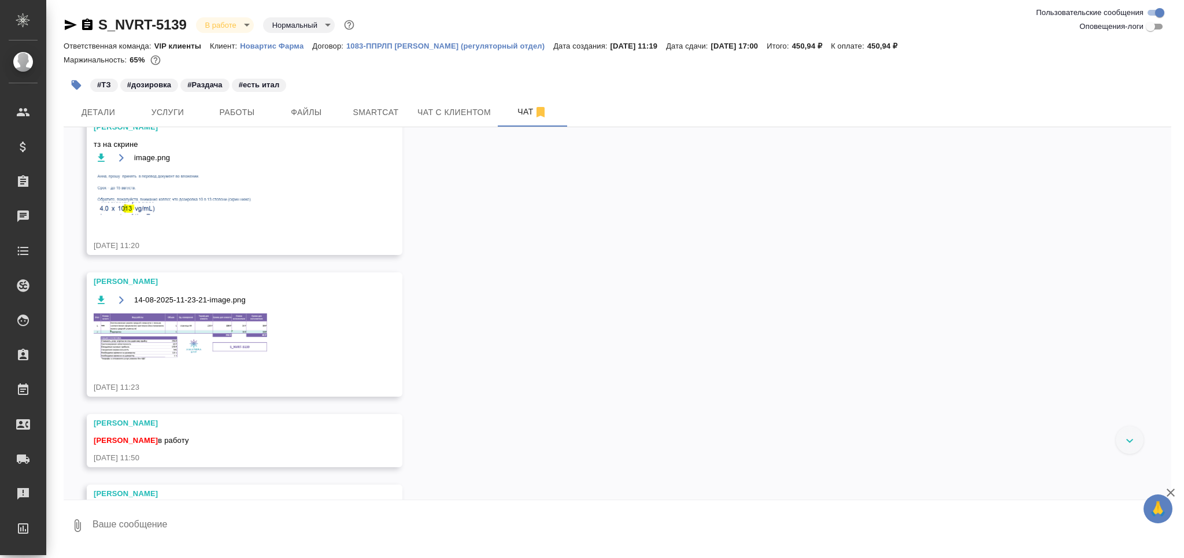
scroll to position [115, 0]
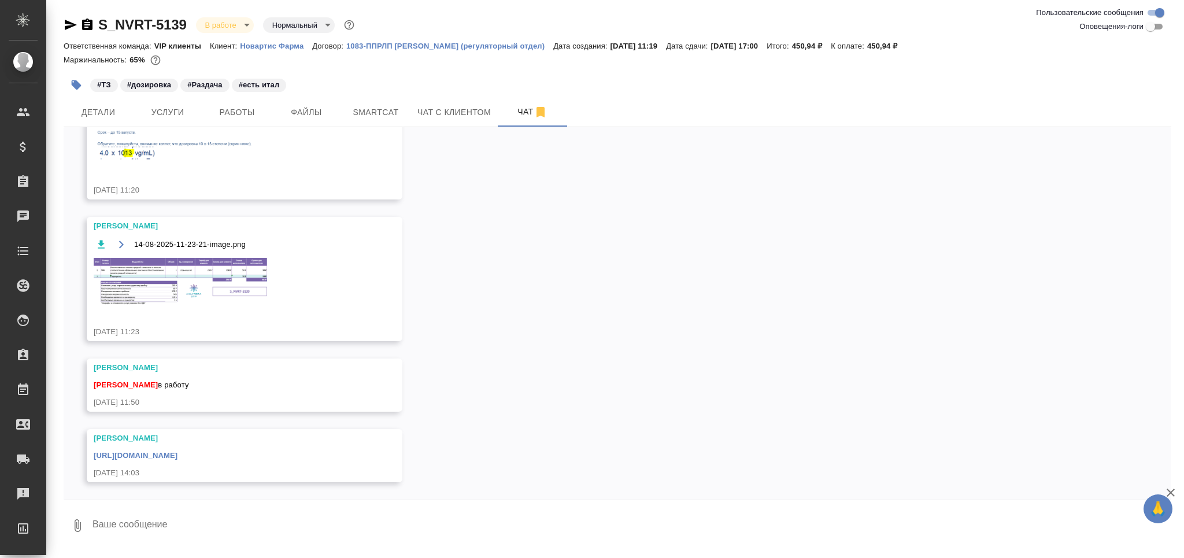
click at [177, 456] on link "https://drive.awatera.com/apps/files/files/10103975?dir=/Shares/Novartos_Pharma…" at bounding box center [136, 455] width 84 height 9
click at [242, 115] on span "Работы" at bounding box center [237, 112] width 56 height 14
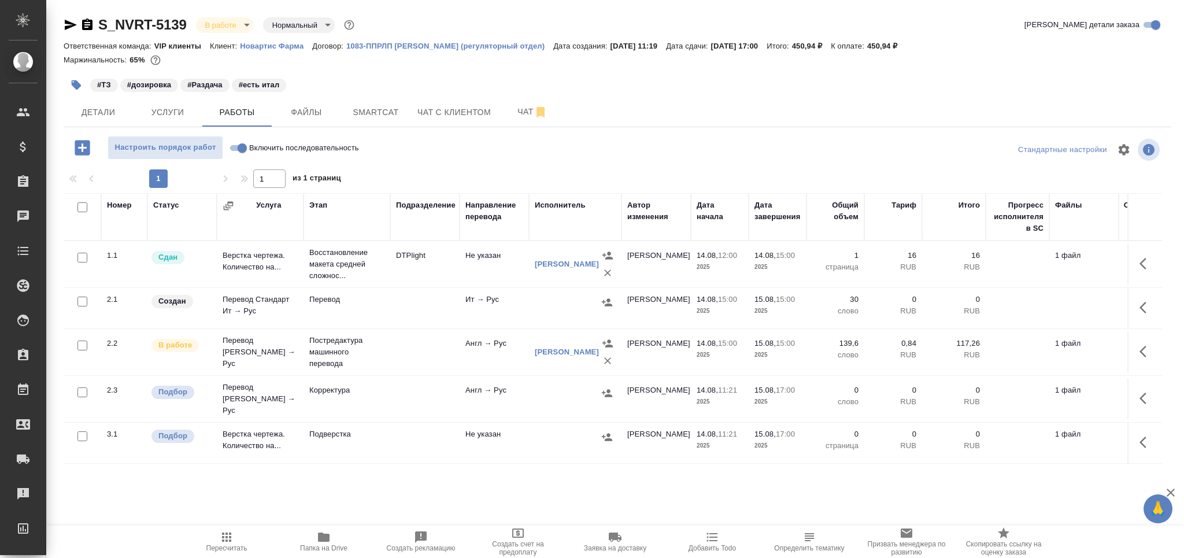
click at [81, 297] on input "checkbox" at bounding box center [82, 302] width 10 height 10
checkbox input "true"
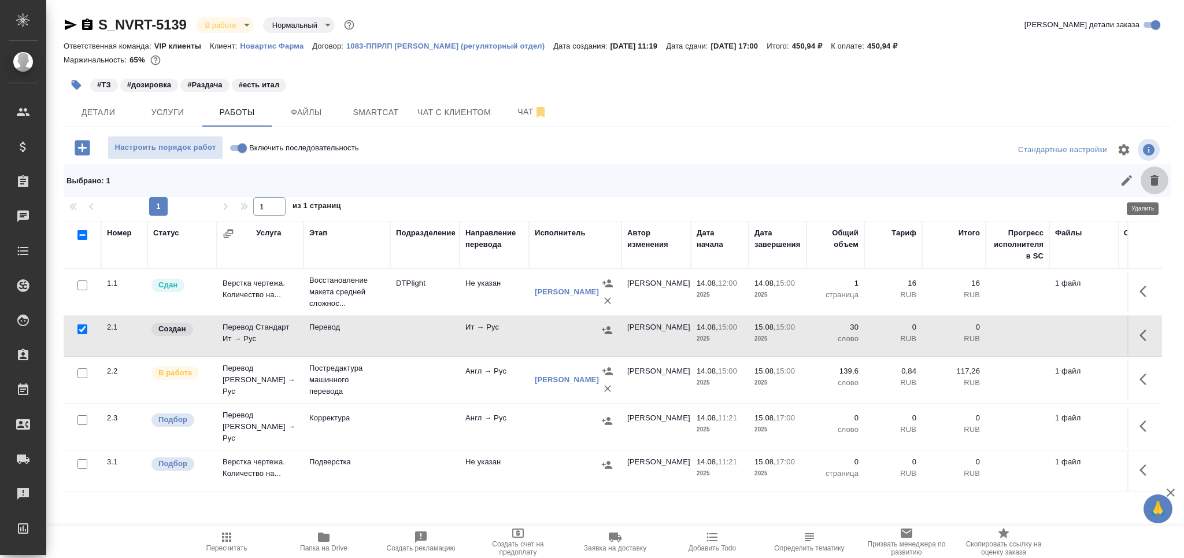
click at [1151, 179] on icon "button" at bounding box center [1155, 180] width 8 height 10
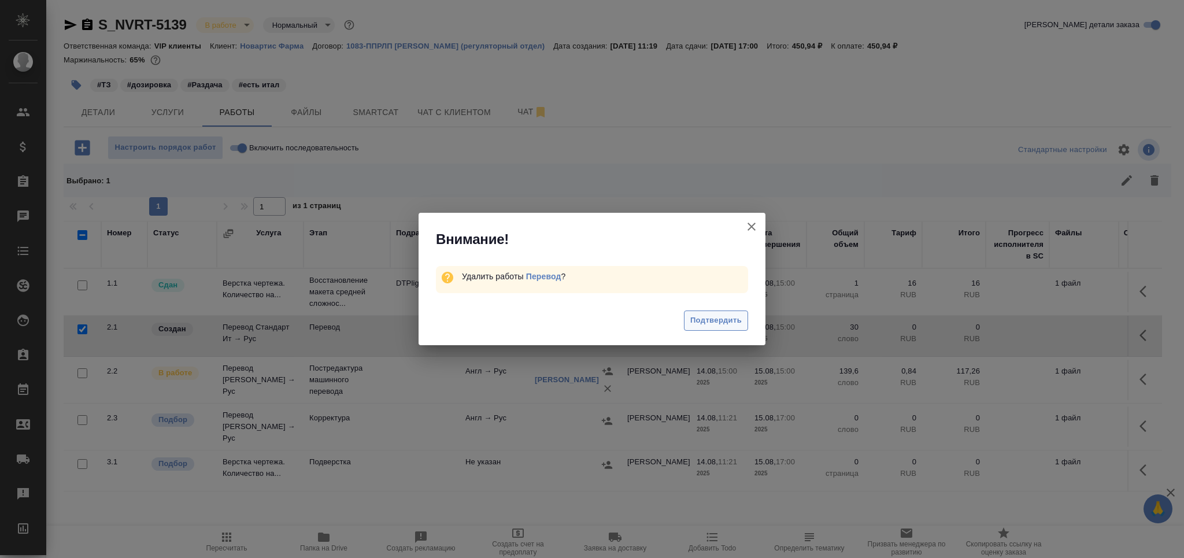
click at [694, 319] on span "Подтвердить" at bounding box center [715, 320] width 51 height 13
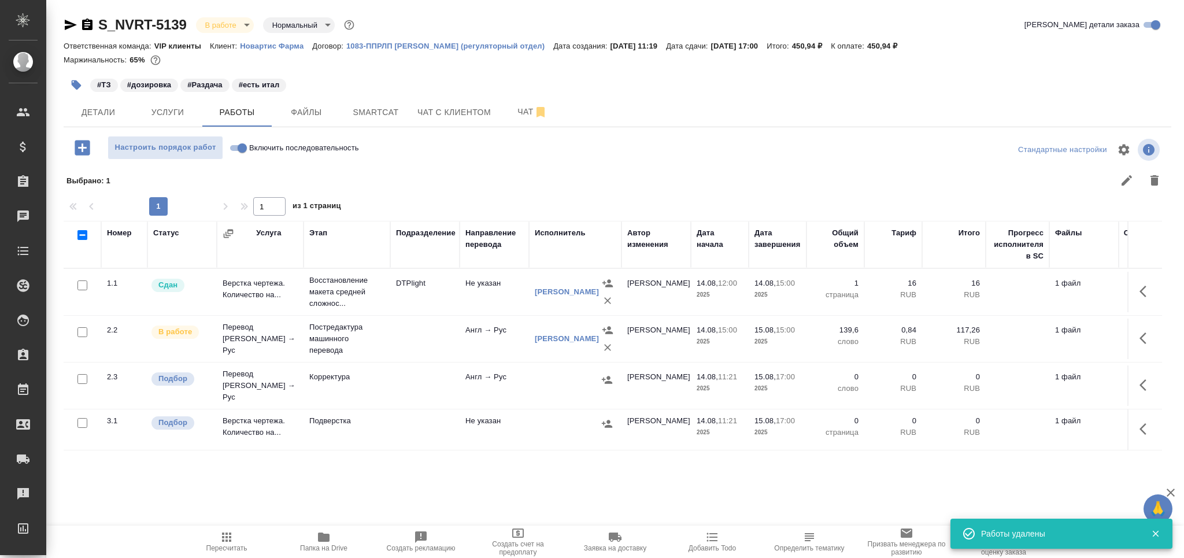
click at [83, 378] on input "checkbox" at bounding box center [82, 379] width 10 height 10
checkbox input "true"
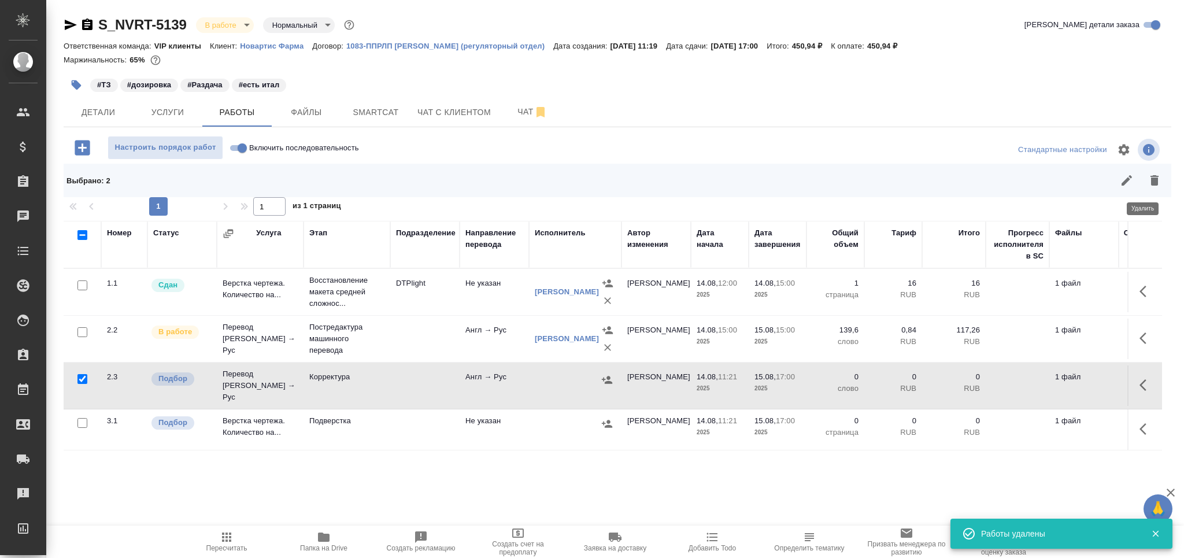
click at [1148, 177] on icon "button" at bounding box center [1155, 180] width 14 height 14
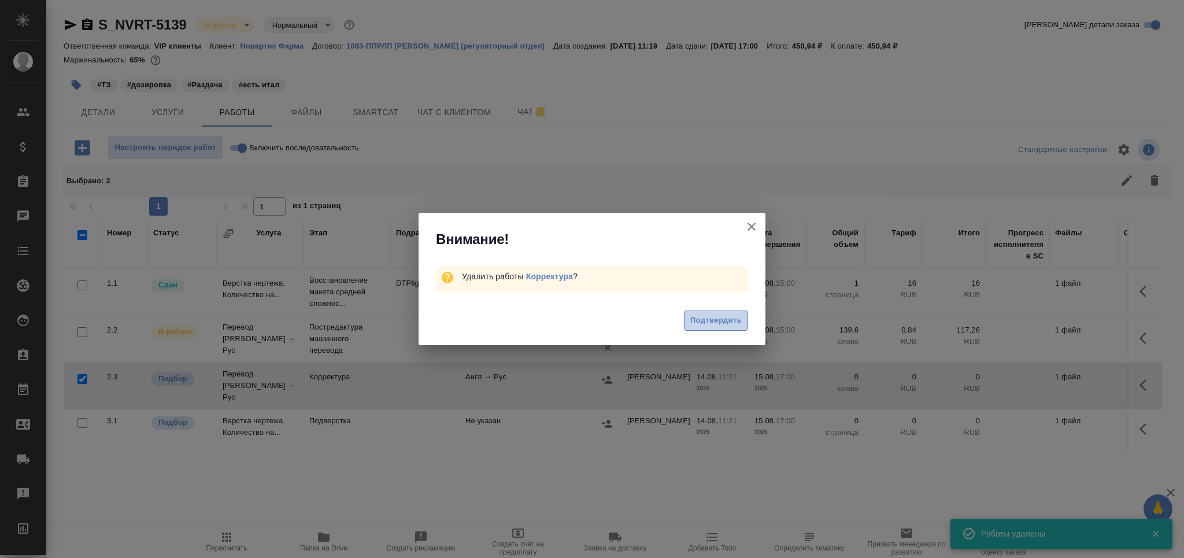
click at [742, 320] on button "Подтвердить" at bounding box center [716, 320] width 64 height 20
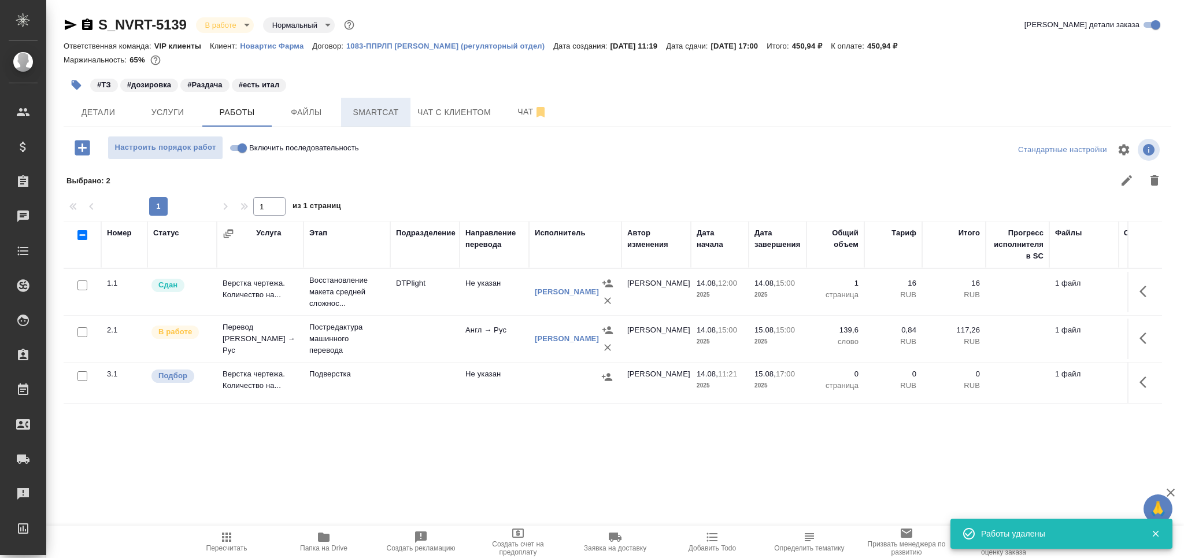
click at [392, 112] on span "Smartcat" at bounding box center [376, 112] width 56 height 14
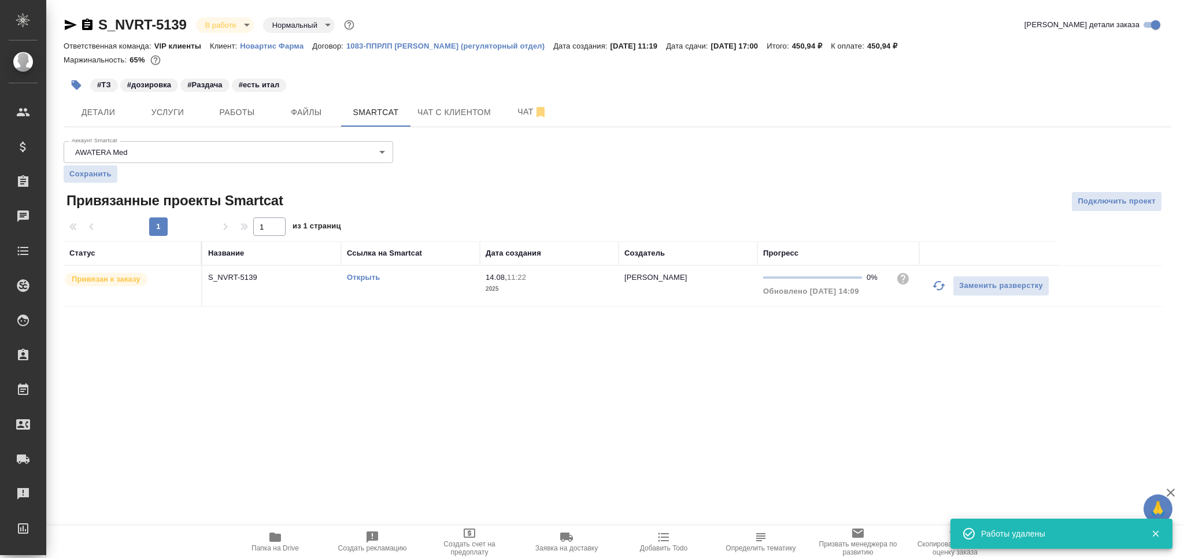
click at [364, 278] on link "Открыть" at bounding box center [363, 277] width 33 height 9
click at [231, 112] on span "Работы" at bounding box center [237, 112] width 56 height 14
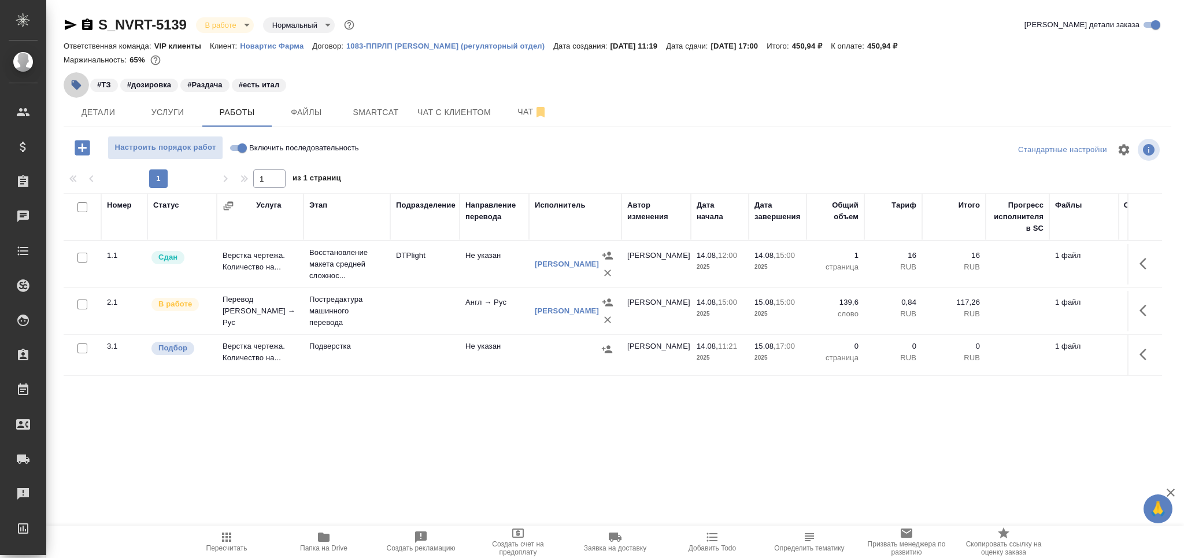
click at [75, 84] on icon "button" at bounding box center [77, 85] width 10 height 10
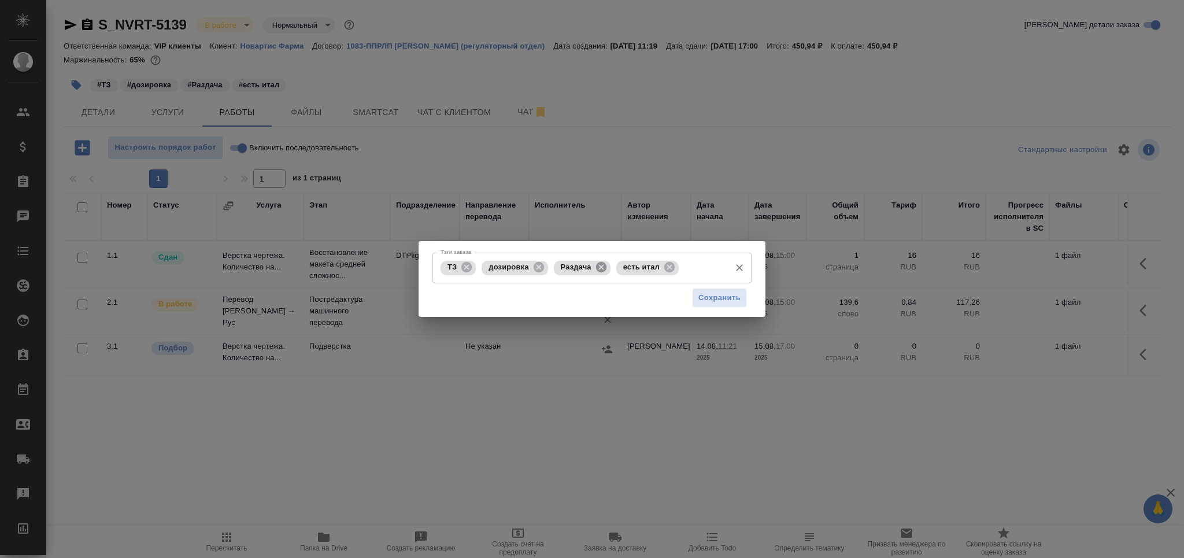
click at [606, 266] on icon at bounding box center [601, 267] width 10 height 10
click at [602, 265] on icon at bounding box center [607, 267] width 13 height 13
click at [608, 265] on input "Тэги заказа" at bounding box center [637, 268] width 173 height 20
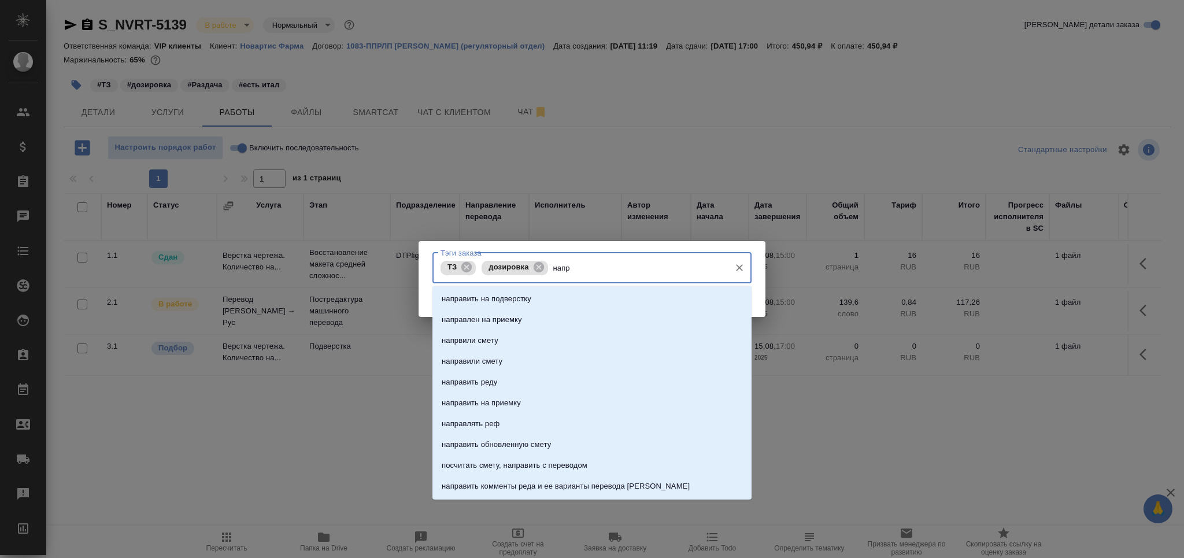
type input "напра"
drag, startPoint x: 563, startPoint y: 306, endPoint x: 607, endPoint y: 301, distance: 44.9
click at [562, 306] on li "направить на подверстку" at bounding box center [591, 299] width 319 height 21
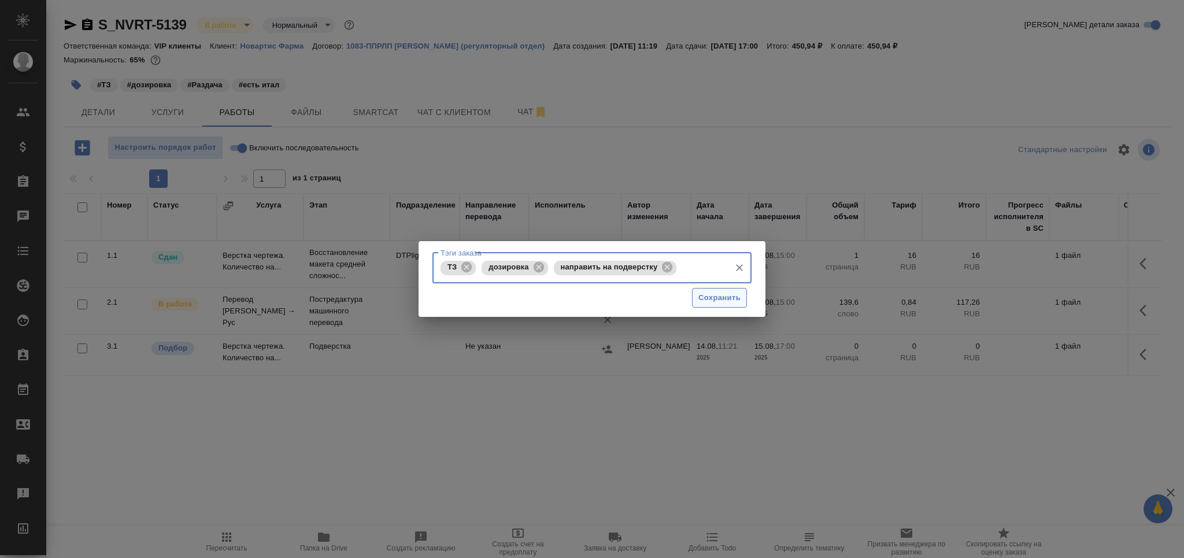
click at [701, 300] on span "Сохранить" at bounding box center [719, 297] width 42 height 13
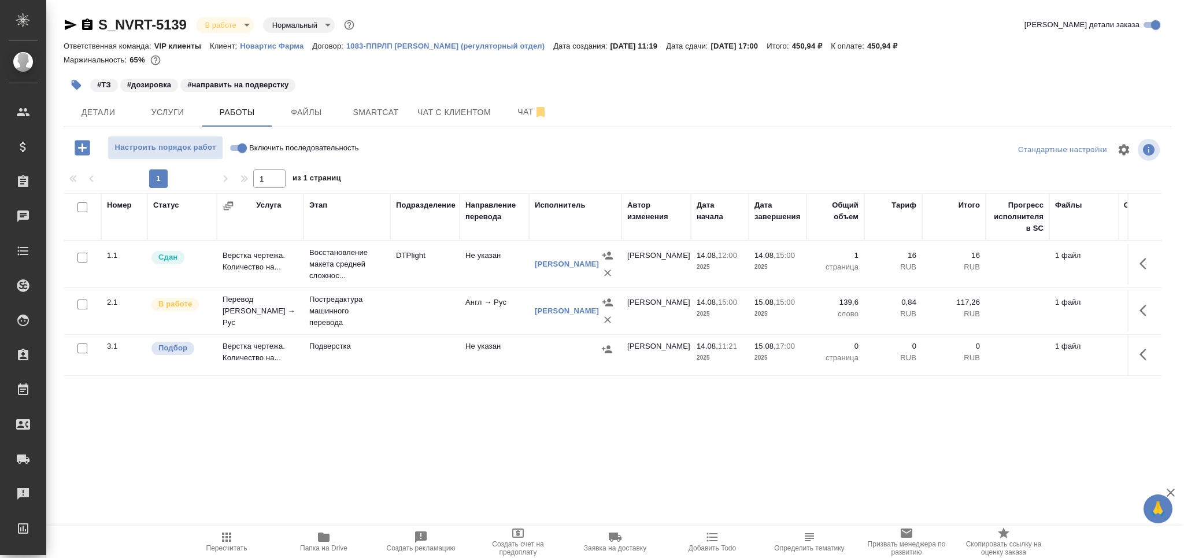
click at [521, 284] on td "Не указан" at bounding box center [494, 264] width 69 height 40
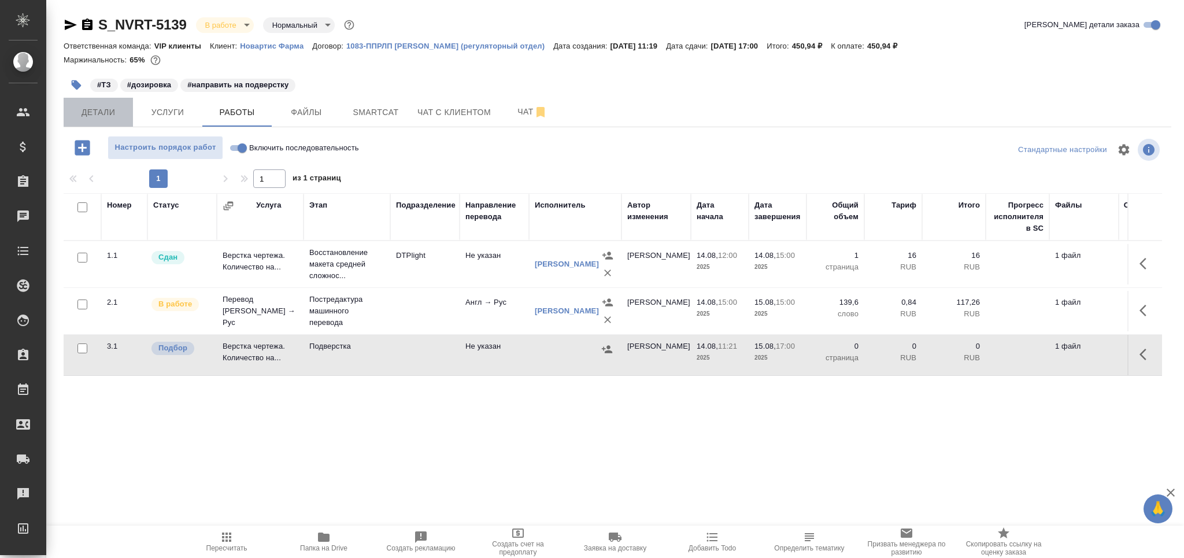
click at [112, 105] on span "Детали" at bounding box center [99, 112] width 56 height 14
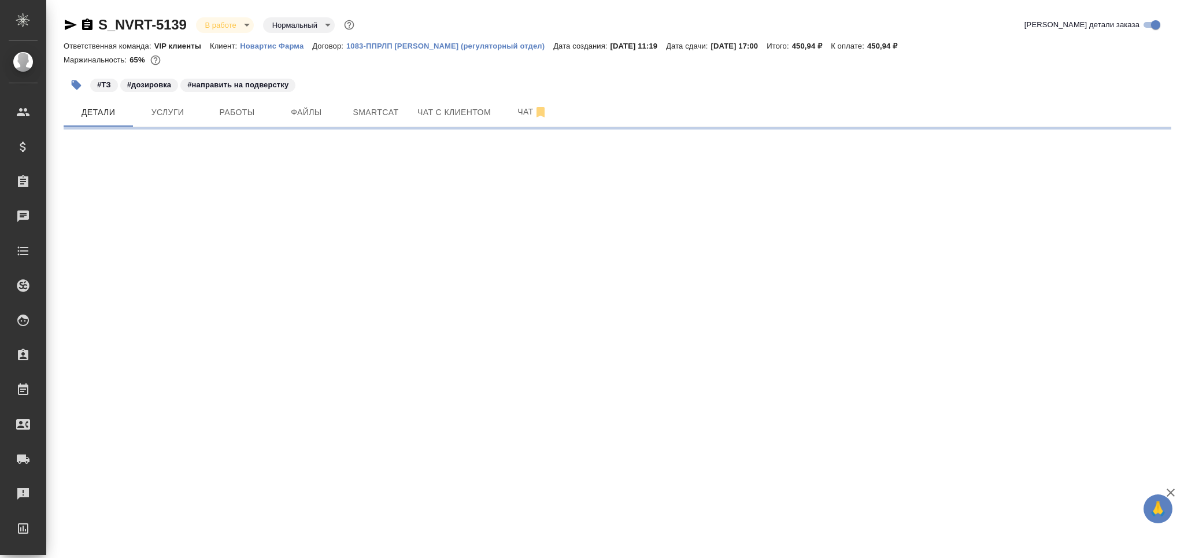
select select "RU"
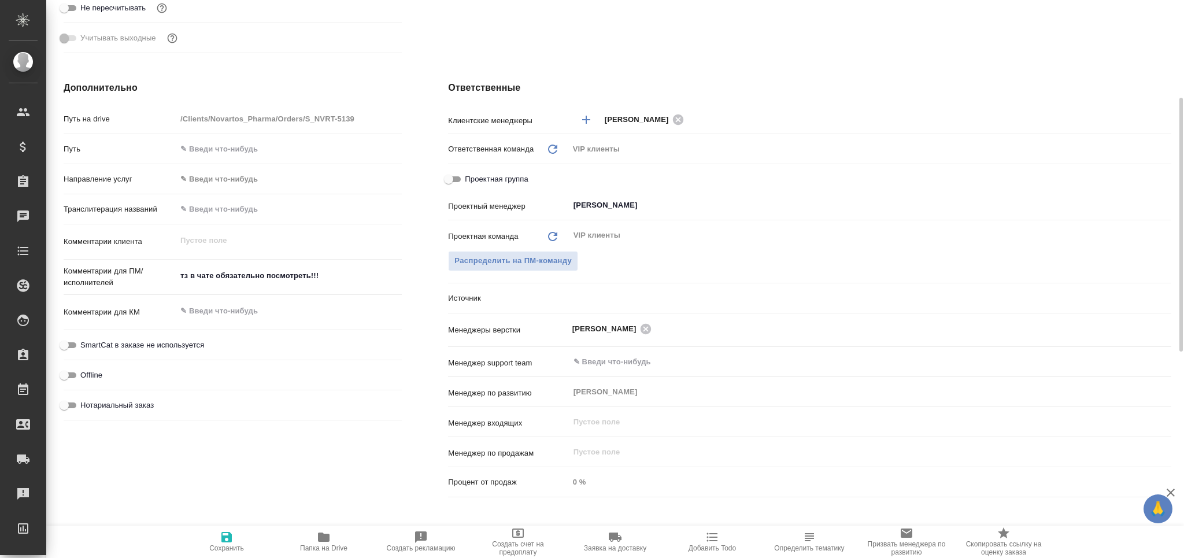
type textarea "x"
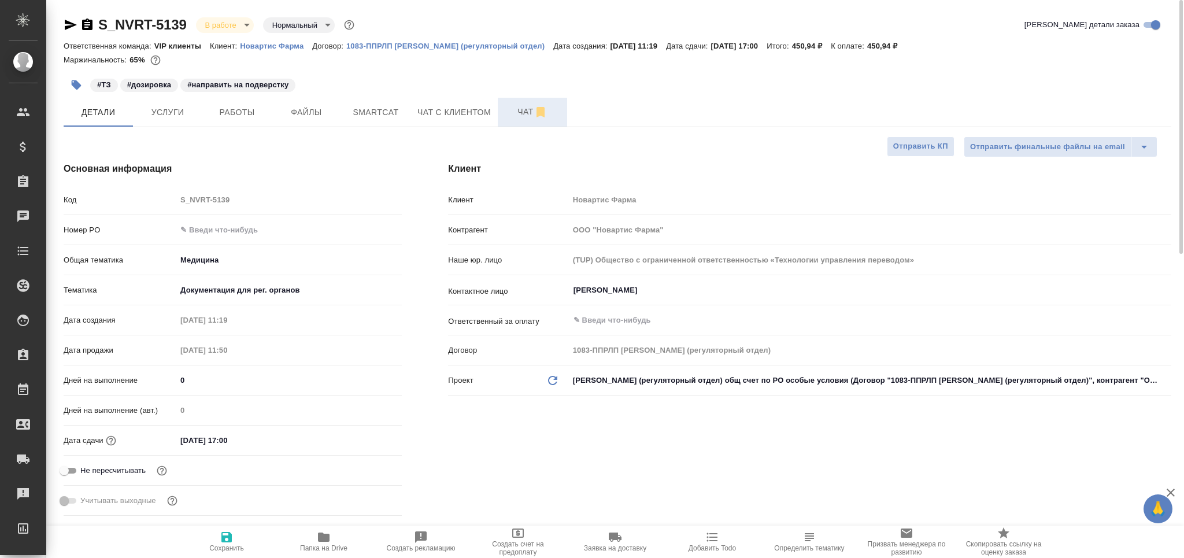
drag, startPoint x: 508, startPoint y: 107, endPoint x: 513, endPoint y: 112, distance: 7.4
click at [509, 108] on span "Чат" at bounding box center [533, 112] width 56 height 14
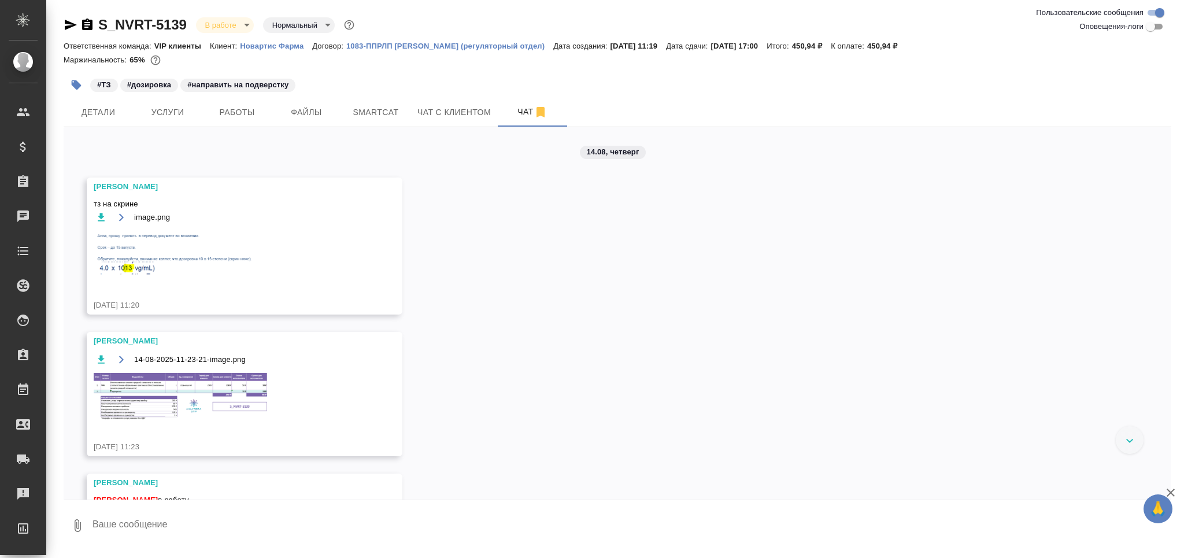
click at [242, 237] on img at bounding box center [180, 254] width 173 height 49
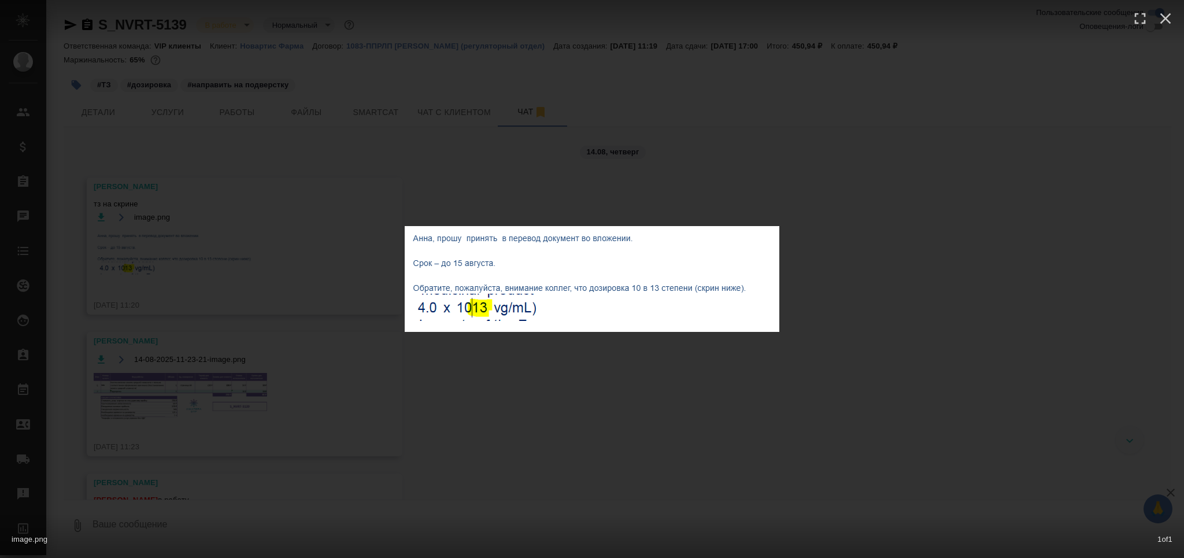
click at [269, 302] on div "image.png 1 of 1" at bounding box center [592, 279] width 1184 height 558
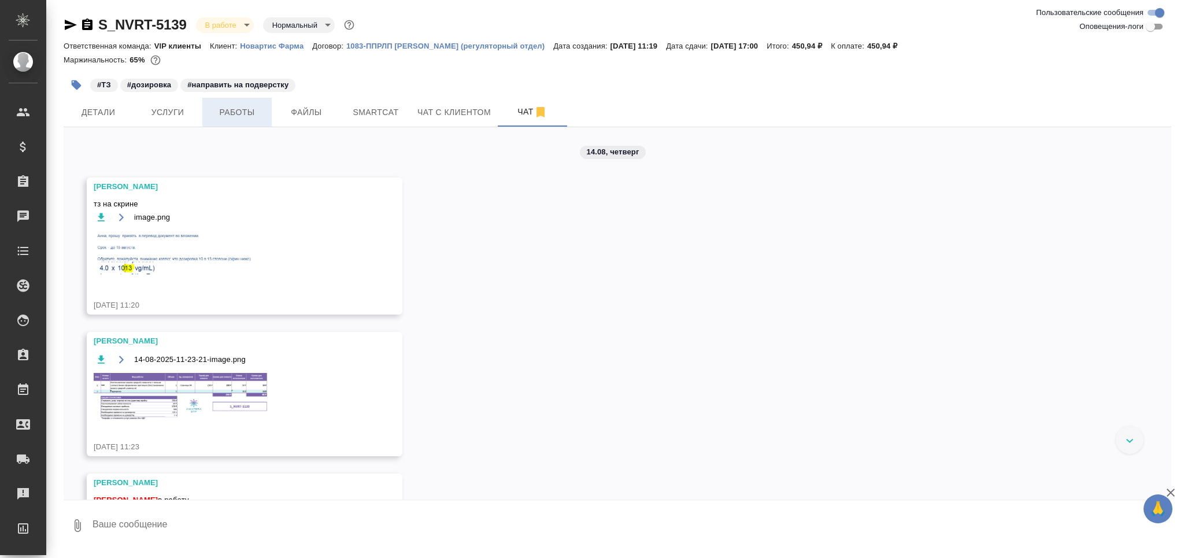
click at [246, 113] on span "Работы" at bounding box center [237, 112] width 56 height 14
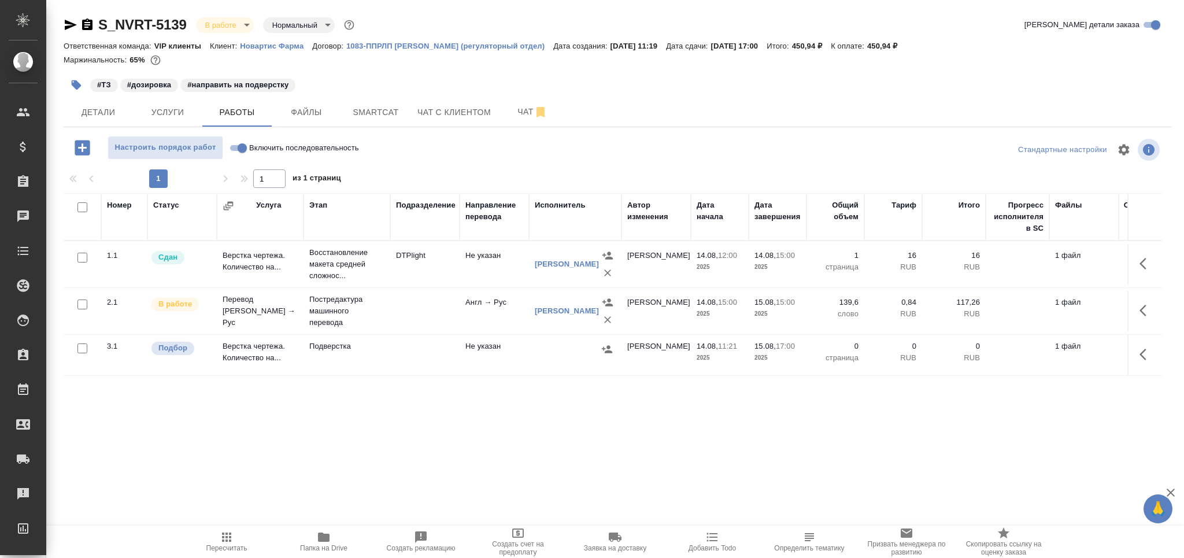
click at [394, 276] on td "DTPlight" at bounding box center [424, 264] width 69 height 40
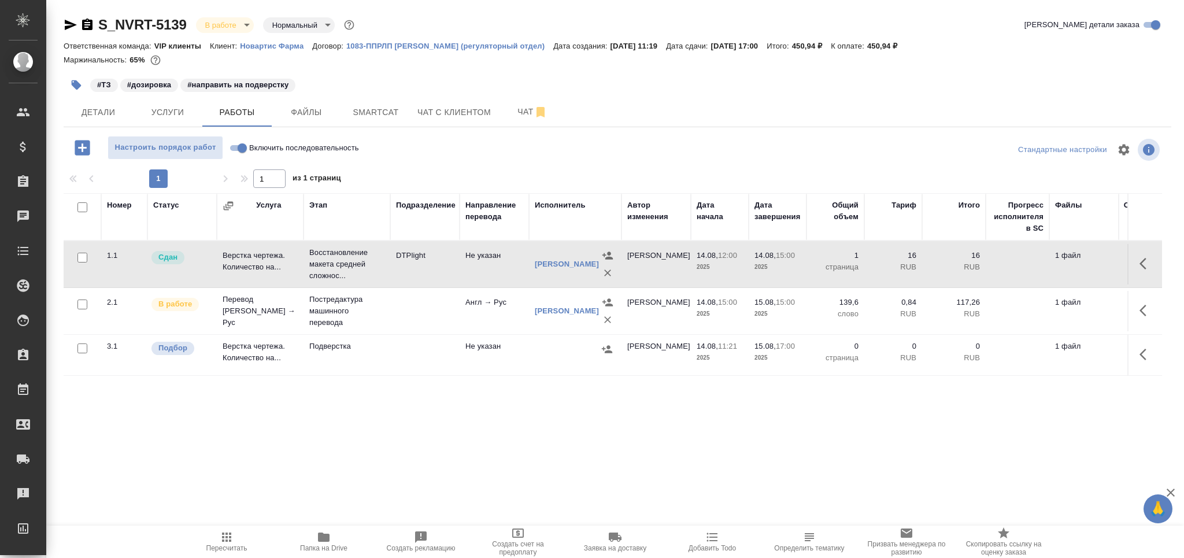
click at [394, 276] on td "DTPlight" at bounding box center [424, 264] width 69 height 40
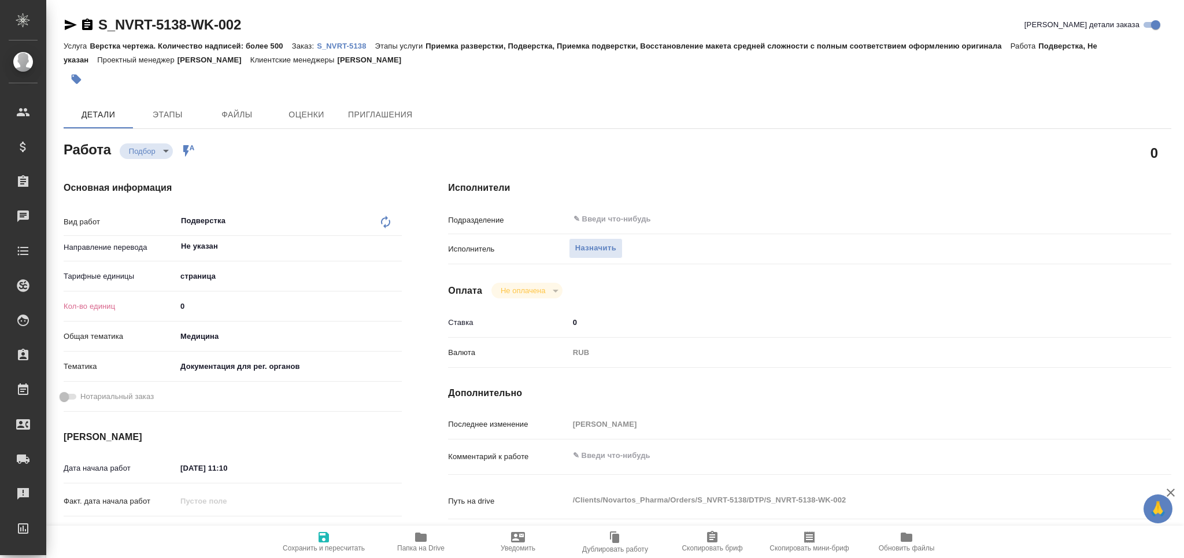
type textarea "x"
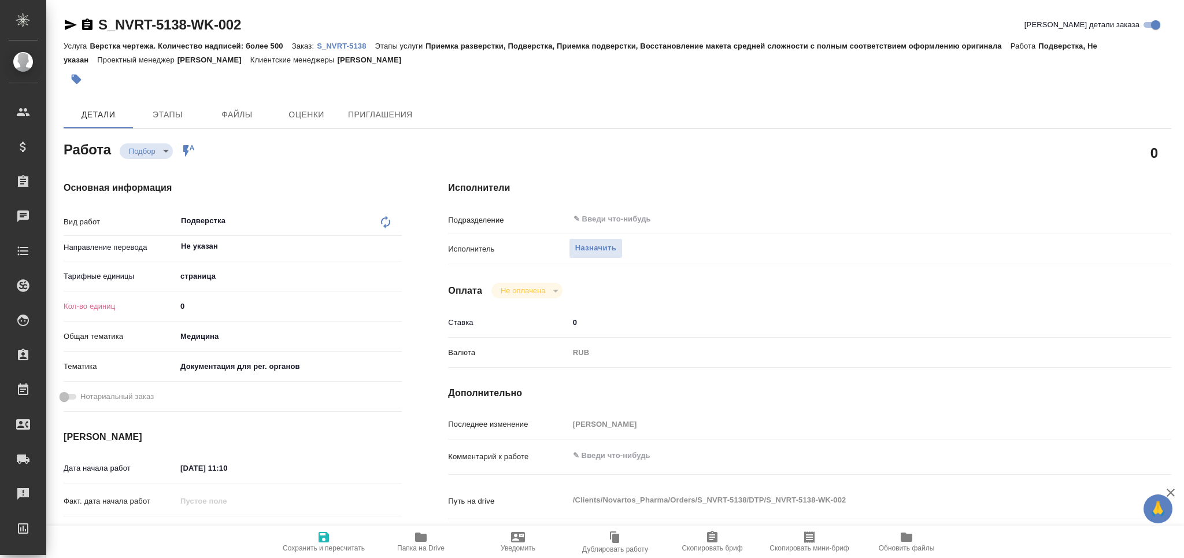
type textarea "x"
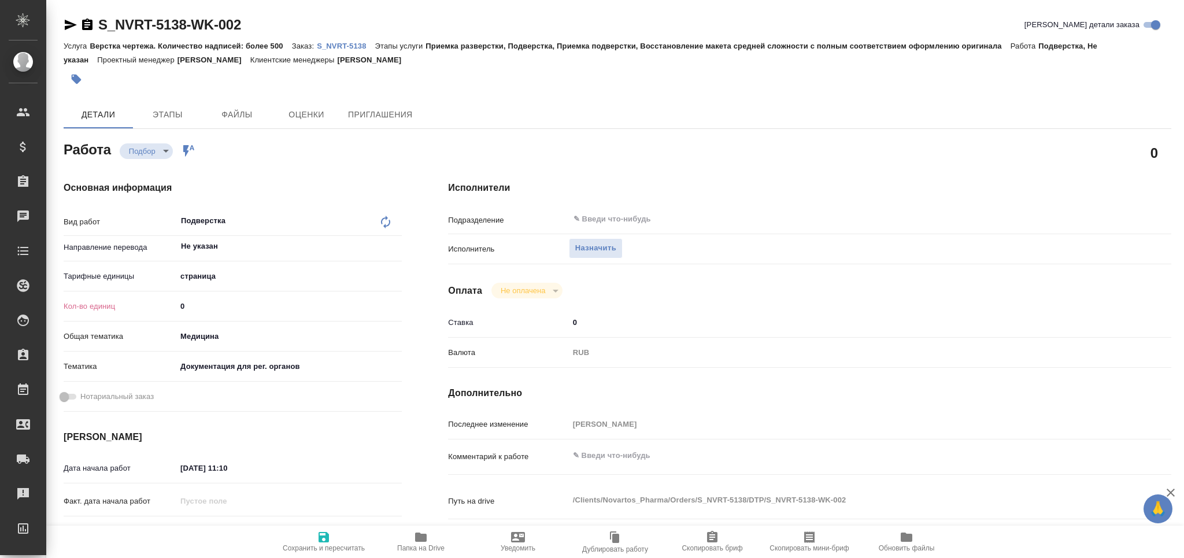
drag, startPoint x: 182, startPoint y: 312, endPoint x: 164, endPoint y: 312, distance: 17.9
click at [164, 312] on div "Кол-во единиц 0" at bounding box center [233, 306] width 338 height 20
type textarea "x"
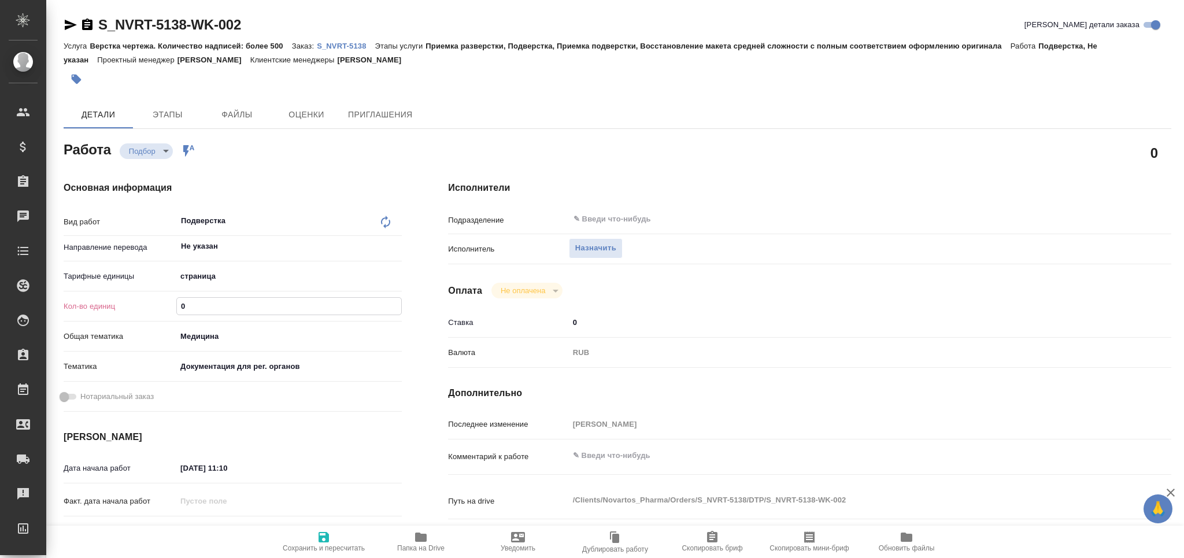
type textarea "x"
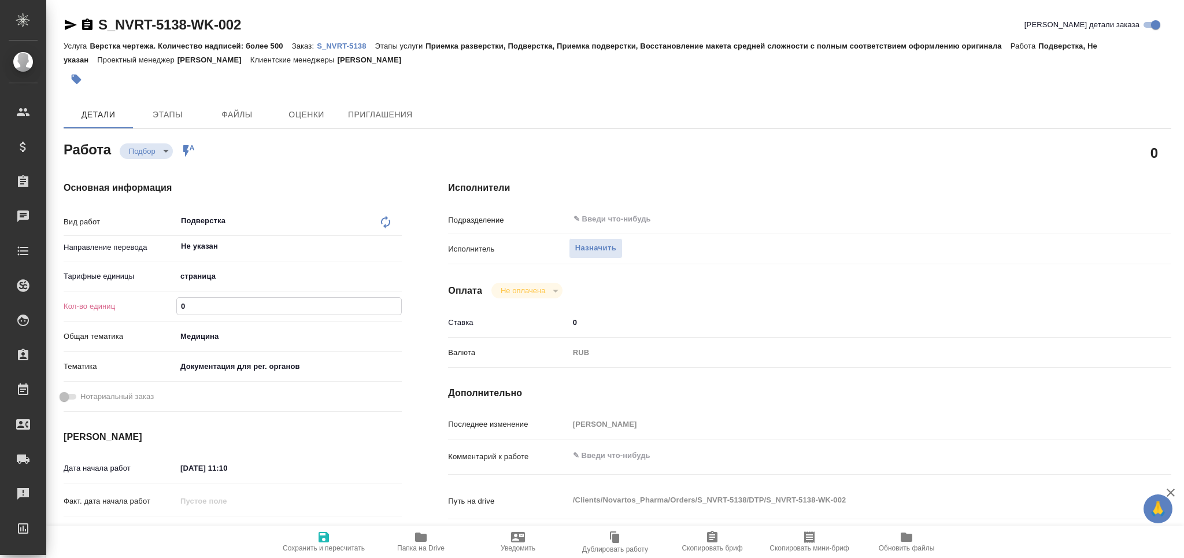
type textarea "x"
type input "1"
type textarea "x"
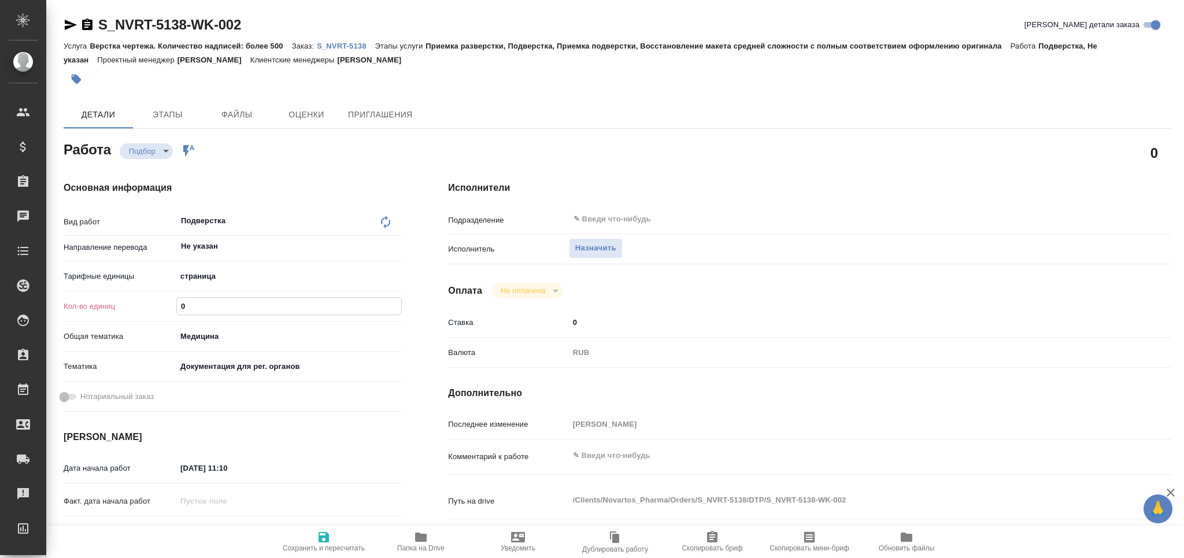
type textarea "x"
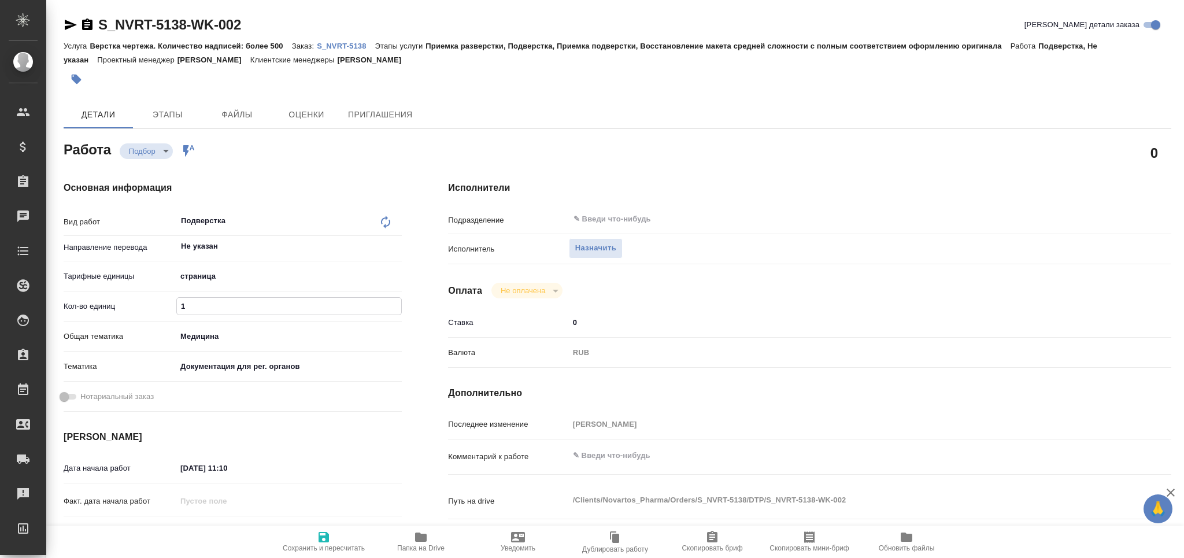
type textarea "x"
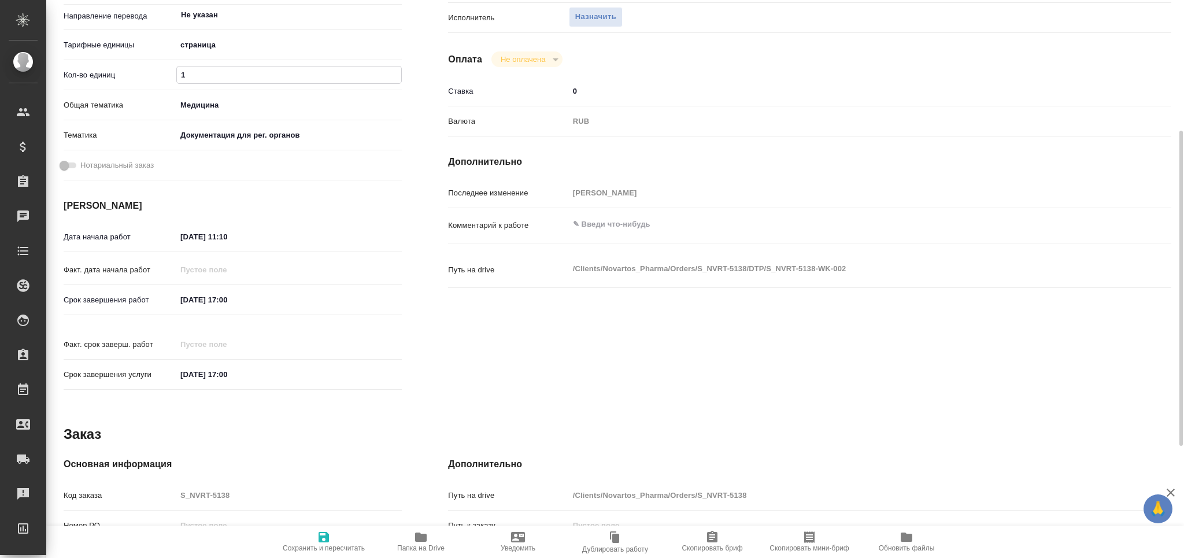
type input "1"
type textarea "x"
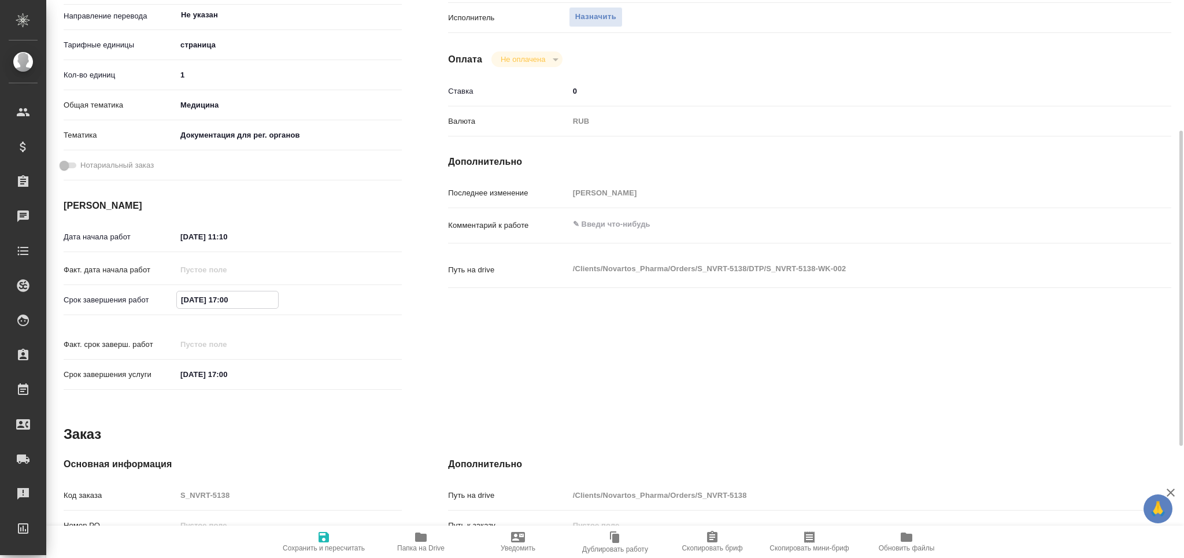
type textarea "x"
drag, startPoint x: 156, startPoint y: 297, endPoint x: 145, endPoint y: 297, distance: 11.6
click at [145, 297] on div "Срок завершения работ 15.08.2025 17:00" at bounding box center [233, 300] width 338 height 20
drag, startPoint x: 130, startPoint y: 234, endPoint x: 103, endPoint y: 234, distance: 27.2
click at [103, 234] on div "Дата начала работ 14.08.2025 11:10" at bounding box center [233, 237] width 338 height 20
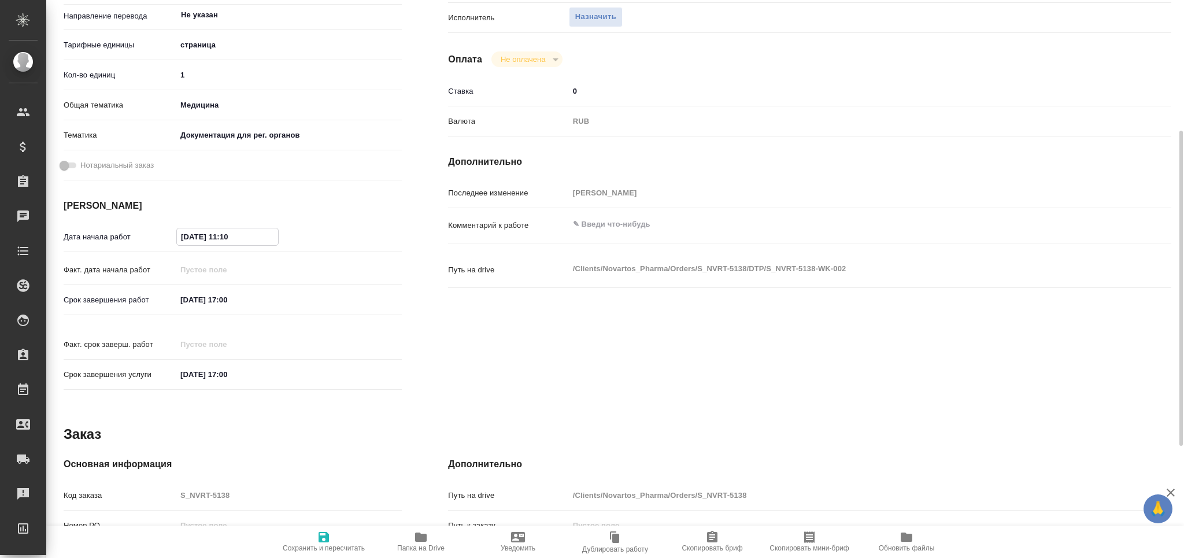
paste input "5.08.2025 17:0"
type input "15.08.2025 17:00"
type textarea "x"
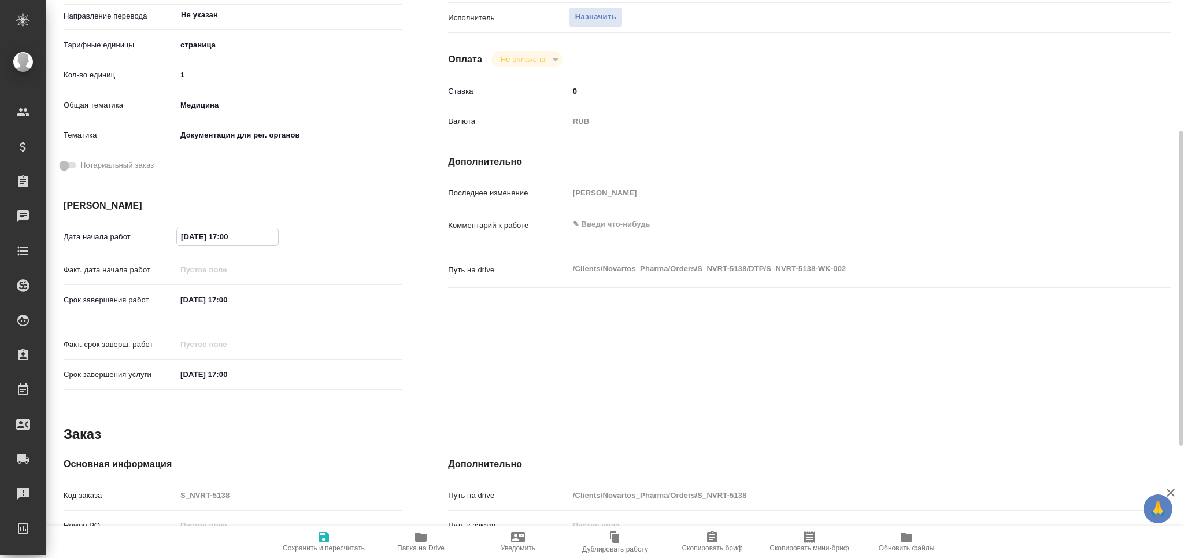
type textarea "x"
click at [229, 236] on input "15.08.2025 17:00" at bounding box center [227, 236] width 101 height 17
type textarea "x"
type input "15.08.2025 15:00"
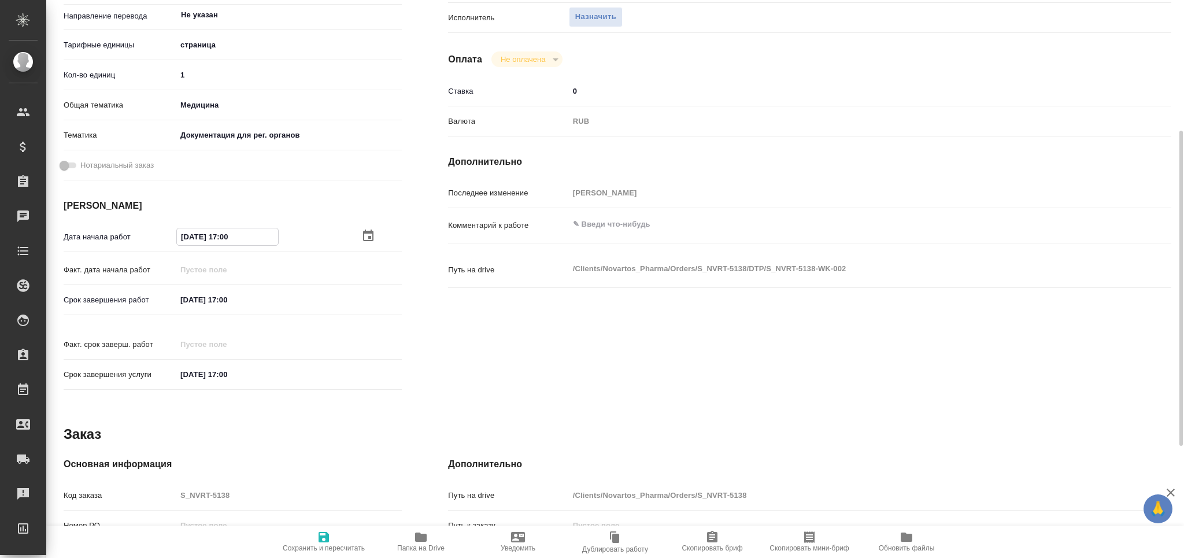
type textarea "x"
type input "15.08.2025 15:00"
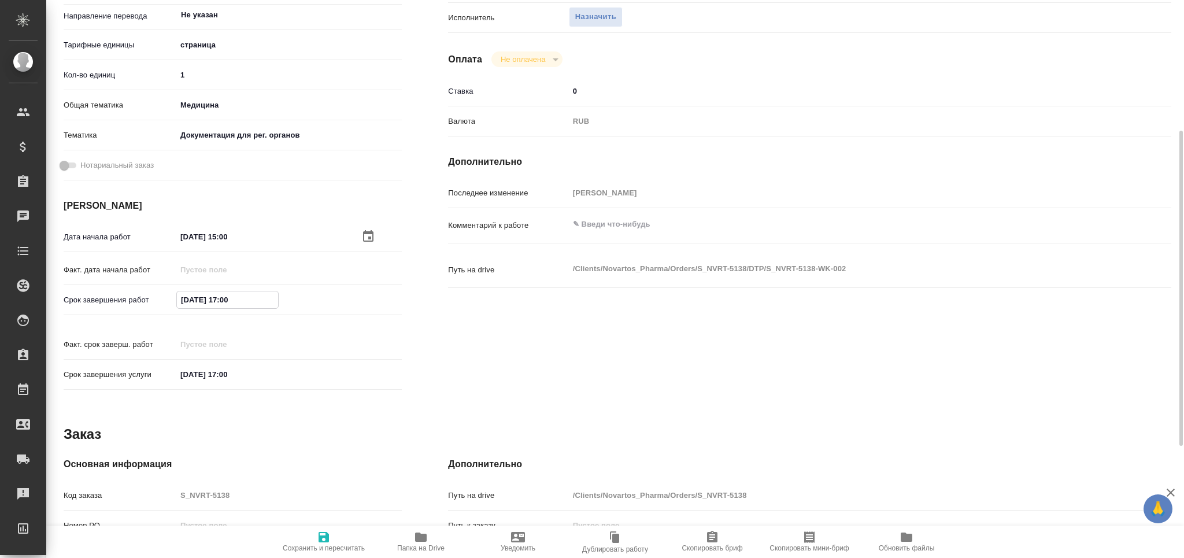
click at [227, 301] on input "15.08.2025 17:00" at bounding box center [227, 299] width 101 height 17
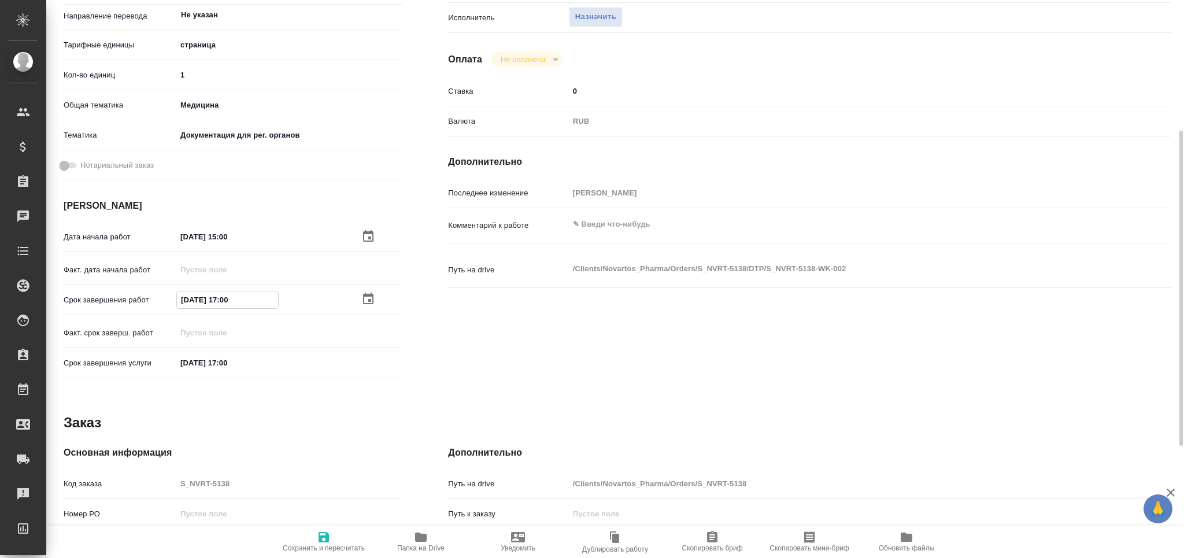
type textarea "x"
type input "15.08.2025 16:00"
type textarea "x"
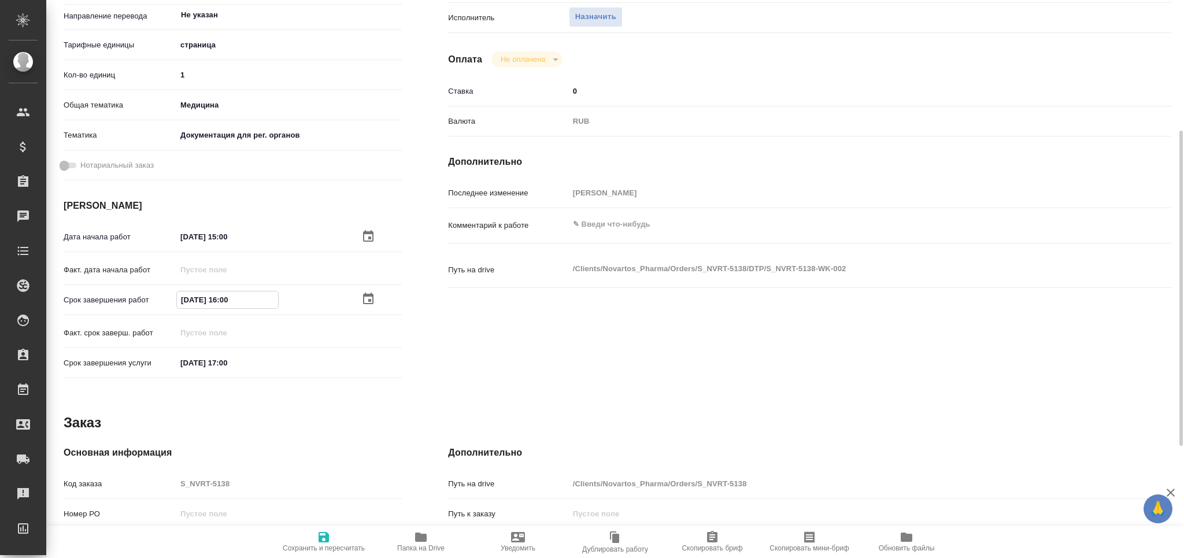
type textarea "x"
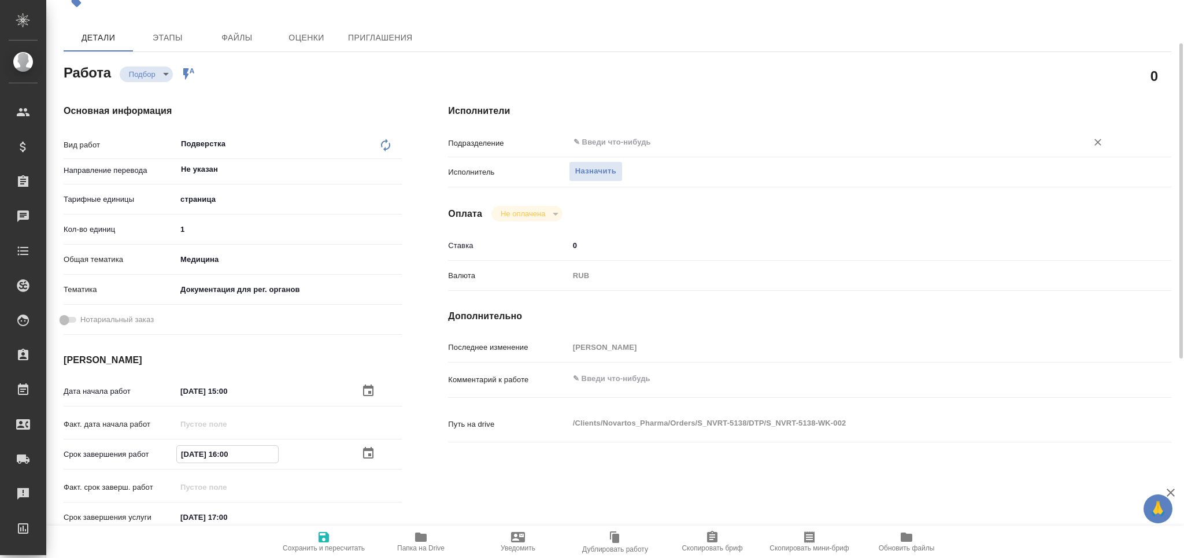
type input "[DATE] 16:00"
click at [619, 139] on input "text" at bounding box center [820, 142] width 497 height 14
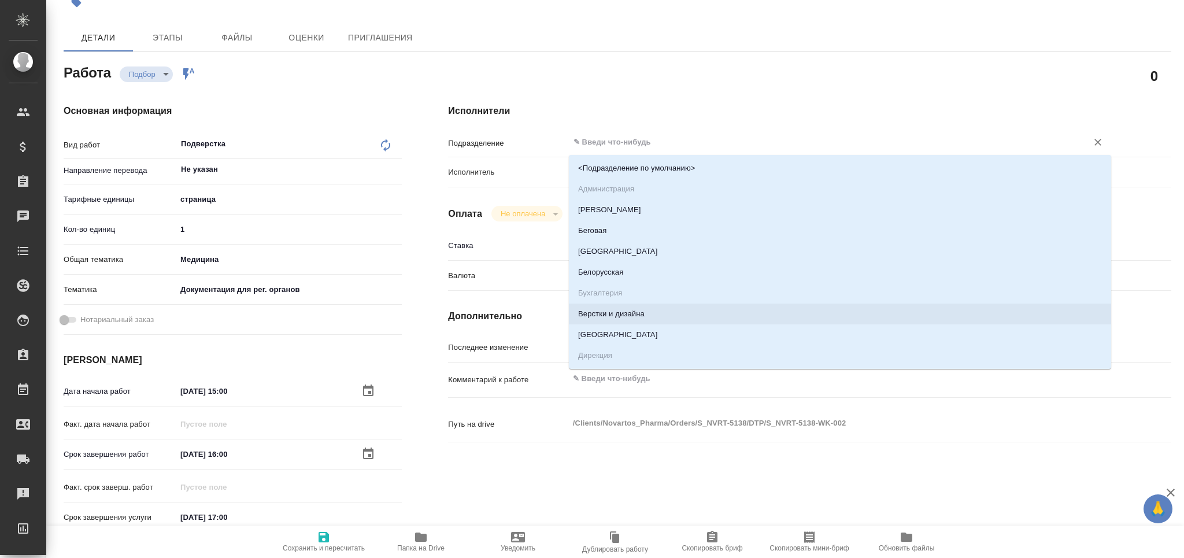
click at [639, 315] on li "Верстки и дизайна" at bounding box center [840, 314] width 542 height 21
type textarea "x"
type input "Верстки и дизайна"
type textarea "x"
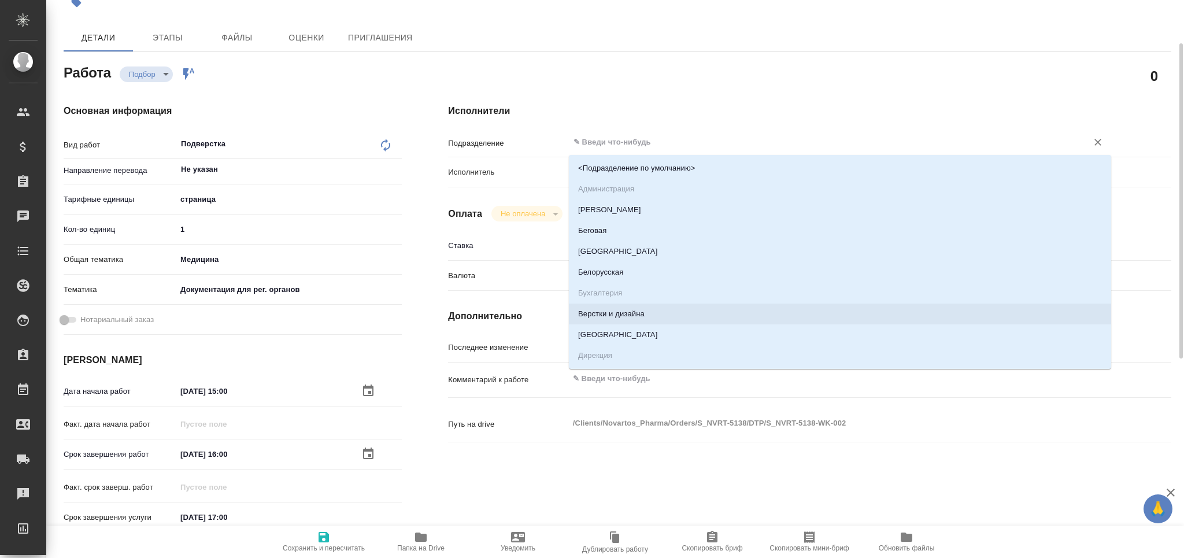
type textarea "x"
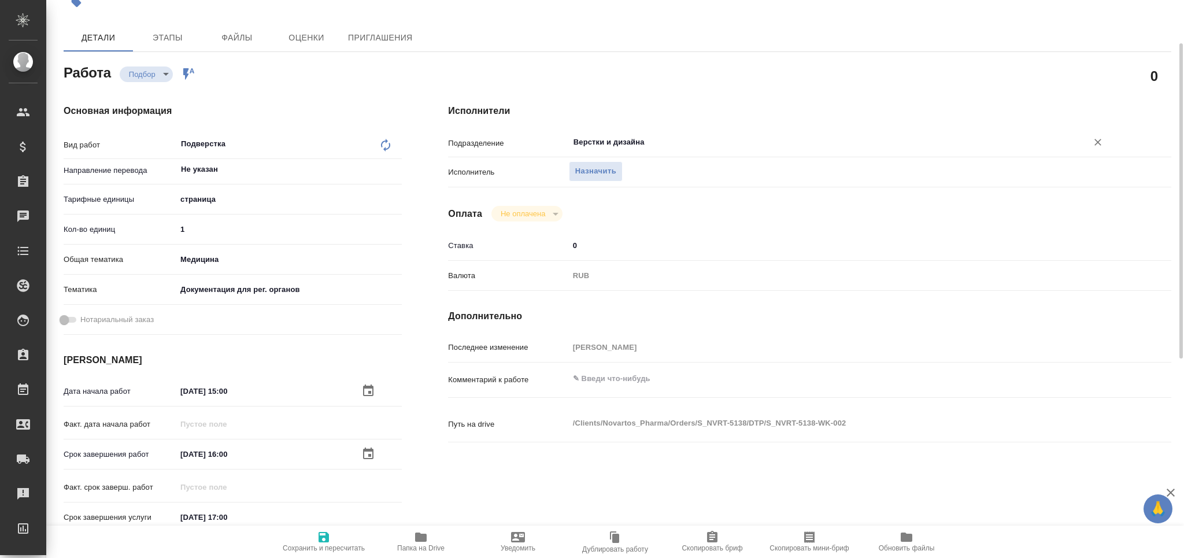
click at [328, 550] on span "Сохранить и пересчитать" at bounding box center [324, 548] width 82 height 8
type textarea "x"
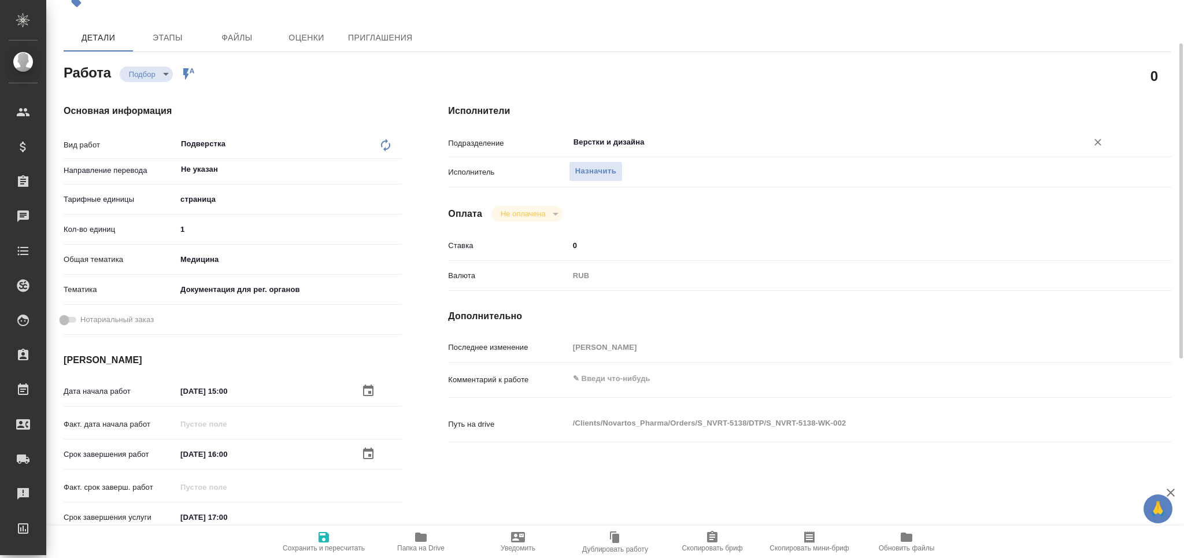
type textarea "x"
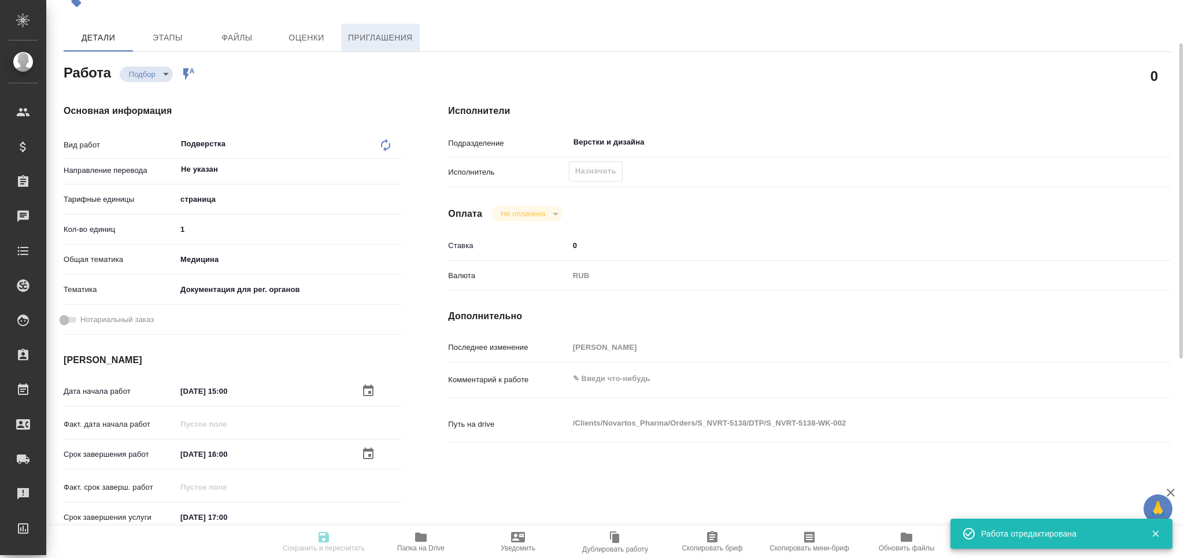
type textarea "x"
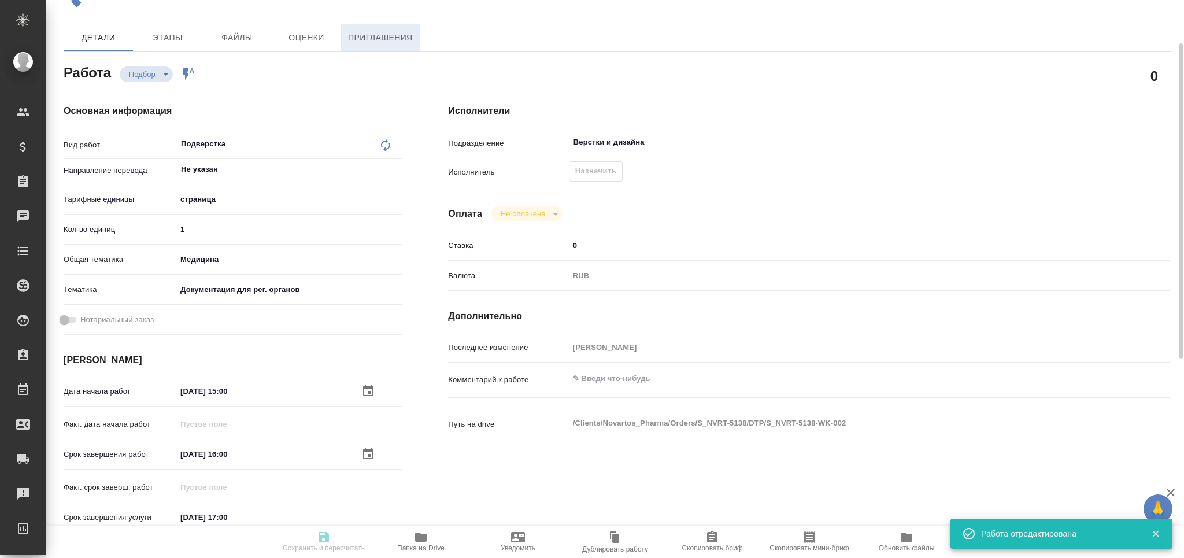
type textarea "x"
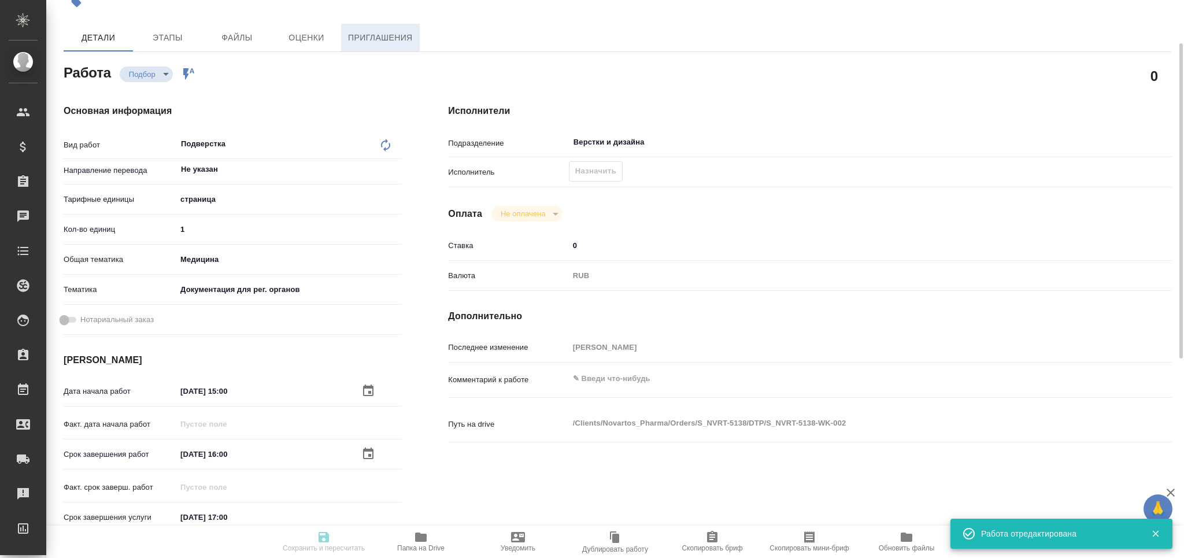
type input "recruiting"
type textarea "Подверстка"
type textarea "x"
type input "Не указан"
type input "5a8b1489cc6b4906c91bfdb2"
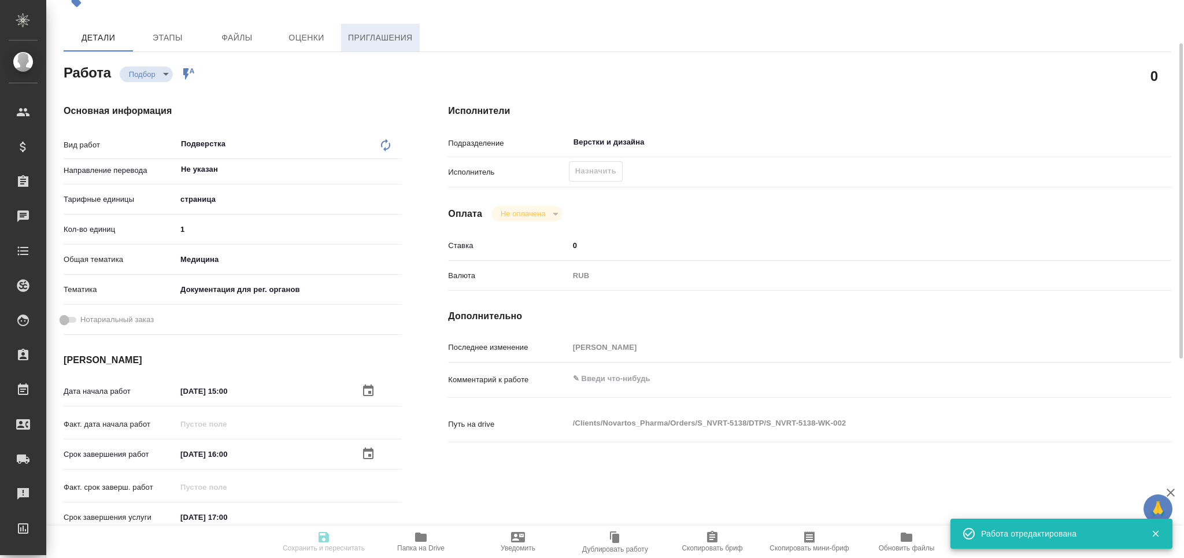
type input "1"
type input "med"
type input "5f647205b73bc97568ca66c6"
type input "15.08.2025 15:00"
type input "15.08.2025 16:00"
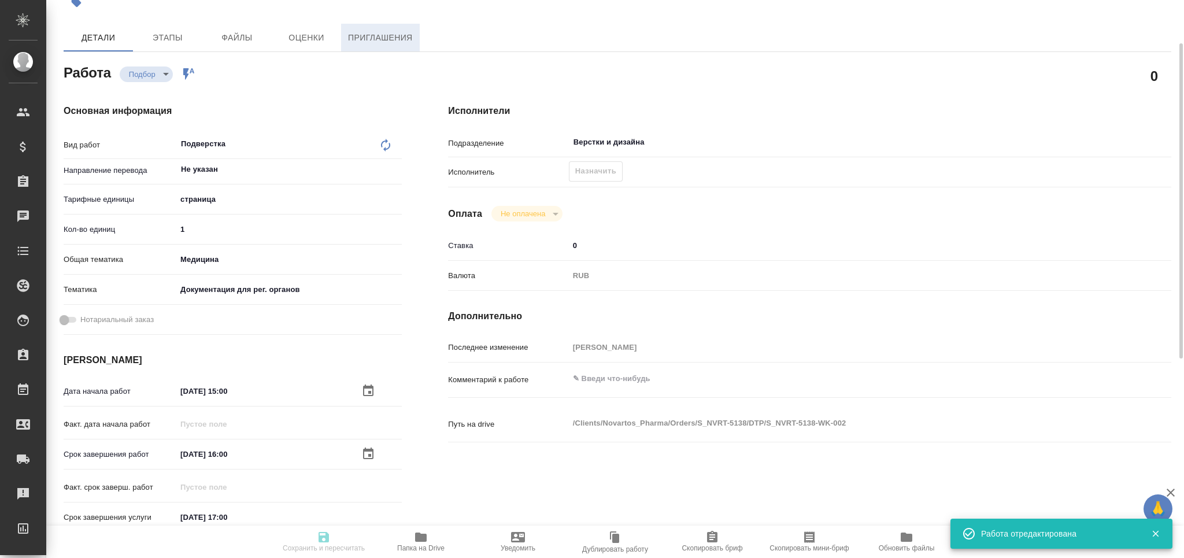
type input "15.08.2025 17:00"
type input "Верстки и дизайна"
type input "notPayed"
type input "0"
type input "RUB"
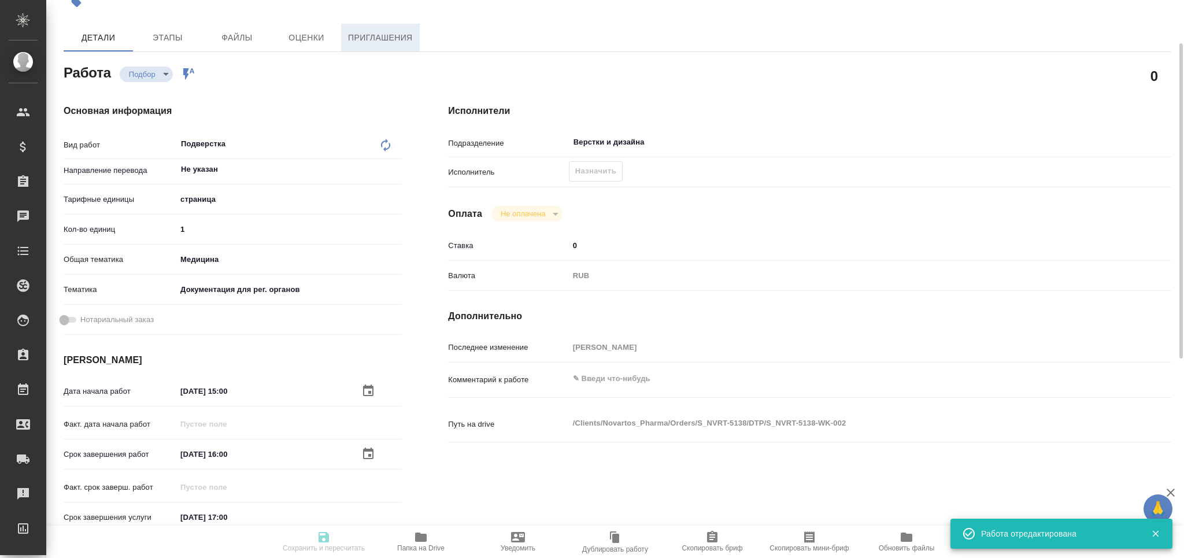
type input "[PERSON_NAME]"
type textarea "x"
type textarea "/Clients/Novartos_Pharma/Orders/S_NVRT-5138/DTP/S_NVRT-5138-WK-002"
type textarea "x"
type input "S_NVRT-5138"
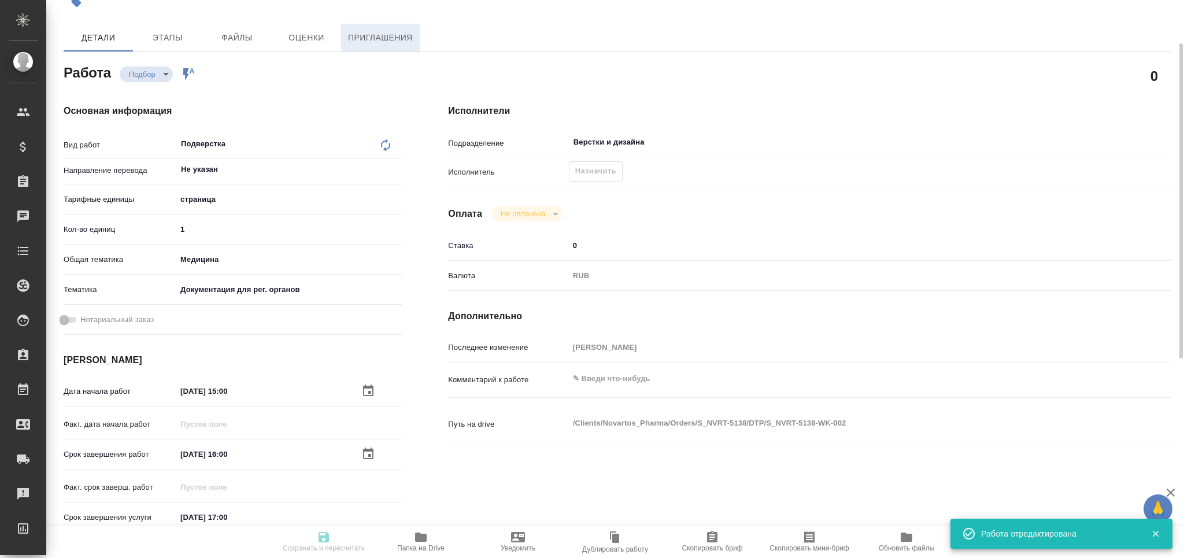
type input "Верстка чертежа. Количество надписей: более 500"
type input "Приемка разверстки, Подверстка, Приемка подверстки, Восстановление макета средн…"
type input "Кабаргина Анна"
type input "[PERSON_NAME]"
type input "/Clients/Novartos_Pharma/Orders/S_NVRT-5138"
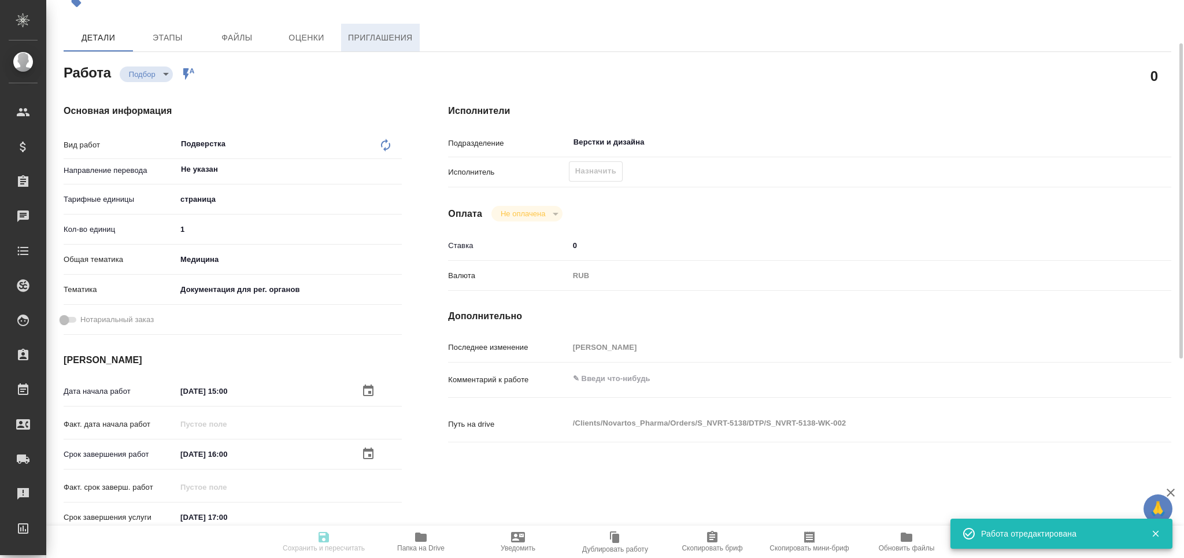
type textarea "x"
type textarea "принять в работу до 15 августа."
type textarea "x"
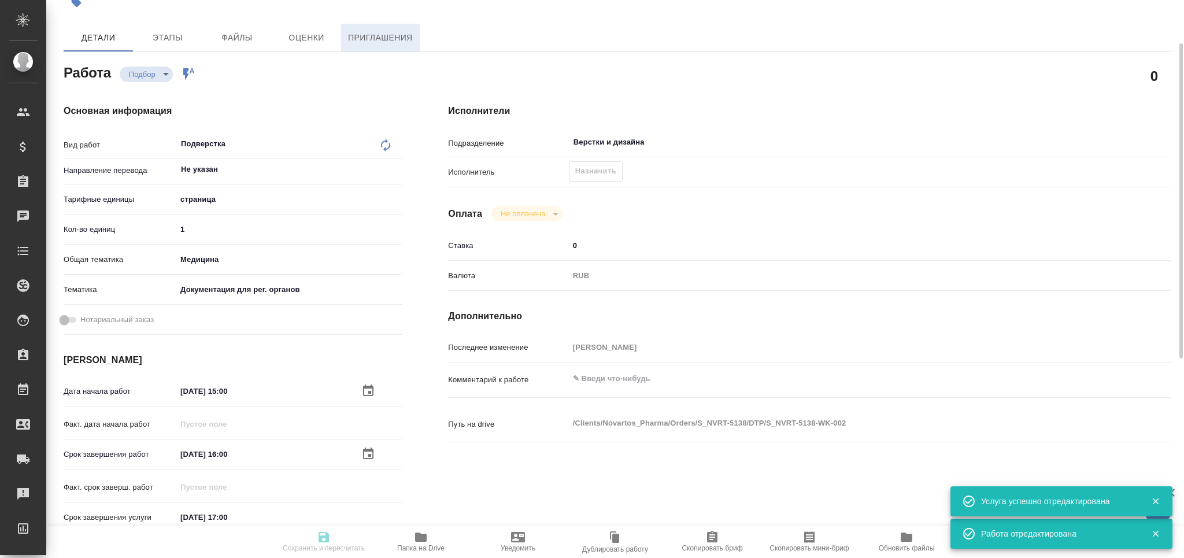
type textarea "x"
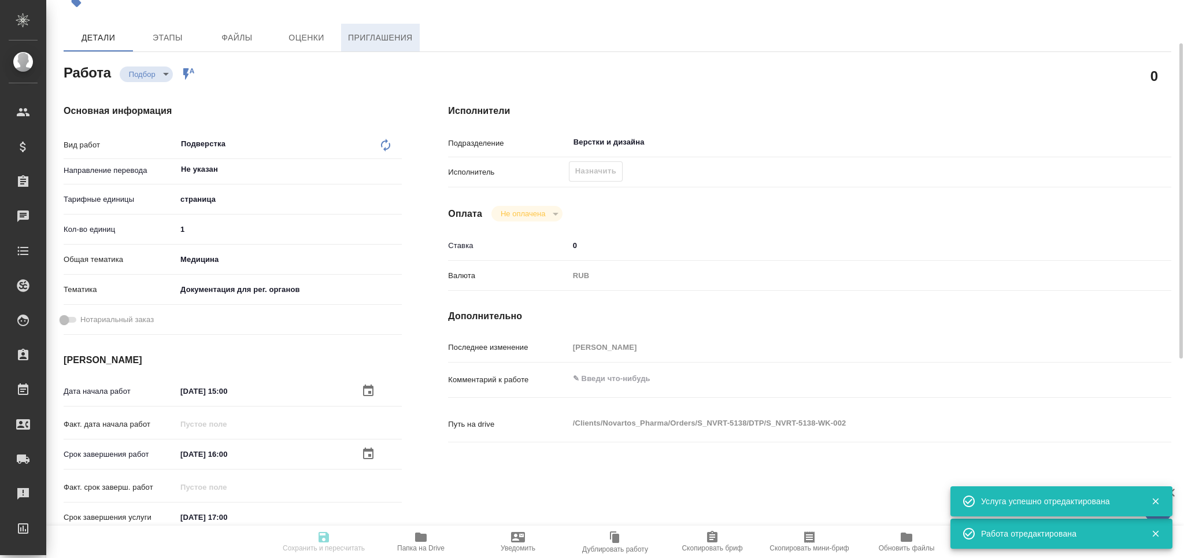
type textarea "x"
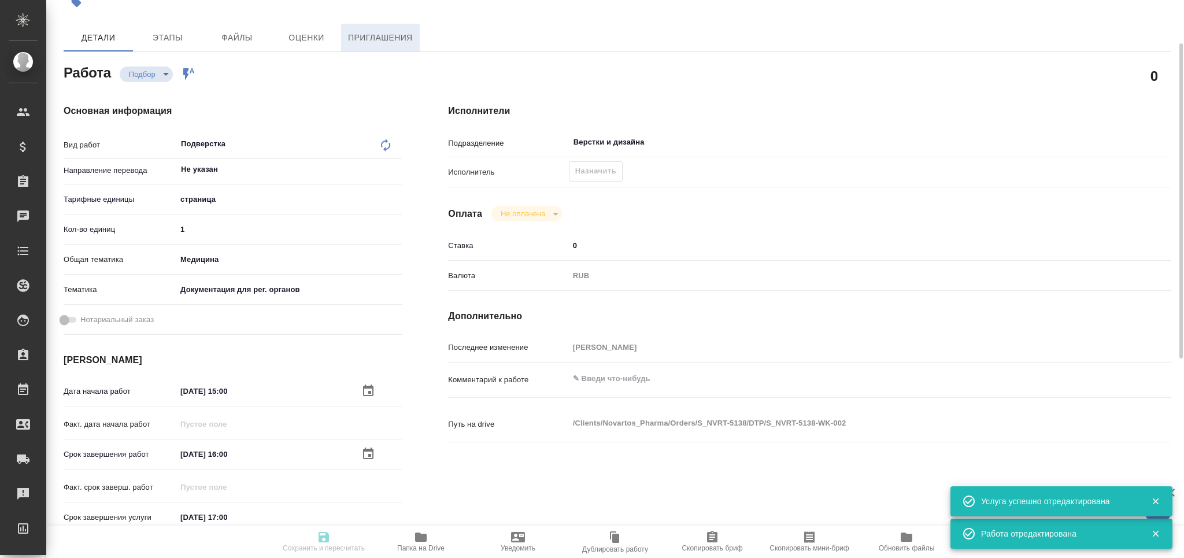
type textarea "x"
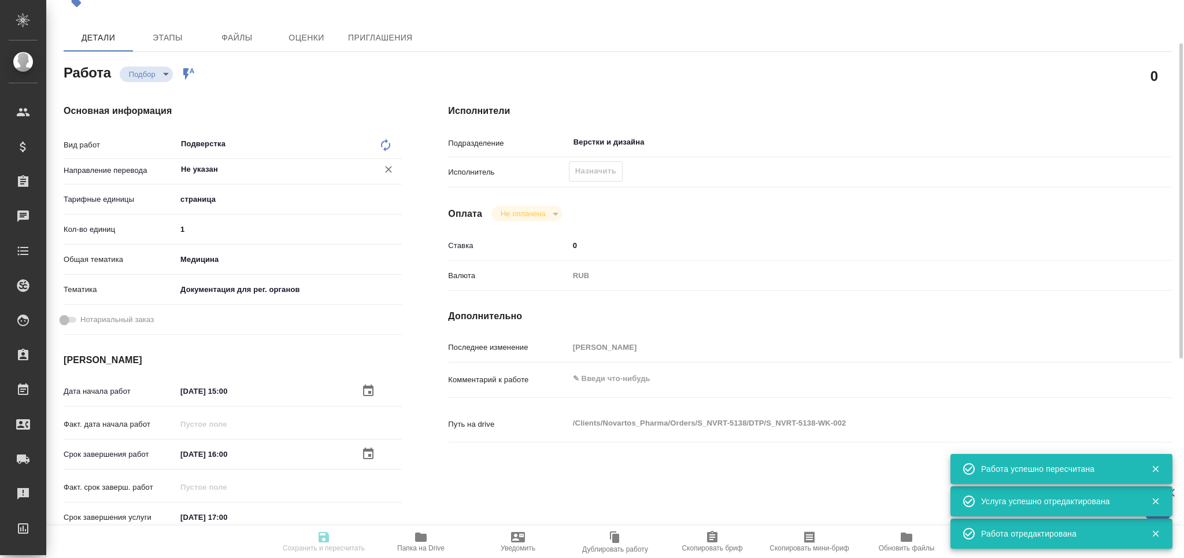
type input "recruiting"
type textarea "Подверстка"
type textarea "x"
type input "Не указан"
type input "5a8b1489cc6b4906c91bfdb2"
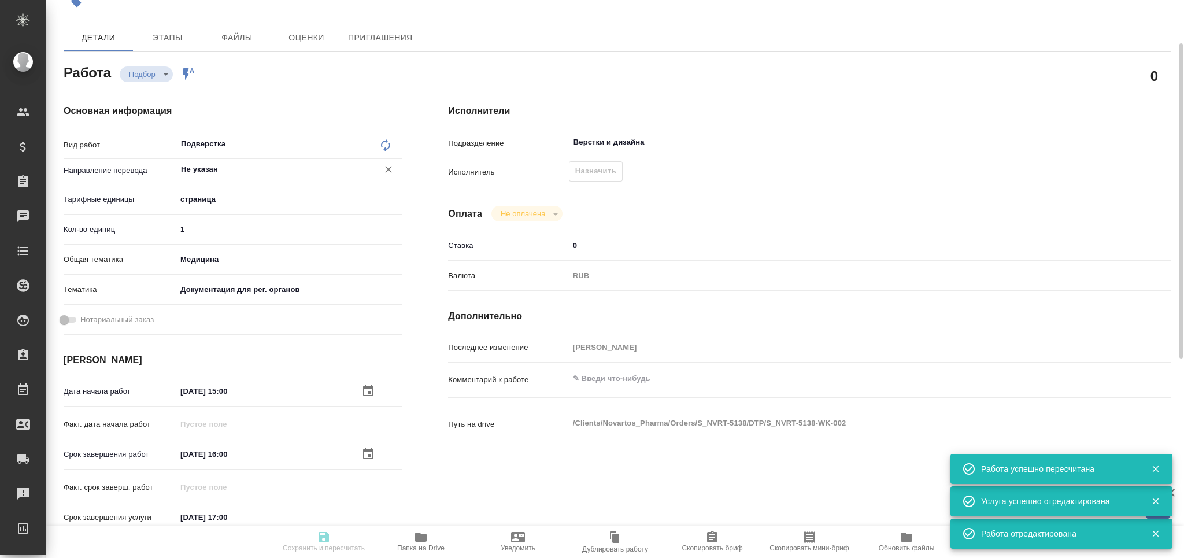
type input "1"
type input "med"
type input "5f647205b73bc97568ca66c6"
type input "15.08.2025 15:00"
type input "15.08.2025 16:00"
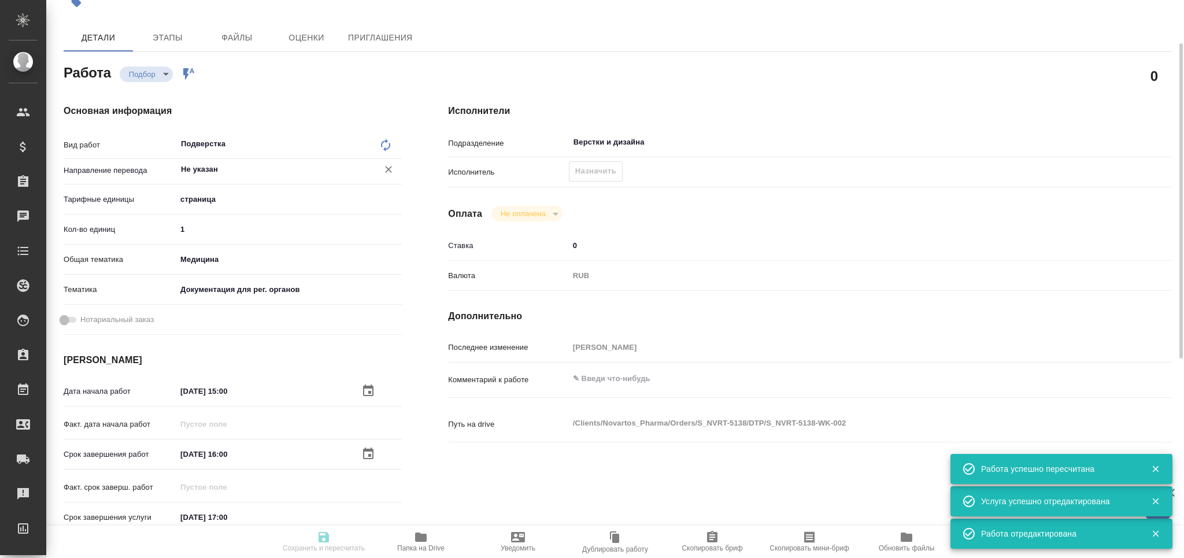
type input "15.08.2025 17:00"
type input "Верстки и дизайна"
type input "notPayed"
type input "0"
type input "RUB"
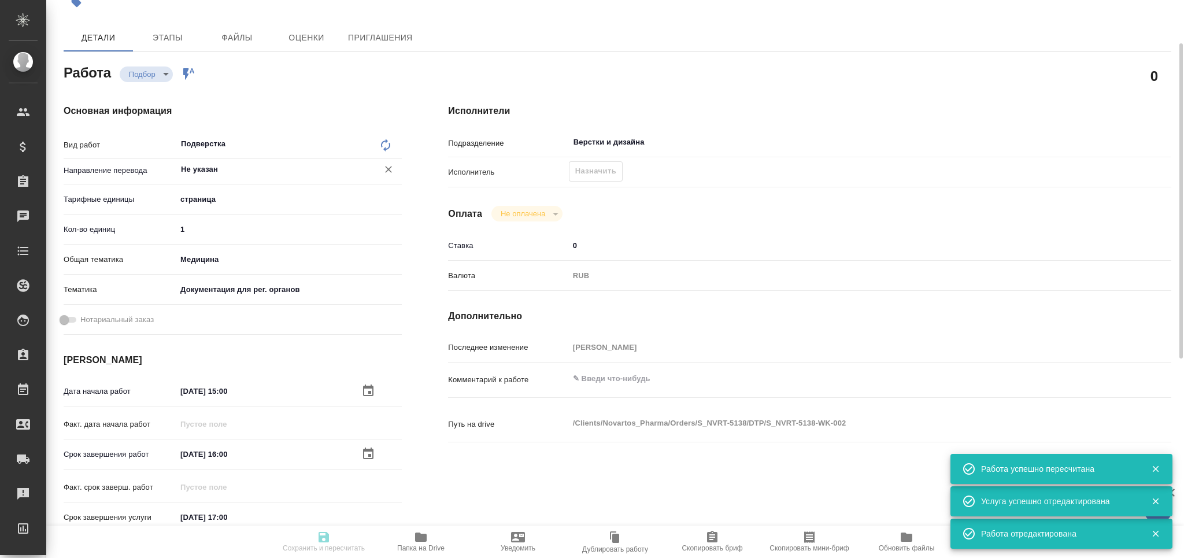
type input "[PERSON_NAME]"
type textarea "x"
type textarea "/Clients/Novartos_Pharma/Orders/S_NVRT-5138/DTP/S_NVRT-5138-WK-002"
type textarea "x"
type input "S_NVRT-5138"
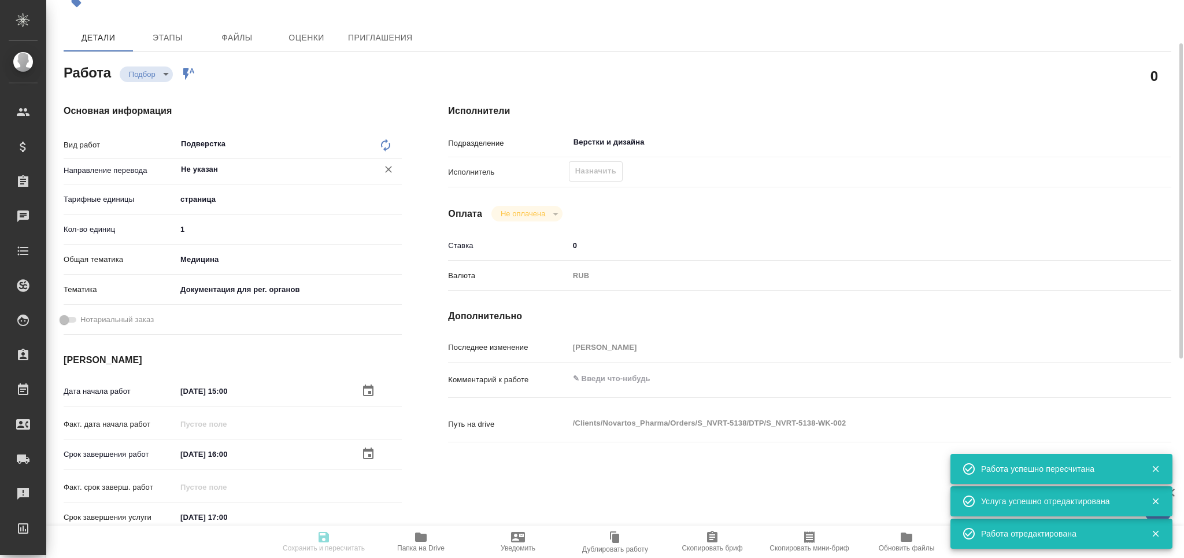
type input "Верстка чертежа. Количество надписей: более 500"
type input "Приемка разверстки, Подверстка, Приемка подверстки, Восстановление макета средн…"
type input "Кабаргина Анна"
type input "[PERSON_NAME]"
type input "/Clients/Novartos_Pharma/Orders/S_NVRT-5138"
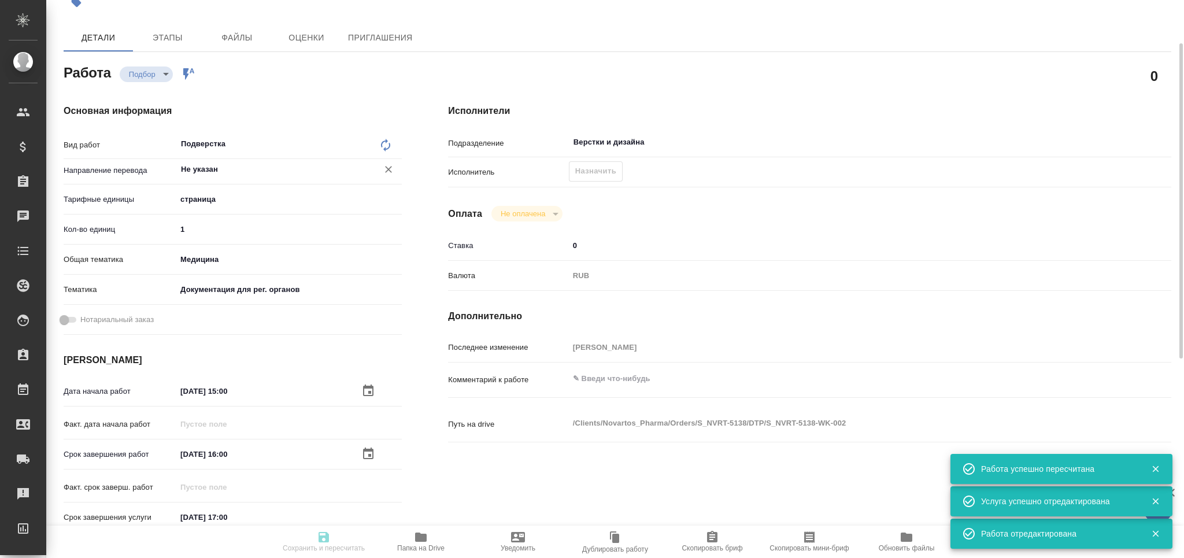
type textarea "x"
type textarea "принять в работу до 15 августа."
type textarea "x"
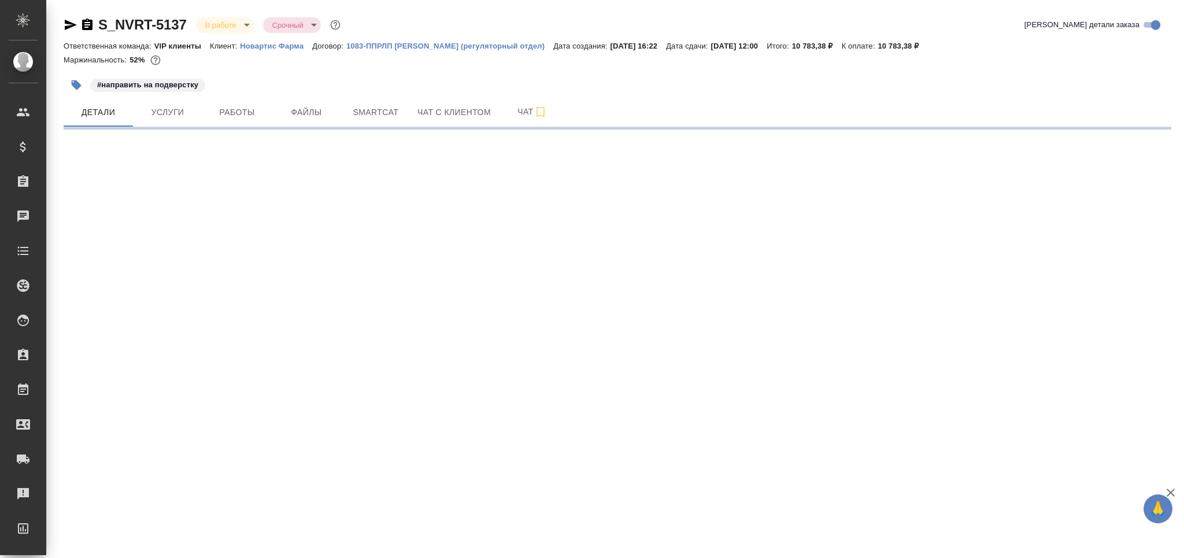
select select "RU"
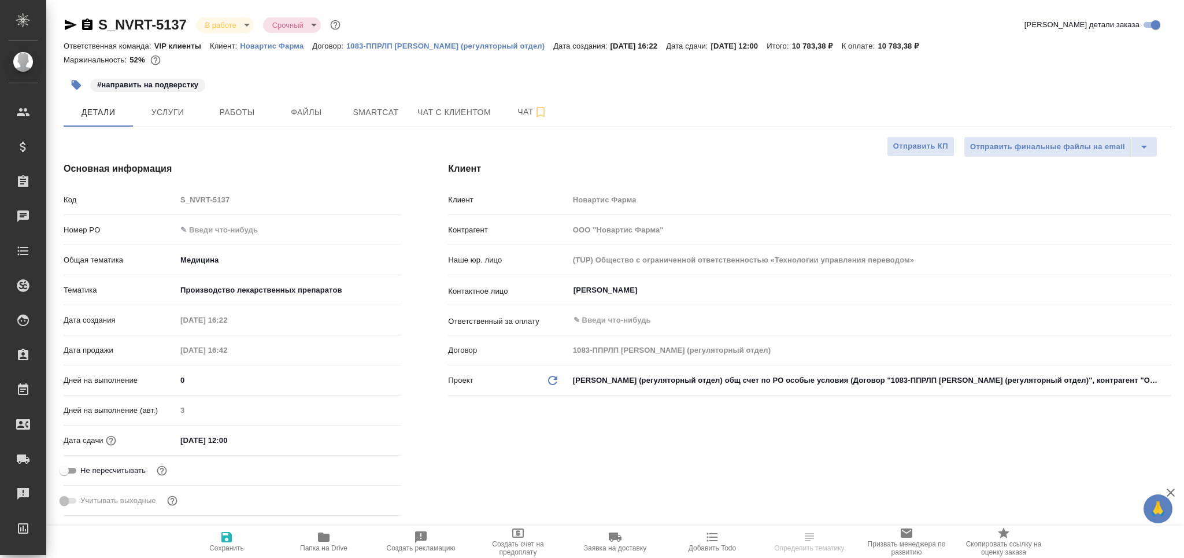
type textarea "x"
click at [387, 116] on span "Smartcat" at bounding box center [376, 112] width 56 height 14
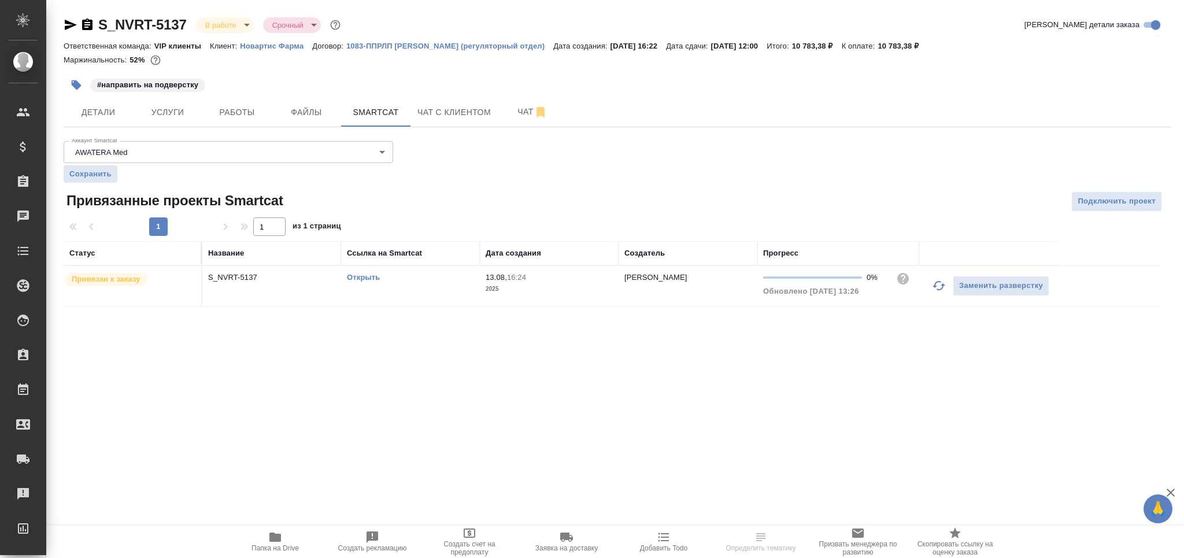
click at [452, 272] on div "Открыть" at bounding box center [410, 278] width 127 height 12
click at [450, 272] on div "Открыть" at bounding box center [410, 278] width 127 height 12
click at [376, 276] on link "Открыть" at bounding box center [363, 277] width 33 height 9
click at [243, 109] on span "Работы" at bounding box center [237, 112] width 56 height 14
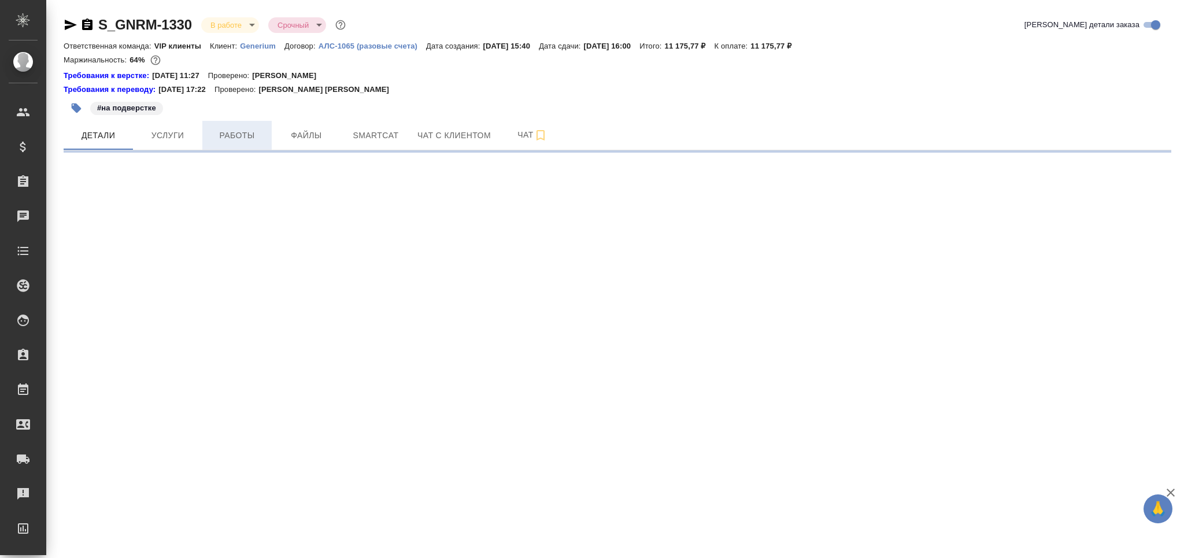
select select "RU"
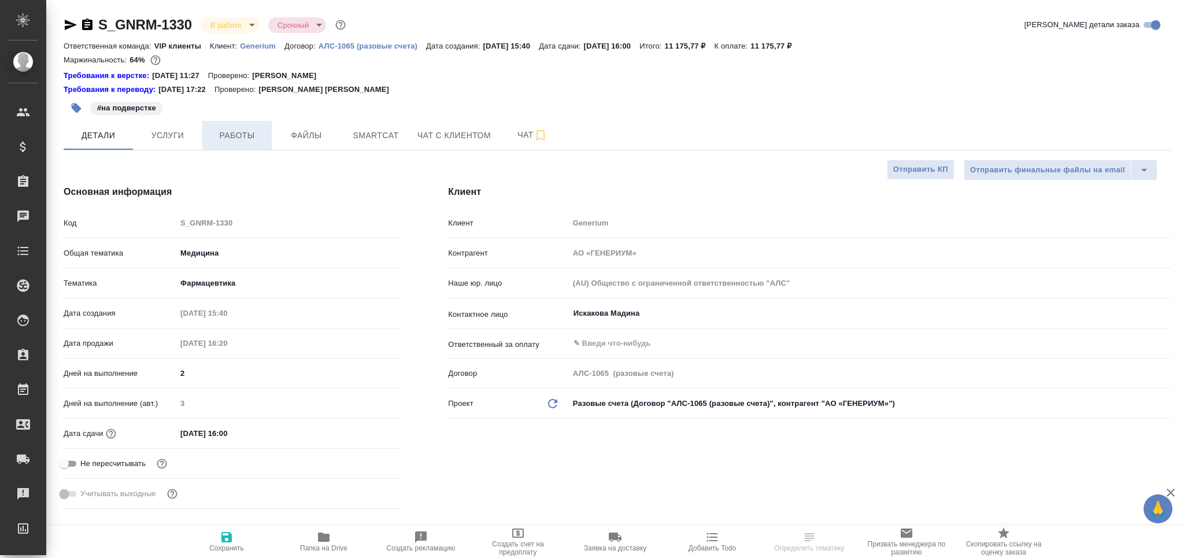
type textarea "x"
click at [244, 142] on span "Работы" at bounding box center [237, 135] width 56 height 14
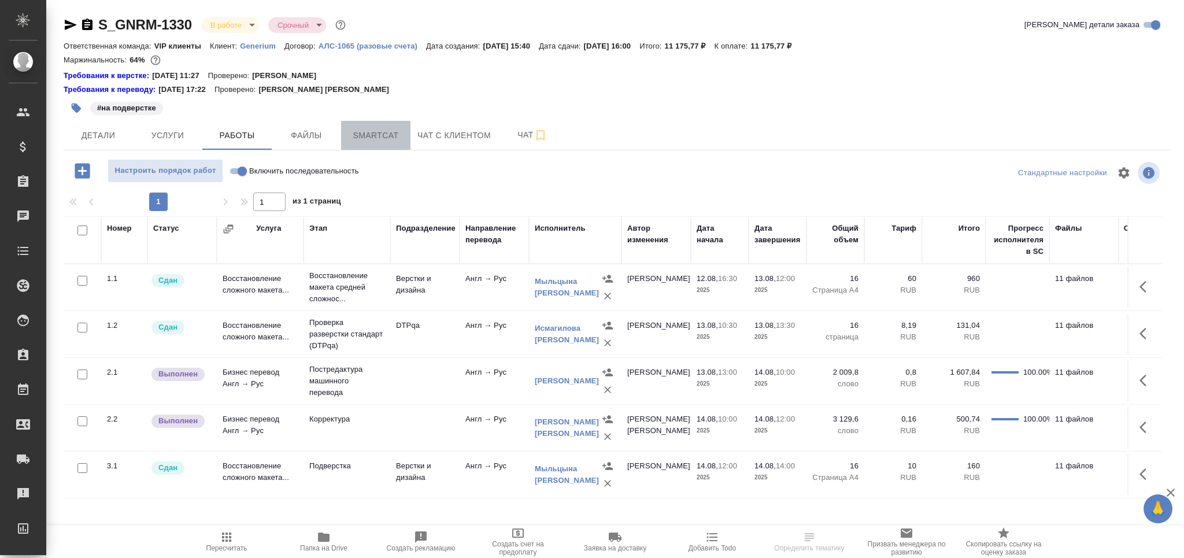
click at [384, 142] on span "Smartcat" at bounding box center [376, 135] width 56 height 14
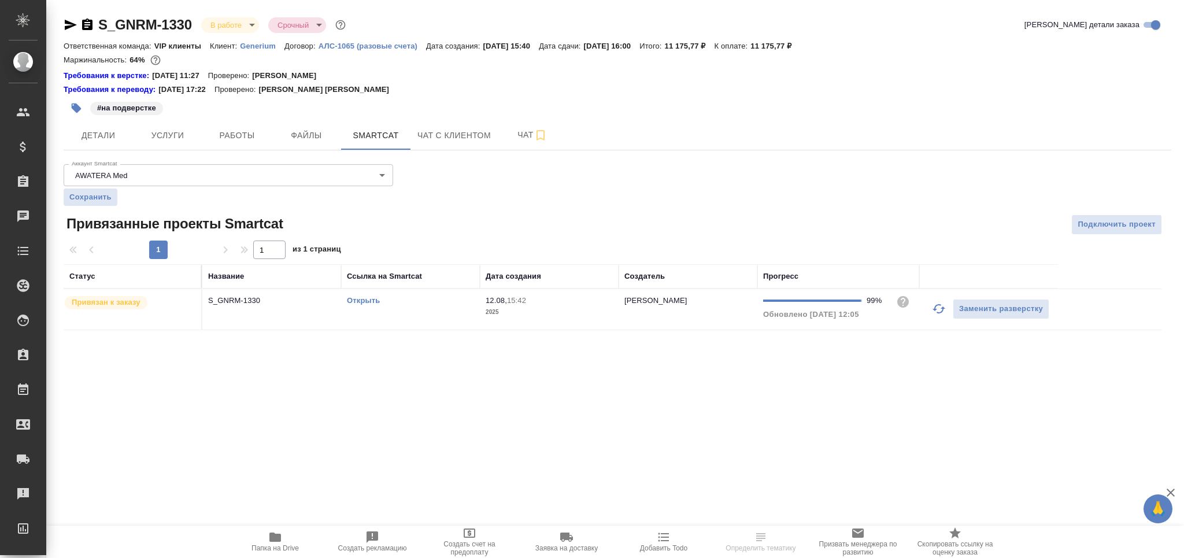
click at [465, 308] on td "Открыть" at bounding box center [410, 309] width 139 height 40
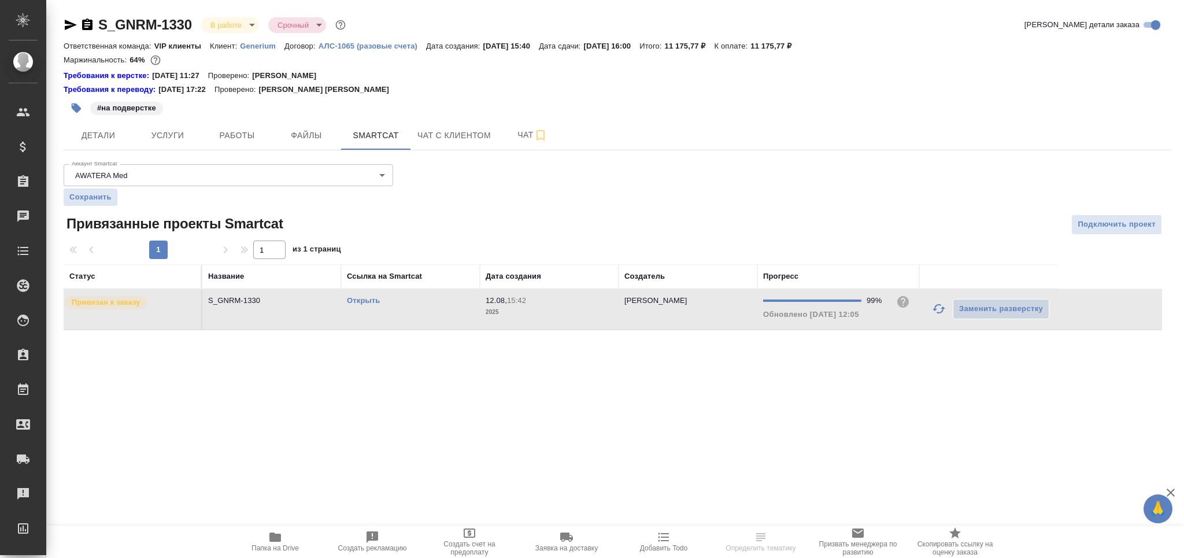
click at [465, 308] on td "Открыть" at bounding box center [410, 309] width 139 height 40
drag, startPoint x: 267, startPoint y: 142, endPoint x: 284, endPoint y: 294, distance: 153.0
click at [264, 141] on button "Работы" at bounding box center [236, 135] width 69 height 29
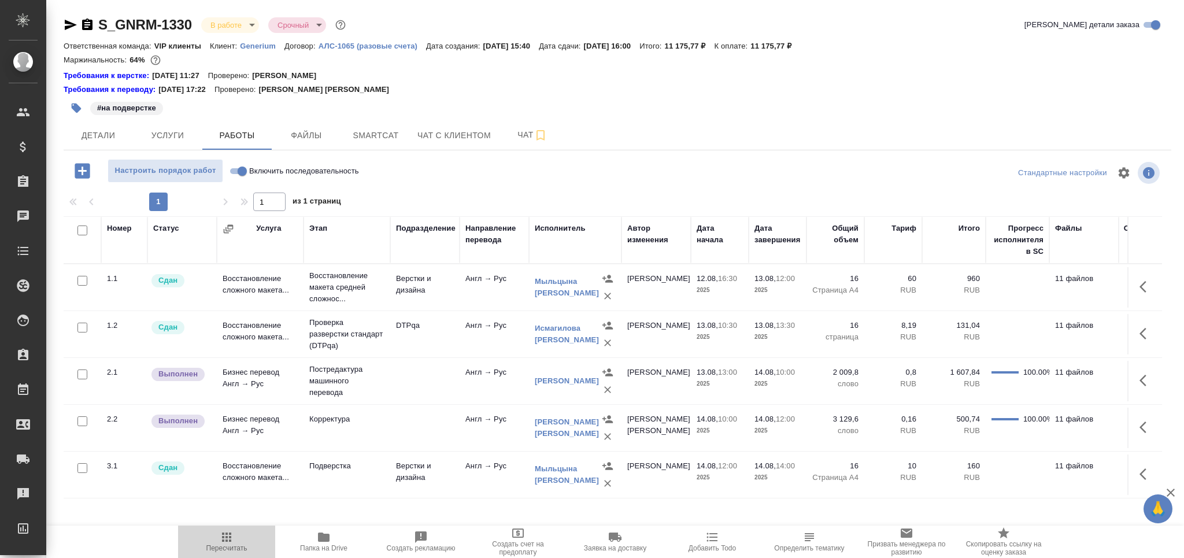
click at [224, 542] on icon "button" at bounding box center [227, 537] width 14 height 14
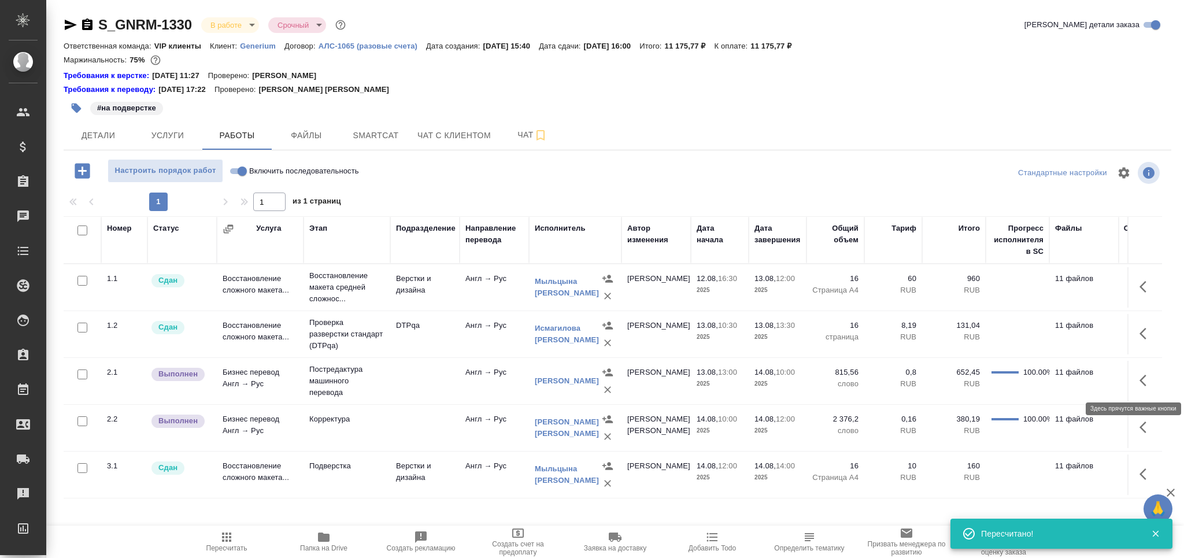
click at [1141, 380] on icon "button" at bounding box center [1143, 381] width 7 height 12
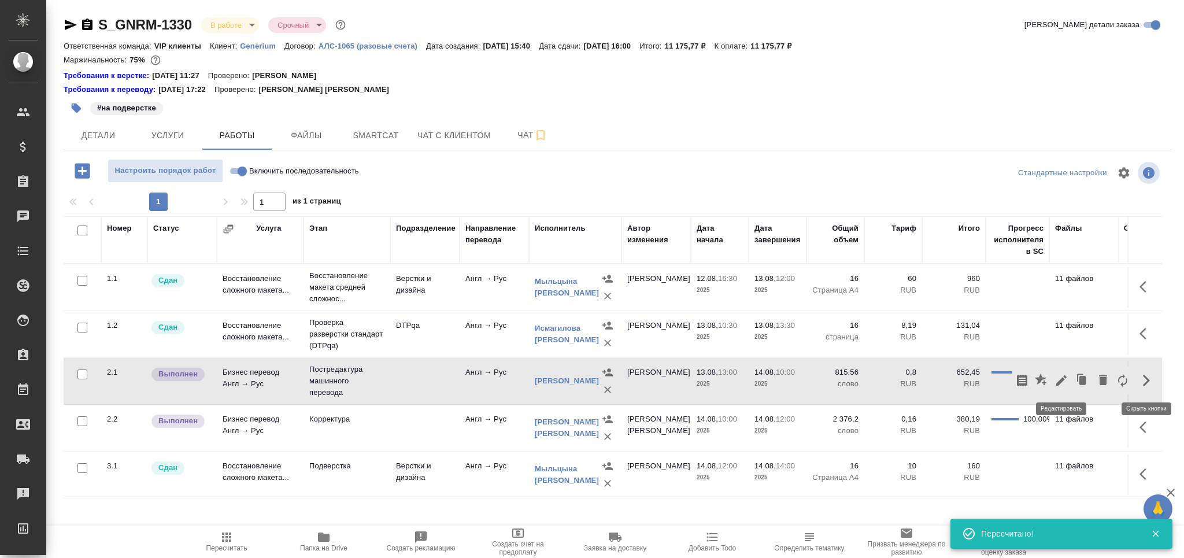
click at [1057, 387] on icon "button" at bounding box center [1062, 380] width 14 height 14
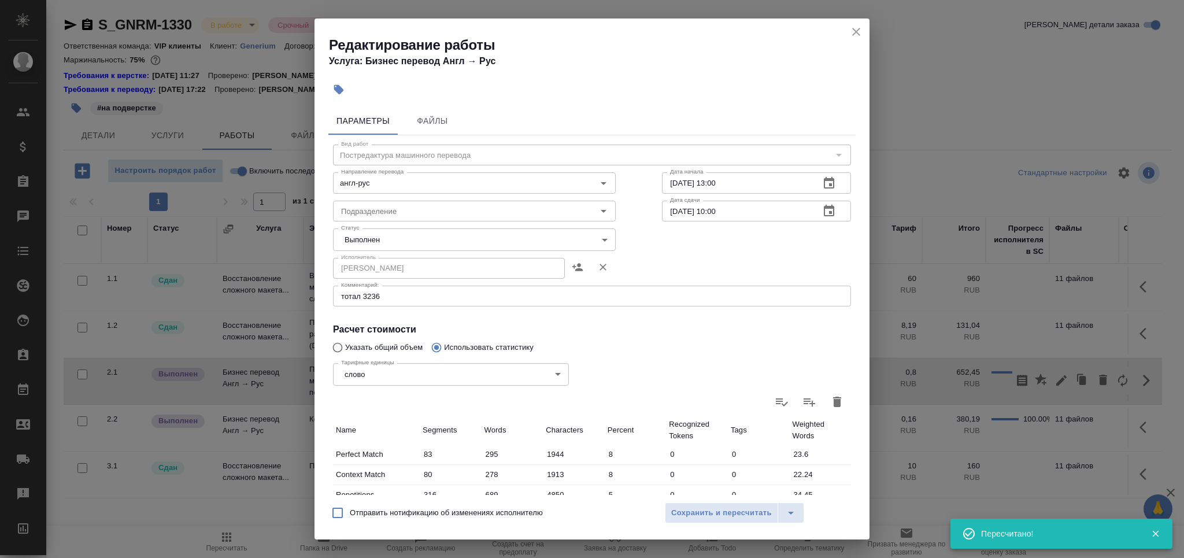
click at [412, 239] on body "🙏 .cls-1 fill:#fff; AWATERA Grabko [PERSON_NAME] Спецификации Заказы 0 Чаты Tod…" at bounding box center [592, 279] width 1184 height 558
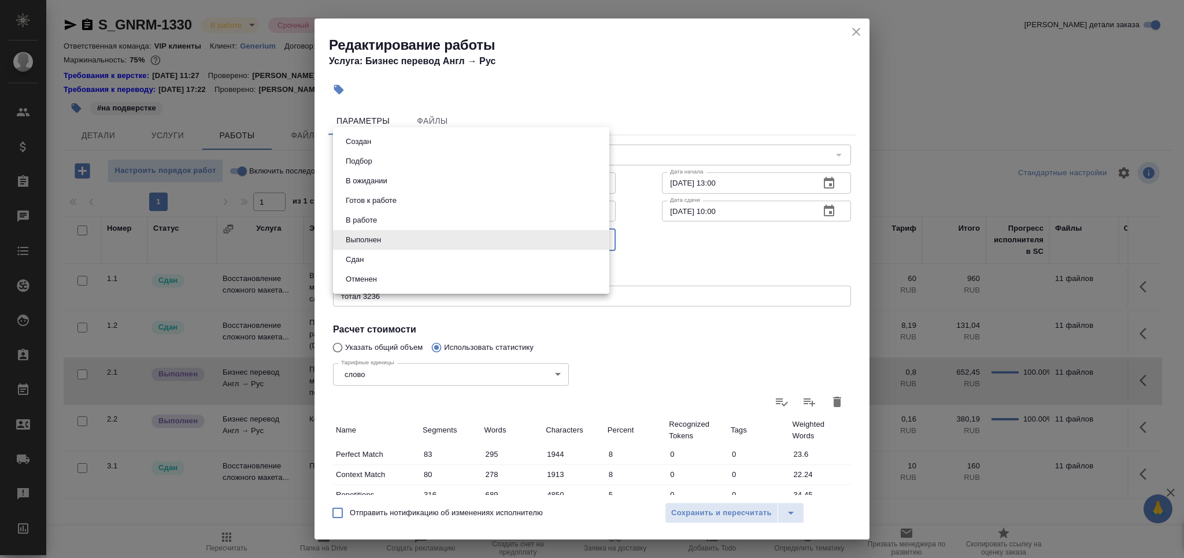
click at [393, 256] on li "Сдан" at bounding box center [471, 260] width 276 height 20
type input "closed"
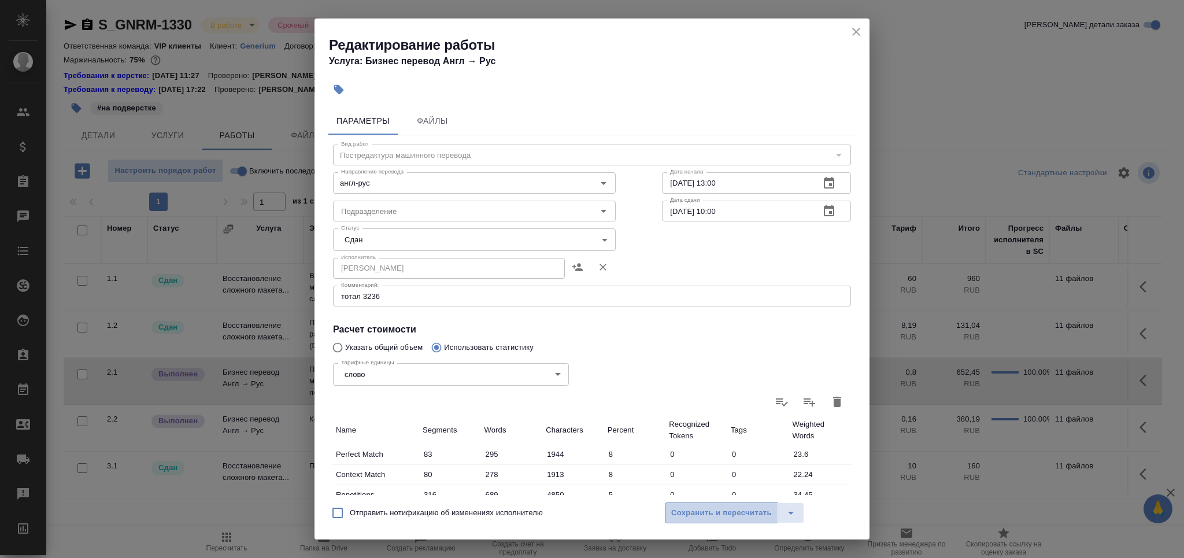
click at [722, 515] on span "Сохранить и пересчитать" at bounding box center [721, 512] width 101 height 13
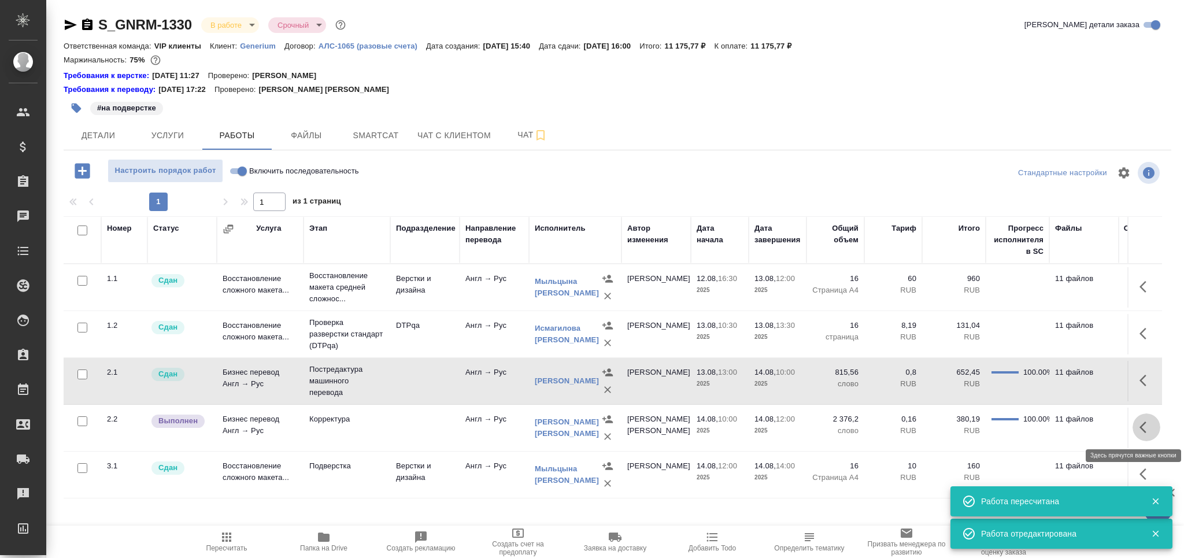
click at [1141, 432] on icon "button" at bounding box center [1147, 427] width 14 height 14
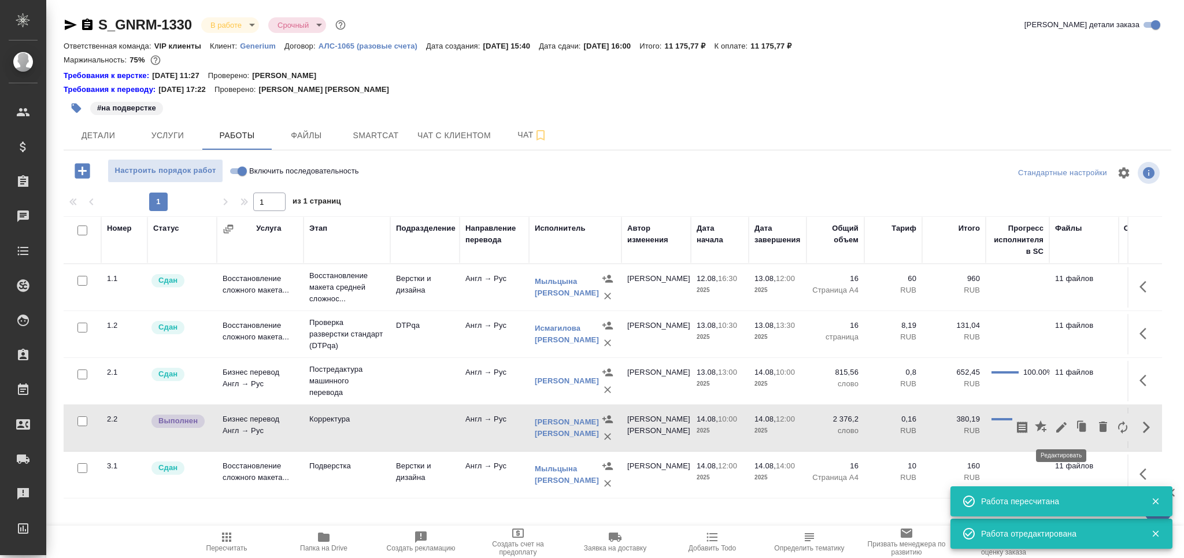
click at [1057, 428] on icon "button" at bounding box center [1062, 427] width 14 height 14
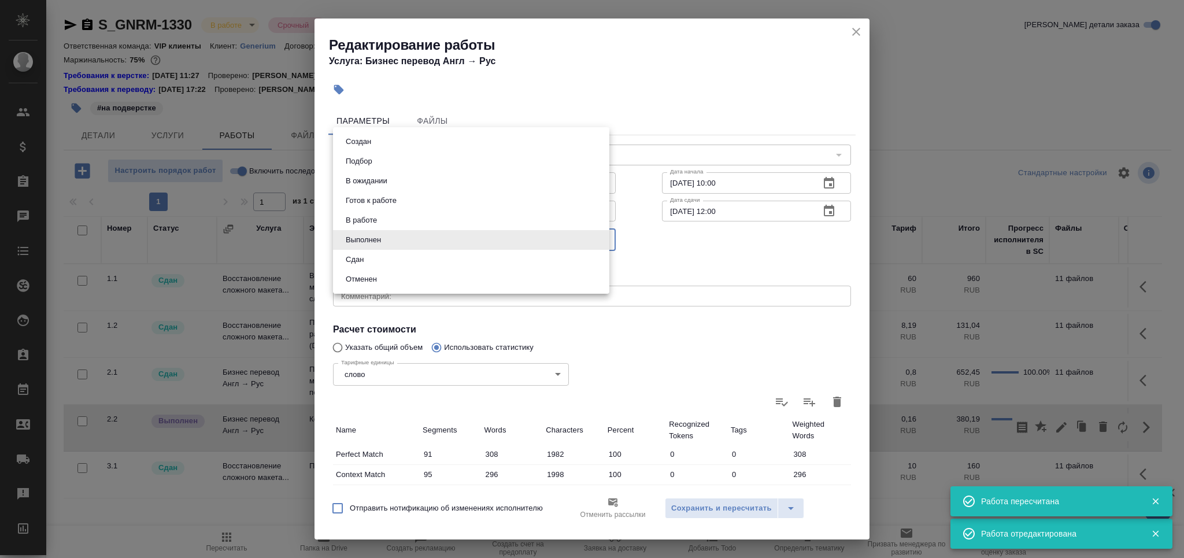
click at [377, 245] on body "🙏 .cls-1 fill:#fff; AWATERA Grabko [PERSON_NAME] Спецификации Заказы 0 Чаты Tod…" at bounding box center [592, 279] width 1184 height 558
click at [371, 262] on li "Сдан" at bounding box center [471, 260] width 276 height 20
type input "closed"
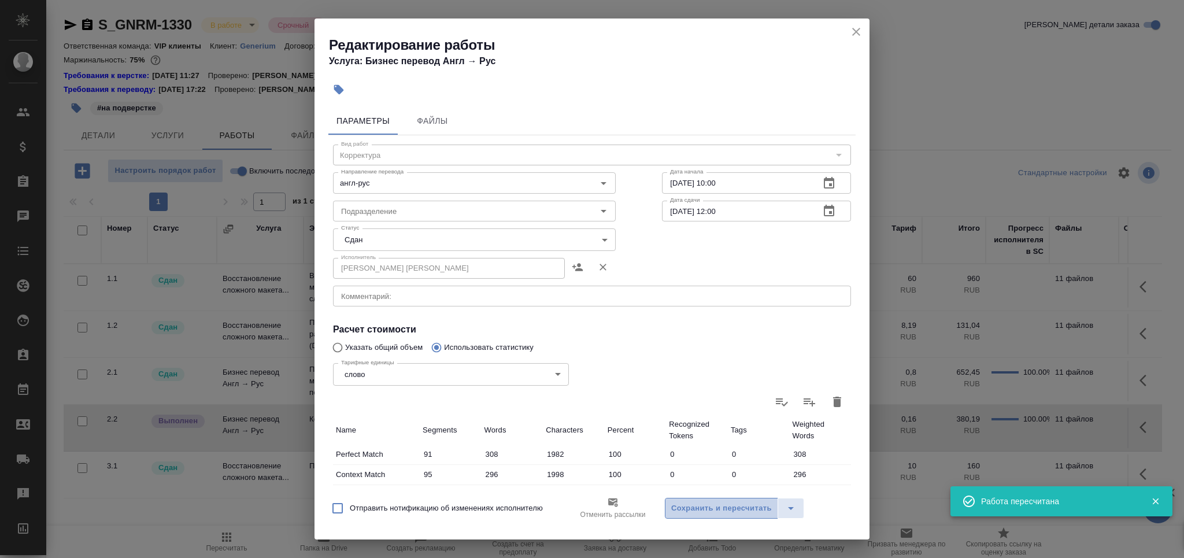
click at [676, 512] on span "Сохранить и пересчитать" at bounding box center [721, 508] width 101 height 13
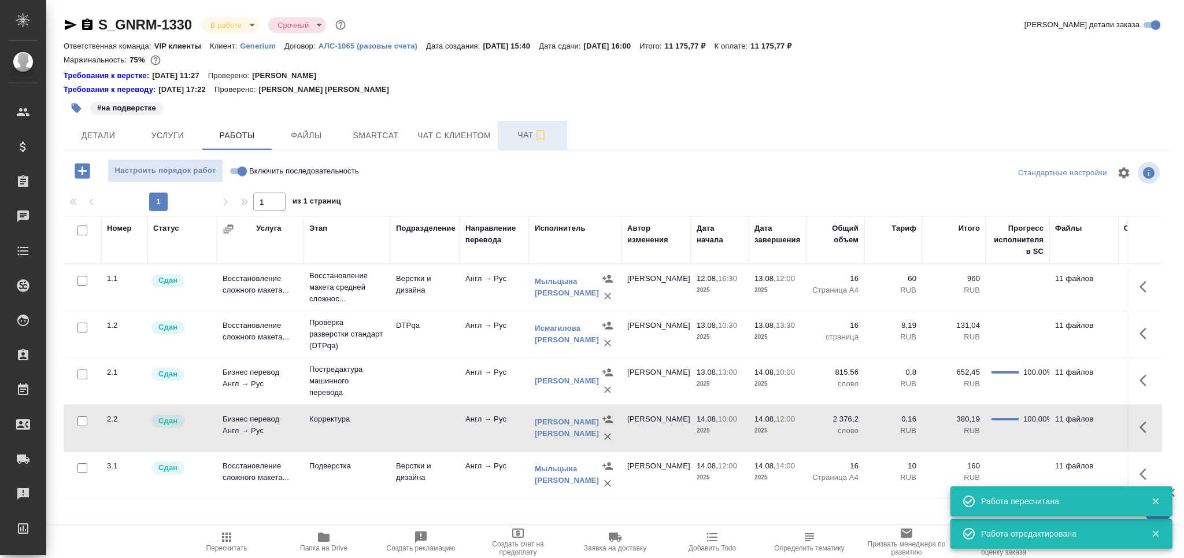
click at [523, 128] on span "Чат" at bounding box center [533, 135] width 56 height 14
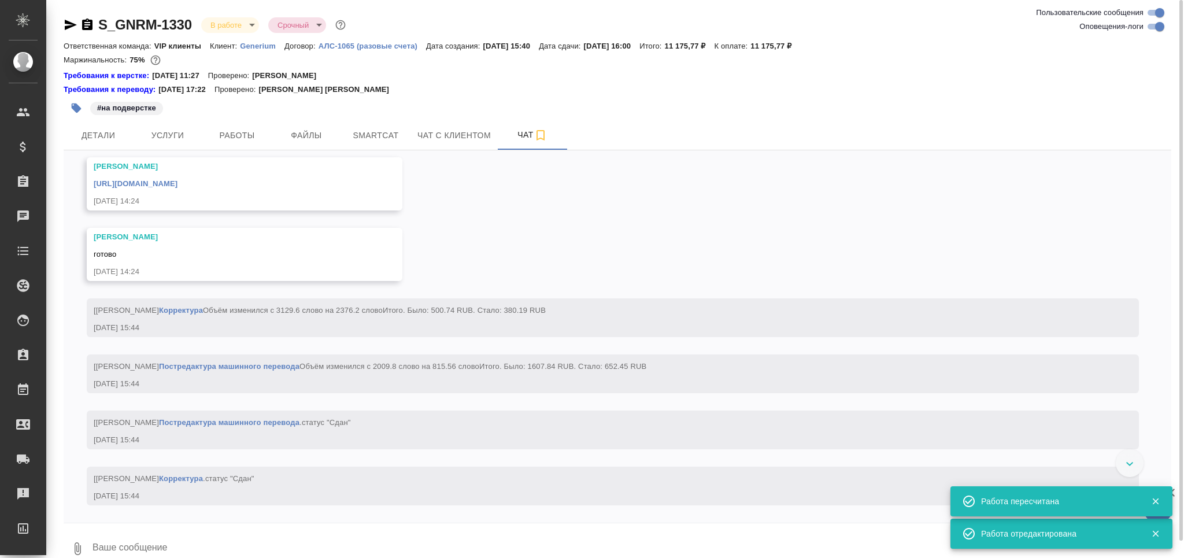
scroll to position [5327, 0]
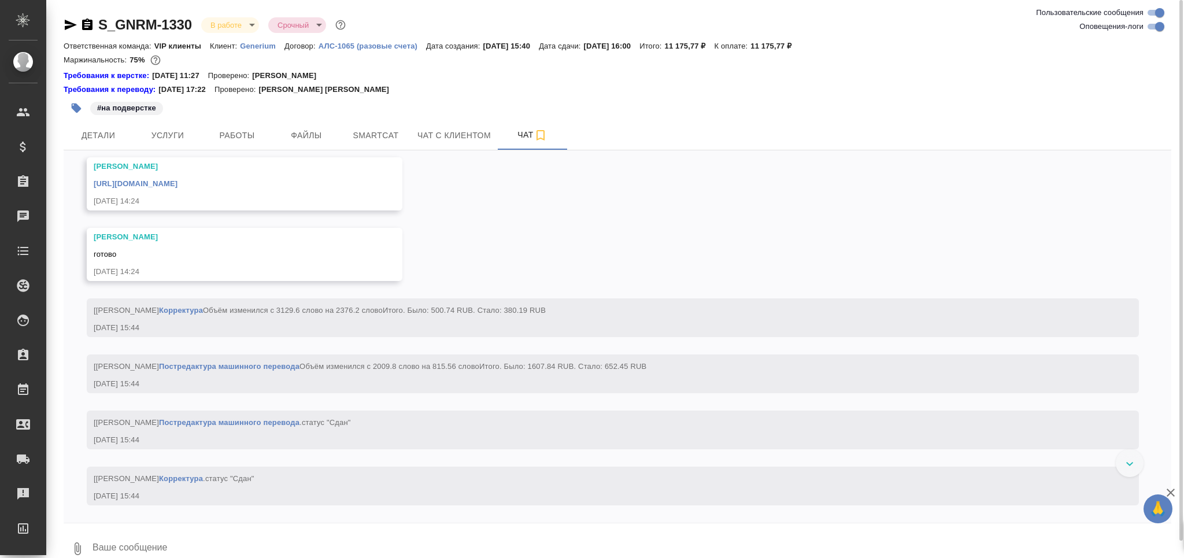
click at [177, 188] on link "https://drive.awatera.com/apps/files/files/10087567?dir=/Shares/Generium/Orders…" at bounding box center [136, 183] width 84 height 9
click at [234, 134] on span "Работы" at bounding box center [237, 135] width 56 height 14
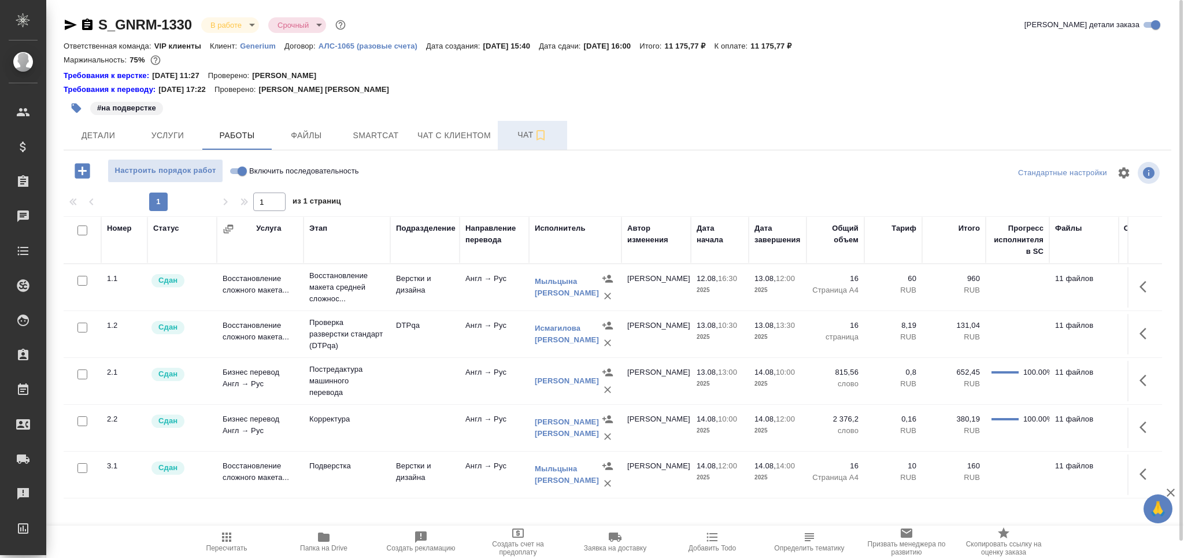
click at [513, 130] on span "Чат" at bounding box center [533, 135] width 56 height 14
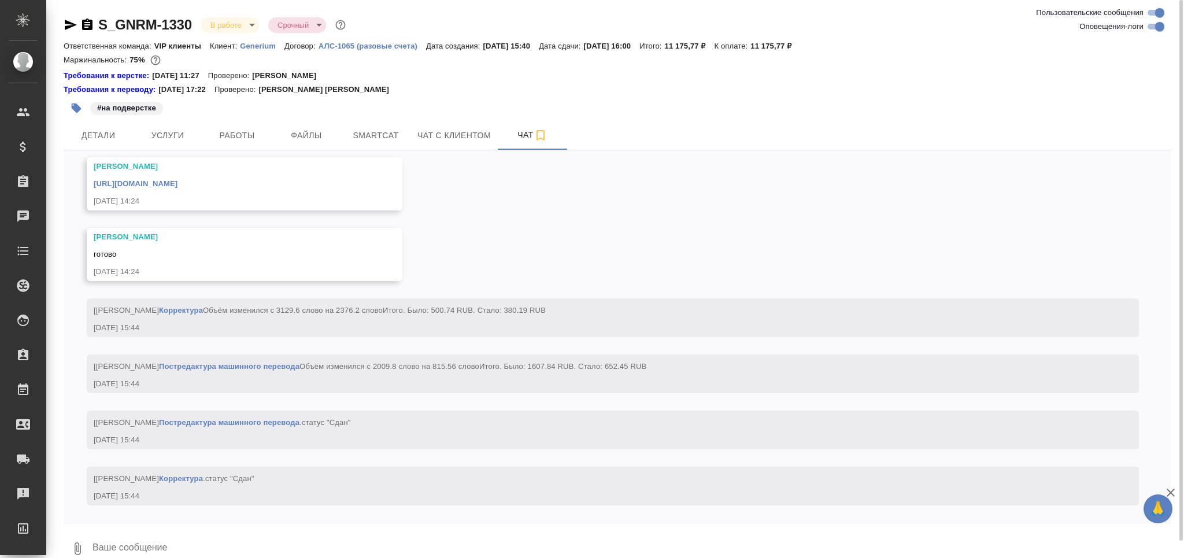
scroll to position [5404, 0]
click at [153, 539] on textarea at bounding box center [631, 548] width 1080 height 39
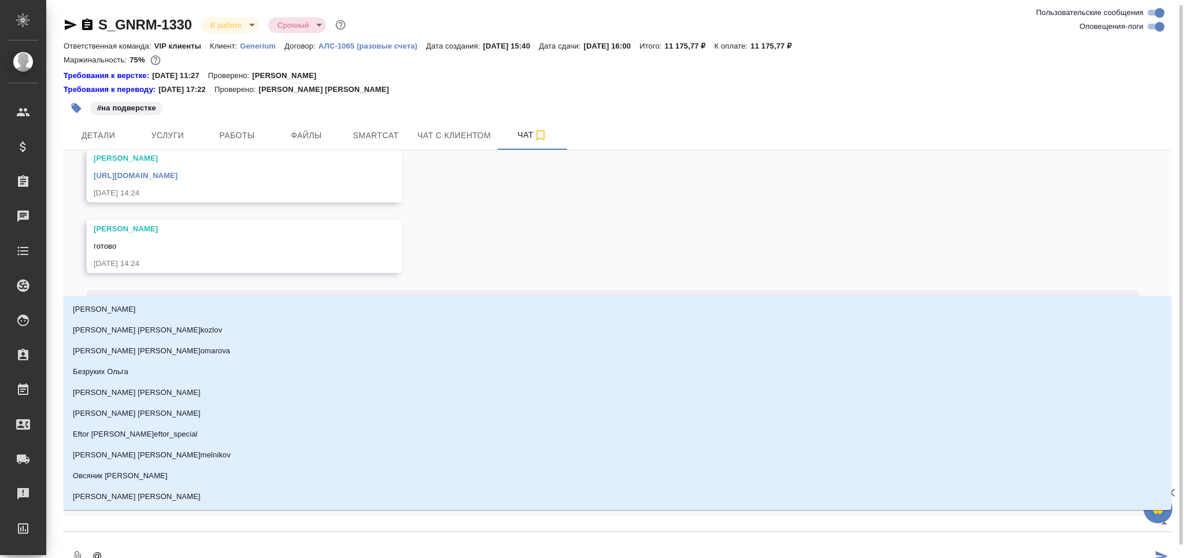
scroll to position [3, 0]
type textarea "@к"
type input "к"
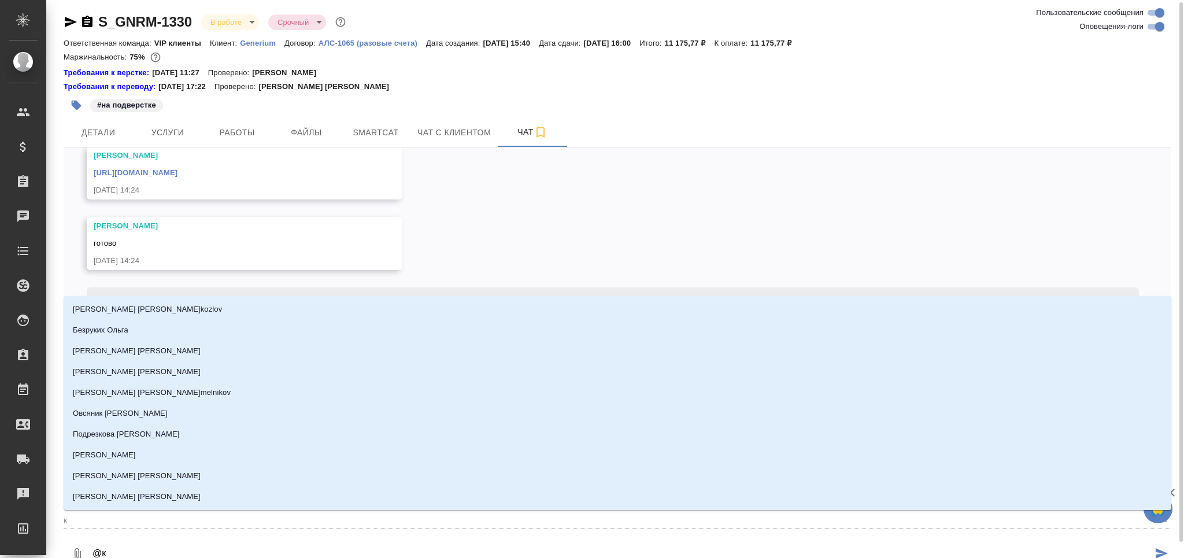
type textarea "@ка"
type input "ка"
type textarea "@каб"
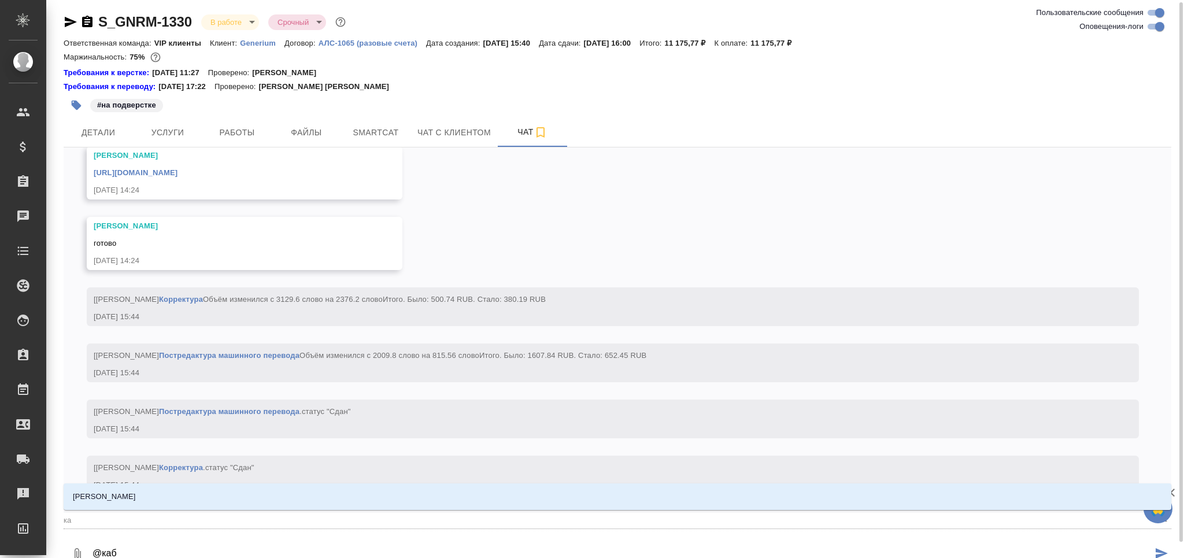
type input "каб"
type textarea "@каба"
type input "каба"
click at [195, 501] on li "Кабаргина Анна" at bounding box center [618, 496] width 1108 height 21
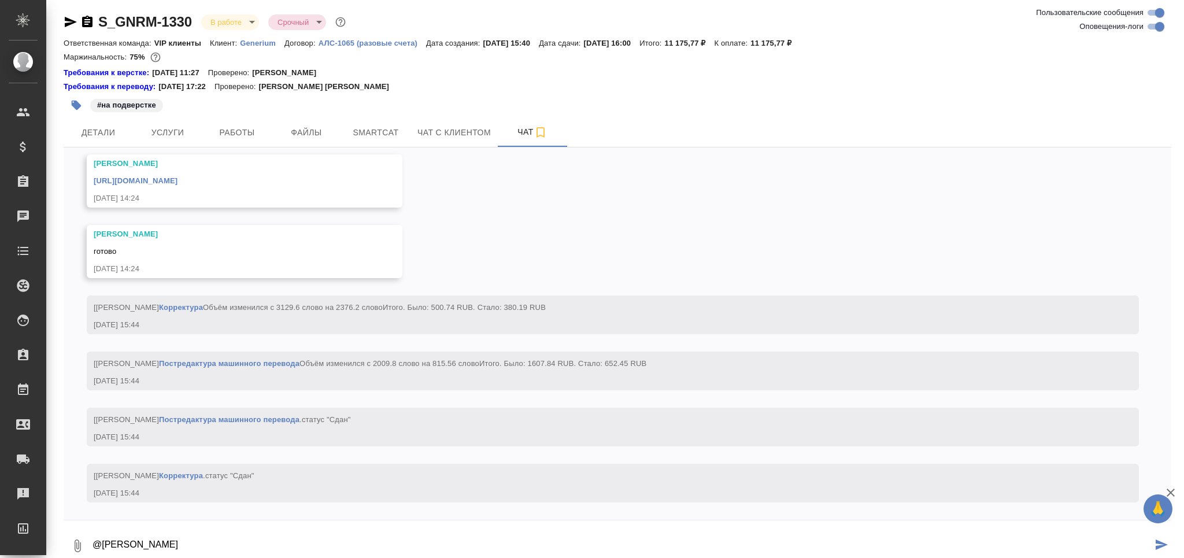
type textarea "@Кабаргина Анна сдаю"
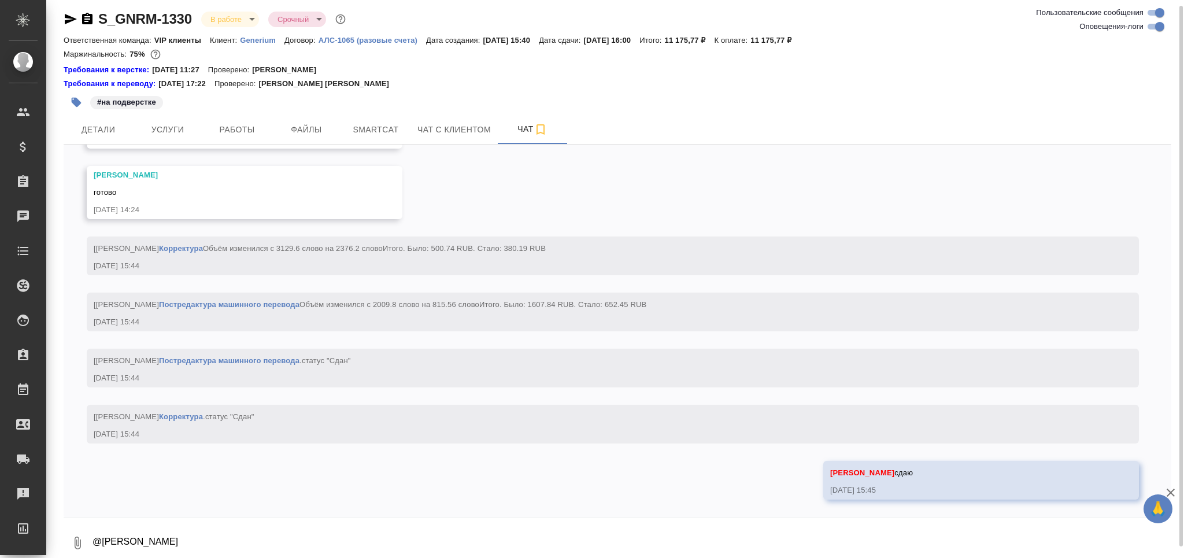
scroll to position [5460, 0]
click at [224, 19] on body "🙏 .cls-1 fill:#fff; AWATERA Grabko Mariya Клиенты Спецификации Заказы 0 Чаты To…" at bounding box center [592, 279] width 1184 height 558
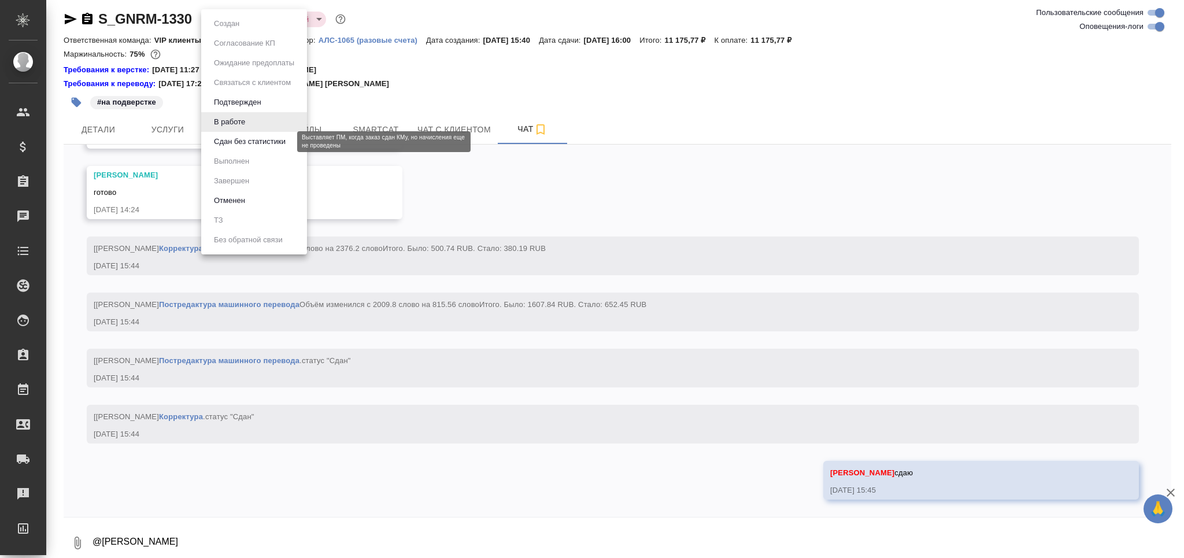
click at [237, 142] on button "Сдан без статистики" at bounding box center [249, 141] width 79 height 13
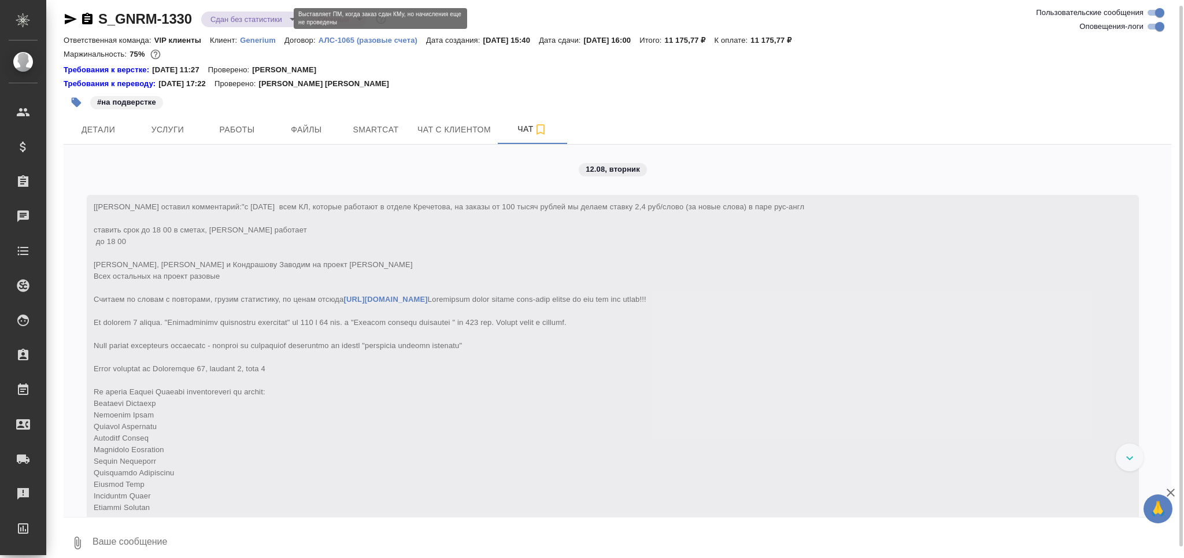
click at [230, 16] on body "🙏 .cls-1 fill:#fff; AWATERA Grabko Mariya Клиенты Спецификации Заказы 0 Чаты To…" at bounding box center [592, 279] width 1184 height 558
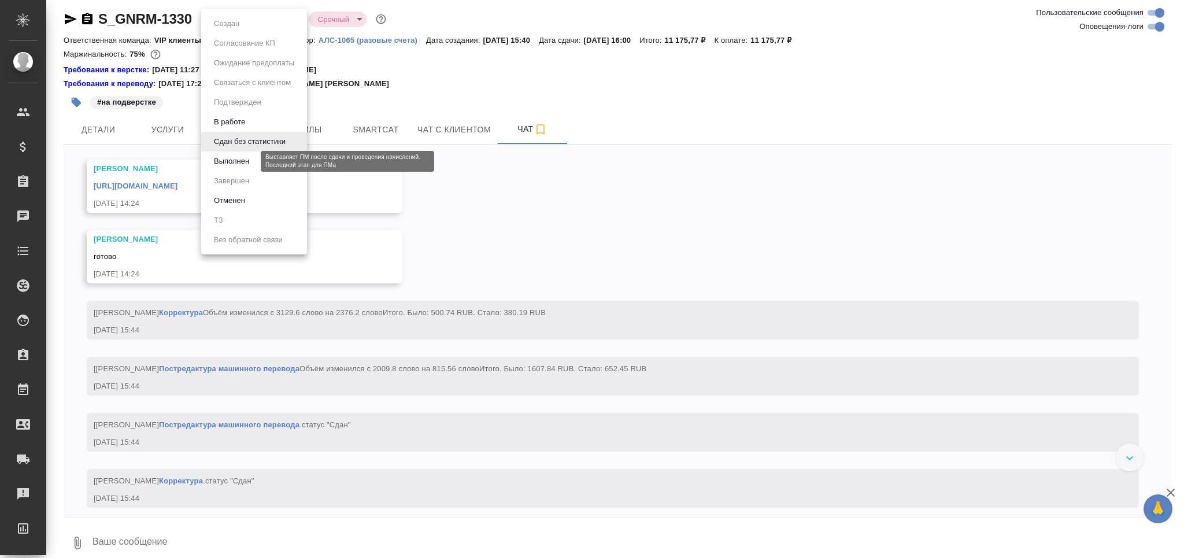
click at [231, 162] on button "Выполнен" at bounding box center [231, 161] width 42 height 13
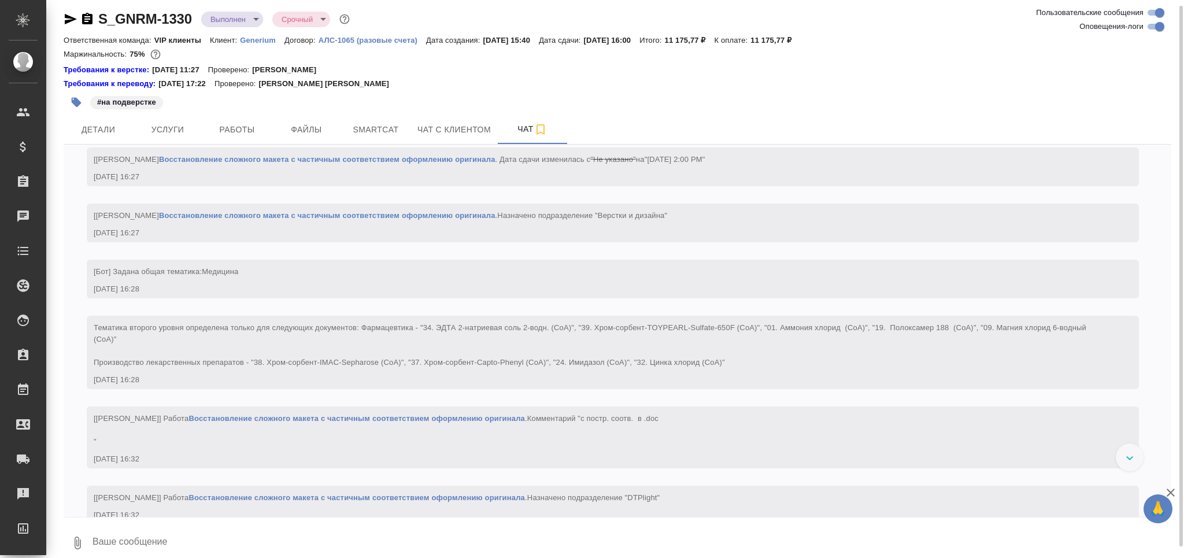
click at [247, 22] on body "🙏 .cls-1 fill:#fff; AWATERA Grabko Mariya Клиенты Спецификации Заказы 0 Чаты To…" at bounding box center [592, 279] width 1184 height 558
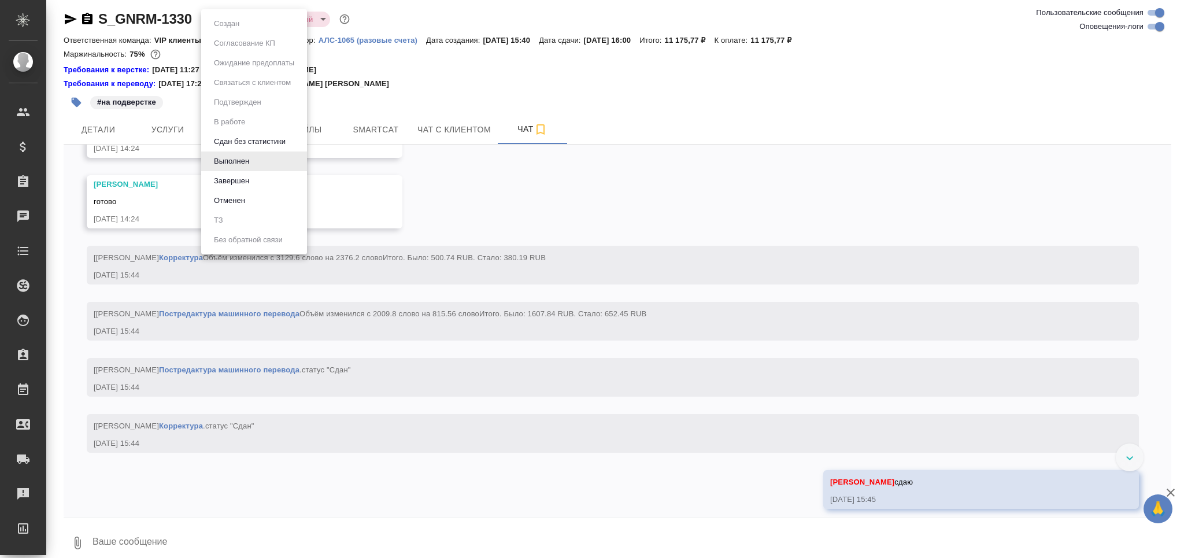
scroll to position [5516, 0]
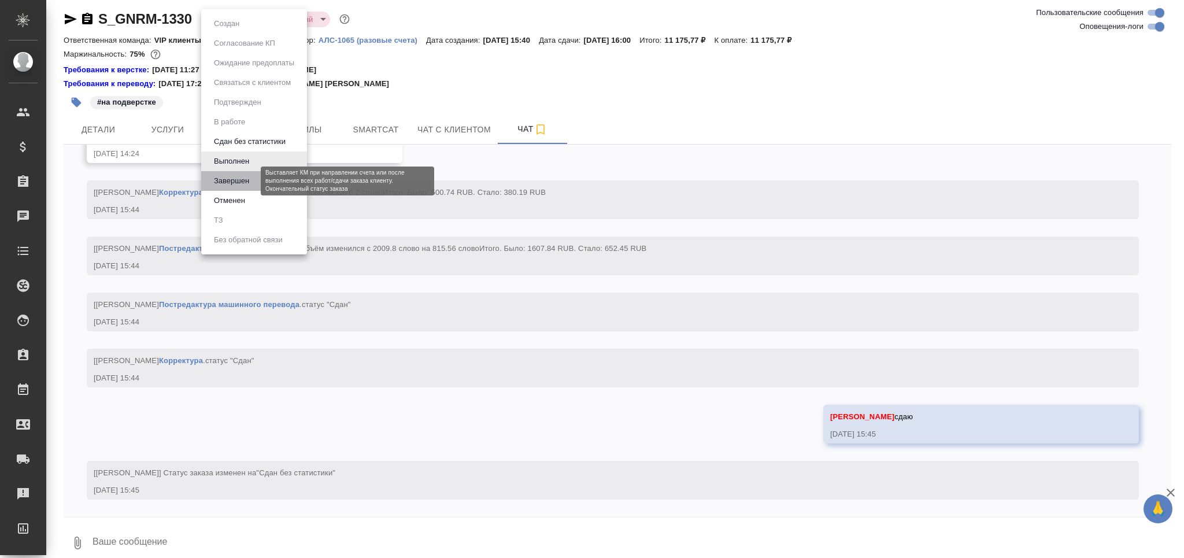
click at [251, 183] on button "Завершен" at bounding box center [231, 181] width 42 height 13
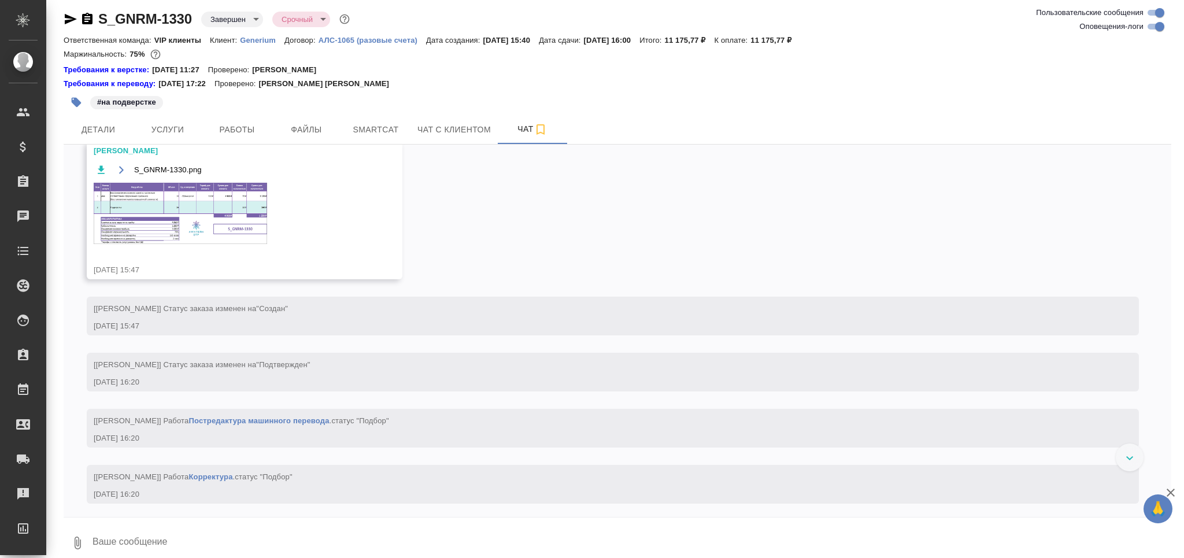
scroll to position [1699, 0]
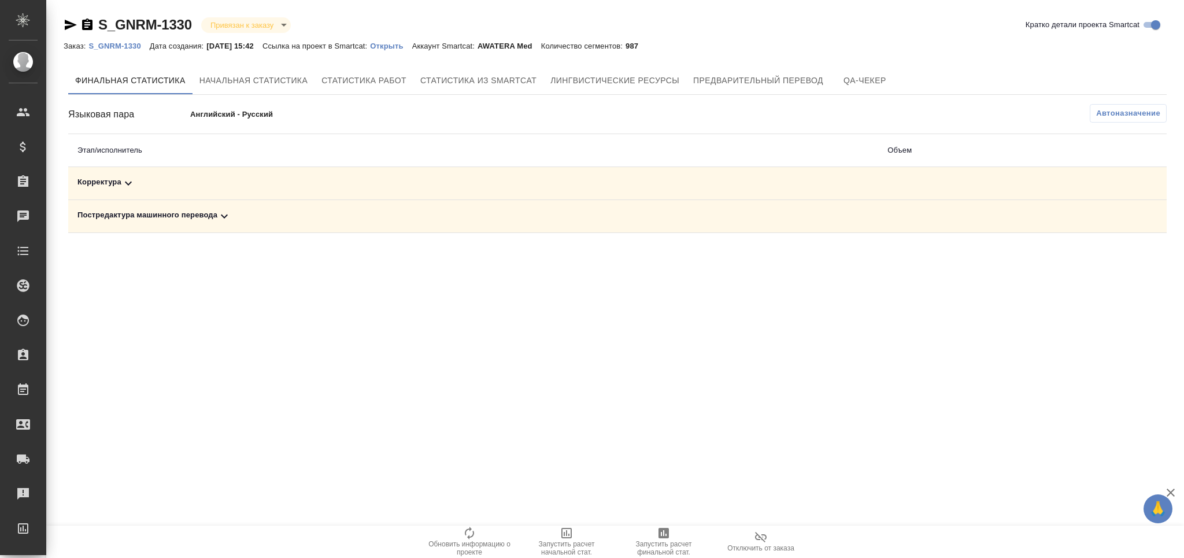
click at [219, 216] on icon at bounding box center [224, 216] width 14 height 14
click at [1120, 257] on icon "button" at bounding box center [1116, 256] width 14 height 14
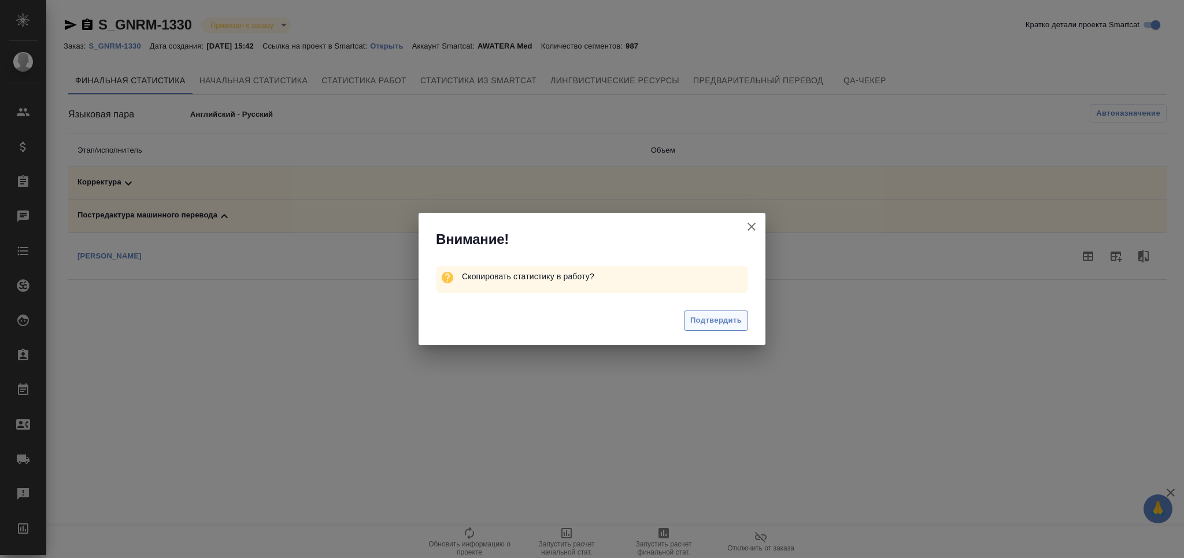
click at [723, 323] on span "Подтвердить" at bounding box center [715, 320] width 51 height 13
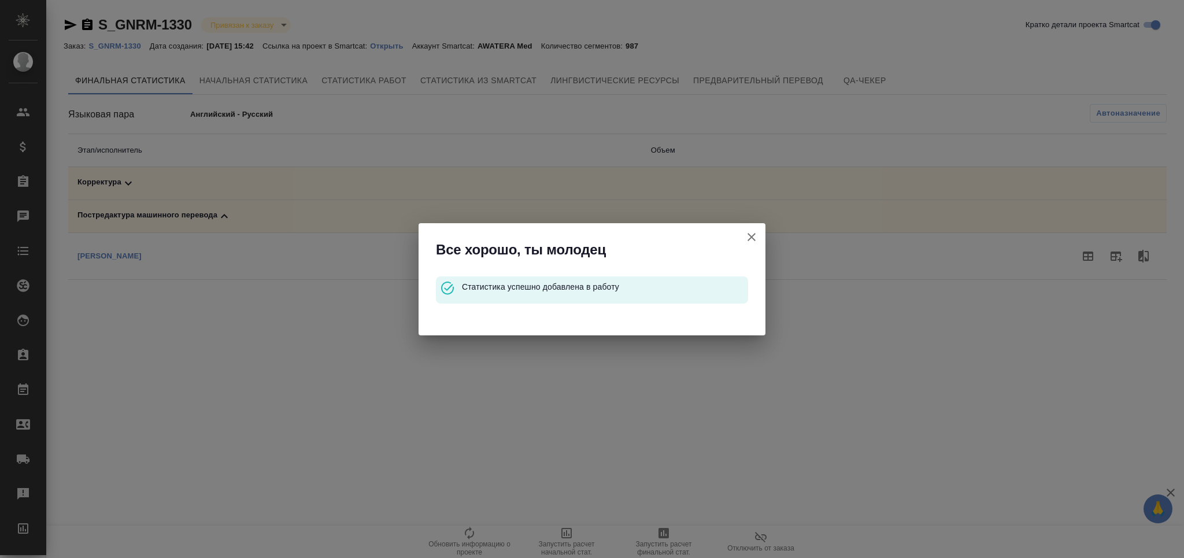
click at [745, 239] on icon "button" at bounding box center [752, 237] width 14 height 14
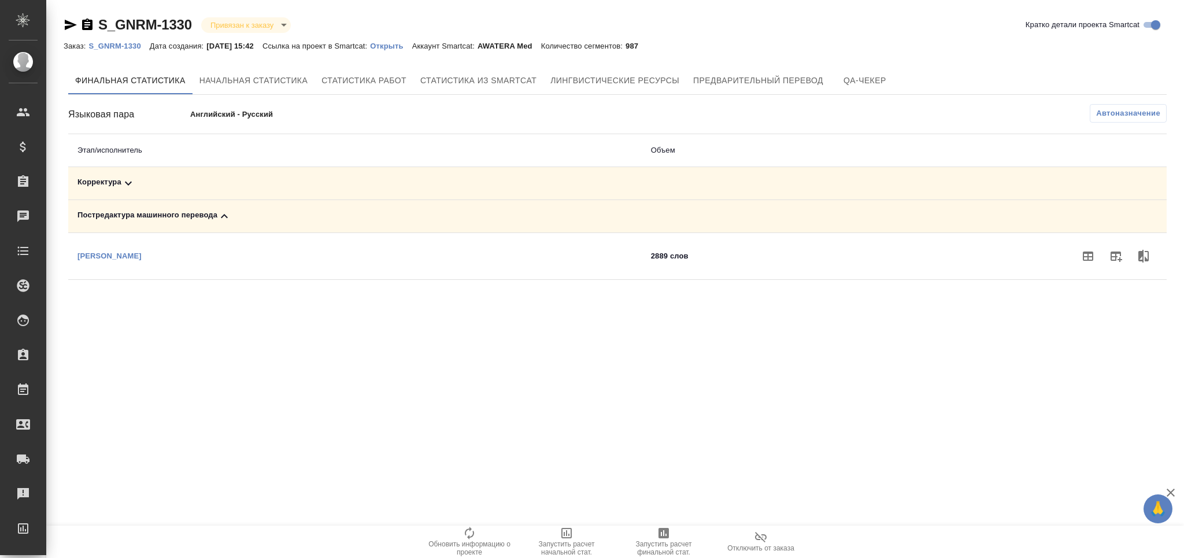
click at [98, 185] on div "Корректура" at bounding box center [354, 183] width 555 height 14
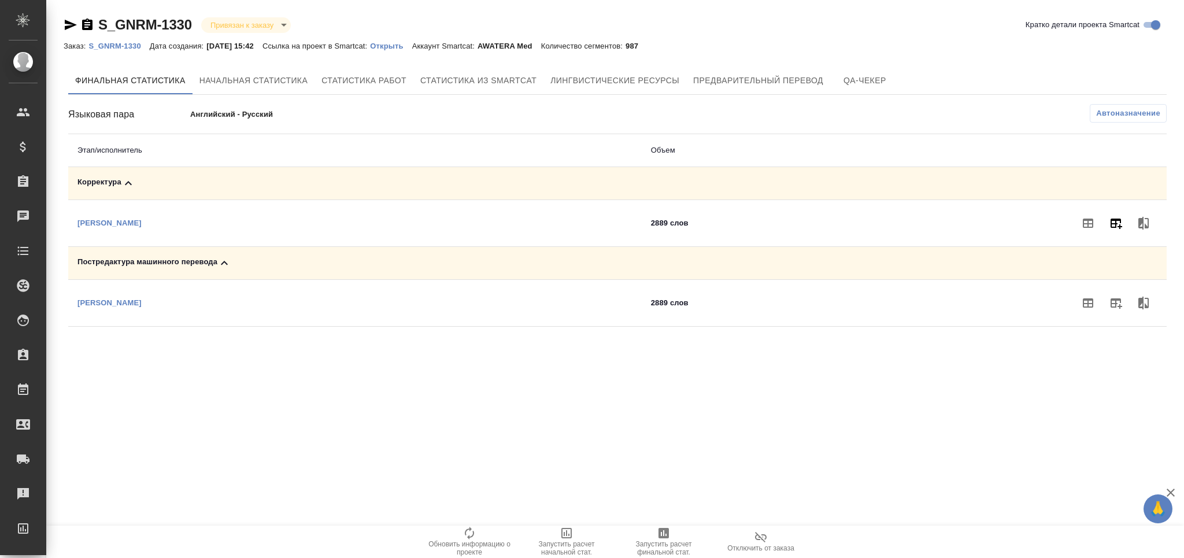
click at [1109, 227] on icon "button" at bounding box center [1116, 223] width 14 height 14
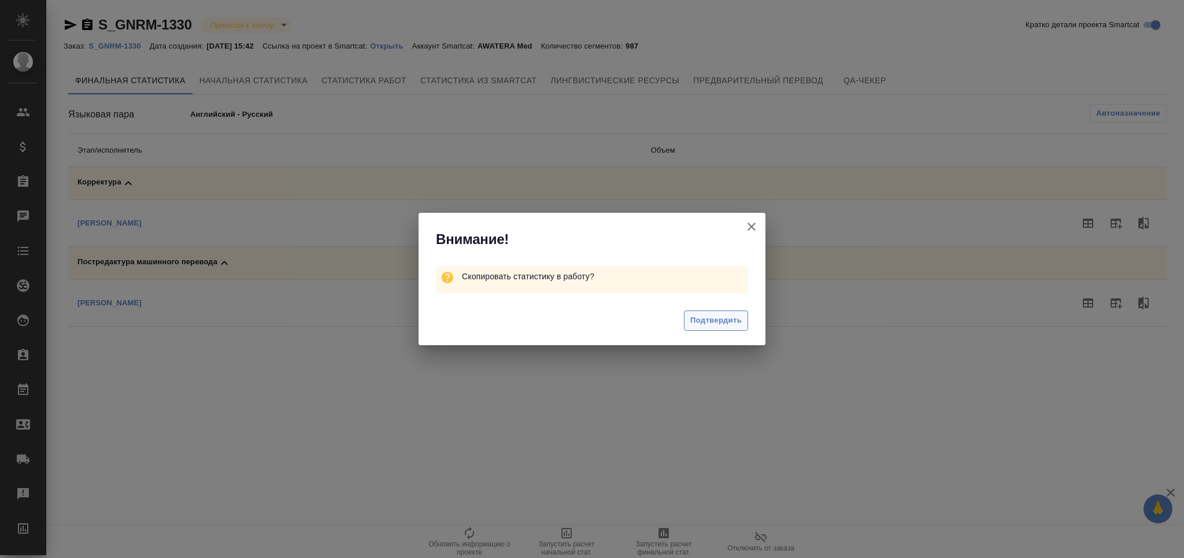
drag, startPoint x: 719, startPoint y: 317, endPoint x: 740, endPoint y: 313, distance: 21.9
click at [719, 317] on span "Подтвердить" at bounding box center [715, 320] width 51 height 13
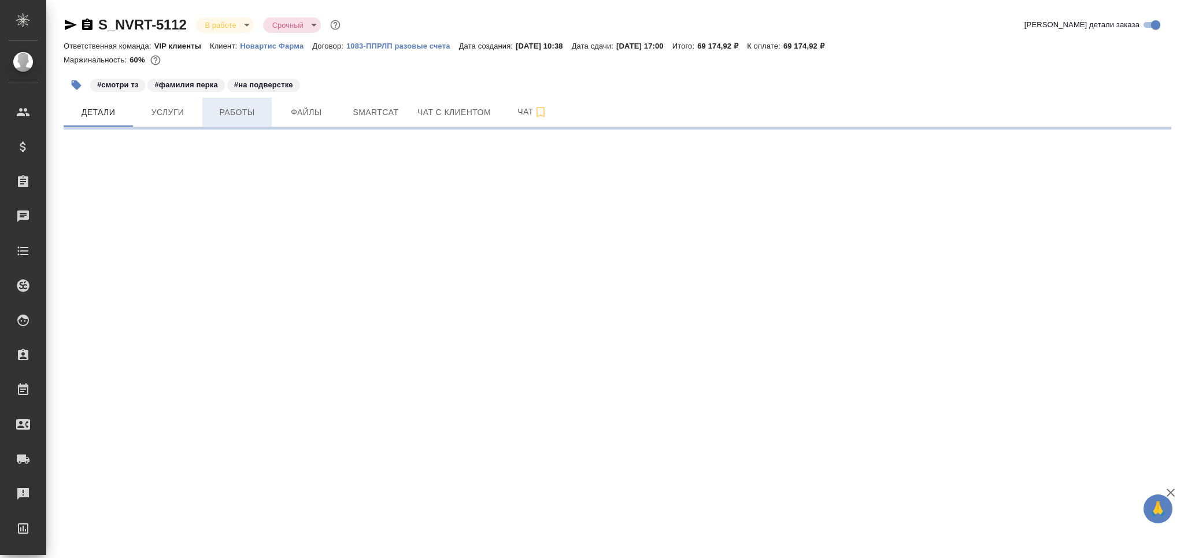
select select "RU"
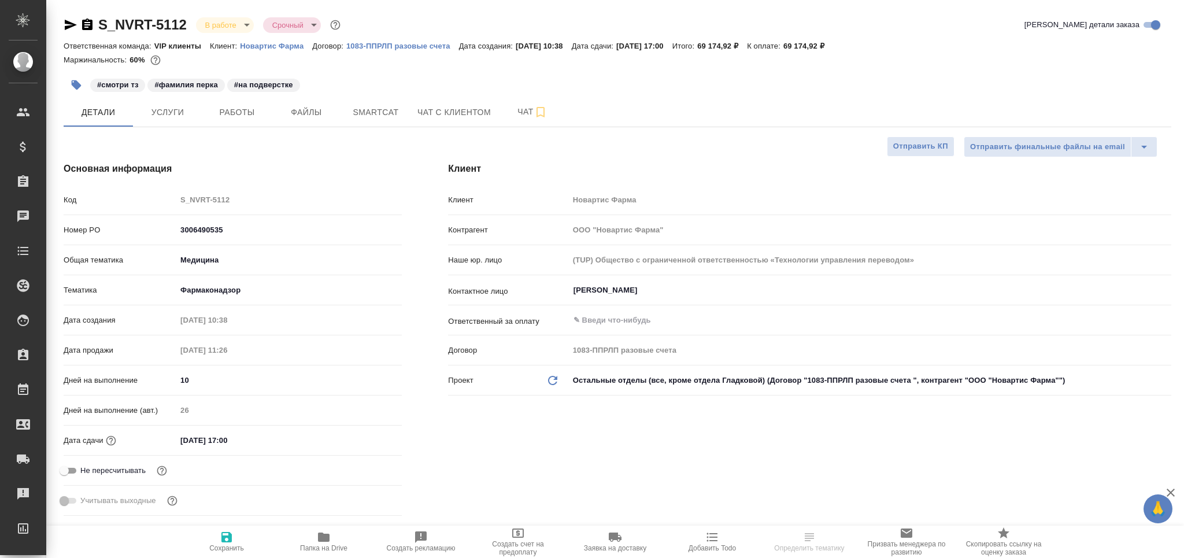
type textarea "x"
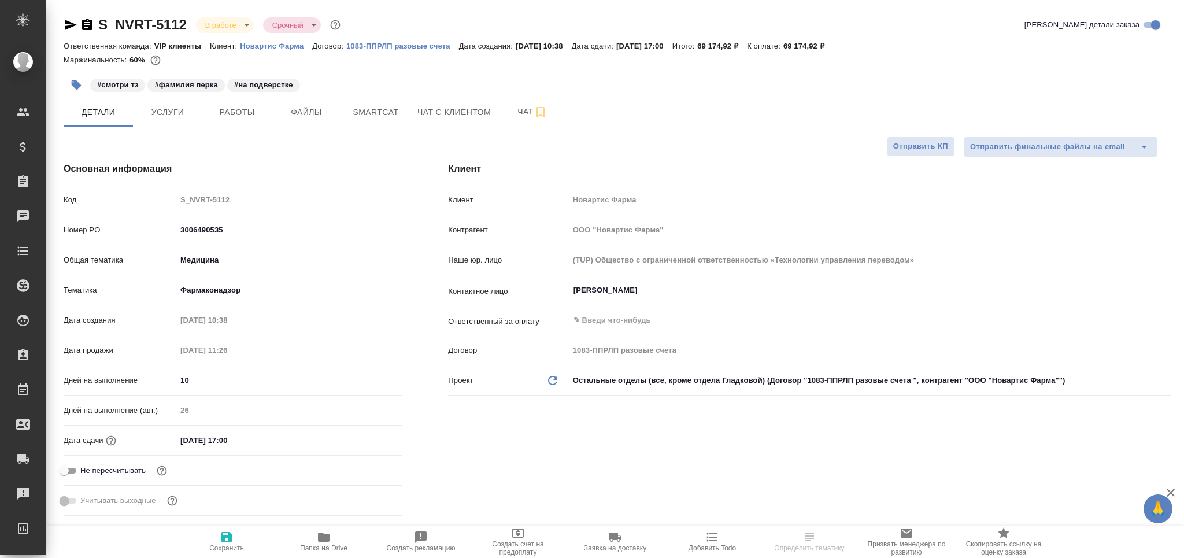
type textarea "x"
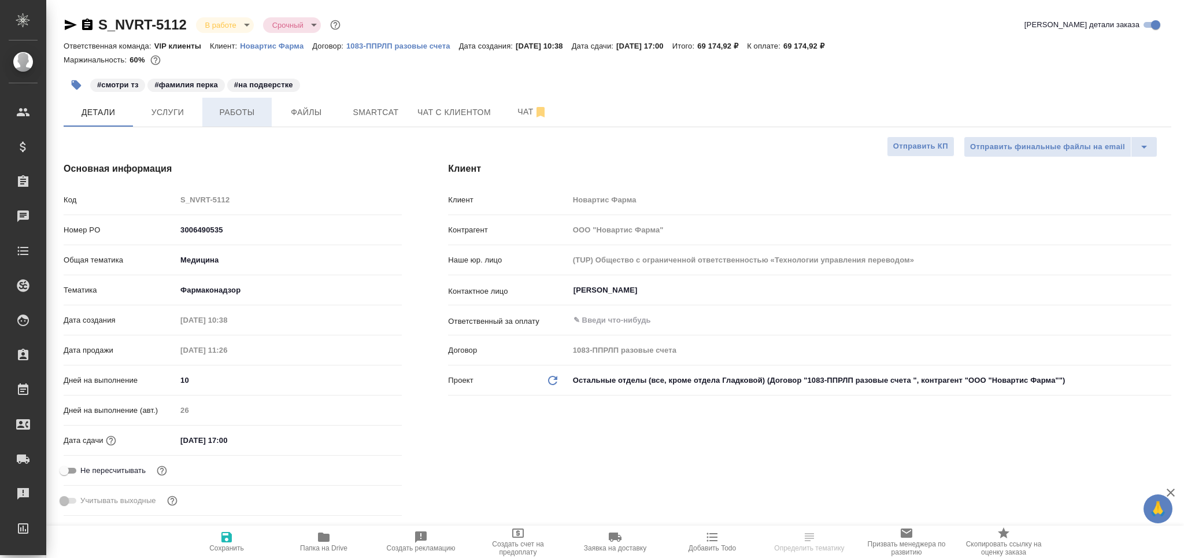
click at [241, 112] on span "Работы" at bounding box center [237, 112] width 56 height 14
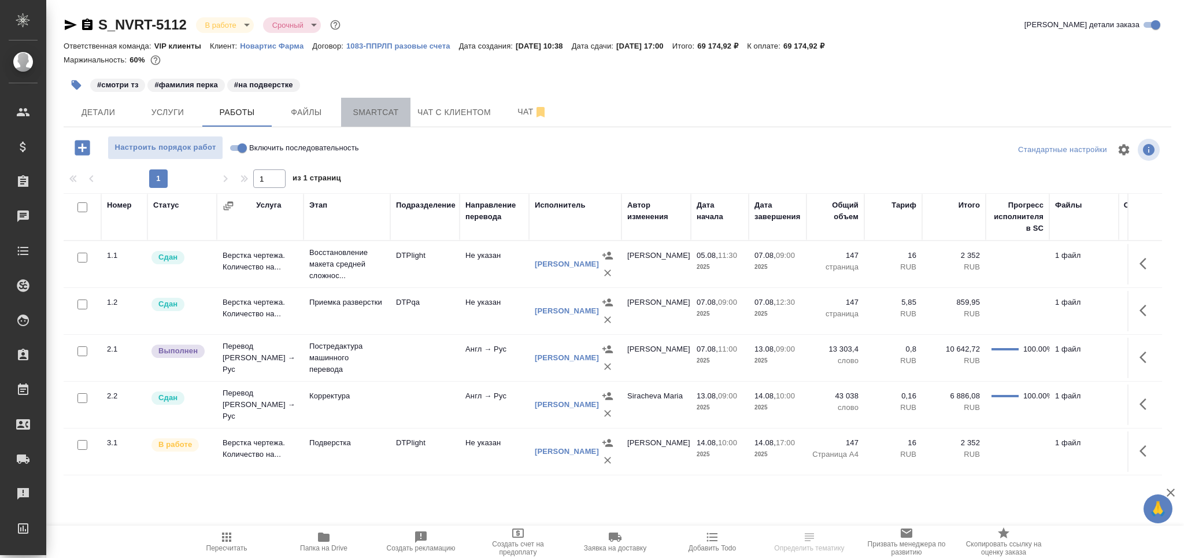
click at [367, 123] on button "Smartcat" at bounding box center [375, 112] width 69 height 29
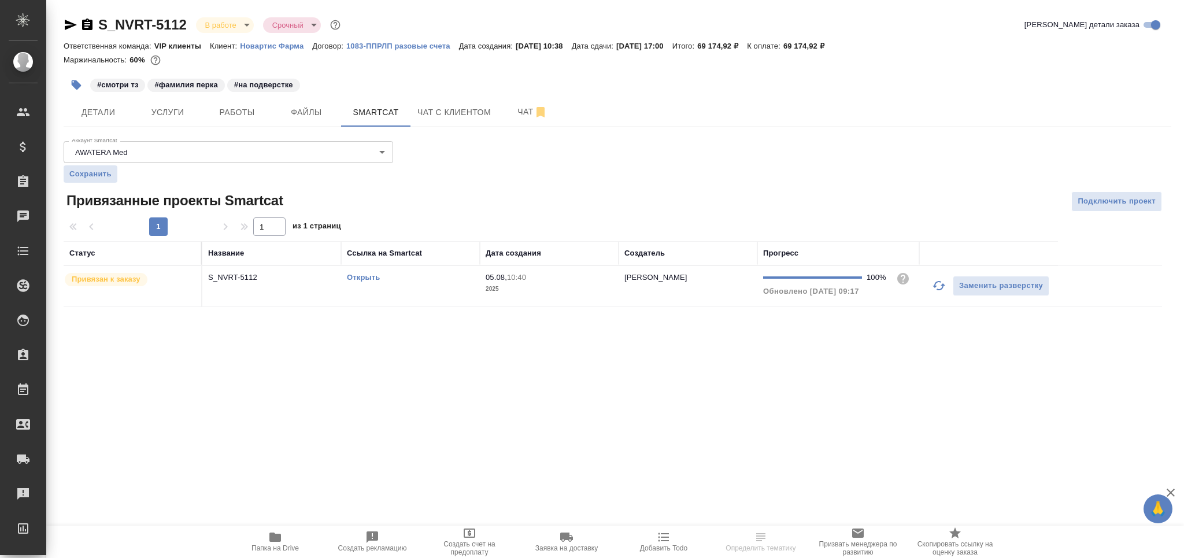
click at [465, 298] on td "Открыть" at bounding box center [410, 286] width 139 height 40
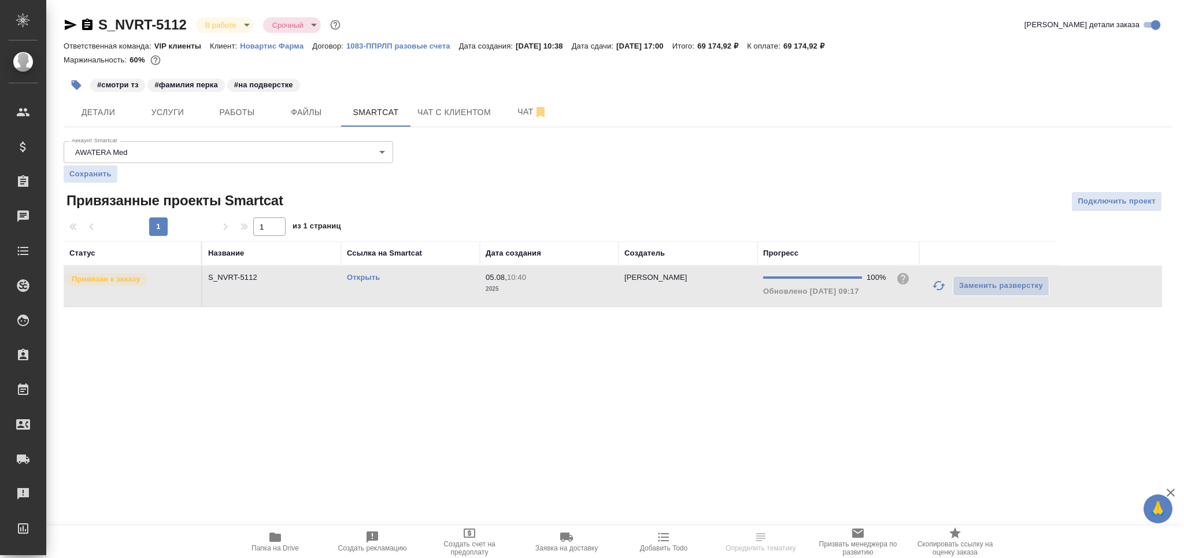
click at [465, 297] on td "Открыть" at bounding box center [410, 286] width 139 height 40
drag, startPoint x: 250, startPoint y: 114, endPoint x: 249, endPoint y: 107, distance: 7.7
click at [247, 114] on span "Работы" at bounding box center [237, 112] width 56 height 14
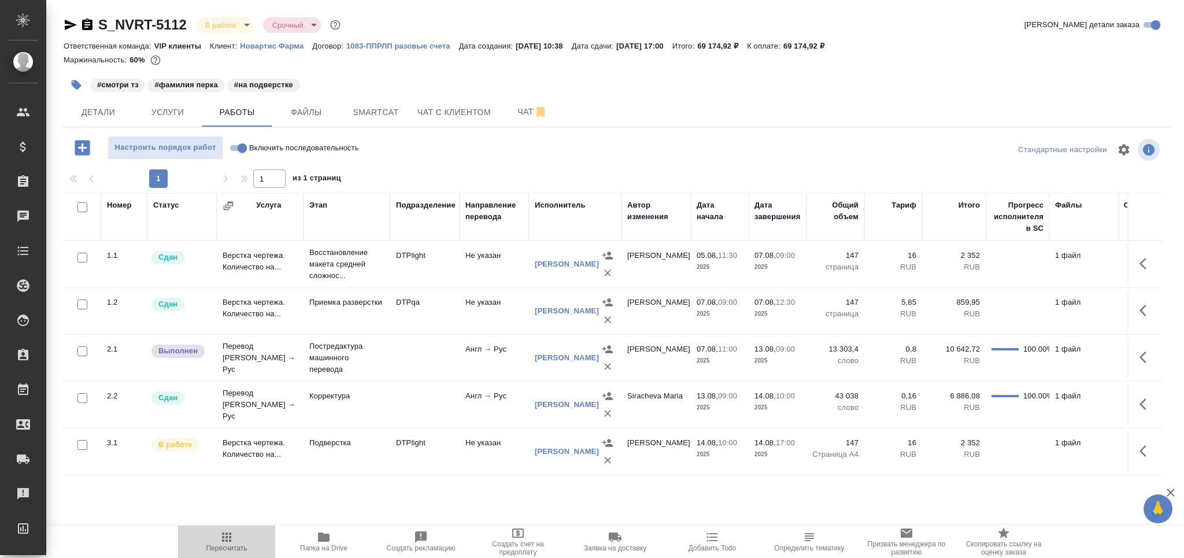
click at [229, 539] on icon "button" at bounding box center [227, 537] width 14 height 14
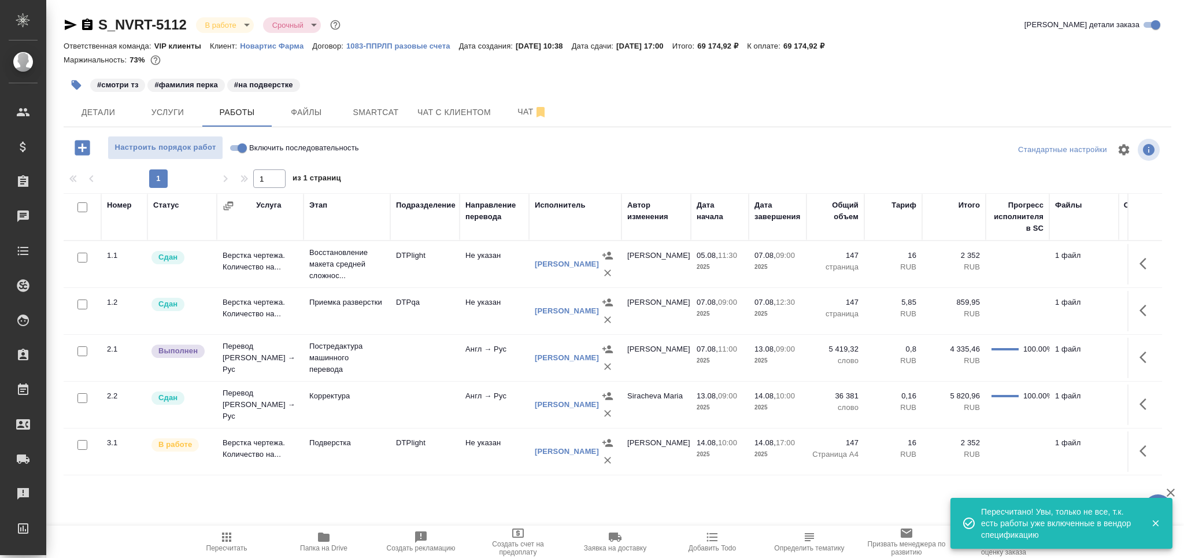
click at [1148, 361] on icon "button" at bounding box center [1147, 357] width 14 height 14
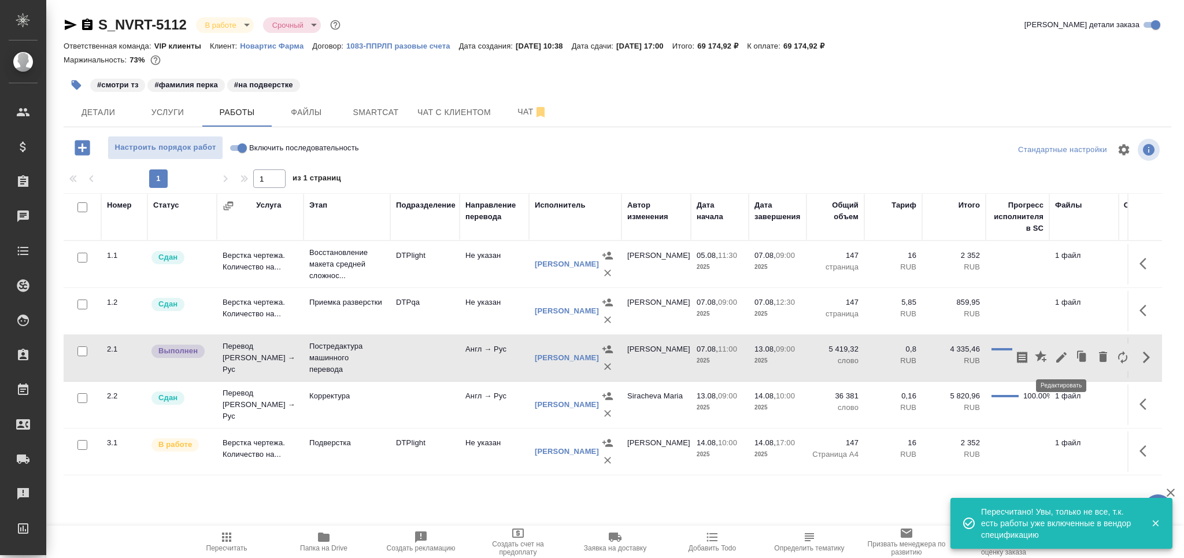
click at [1063, 355] on icon "button" at bounding box center [1061, 357] width 10 height 10
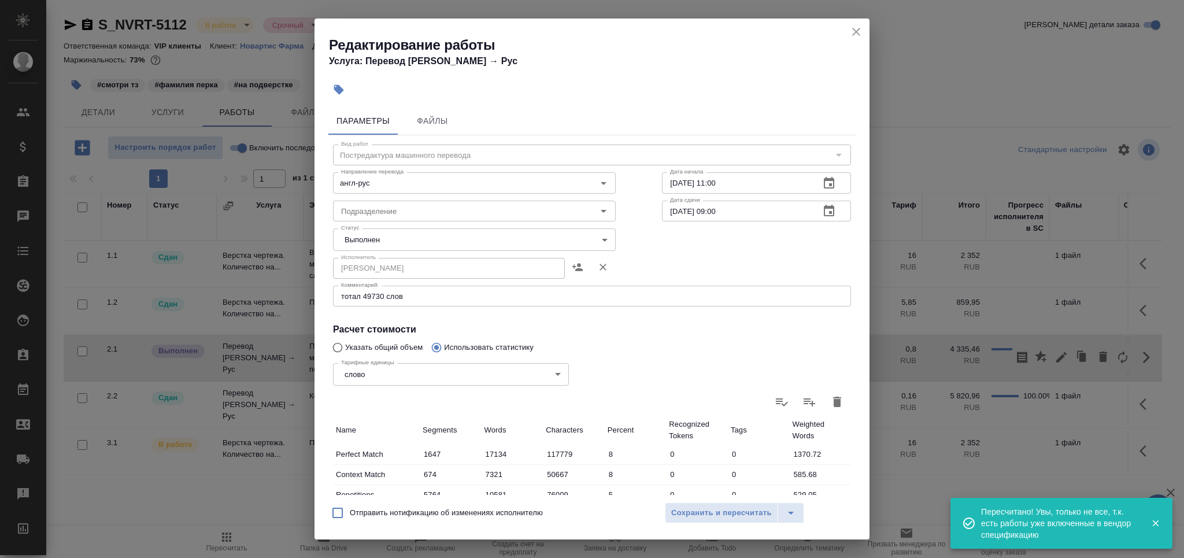
click at [378, 241] on body "🙏 .cls-1 fill:#fff; AWATERA Grabko Mariya Клиенты Спецификации Заказы 0 Чаты To…" at bounding box center [592, 279] width 1184 height 558
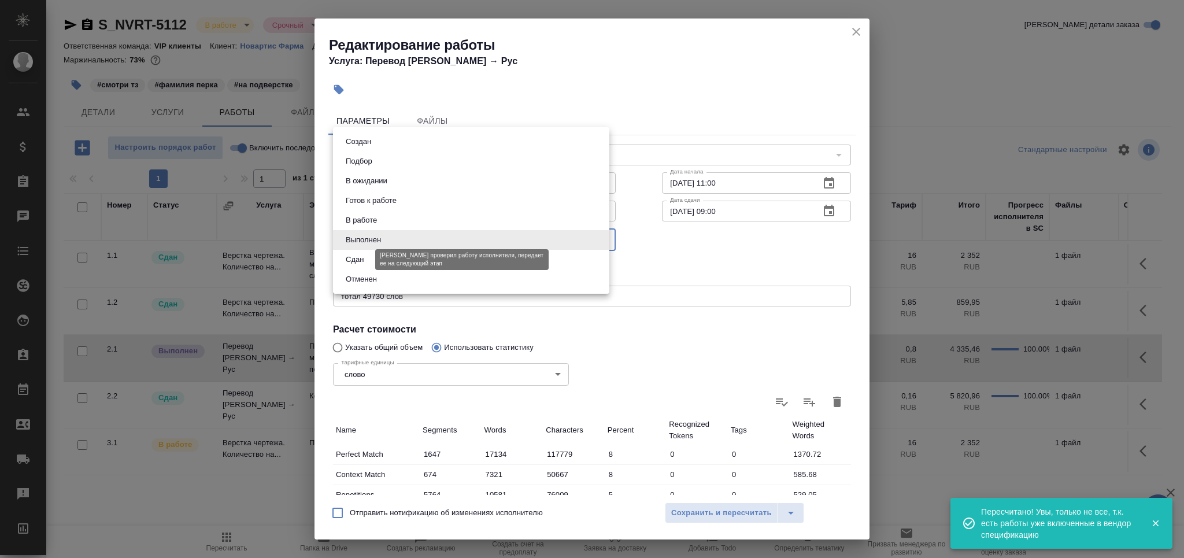
click at [365, 257] on button "Сдан" at bounding box center [354, 259] width 25 height 13
type input "closed"
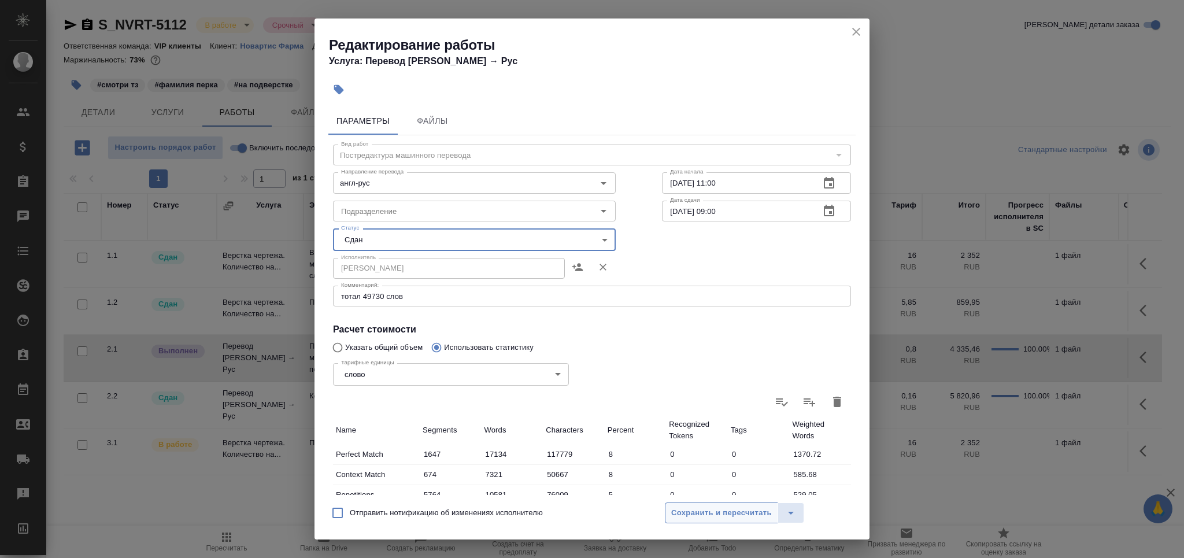
click at [708, 516] on span "Сохранить и пересчитать" at bounding box center [721, 512] width 101 height 13
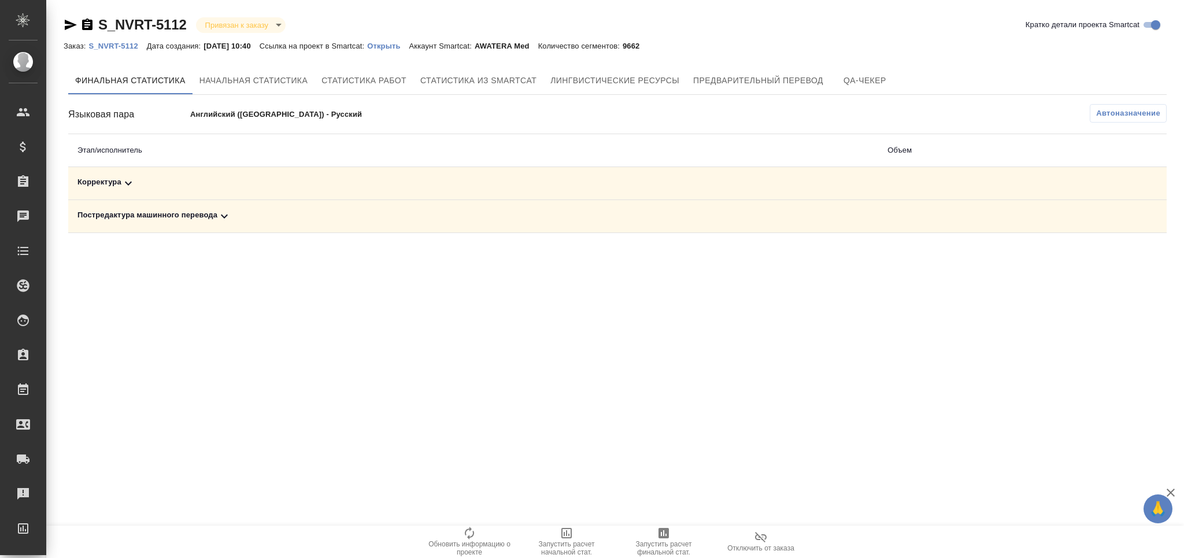
click at [225, 219] on icon at bounding box center [224, 216] width 14 height 14
click at [1119, 250] on icon "button" at bounding box center [1116, 256] width 14 height 14
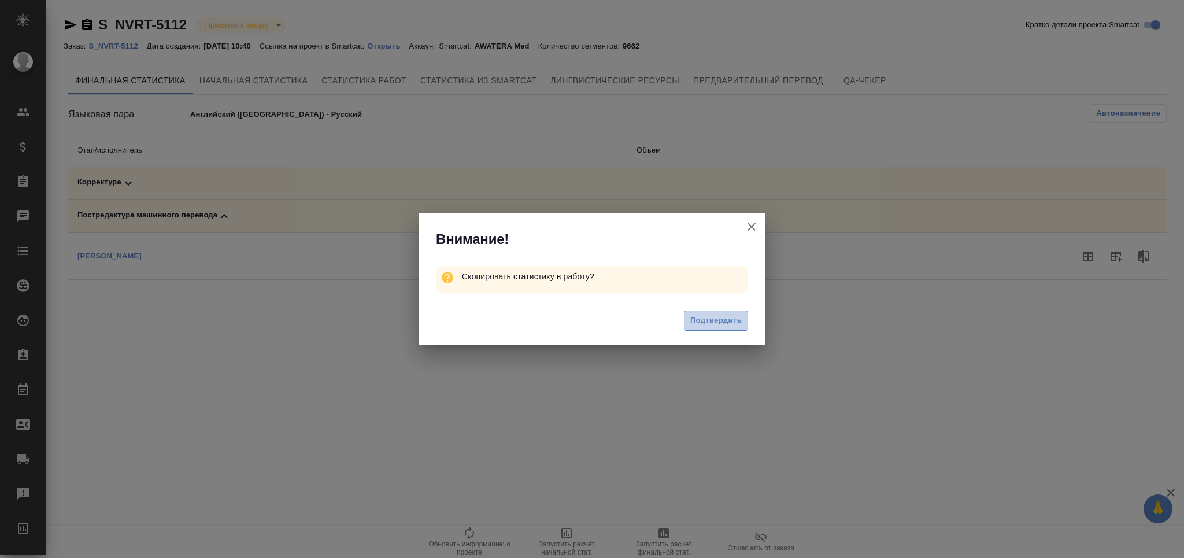
click at [731, 316] on span "Подтвердить" at bounding box center [715, 320] width 51 height 13
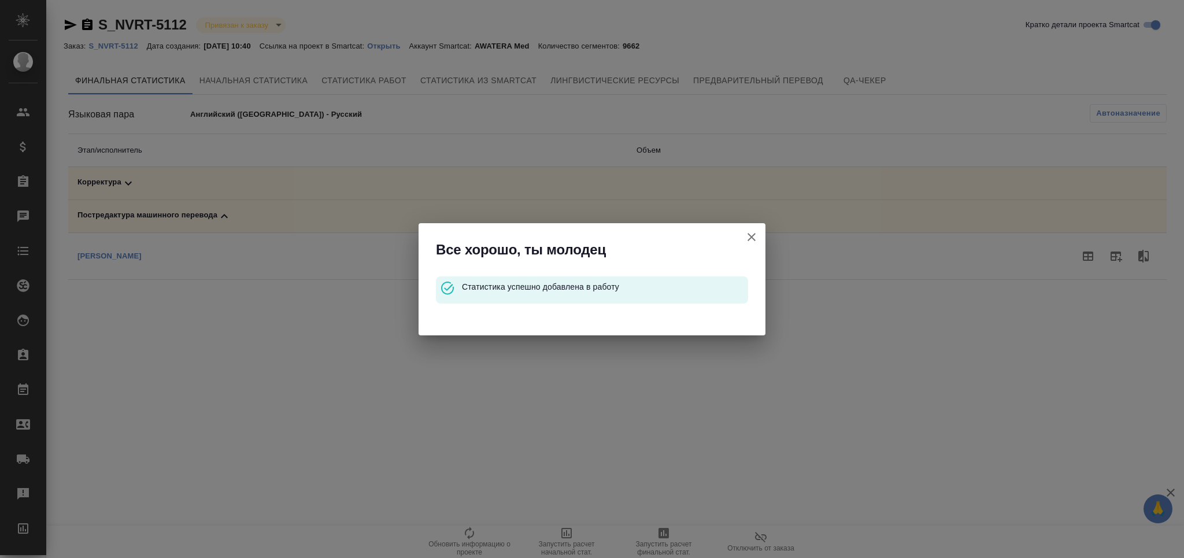
click at [750, 238] on icon "button" at bounding box center [752, 237] width 8 height 8
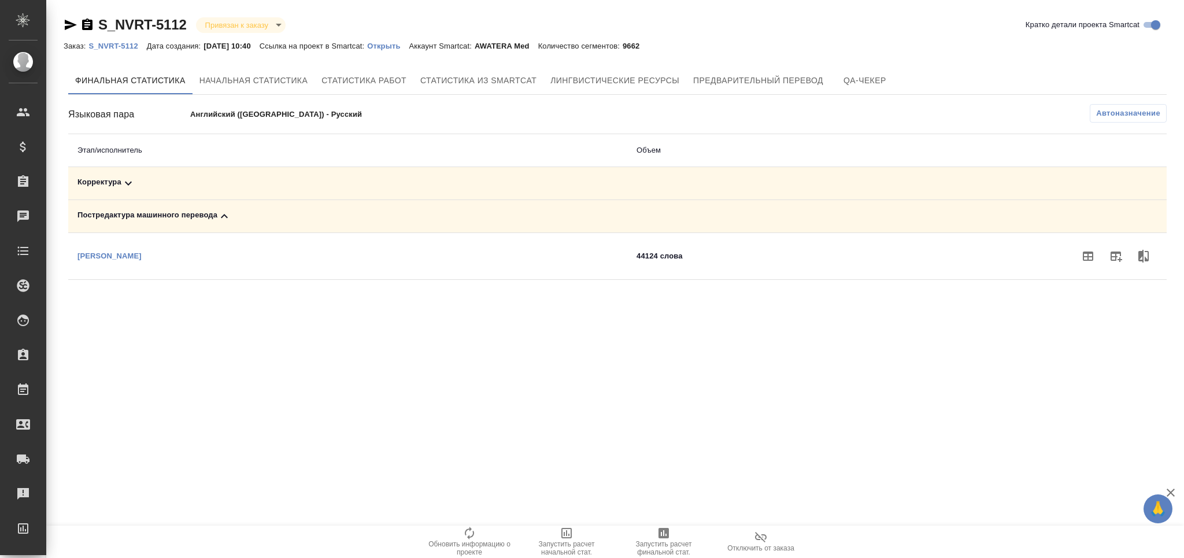
click at [108, 184] on div "Корректура" at bounding box center [347, 183] width 541 height 14
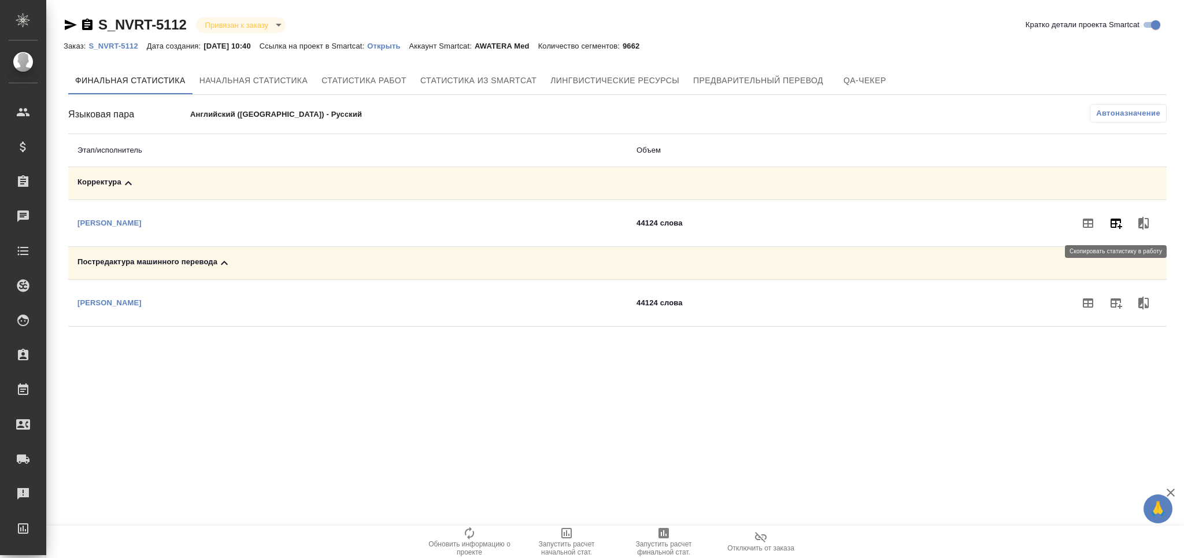
click at [1115, 221] on icon "button" at bounding box center [1116, 223] width 14 height 14
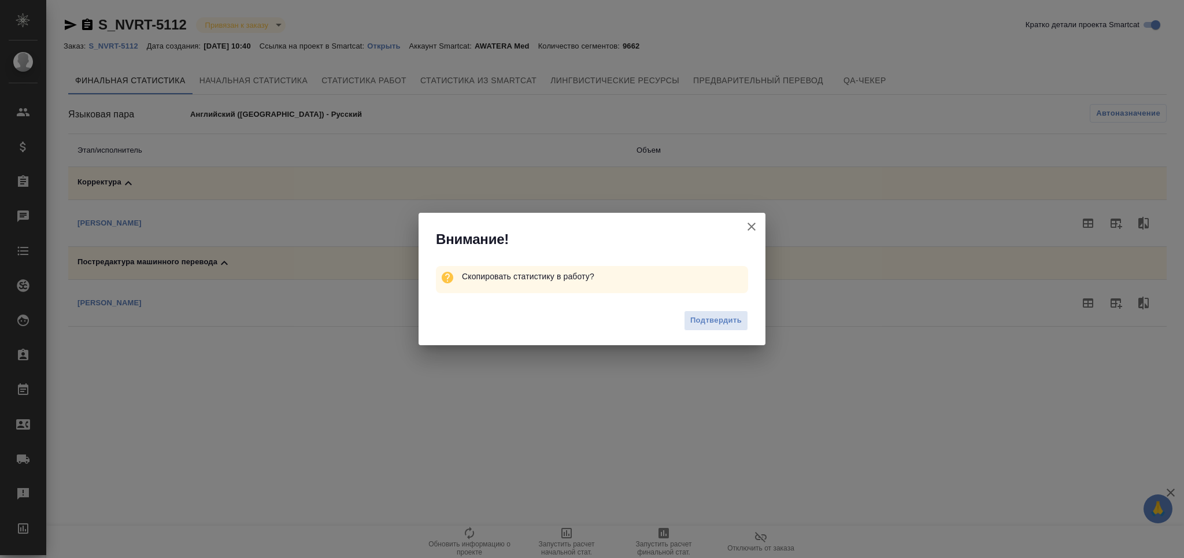
click at [722, 321] on span "Подтвердить" at bounding box center [715, 320] width 51 height 13
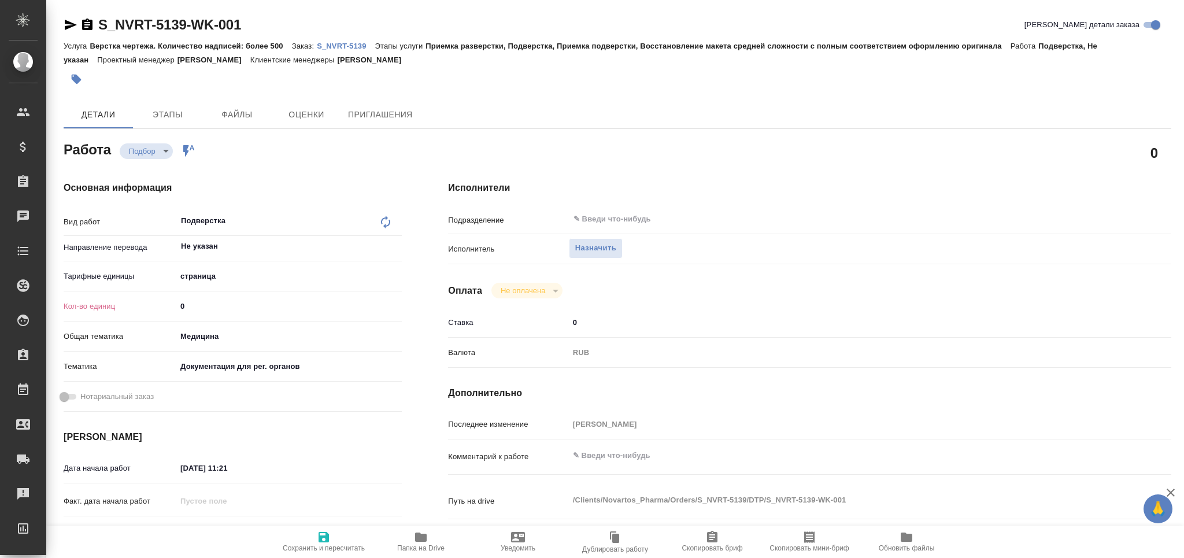
type textarea "x"
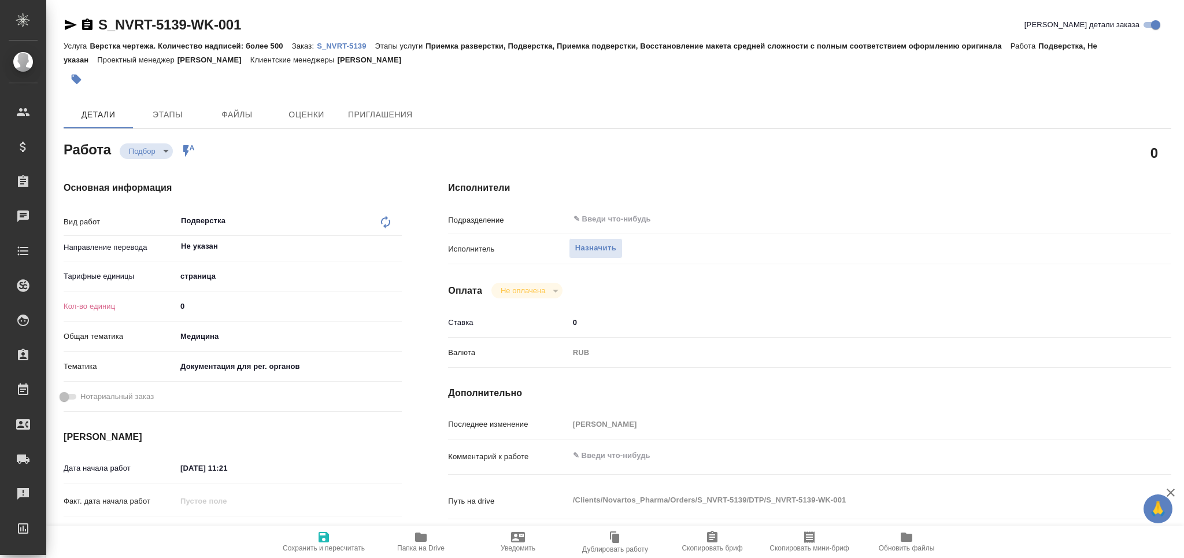
type textarea "x"
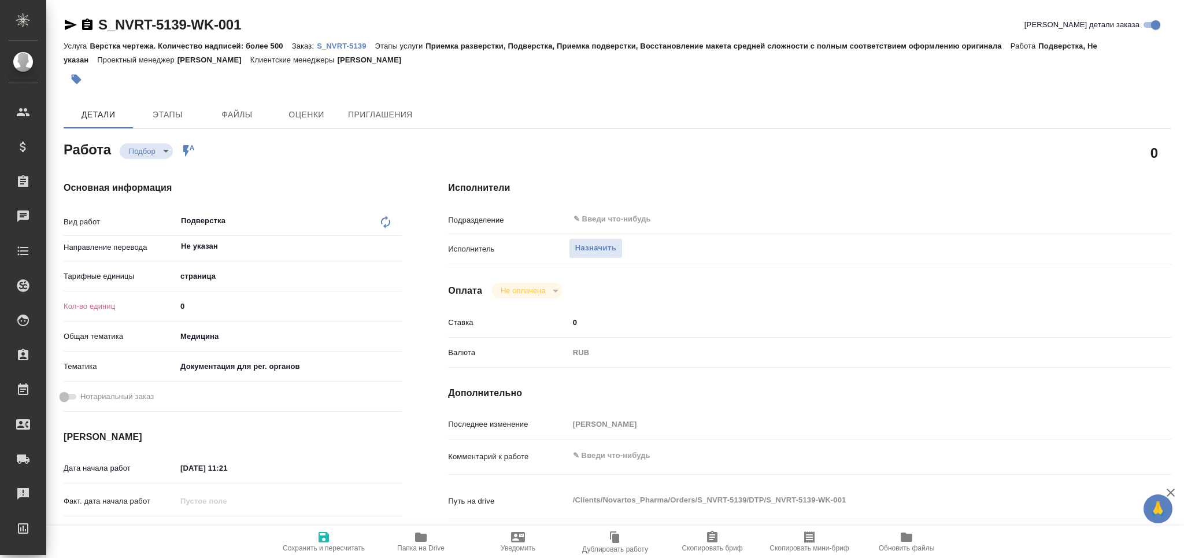
type textarea "x"
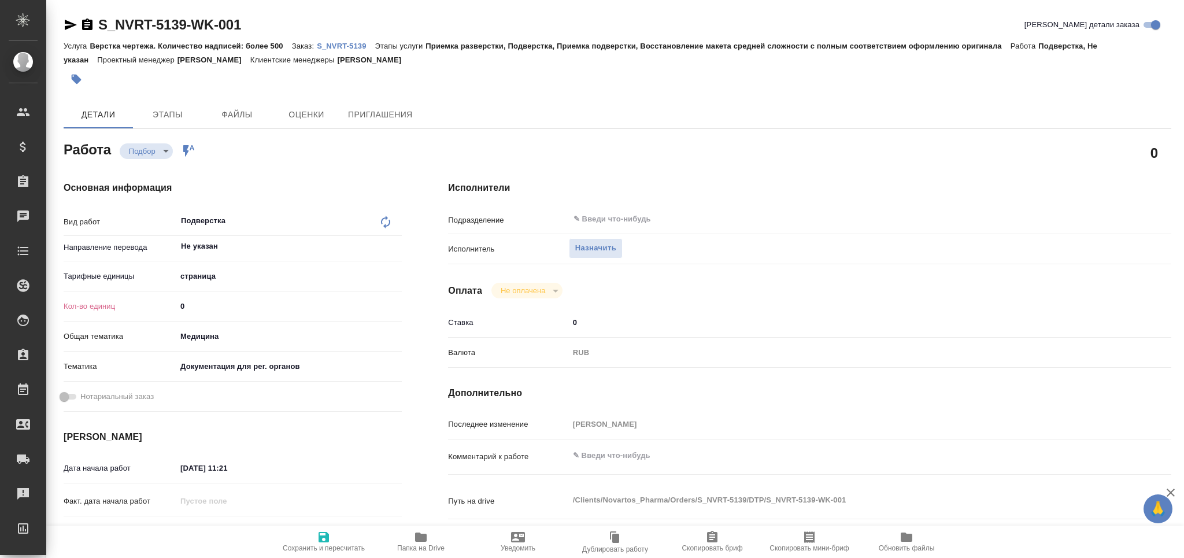
type textarea "x"
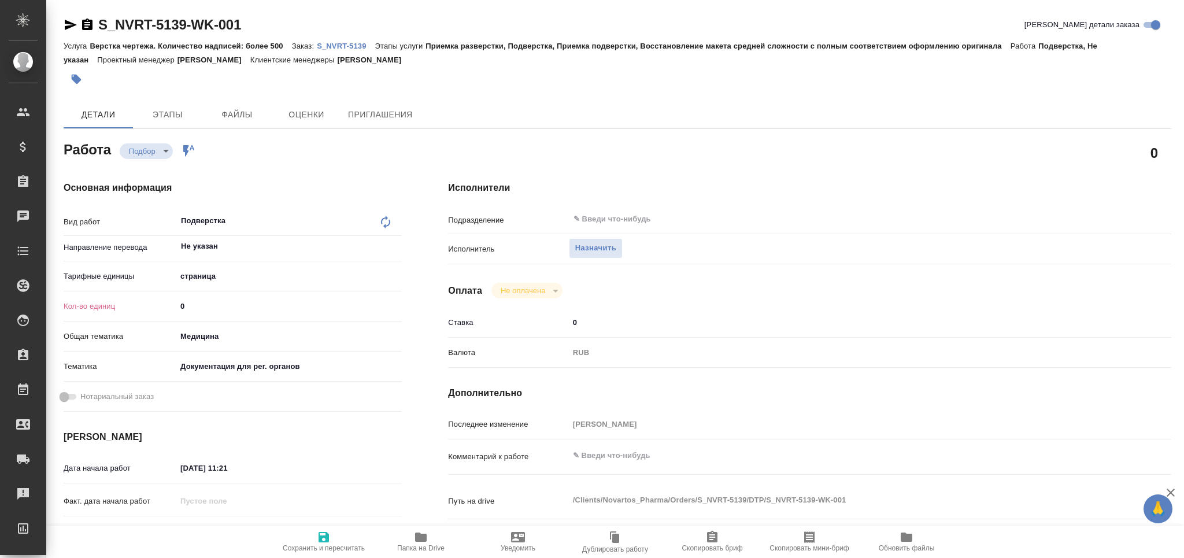
drag, startPoint x: 177, startPoint y: 315, endPoint x: 156, endPoint y: 317, distance: 21.5
click at [156, 317] on div "Кол-во единиц 0" at bounding box center [233, 311] width 338 height 30
type textarea "x"
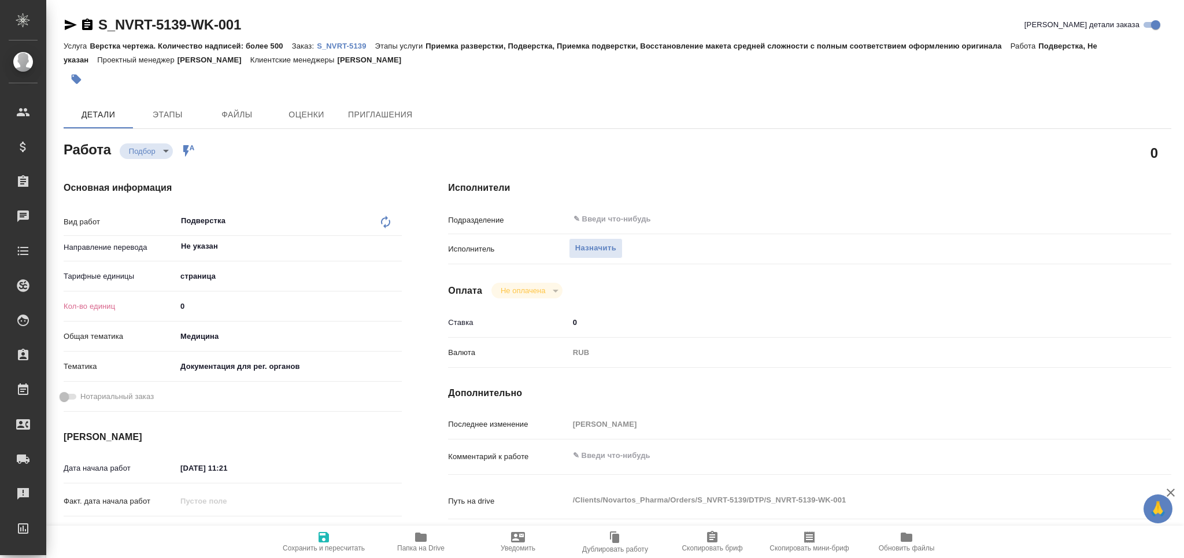
type textarea "x"
type input "1"
type textarea "x"
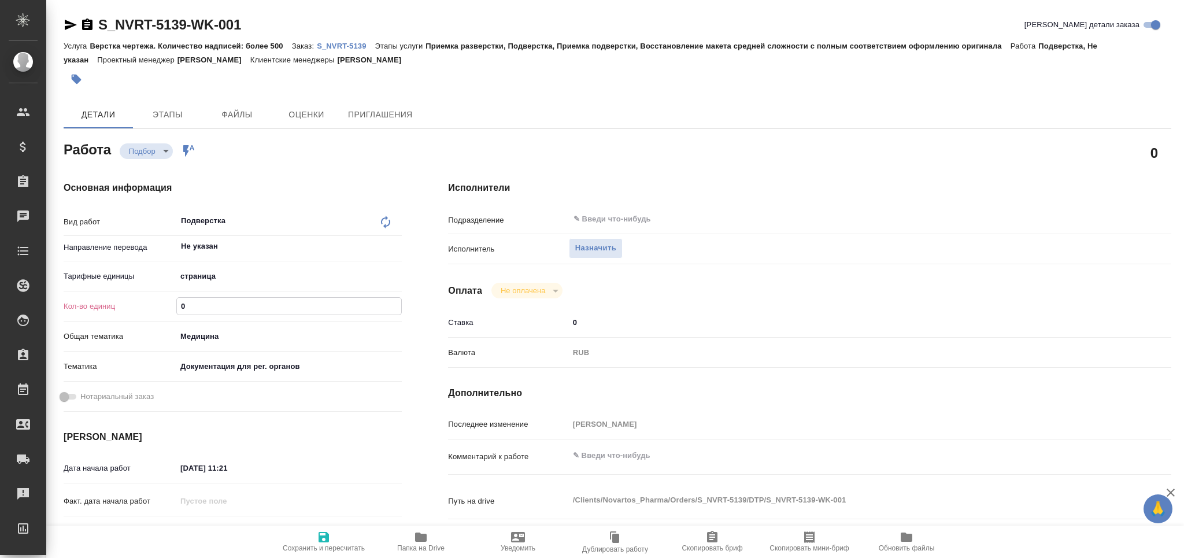
type textarea "x"
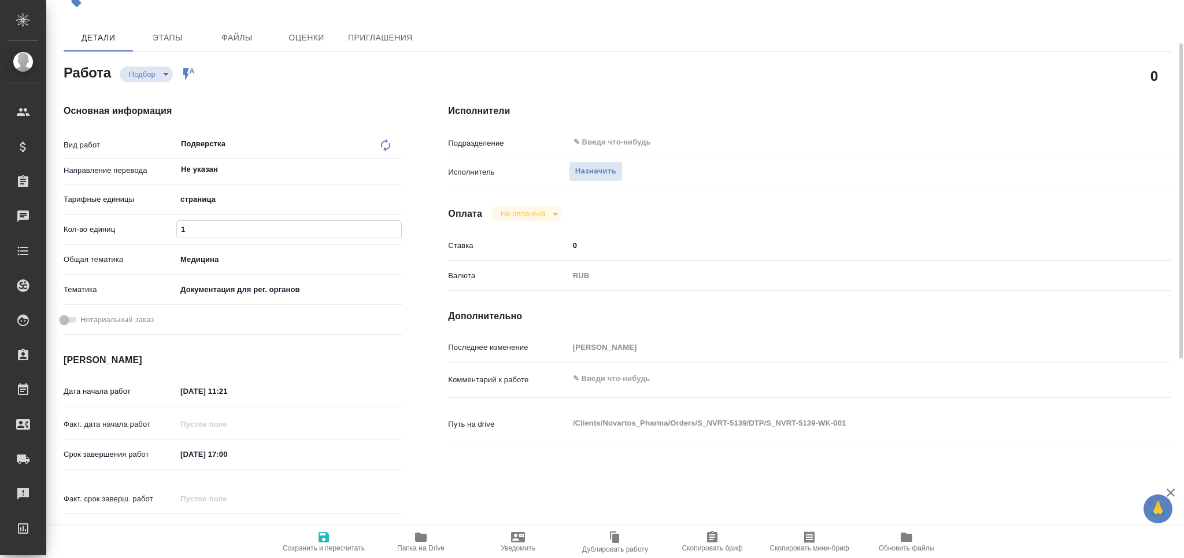
type textarea "x"
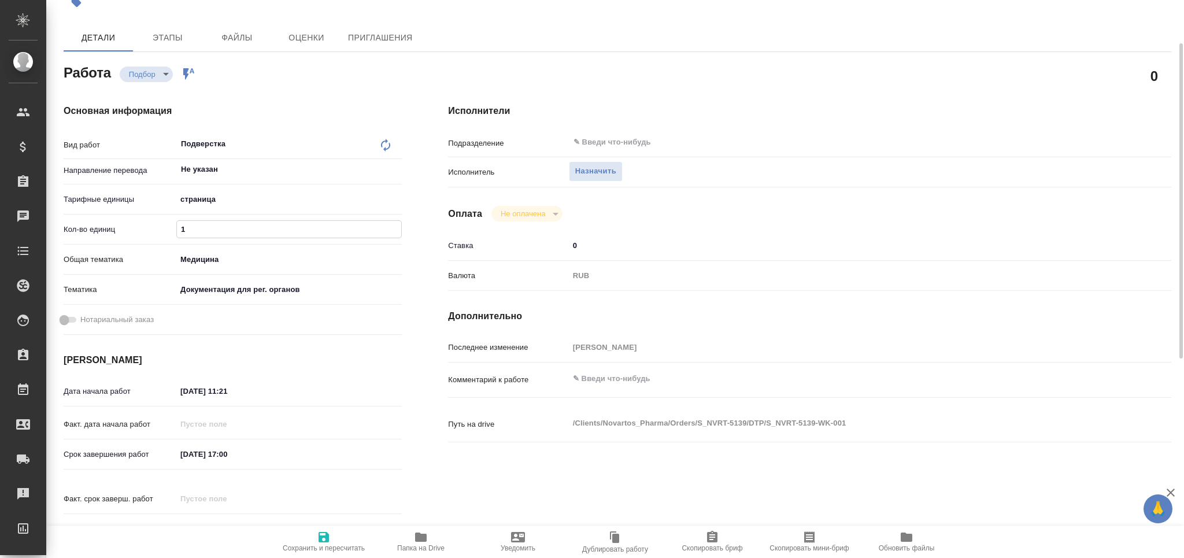
type input "1"
drag, startPoint x: 210, startPoint y: 455, endPoint x: 134, endPoint y: 452, distance: 75.8
click at [134, 452] on div "Срок завершения работ [DATE] 17:00" at bounding box center [233, 454] width 338 height 20
type textarea "x"
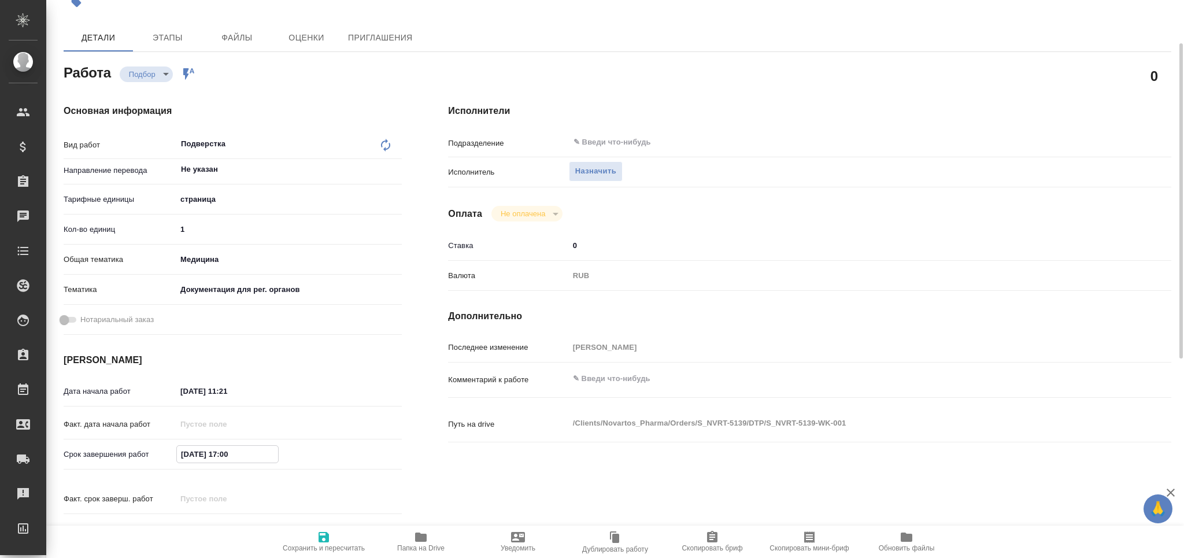
type textarea "x"
drag, startPoint x: 199, startPoint y: 393, endPoint x: 128, endPoint y: 399, distance: 72.0
click at [128, 399] on div "Дата начала работ [DATE] 11:21" at bounding box center [233, 391] width 338 height 20
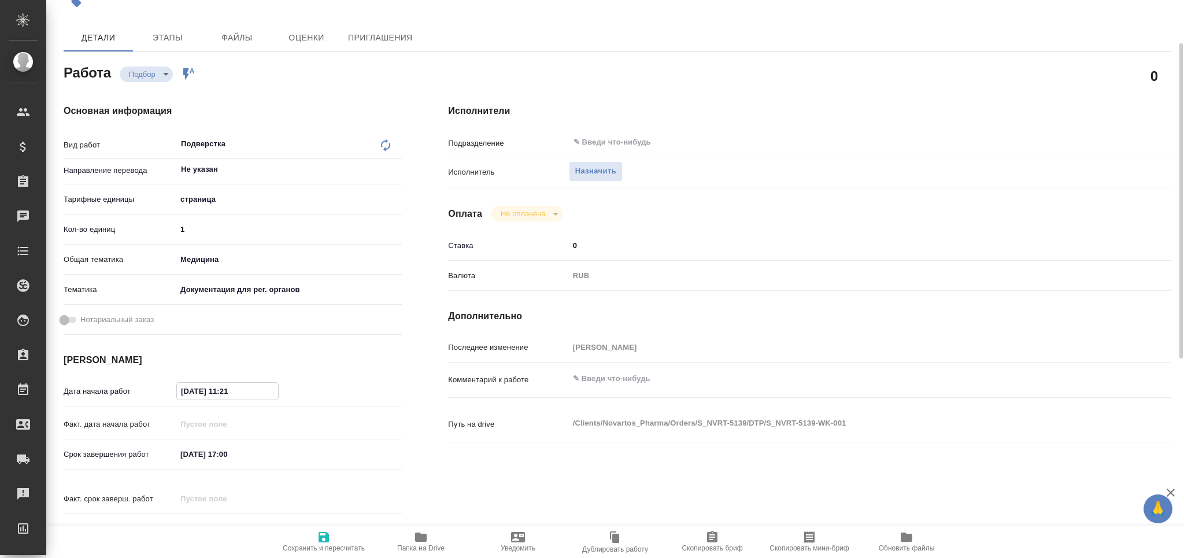
paste input "[DATE] 17:00"
type input "[DATE] 17:00"
type textarea "x"
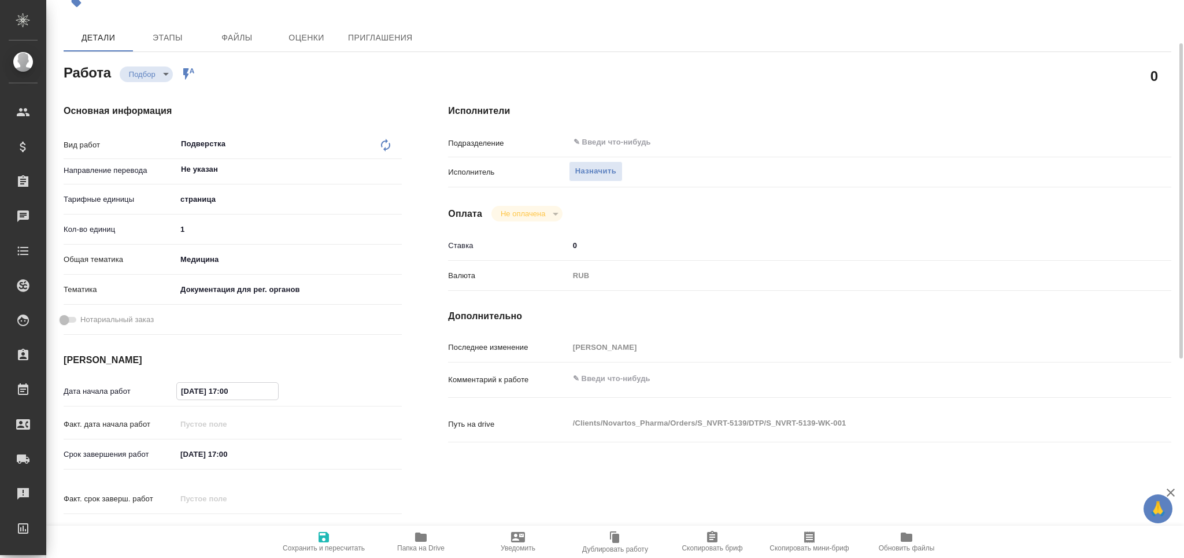
type textarea "x"
drag, startPoint x: 229, startPoint y: 389, endPoint x: 223, endPoint y: 390, distance: 6.0
click at [223, 390] on input "[DATE] 17:00" at bounding box center [227, 391] width 101 height 17
type textarea "x"
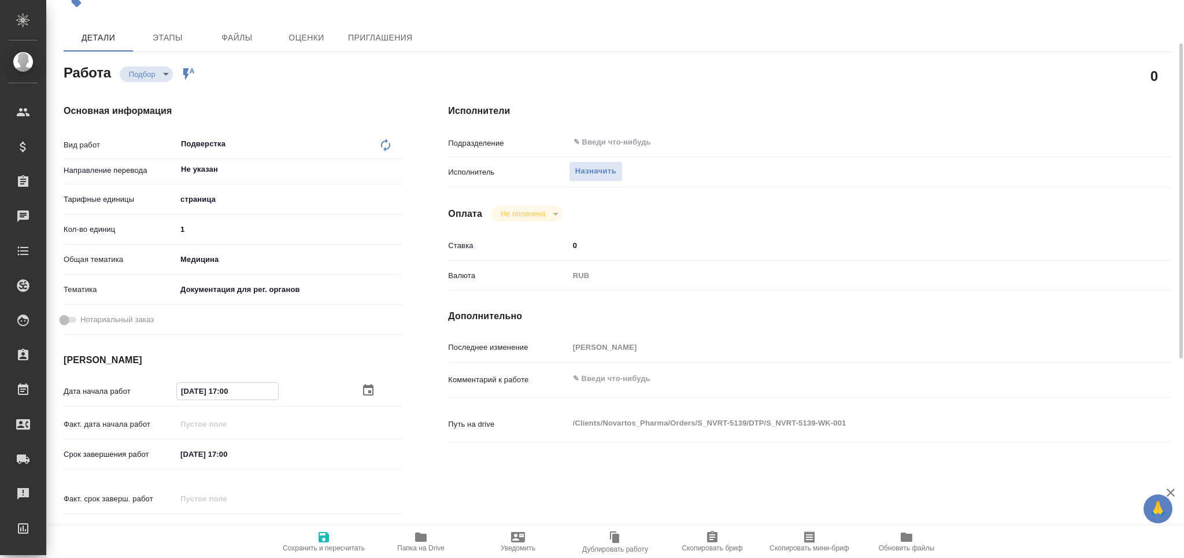
type input "[DATE] 10:0_"
type textarea "x"
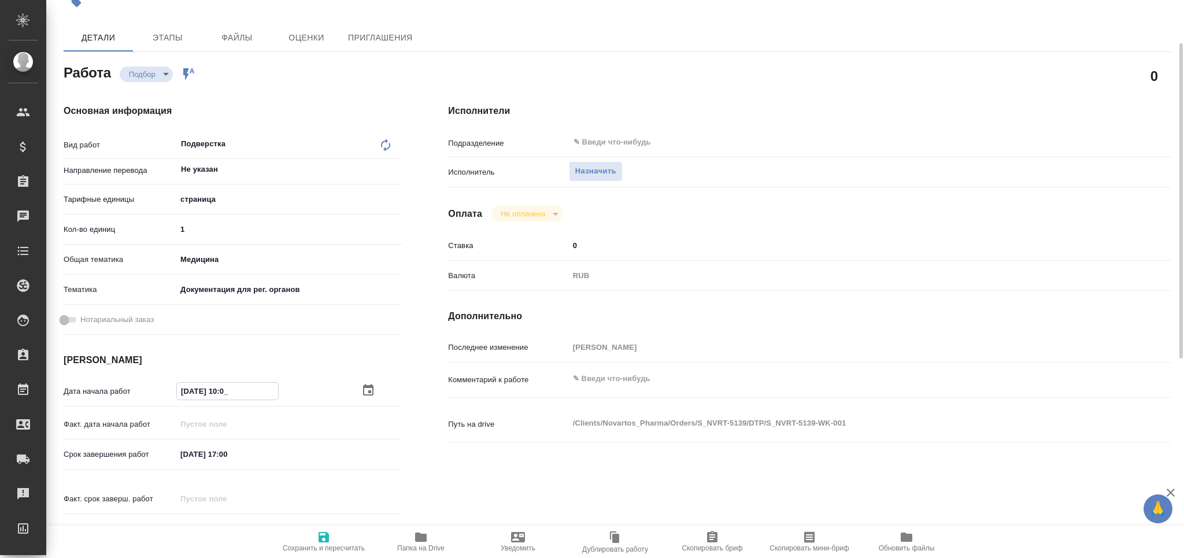
type input "[DATE] 15:00"
type textarea "x"
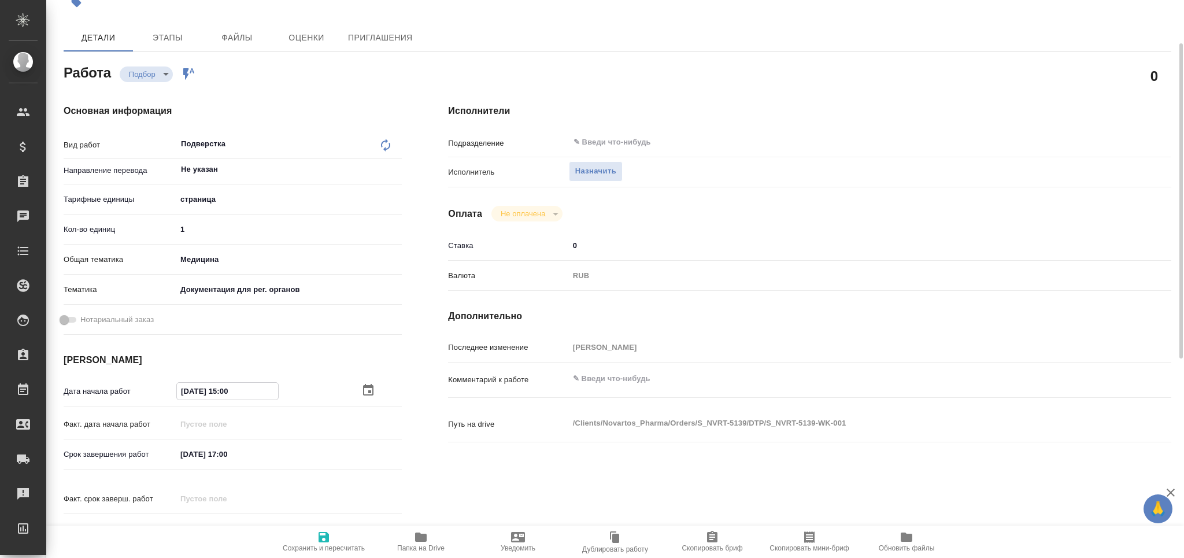
type textarea "x"
type input "[DATE] 15:00"
click at [225, 454] on input "[DATE] 17:00" at bounding box center [227, 454] width 101 height 17
type textarea "x"
type input "[DATE] 16:00"
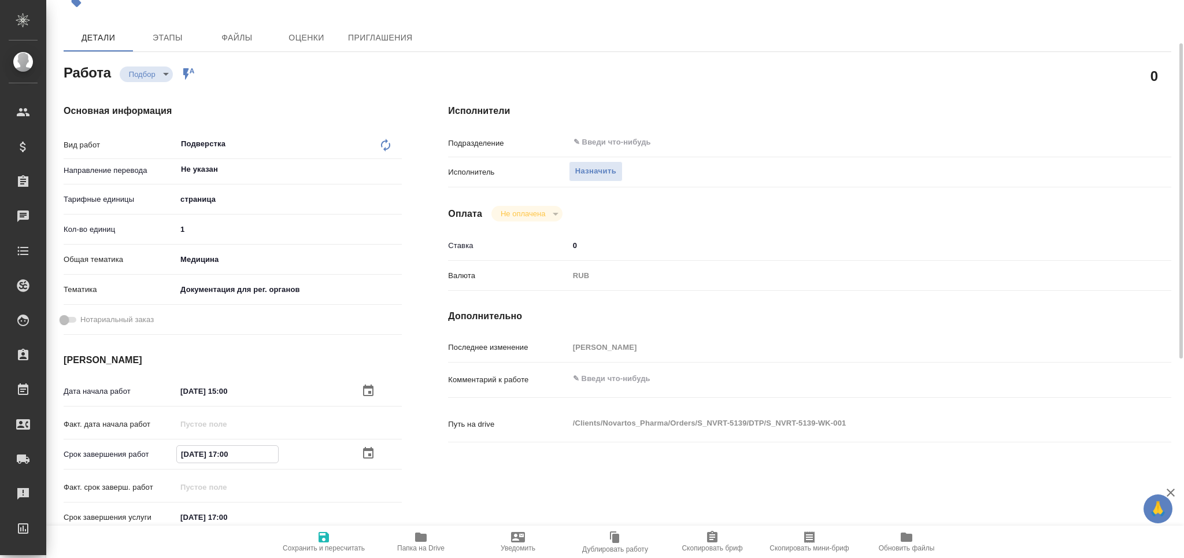
type textarea "x"
type input "[DATE] 16:00"
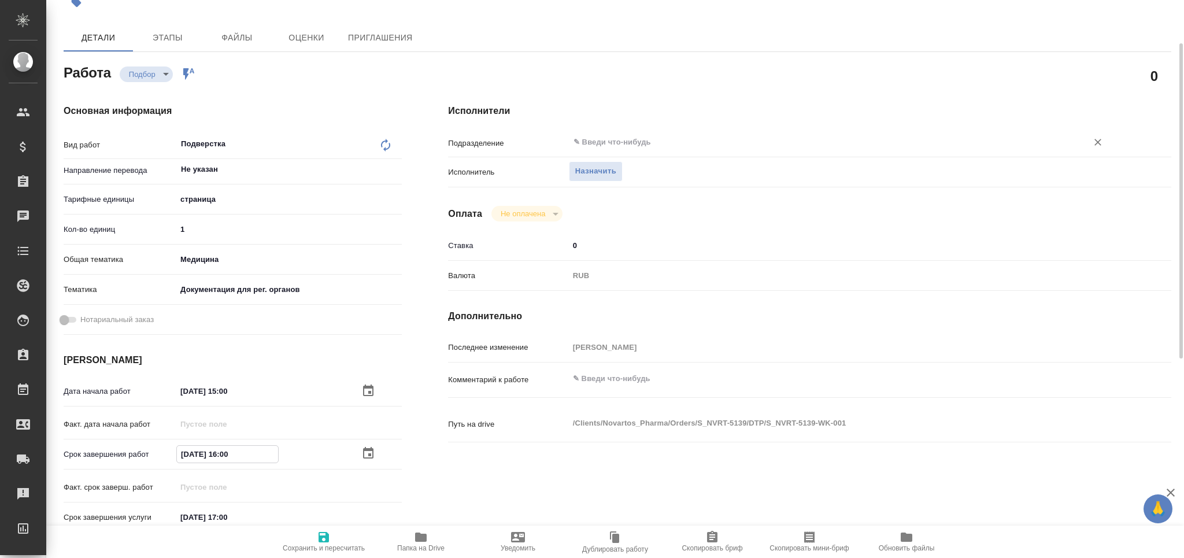
click at [598, 142] on input "text" at bounding box center [820, 142] width 497 height 14
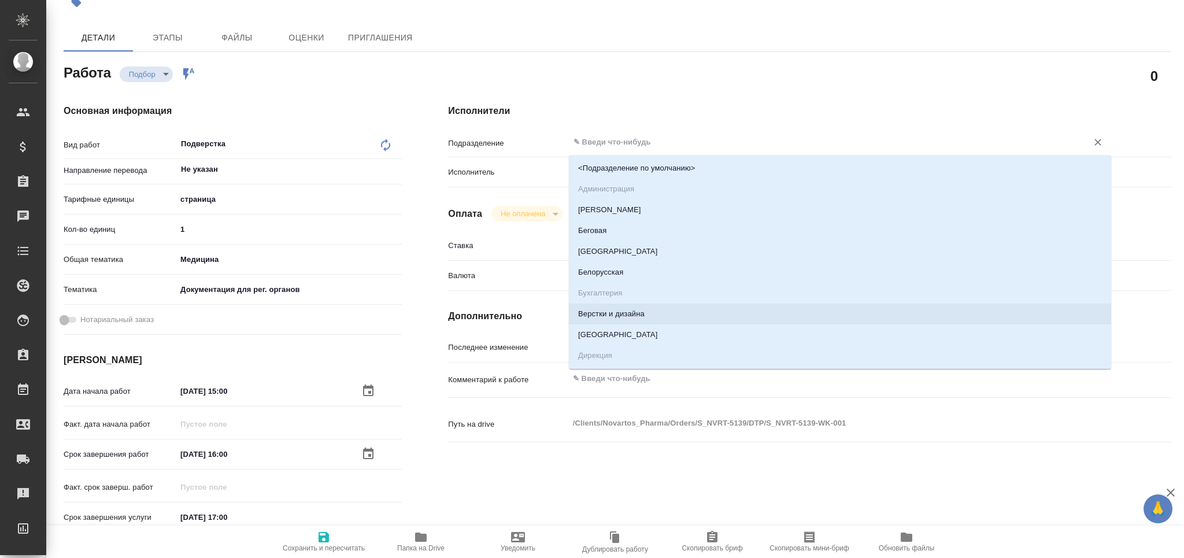
click at [645, 317] on li "Верстки и дизайна" at bounding box center [840, 314] width 542 height 21
type textarea "x"
type input "Верстки и дизайна"
type textarea "x"
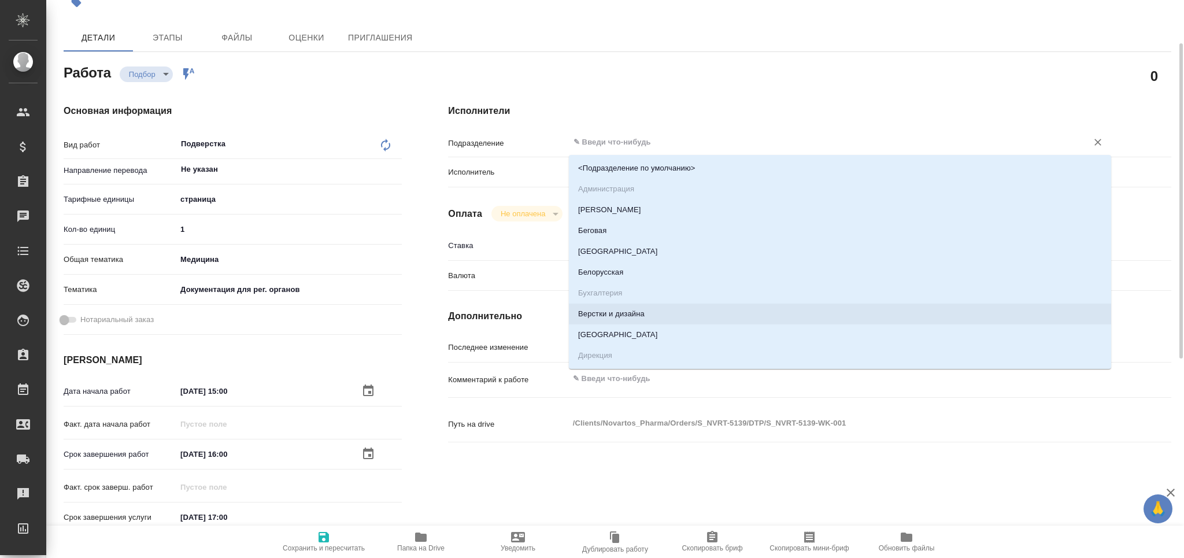
type textarea "x"
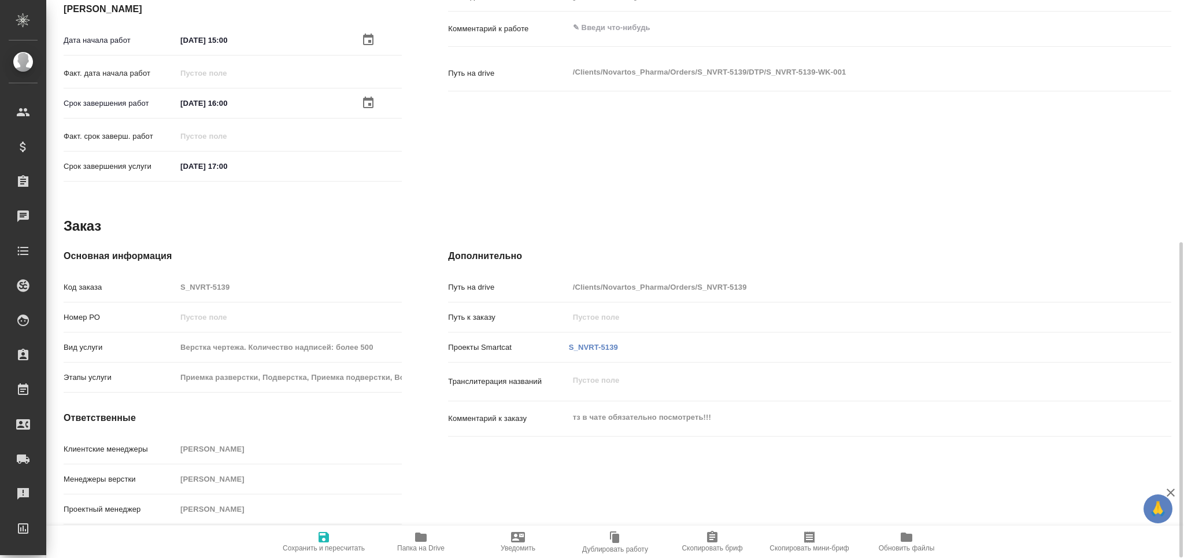
scroll to position [0, 0]
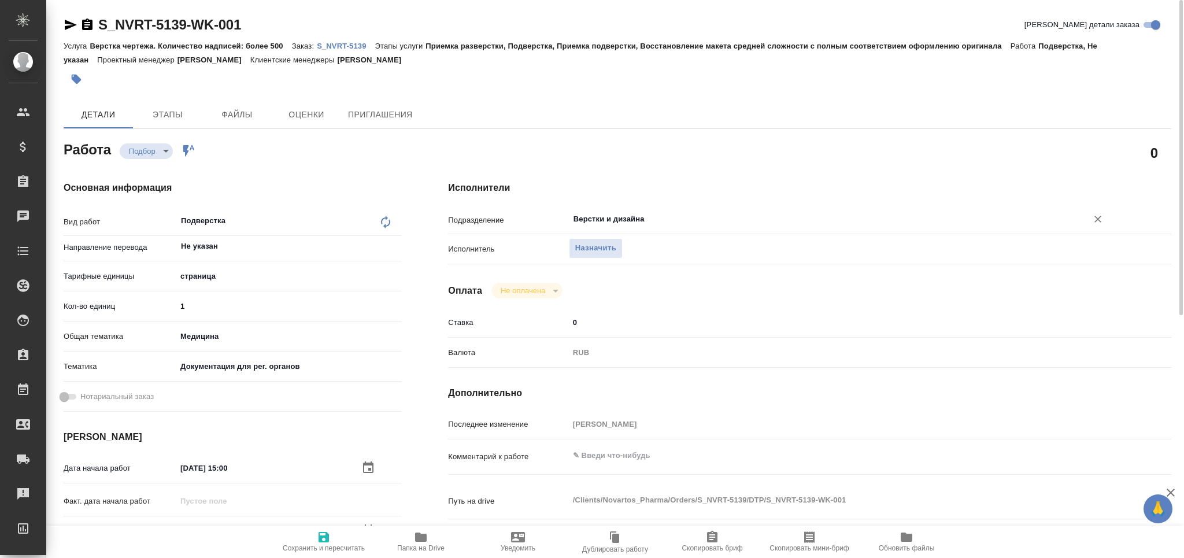
click at [618, 438] on div "Последнее изменение [PERSON_NAME]" at bounding box center [809, 429] width 723 height 30
type textarea "x"
click at [608, 456] on textarea at bounding box center [840, 456] width 542 height 20
paste textarea "поправить дозировку на 10 в 13 степени - см ТЗ а чате"
type textarea "x"
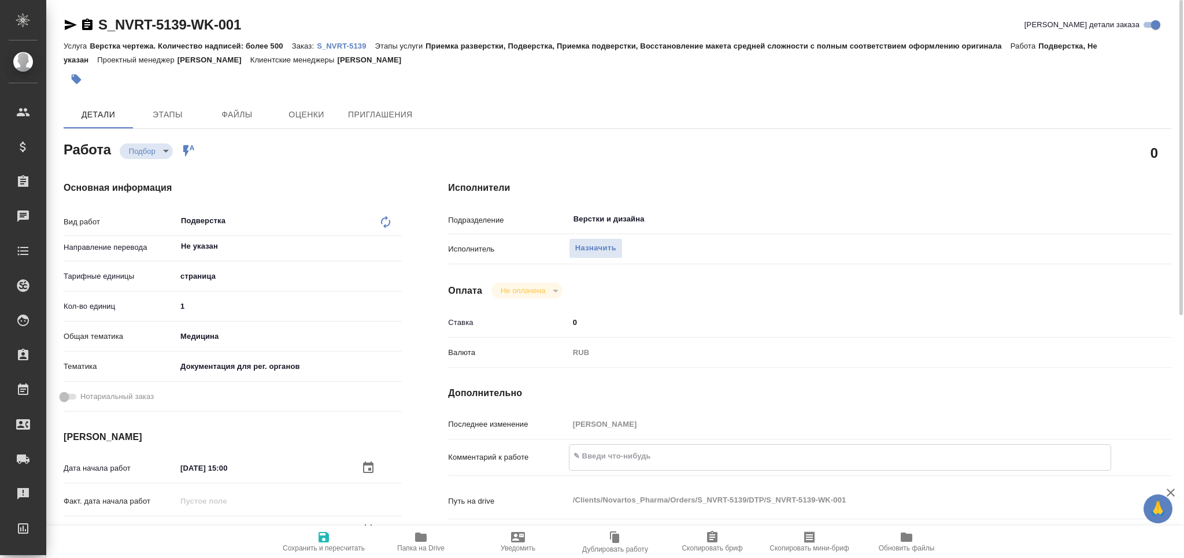
type textarea "поправить дозировку на 10 в 13 степени - см ТЗ а чате"
type textarea "x"
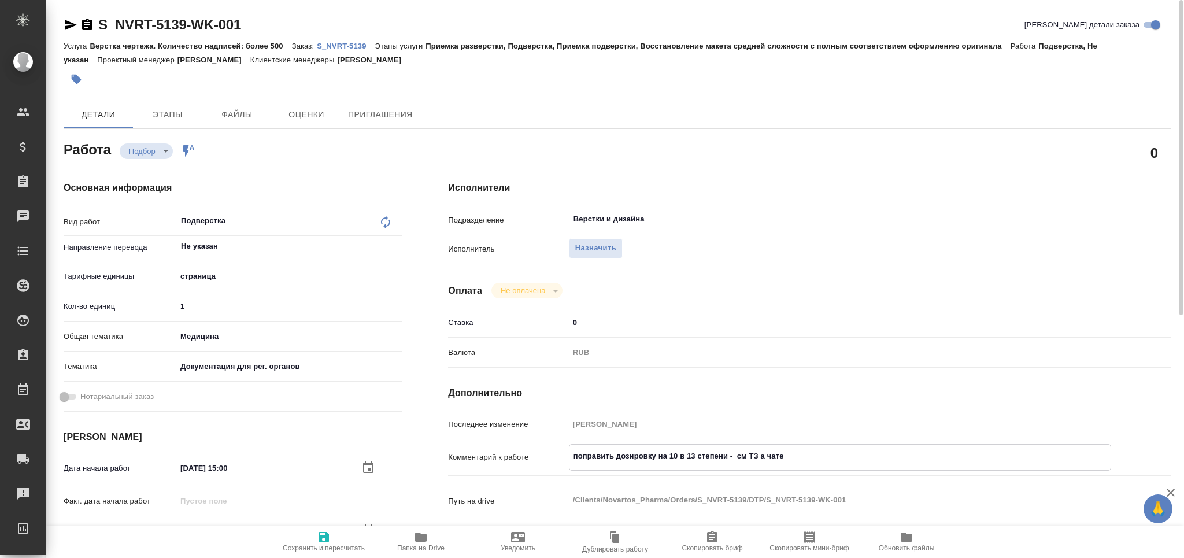
type textarea "поправить дозировку на 10 в 13 степени - см ТЗ а чате"
type textarea "x"
click at [339, 541] on span "Сохранить и пересчитать" at bounding box center [323, 541] width 83 height 22
type textarea "x"
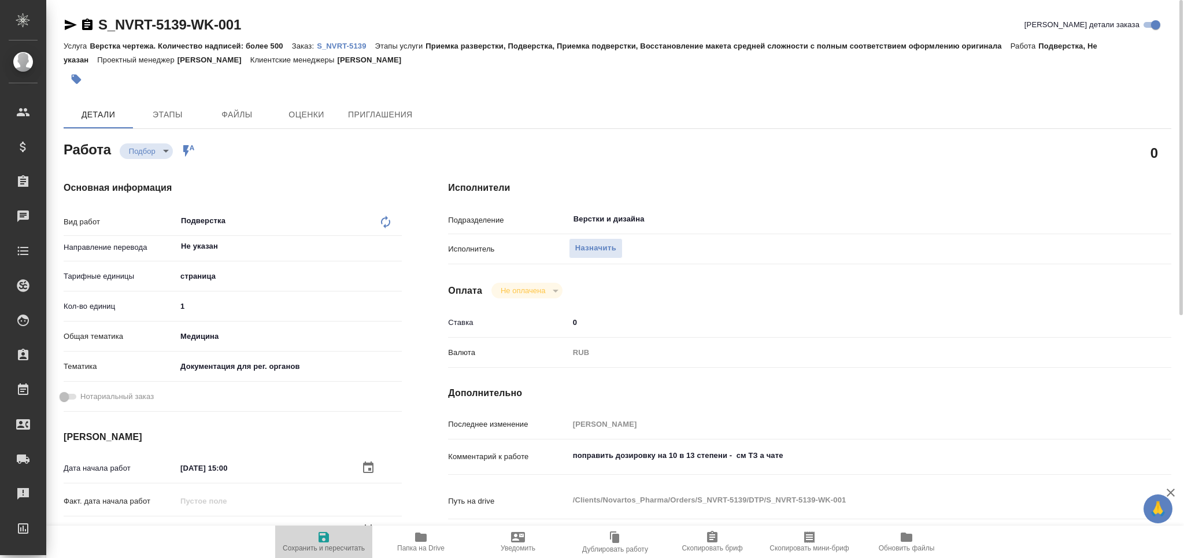
type textarea "x"
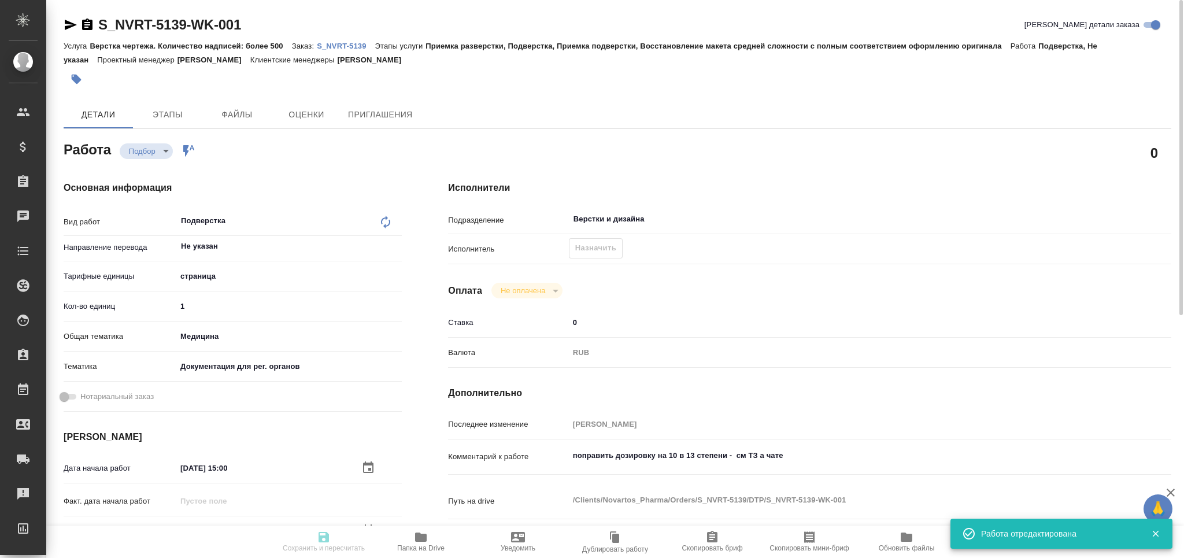
type textarea "x"
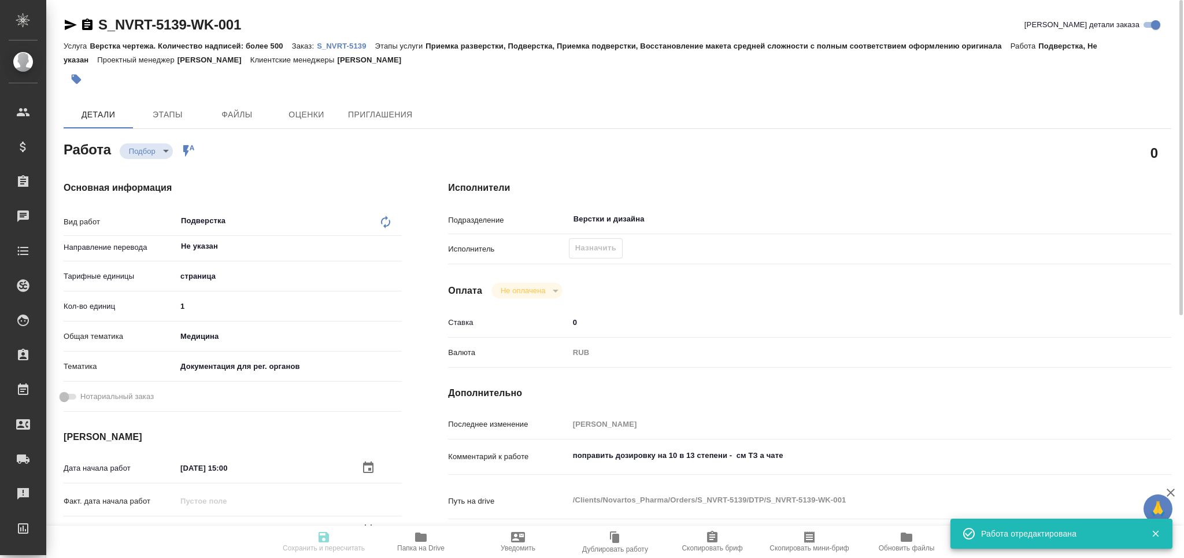
type input "recruiting"
type textarea "Подверстка"
type textarea "x"
type input "Не указан"
type input "5a8b1489cc6b4906c91bfdb2"
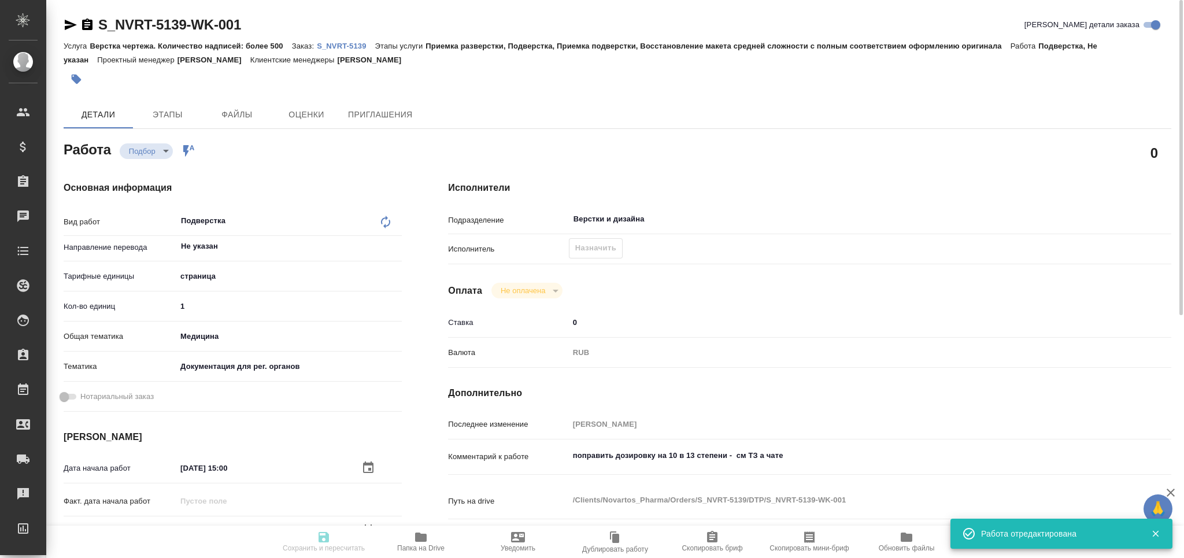
type input "1"
type input "med"
type input "5f647205b73bc97568ca66c6"
type input "15.08.2025 15:00"
type input "15.08.2025 16:00"
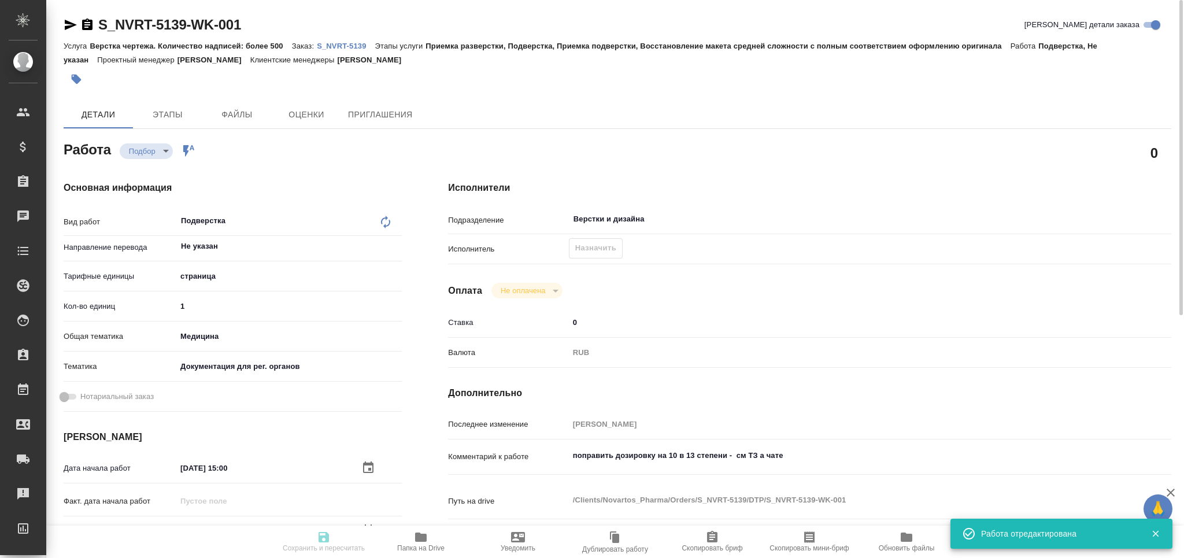
type input "15.08.2025 17:00"
type input "Верстки и дизайна"
type input "notPayed"
type input "0"
type input "RUB"
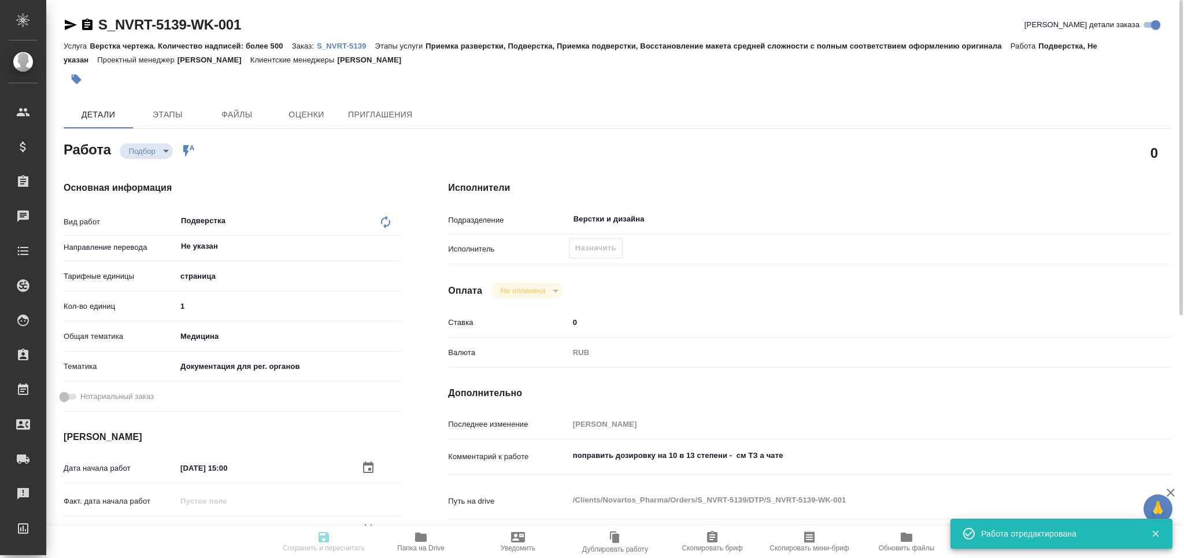
type input "[PERSON_NAME]"
type textarea "поправить дозировку на 10 в 13 степени - см ТЗ а чате"
type textarea "x"
type textarea "/Clients/Novartos_Pharma/Orders/S_NVRT-5139/DTP/S_NVRT-5139-WK-001"
type textarea "x"
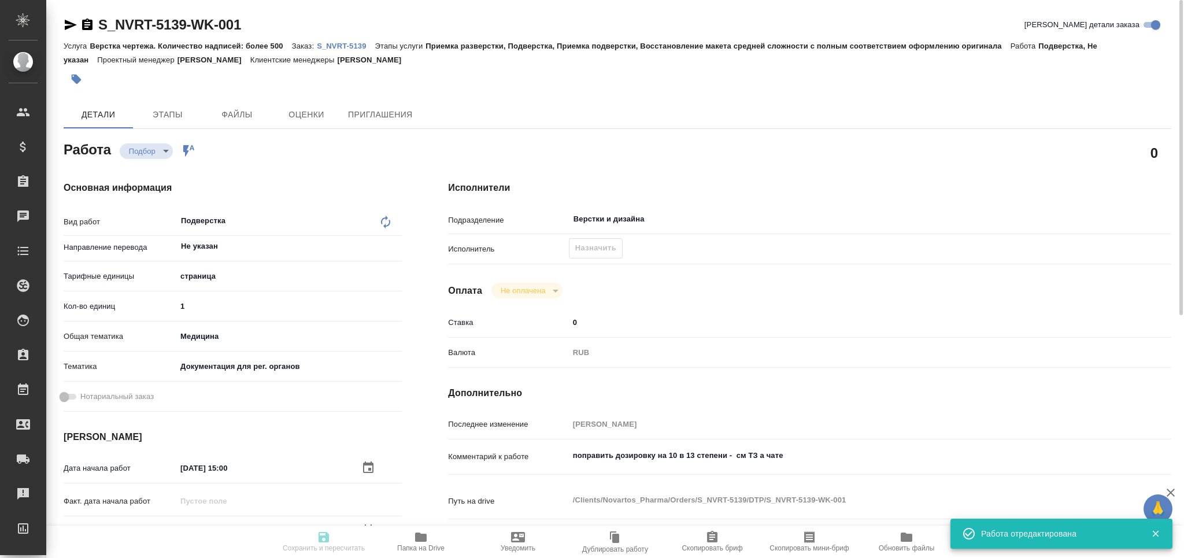
type input "S_NVRT-5139"
type input "Верстка чертежа. Количество надписей: более 500"
type input "Приемка разверстки, Подверстка, Приемка подверстки, Восстановление макета средн…"
type input "Кабаргина Анна"
type input "Заборова Александра"
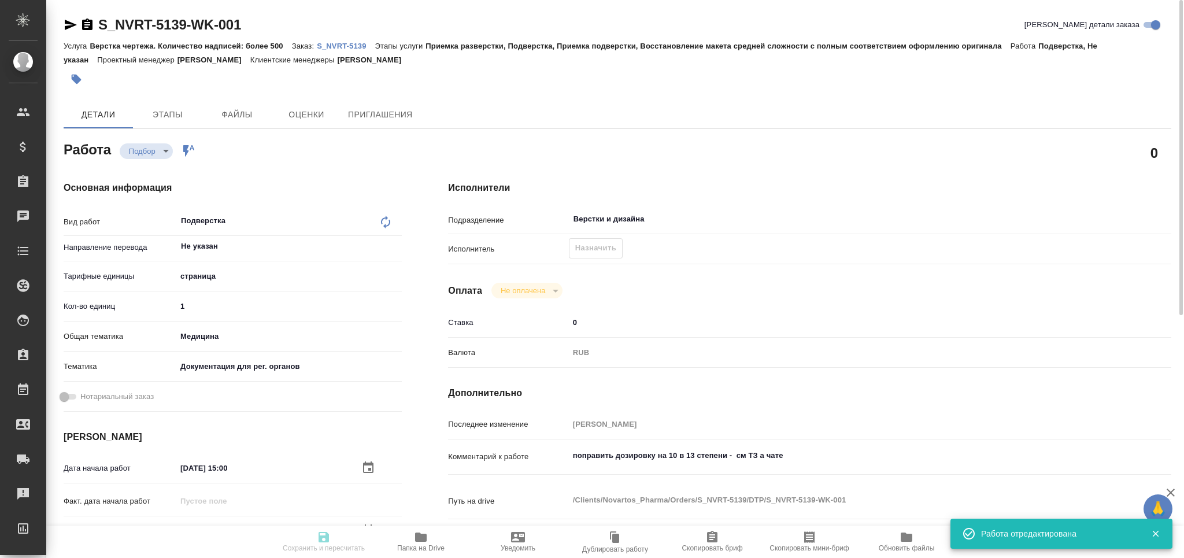
type input "/Clients/Novartos_Pharma/Orders/S_NVRT-5139"
type textarea "x"
type textarea "тз в чате обязательно посмотреть!!!"
type textarea "x"
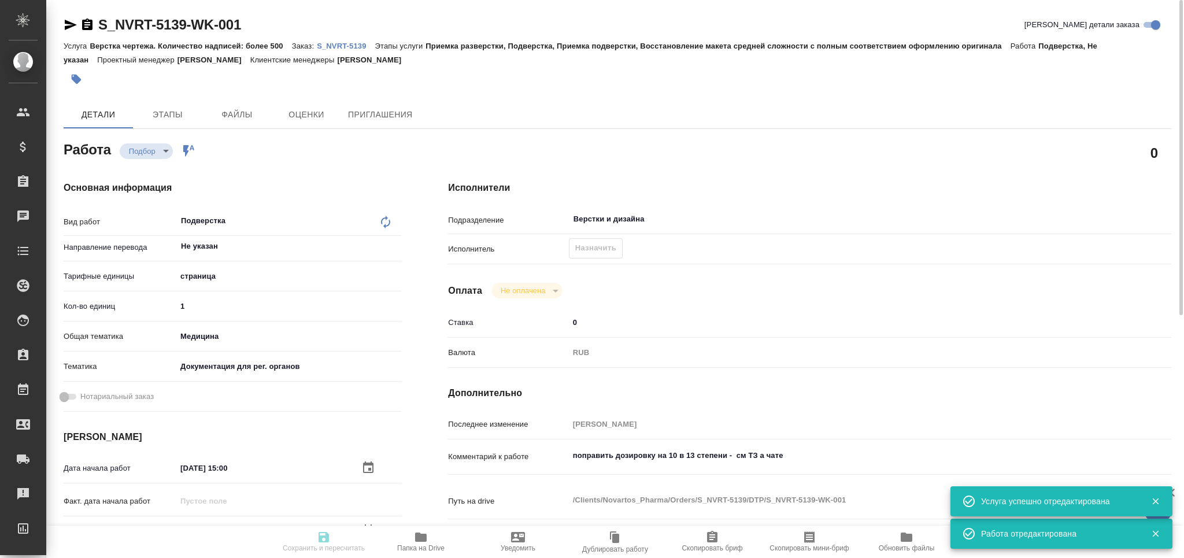
type textarea "x"
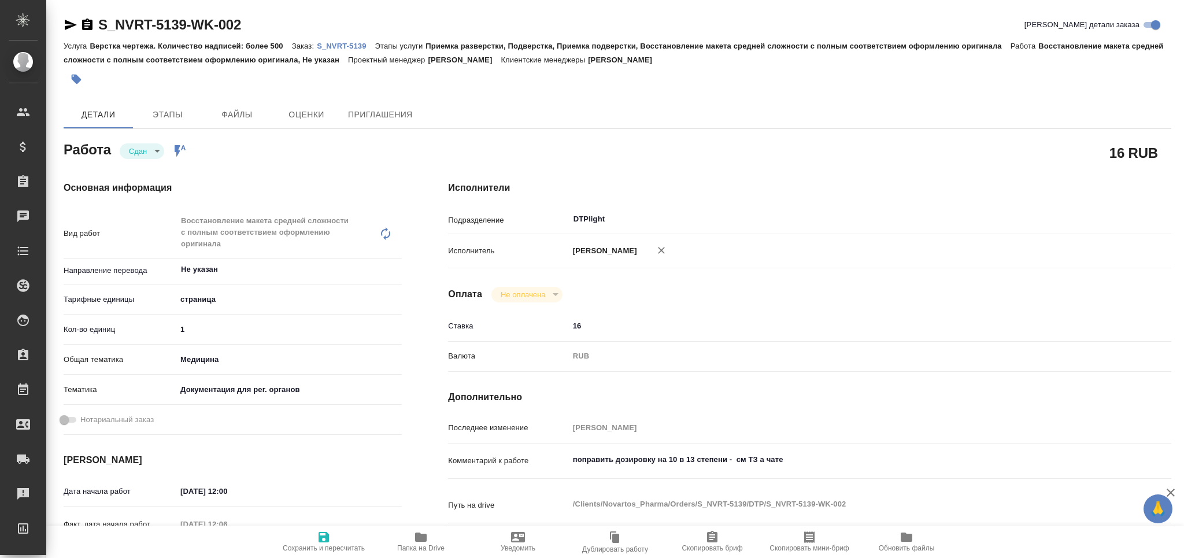
type textarea "x"
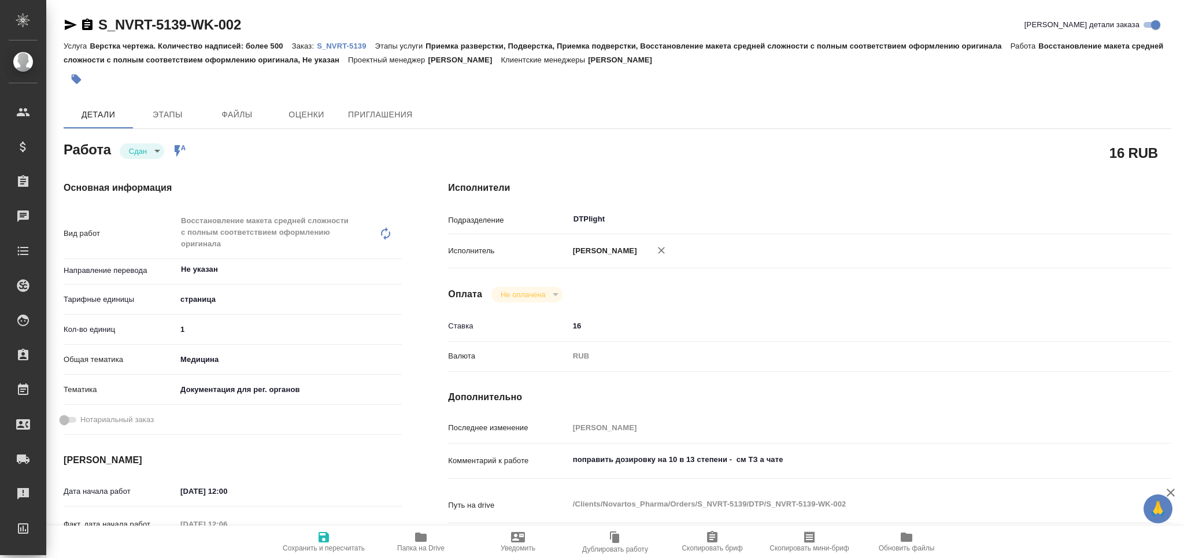
scroll to position [77, 0]
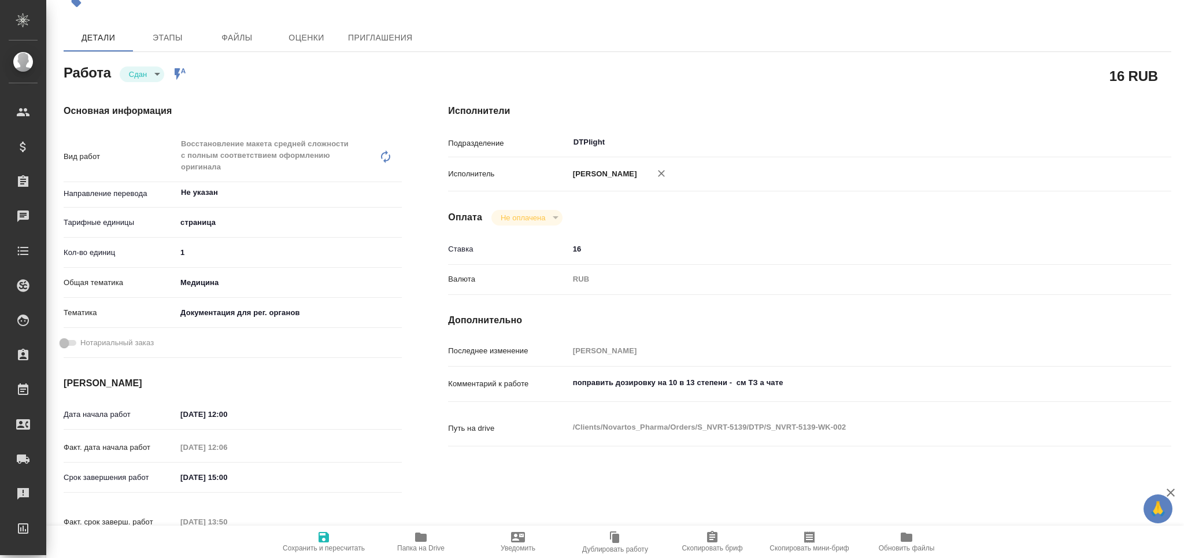
type textarea "x"
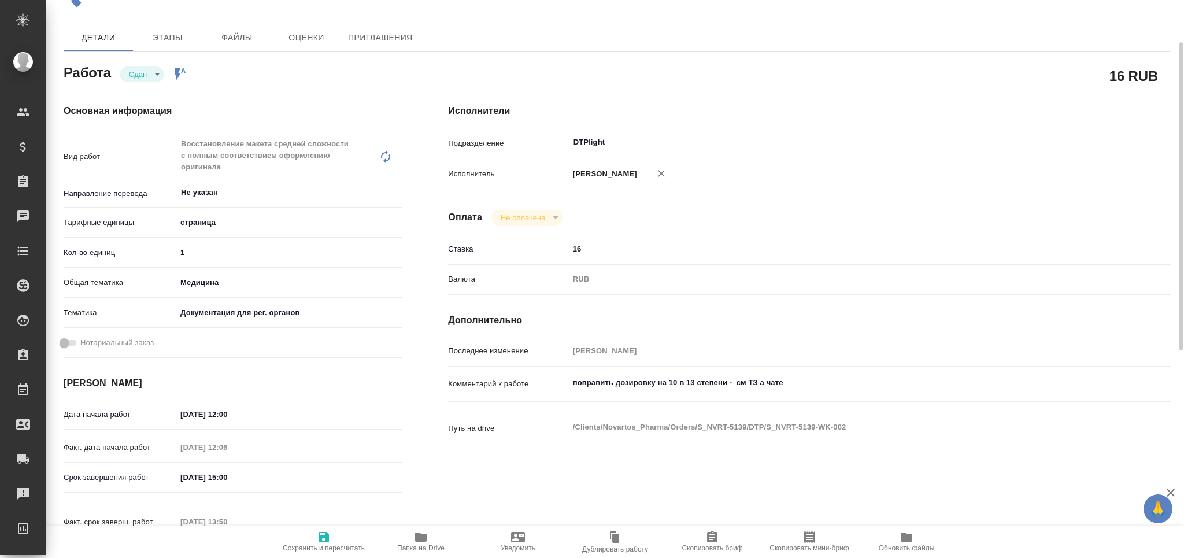
type textarea "x"
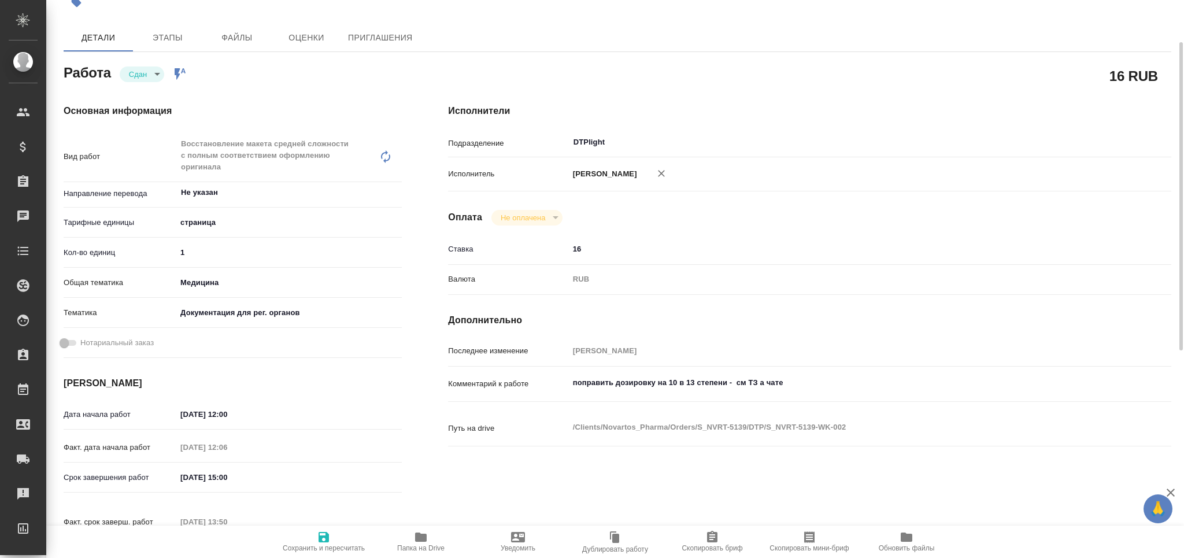
type textarea "x"
click at [615, 374] on textarea "поправить дозировку на 10 в 13 степени - см ТЗ а чате" at bounding box center [840, 383] width 542 height 20
type textarea "x"
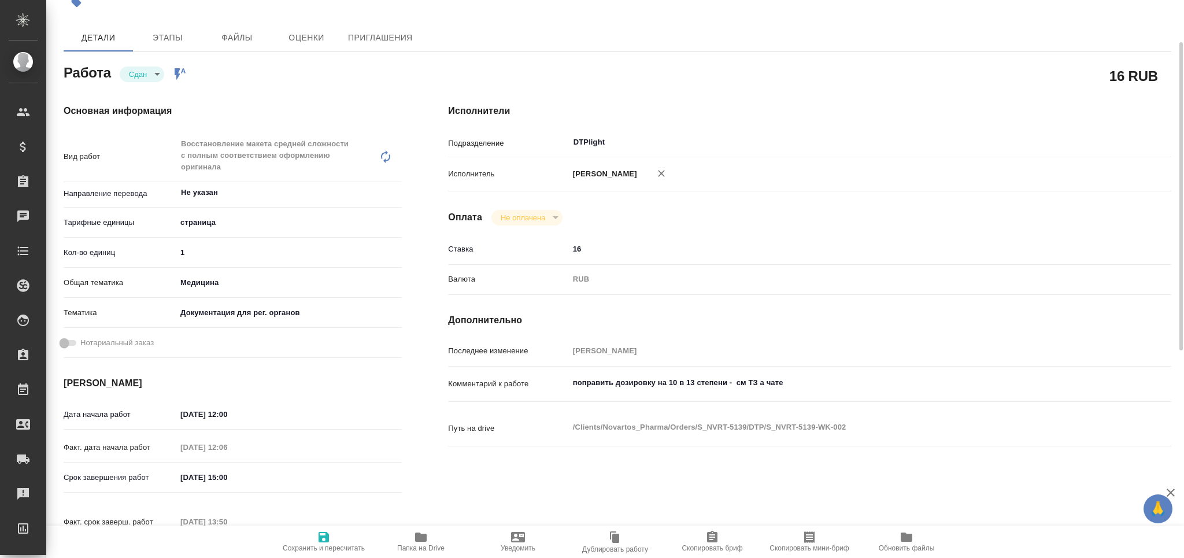
type textarea "x"
click at [611, 375] on textarea "поправить дозировку на 10 в 13 степени - см ТЗ а чате" at bounding box center [839, 383] width 541 height 20
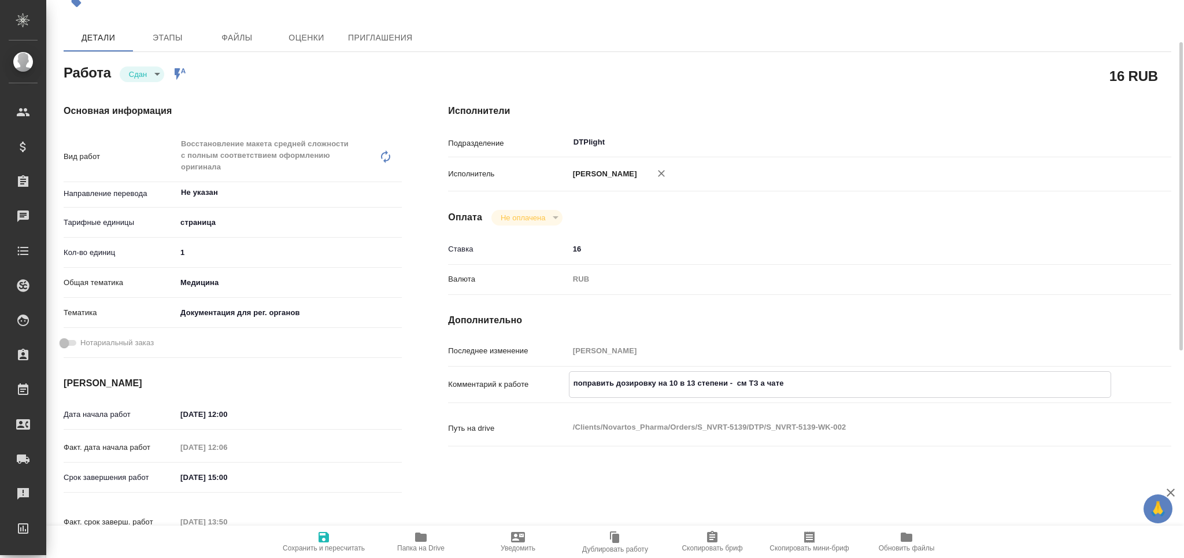
type textarea "x"
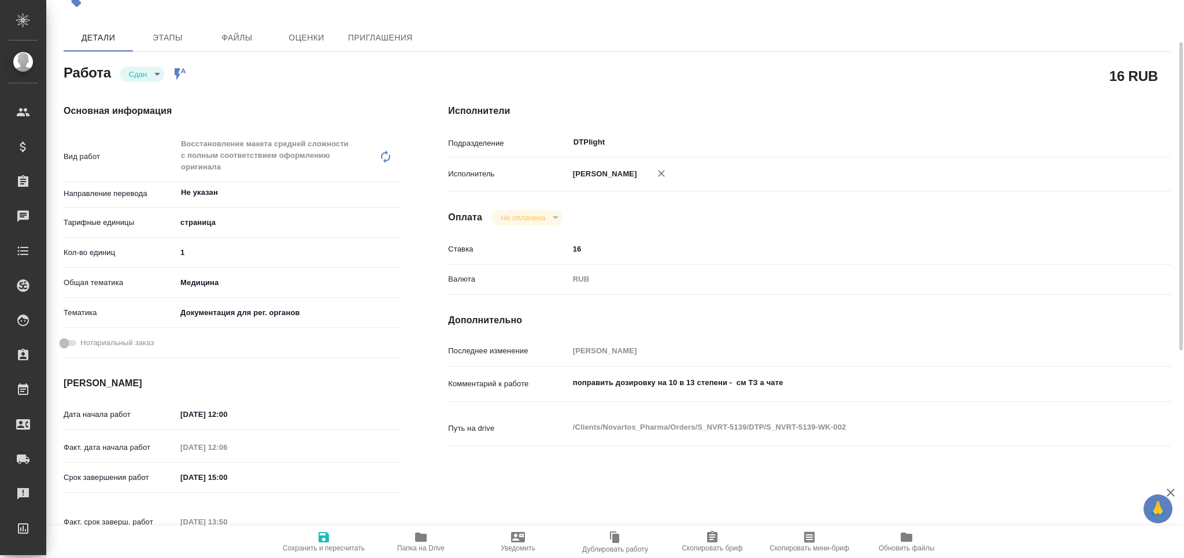
type textarea "x"
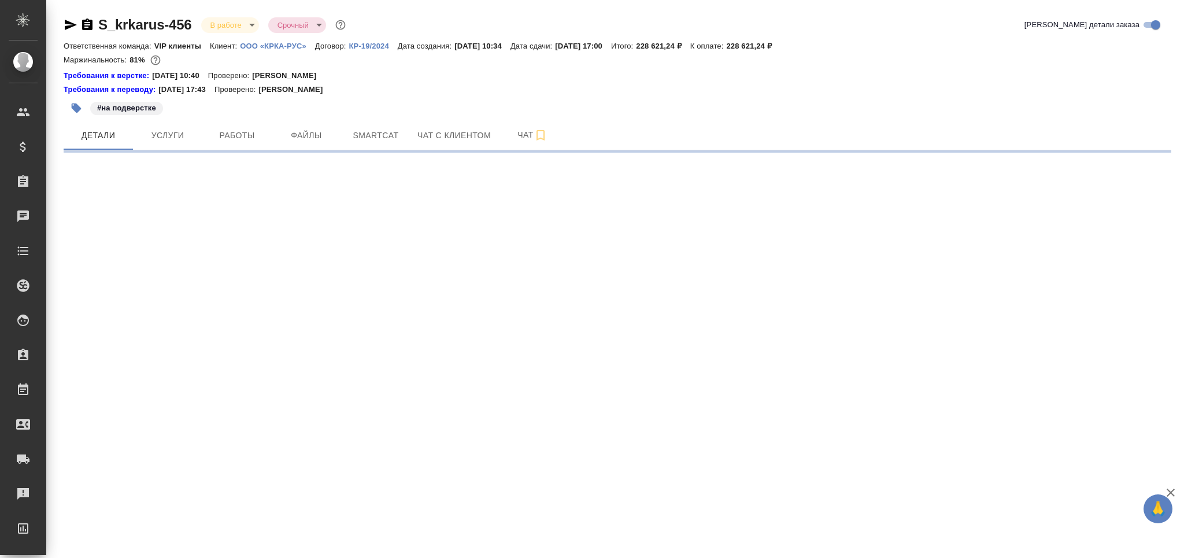
select select "RU"
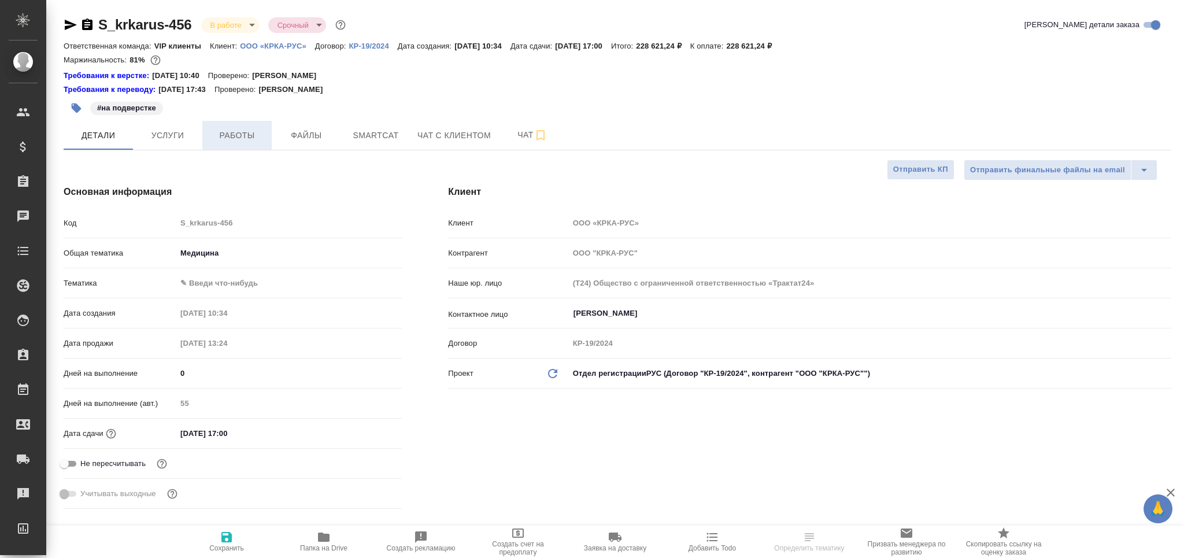
type textarea "x"
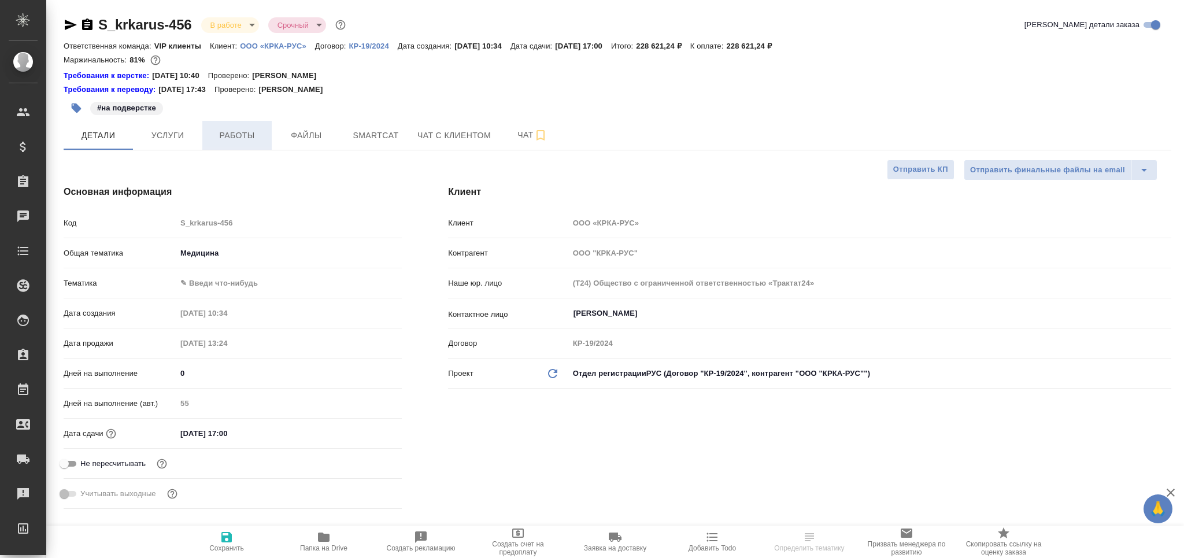
type textarea "x"
click at [243, 134] on span "Работы" at bounding box center [237, 135] width 56 height 14
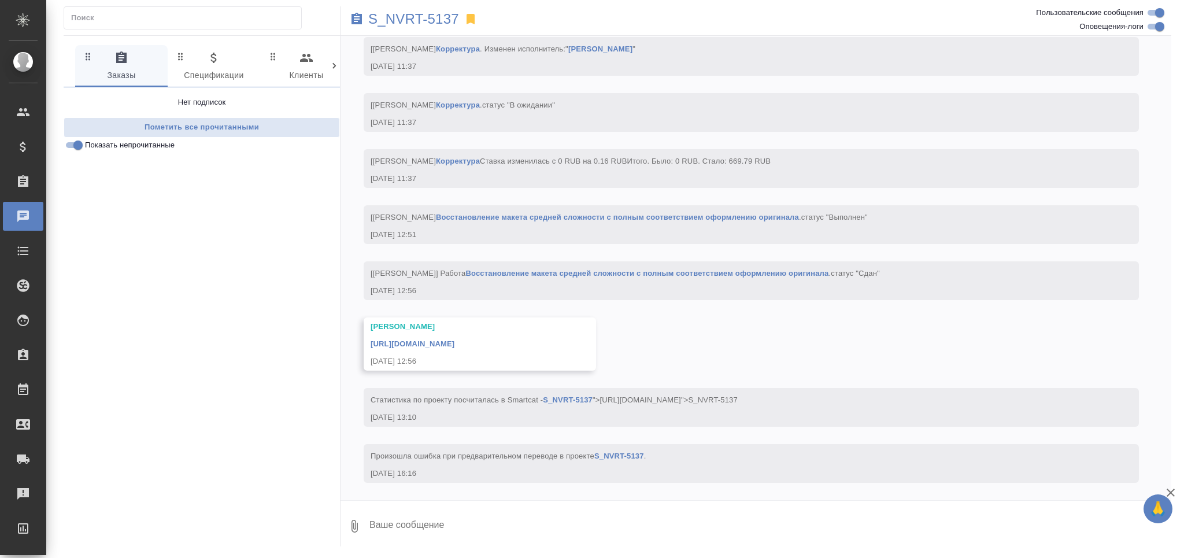
scroll to position [3845, 0]
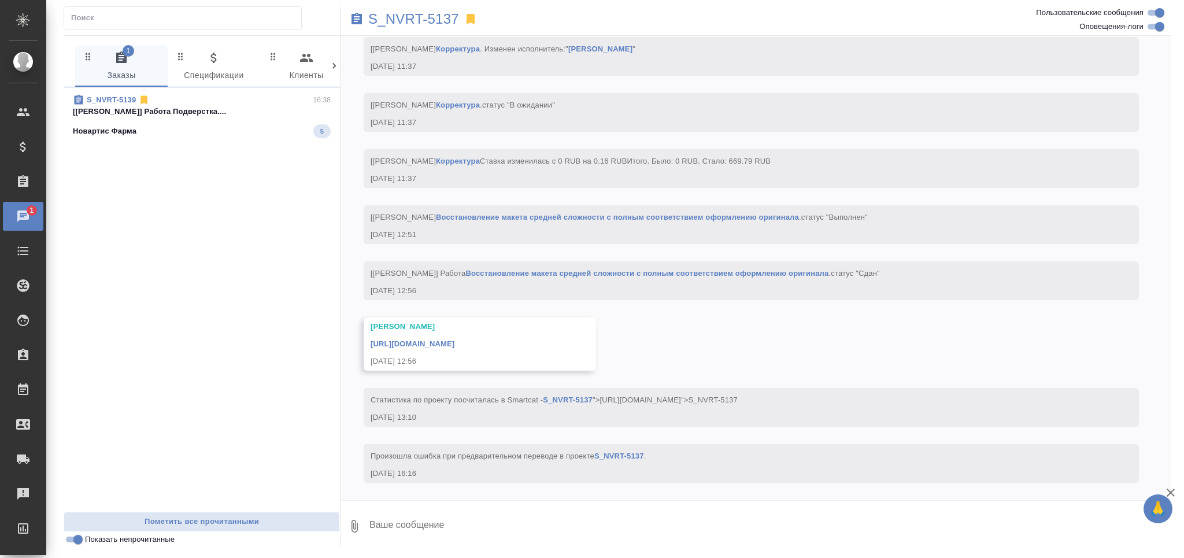
click at [207, 119] on span "S_NVRT-5139 16:38 [[PERSON_NAME]] Работа Подверстка.... Новартис Фарма 5" at bounding box center [202, 116] width 258 height 44
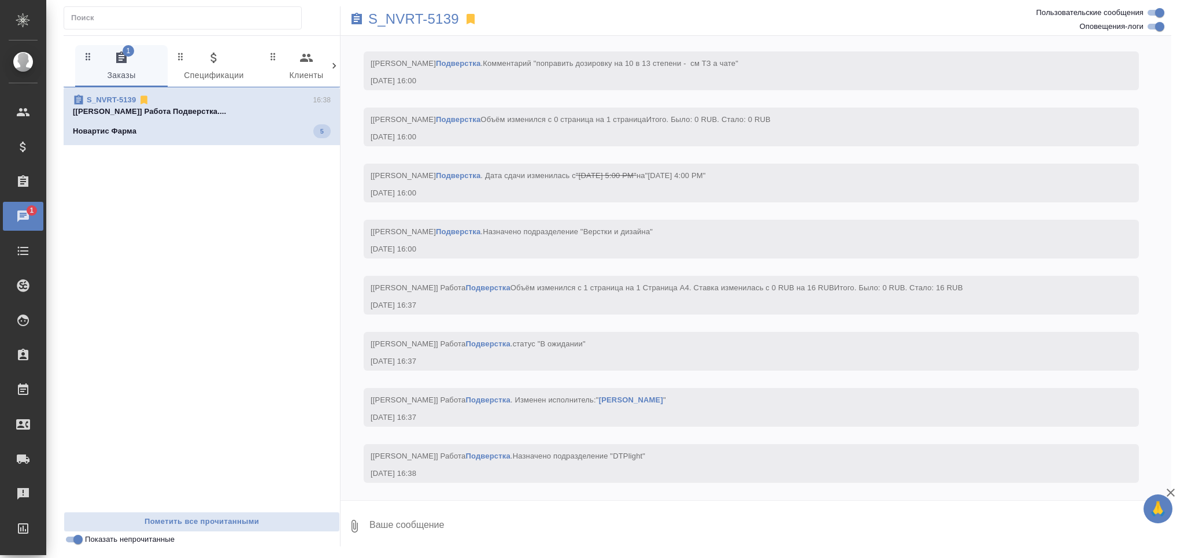
scroll to position [4221, 0]
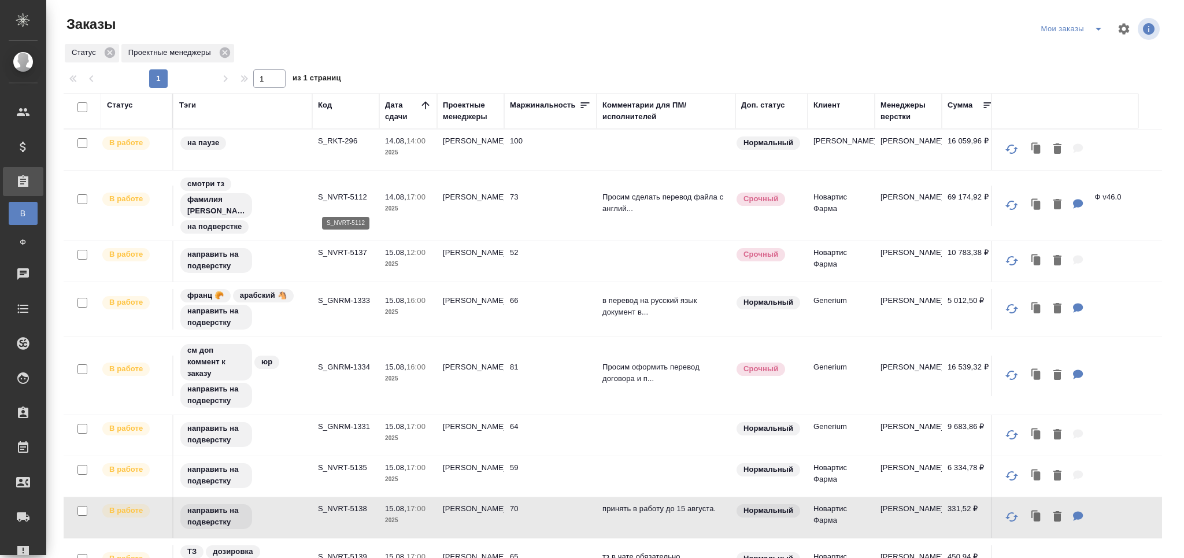
click at [339, 201] on p "S_NVRT-5112" at bounding box center [346, 197] width 56 height 12
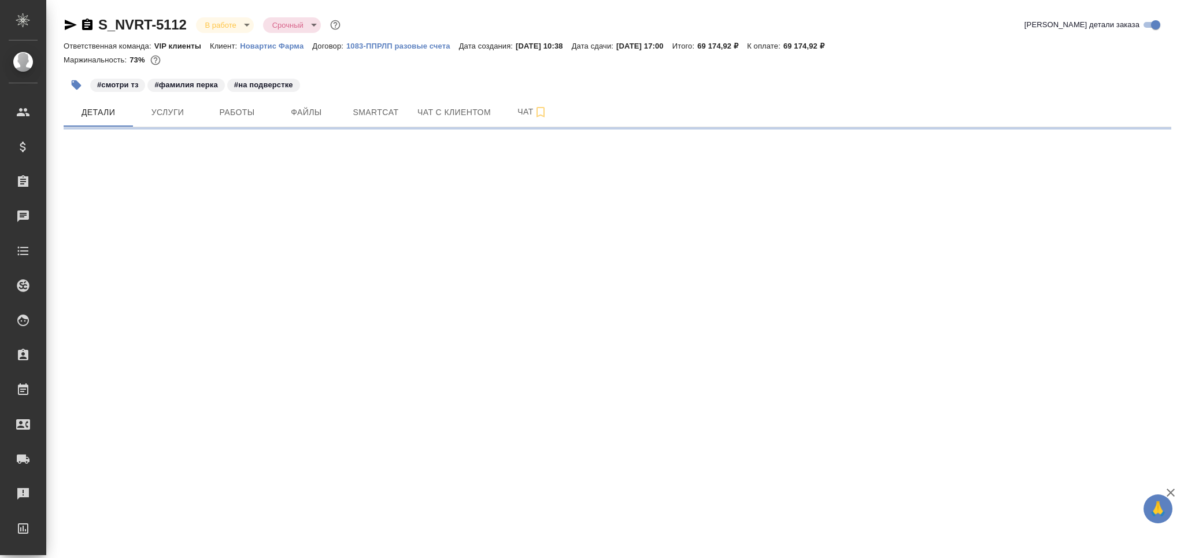
select select "RU"
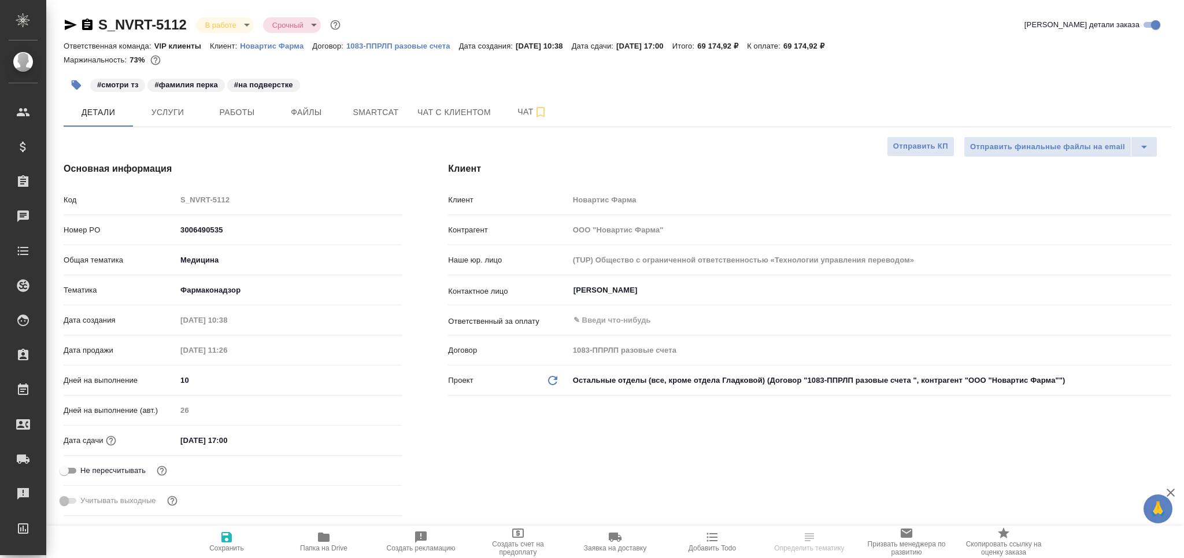
type textarea "x"
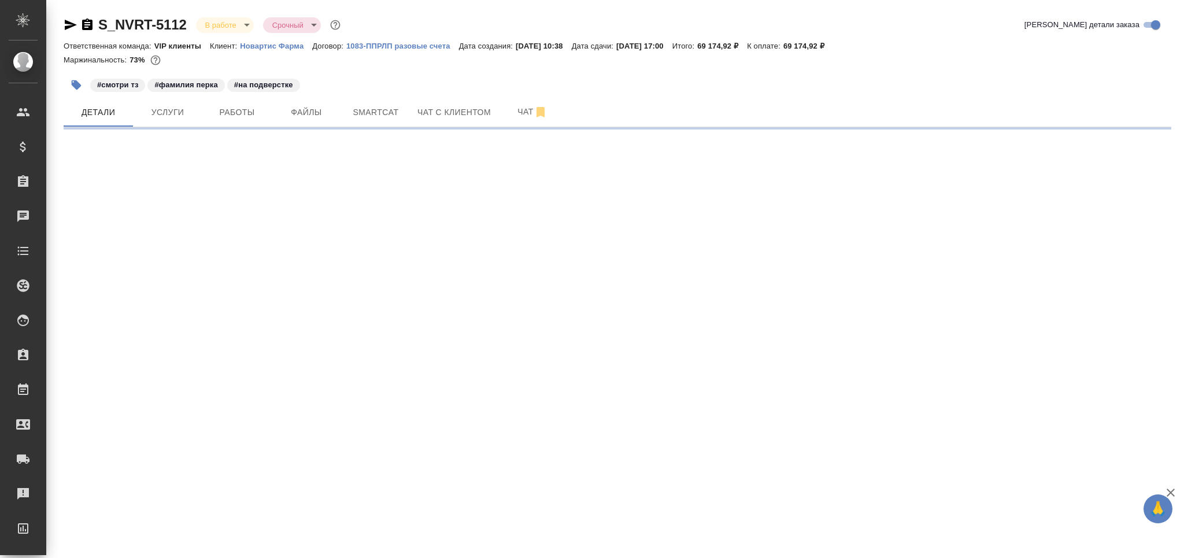
select select "RU"
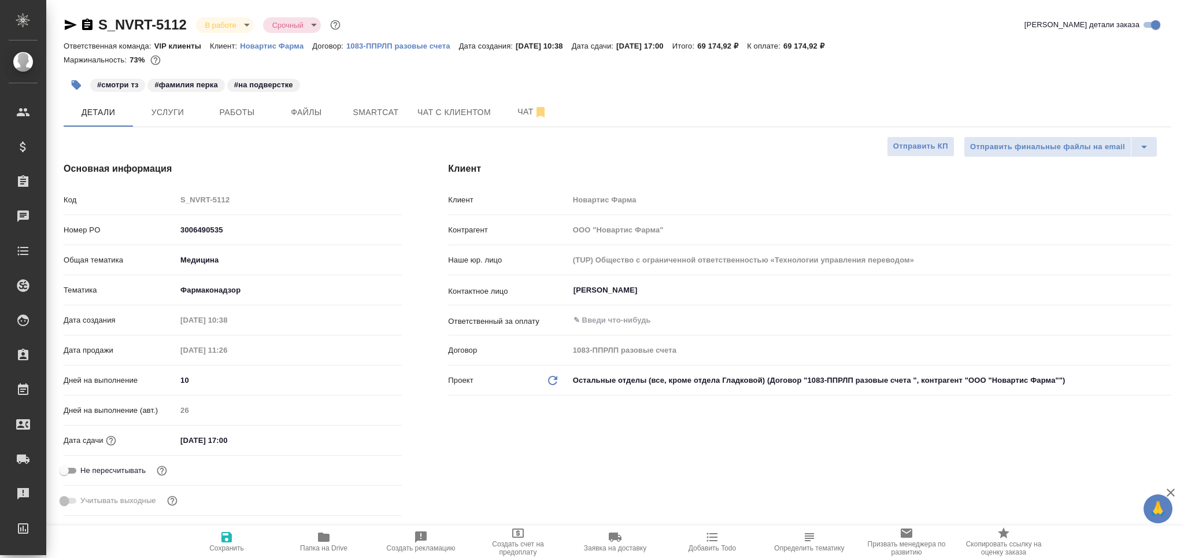
type textarea "x"
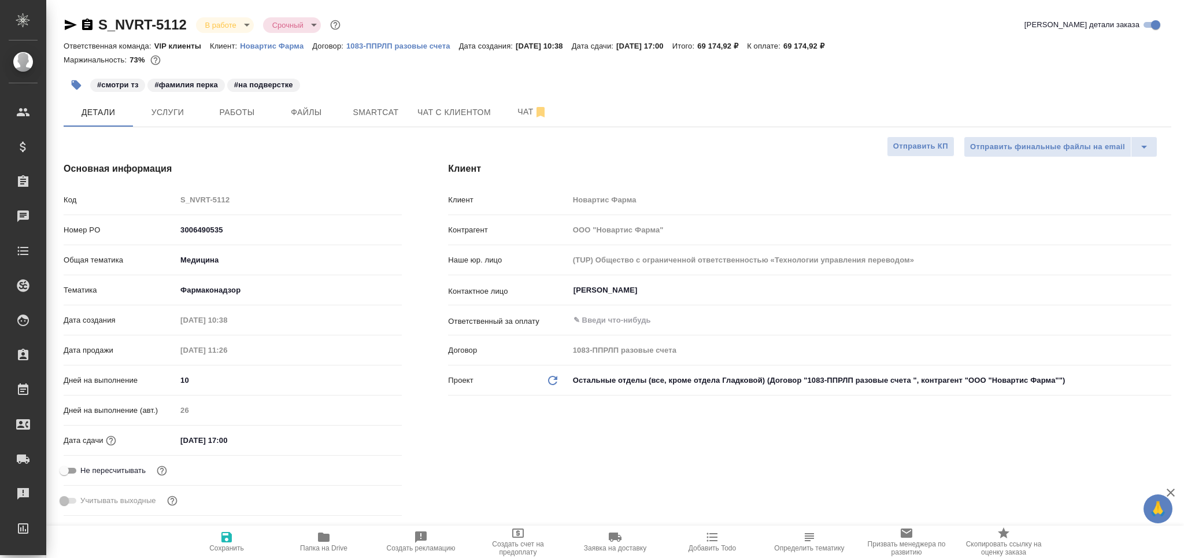
type textarea "x"
click at [223, 102] on button "Работы" at bounding box center [236, 112] width 69 height 29
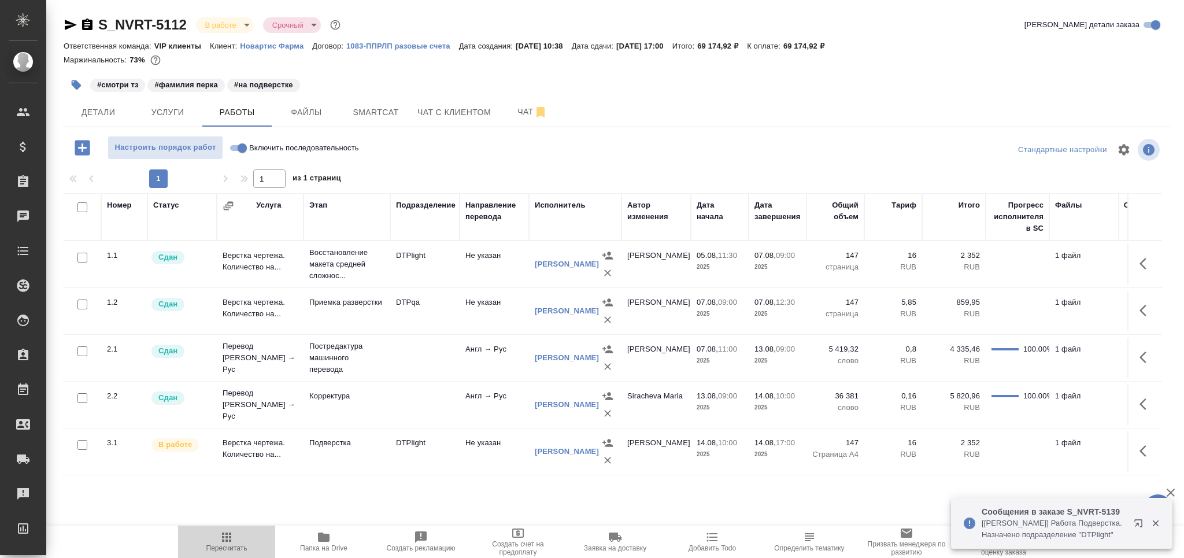
click at [225, 550] on span "Пересчитать" at bounding box center [226, 548] width 41 height 8
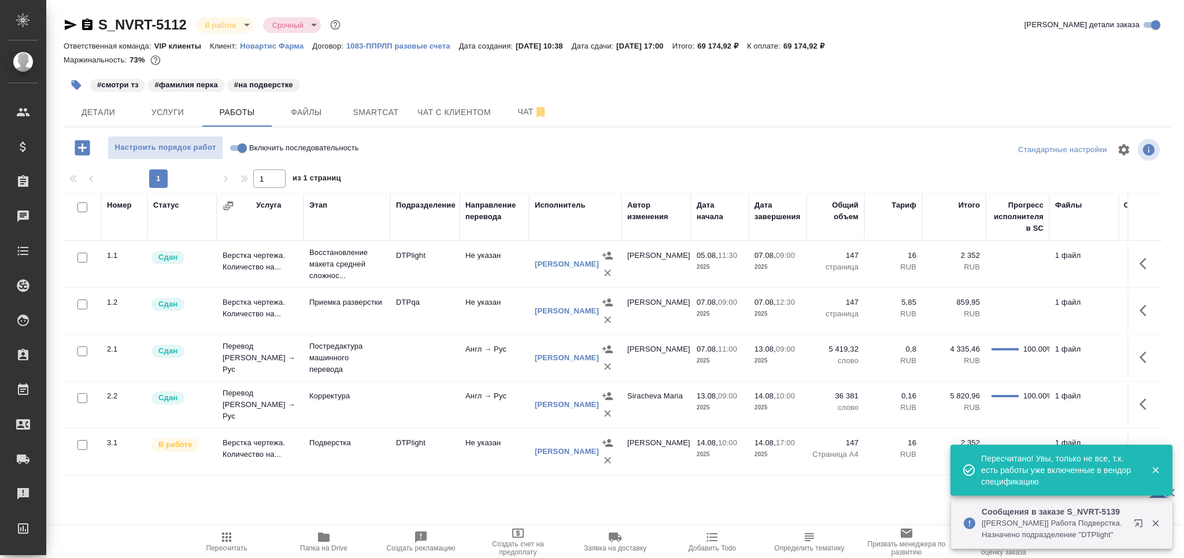
click at [215, 532] on span "Пересчитать" at bounding box center [226, 541] width 83 height 22
click at [236, 533] on span "Пересчитать" at bounding box center [226, 541] width 83 height 22
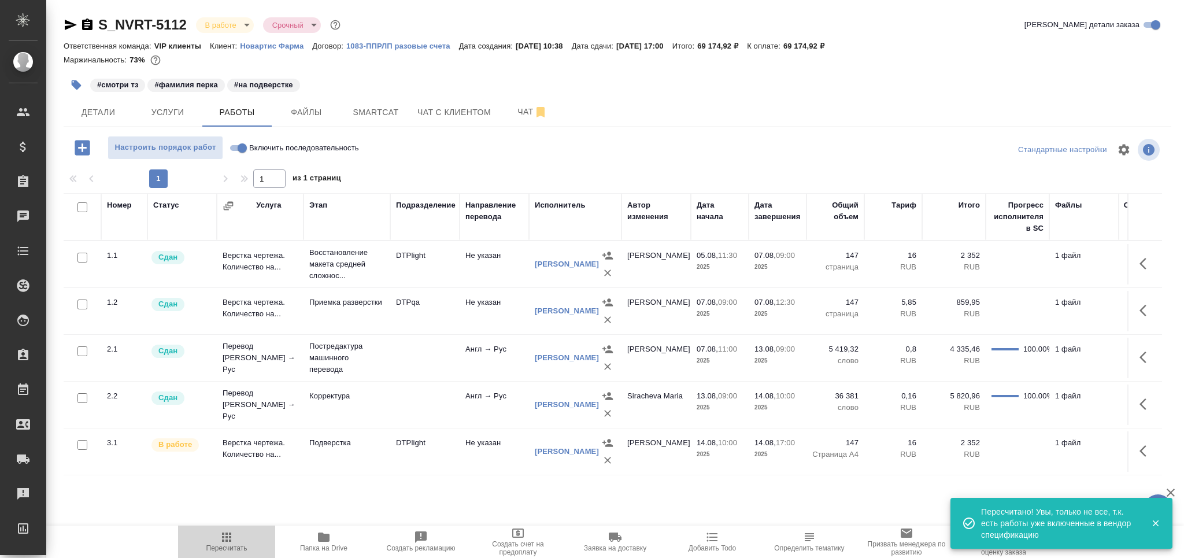
click at [219, 546] on span "Пересчитать" at bounding box center [226, 548] width 41 height 8
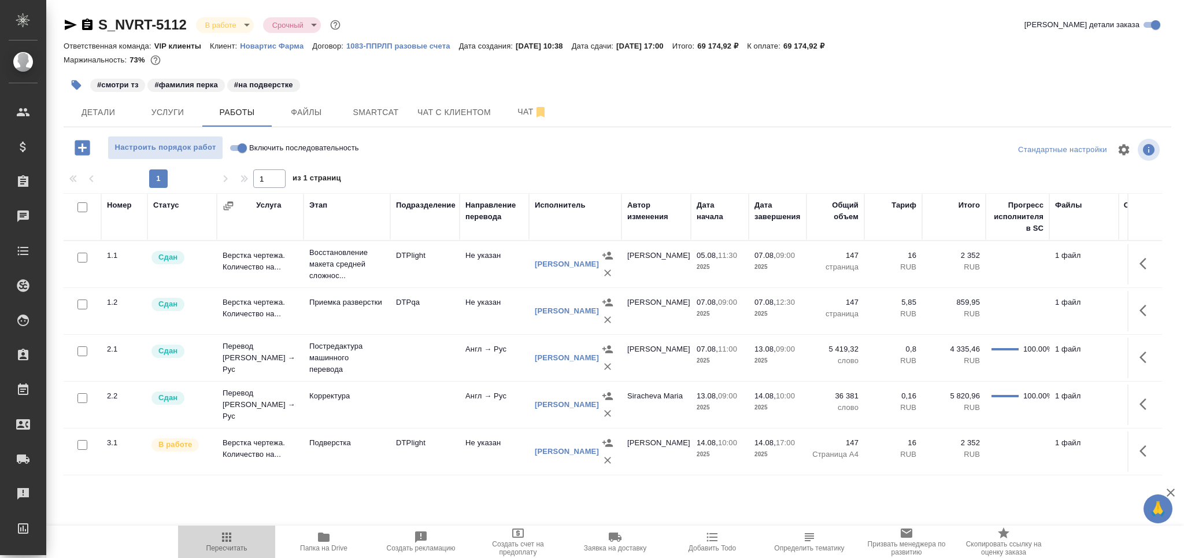
click at [239, 537] on span "Пересчитать" at bounding box center [226, 541] width 83 height 22
click at [222, 534] on icon "button" at bounding box center [226, 536] width 9 height 9
click at [228, 546] on span "Пересчитать" at bounding box center [226, 548] width 41 height 8
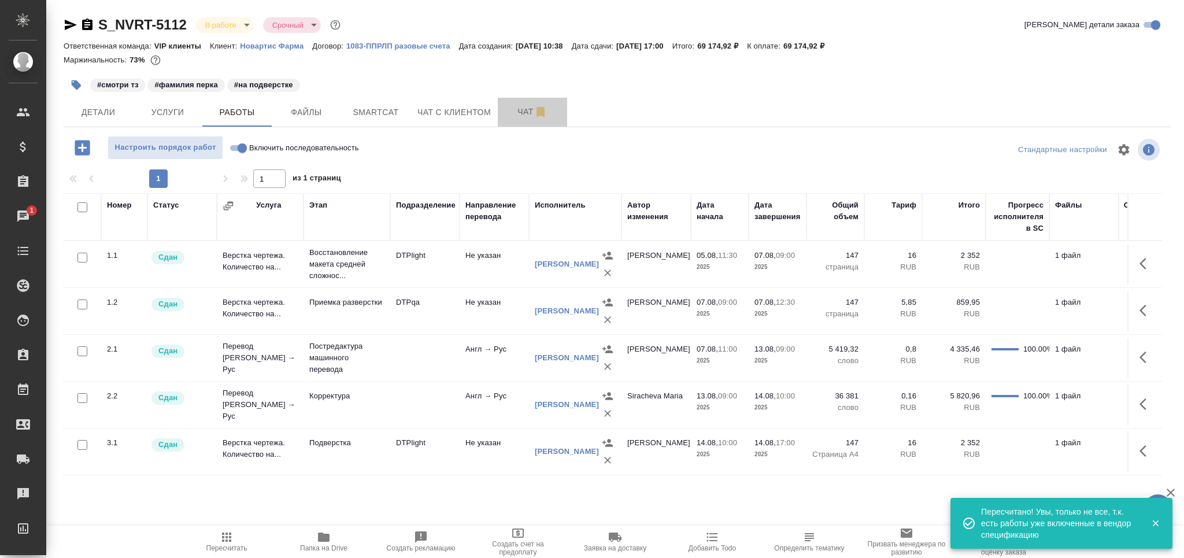
click at [518, 113] on span "Чат" at bounding box center [533, 112] width 56 height 14
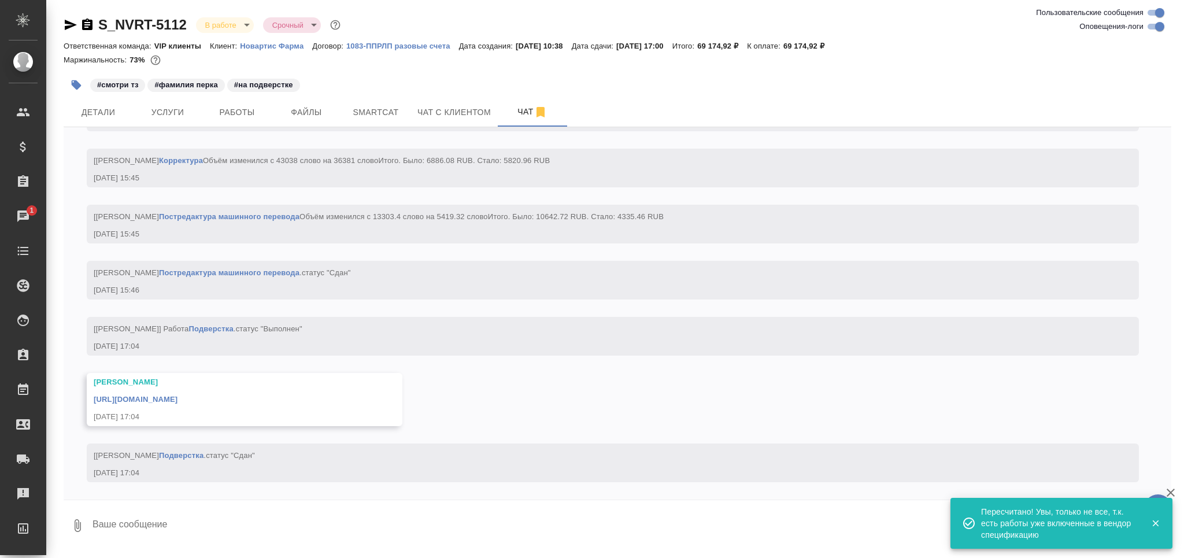
scroll to position [6459, 0]
click at [177, 398] on link "https://drive.awatera.com/apps/files/files/10023851?dir=/Shares/Novartos_Pharma…" at bounding box center [136, 399] width 84 height 9
click at [152, 526] on textarea at bounding box center [631, 525] width 1080 height 39
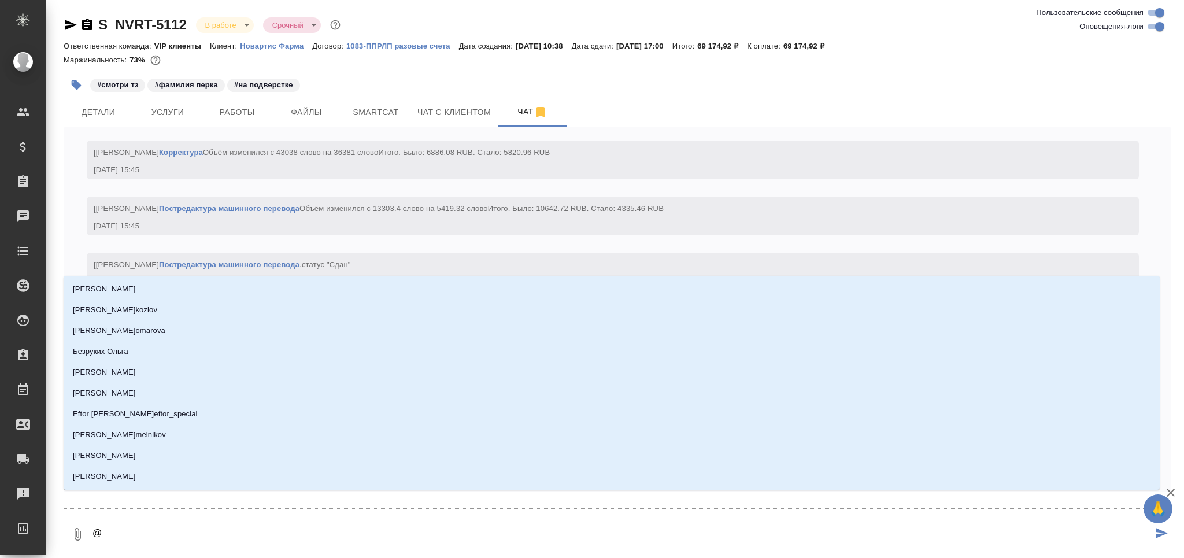
type textarea "@к"
type input "к"
type textarea "@ка"
type input "ка"
type textarea "@каб"
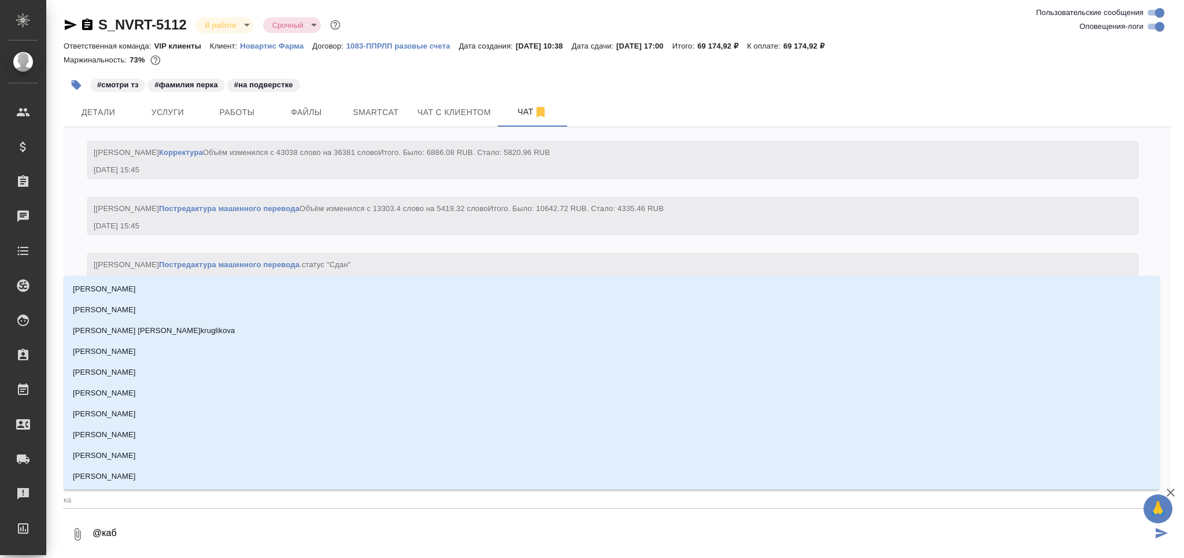
type input "каб"
type textarea "@каба"
type input "каба"
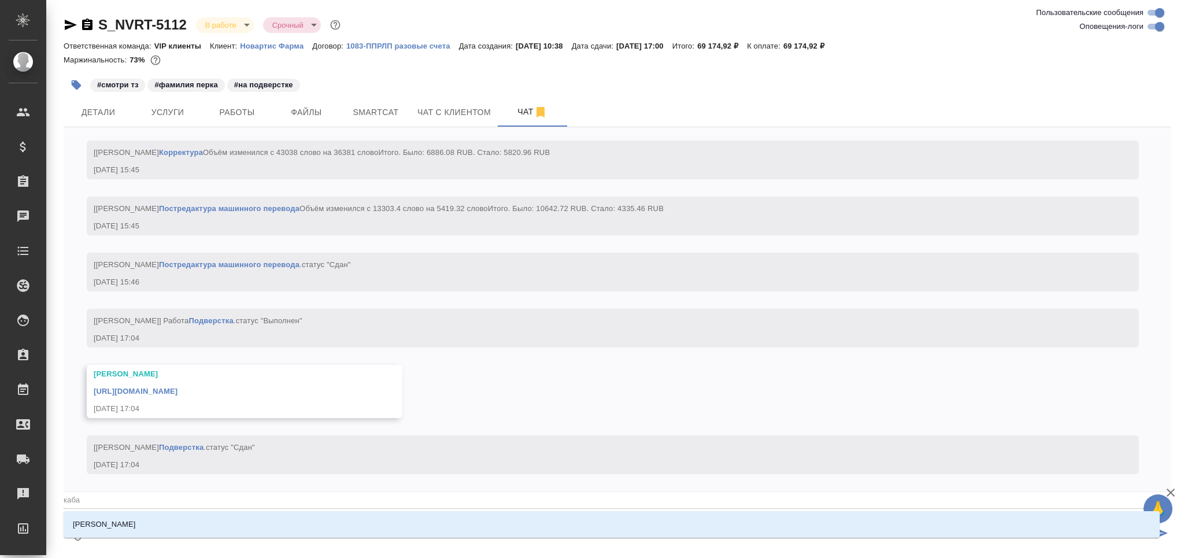
click at [152, 526] on li "Кабаргина Анна" at bounding box center [612, 524] width 1096 height 21
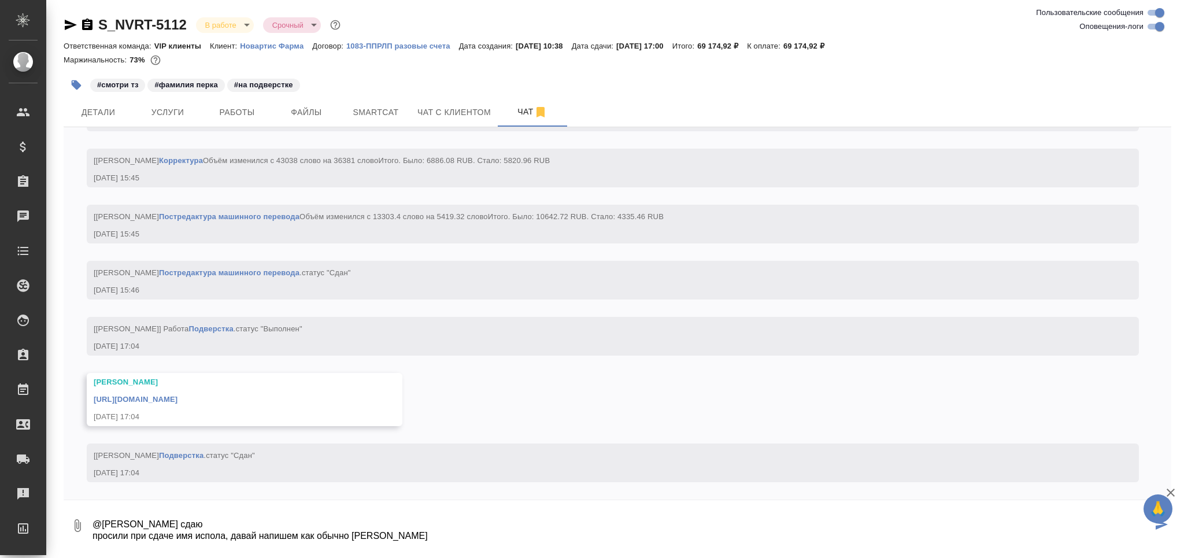
type textarea "@Кабаргина Анна сдаю просили при сдаче имя испола, давай напишем как обычно Лен…"
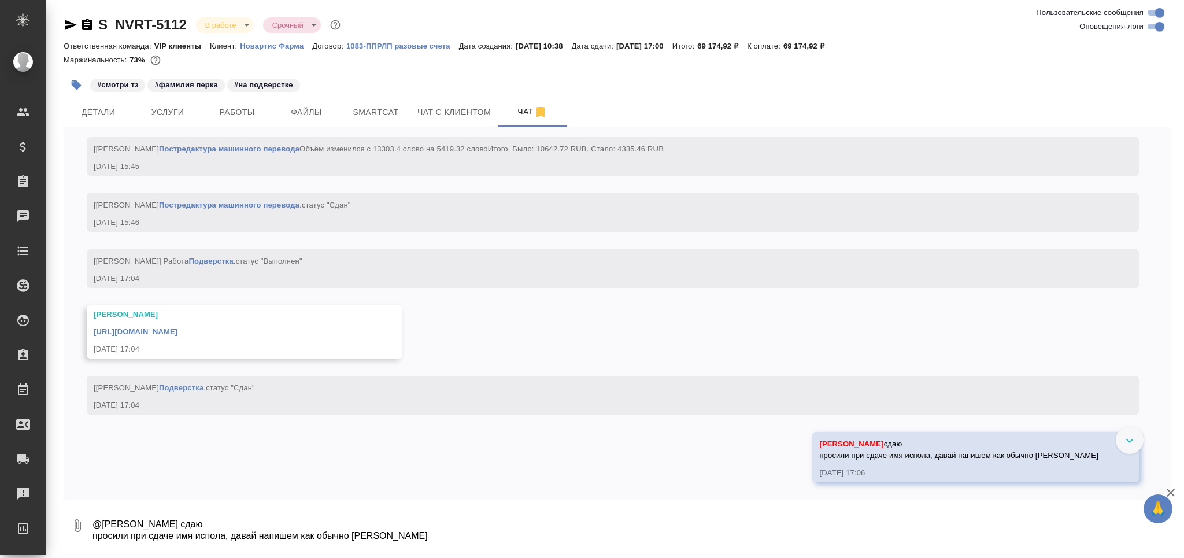
scroll to position [6526, 0]
click at [239, 112] on span "Работы" at bounding box center [237, 112] width 56 height 14
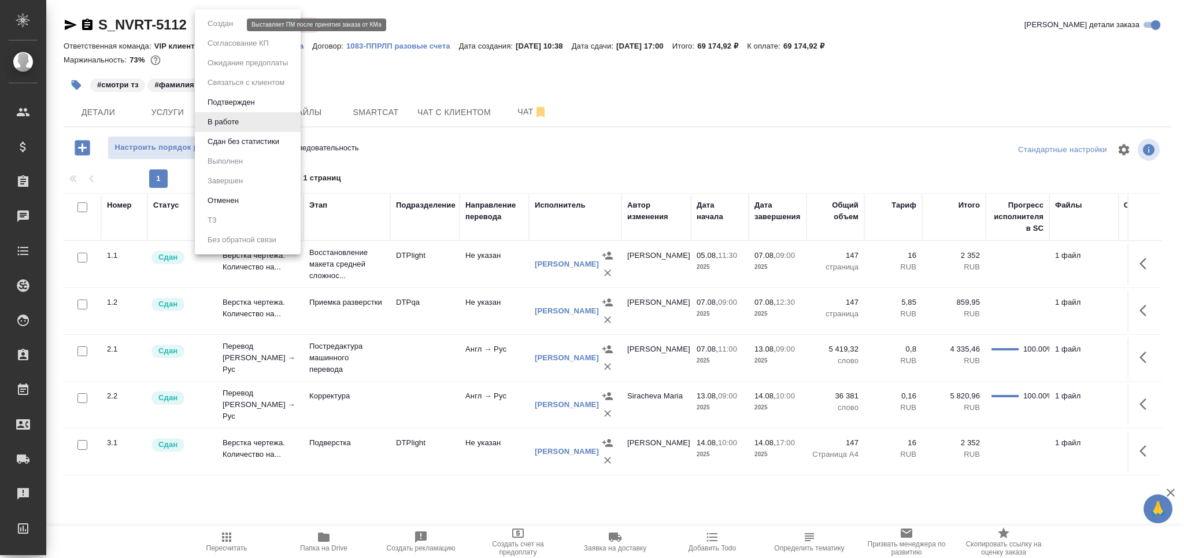
click at [227, 21] on body "🙏 .cls-1 fill:#fff; AWATERA Grabko Mariya Клиенты Спецификации Заказы 0 Чаты To…" at bounding box center [592, 279] width 1184 height 558
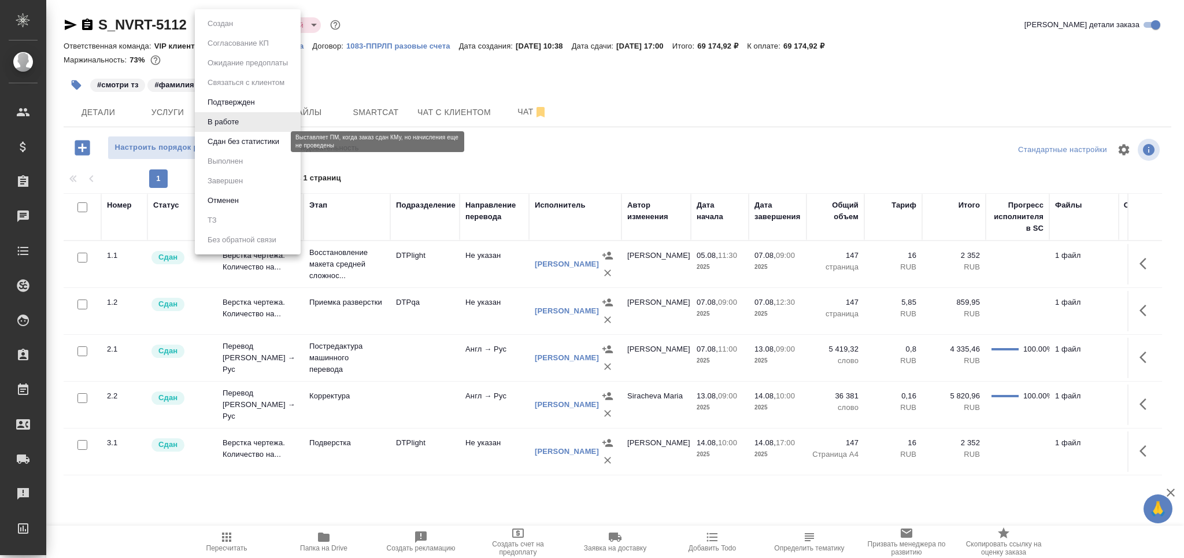
click at [254, 143] on button "Сдан без статистики" at bounding box center [243, 141] width 79 height 13
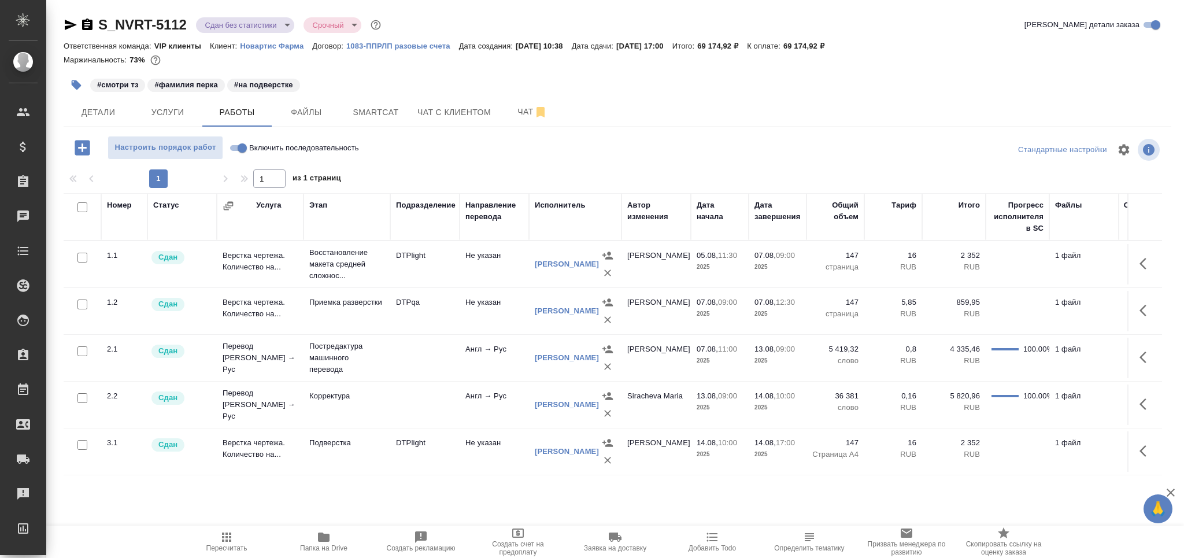
click at [234, 22] on body "🙏 .cls-1 fill:#fff; AWATERA Grabko Mariya Клиенты Спецификации Заказы 0 Чаты To…" at bounding box center [592, 279] width 1184 height 558
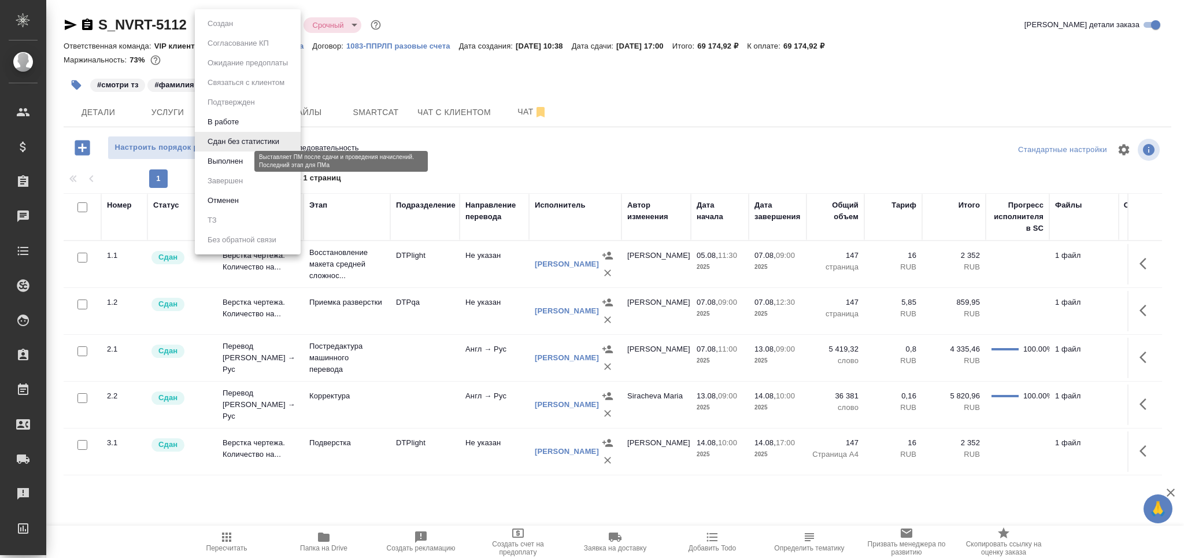
click at [235, 160] on button "Выполнен" at bounding box center [225, 161] width 42 height 13
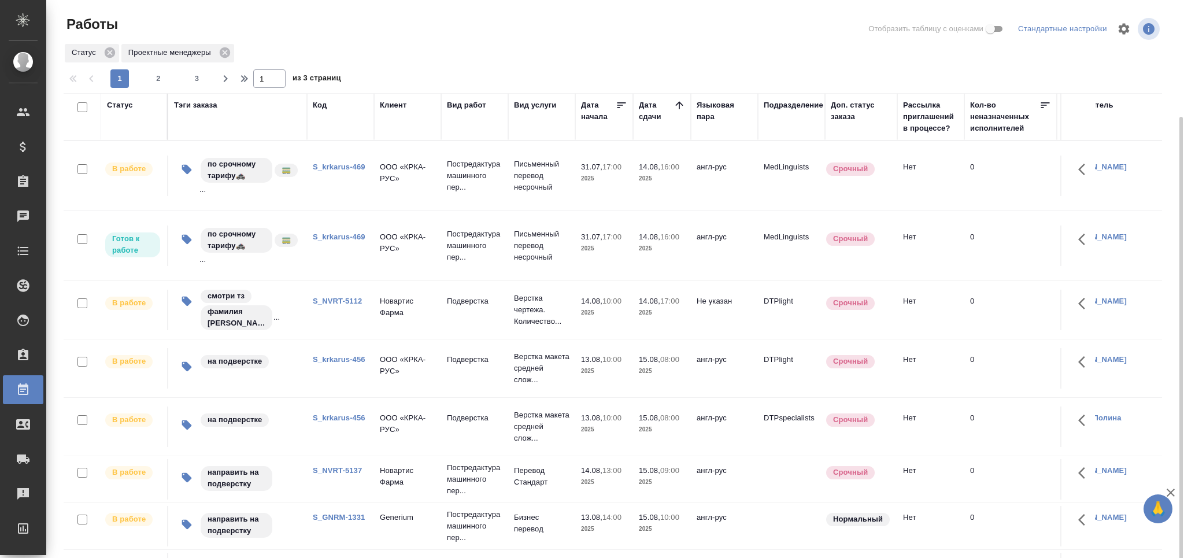
scroll to position [61, 0]
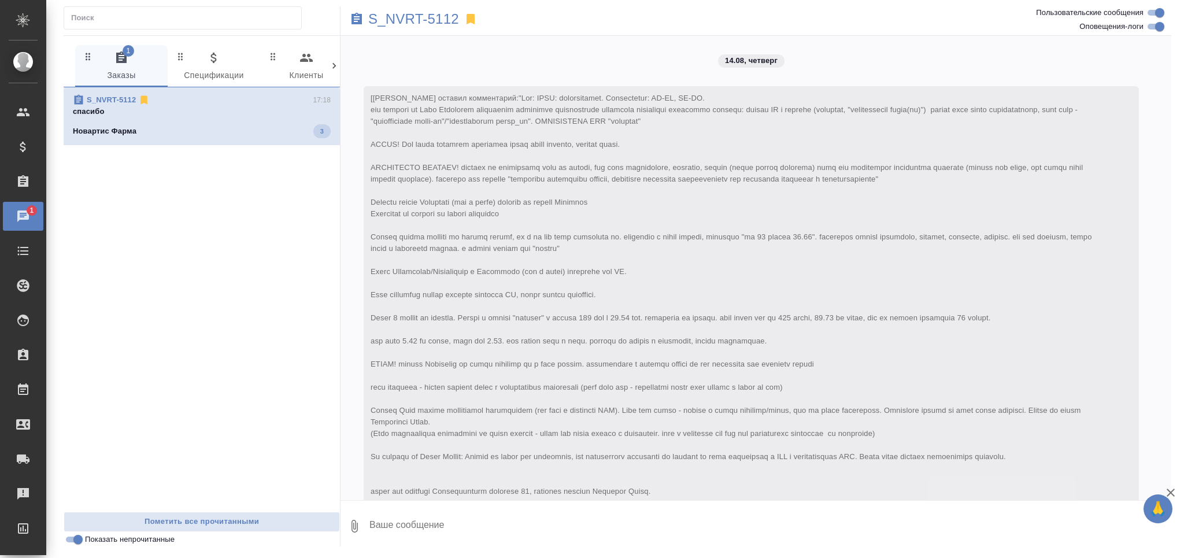
scroll to position [4221, 0]
